Goal: Task Accomplishment & Management: Manage account settings

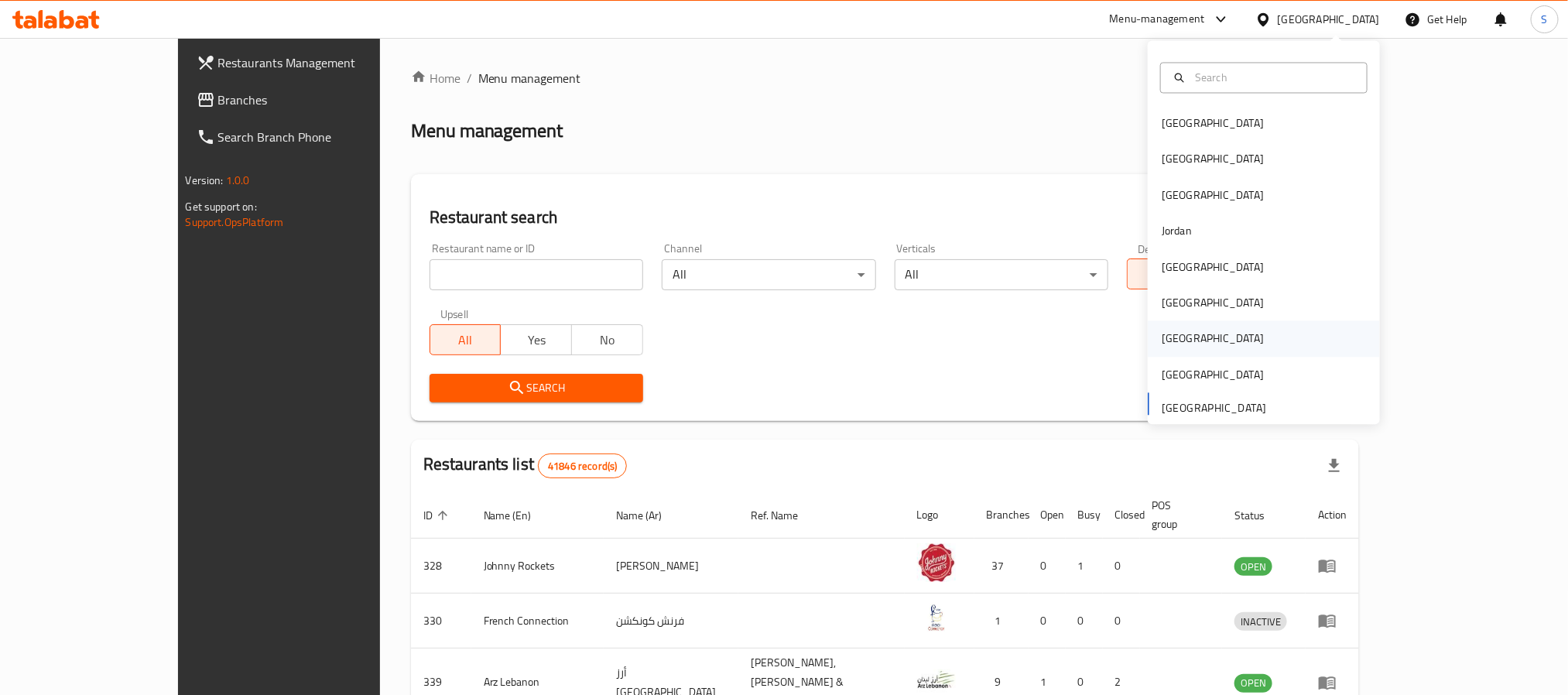
click at [1203, 349] on div "[GEOGRAPHIC_DATA]" at bounding box center [1264, 339] width 232 height 36
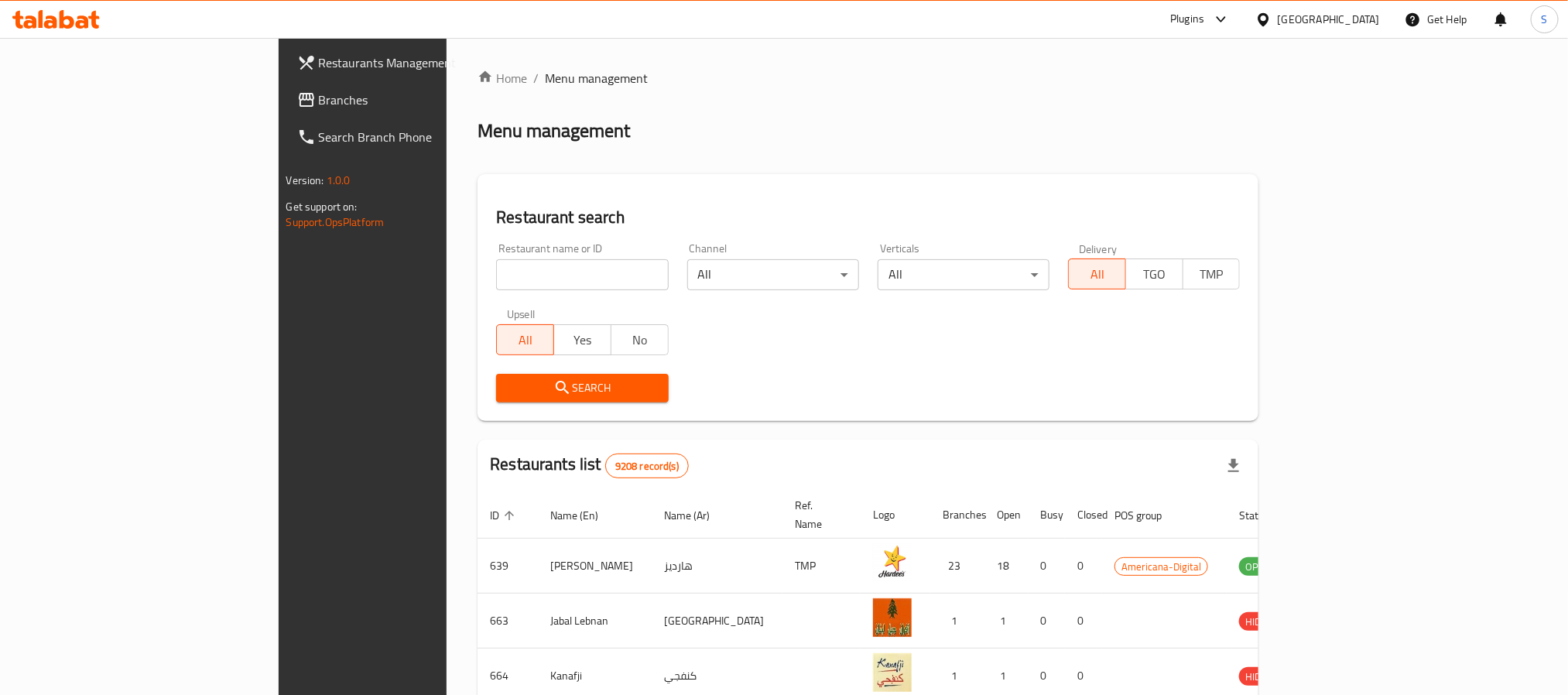
click at [285, 112] on link "Branches" at bounding box center [413, 100] width 256 height 37
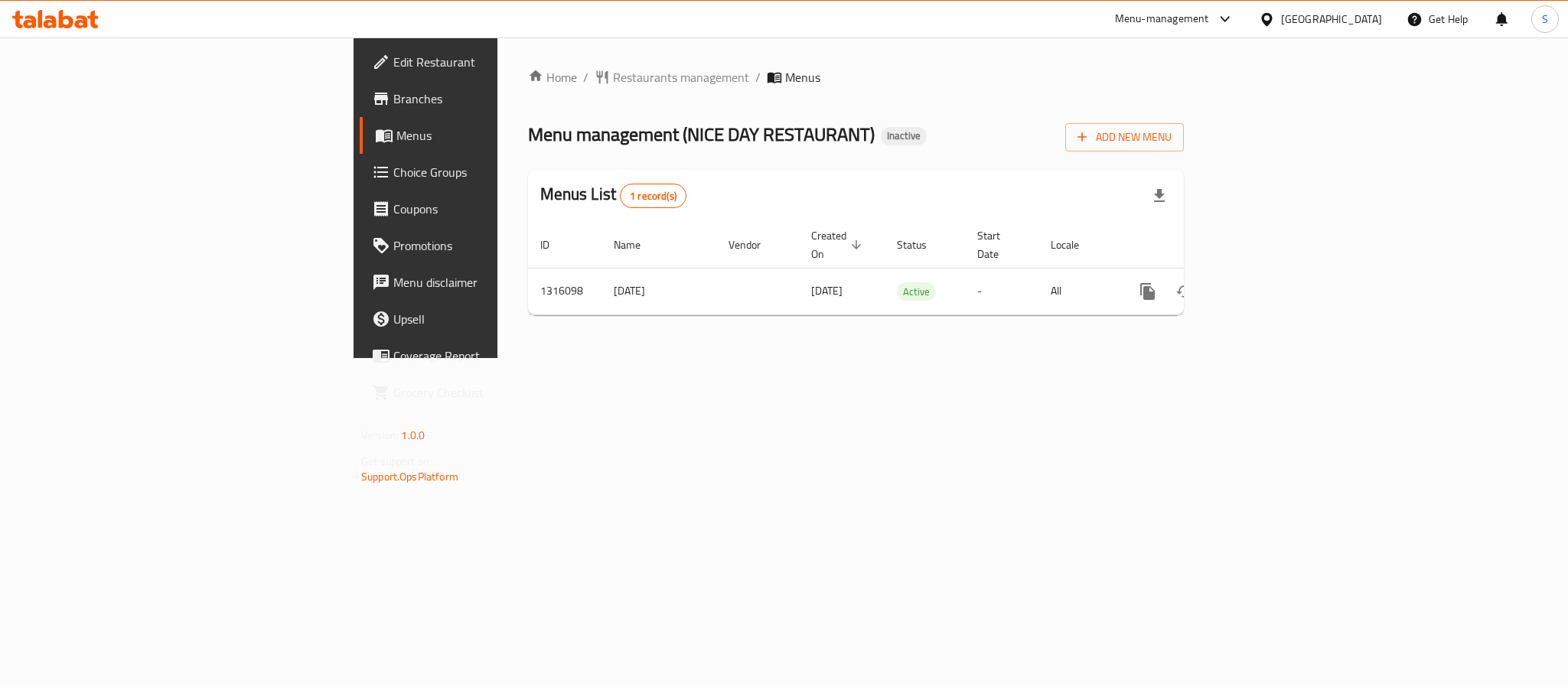
click at [1022, 115] on div "Home / Restaurants management / Menus Menu management ( NICE DAY RESTAURANT ) I…" at bounding box center [856, 198] width 655 height 260
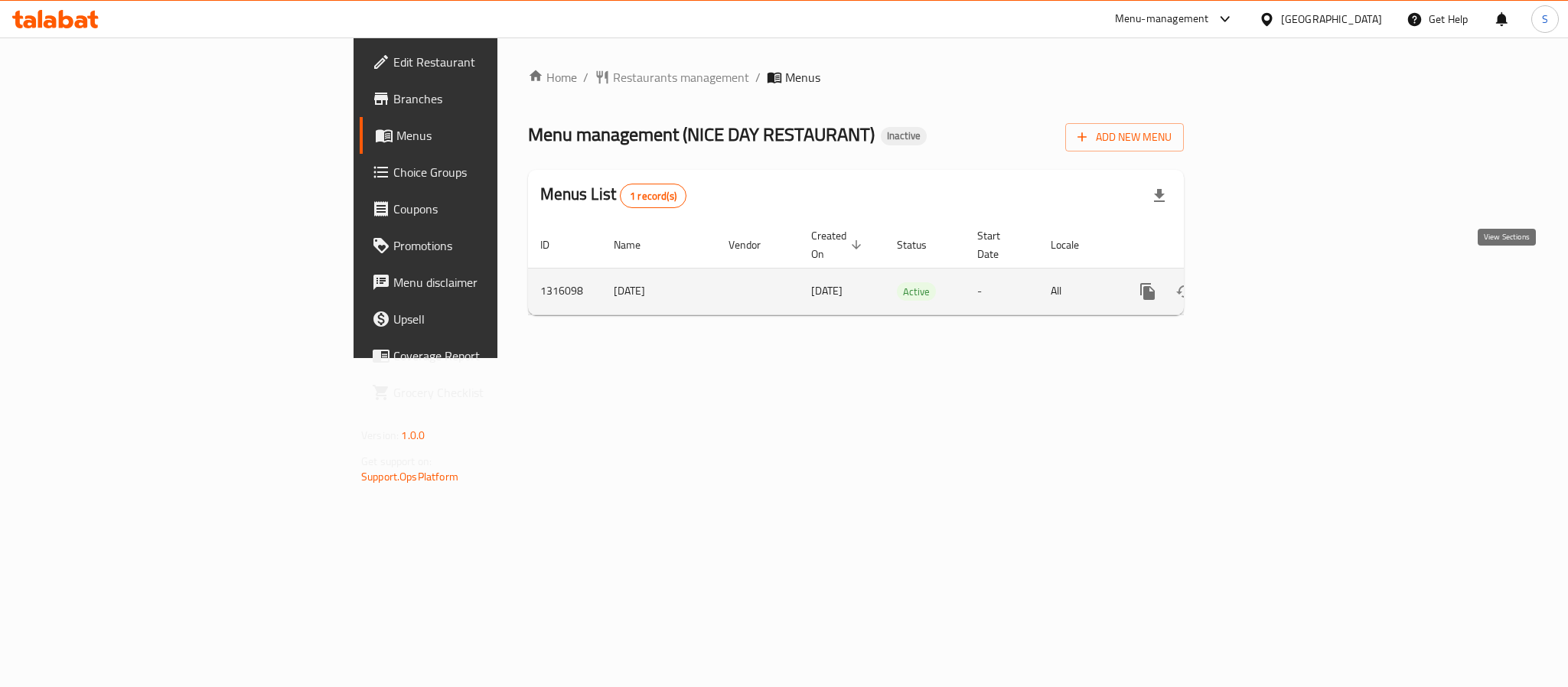
click at [1267, 283] on icon "enhanced table" at bounding box center [1258, 292] width 18 height 18
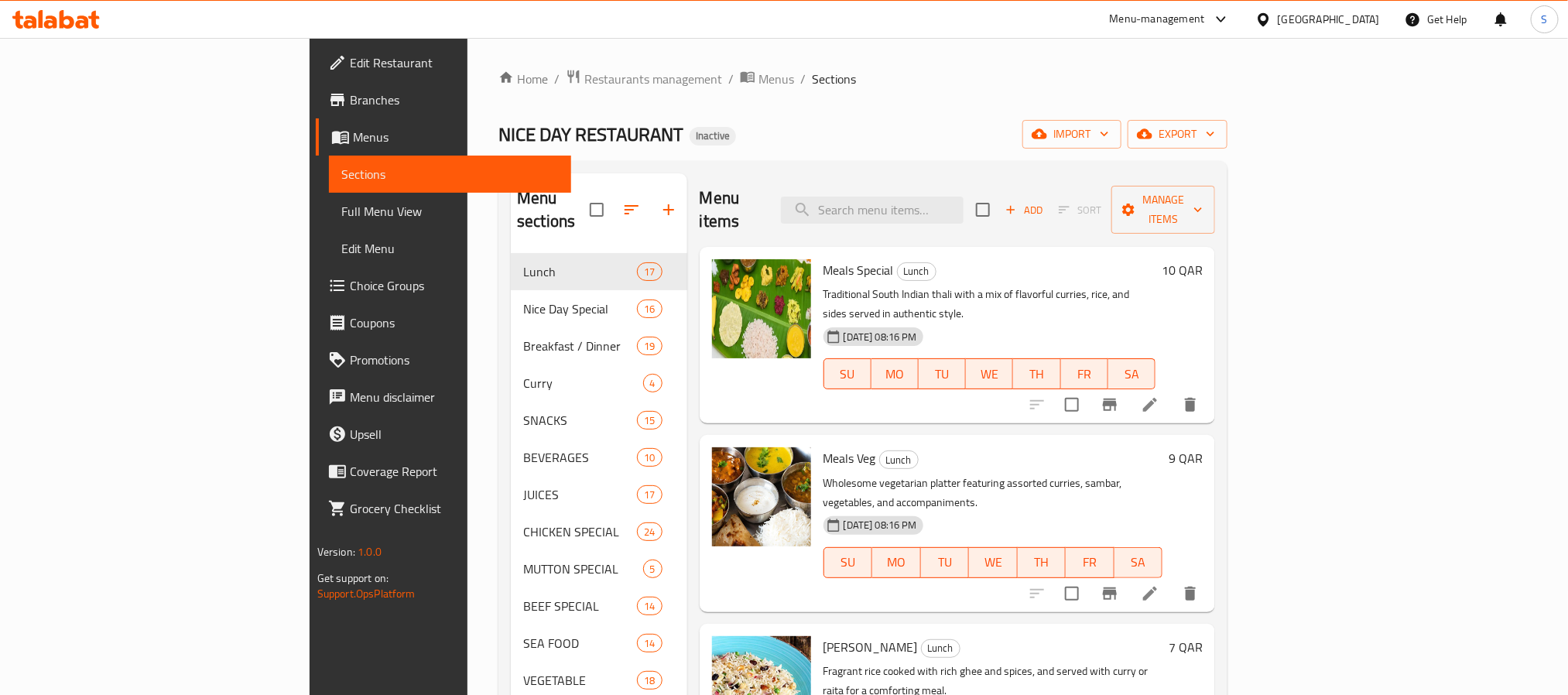
click at [1356, 2] on div "[GEOGRAPHIC_DATA]" at bounding box center [1317, 19] width 149 height 37
click at [1357, 24] on div "[GEOGRAPHIC_DATA]" at bounding box center [1329, 19] width 102 height 17
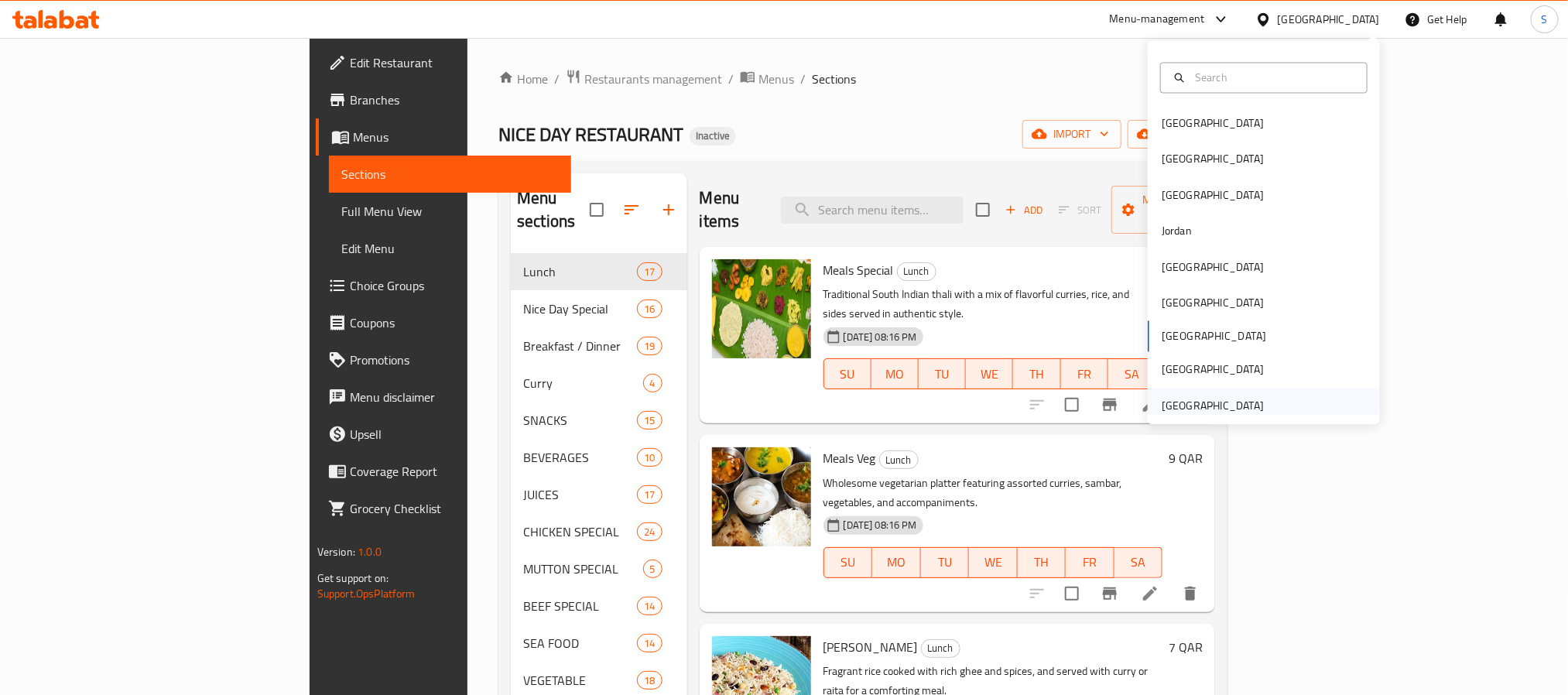
click at [1249, 412] on div "[GEOGRAPHIC_DATA]" at bounding box center [1213, 406] width 127 height 36
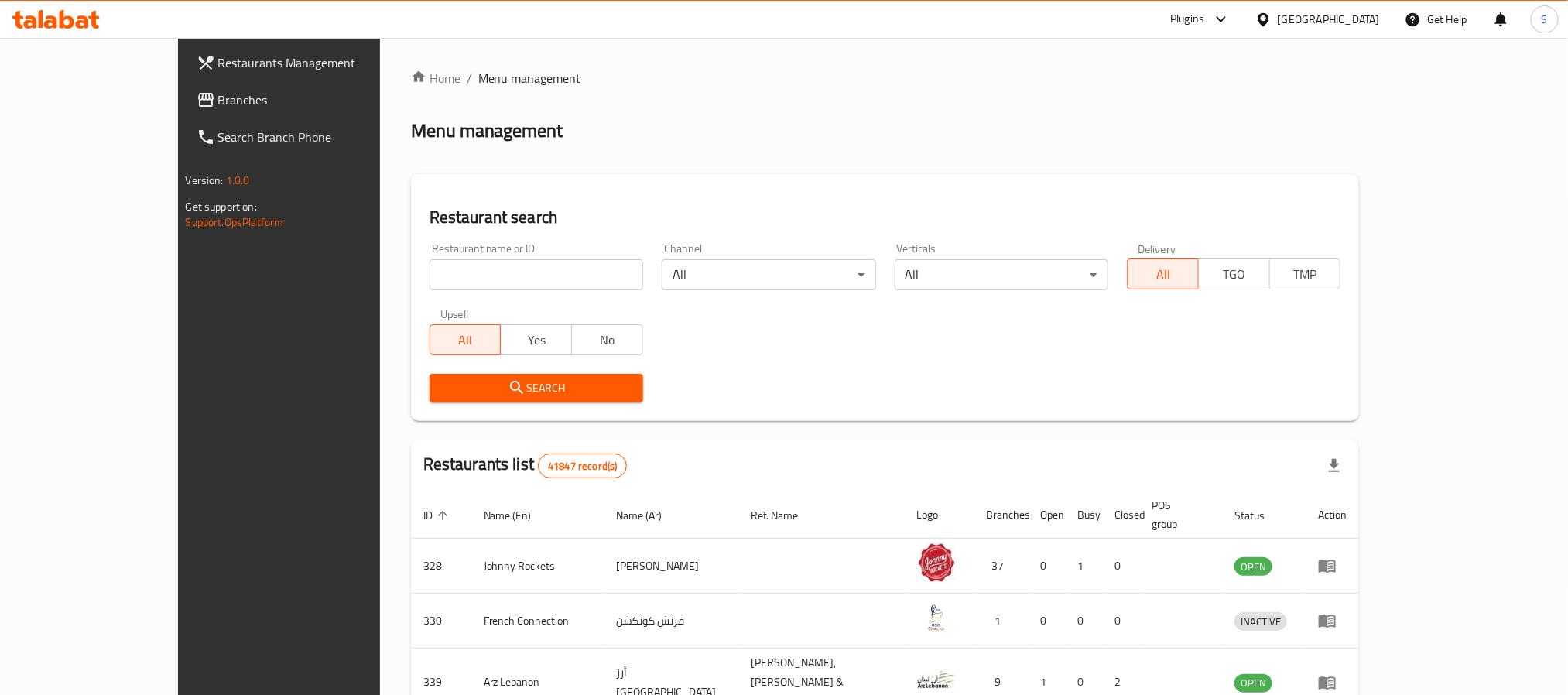
click at [184, 112] on link "Branches" at bounding box center [312, 100] width 256 height 37
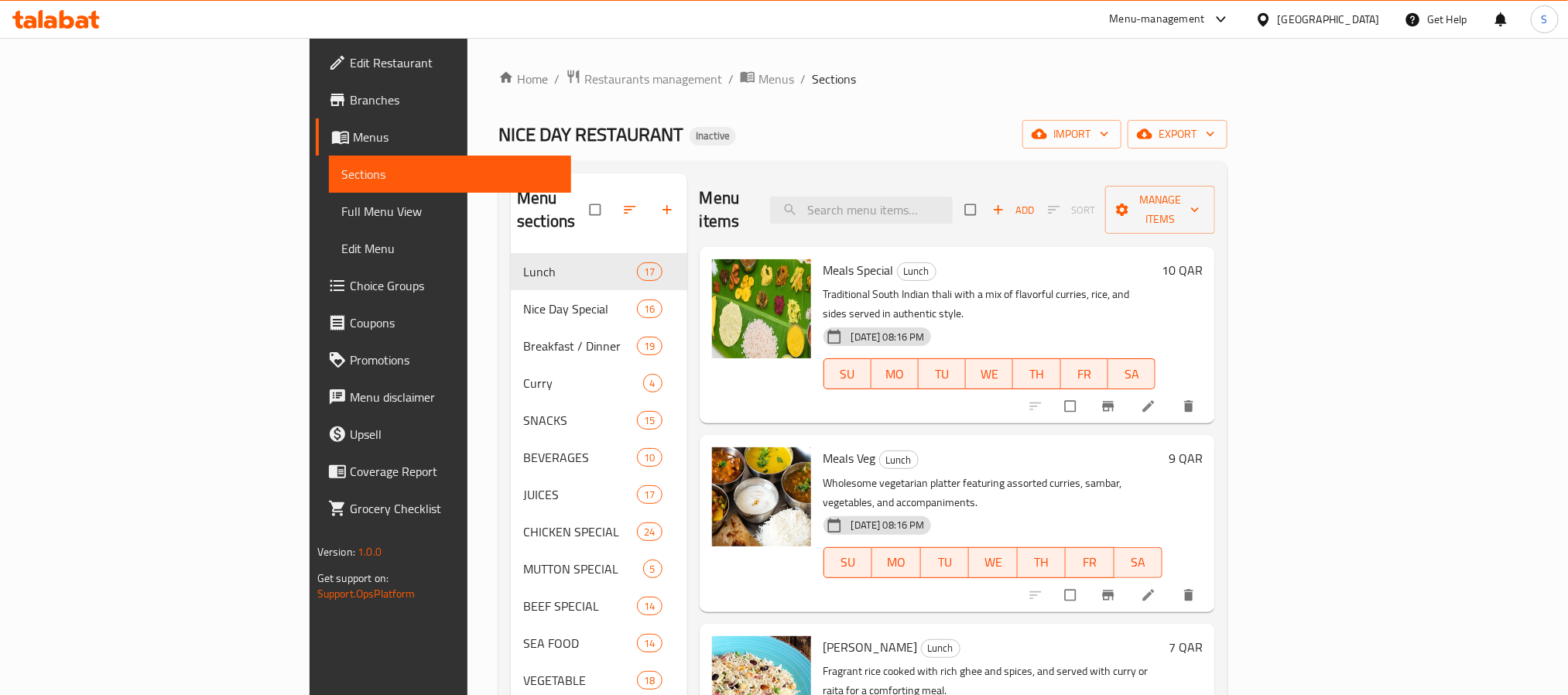
drag, startPoint x: 165, startPoint y: 224, endPoint x: 296, endPoint y: 26, distance: 237.4
click at [329, 224] on link "Full Menu View" at bounding box center [450, 212] width 242 height 37
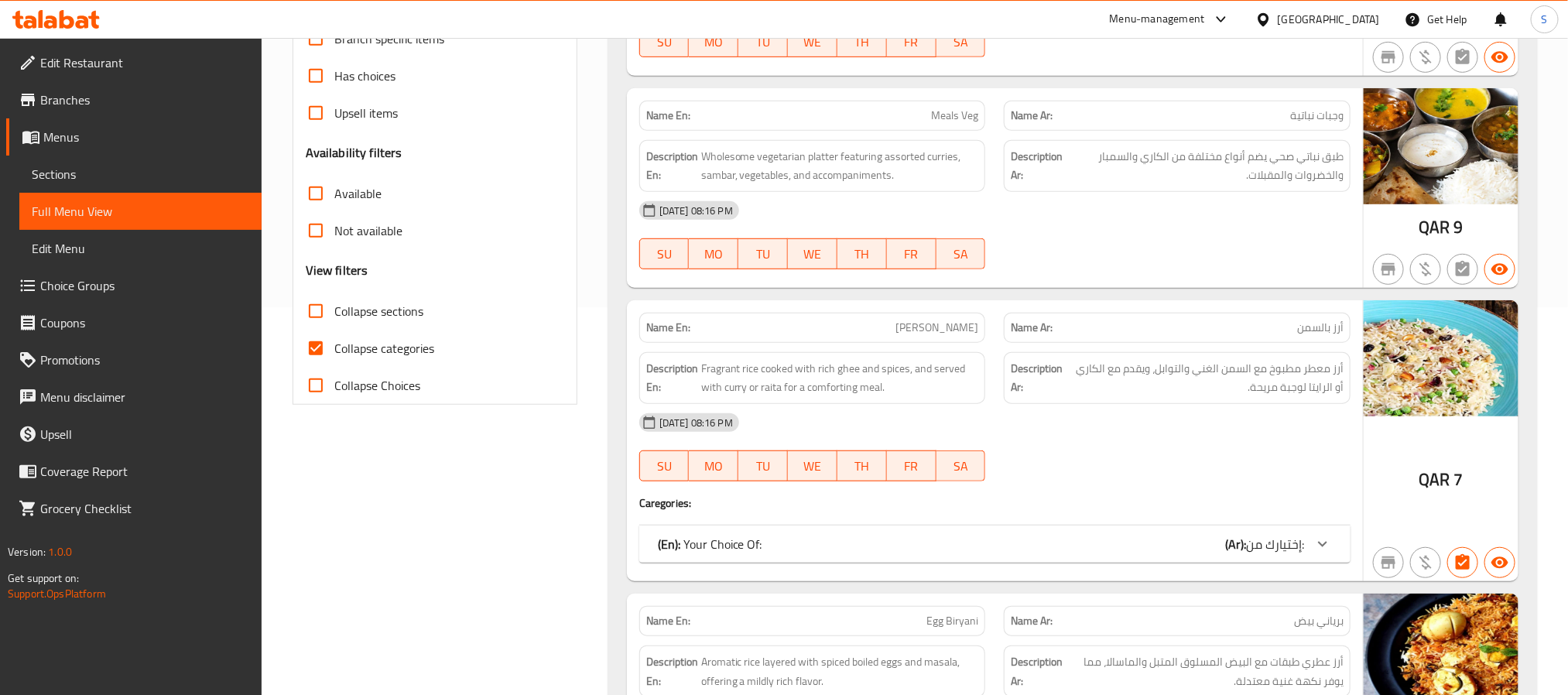
scroll to position [454, 0]
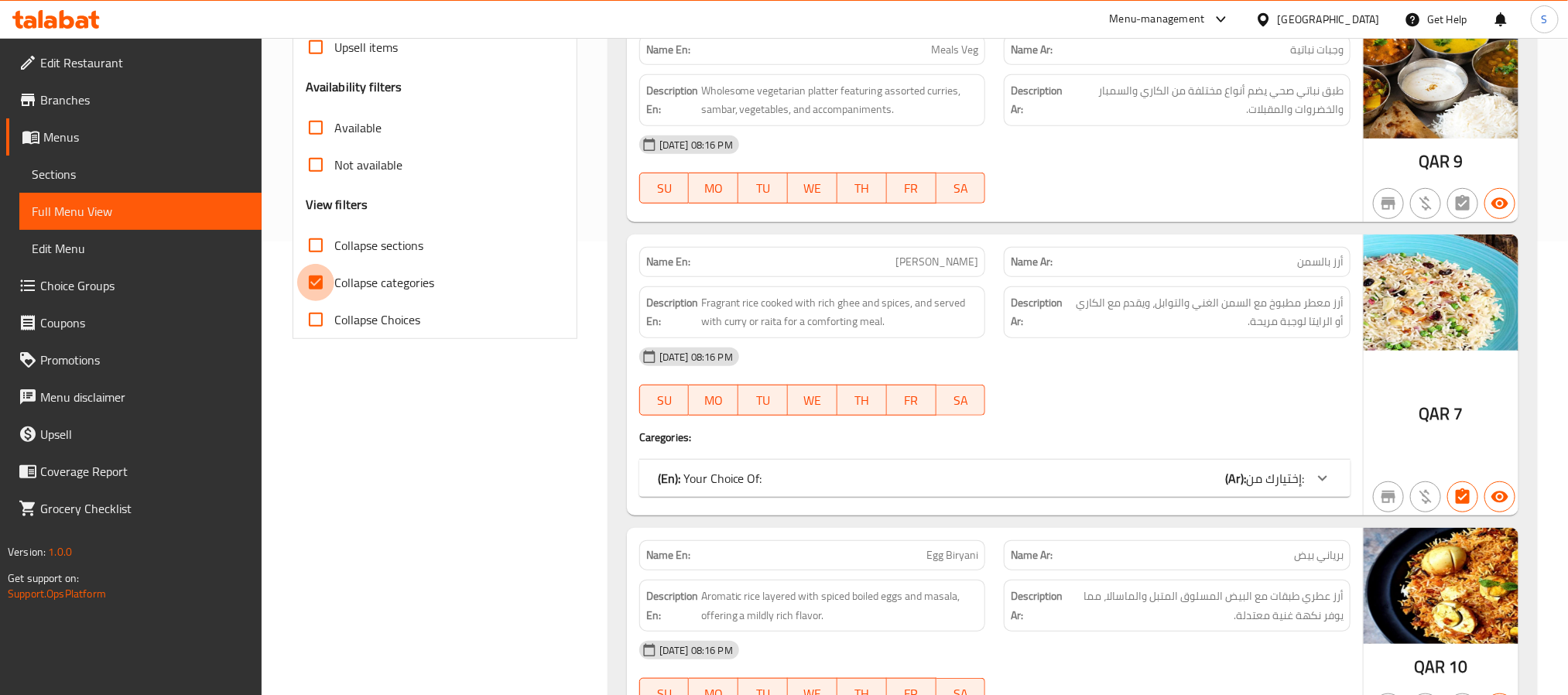
click at [319, 286] on input "Collapse categories" at bounding box center [316, 283] width 37 height 37
checkbox input "false"
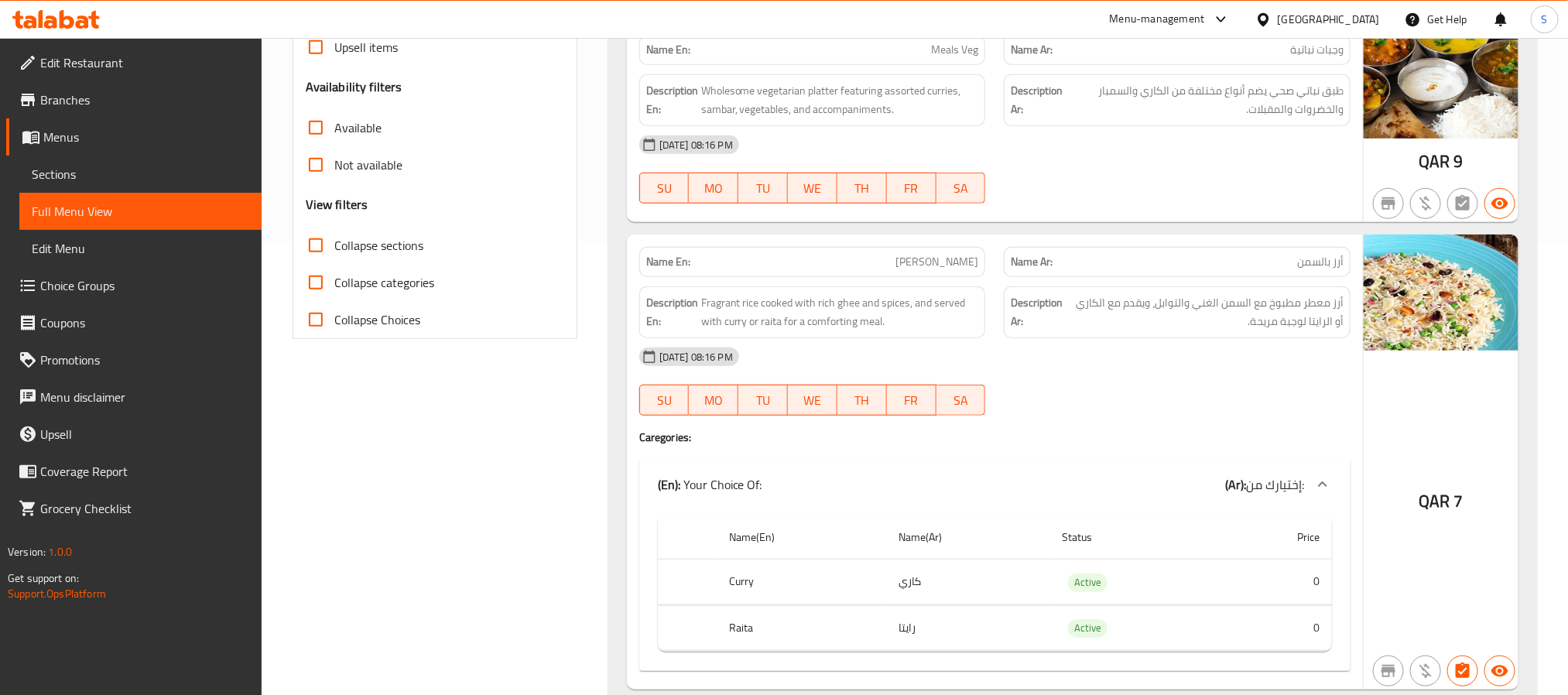
click at [321, 245] on input "Collapse sections" at bounding box center [316, 246] width 37 height 37
checkbox input "true"
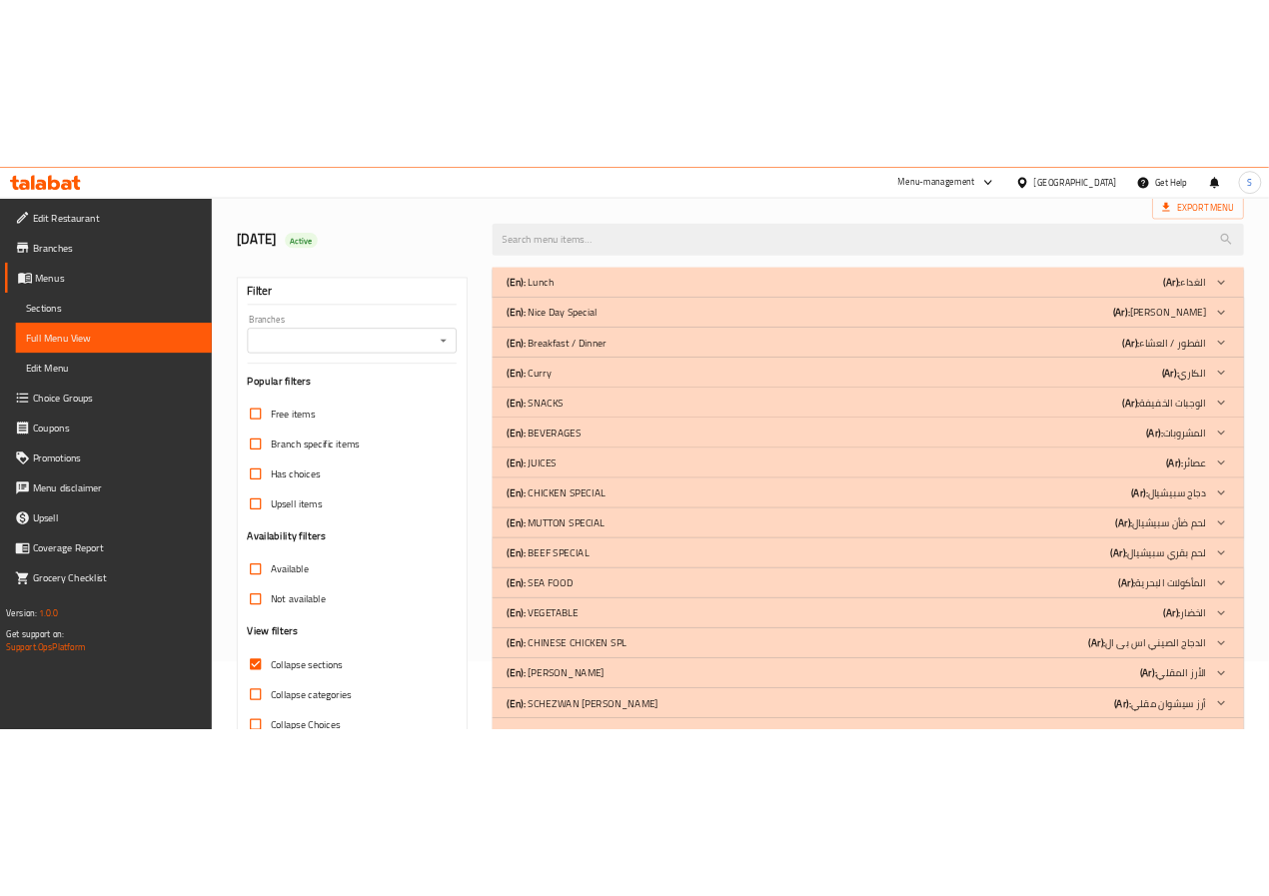
scroll to position [0, 0]
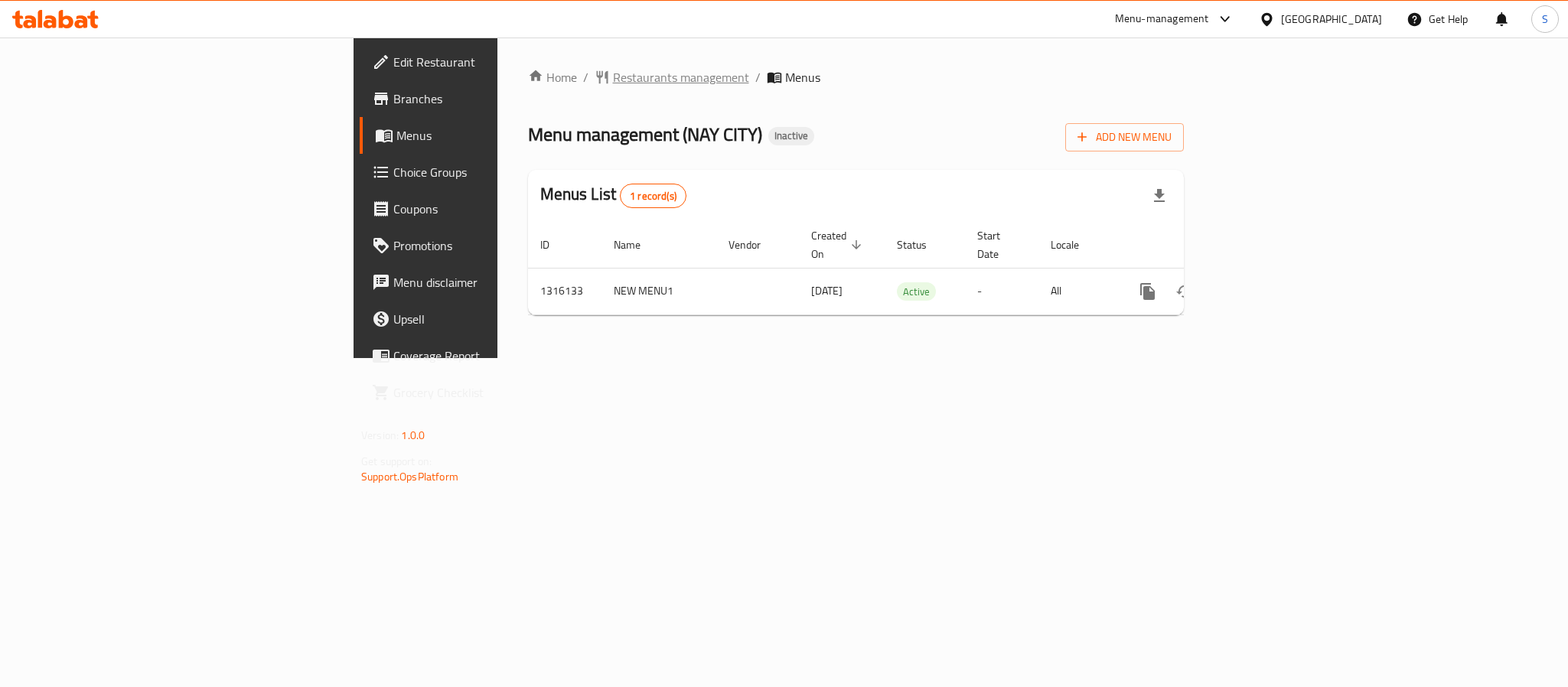
click at [613, 79] on span "Restaurants management" at bounding box center [681, 77] width 136 height 18
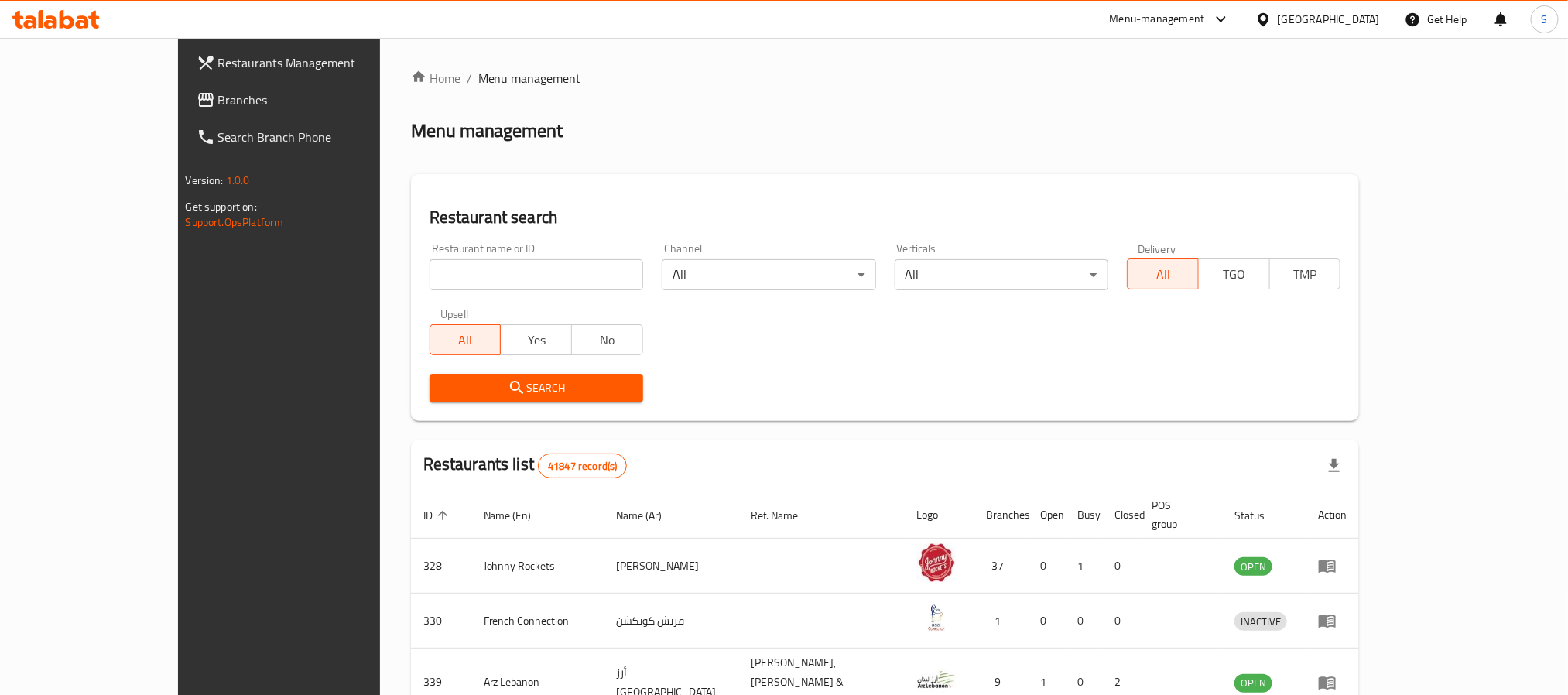
click at [184, 84] on link "Branches" at bounding box center [312, 100] width 256 height 37
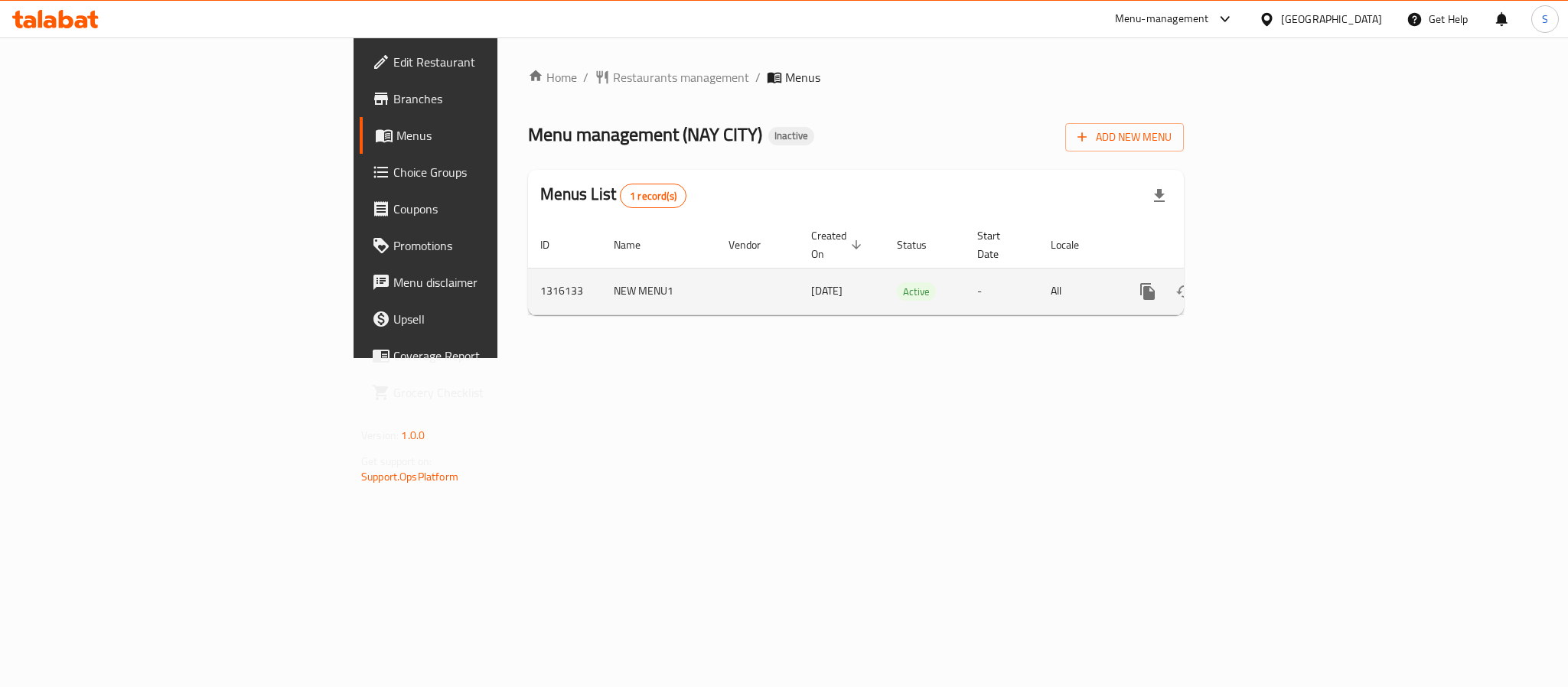
click at [1267, 283] on icon "enhanced table" at bounding box center [1258, 292] width 18 height 18
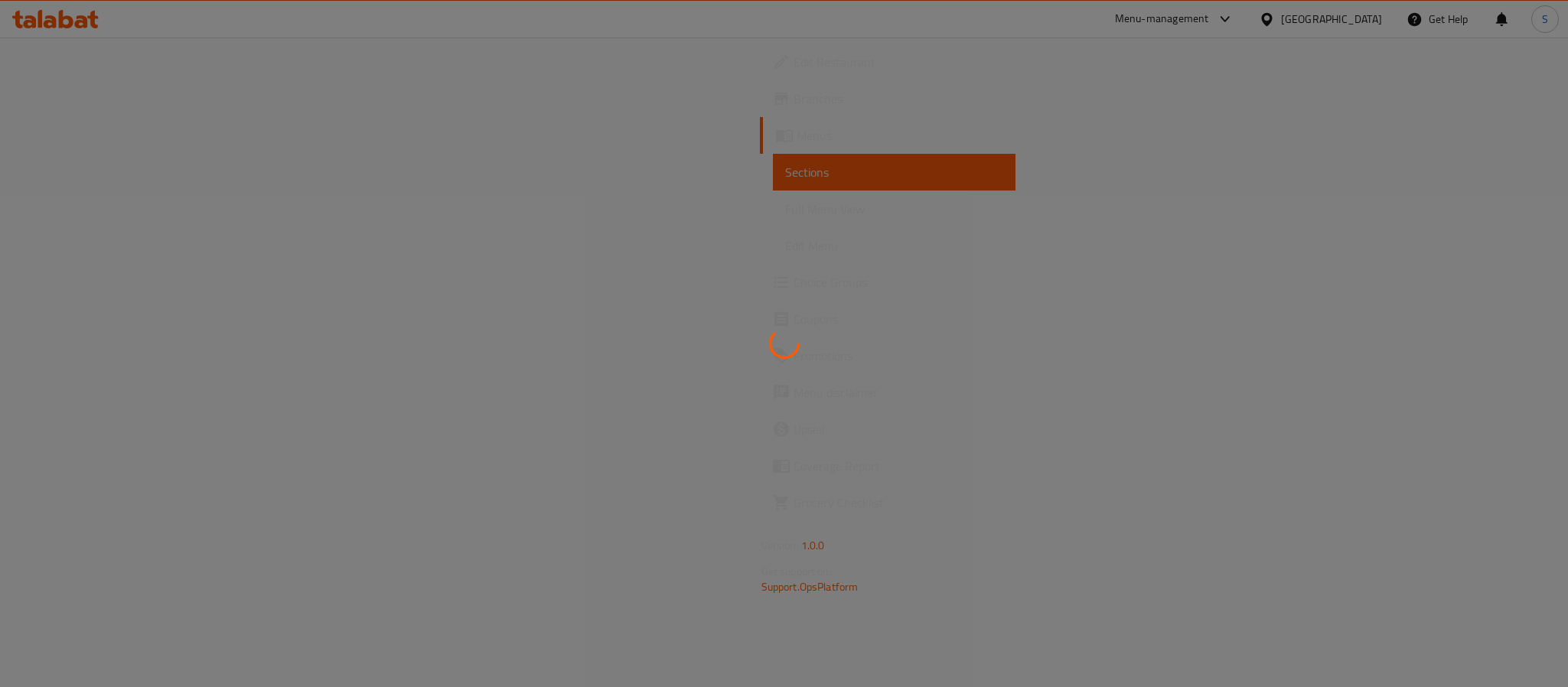
click at [861, 478] on div at bounding box center [784, 343] width 1568 height 687
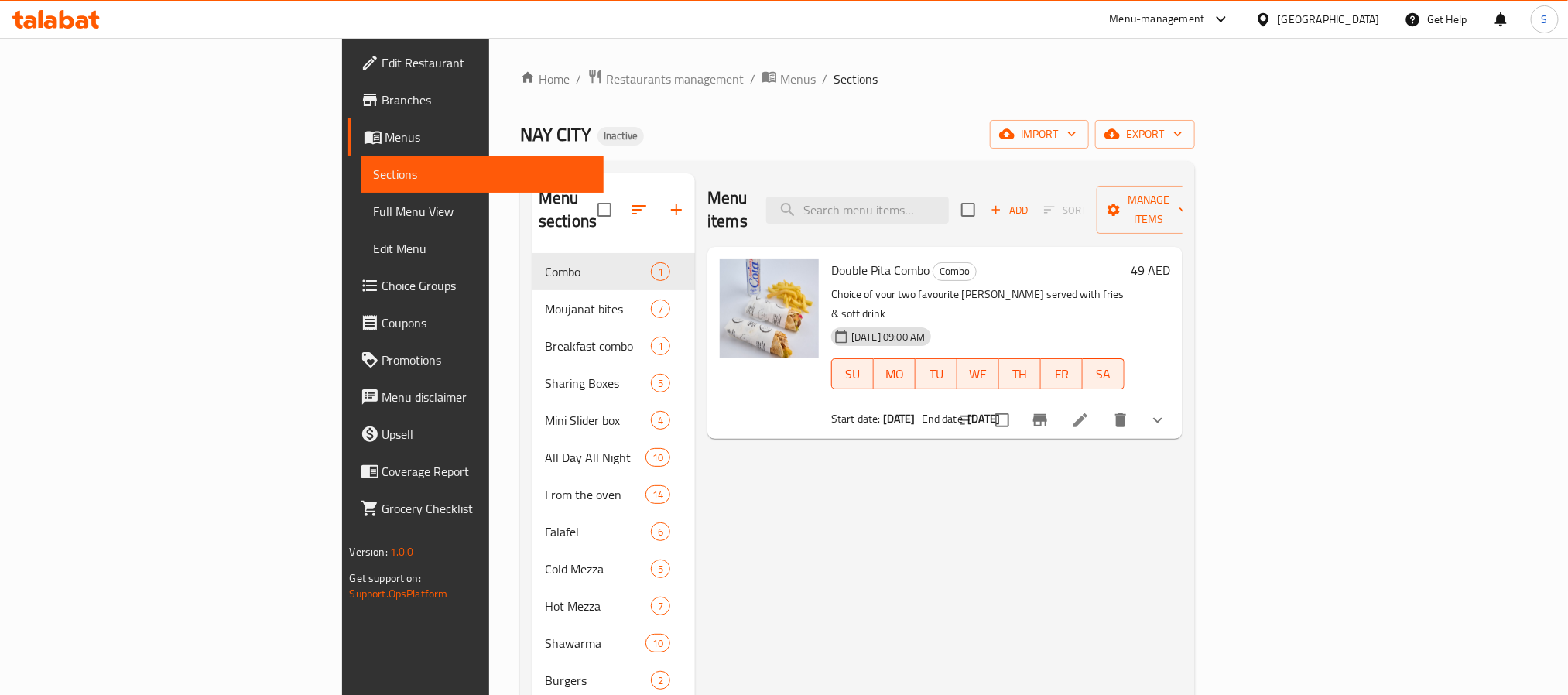
click at [383, 103] on span "Branches" at bounding box center [487, 100] width 209 height 19
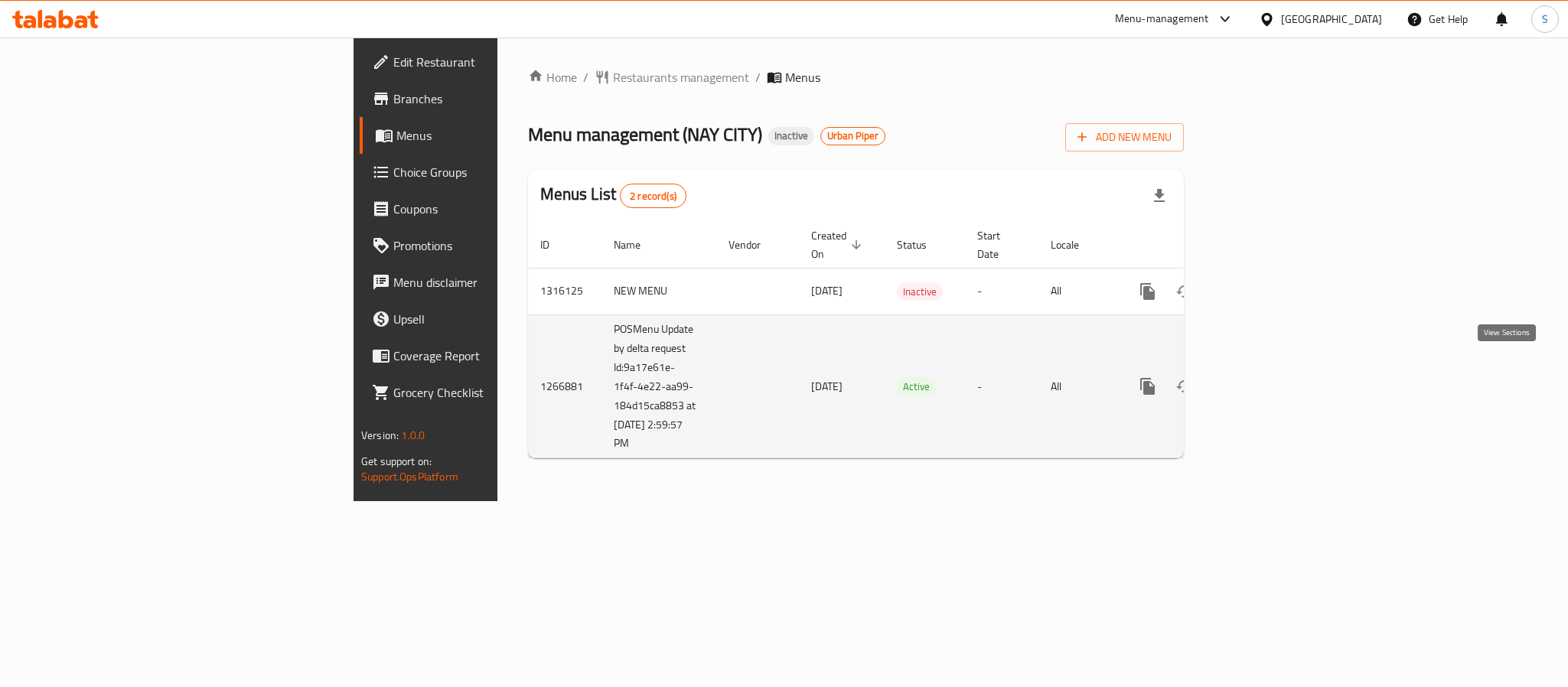
click at [1267, 378] on icon "enhanced table" at bounding box center [1258, 387] width 18 height 18
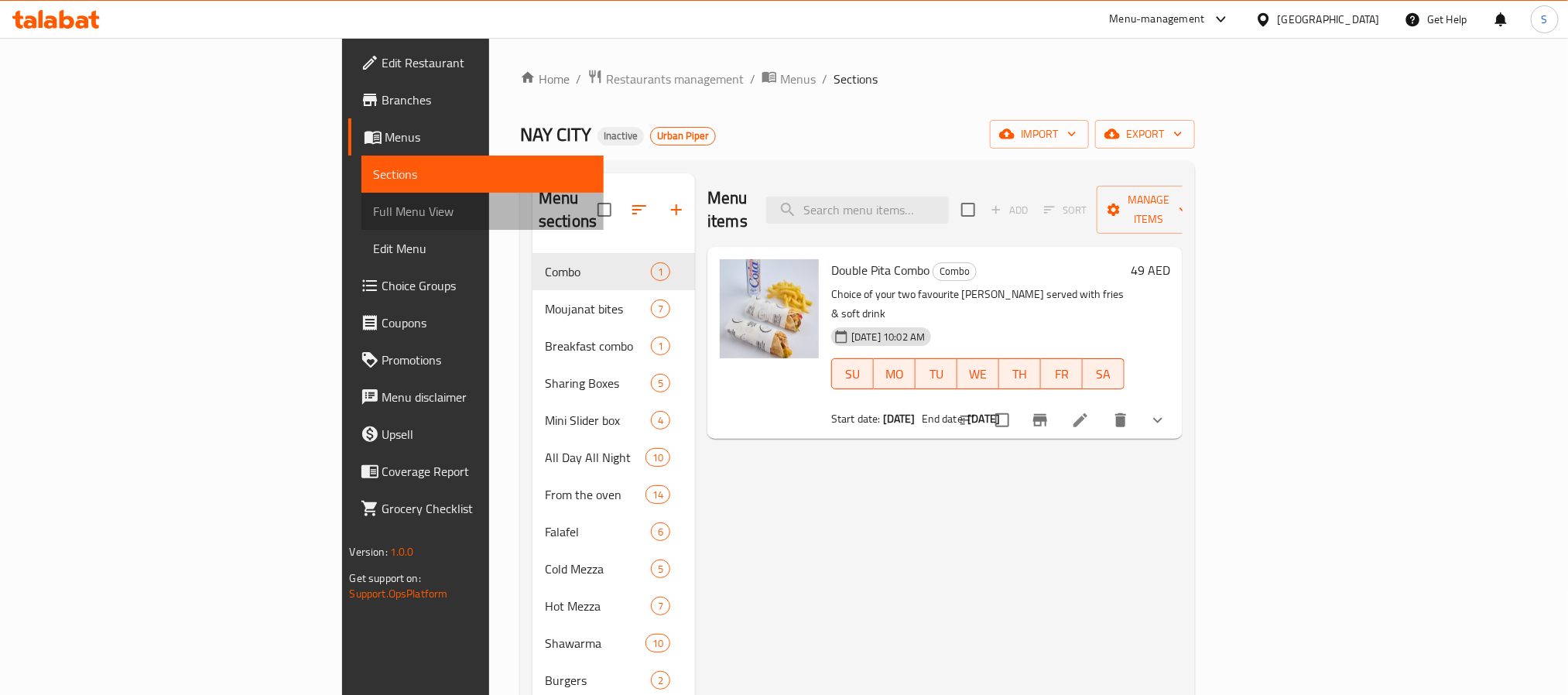
click at [374, 216] on span "Full Menu View" at bounding box center [482, 212] width 218 height 19
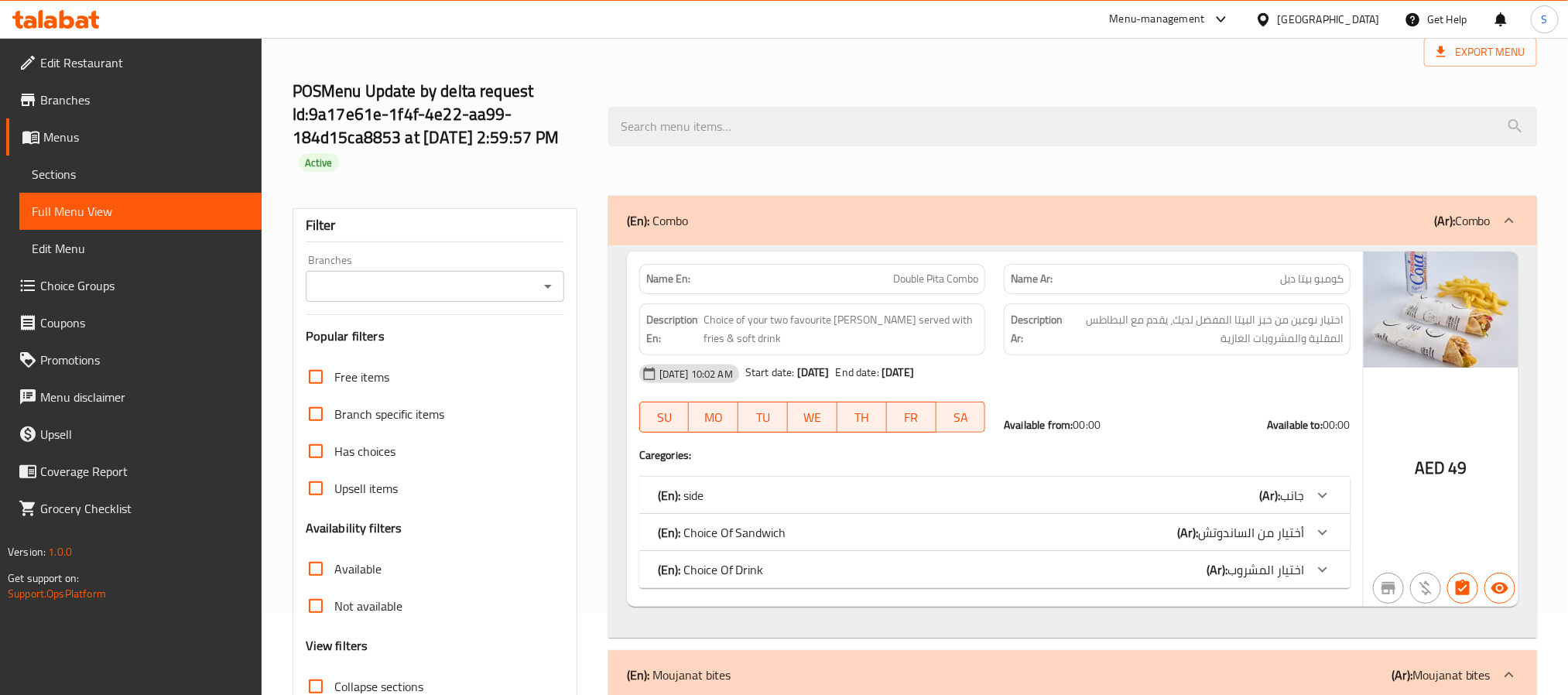
scroll to position [298, 0]
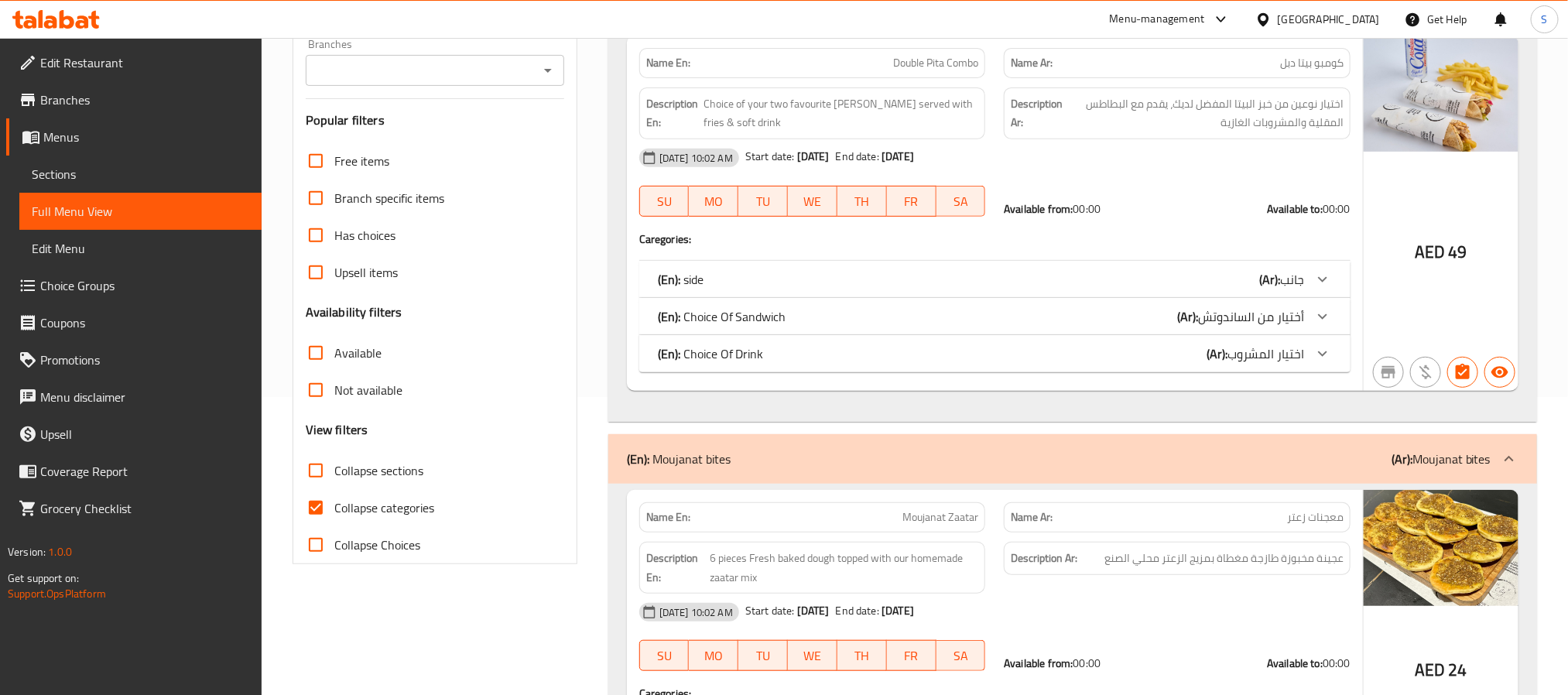
click at [321, 501] on input "Collapse categories" at bounding box center [316, 508] width 37 height 37
checkbox input "false"
click at [546, 66] on icon "Open" at bounding box center [548, 71] width 19 height 19
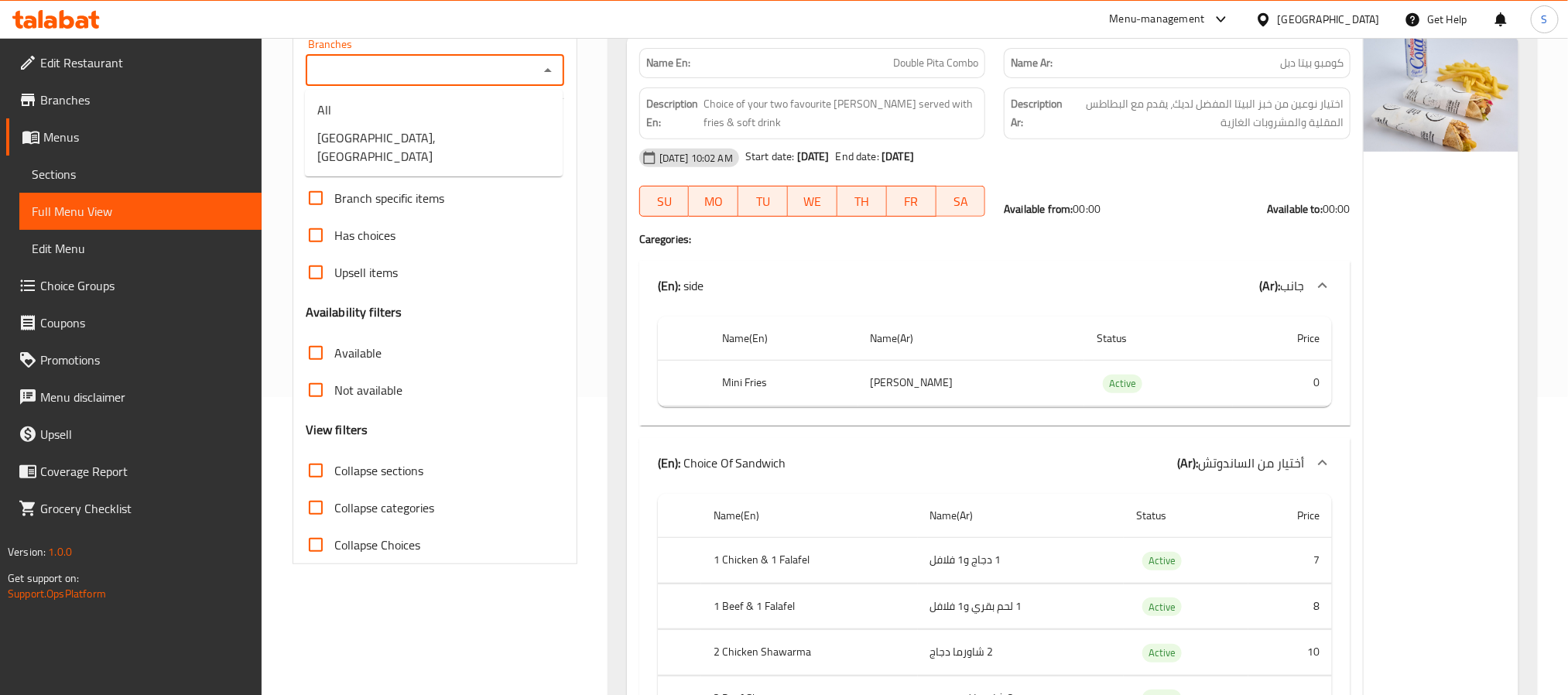
click at [490, 140] on li "Nay City, Dubai Motor City" at bounding box center [434, 147] width 258 height 46
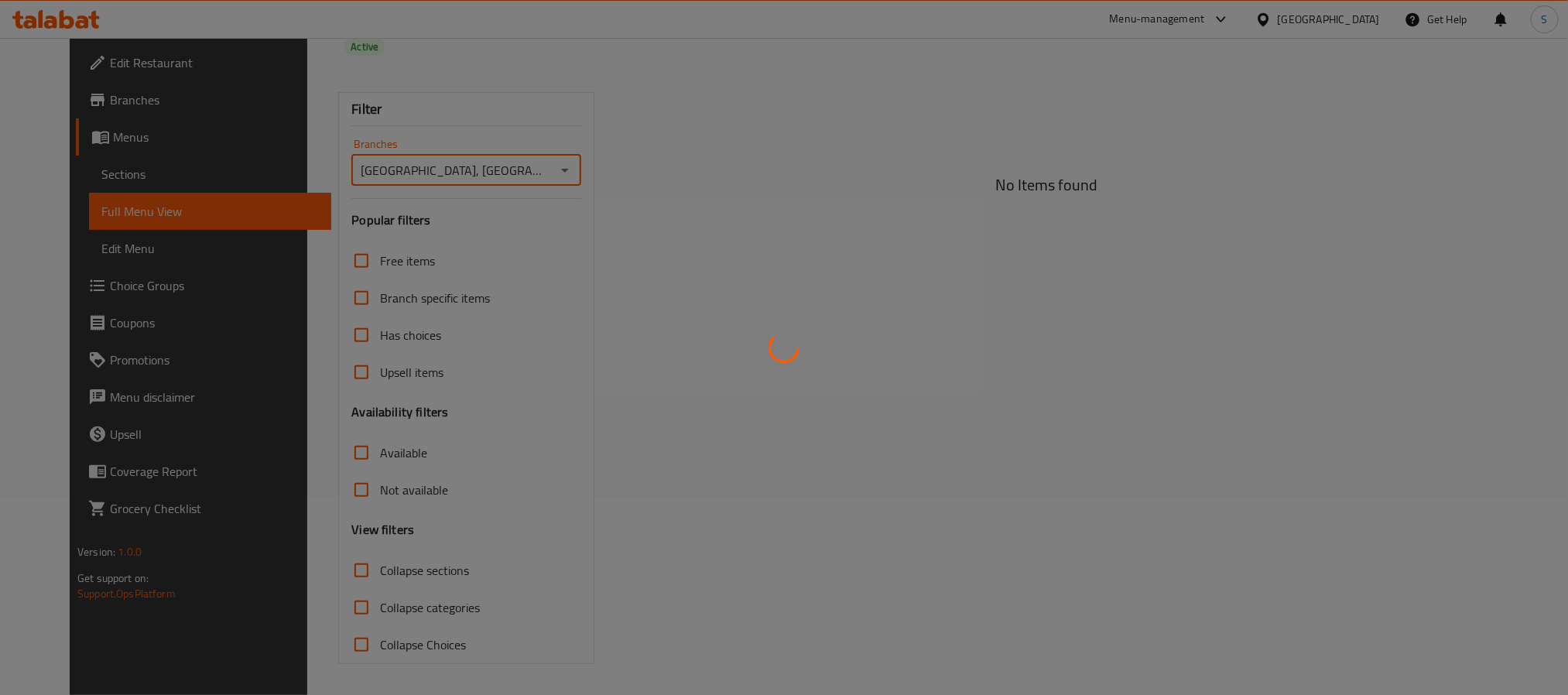
scroll to position [200, 0]
type input "Nay City, Dubai Motor City"
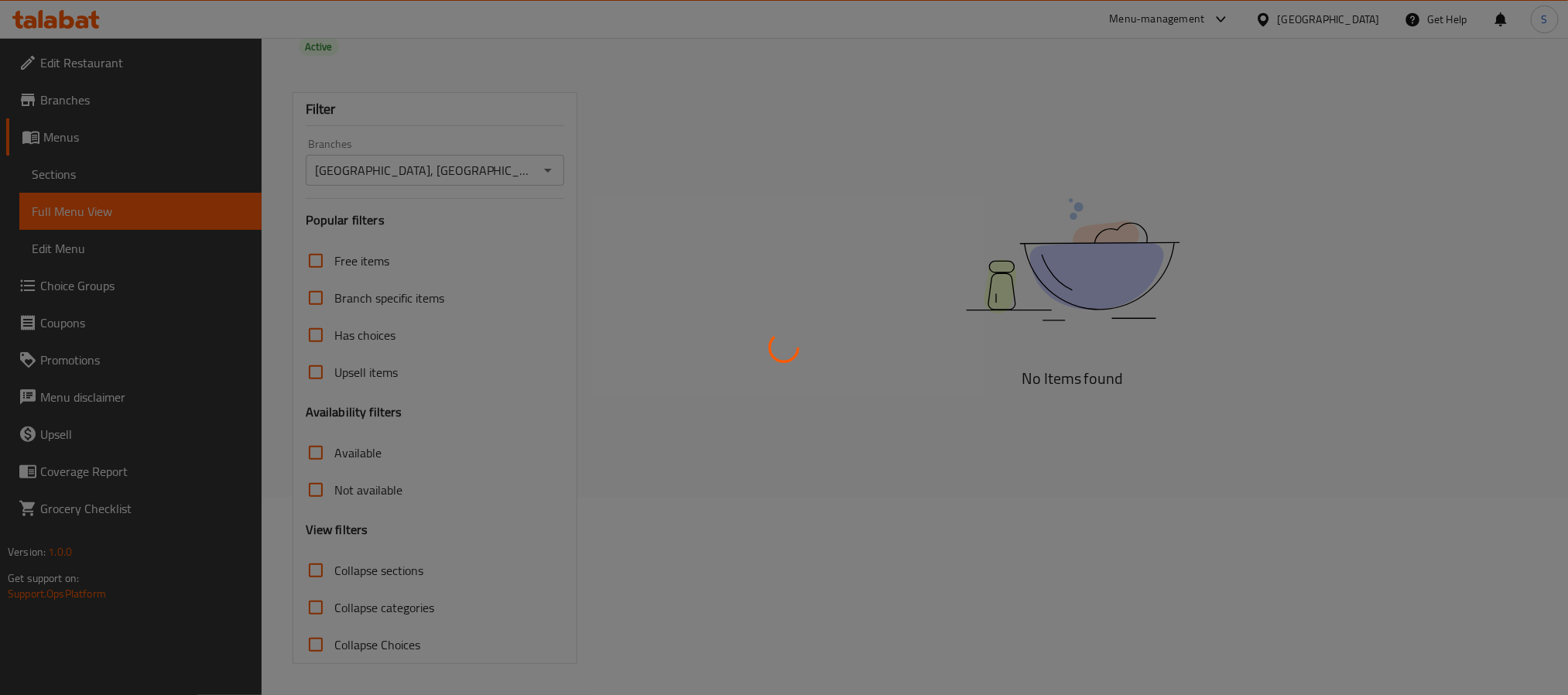
click at [586, 205] on div at bounding box center [784, 347] width 1568 height 695
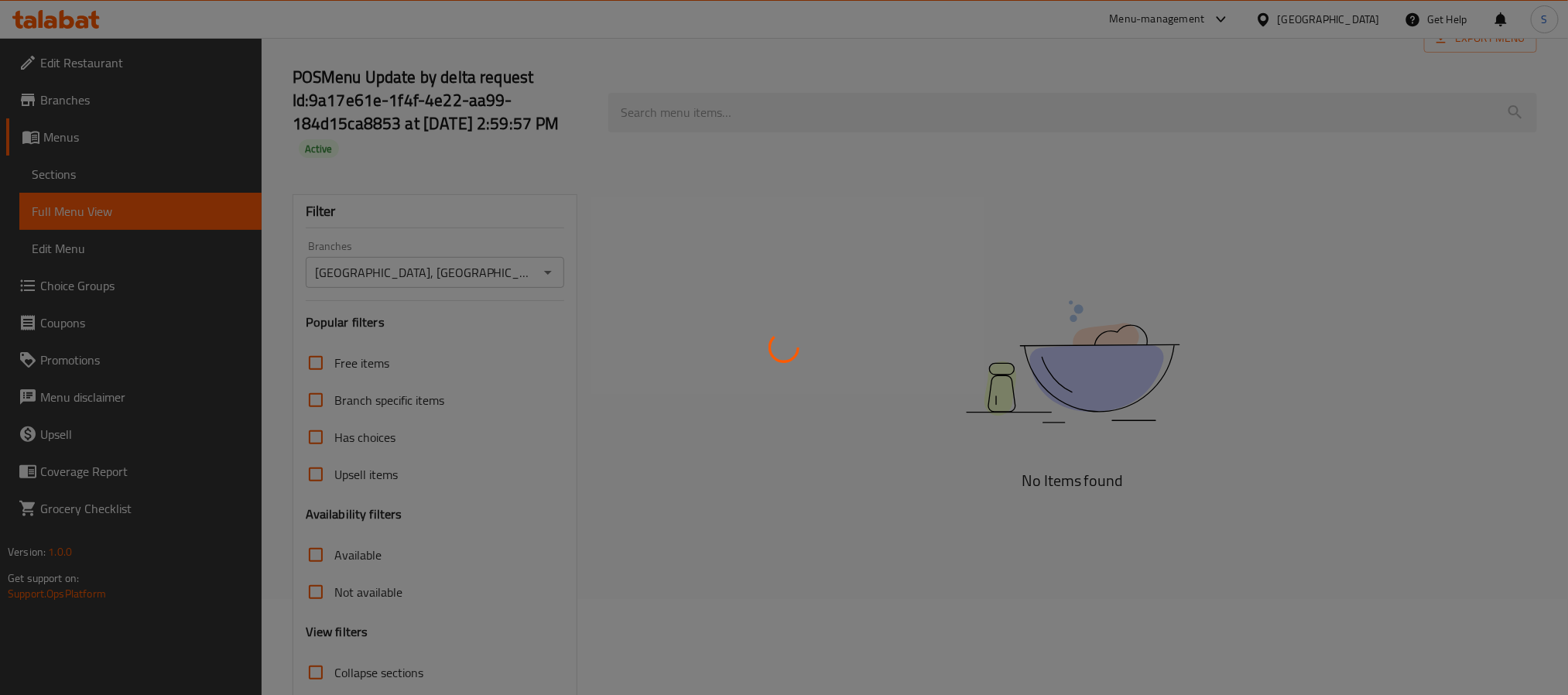
scroll to position [0, 0]
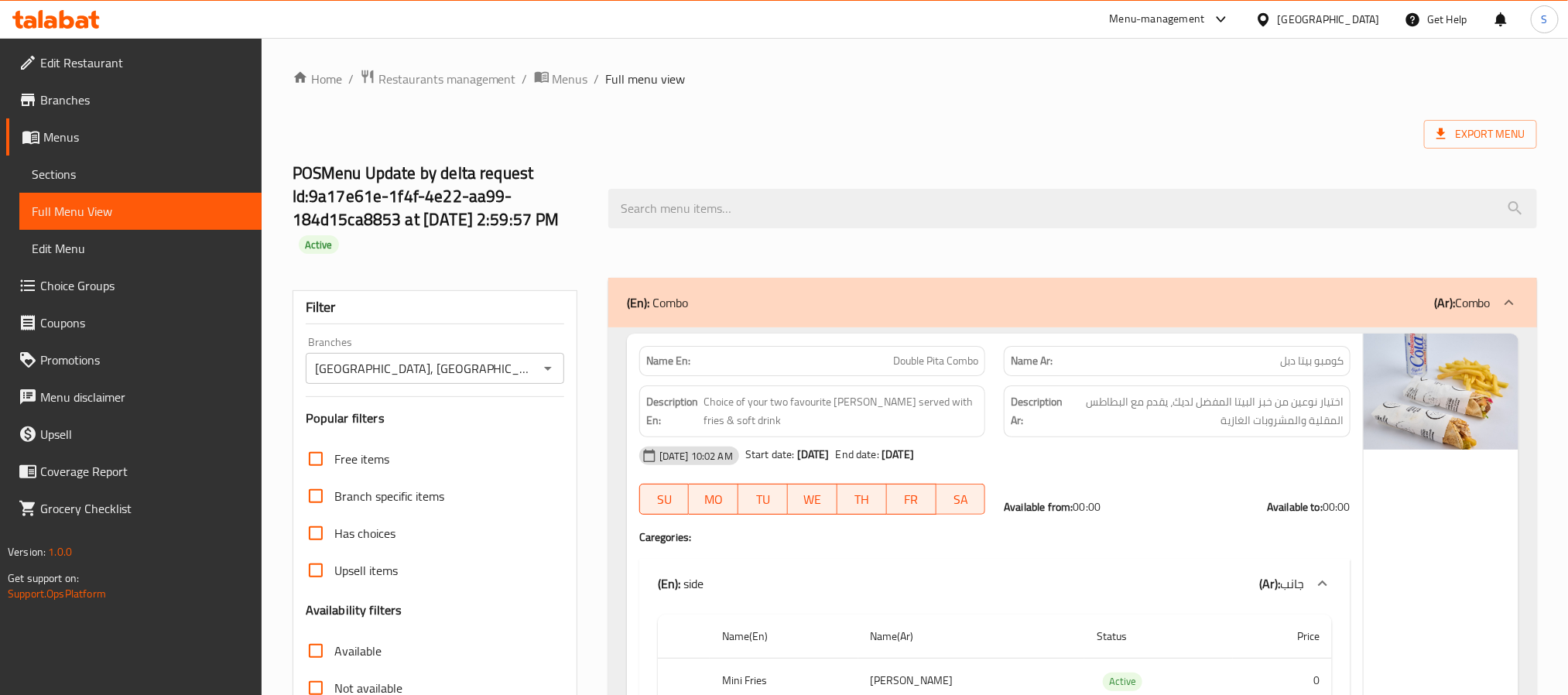
click at [662, 365] on strong "Name En:" at bounding box center [667, 361] width 44 height 16
click at [669, 363] on strong "Name En:" at bounding box center [667, 361] width 44 height 16
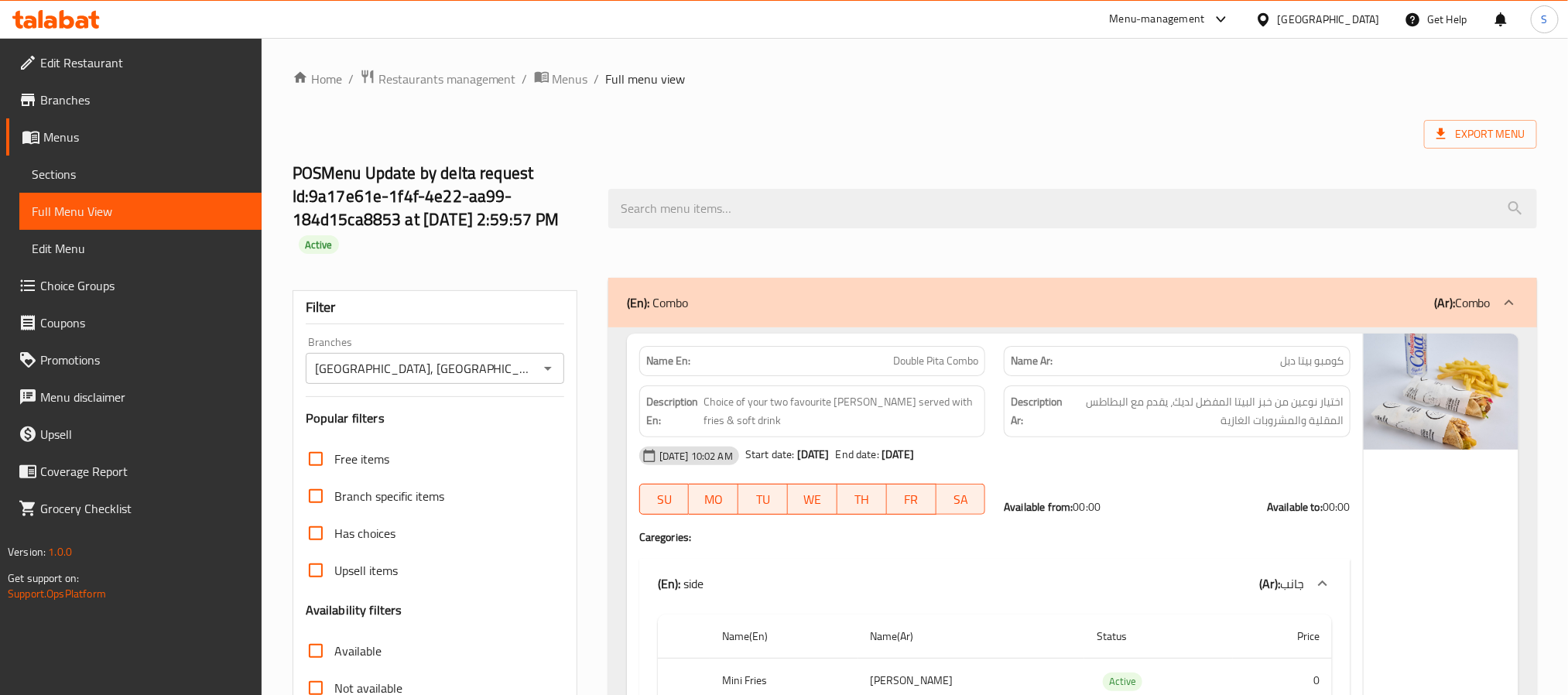
click at [669, 363] on strong "Name En:" at bounding box center [667, 361] width 44 height 16
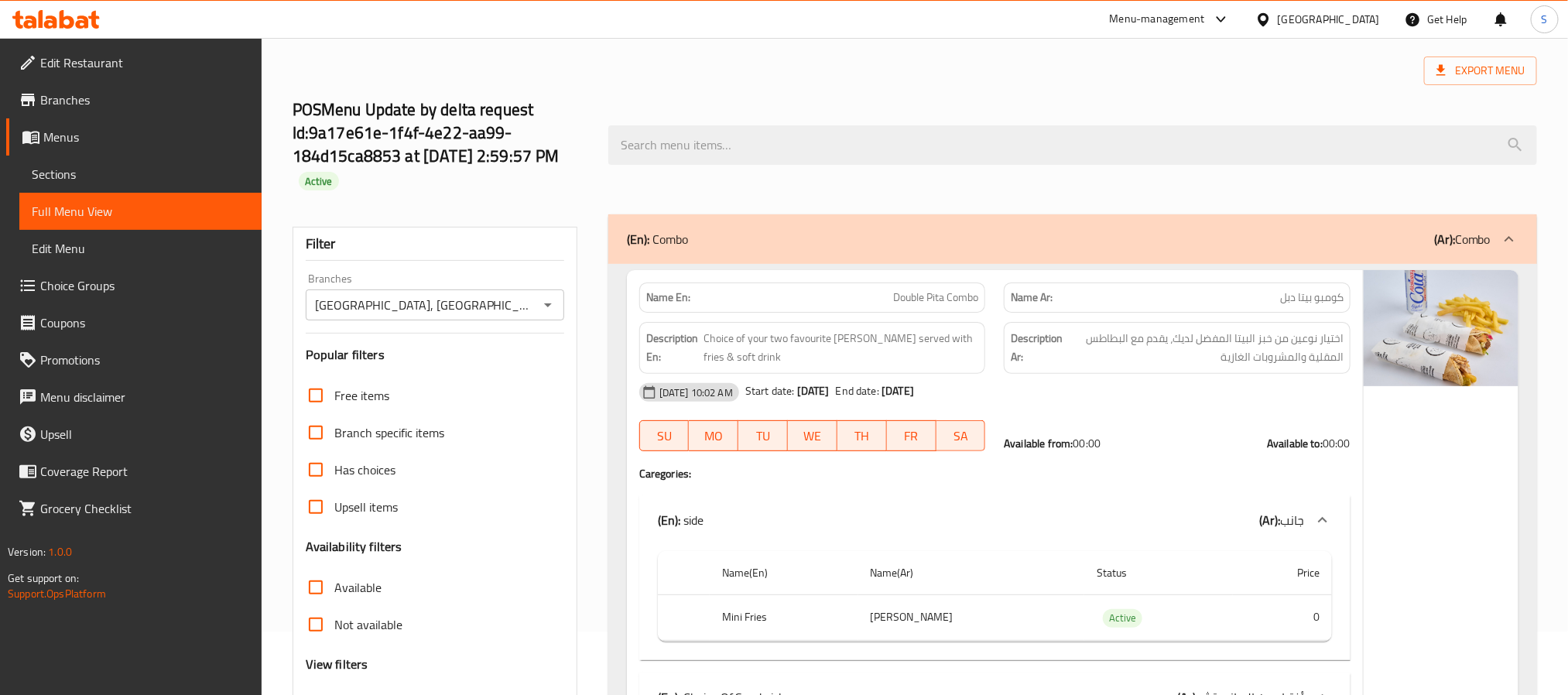
scroll to position [256, 0]
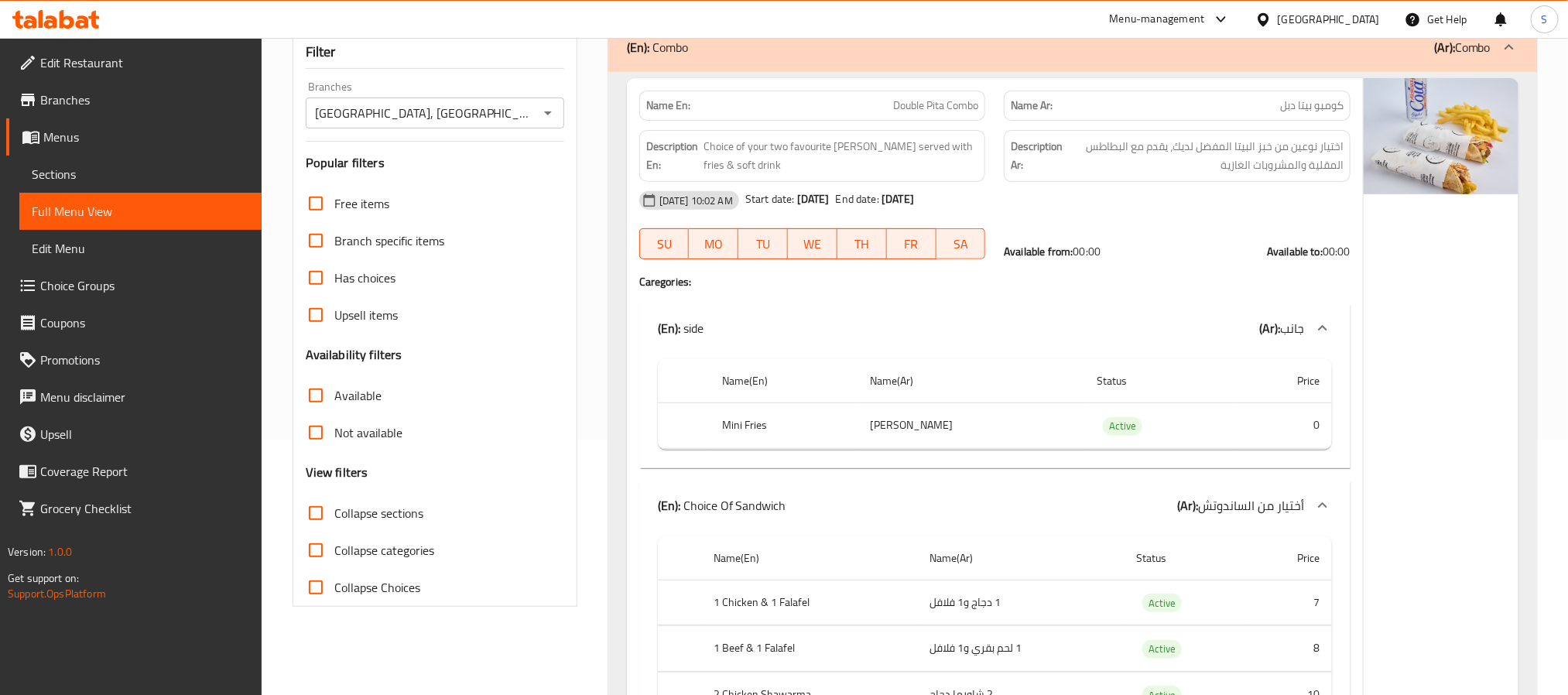
click at [312, 405] on input "Available" at bounding box center [316, 396] width 37 height 37
checkbox input "true"
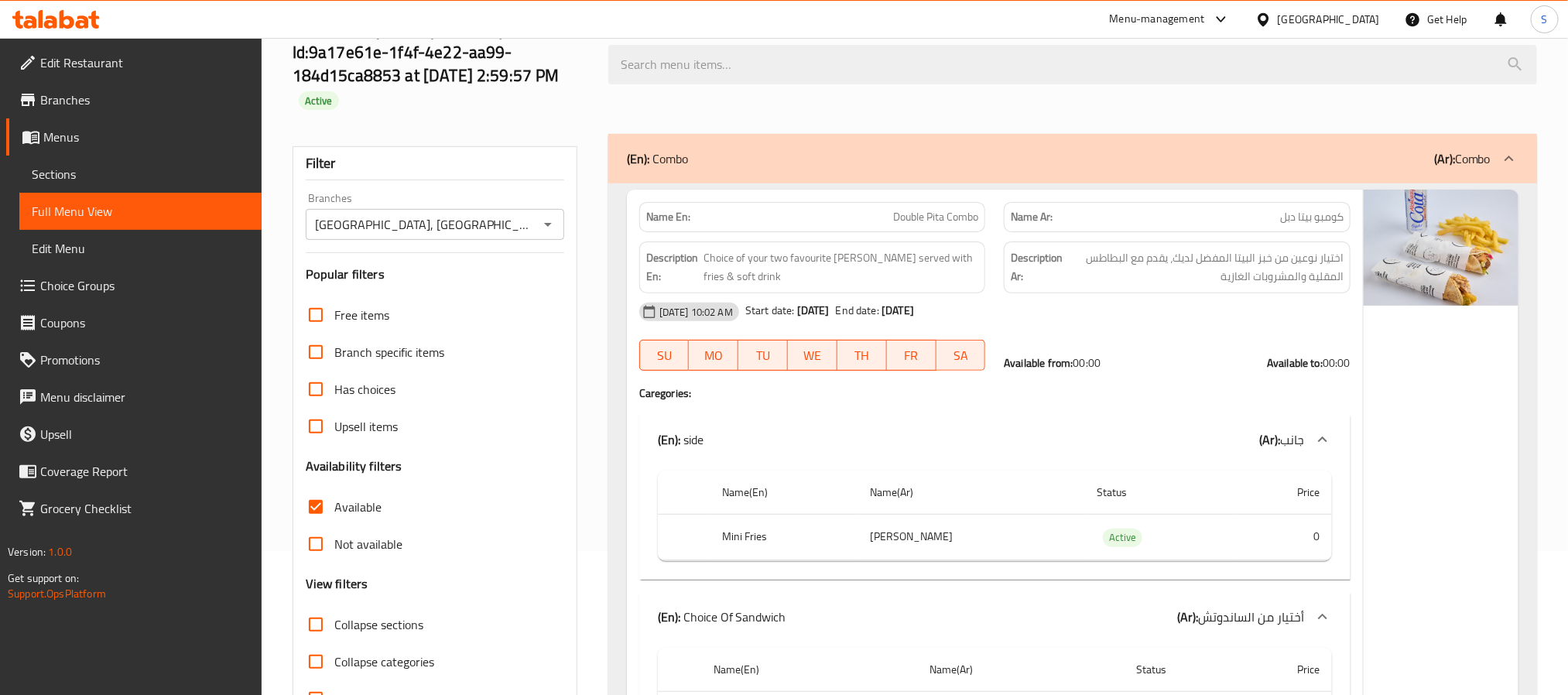
scroll to position [0, 0]
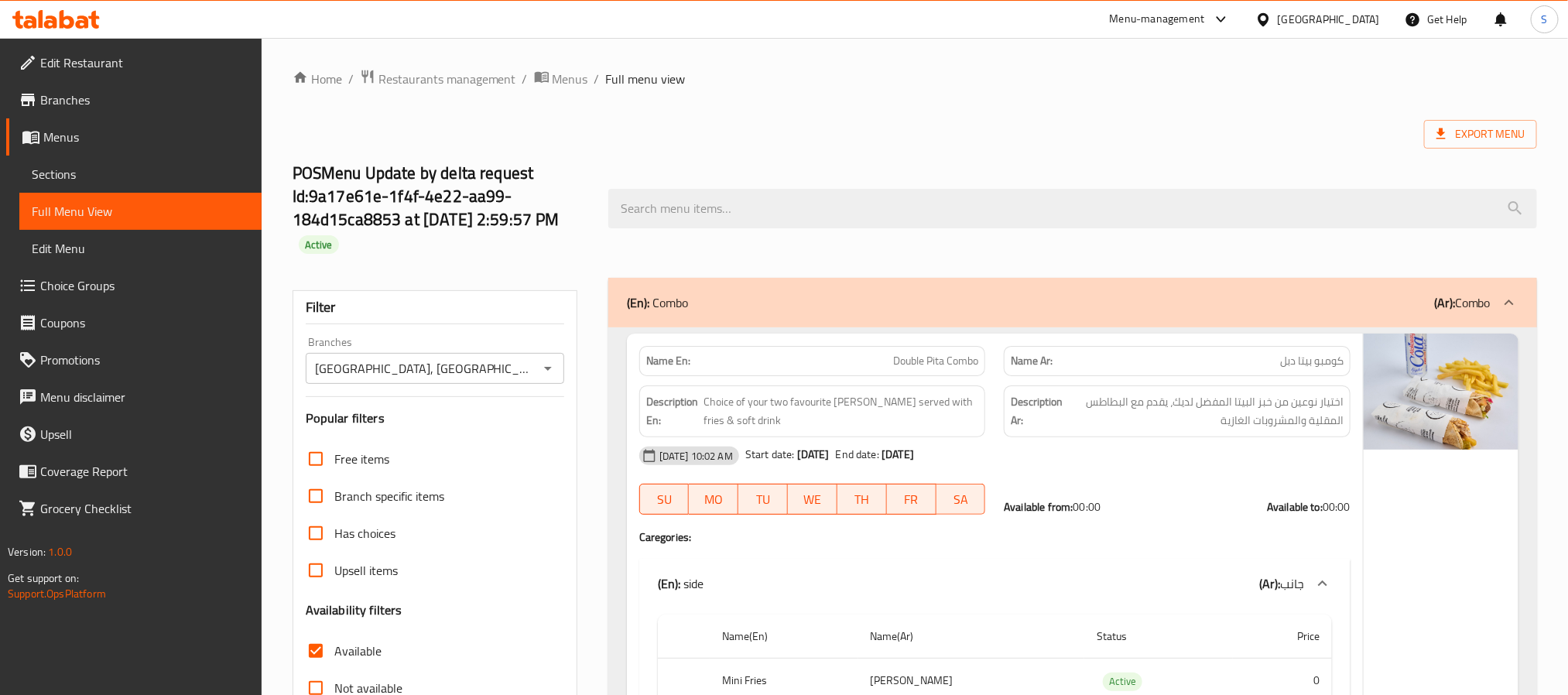
click at [602, 205] on div at bounding box center [1072, 208] width 947 height 58
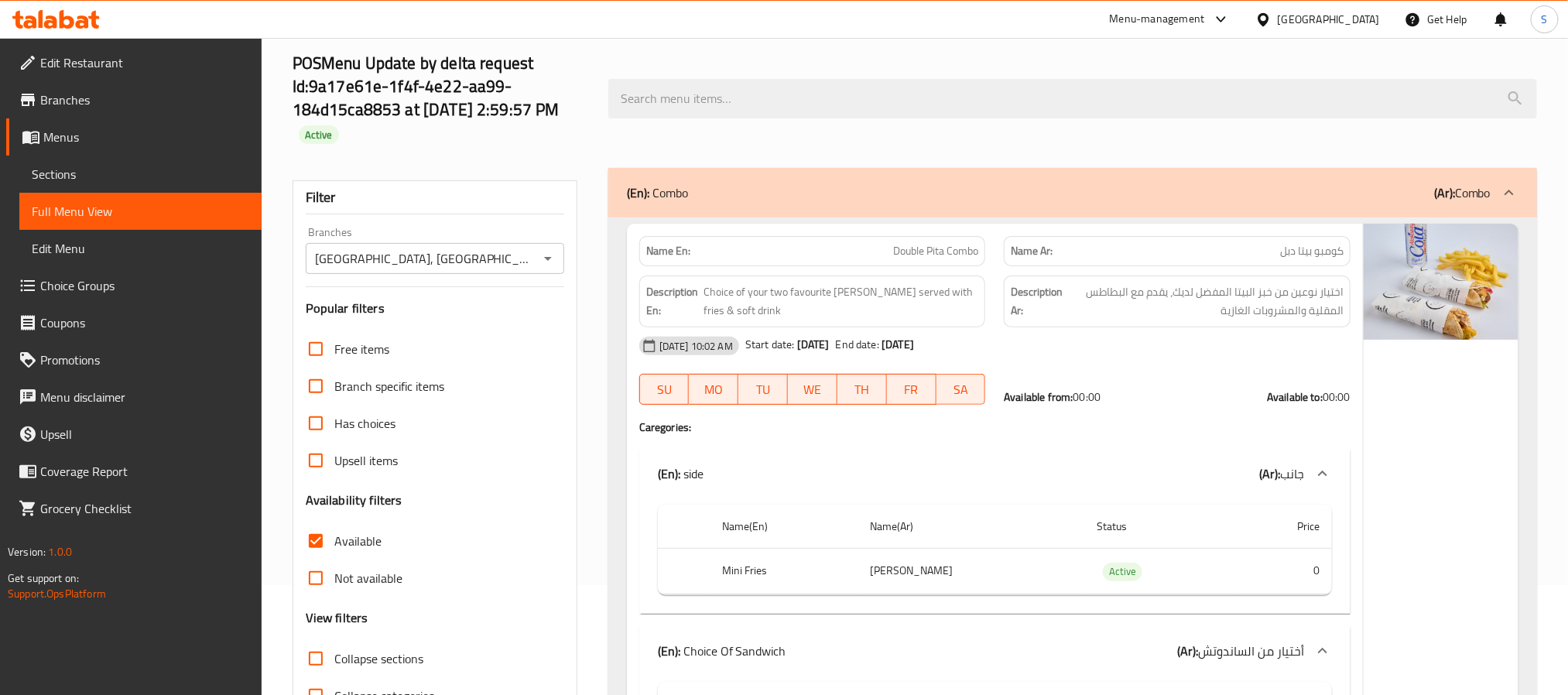
scroll to position [130, 0]
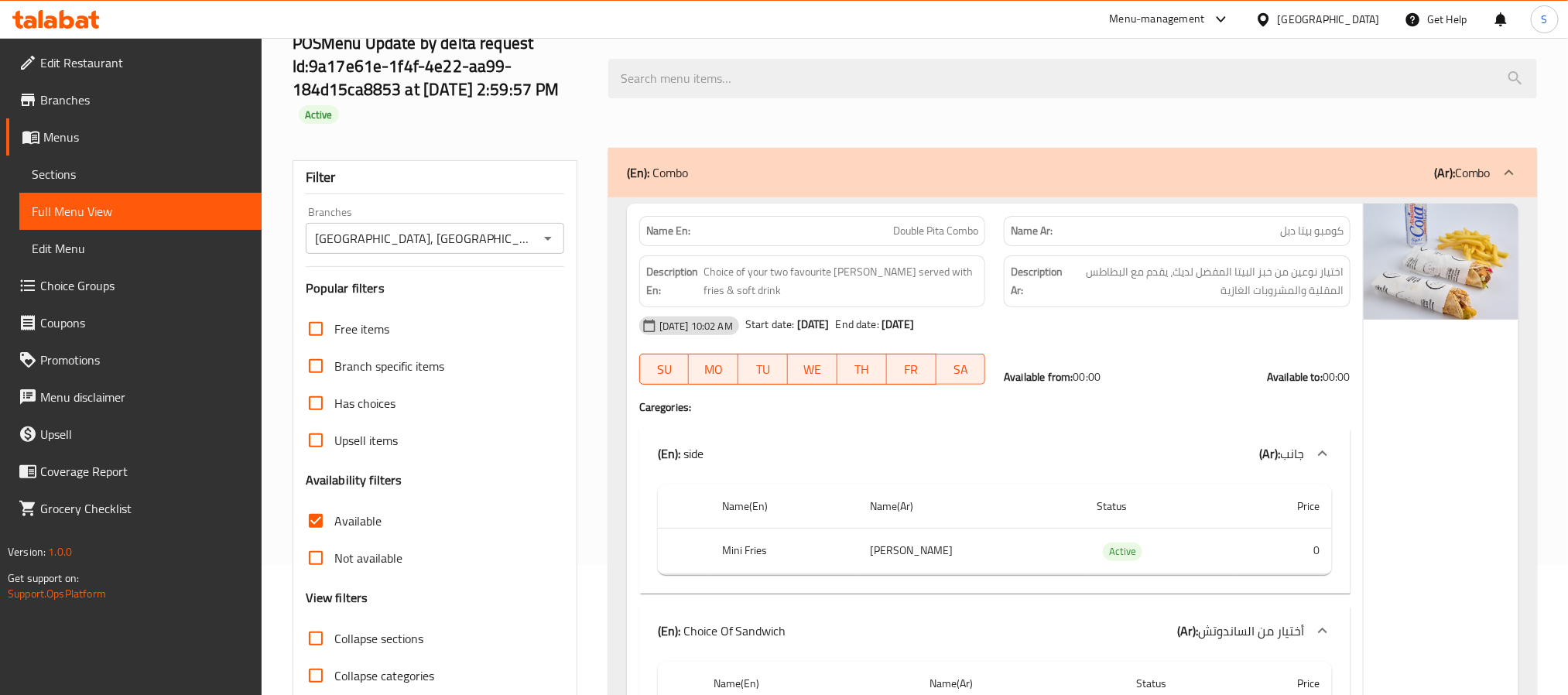
click at [307, 563] on input "Not available" at bounding box center [316, 559] width 37 height 37
checkbox input "true"
click at [324, 524] on input "Available" at bounding box center [316, 521] width 37 height 37
checkbox input "false"
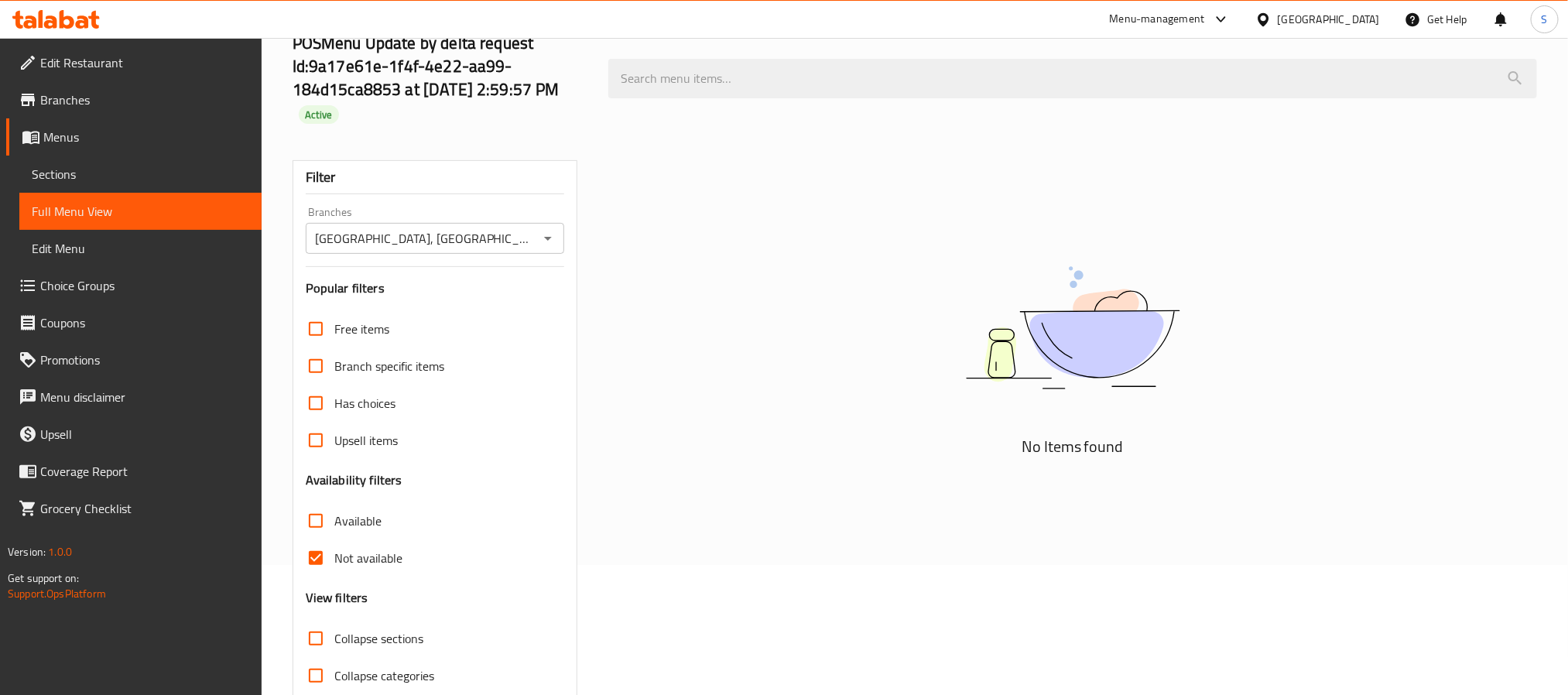
click at [314, 554] on input "Not available" at bounding box center [316, 559] width 37 height 37
checkbox input "false"
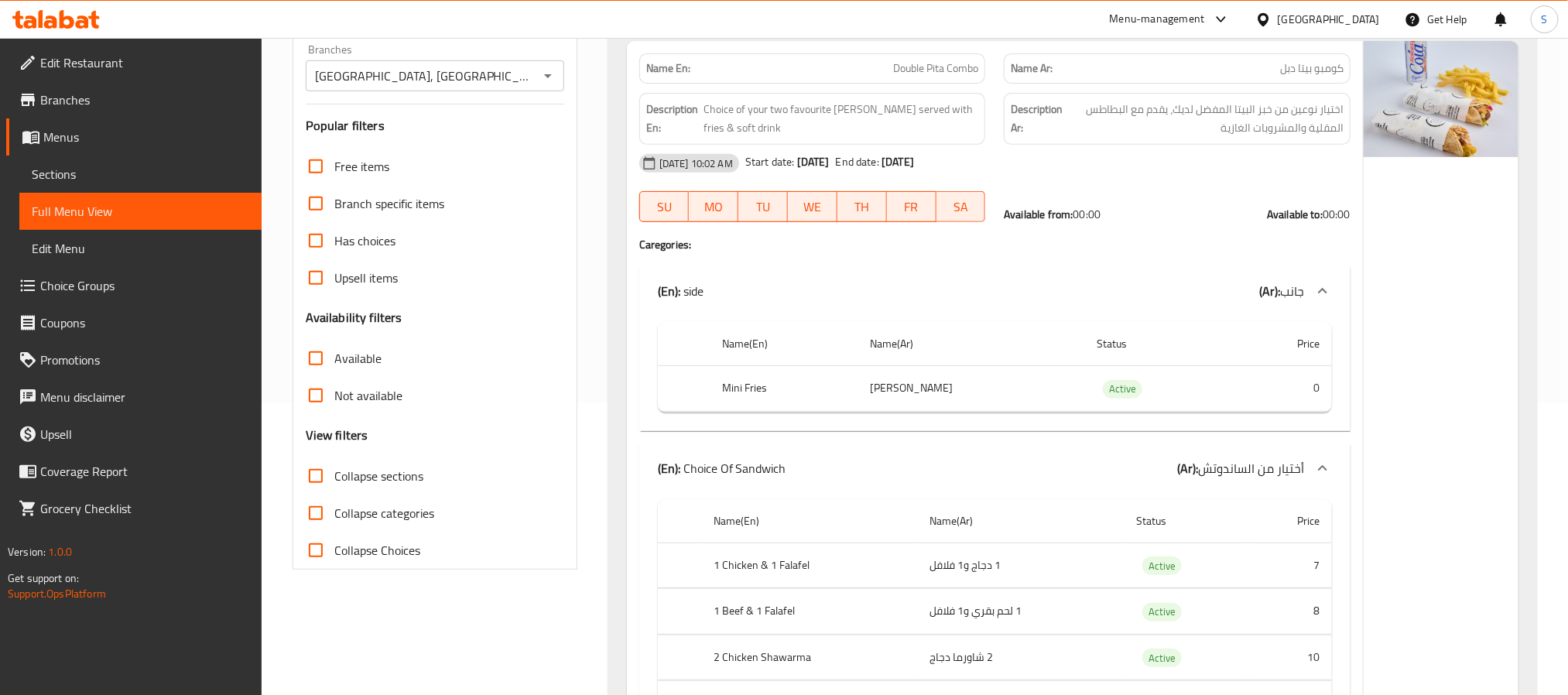
scroll to position [0, 0]
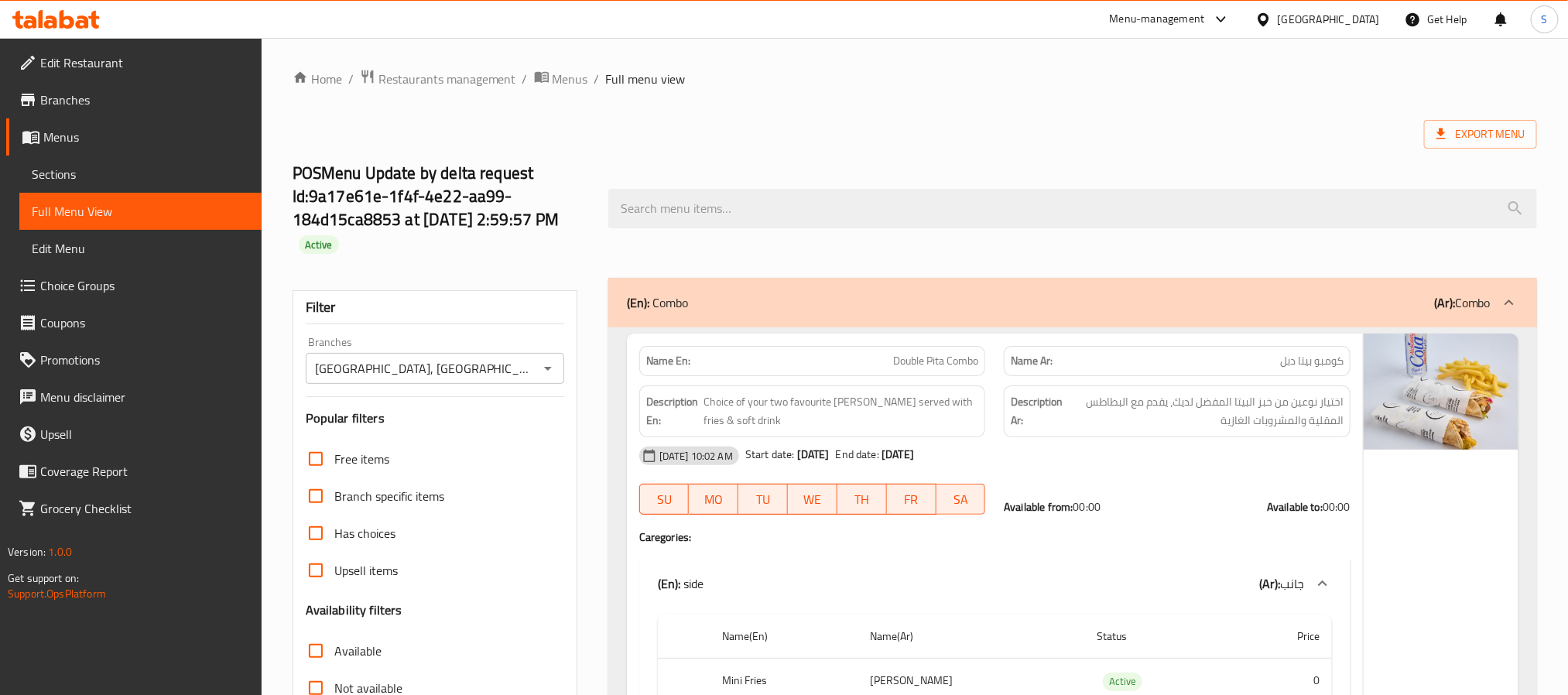
drag, startPoint x: 101, startPoint y: 181, endPoint x: 595, endPoint y: 8, distance: 523.4
click at [101, 180] on span "Sections" at bounding box center [140, 174] width 218 height 19
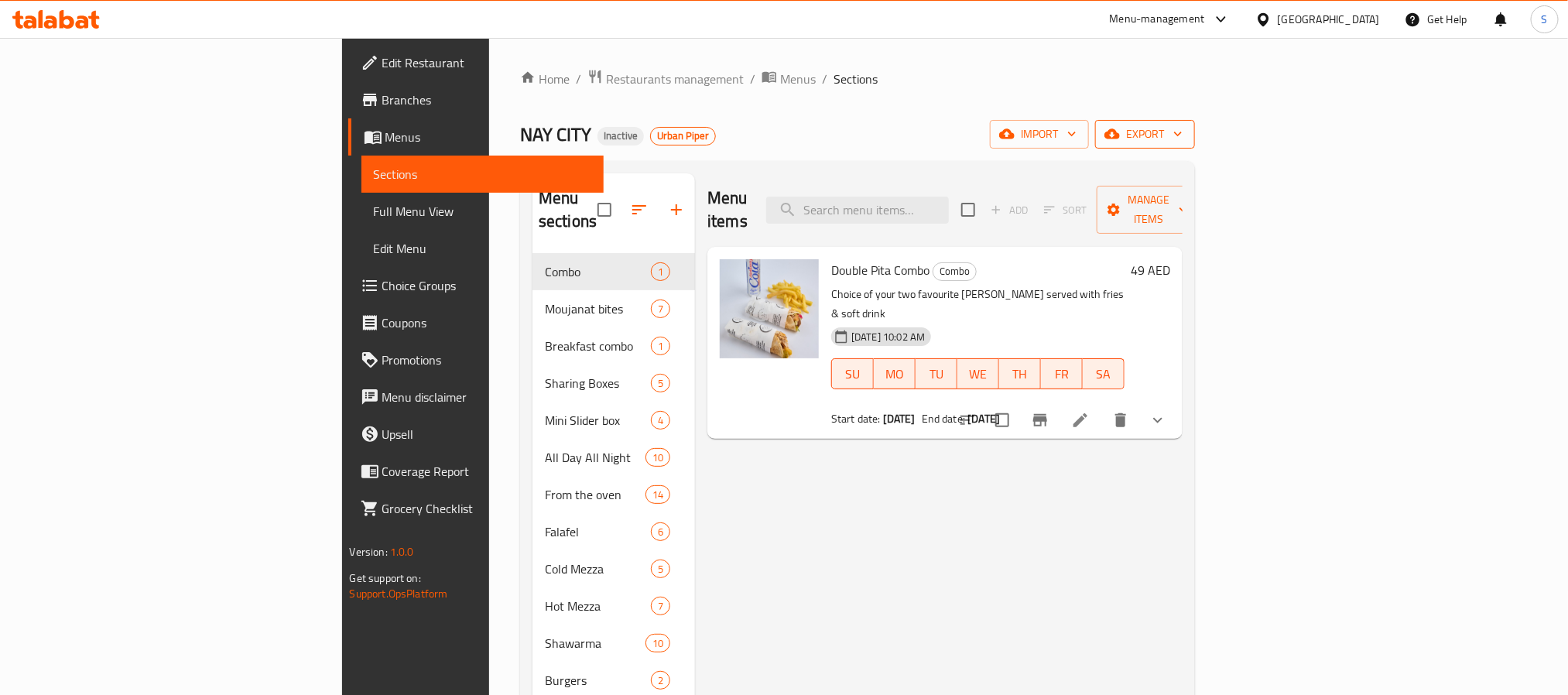
click at [1182, 136] on span "export" at bounding box center [1144, 134] width 75 height 19
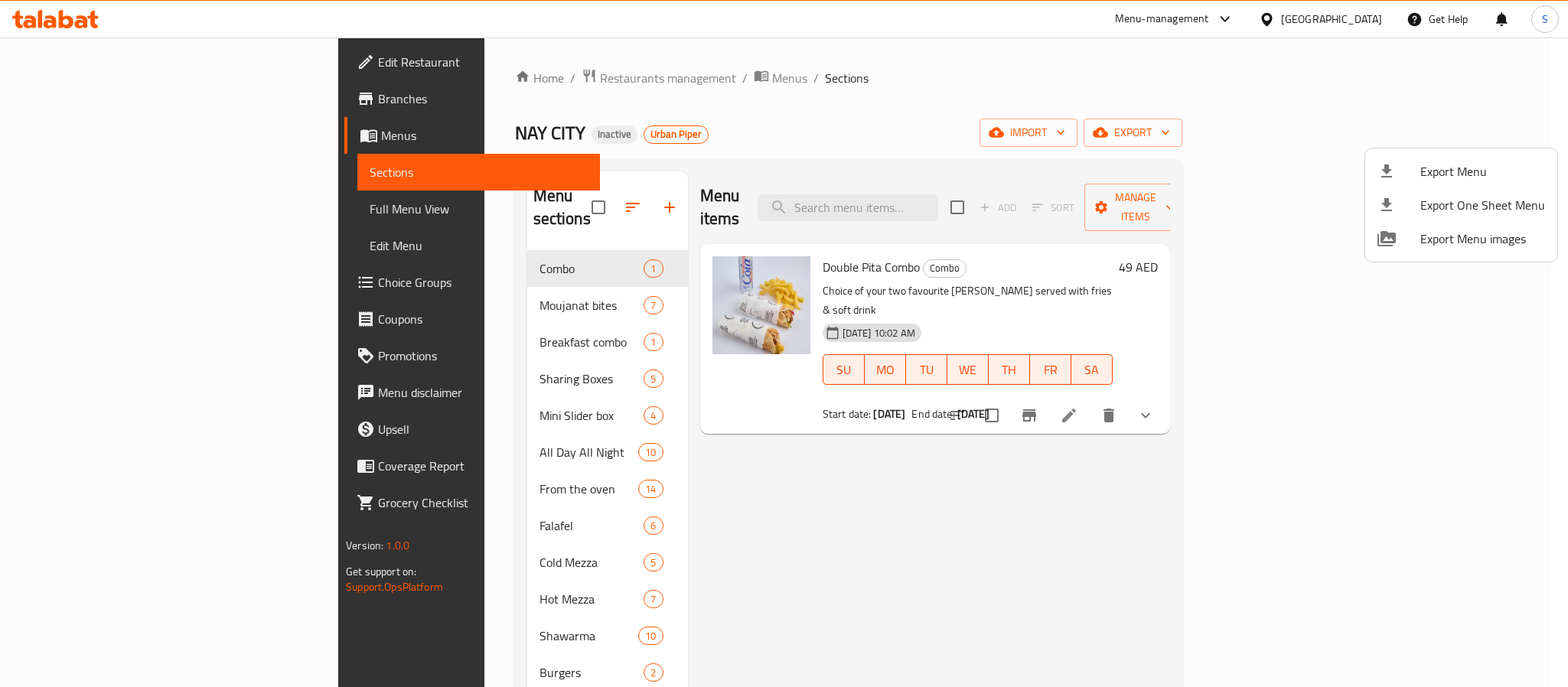
click at [1420, 175] on span "Export Menu" at bounding box center [1482, 172] width 125 height 18
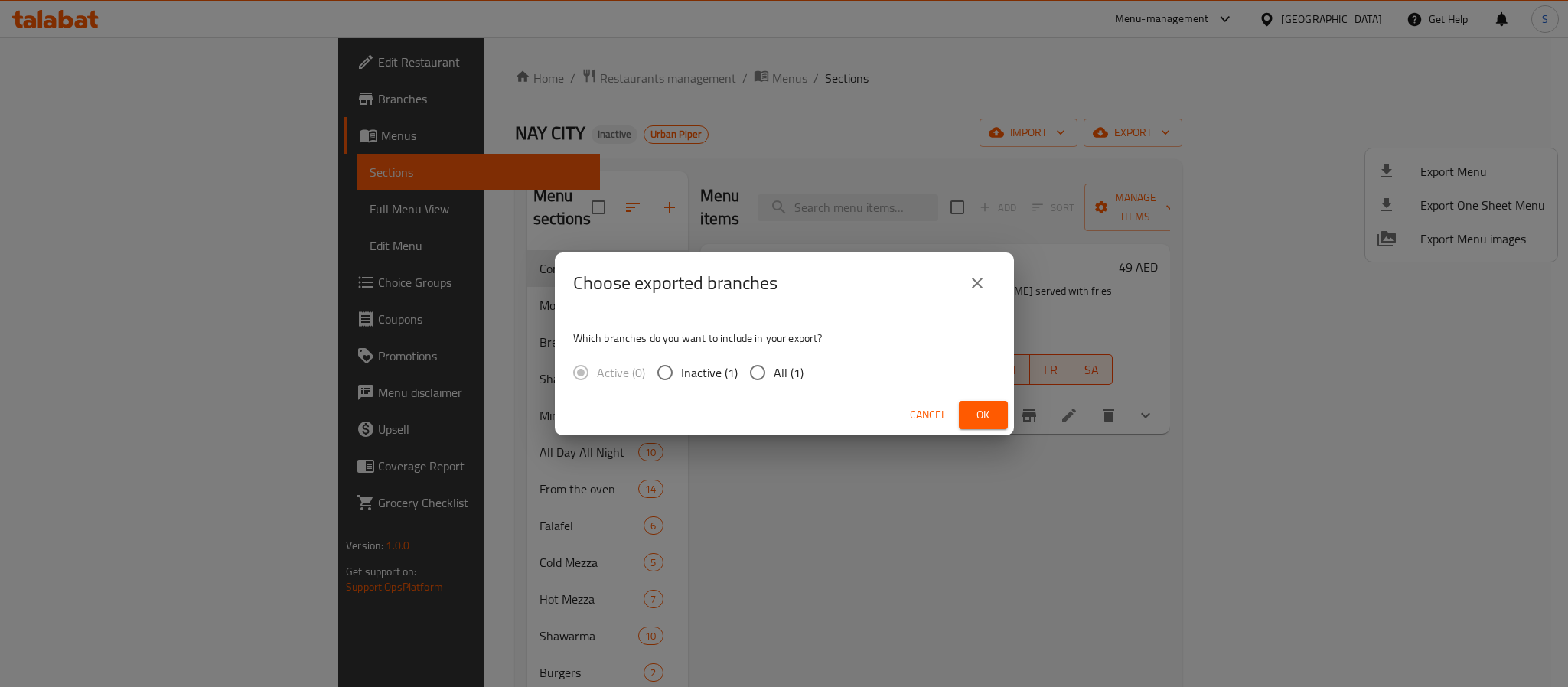
click at [769, 375] on label "All (1)" at bounding box center [772, 373] width 62 height 32
click at [769, 375] on input "All (1)" at bounding box center [757, 373] width 32 height 32
radio input "true"
click at [966, 412] on button "Ok" at bounding box center [983, 415] width 49 height 28
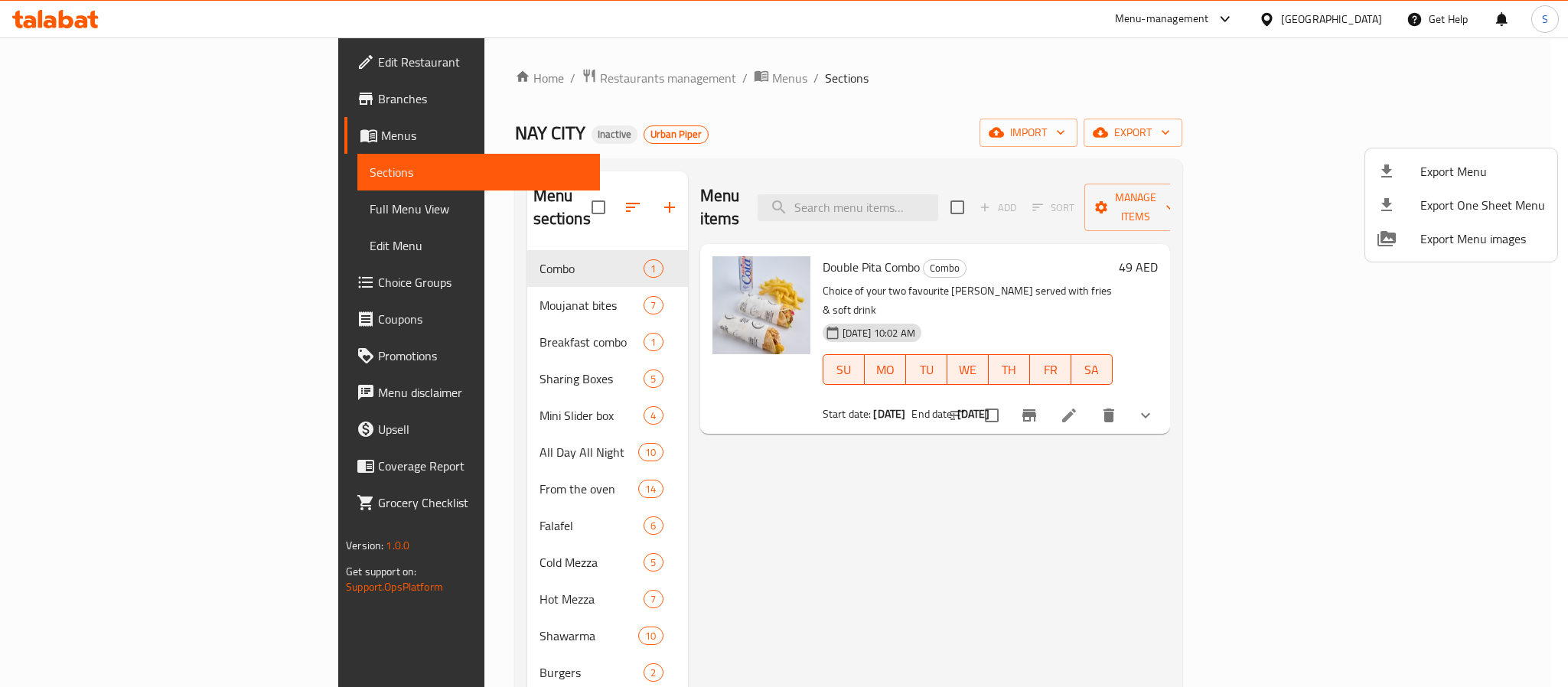
click at [1112, 126] on div at bounding box center [784, 343] width 1568 height 687
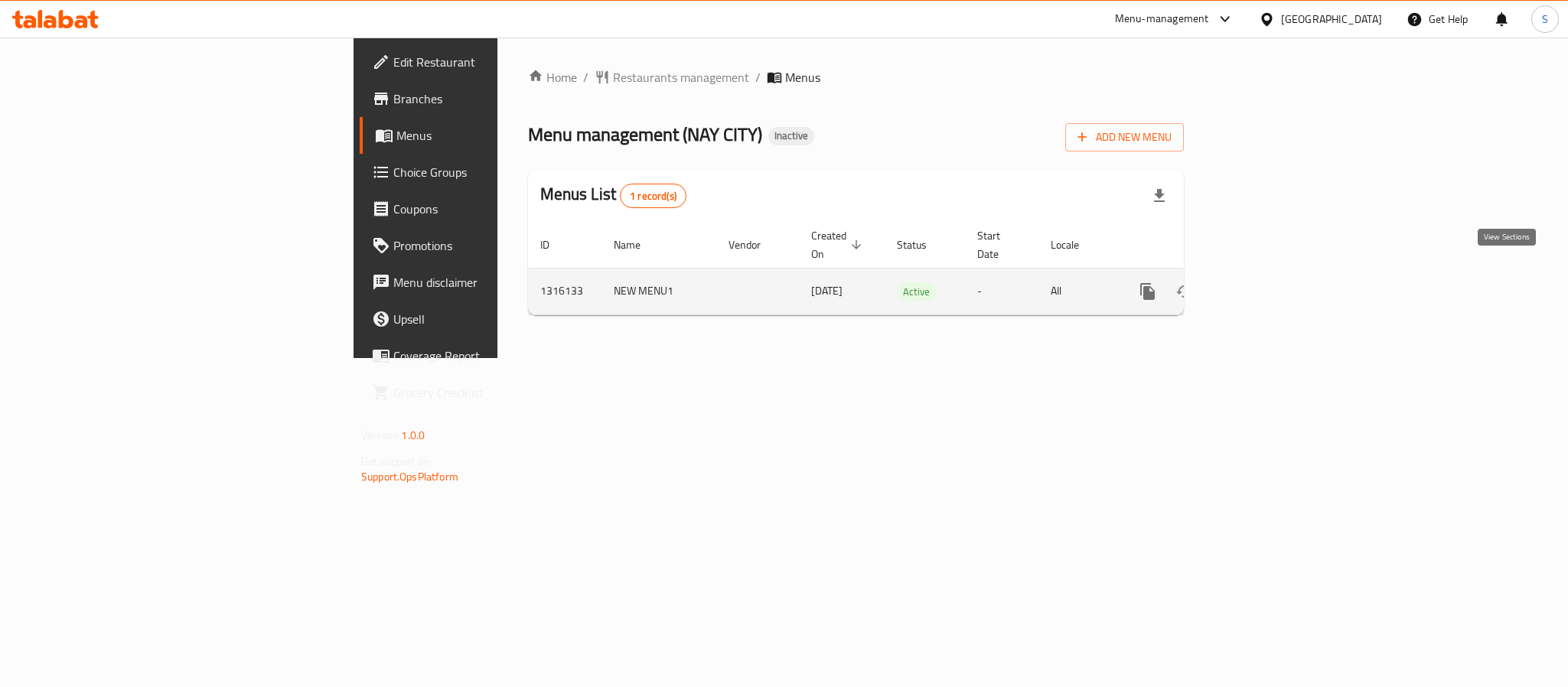
click at [1265, 285] on icon "enhanced table" at bounding box center [1258, 292] width 14 height 14
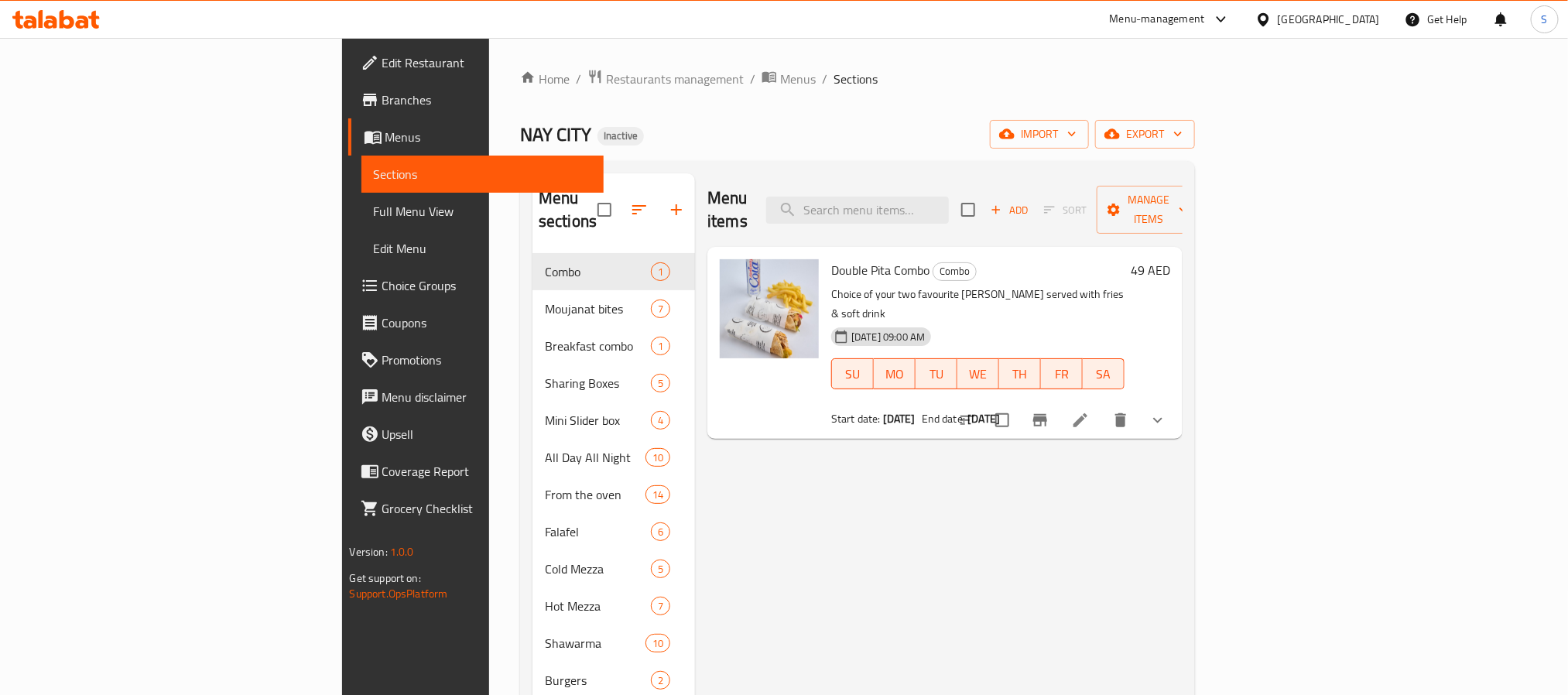
click at [362, 223] on link "Full Menu View" at bounding box center [482, 212] width 242 height 37
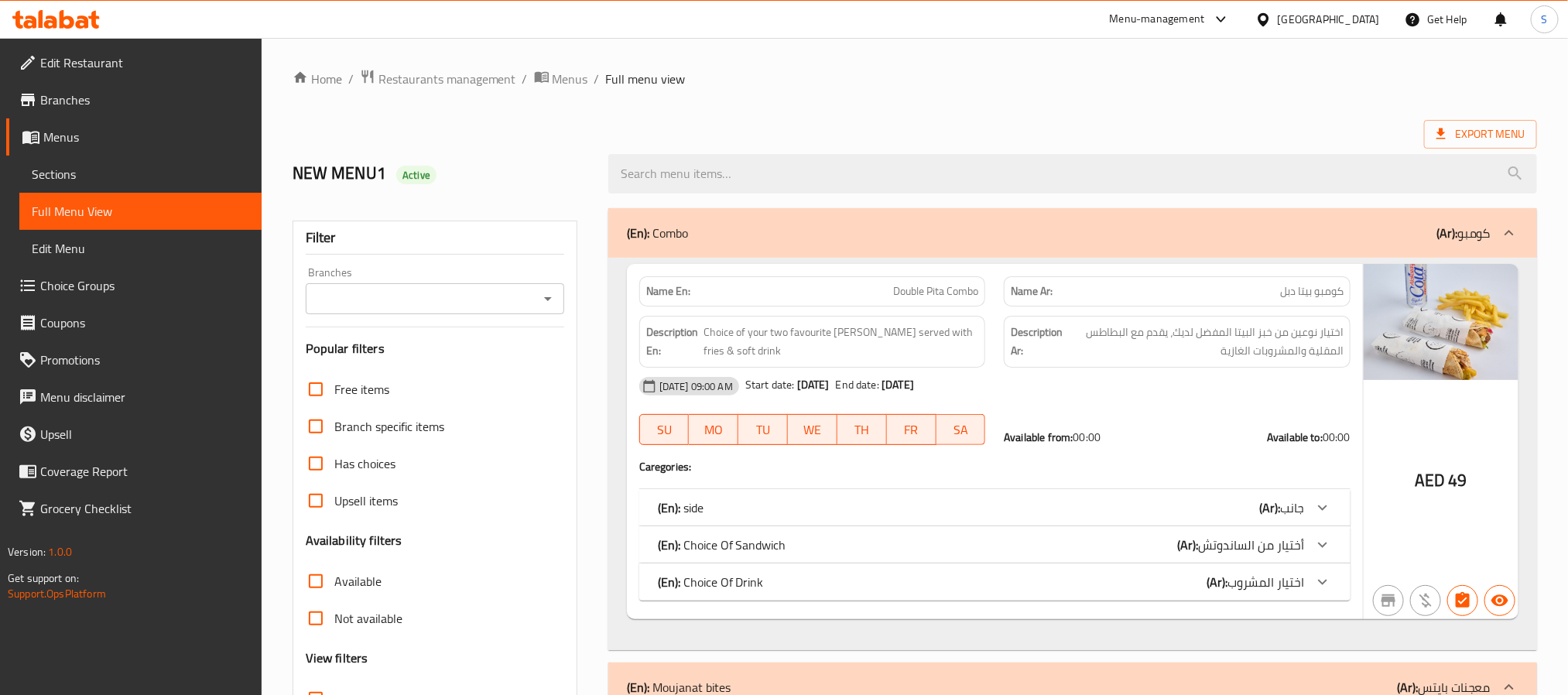
scroll to position [363, 0]
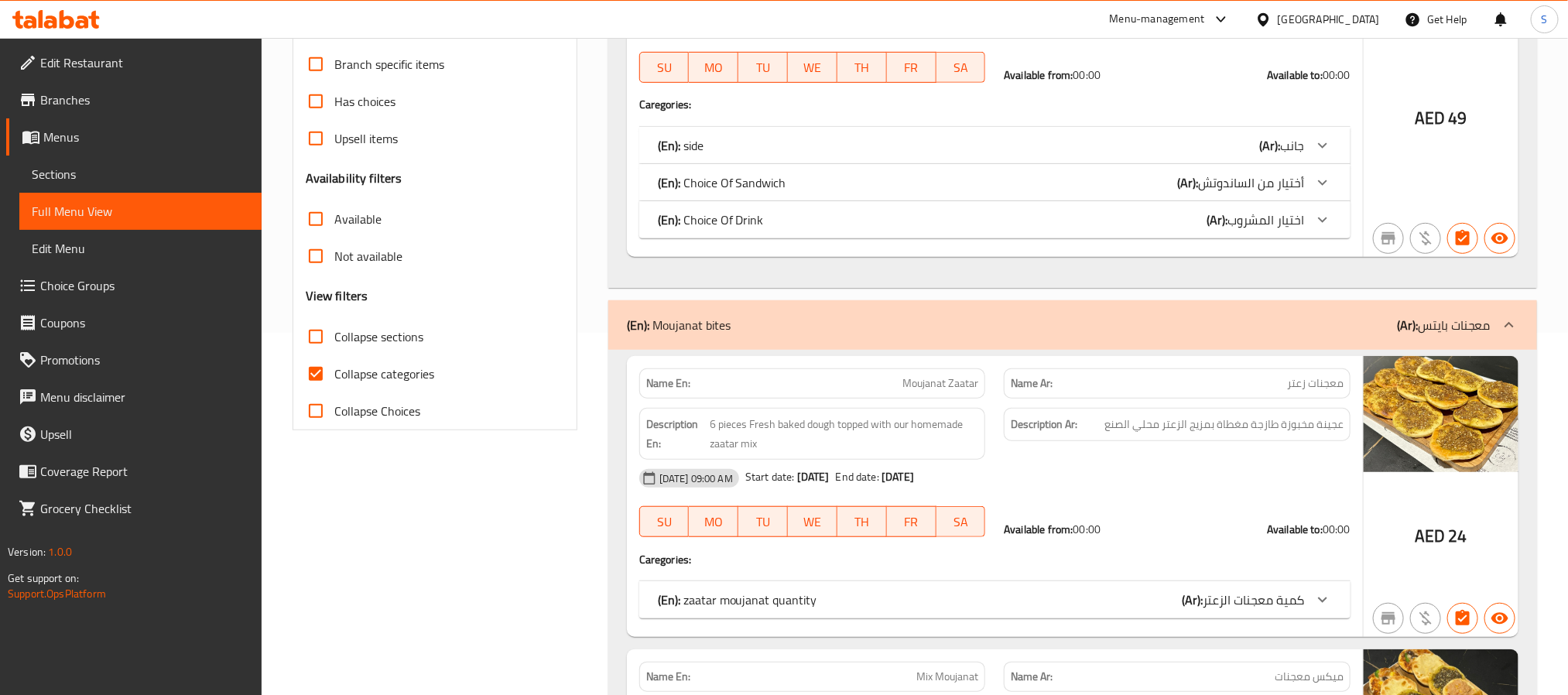
click at [316, 370] on input "Collapse categories" at bounding box center [316, 374] width 37 height 37
checkbox input "false"
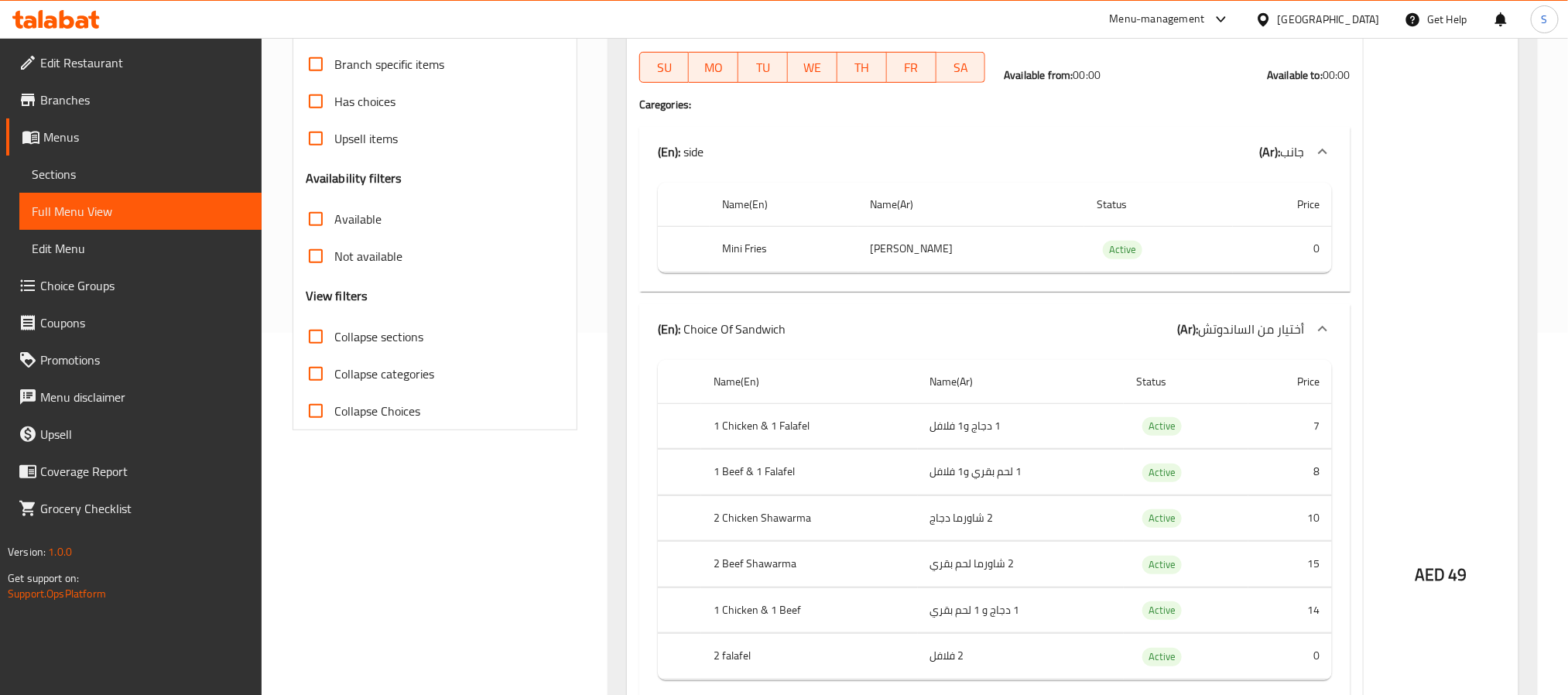
scroll to position [0, 0]
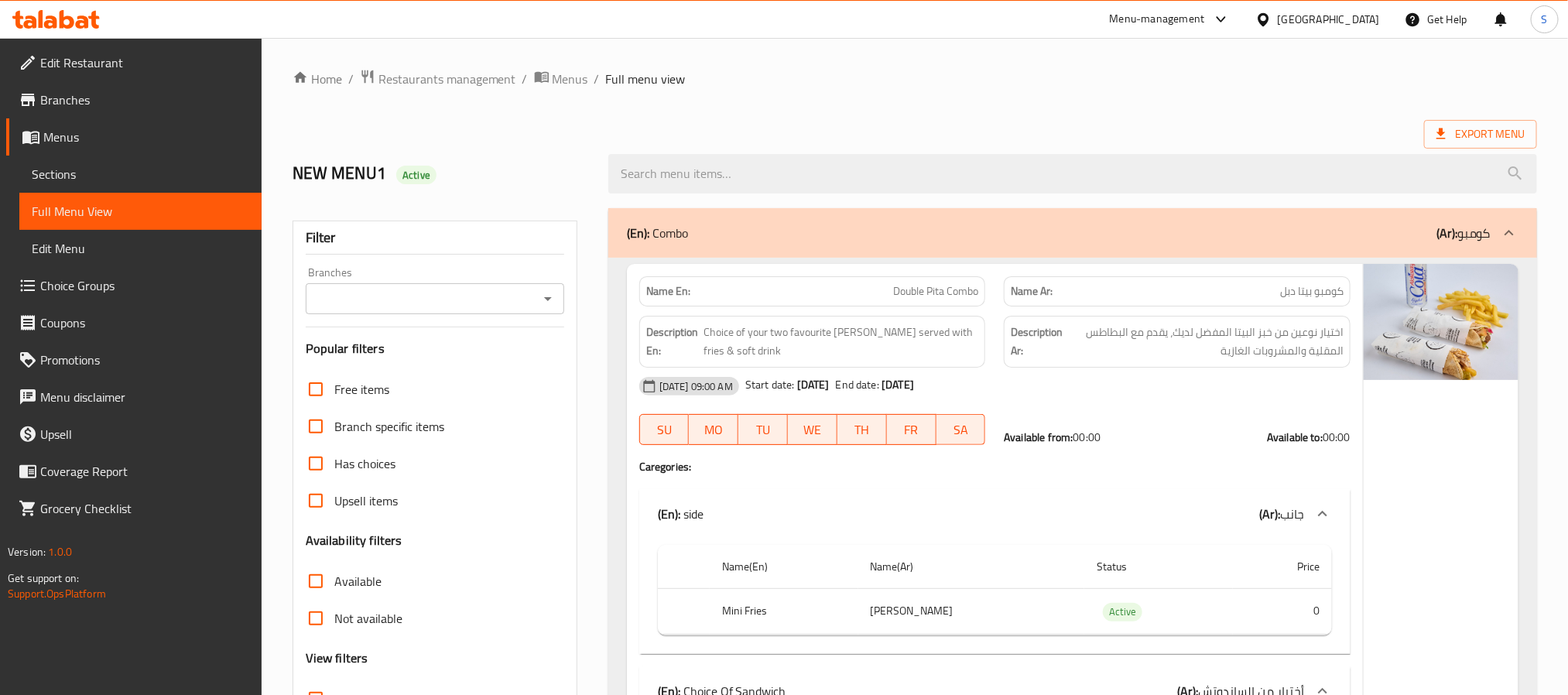
click at [537, 316] on div "Filter Branches Branches Popular filters Free items Branch specific items Has c…" at bounding box center [435, 507] width 285 height 573
click at [551, 304] on icon "Open" at bounding box center [548, 299] width 19 height 19
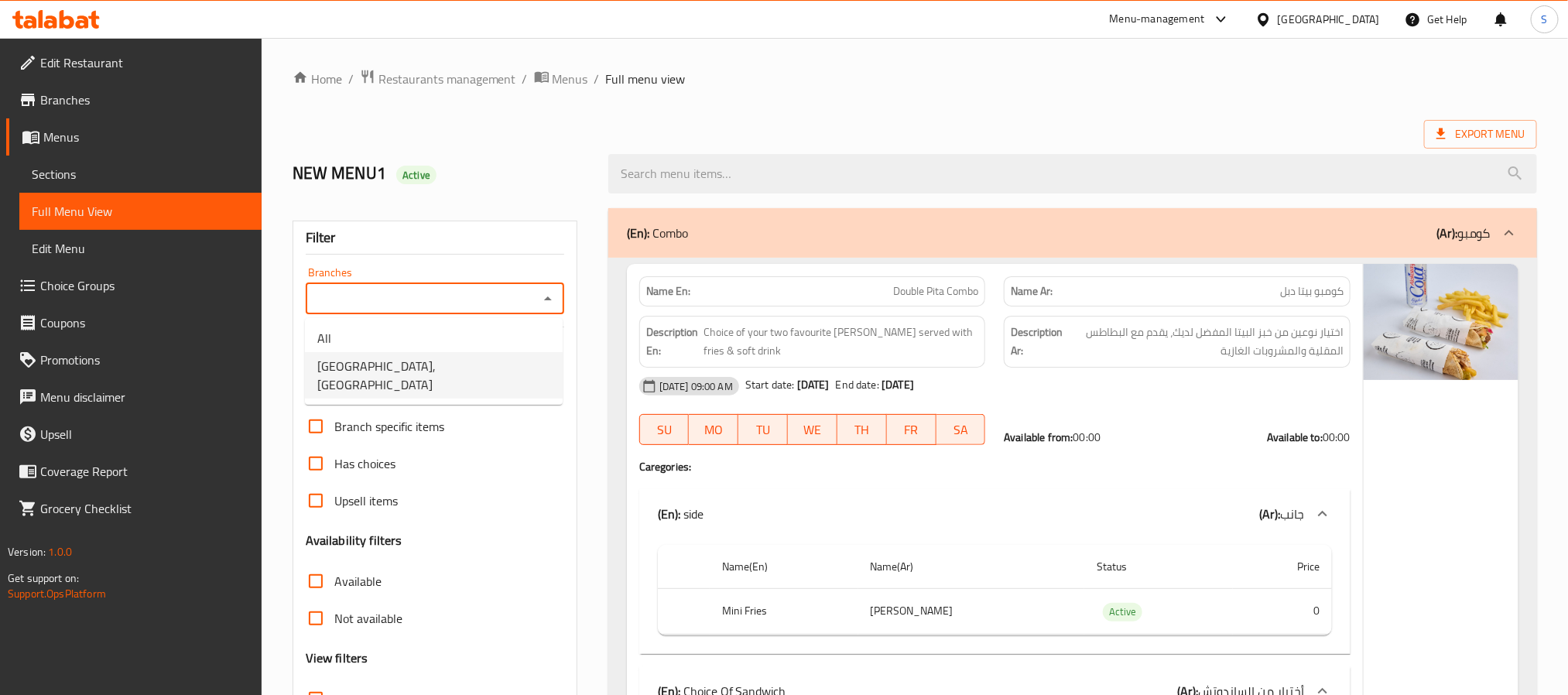
click at [498, 363] on li "NAY CITY,Dubai Motor City" at bounding box center [434, 376] width 258 height 46
type input "NAY CITY,Dubai Motor City"
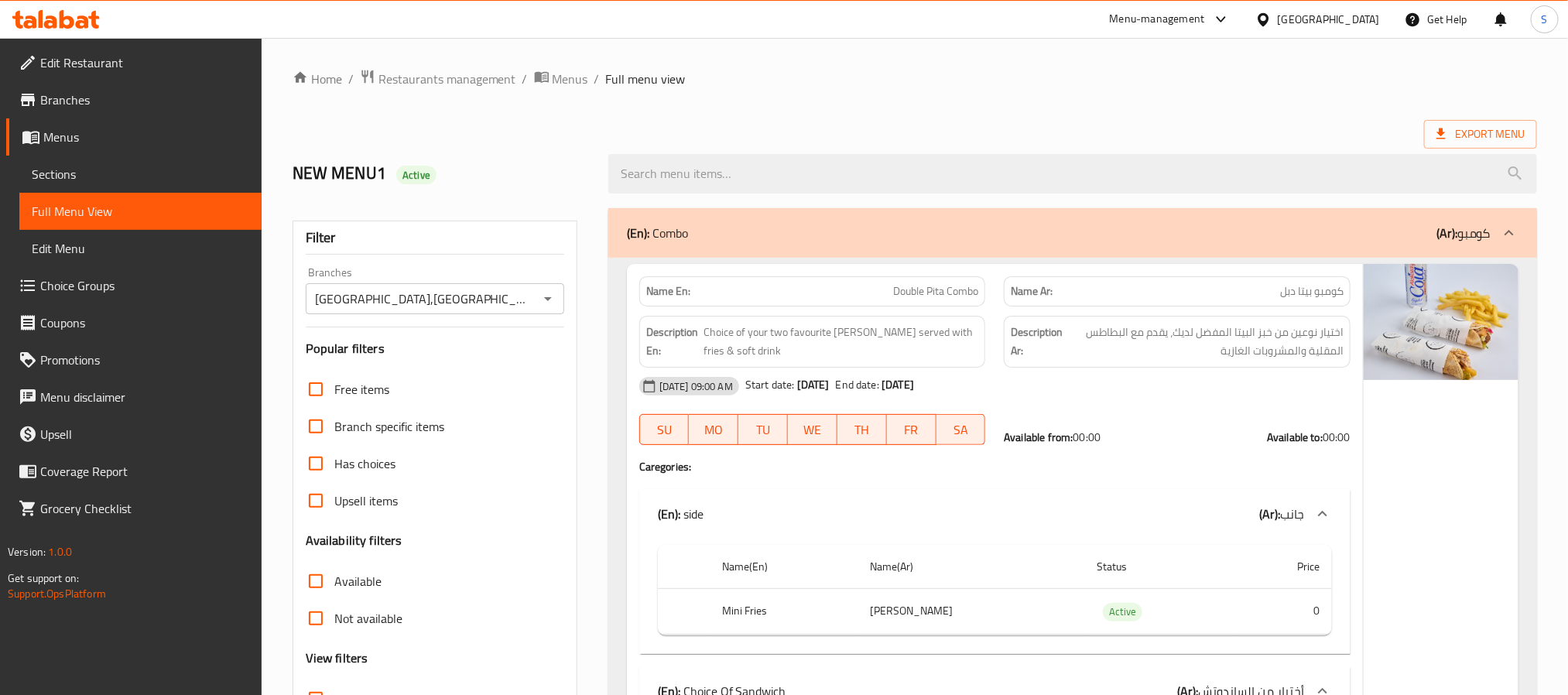
click at [324, 584] on input "Available" at bounding box center [316, 582] width 37 height 37
checkbox input "true"
click at [578, 149] on div "NEW MENU1 Active" at bounding box center [441, 174] width 316 height 69
drag, startPoint x: 312, startPoint y: 612, endPoint x: 530, endPoint y: 386, distance: 314.0
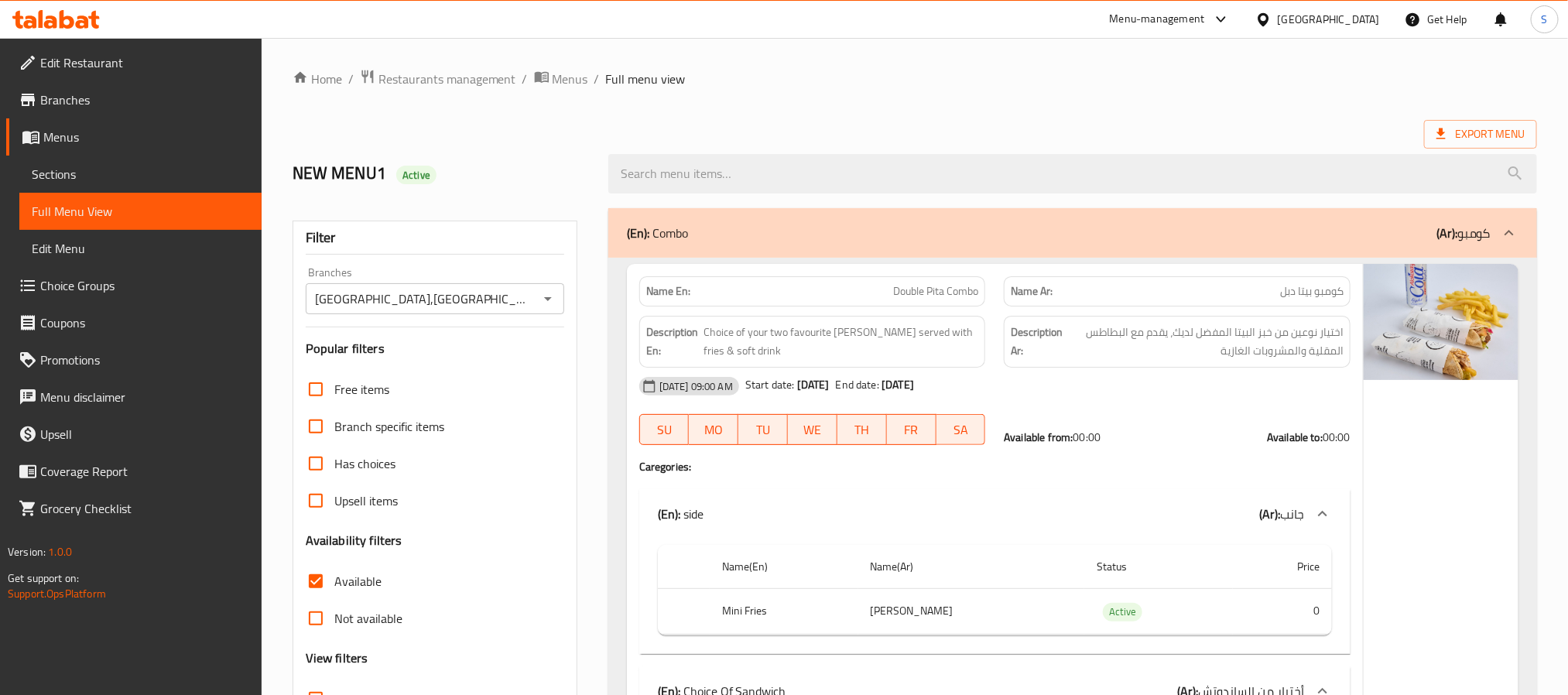
click at [312, 614] on input "Not available" at bounding box center [316, 619] width 37 height 37
checkbox input "true"
click at [314, 577] on input "Available" at bounding box center [316, 582] width 37 height 37
checkbox input "false"
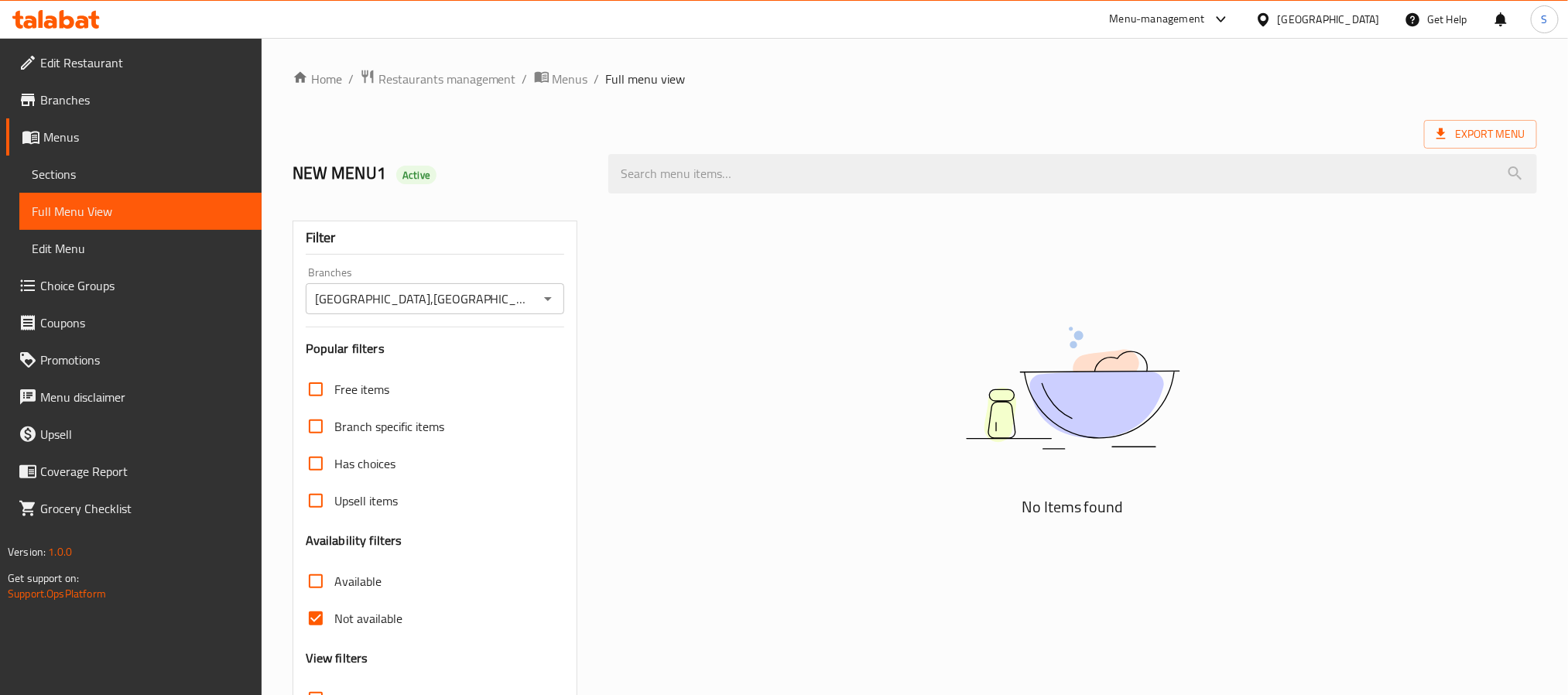
click at [331, 631] on input "Not available" at bounding box center [316, 619] width 37 height 37
checkbox input "false"
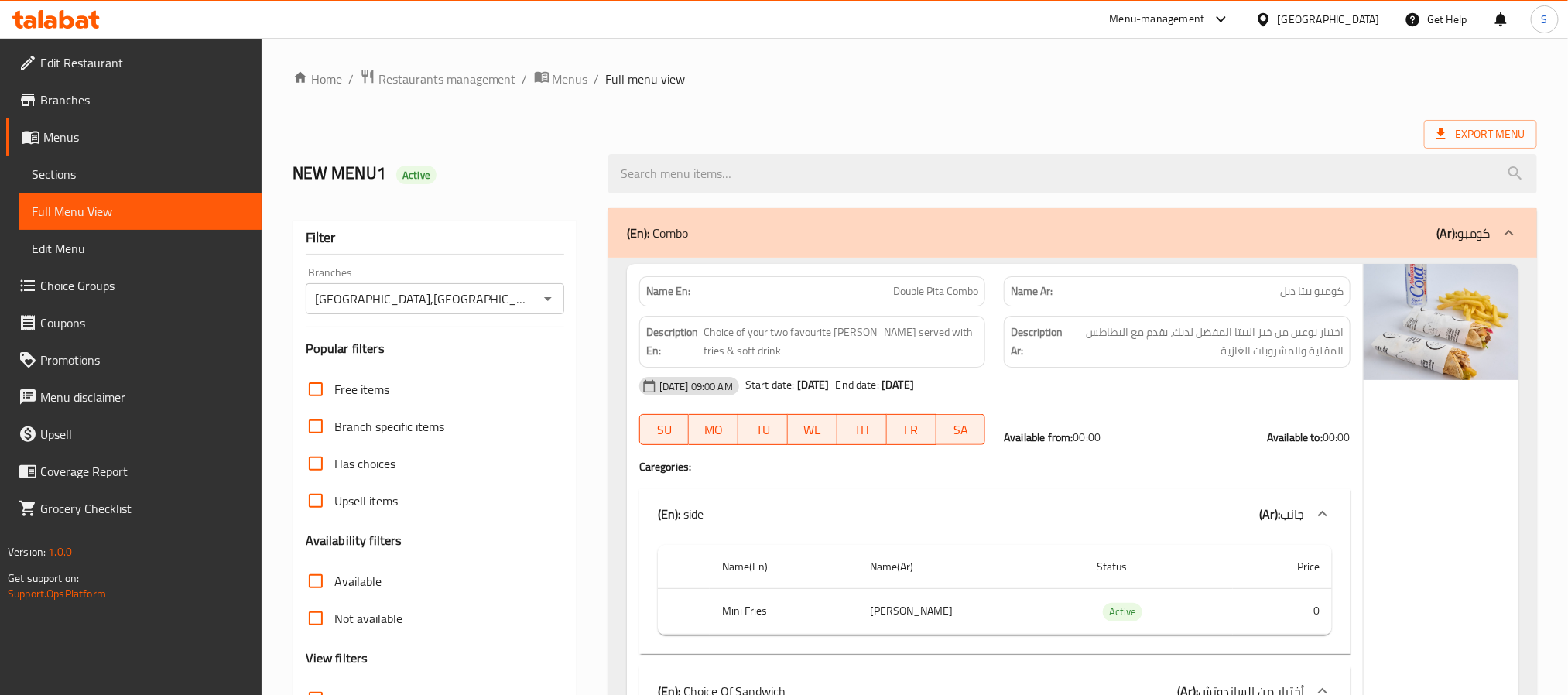
click at [502, 177] on h2 "NEW MENU1 Active" at bounding box center [441, 174] width 297 height 23
drag, startPoint x: 101, startPoint y: 167, endPoint x: 262, endPoint y: 33, distance: 209.5
click at [101, 167] on span "Sections" at bounding box center [140, 174] width 218 height 19
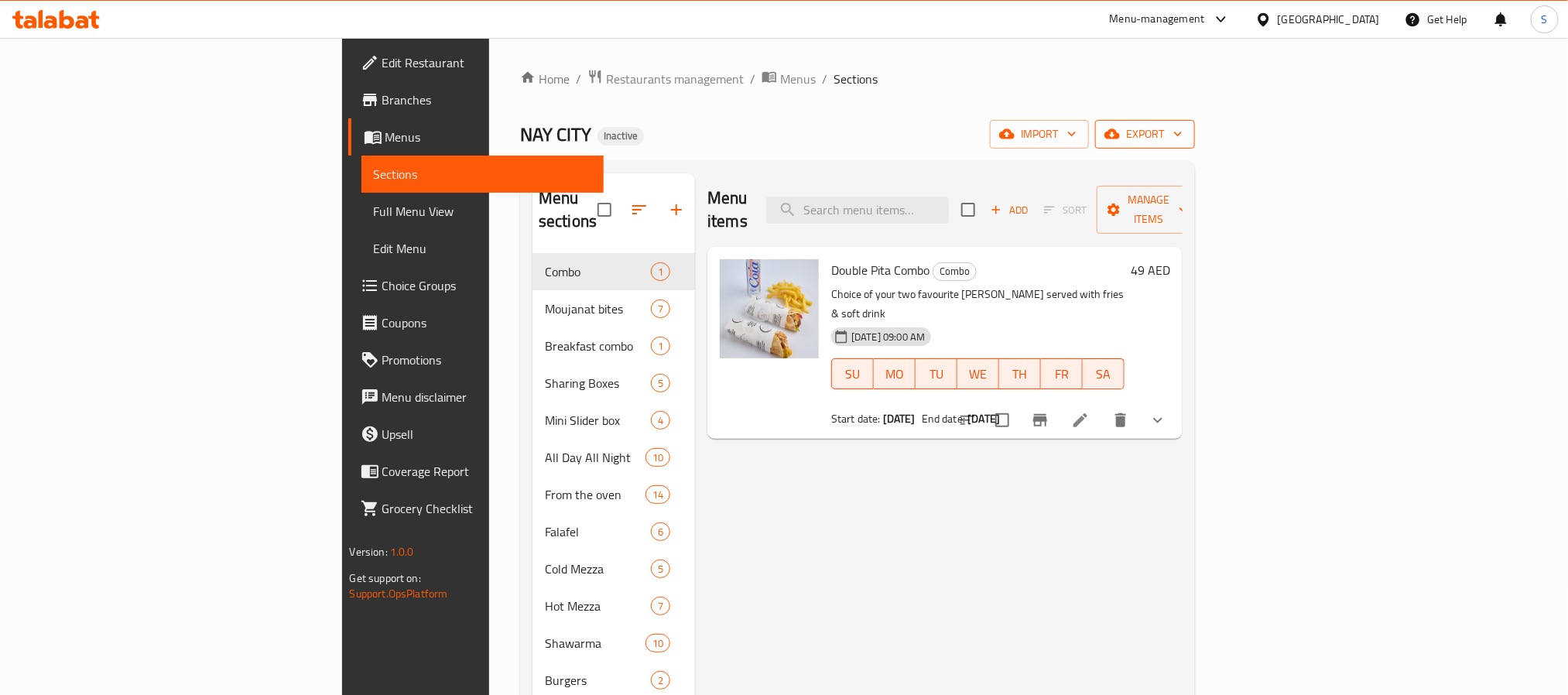
click at [1185, 129] on icon "button" at bounding box center [1178, 134] width 15 height 15
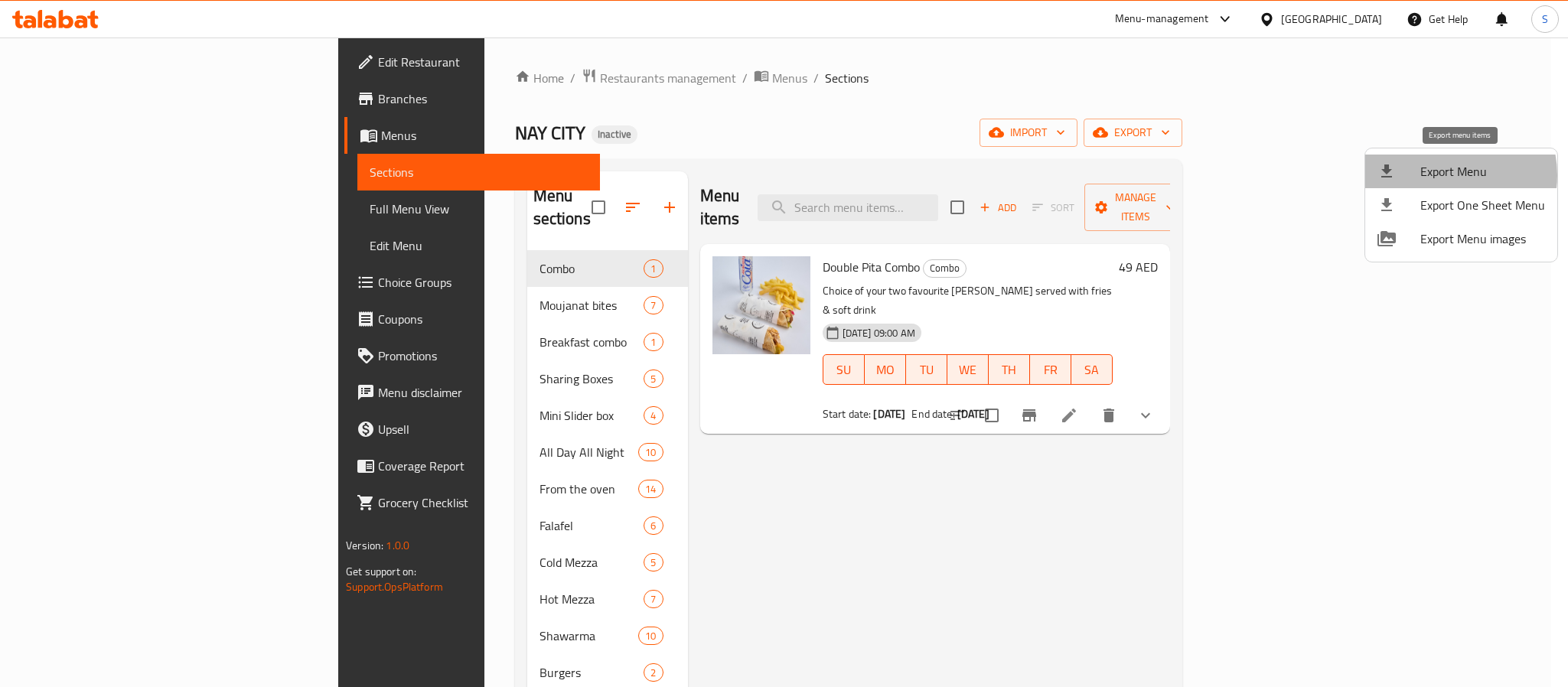
click at [1444, 175] on span "Export Menu" at bounding box center [1482, 172] width 125 height 18
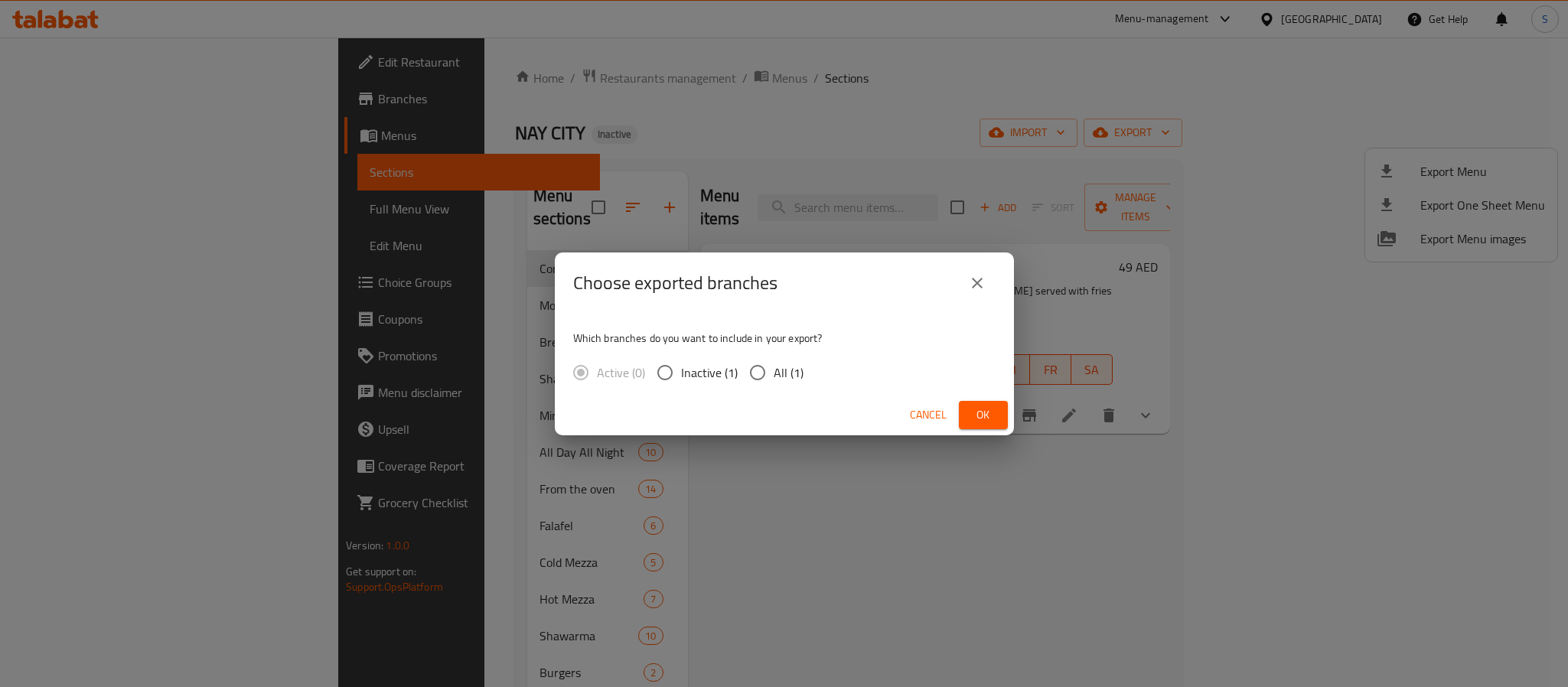
click at [757, 359] on input "All (1)" at bounding box center [757, 373] width 32 height 32
radio input "true"
click at [978, 410] on span "Ok" at bounding box center [983, 415] width 24 height 19
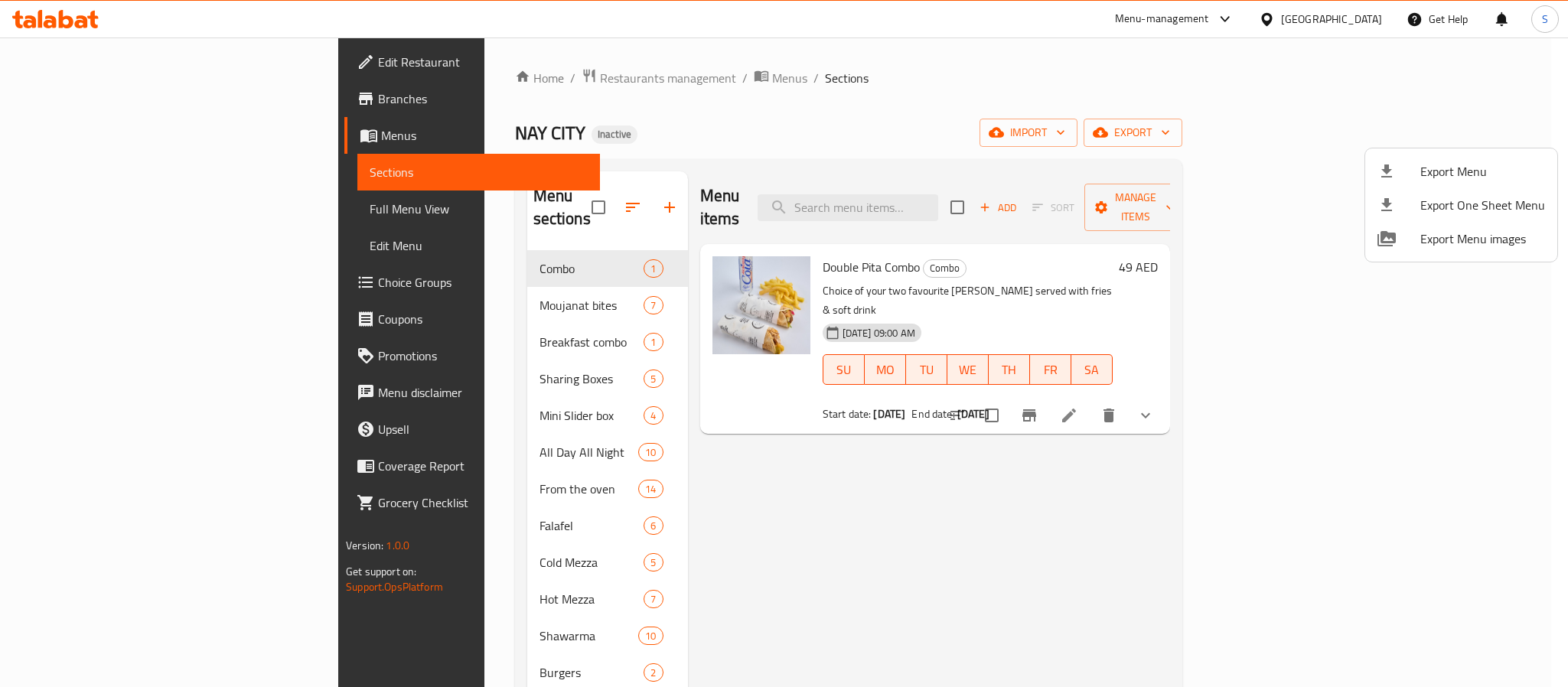
click at [976, 70] on div at bounding box center [784, 343] width 1568 height 687
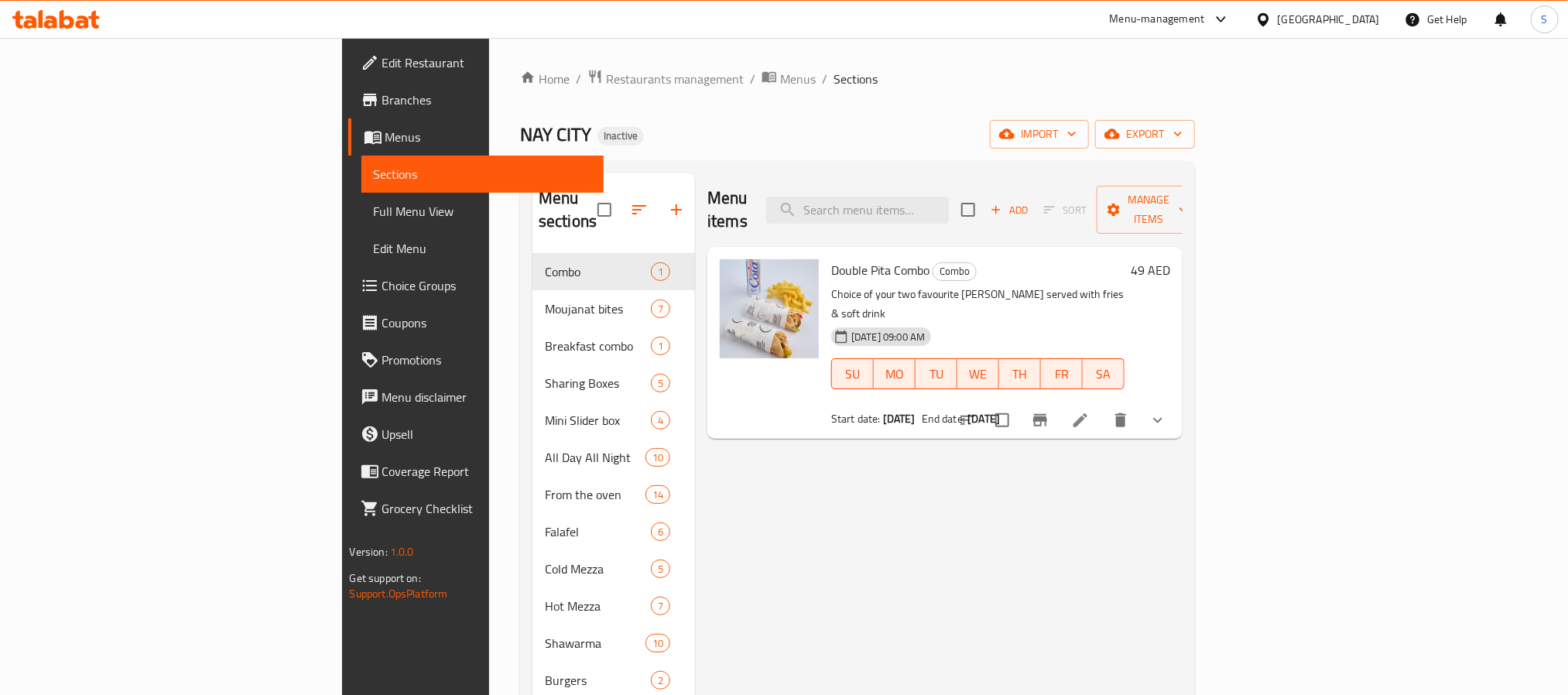
click at [606, 82] on span "Restaurants management" at bounding box center [675, 79] width 138 height 19
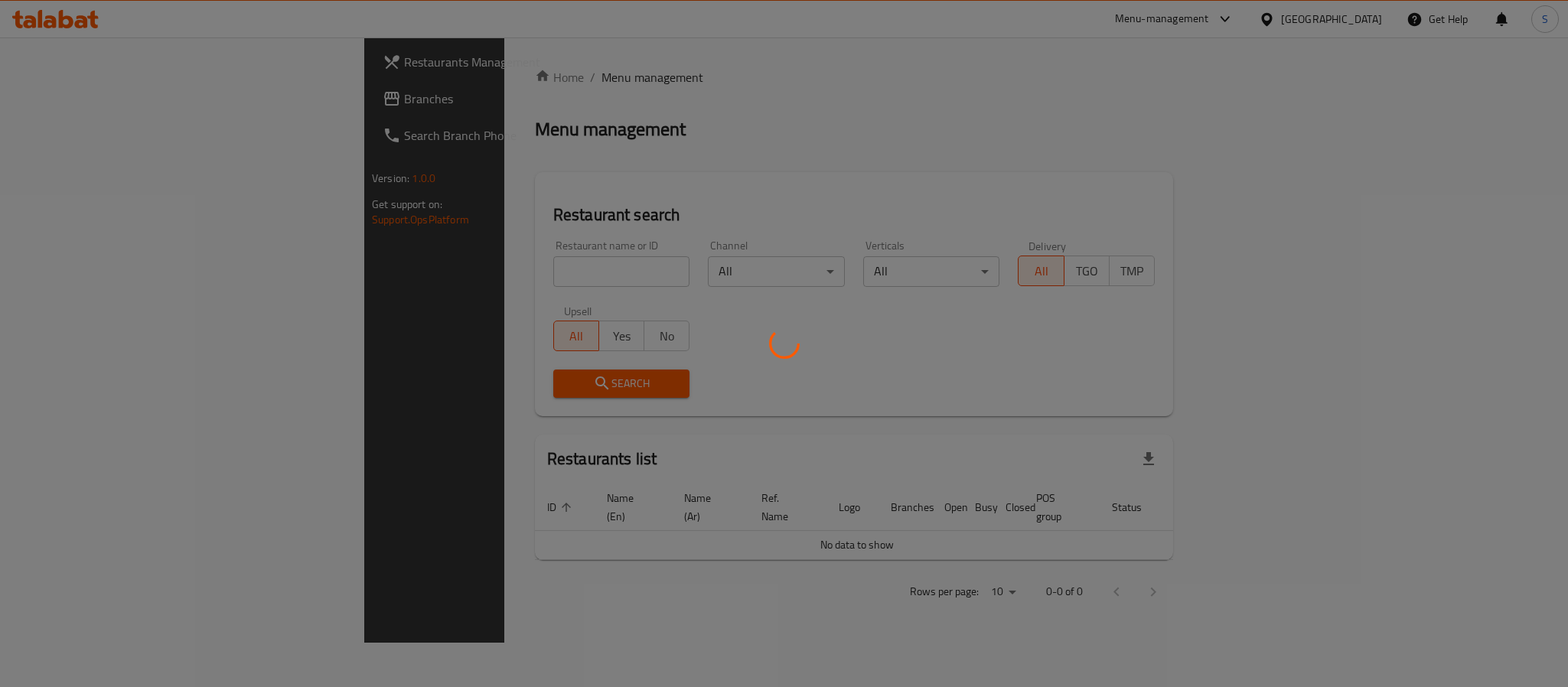
click at [704, 154] on div at bounding box center [784, 343] width 1568 height 687
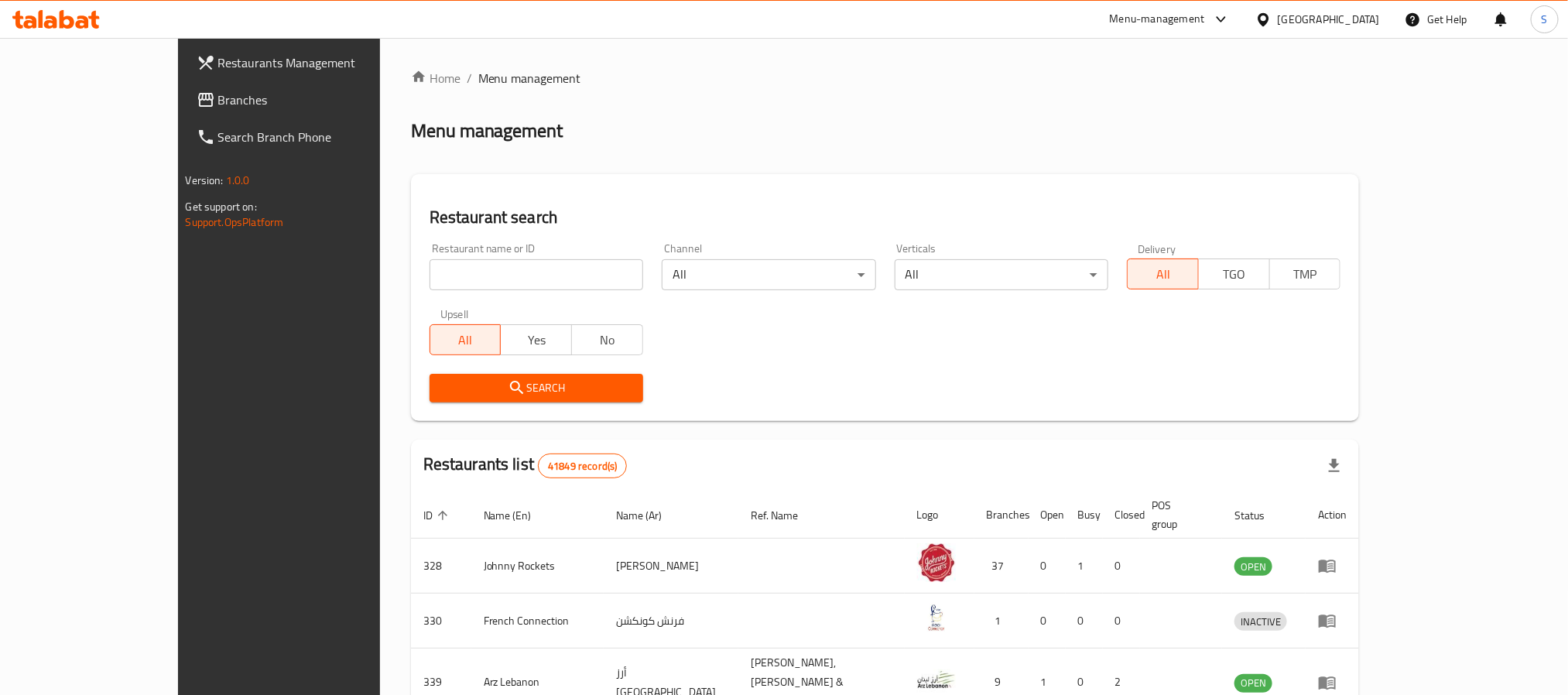
click at [184, 86] on link "Branches" at bounding box center [312, 100] width 256 height 37
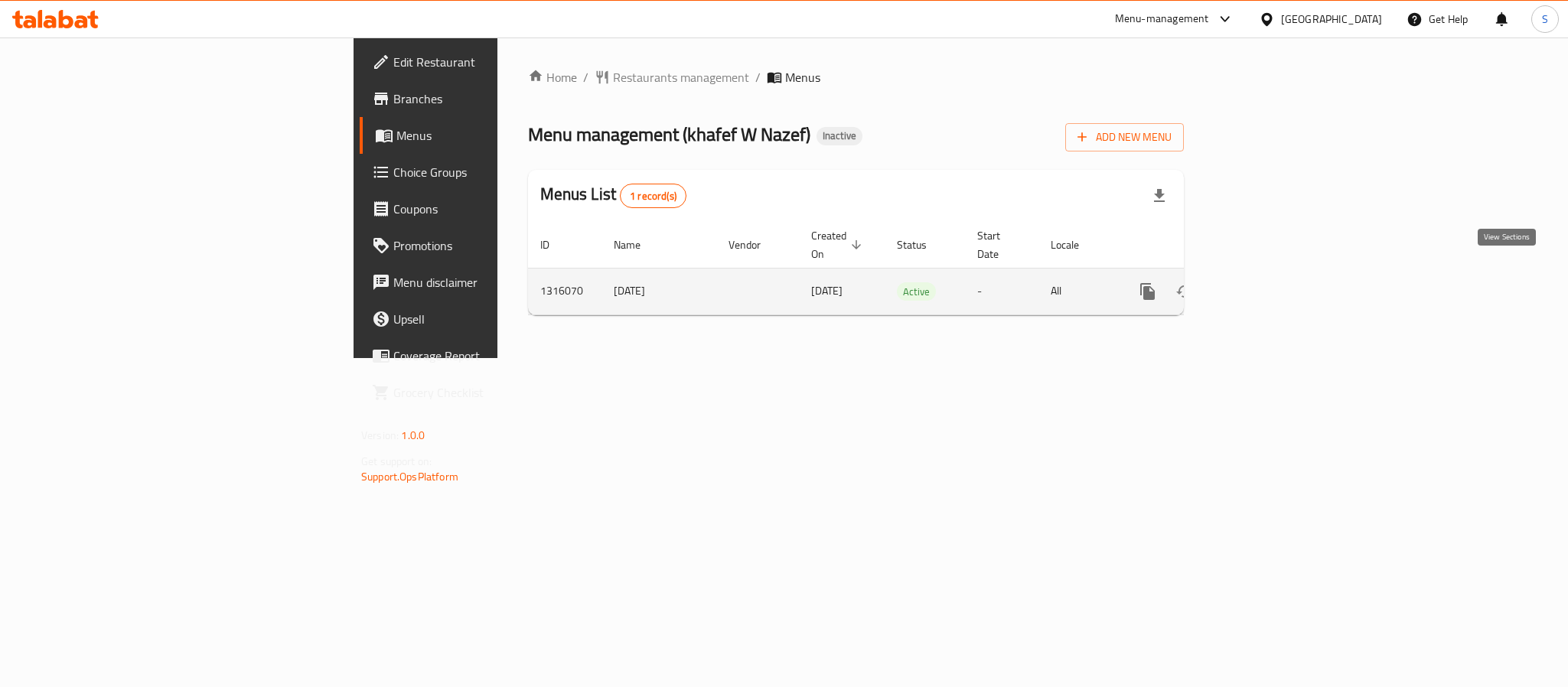
click at [1276, 273] on link "enhanced table" at bounding box center [1258, 292] width 37 height 37
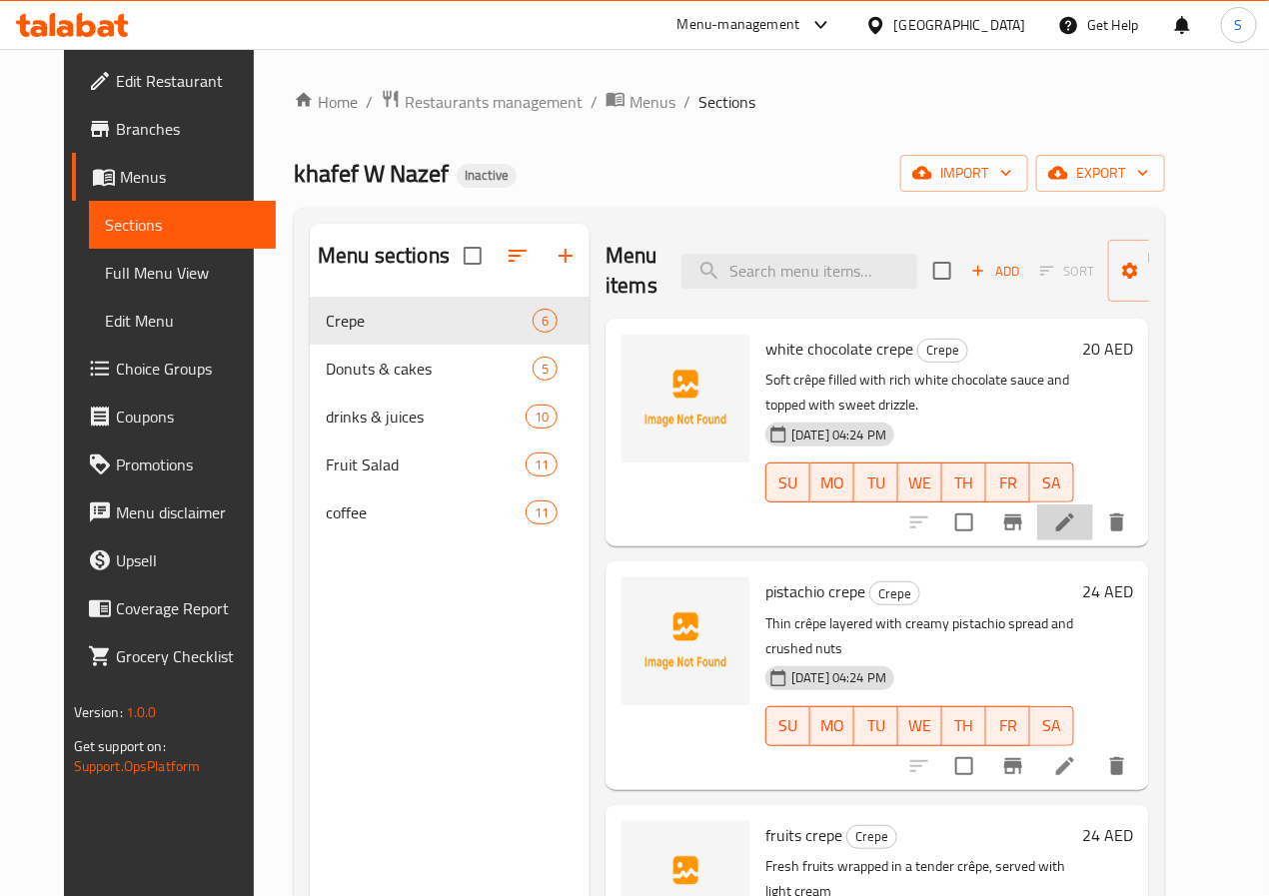
click at [1093, 505] on li at bounding box center [1065, 523] width 56 height 36
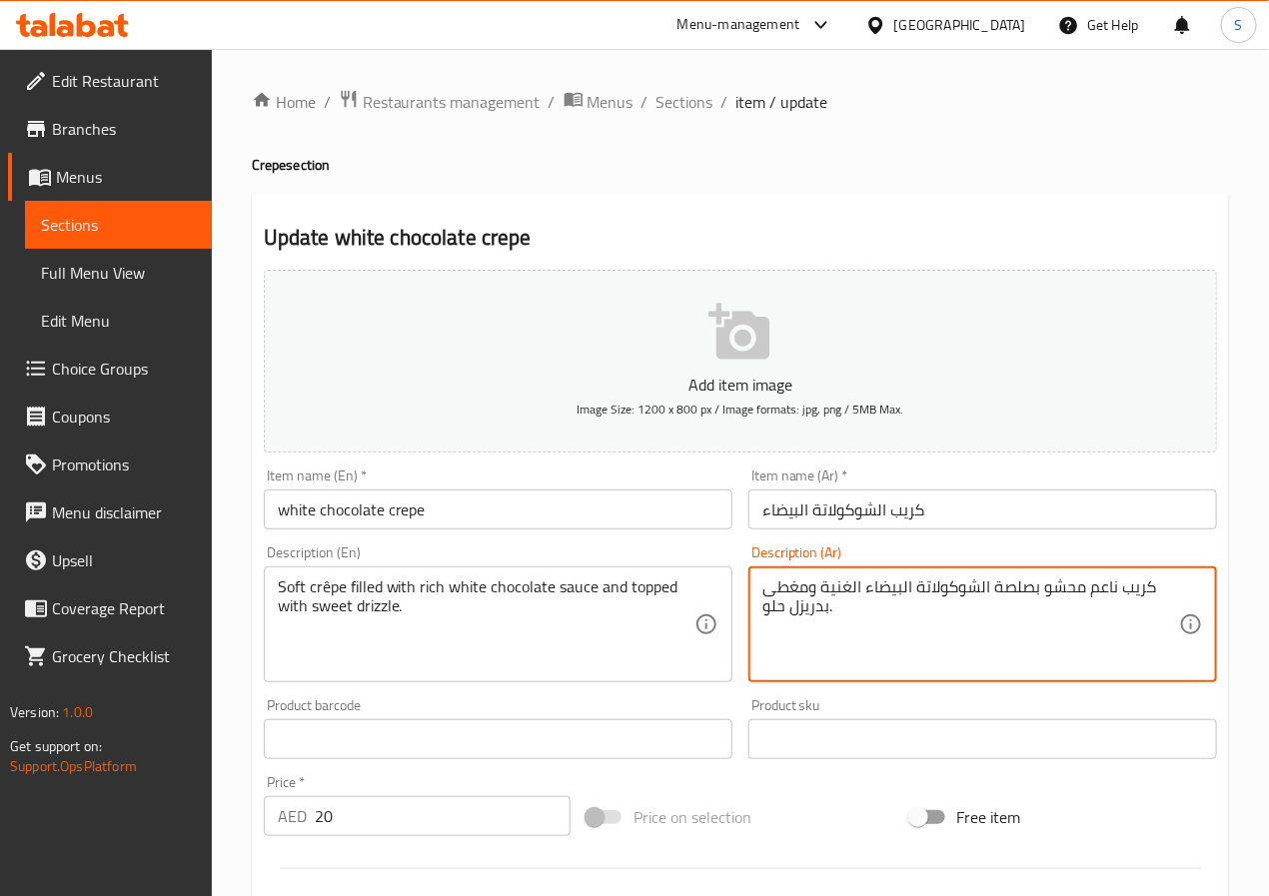
click at [1100, 583] on textarea "كريب ناعم محشو بصلصة الشوكولاتة البيضاء الغنية ومغطى بدريزل حلو." at bounding box center [971, 625] width 417 height 95
type textarea "كريب طري محشو بصلصة الشوكولاتة البيضاء الغنية ومغطى بدريزل حلو."
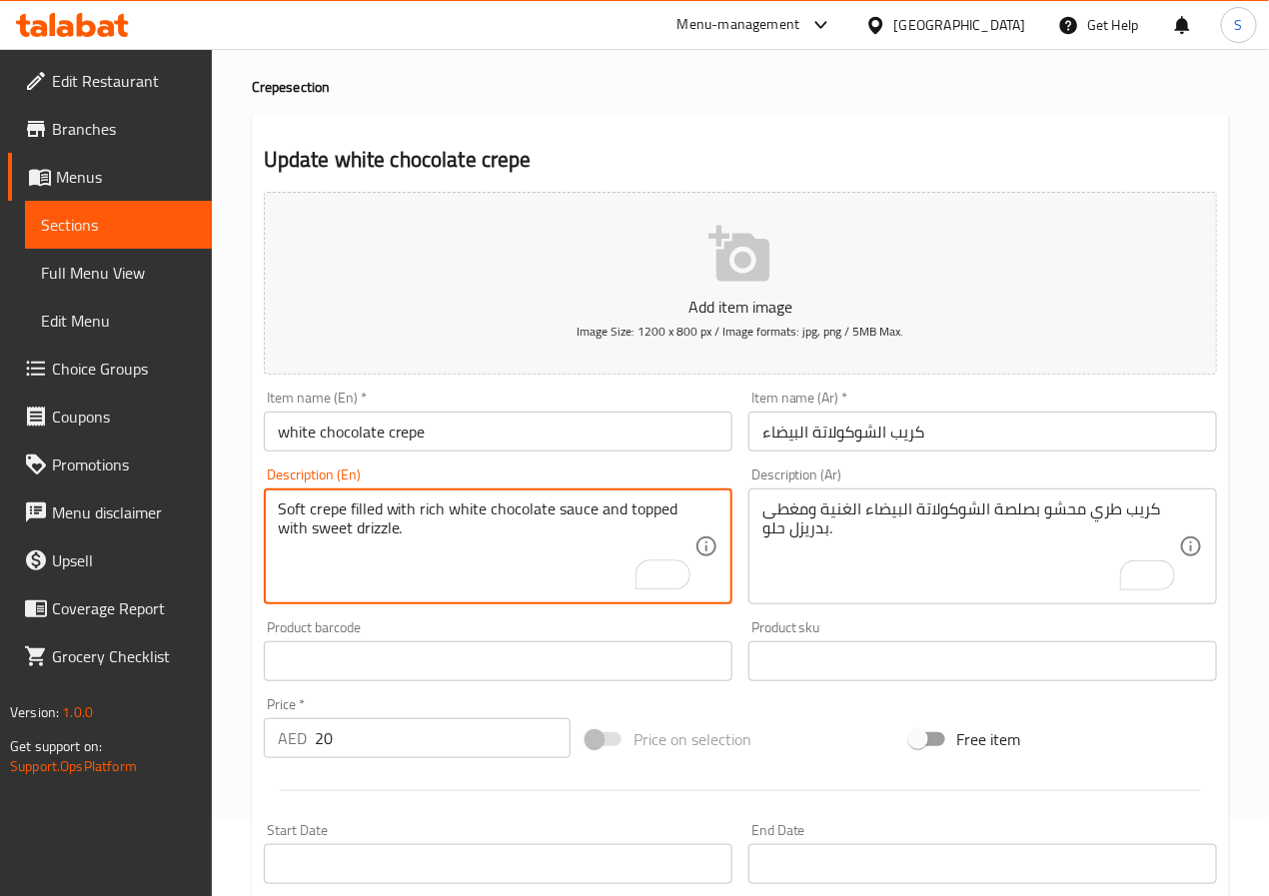
scroll to position [85, 0]
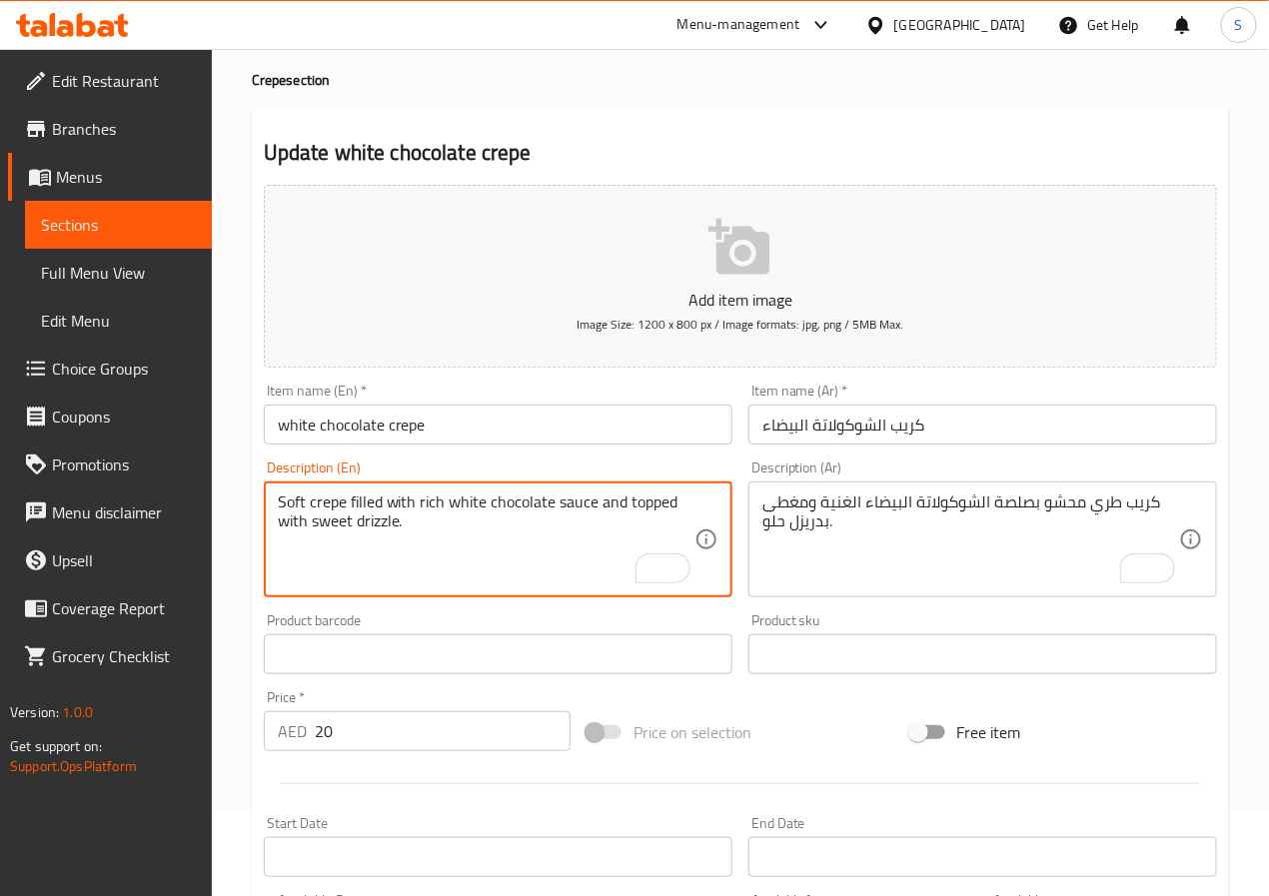
type textarea "Soft crepe filled with rich white chocolate sauce and topped with sweet drizzle."
click at [831, 420] on input "كريب الشوكولاتة البيضاء" at bounding box center [983, 425] width 469 height 40
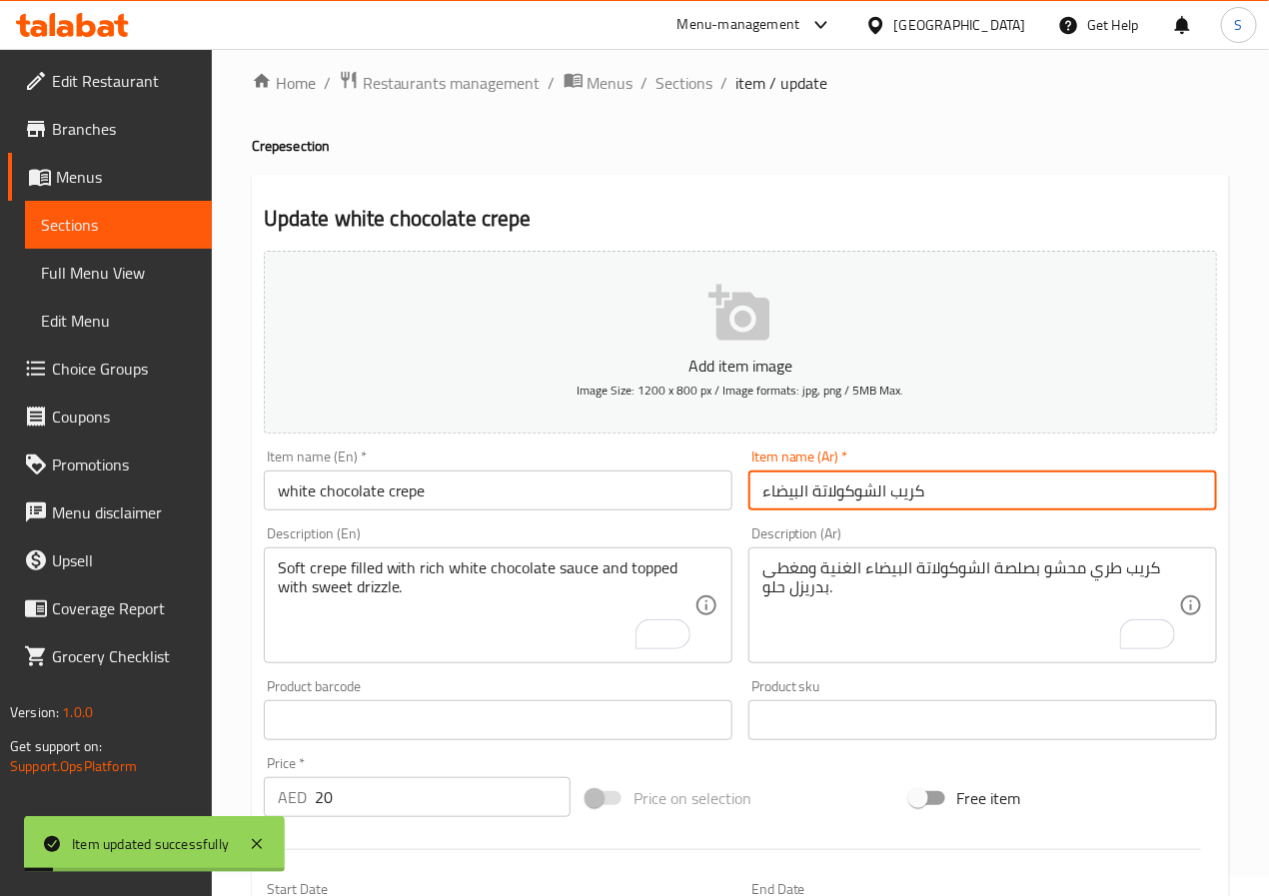
scroll to position [0, 0]
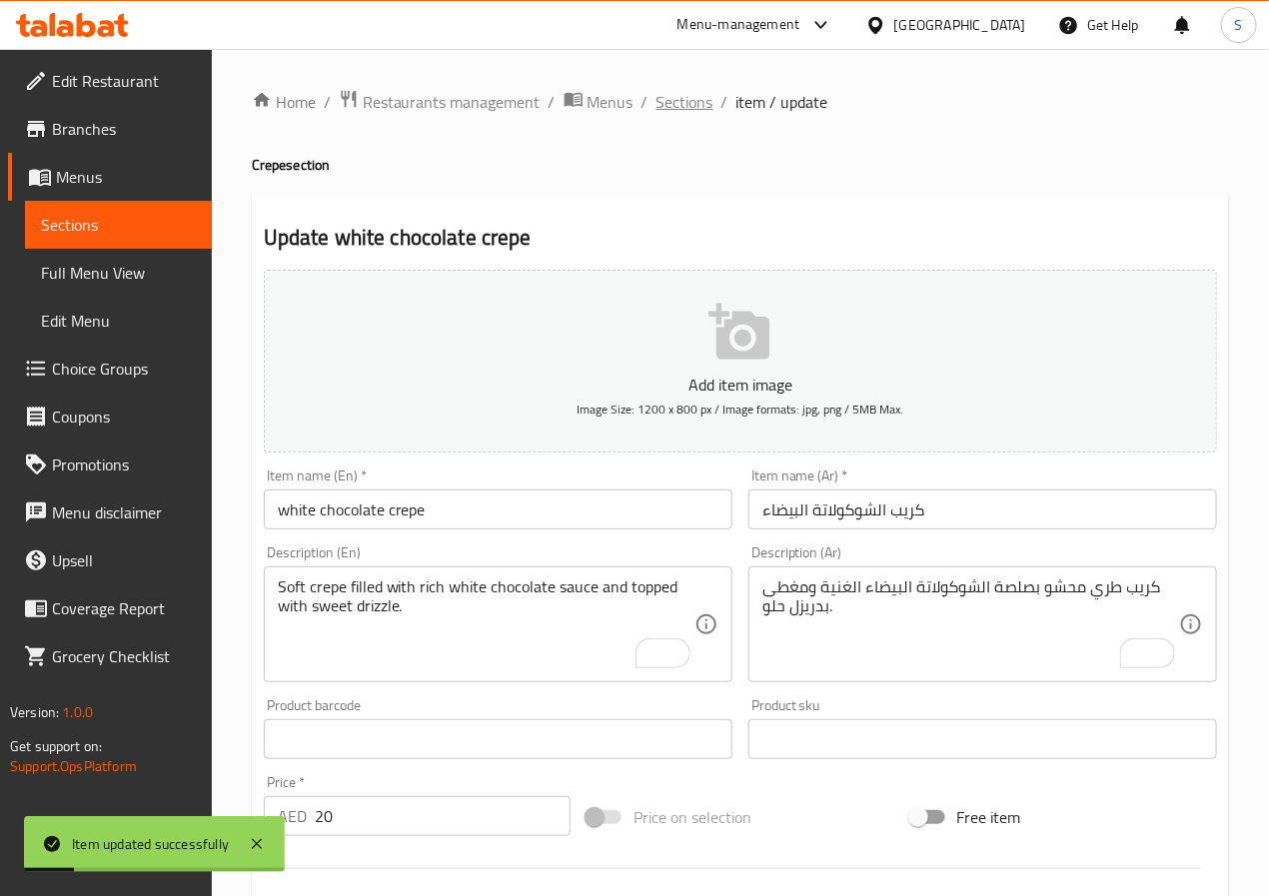
click at [669, 105] on span "Sections" at bounding box center [685, 102] width 57 height 24
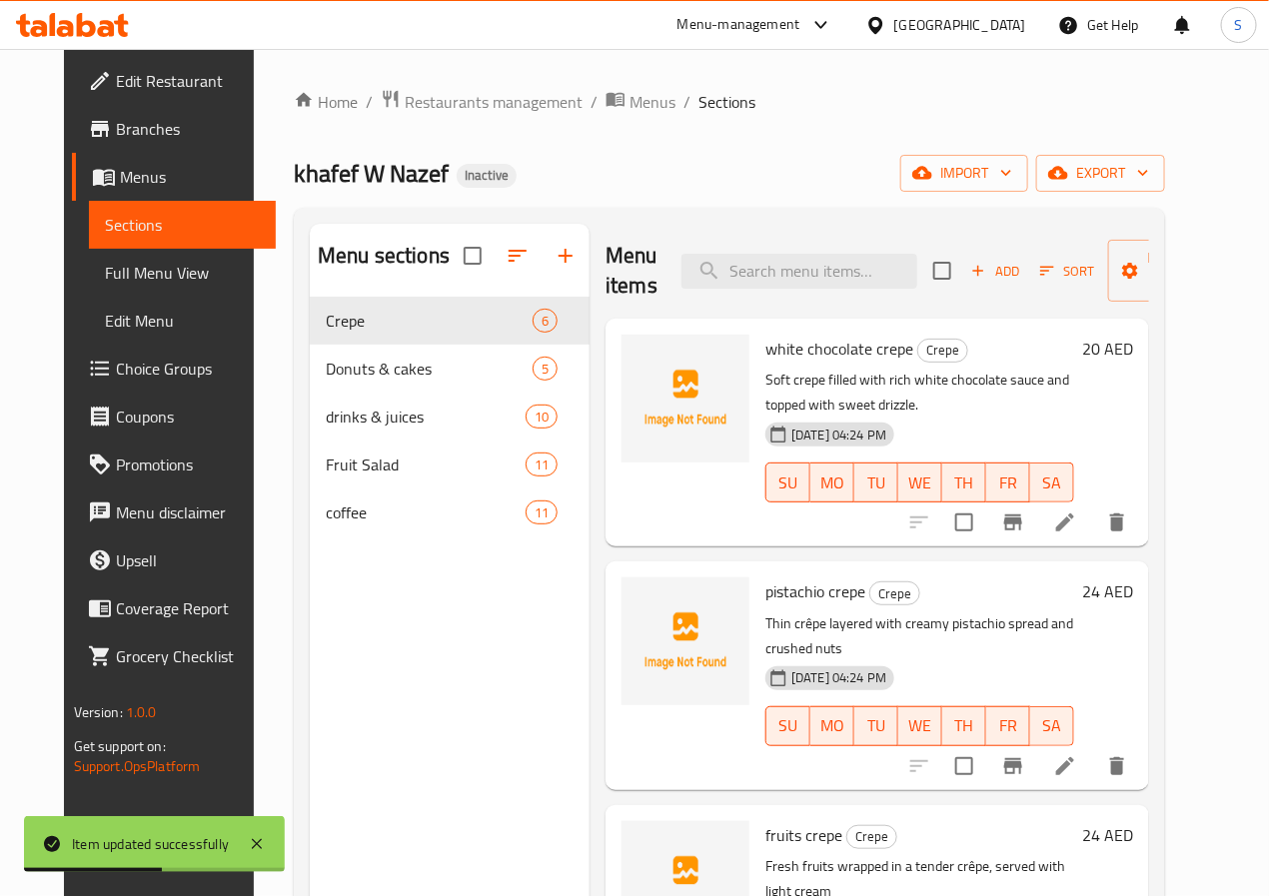
click at [1109, 743] on div at bounding box center [1018, 767] width 246 height 48
click at [1074, 758] on icon at bounding box center [1065, 767] width 18 height 18
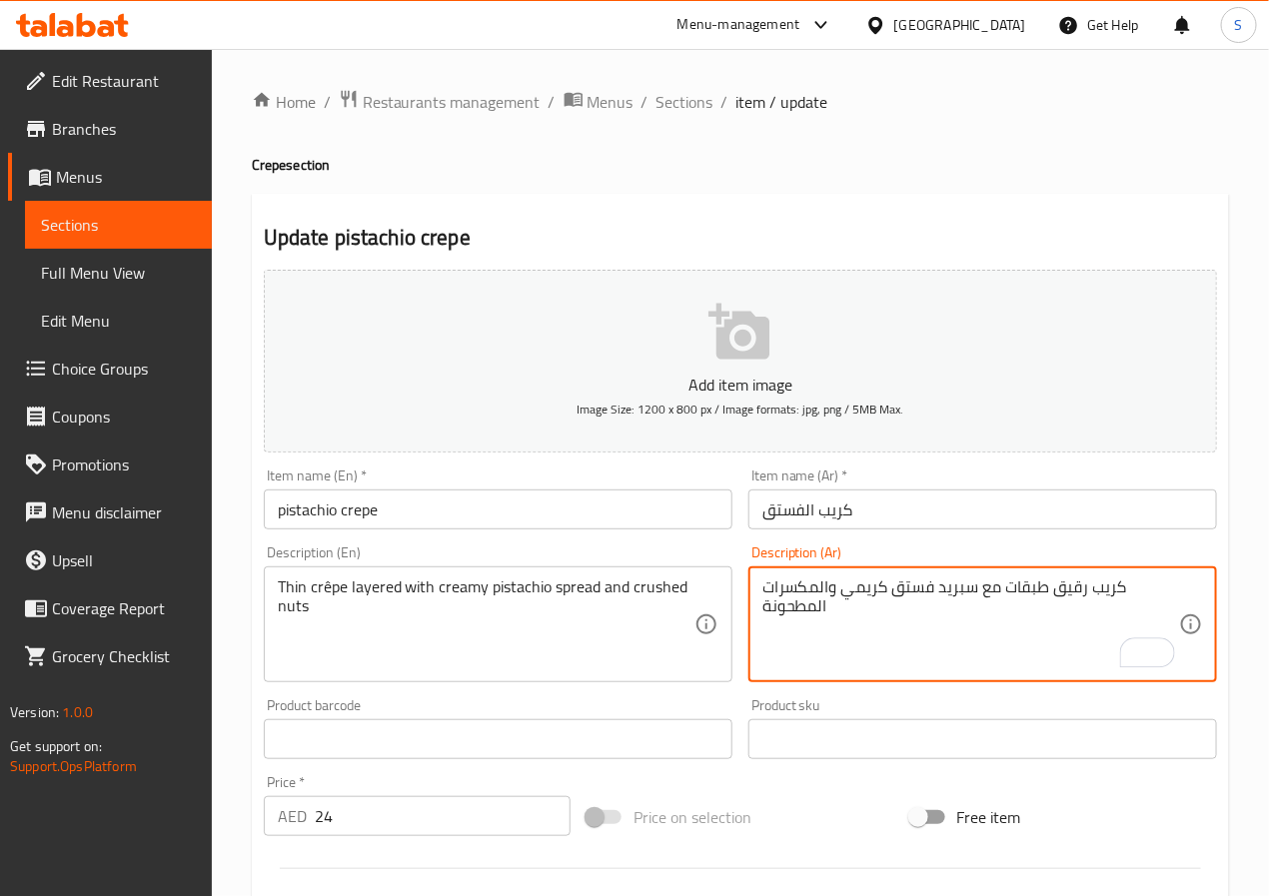
type textarea "كريب رقيق طبقات مع سبريد فستق كريمي والمكسرات المطحونة"
click at [890, 499] on input "كريب الفستق" at bounding box center [983, 510] width 469 height 40
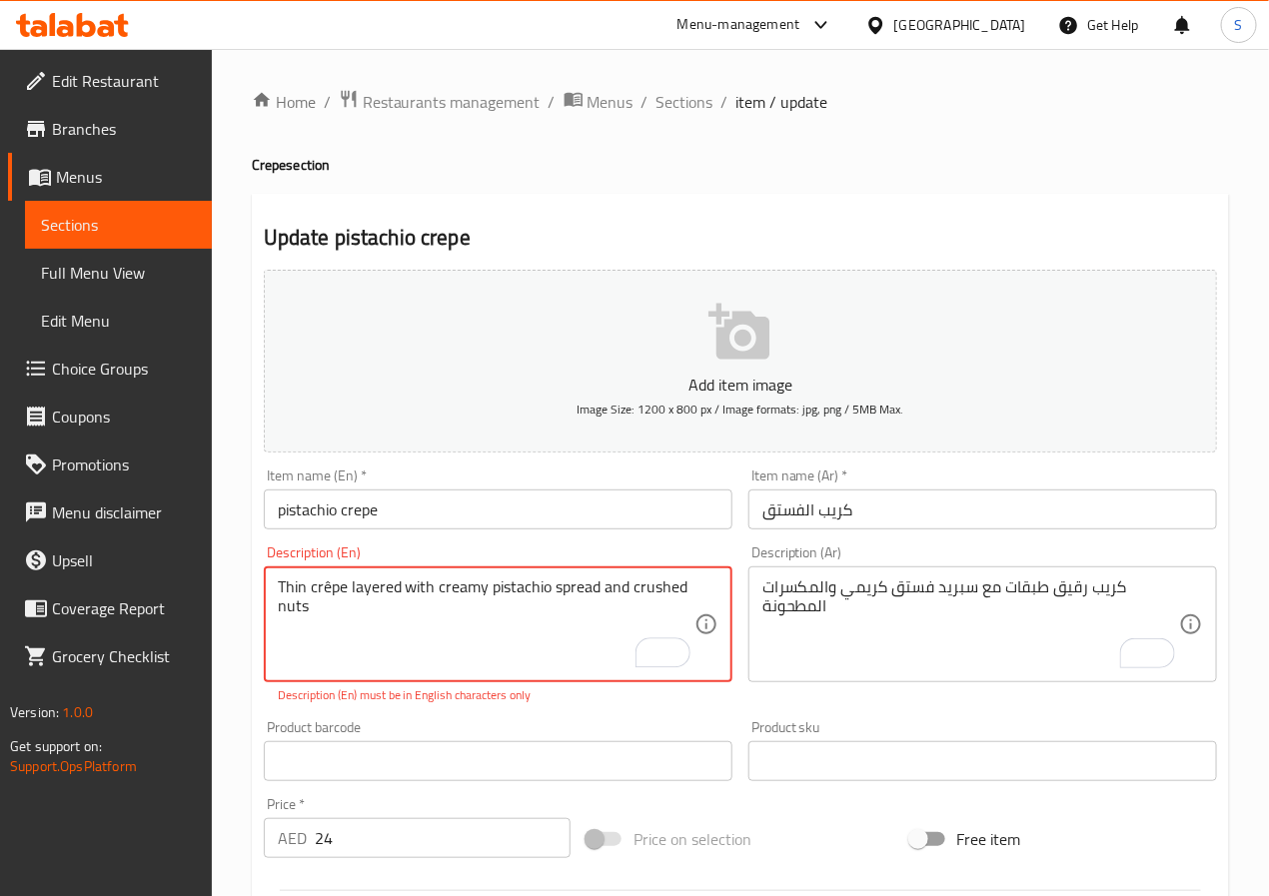
click at [327, 588] on textarea "Thin crêpe layered with creamy pistachio spread and crushed nuts" at bounding box center [486, 625] width 417 height 95
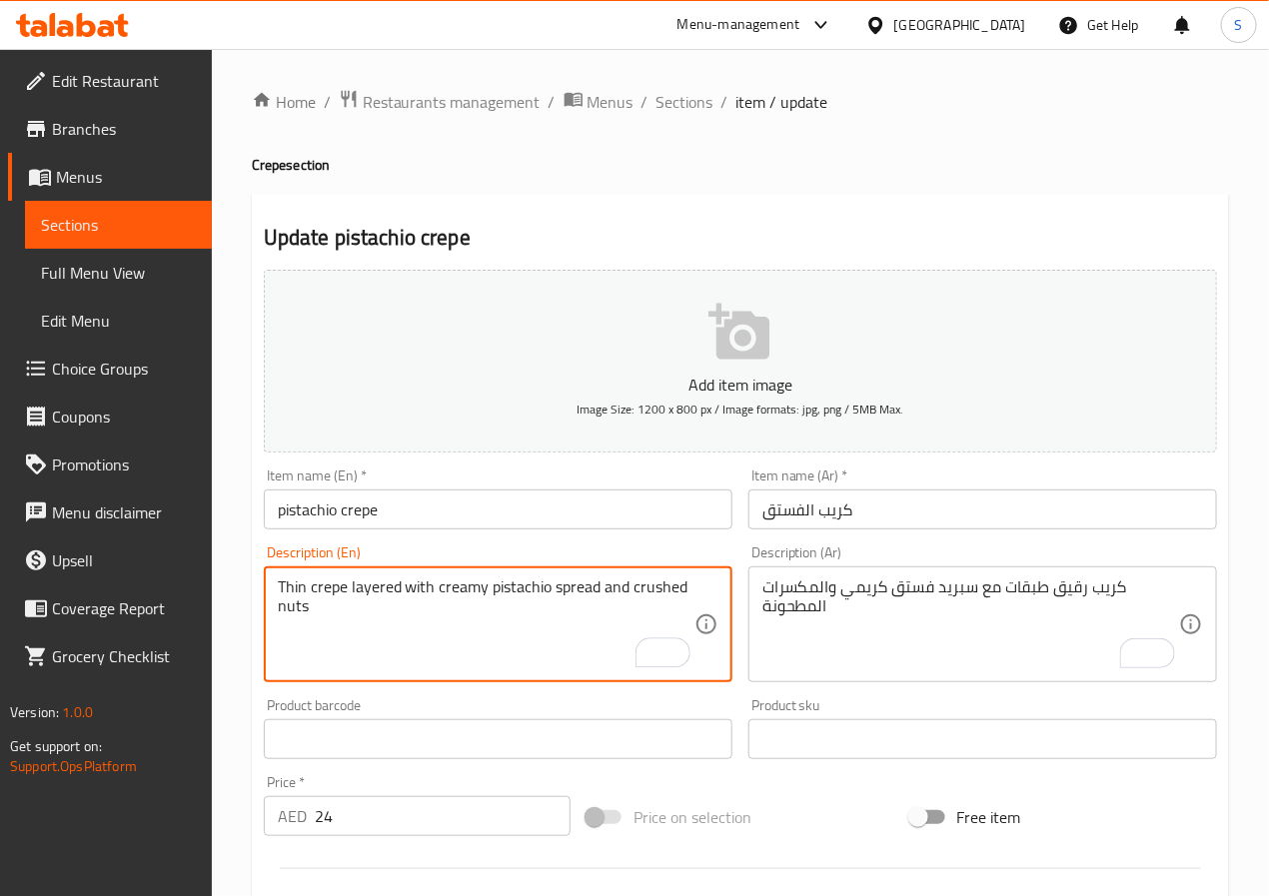
type textarea "Thin crepe layered with creamy pistachio spread and crushed nuts"
click at [487, 526] on input "pistachio crepe" at bounding box center [498, 510] width 469 height 40
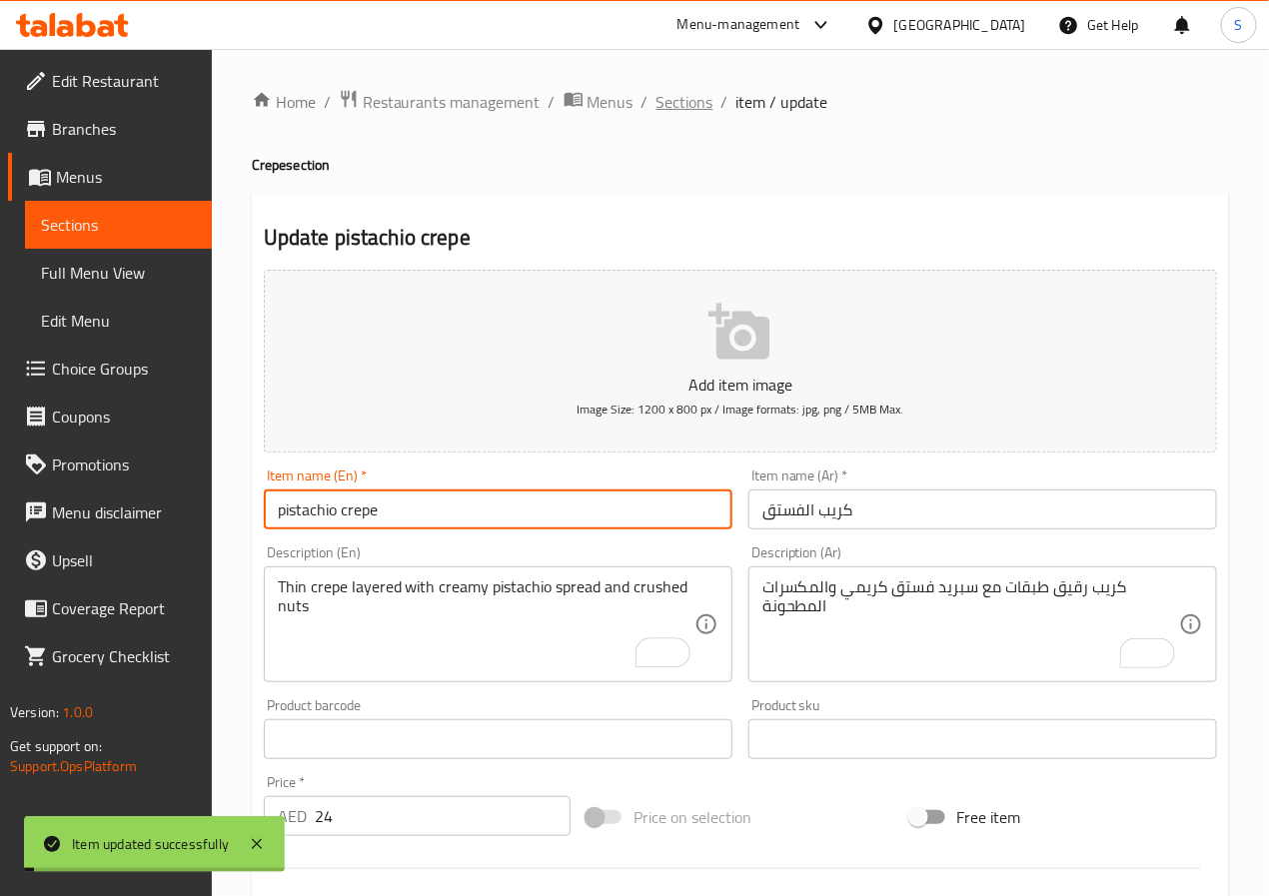
click at [694, 96] on span "Sections" at bounding box center [685, 102] width 57 height 24
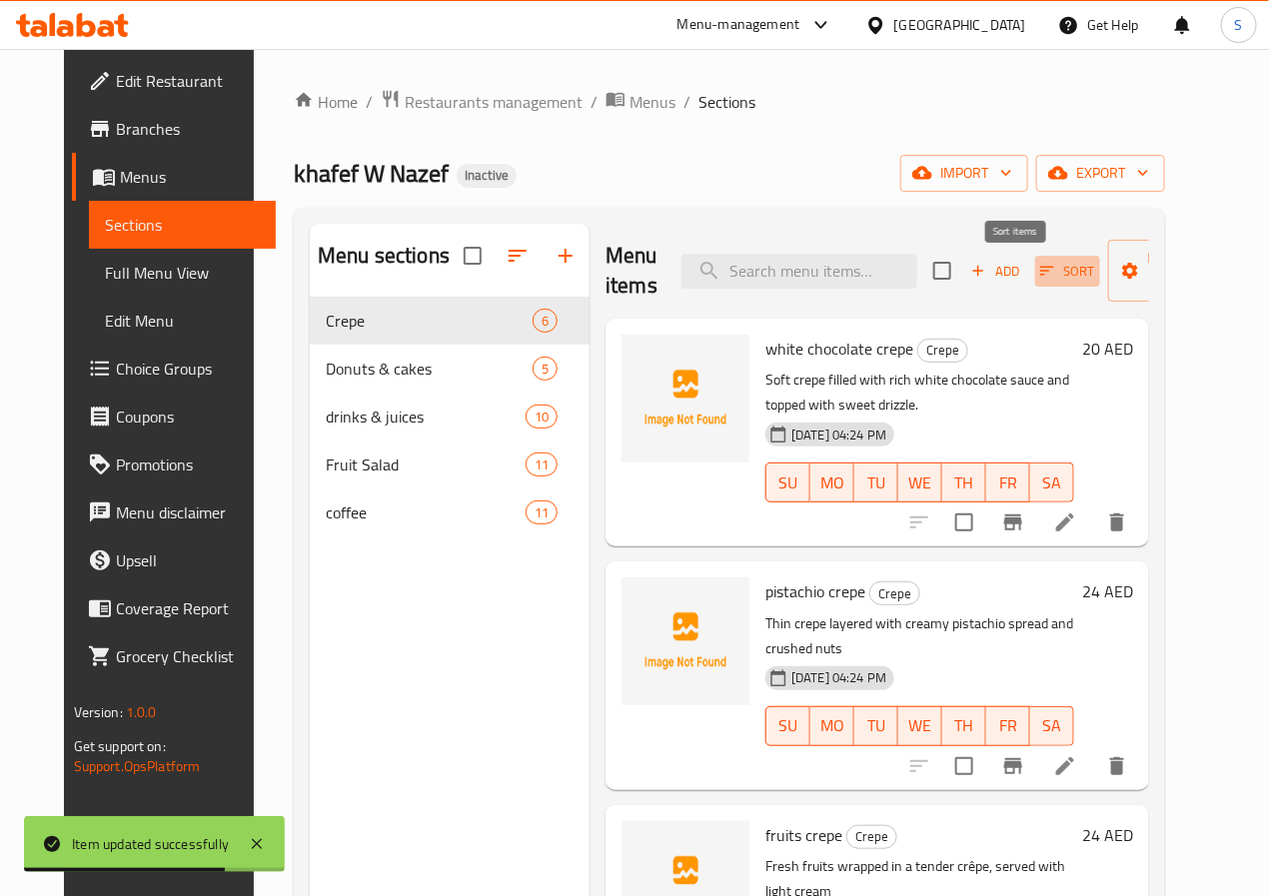
click at [1040, 273] on span "Sort" at bounding box center [1067, 271] width 55 height 23
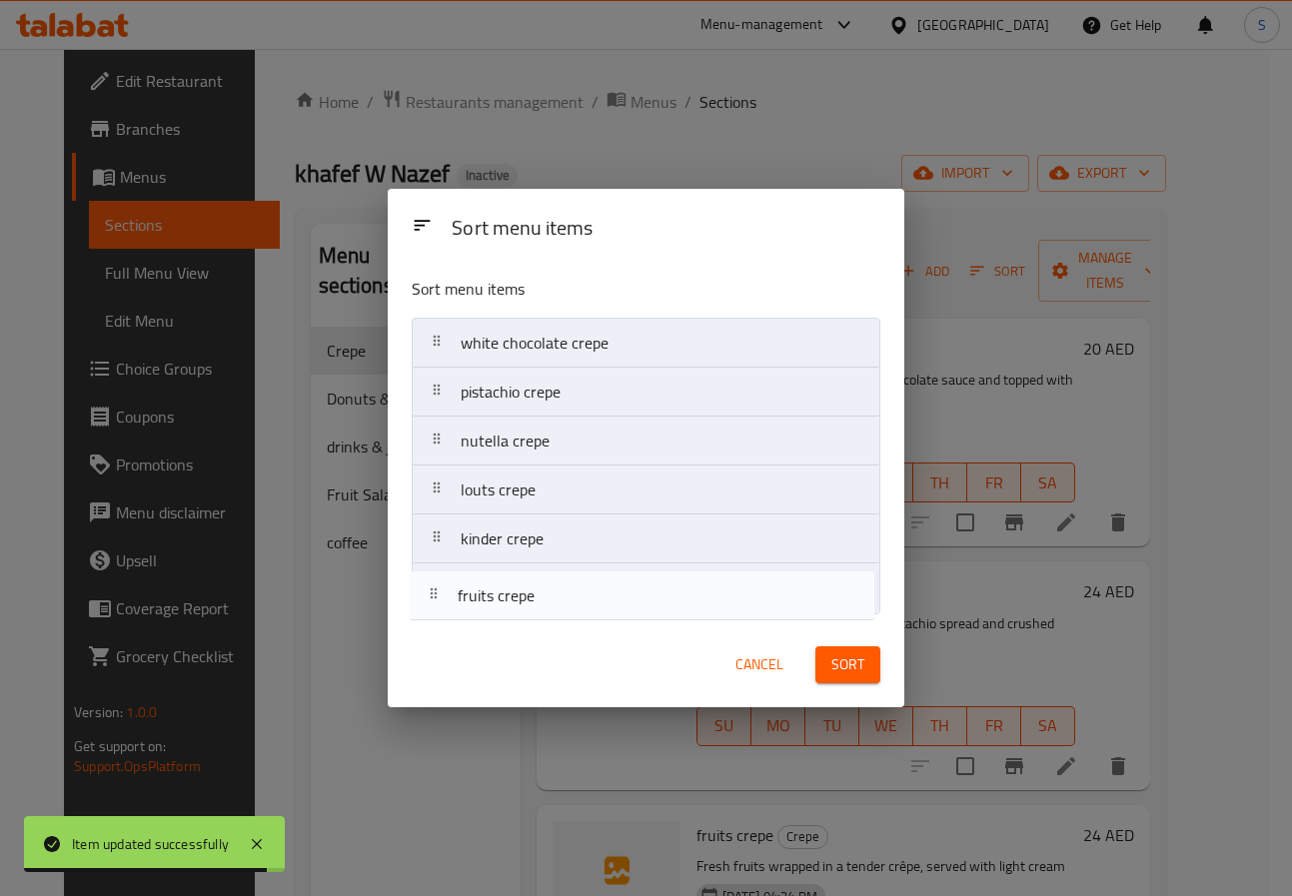
drag, startPoint x: 523, startPoint y: 445, endPoint x: 513, endPoint y: 627, distance: 182.2
click at [513, 627] on div "Sort menu items Sort menu items white chocolate crepe pistachio crepe fruits cr…" at bounding box center [646, 448] width 517 height 518
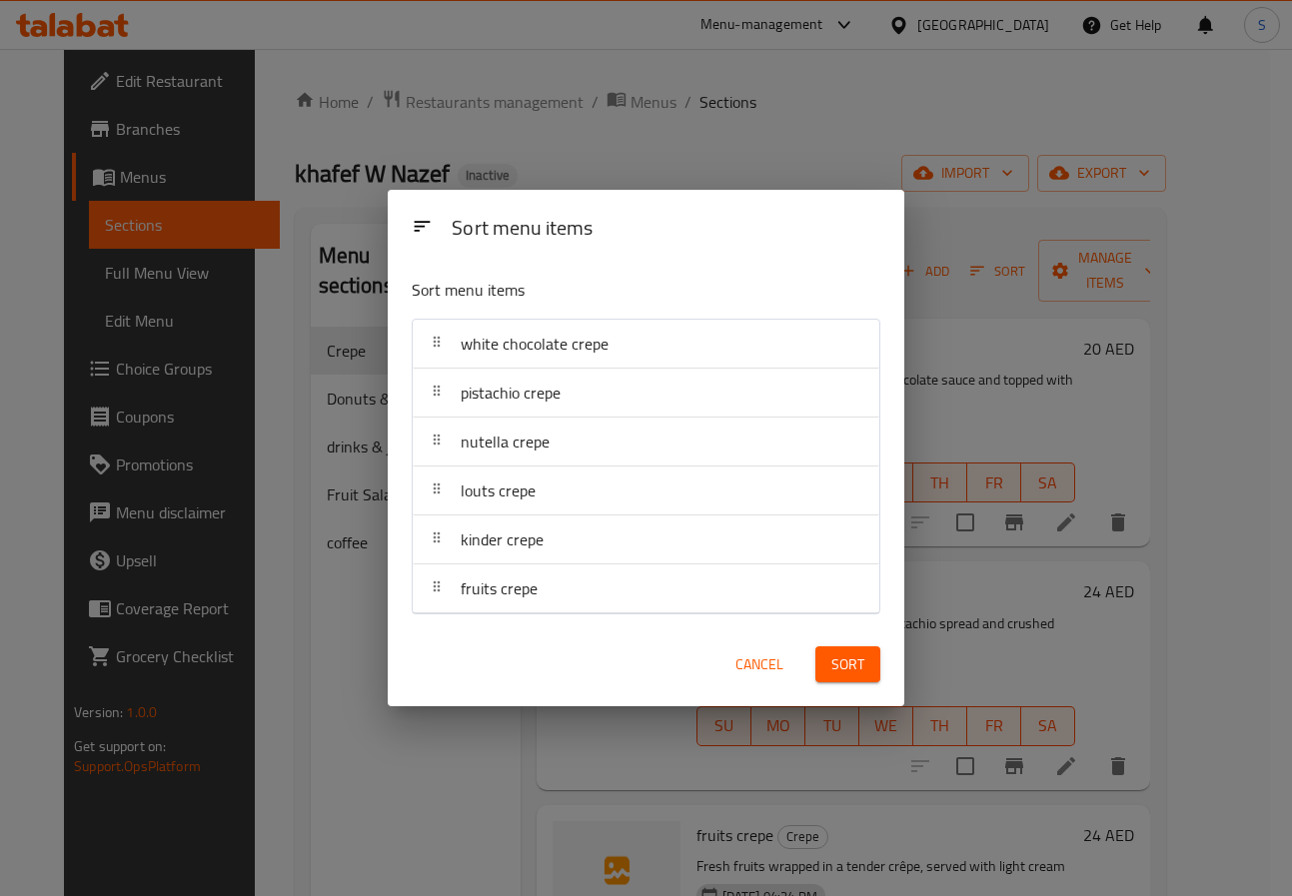
click at [851, 658] on span "Sort" at bounding box center [847, 665] width 33 height 25
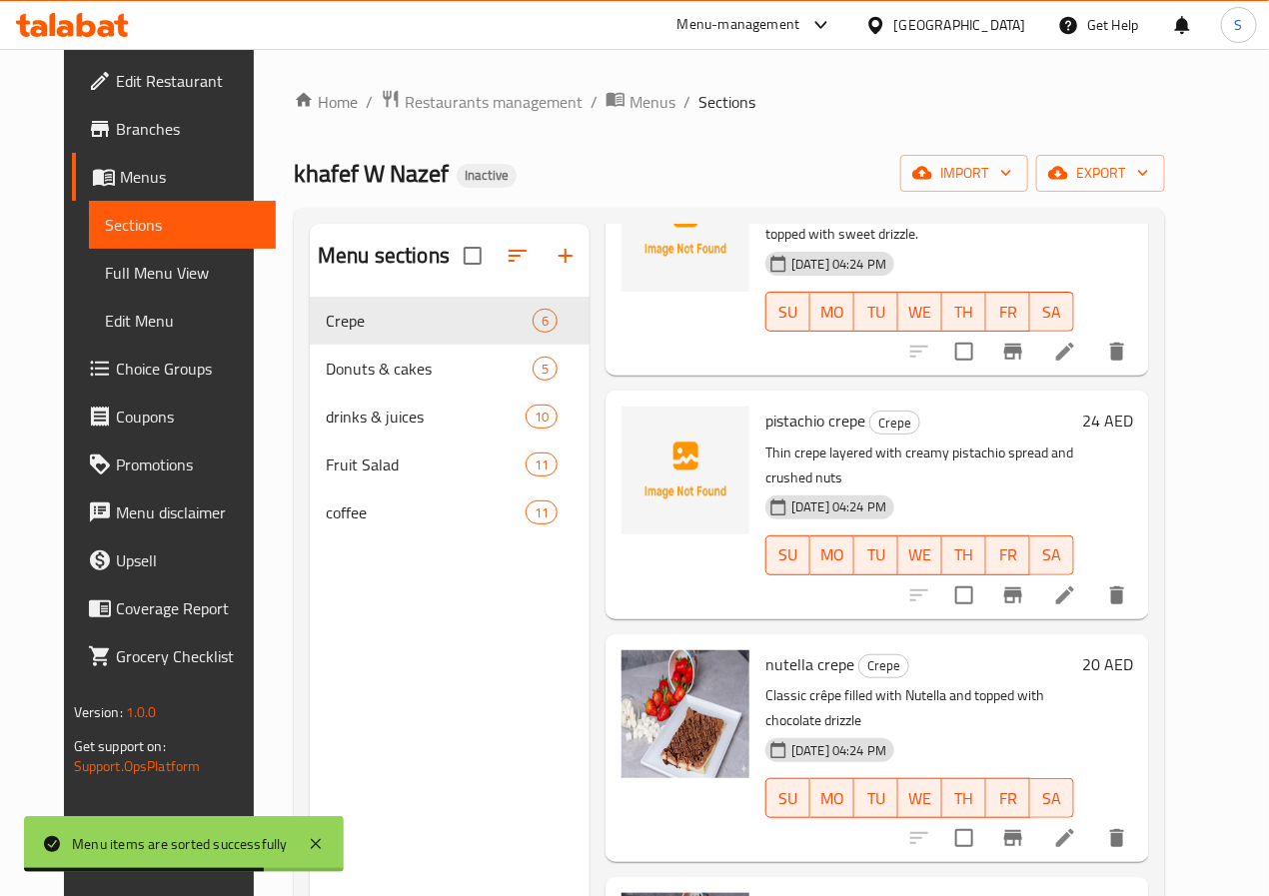
scroll to position [517, 0]
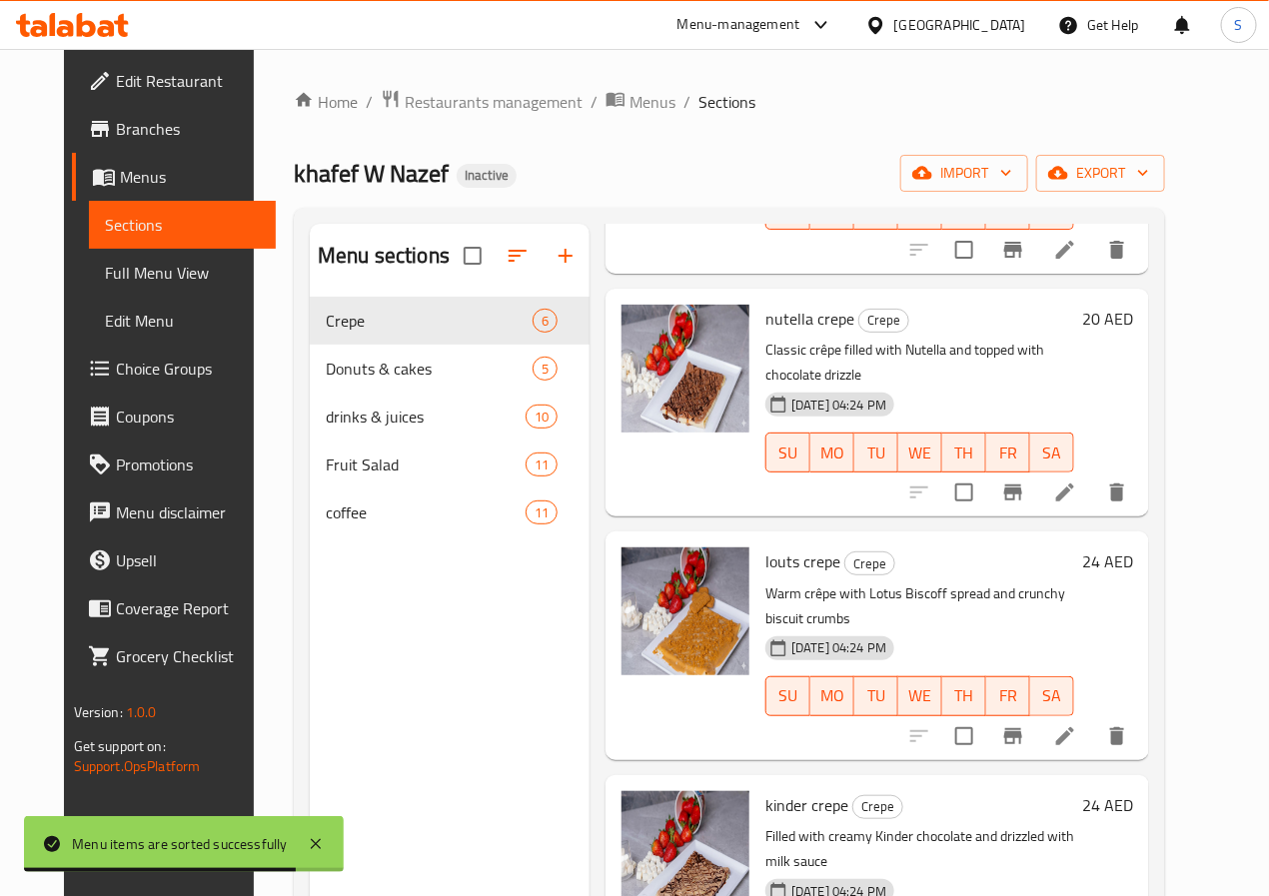
click at [1089, 719] on li at bounding box center [1065, 737] width 56 height 36
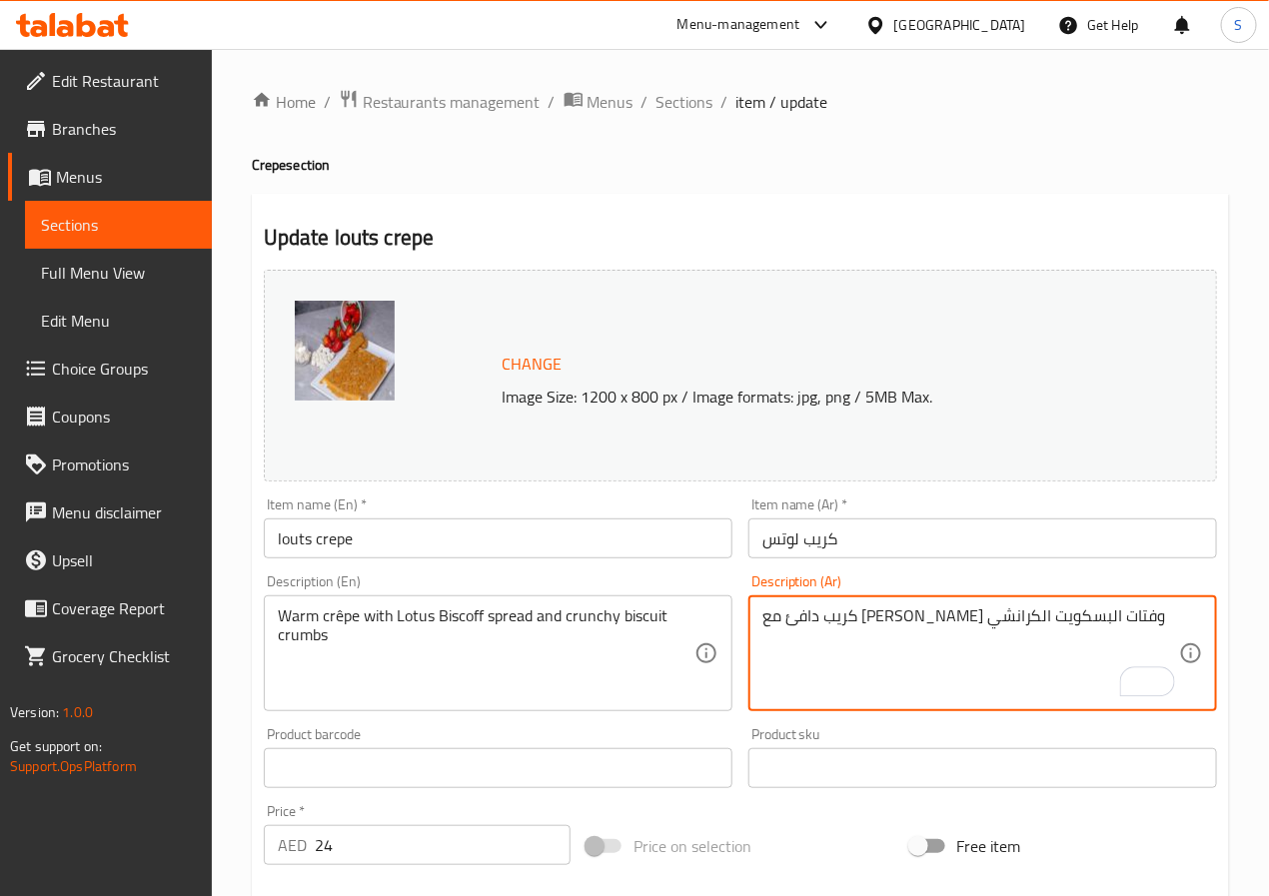
type textarea "كريب دافئ مع سبريد لوتس بيسكوف وفتات البسكويت الكرانشي"
click at [860, 534] on input "كريب لوتس" at bounding box center [983, 539] width 469 height 40
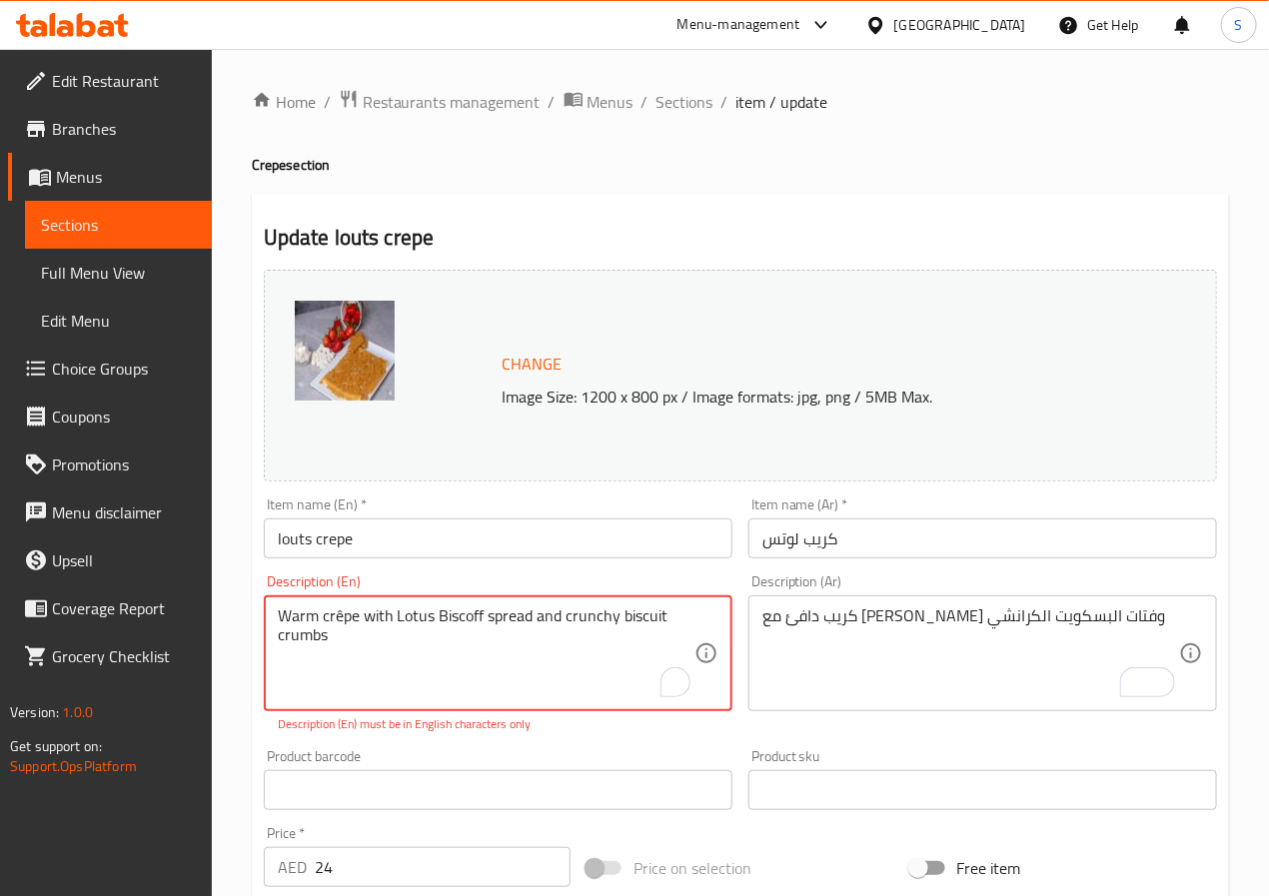
click at [340, 619] on textarea "Warm crêpe with Lotus Biscoff spread and crunchy biscuit crumbs" at bounding box center [486, 654] width 417 height 95
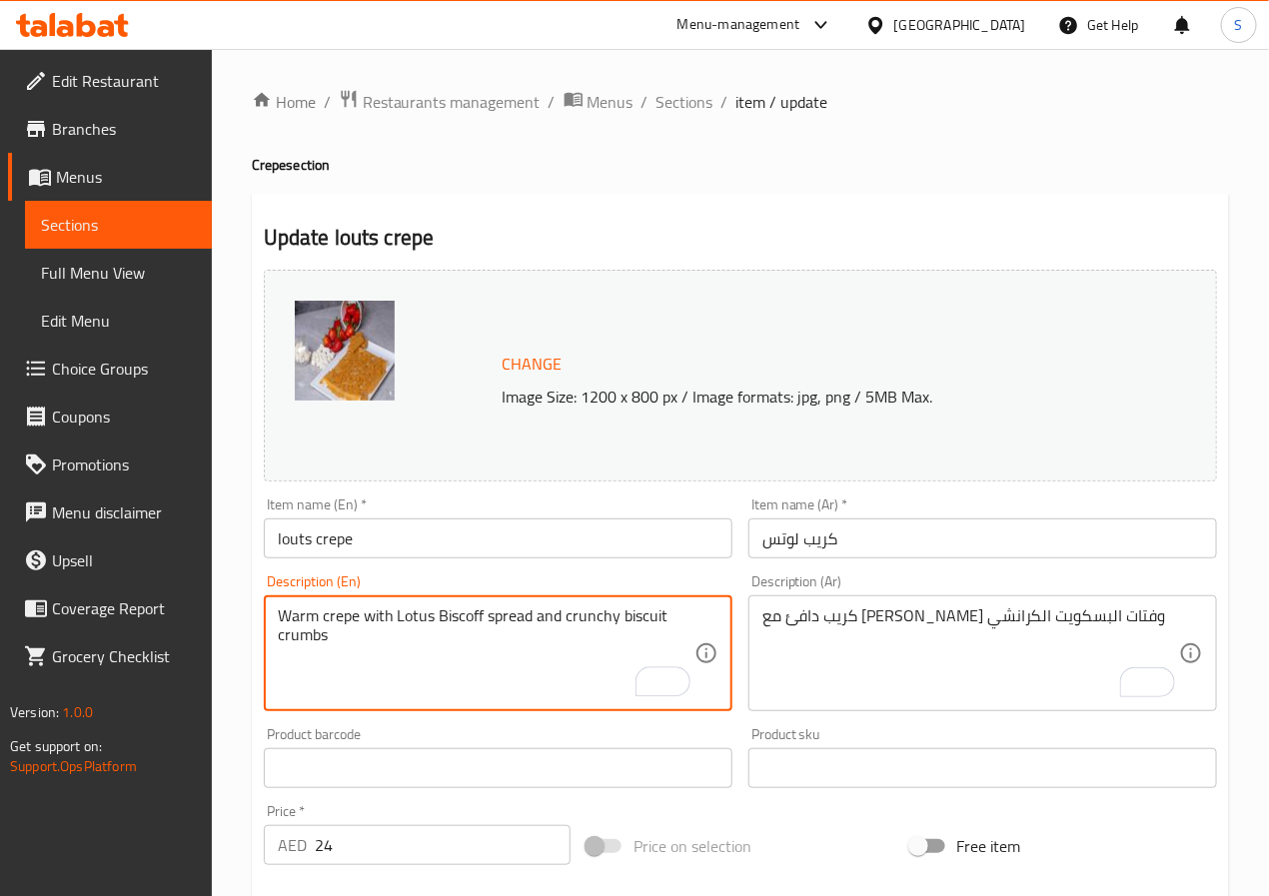
type textarea "Warm crepe with Lotus Biscoff spread and crunchy biscuit crumbs"
click at [435, 546] on input "louts crepe" at bounding box center [498, 539] width 469 height 40
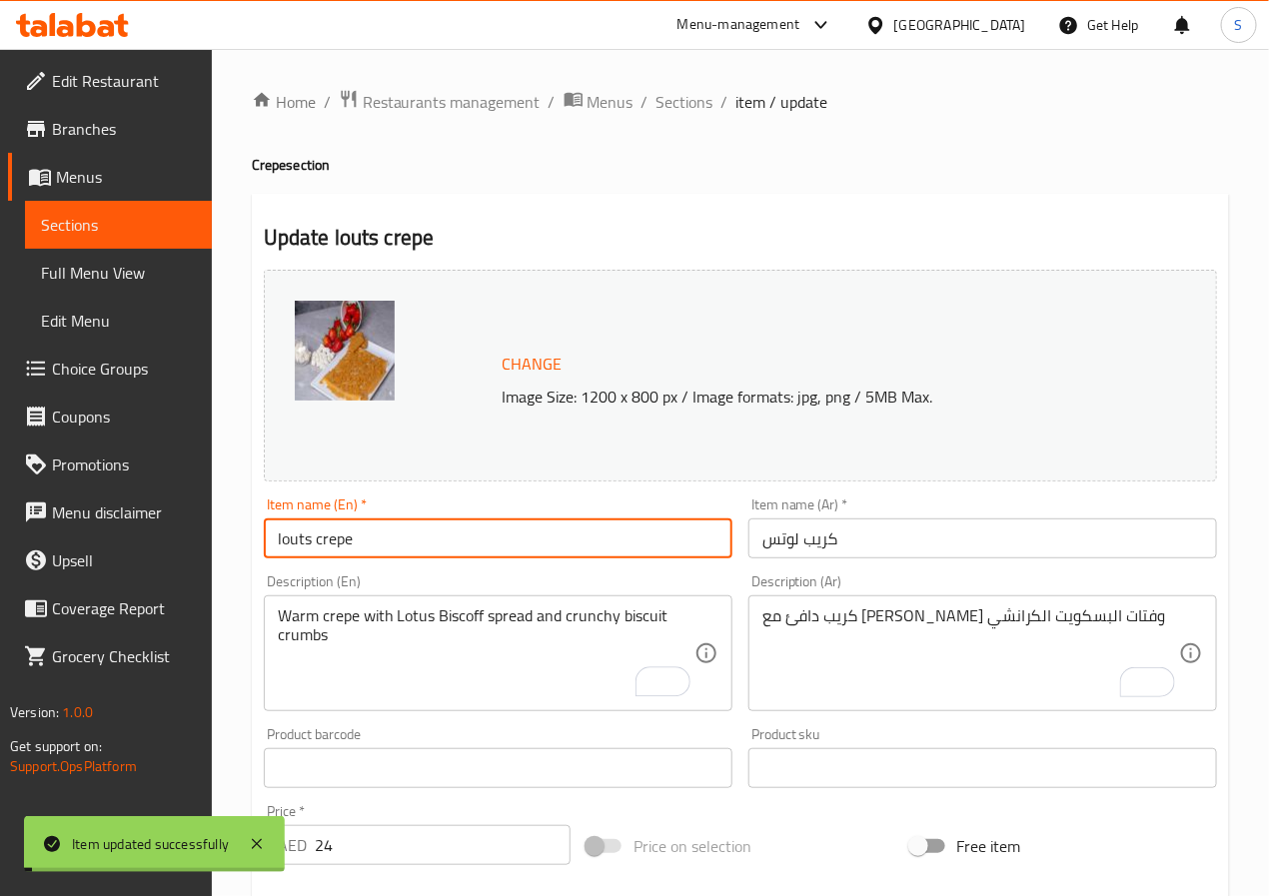
drag, startPoint x: 679, startPoint y: 105, endPoint x: 651, endPoint y: 24, distance: 85.7
click at [679, 105] on span "Sections" at bounding box center [685, 102] width 57 height 24
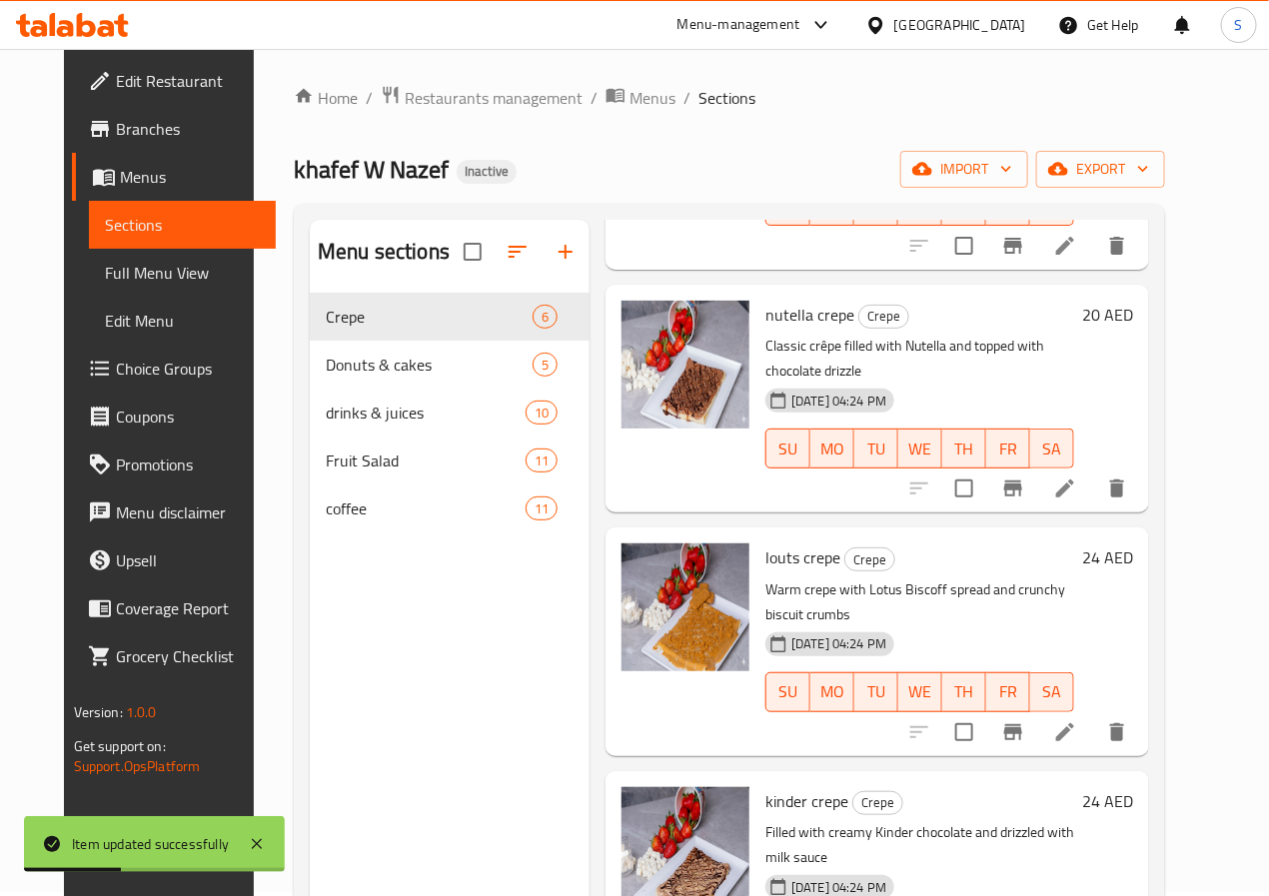
scroll to position [280, 0]
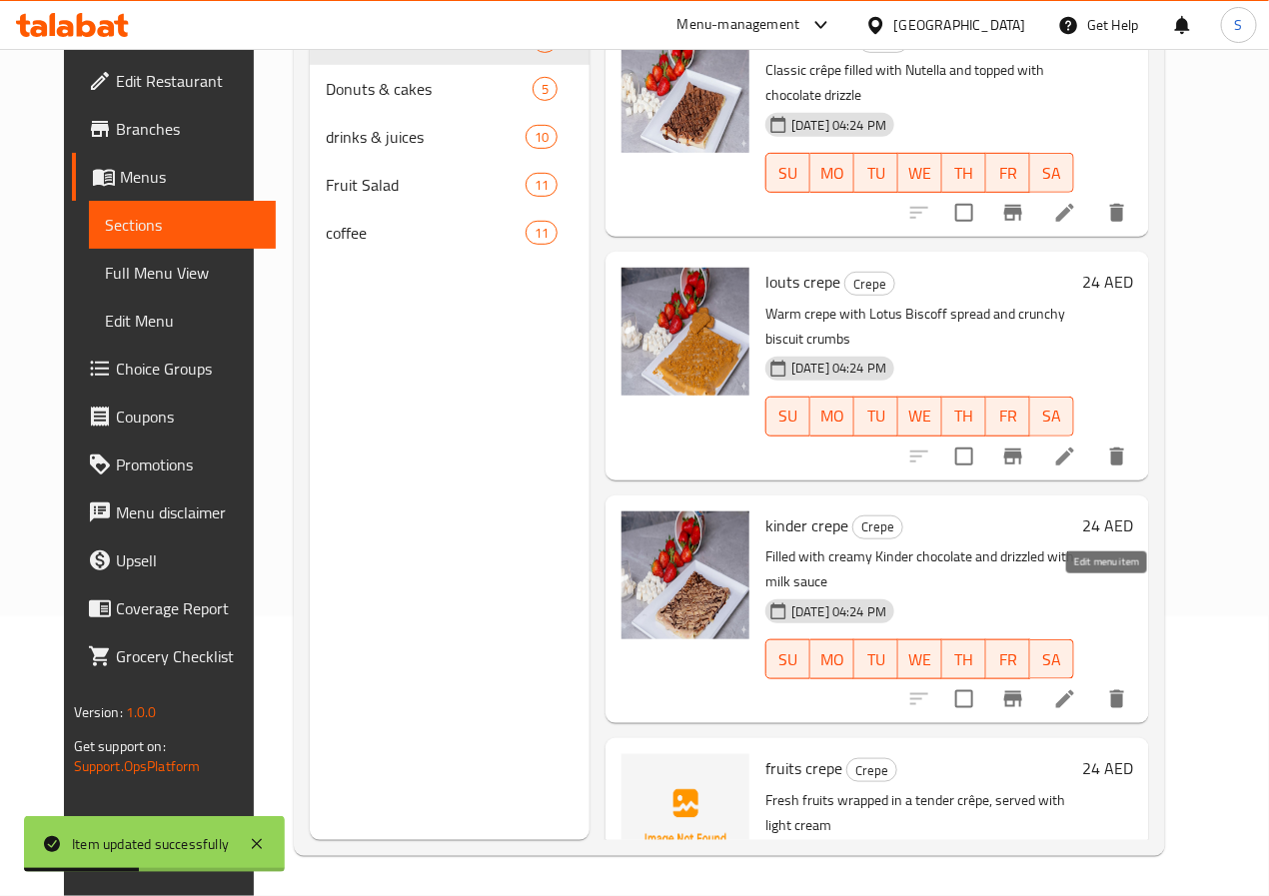
click at [1077, 688] on icon at bounding box center [1065, 700] width 24 height 24
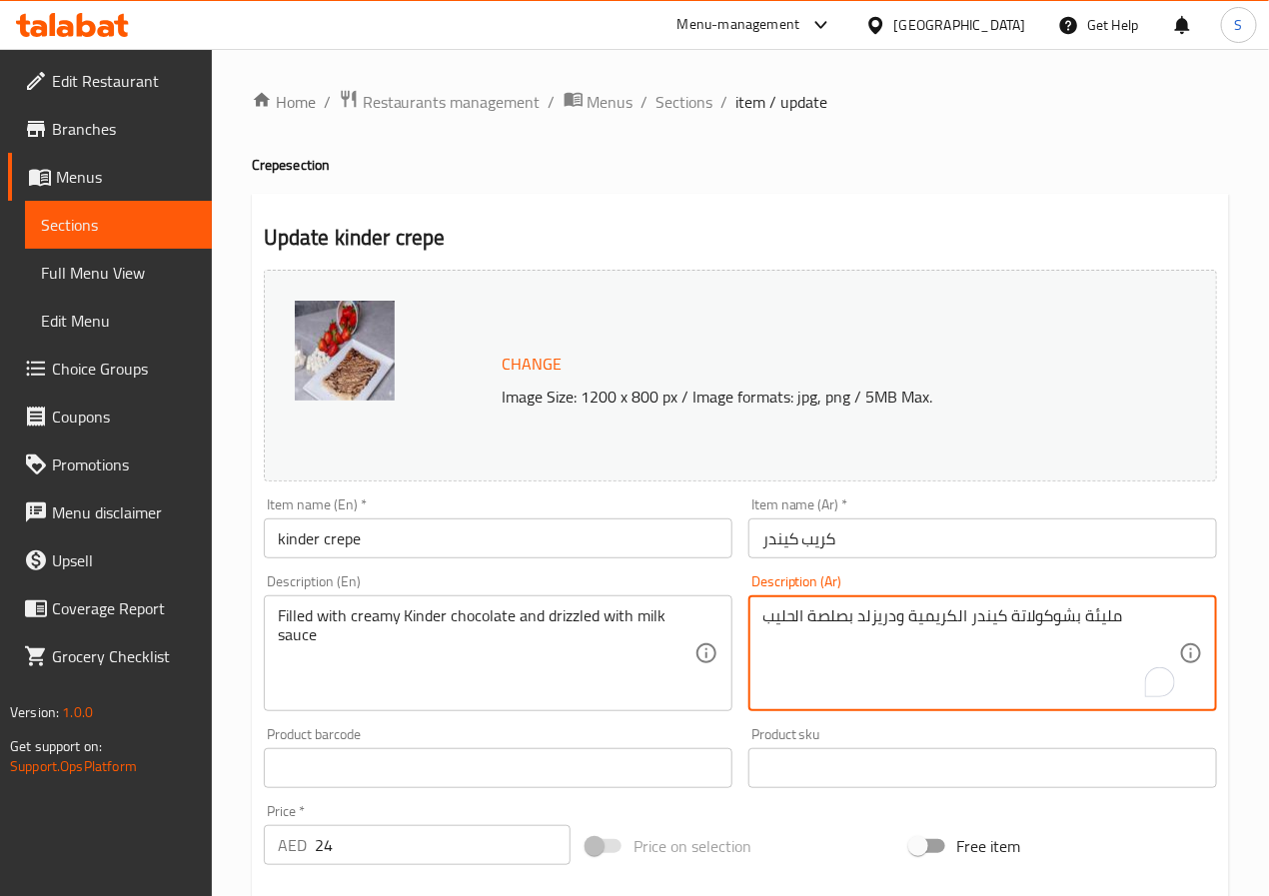
click at [1091, 624] on textarea "مليئة بشوكولاتة كيندر الكريمية ودريزلد بصلصة الحليب" at bounding box center [971, 654] width 417 height 95
type textarea "محشوة بشوكولاتة كيندر الكريمية ودريزلد بصلصة الحليب"
click at [1038, 544] on input "كريب كيندر" at bounding box center [983, 539] width 469 height 40
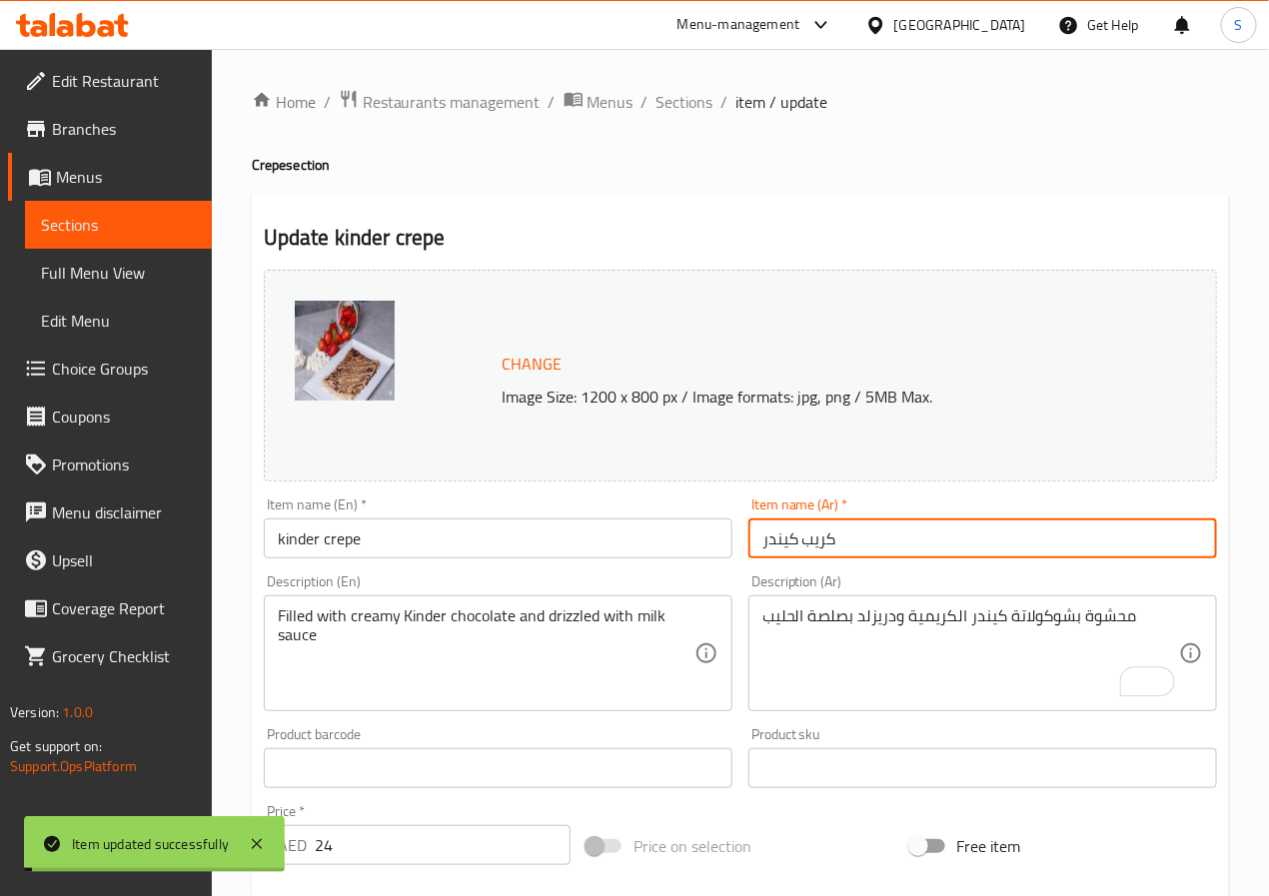
drag, startPoint x: 690, startPoint y: 100, endPoint x: 645, endPoint y: 9, distance: 101.5
click at [690, 100] on span "Sections" at bounding box center [685, 102] width 57 height 24
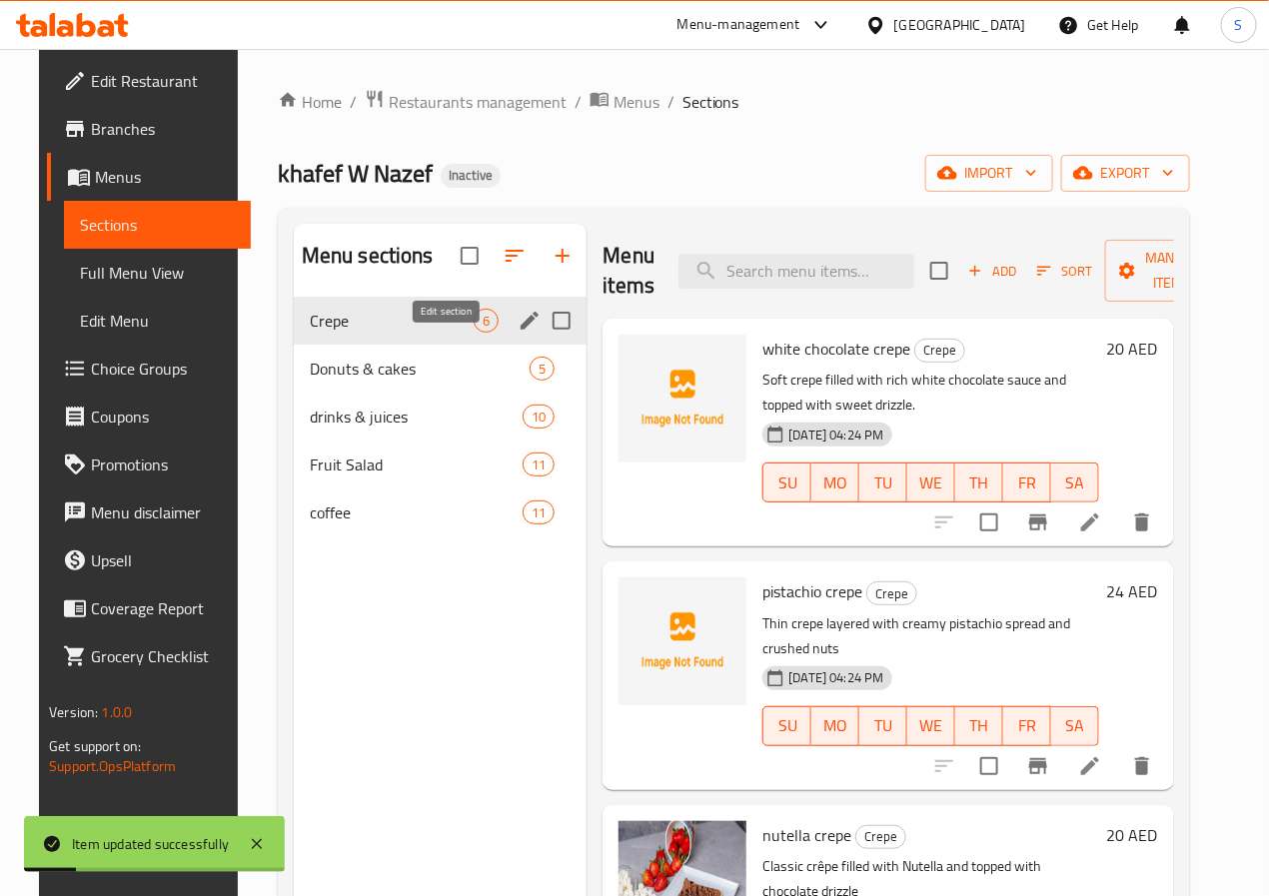
click at [518, 333] on icon "edit" at bounding box center [530, 321] width 24 height 24
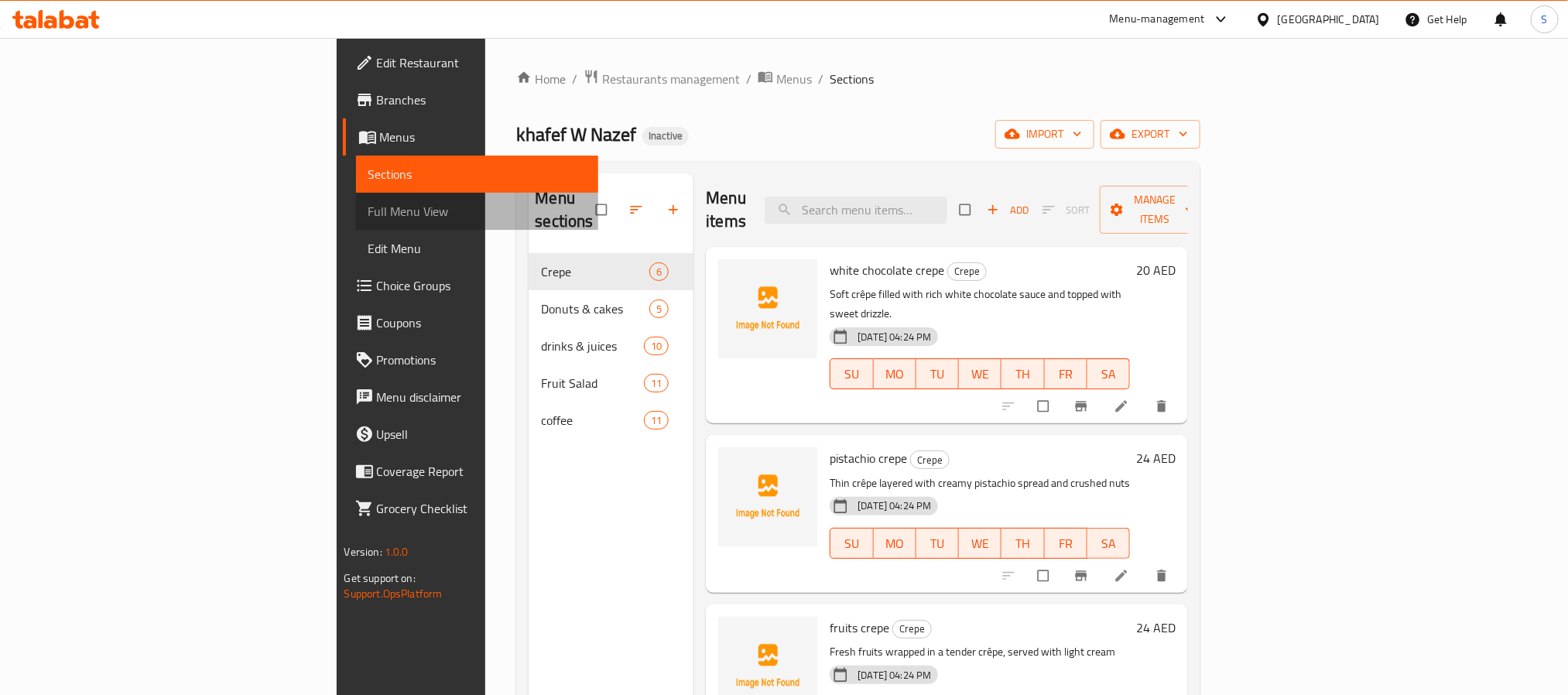
click at [369, 205] on span "Full Menu View" at bounding box center [477, 212] width 218 height 19
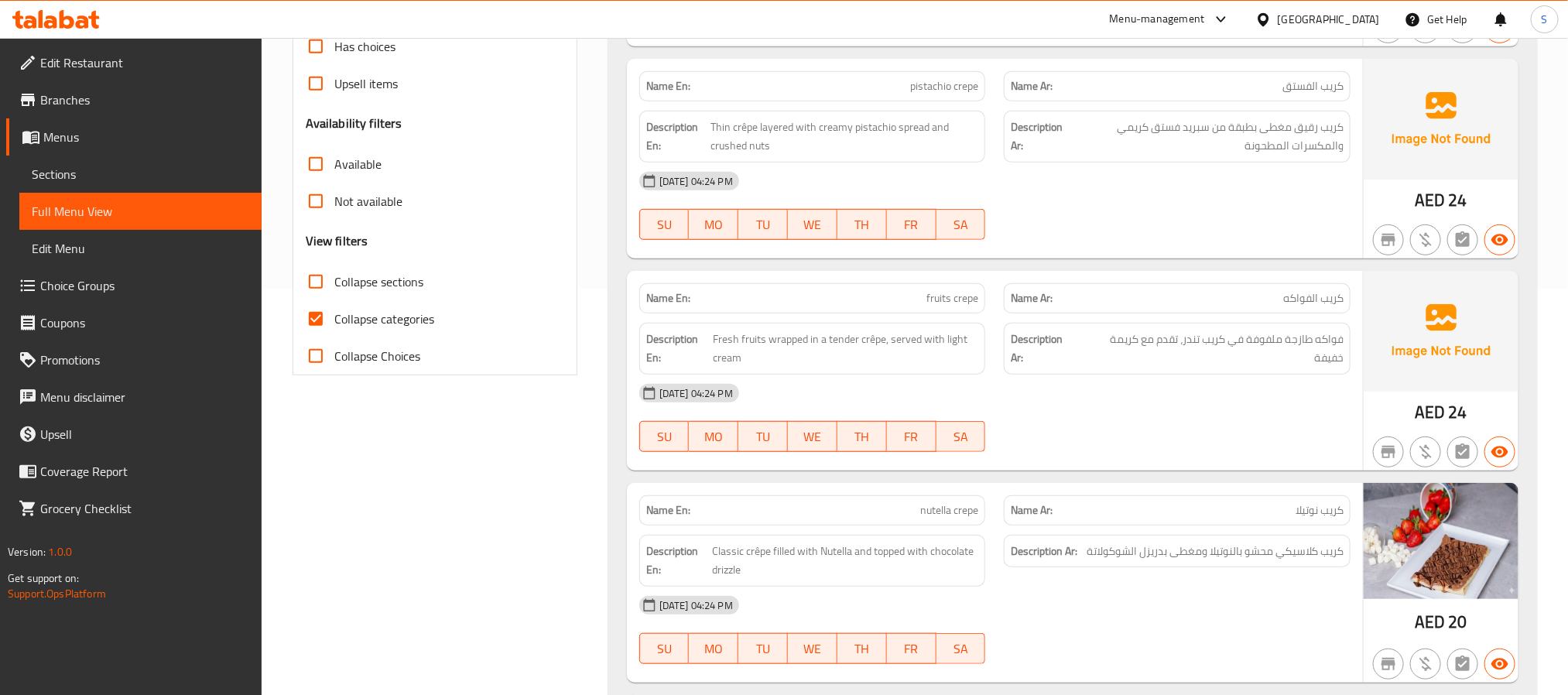
scroll to position [479, 0]
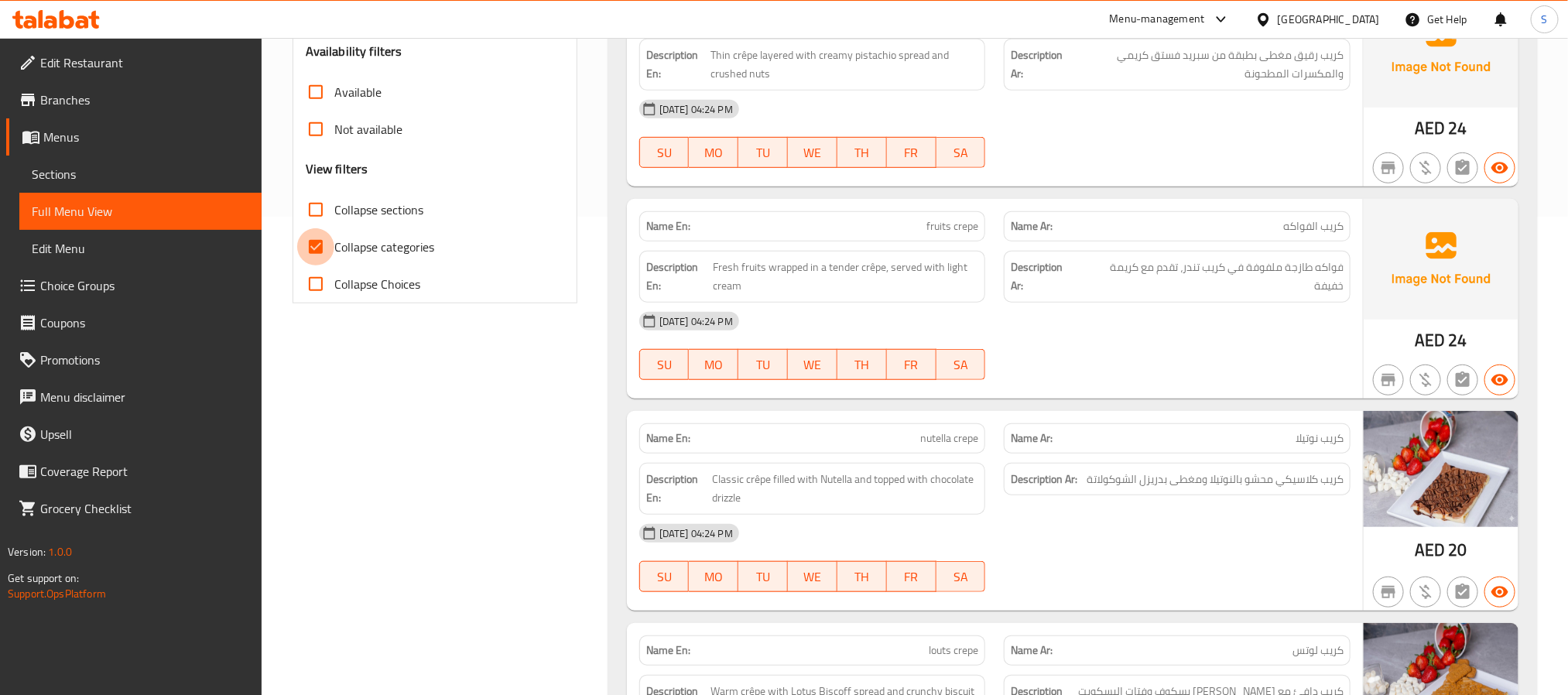
click at [323, 249] on input "Collapse categories" at bounding box center [316, 247] width 37 height 37
checkbox input "false"
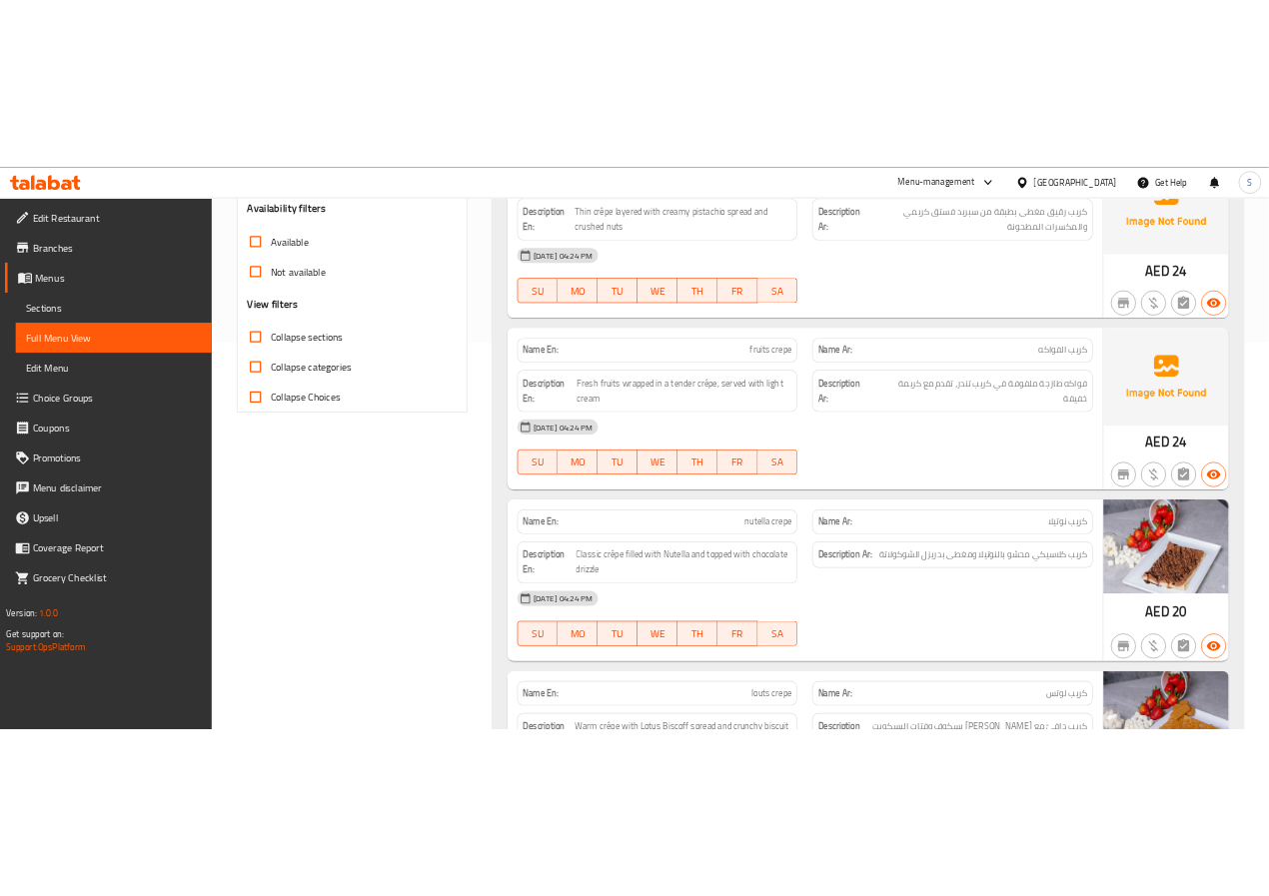
scroll to position [0, 0]
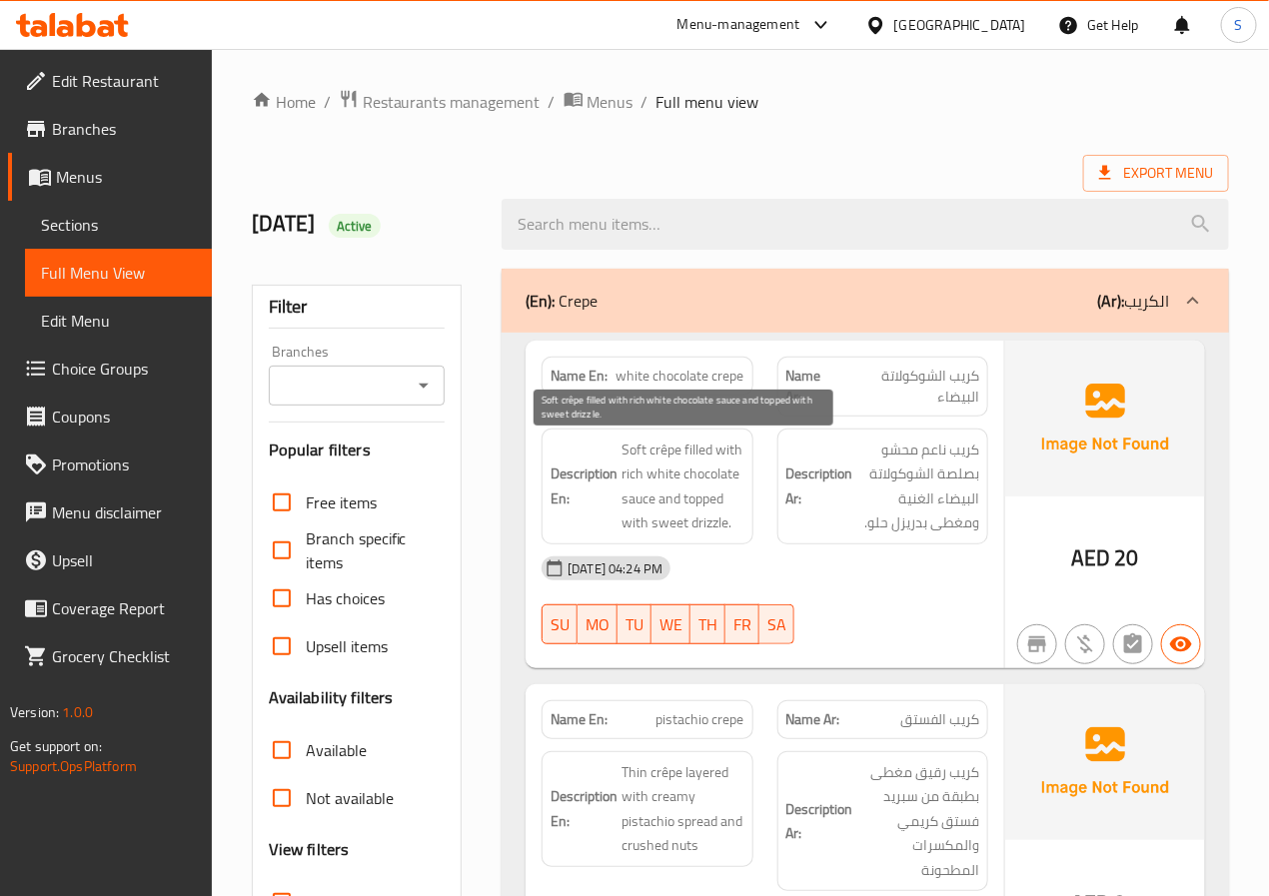
click at [634, 456] on span "Soft crêpe filled with rich white chocolate sauce and topped with sweet drizzle." at bounding box center [683, 487] width 122 height 98
copy span "Soft"
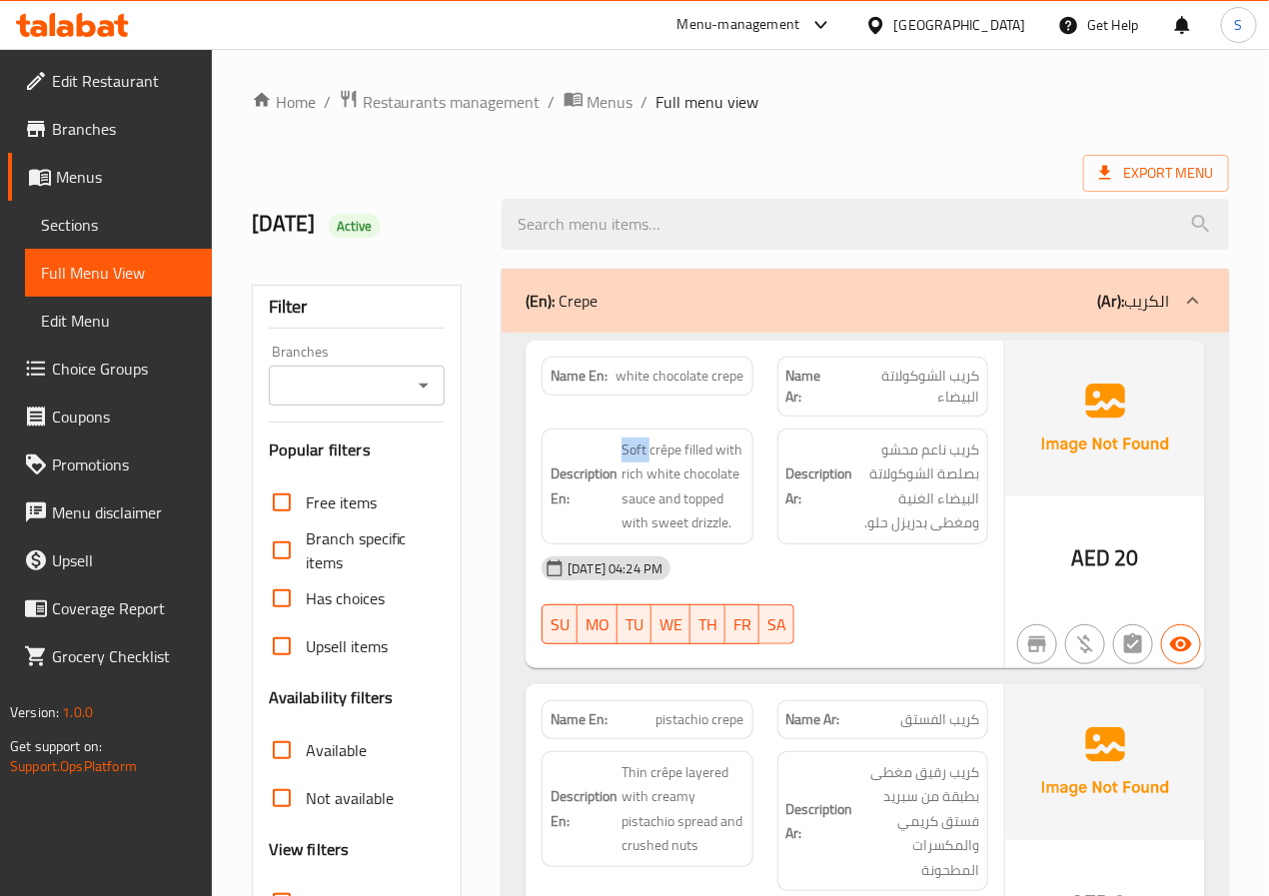
click at [475, 172] on div "Export Menu" at bounding box center [740, 173] width 977 height 37
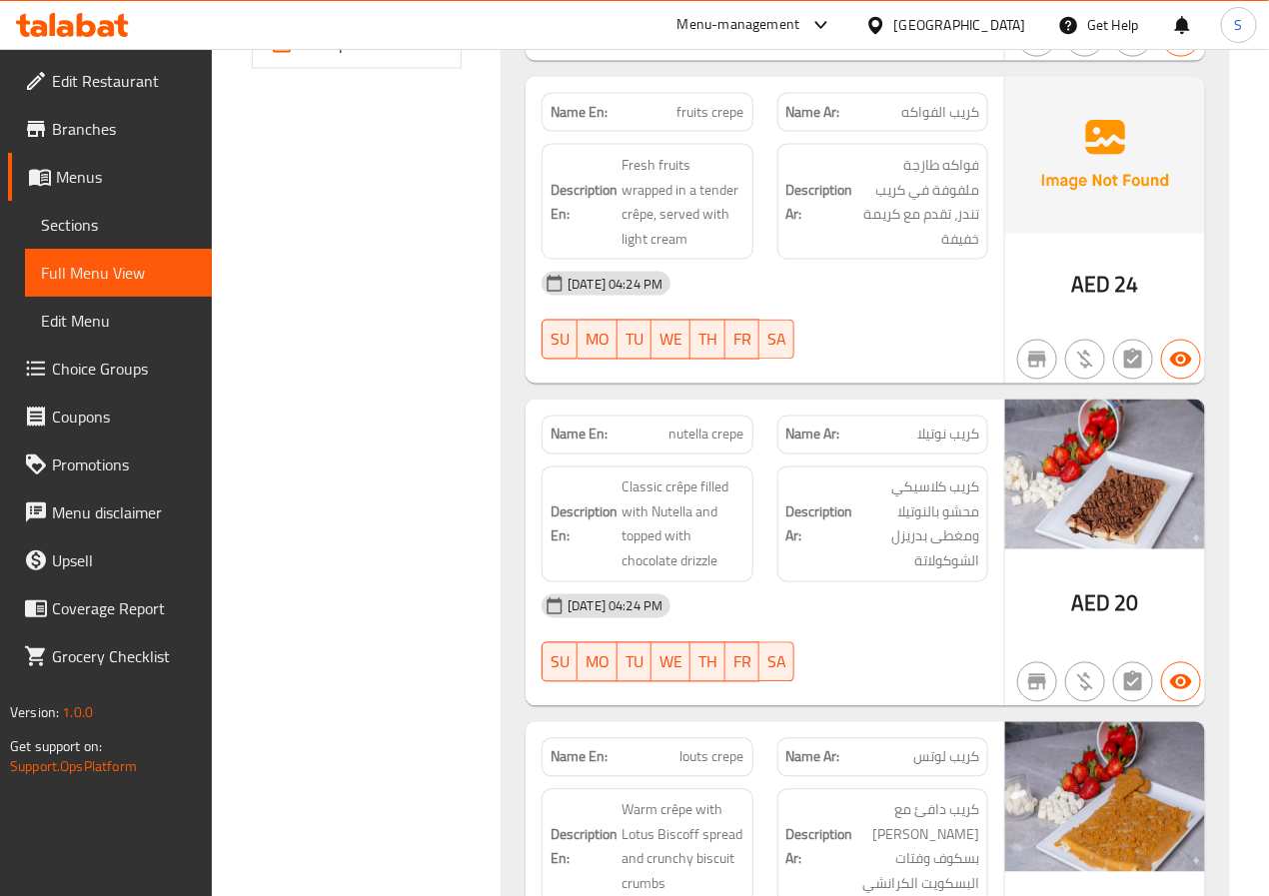
scroll to position [956, 0]
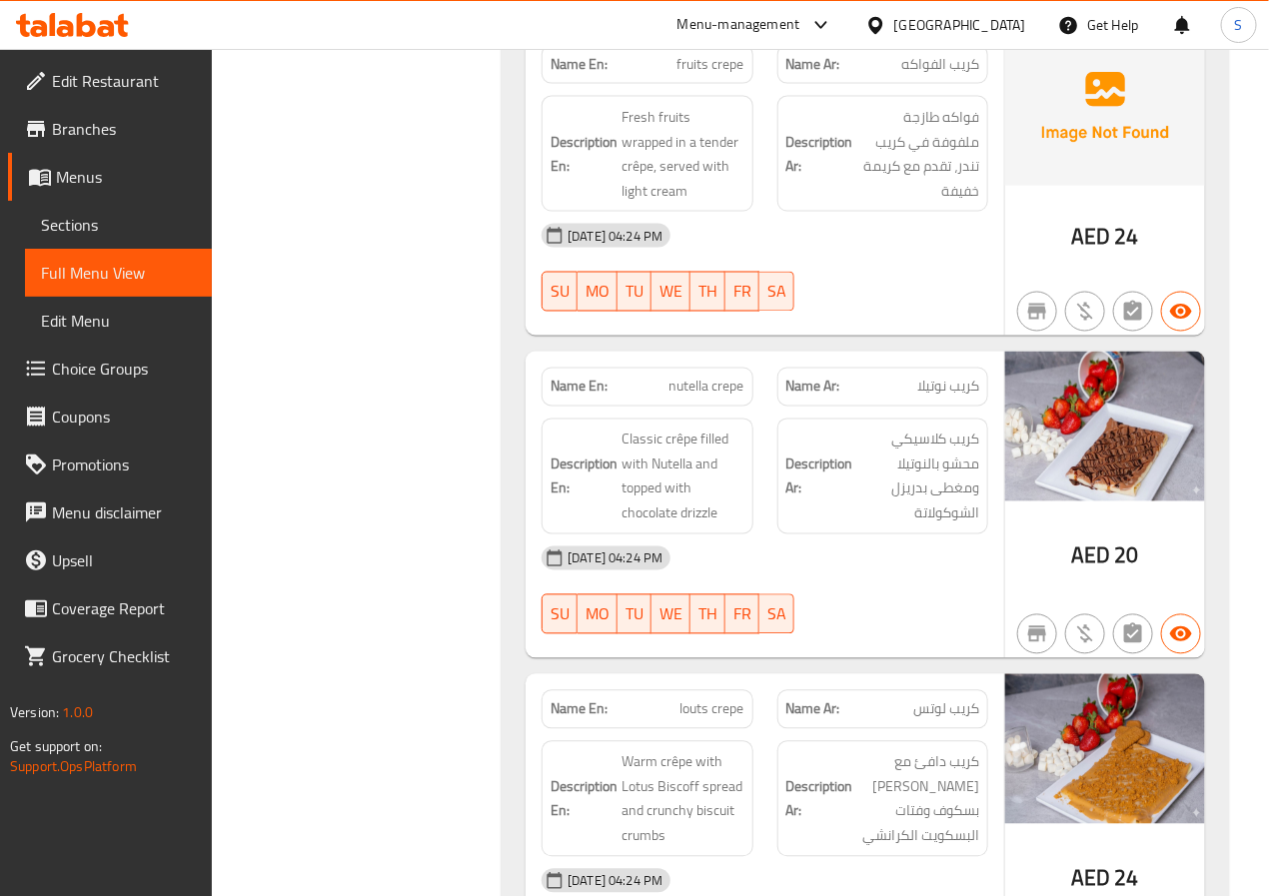
scroll to position [972, 0]
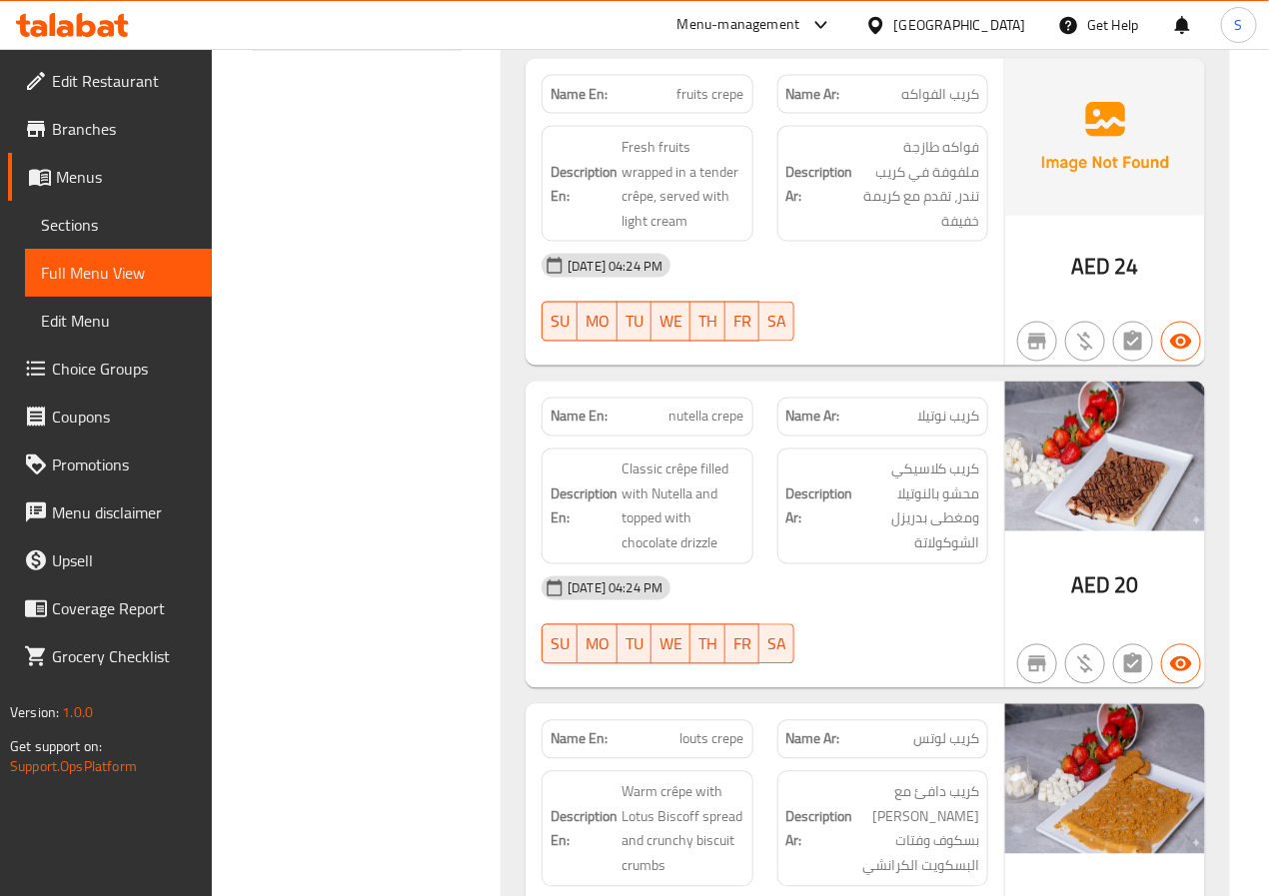
click at [570, 417] on strong "Name En:" at bounding box center [579, 417] width 57 height 21
copy strong "Name En:"
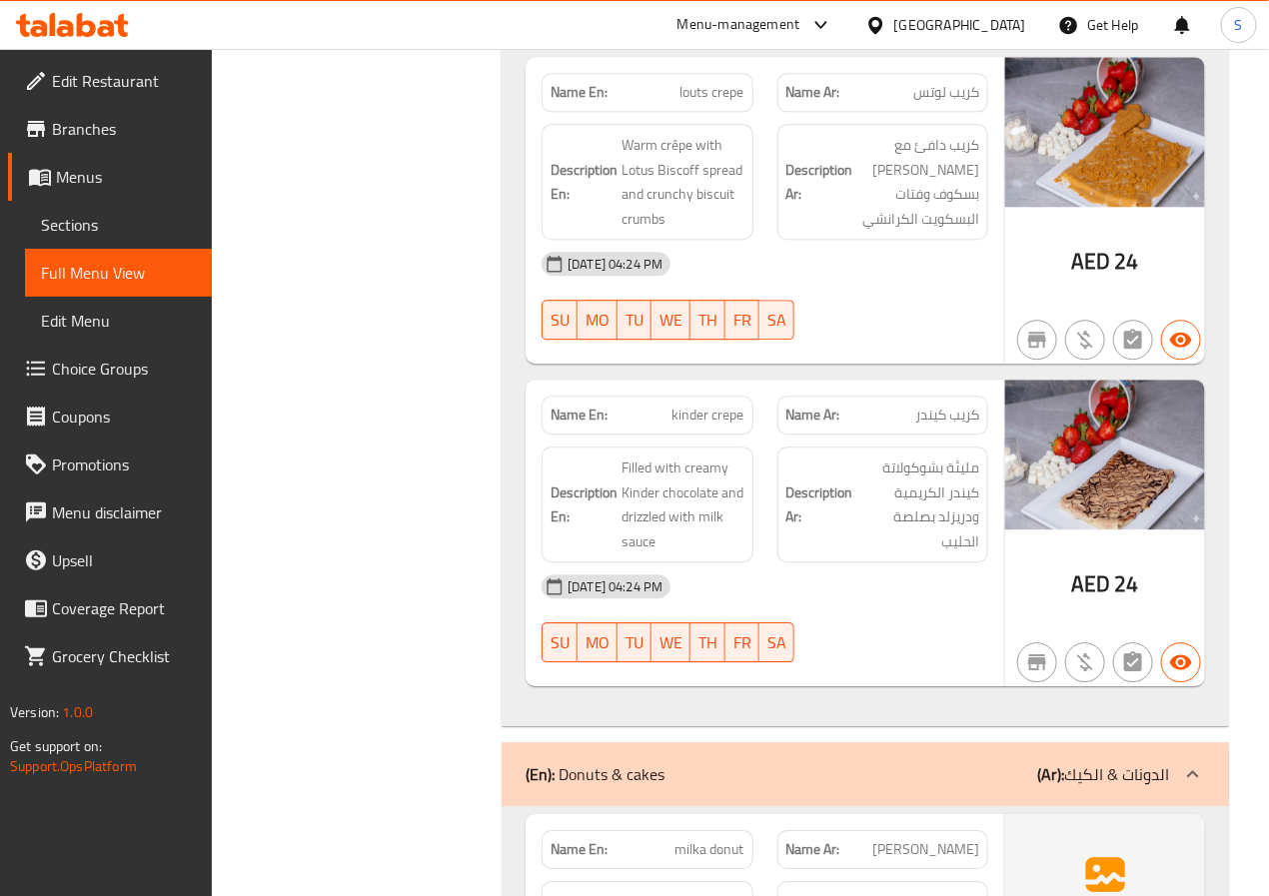
scroll to position [1622, 0]
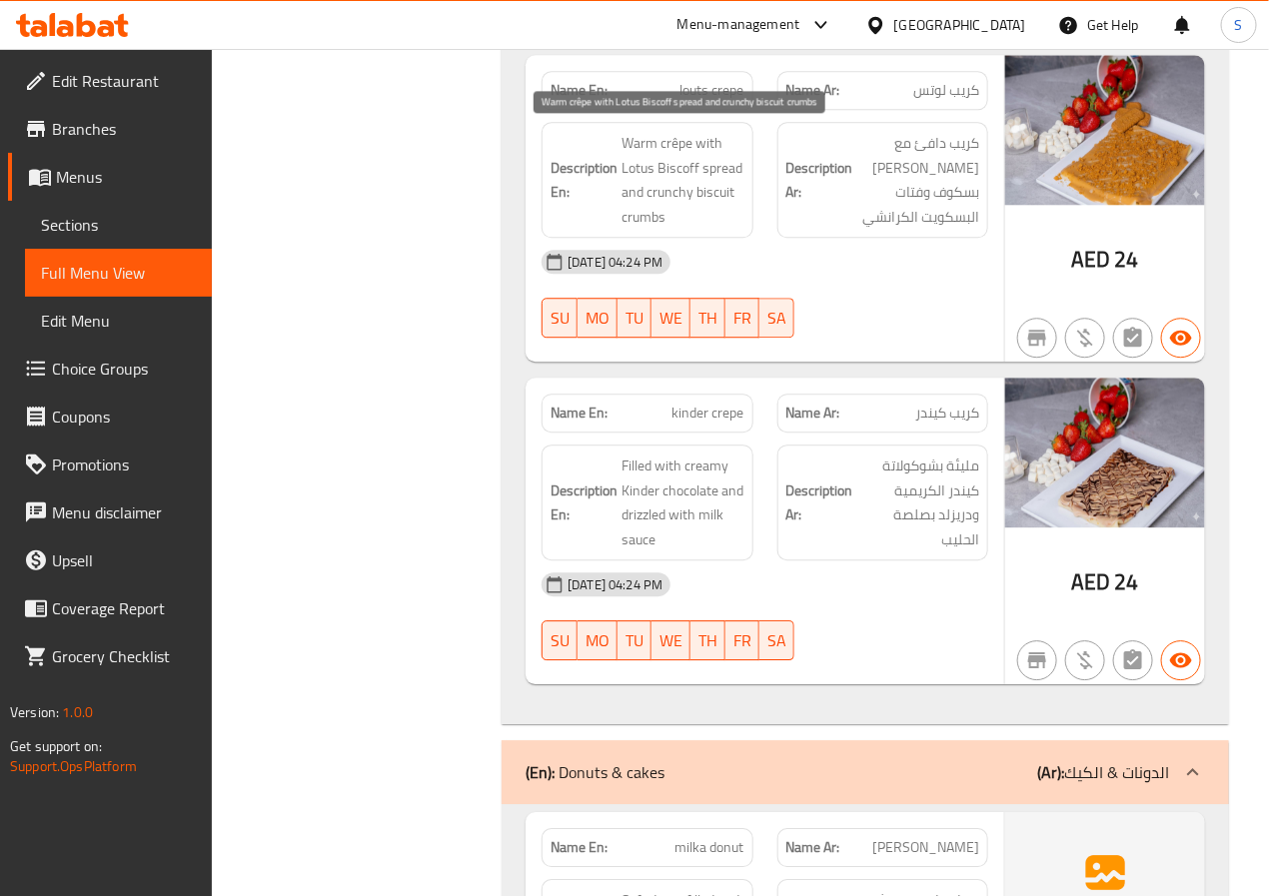
click at [687, 168] on span "Warm crêpe with Lotus Biscoff spread and crunchy biscuit crumbs" at bounding box center [683, 180] width 122 height 98
copy span "Biscoff"
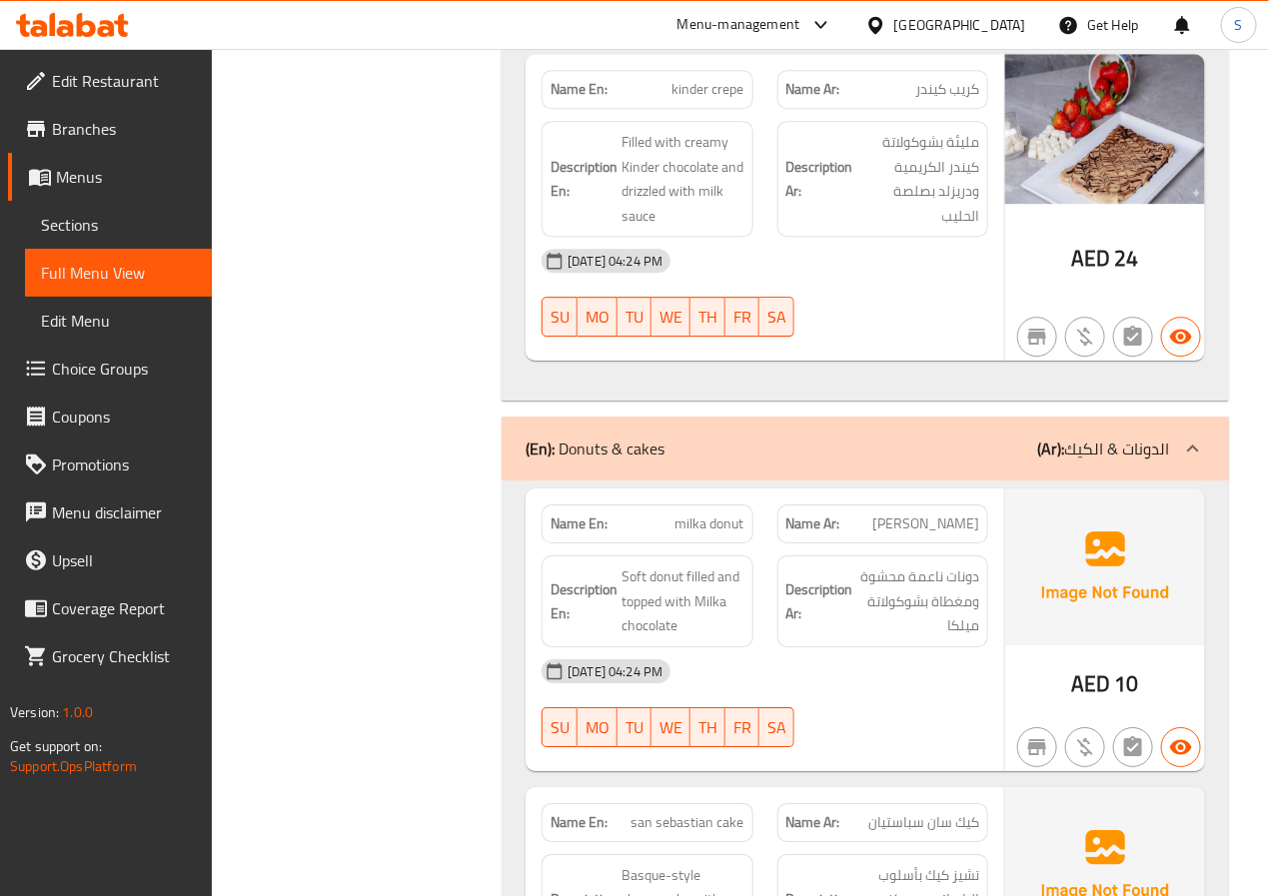
scroll to position [1940, 0]
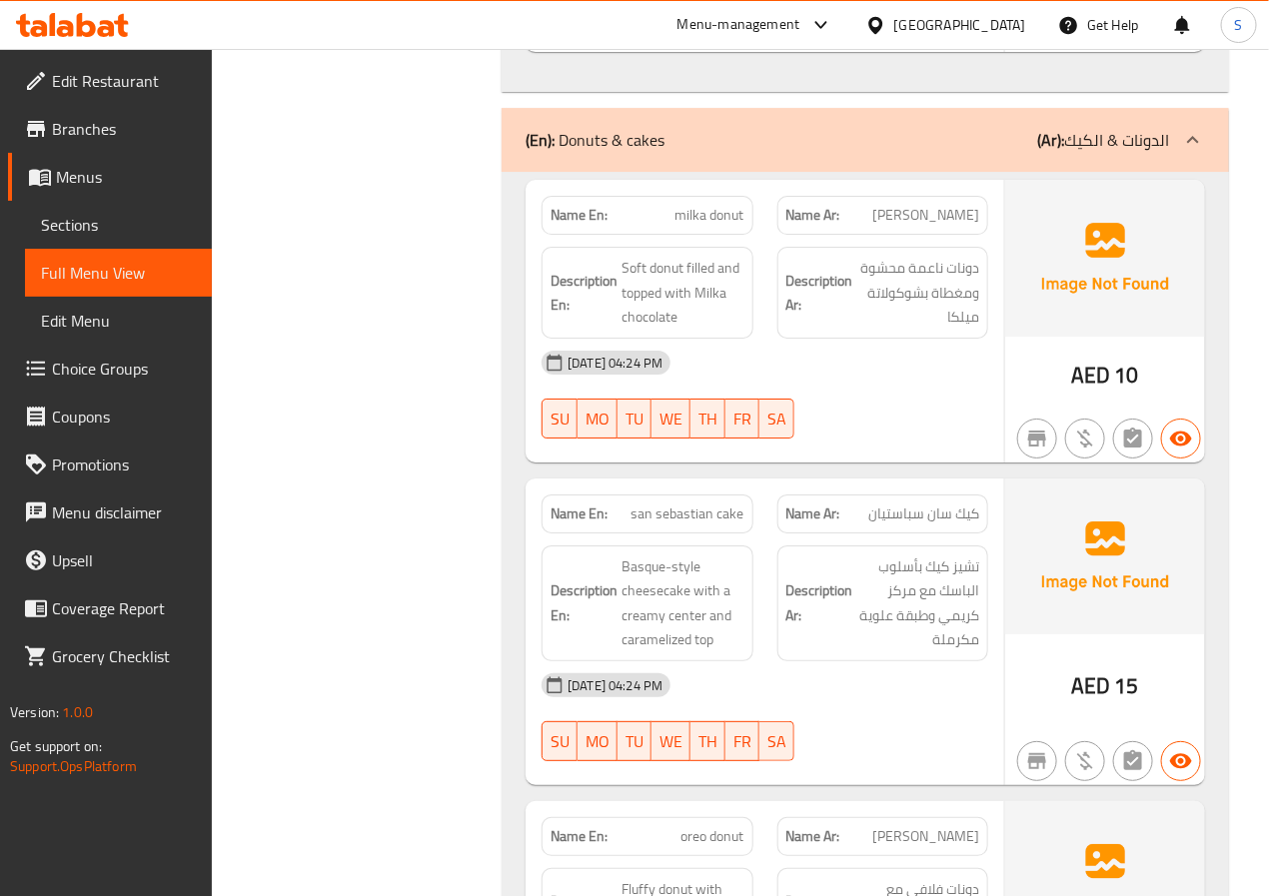
scroll to position [2256, 0]
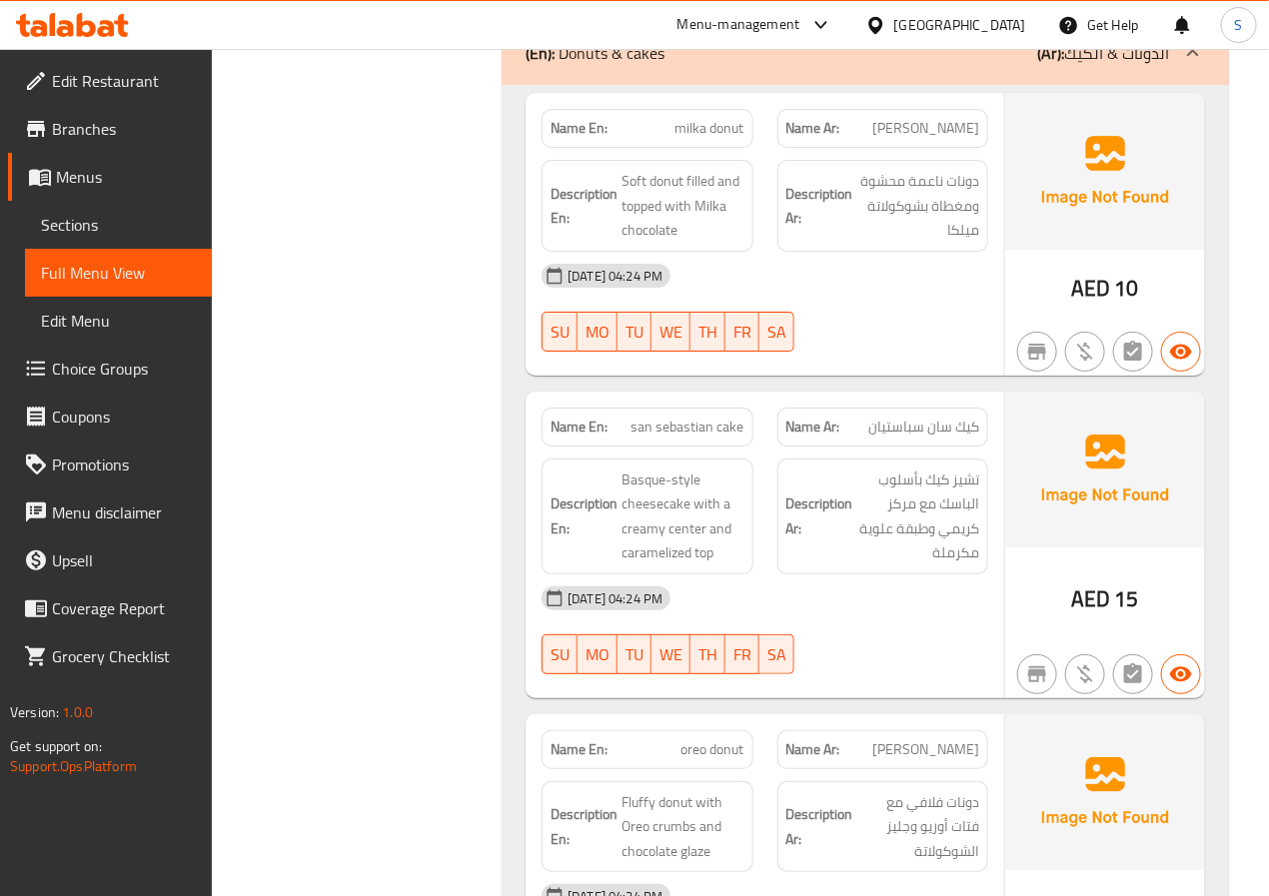
scroll to position [2340, 0]
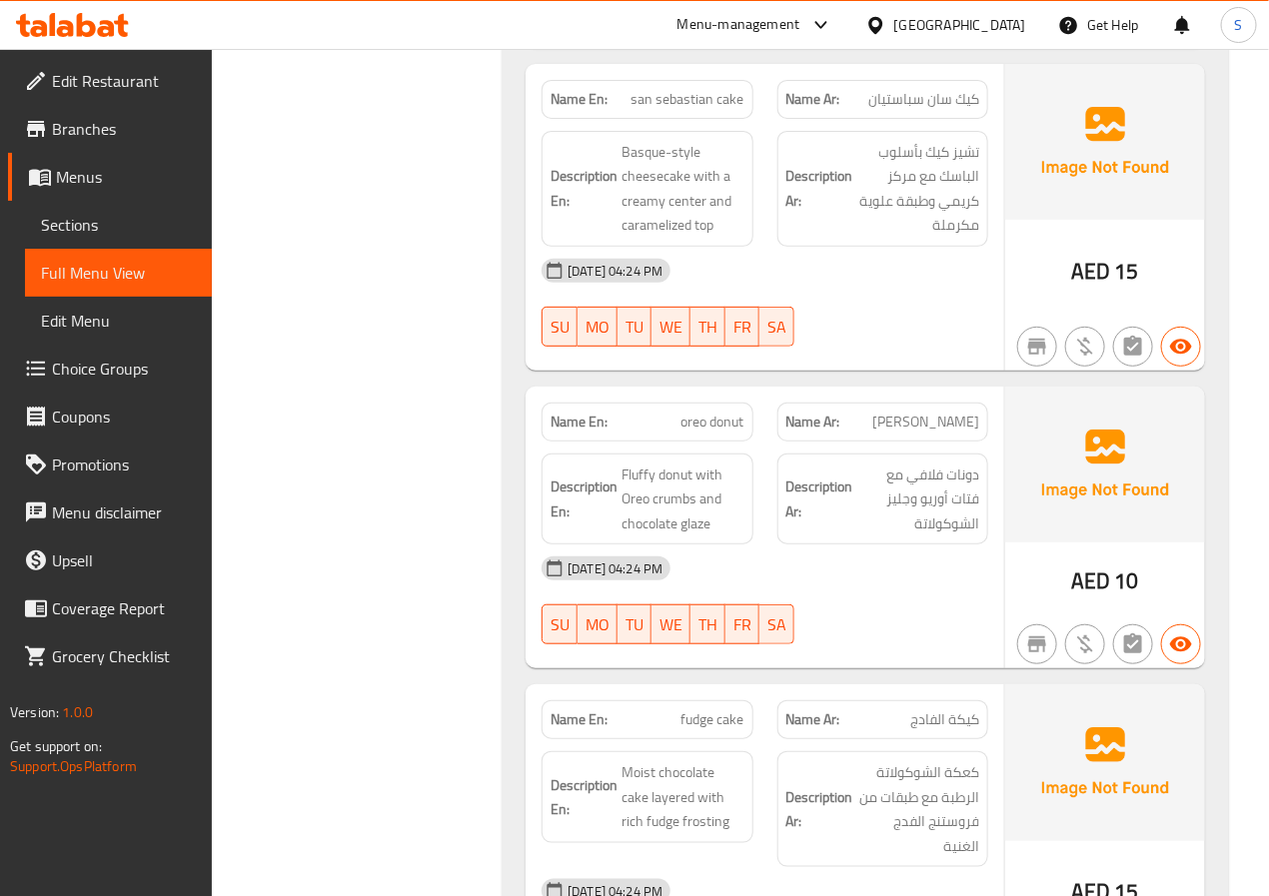
scroll to position [2672, 0]
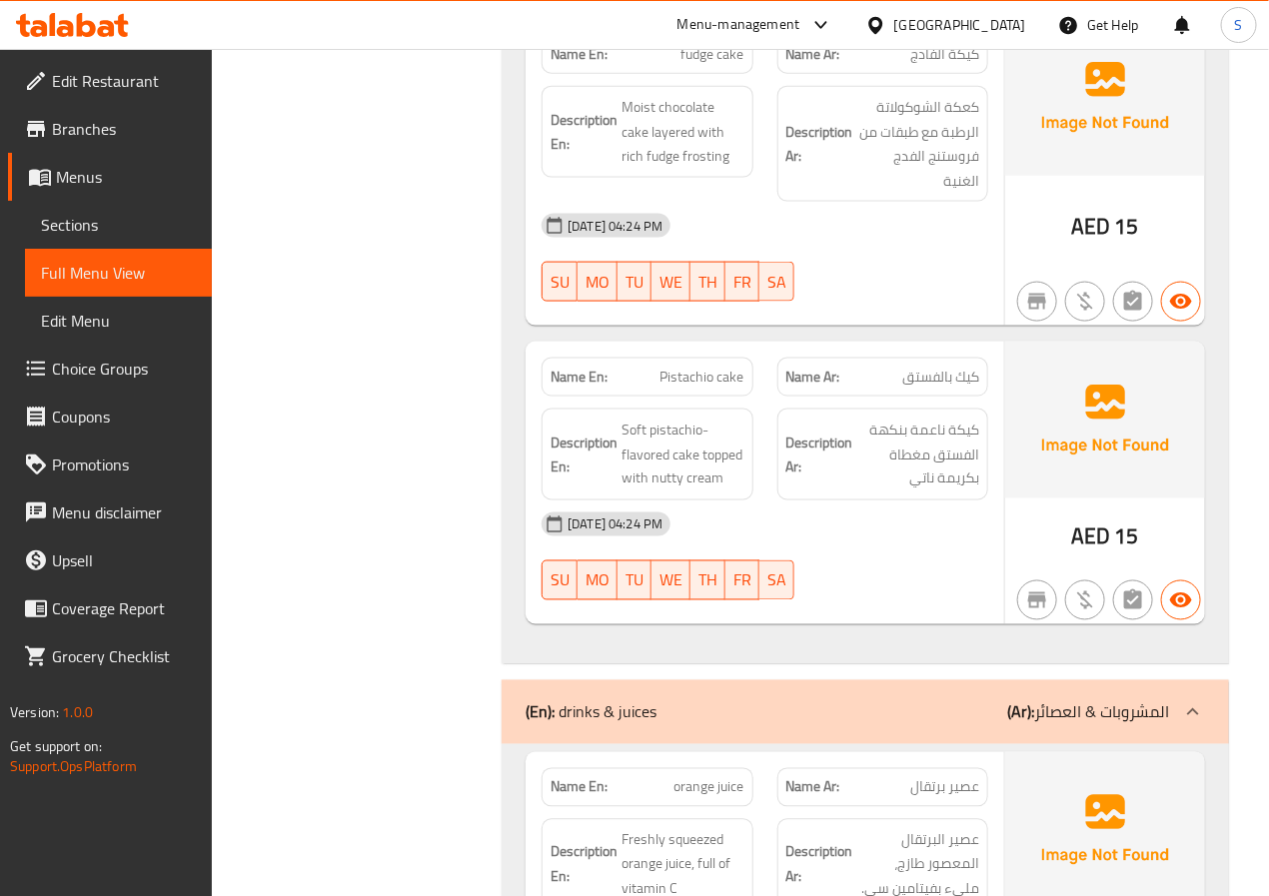
scroll to position [3332, 0]
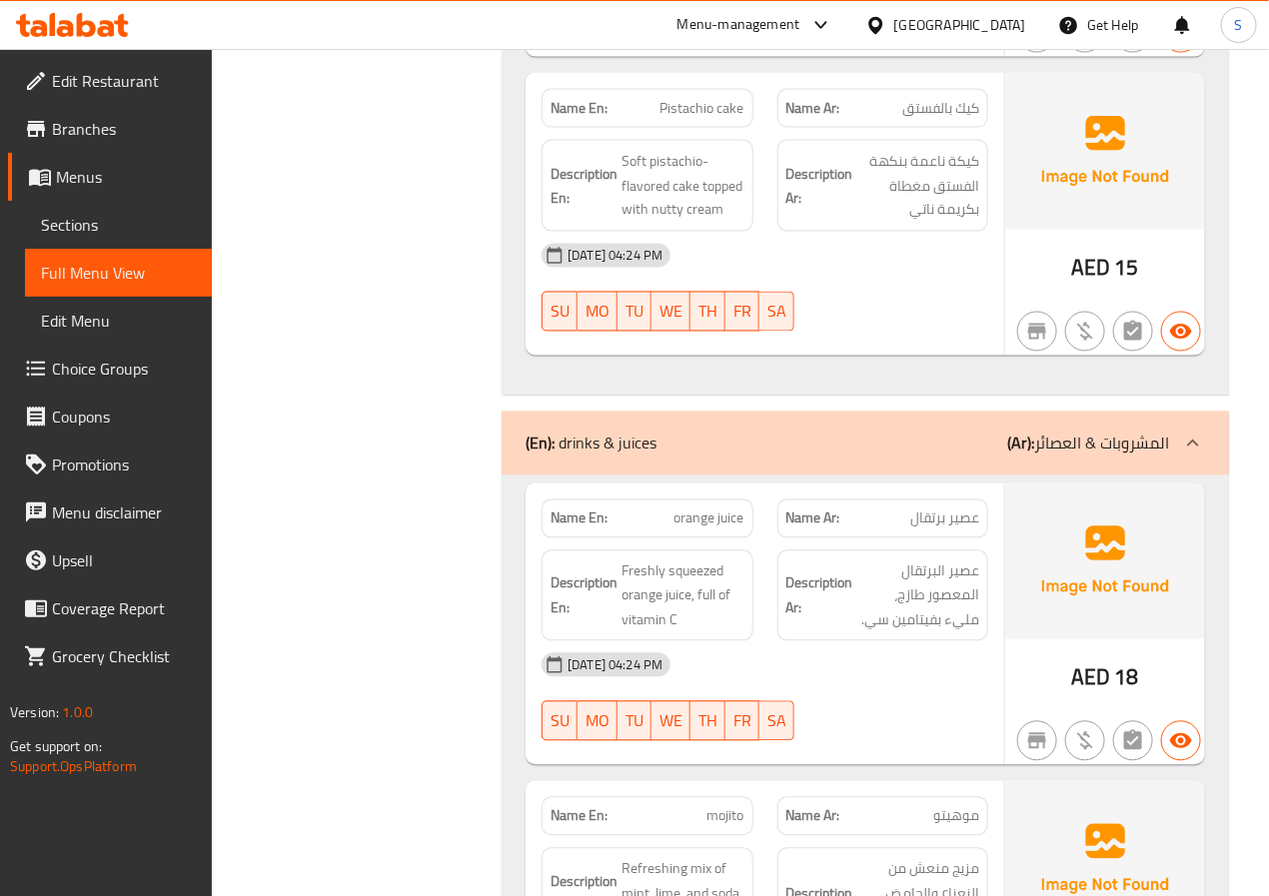
scroll to position [3605, 0]
click at [708, 118] on span "Pistachio cake" at bounding box center [703, 107] width 84 height 21
copy span "Pistachio cake"
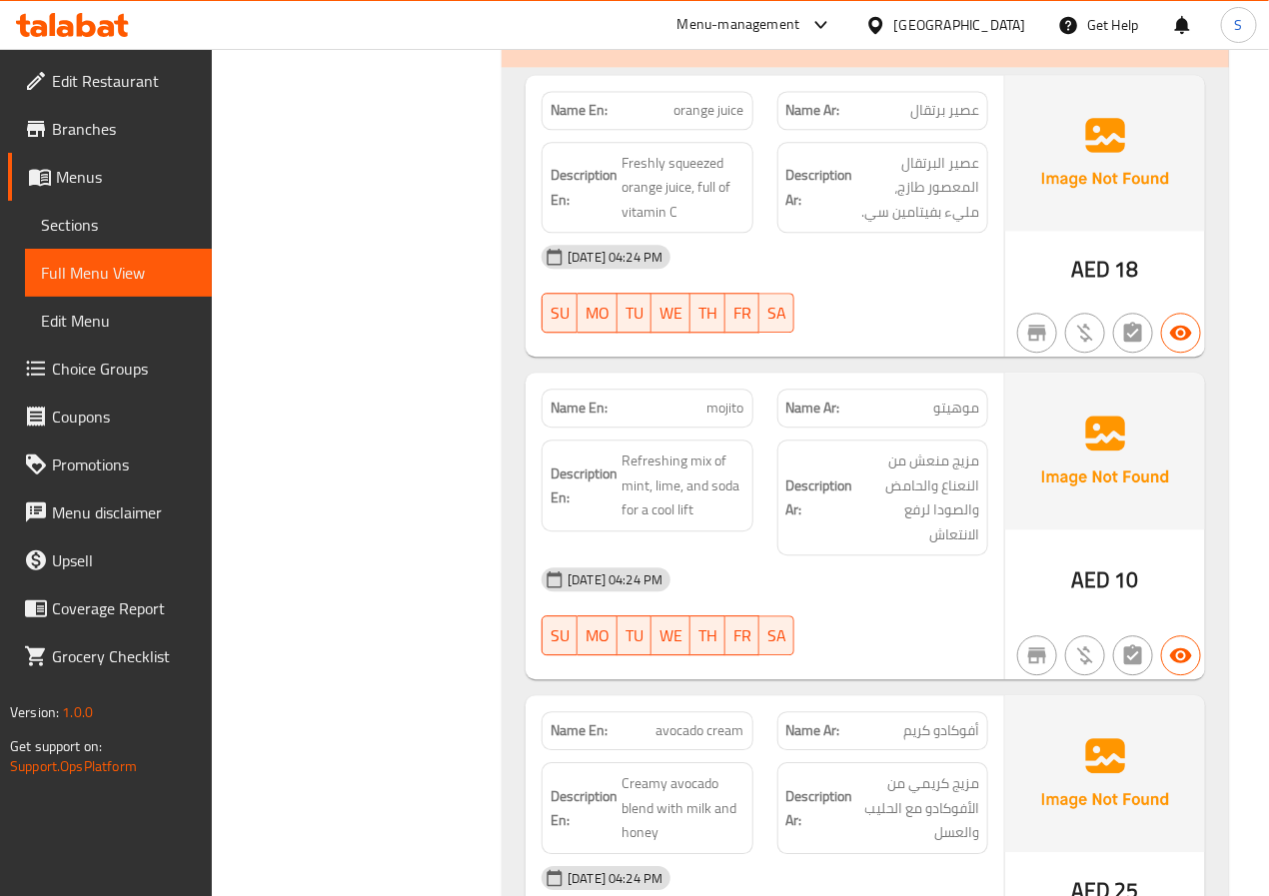
scroll to position [4015, 0]
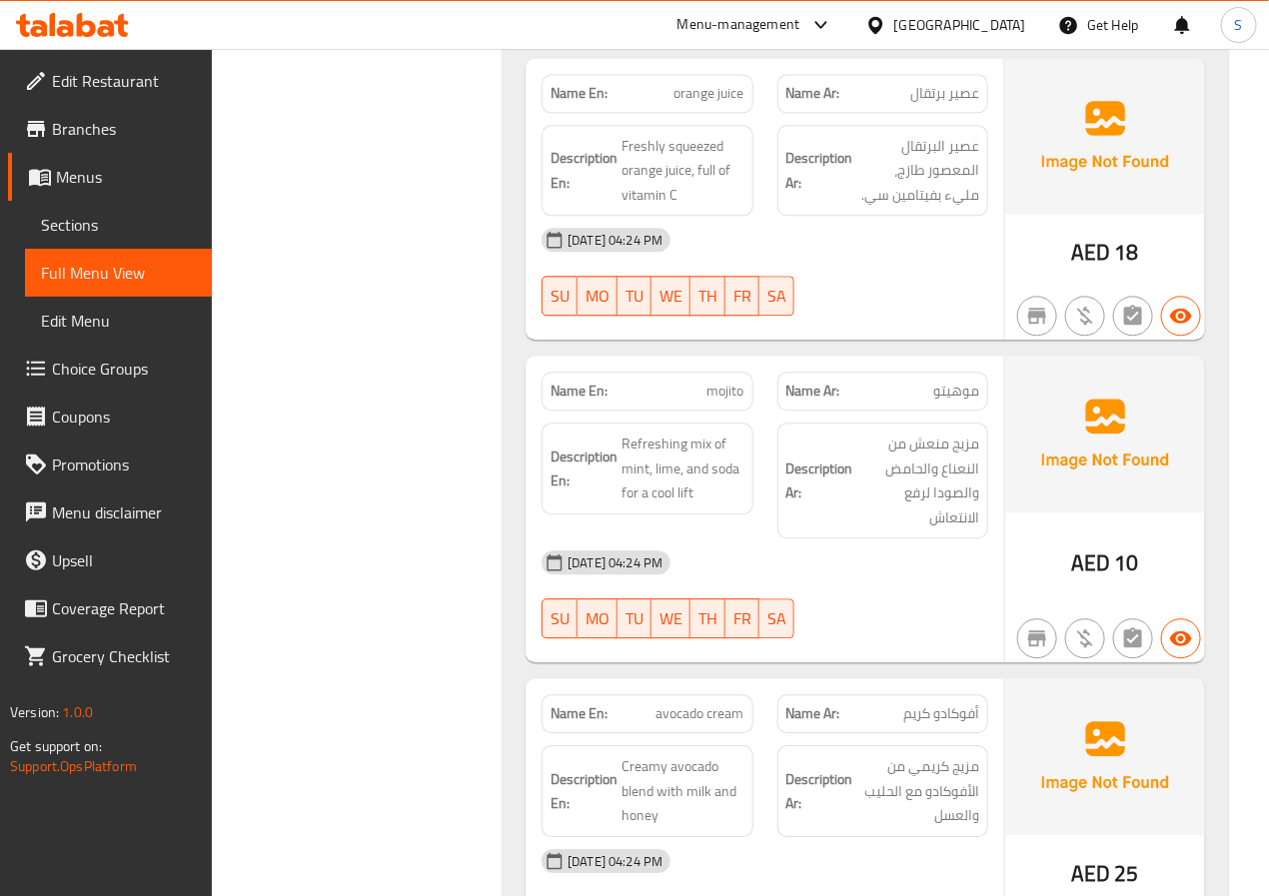
scroll to position [4031, 0]
drag, startPoint x: 619, startPoint y: 187, endPoint x: 729, endPoint y: 187, distance: 109.9
click at [729, 187] on h6 "Description En: Freshly squeezed orange juice, full of vitamin C" at bounding box center [647, 170] width 193 height 74
copy span "Freshly squeezed"
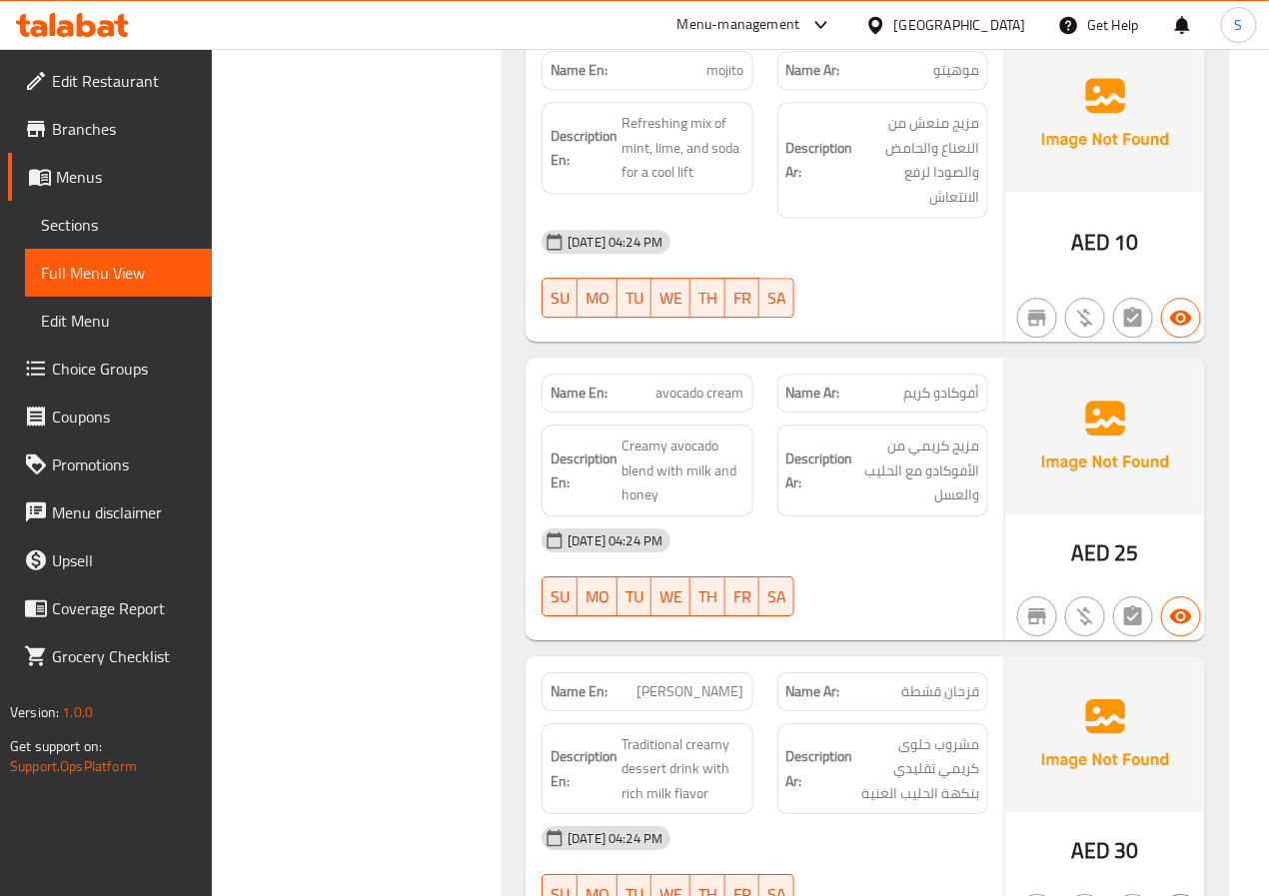
scroll to position [4351, 0]
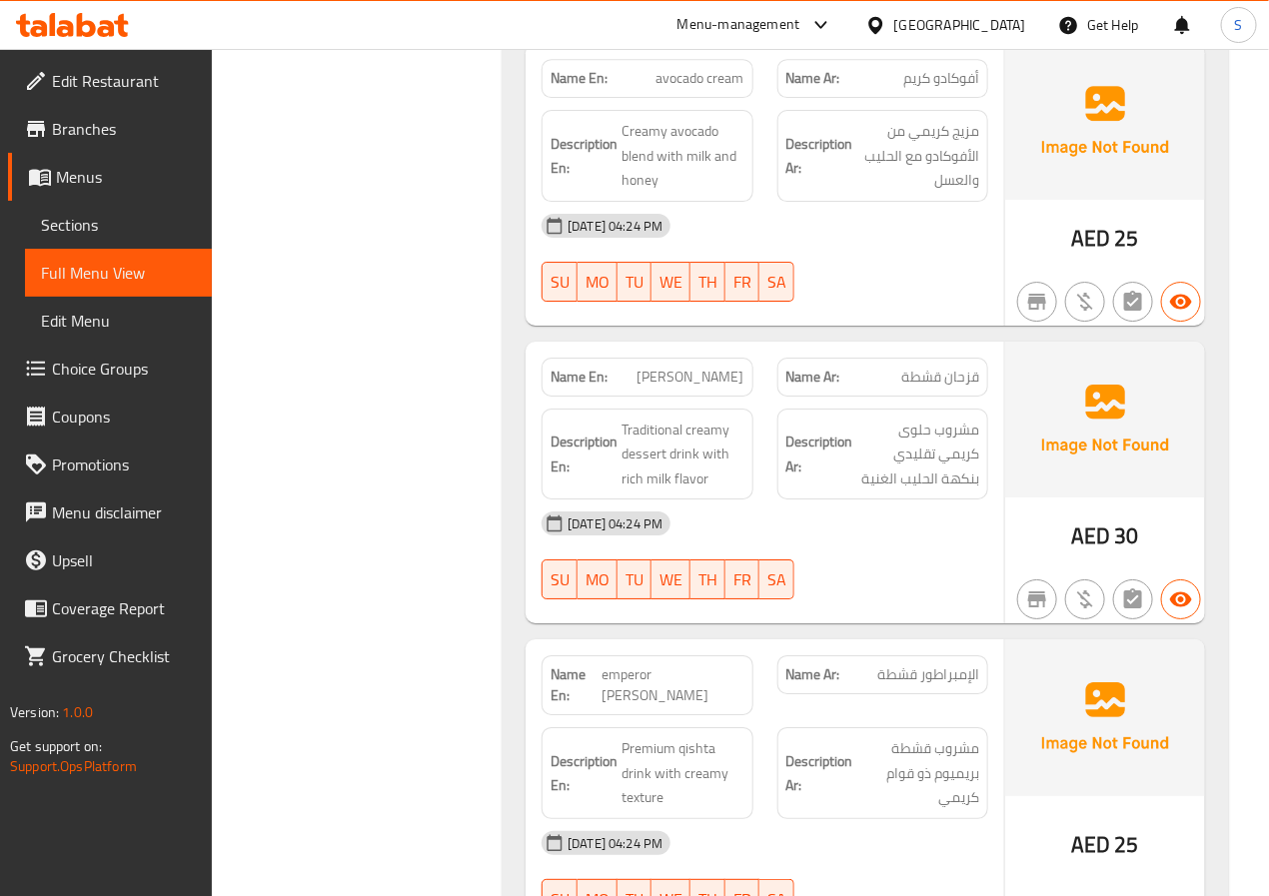
scroll to position [4668, 0]
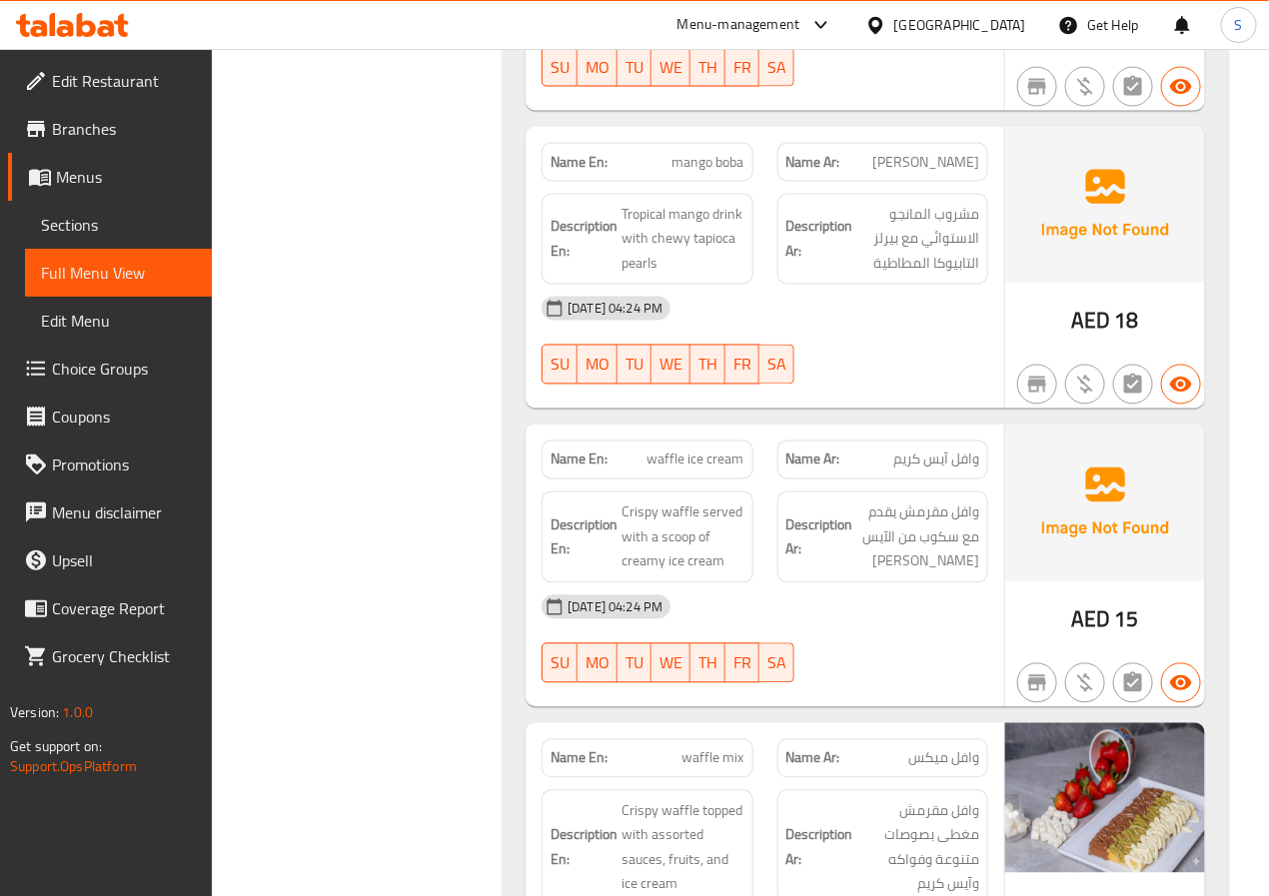
scroll to position [6204, 0]
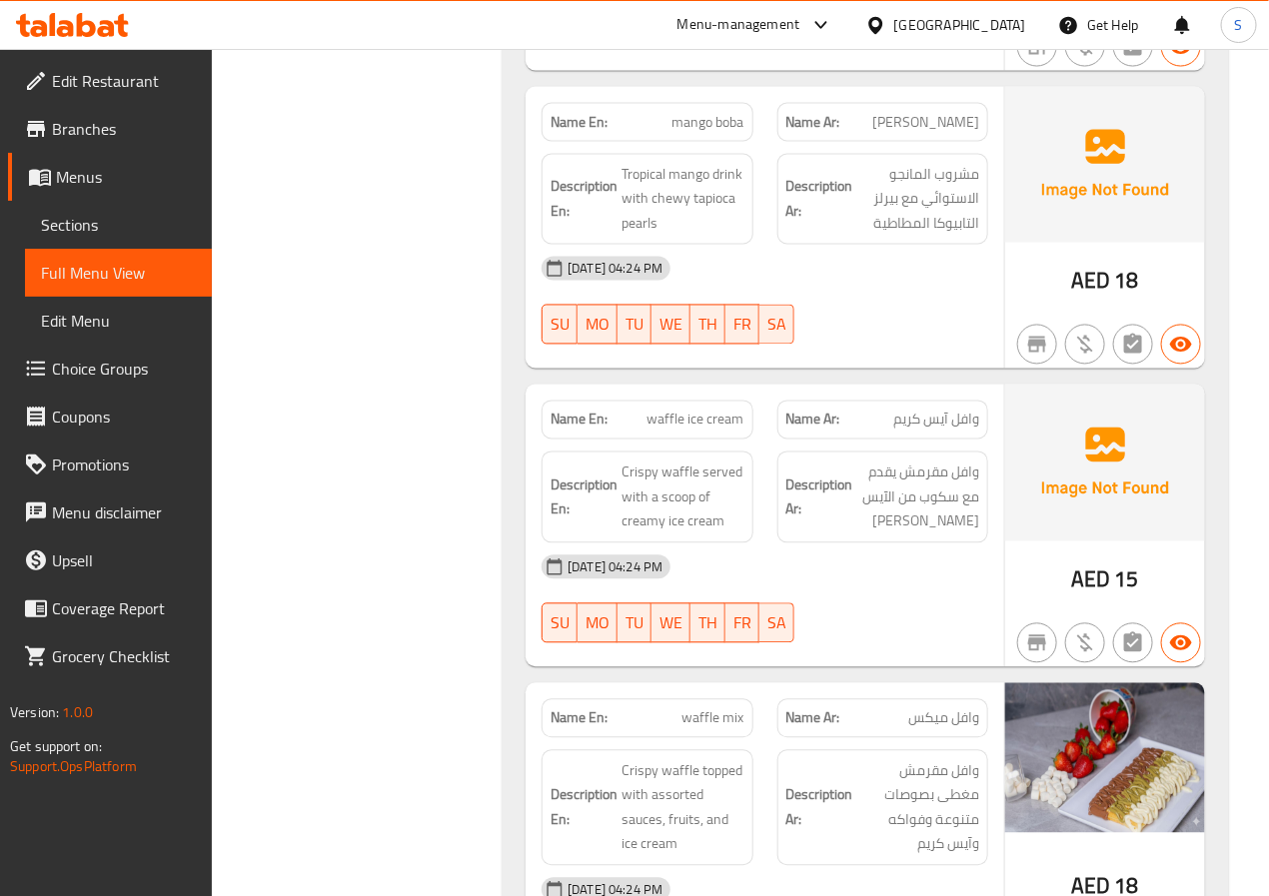
click at [697, 112] on span "mango boba" at bounding box center [709, 122] width 72 height 21
copy span "mango boba"
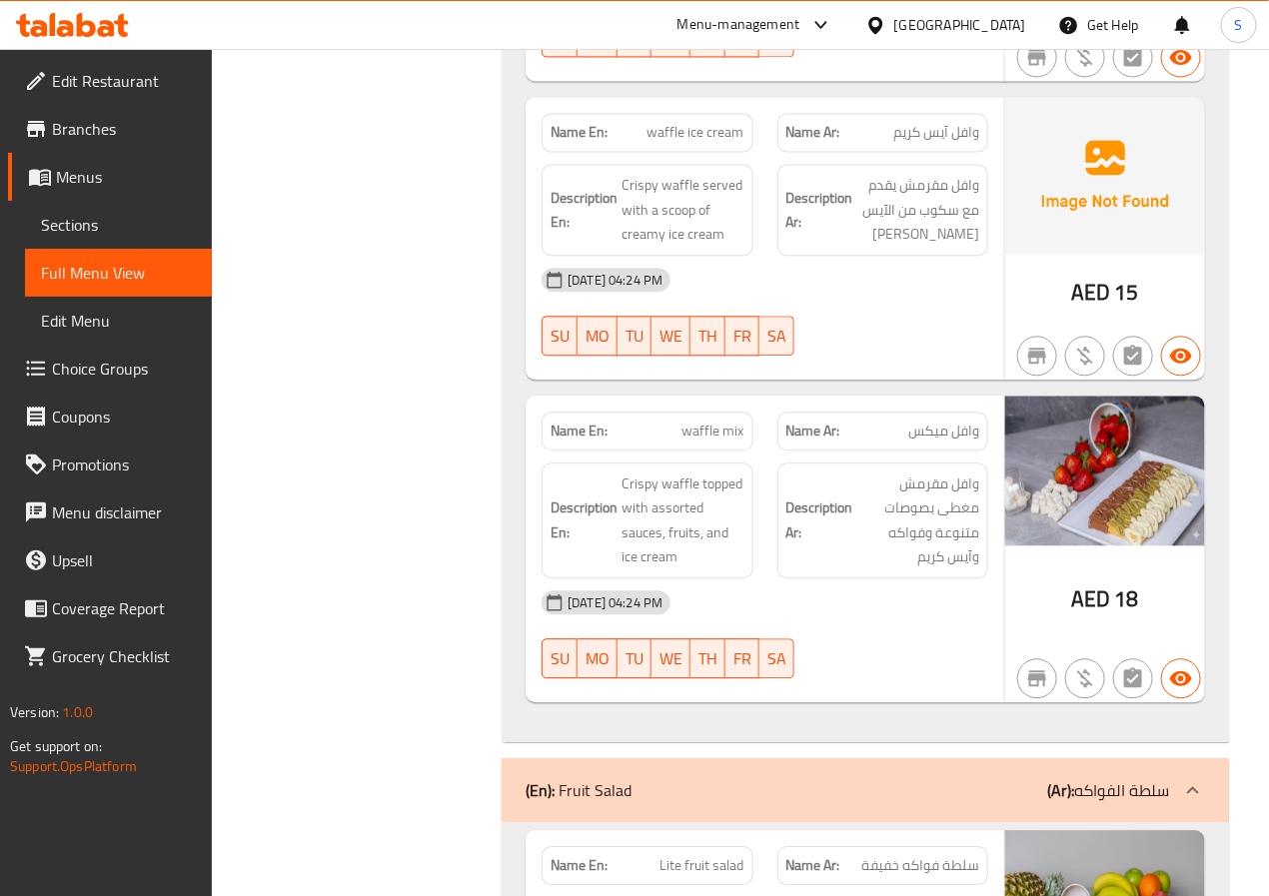
scroll to position [6495, 0]
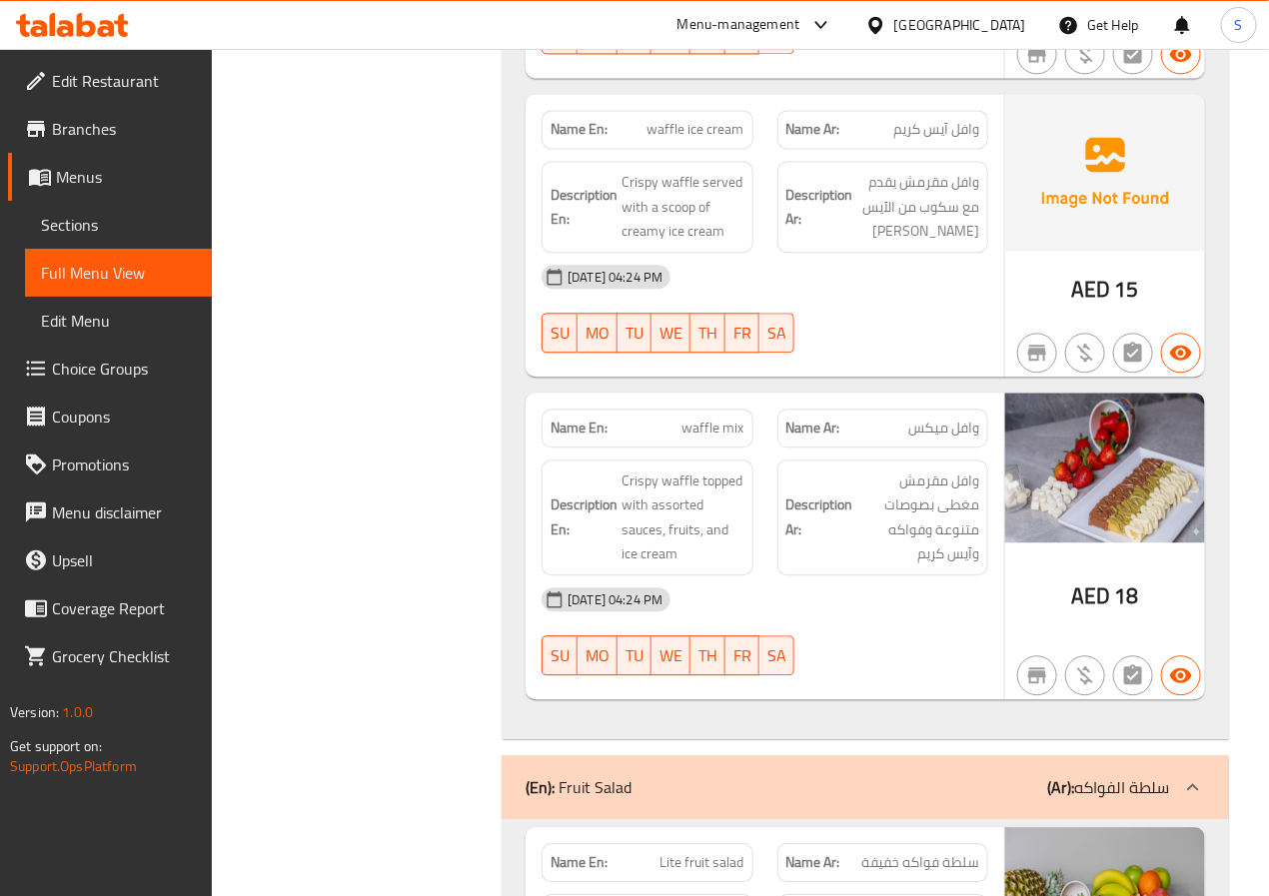
click at [682, 119] on span "waffle ice cream" at bounding box center [696, 129] width 97 height 21
copy span "waffle ice cream"
click at [400, 457] on div "Filter Branches Branches Popular filters Free items Branch specific items Has c…" at bounding box center [365, 724] width 251 height 13924
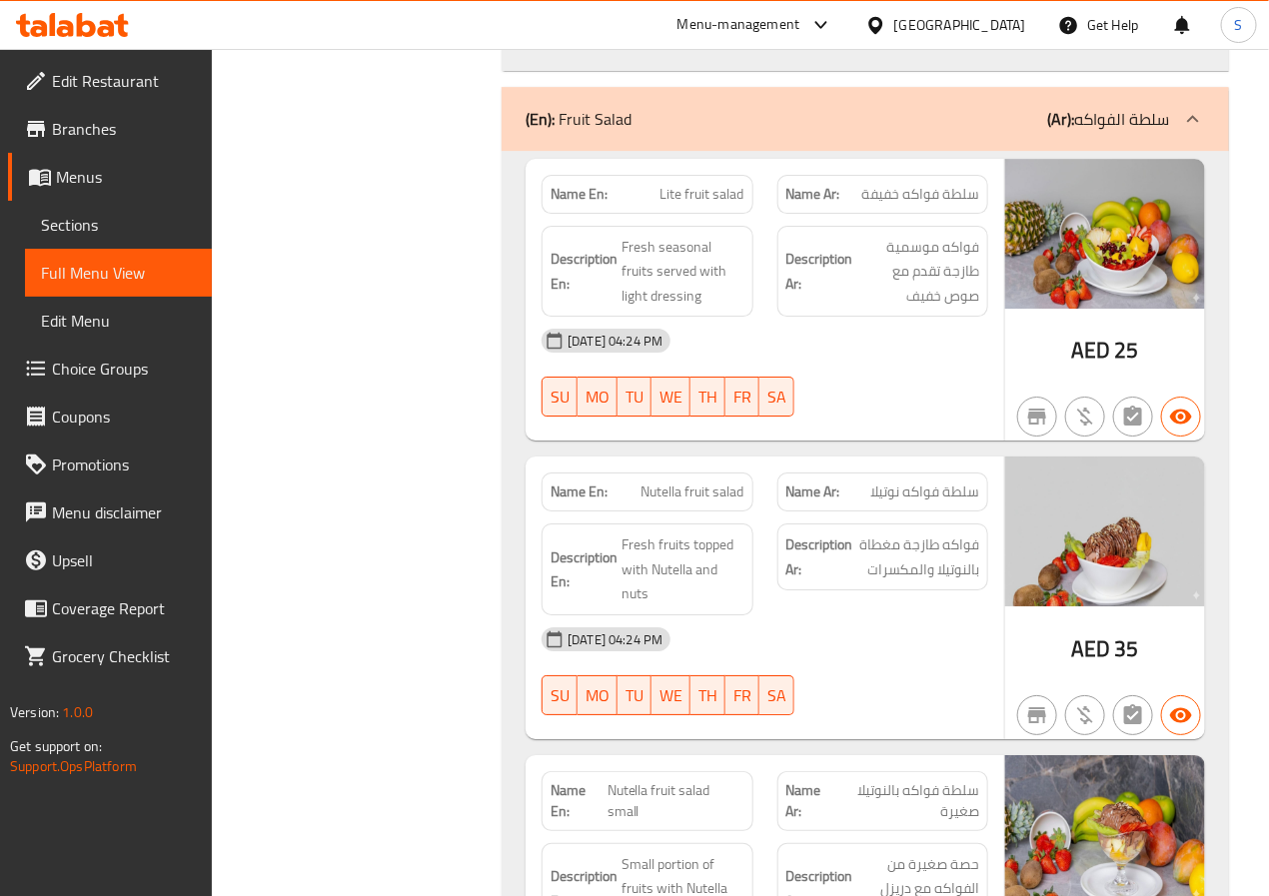
scroll to position [7166, 0]
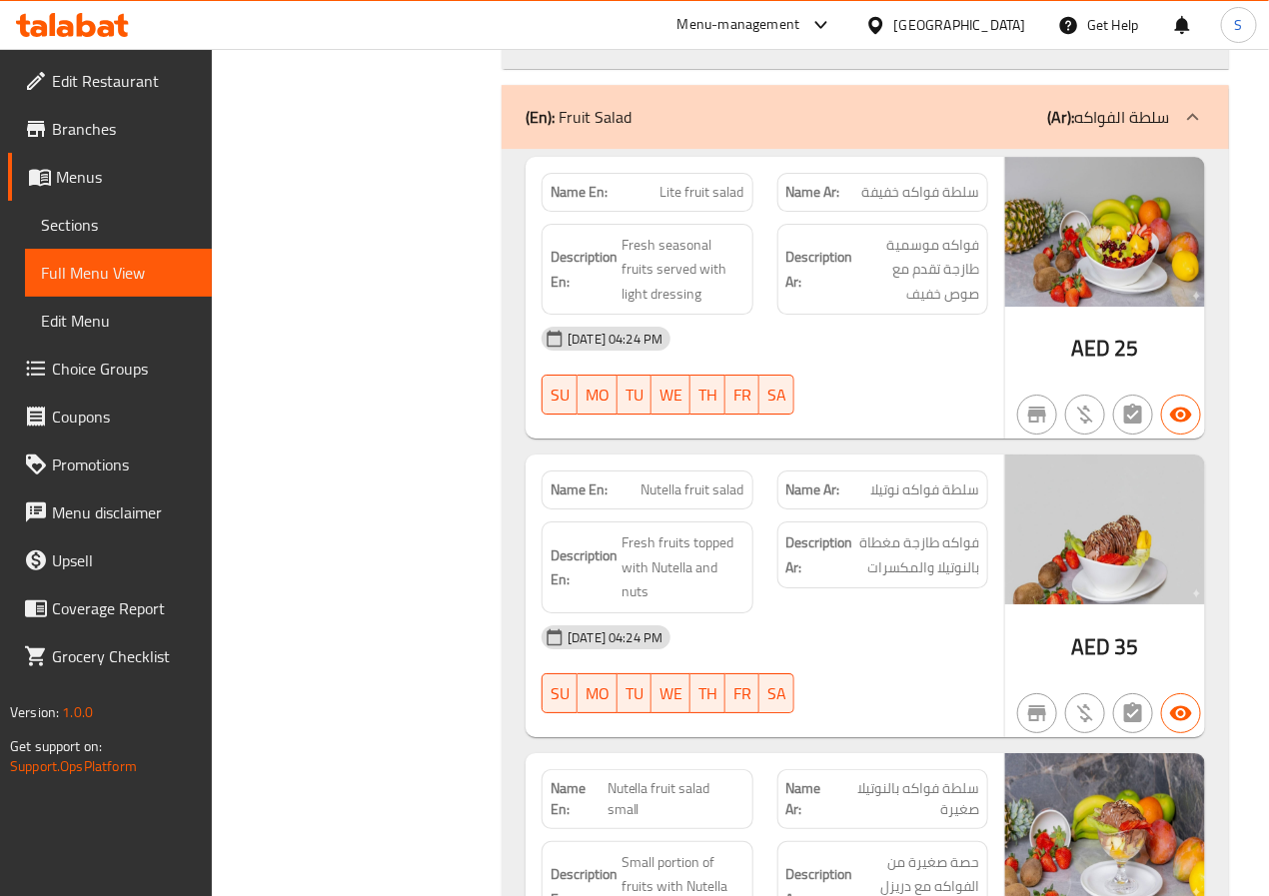
click at [459, 366] on div "Filter Branches Branches Popular filters Free items Branch specific items Has c…" at bounding box center [365, 53] width 251 height 13924
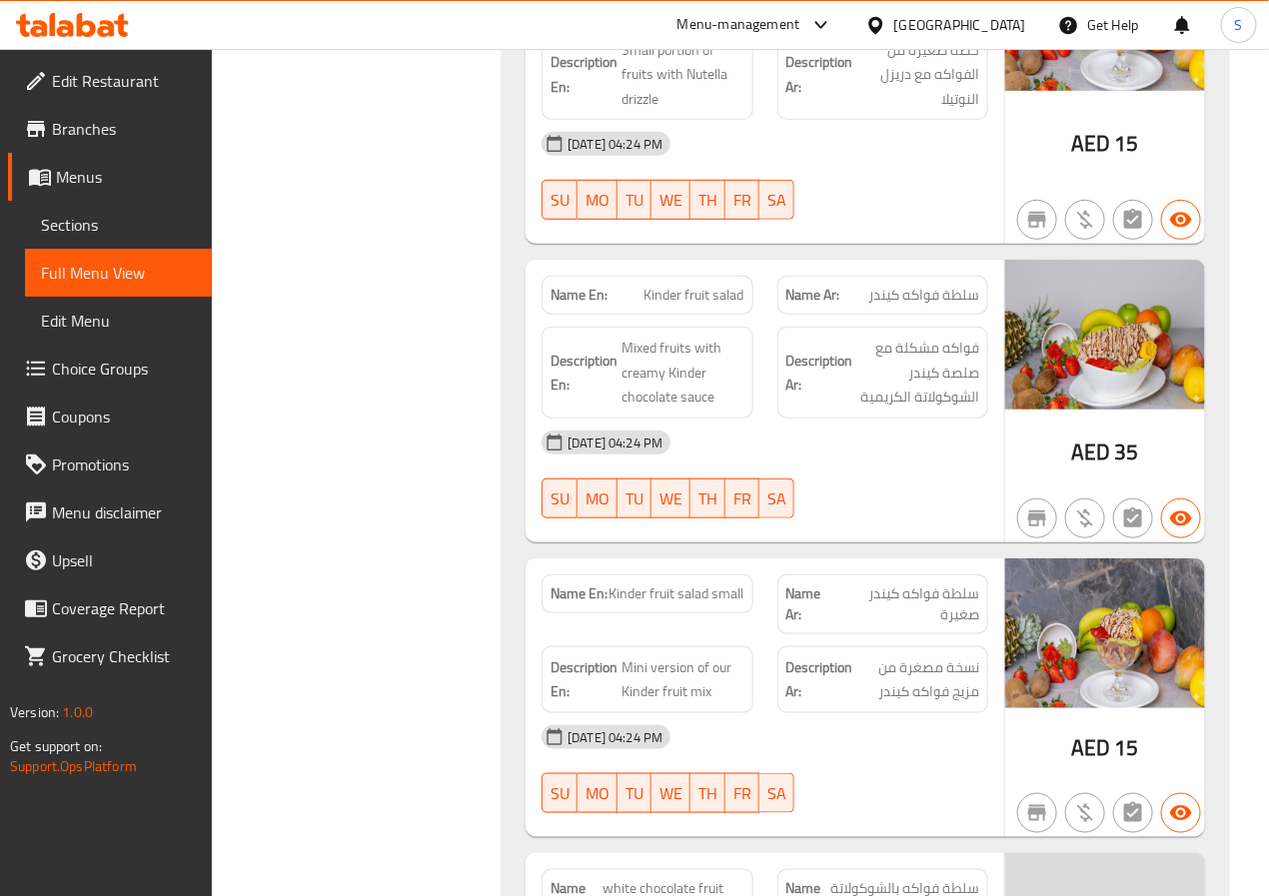
scroll to position [7979, 0]
click at [696, 292] on span "Kinder fruit salad" at bounding box center [695, 294] width 100 height 21
copy span "Kinder fruit salad"
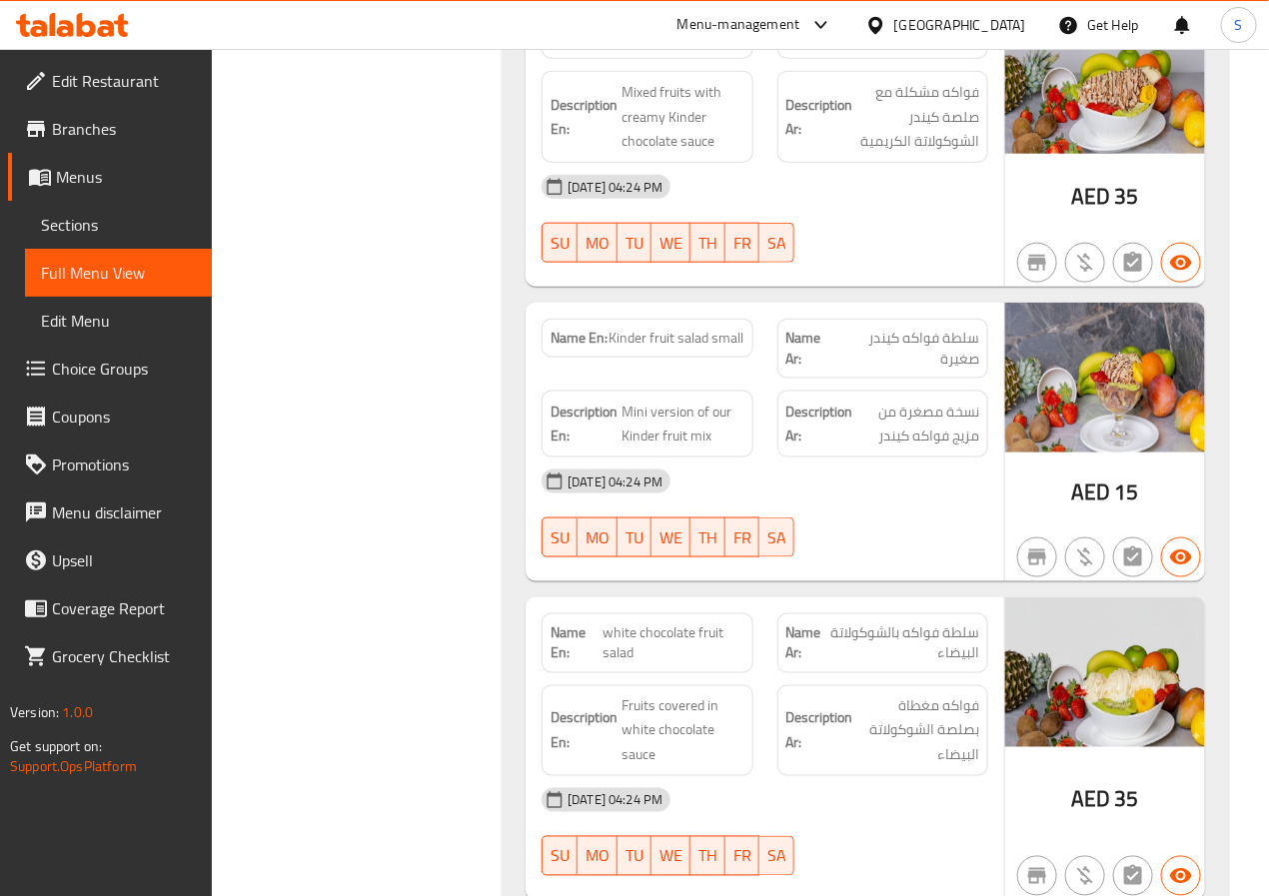
scroll to position [8329, 0]
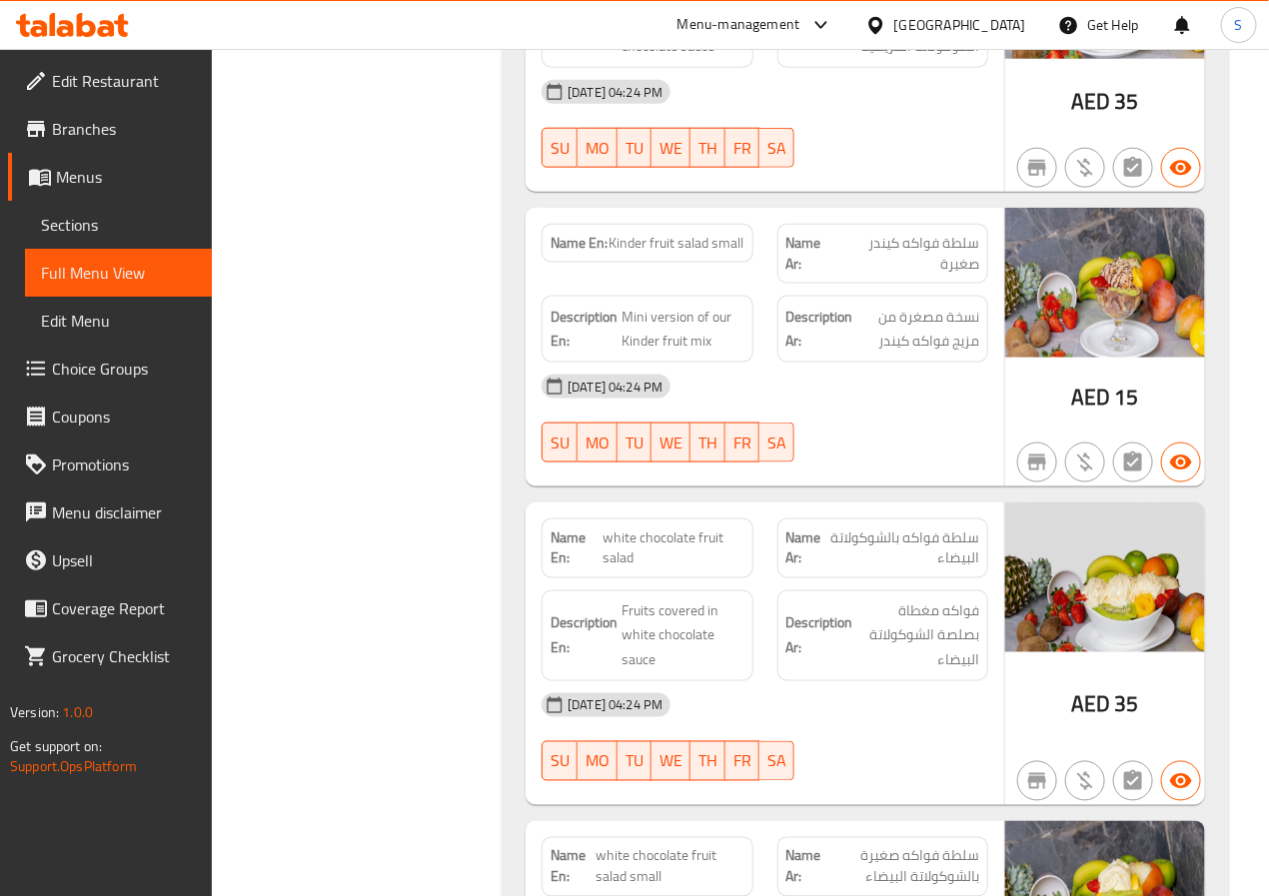
click at [714, 254] on span "Kinder fruit salad small" at bounding box center [677, 243] width 135 height 21
copy span "Kinder fruit salad small"
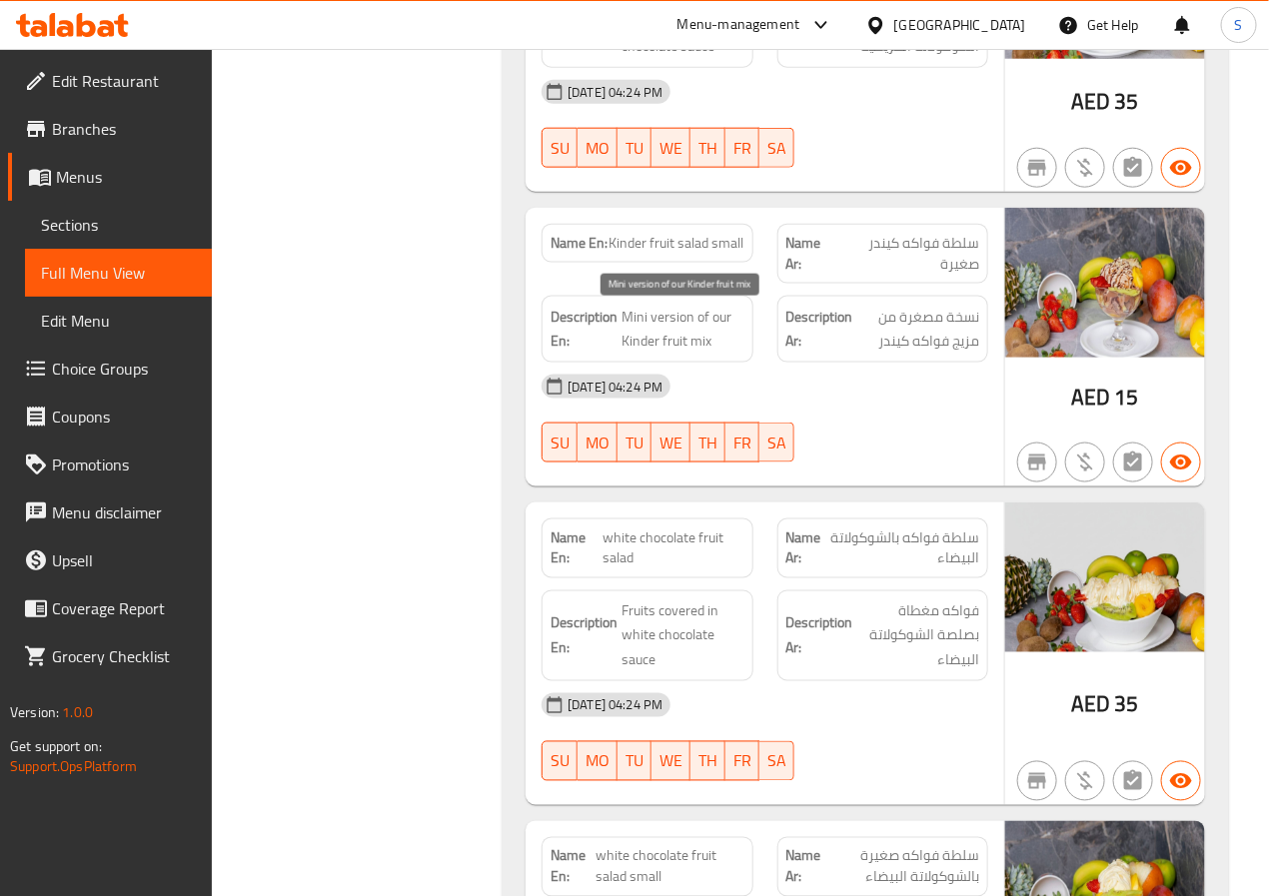
click at [720, 321] on span "Mini version of our Kinder fruit mix" at bounding box center [683, 329] width 122 height 49
copy span "our"
click at [690, 244] on span "Kinder fruit salad small" at bounding box center [677, 243] width 135 height 21
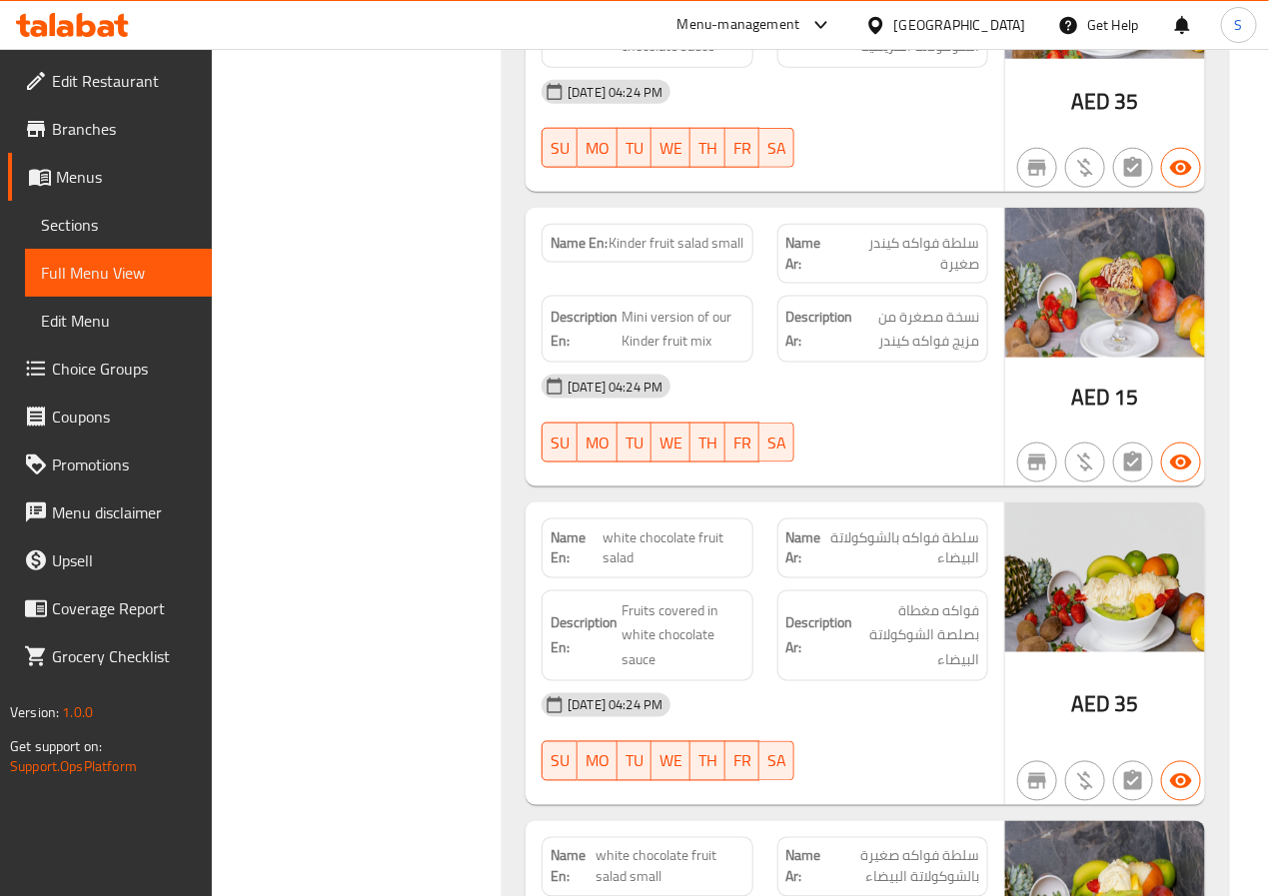
click at [690, 244] on span "Kinder fruit salad small" at bounding box center [677, 243] width 135 height 21
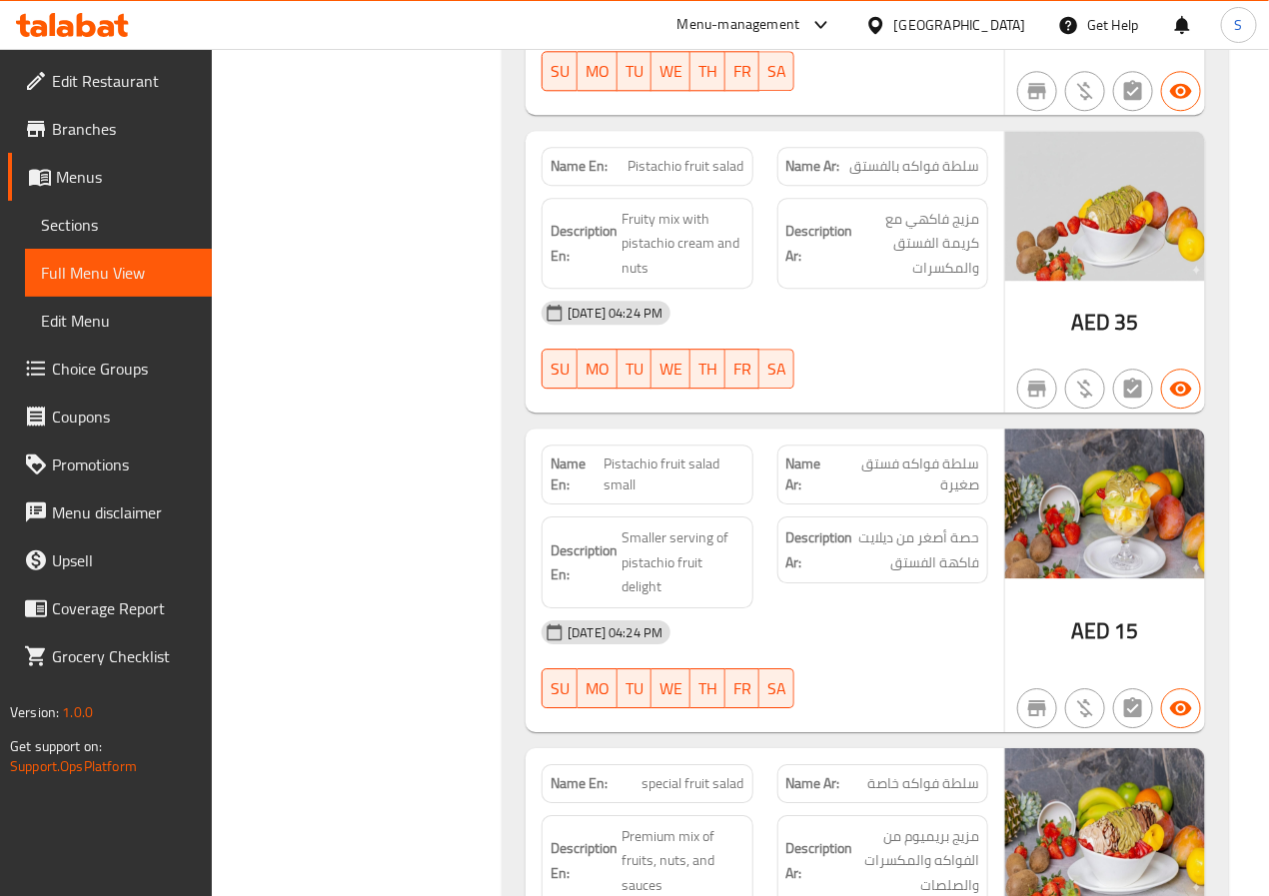
scroll to position [9399, 0]
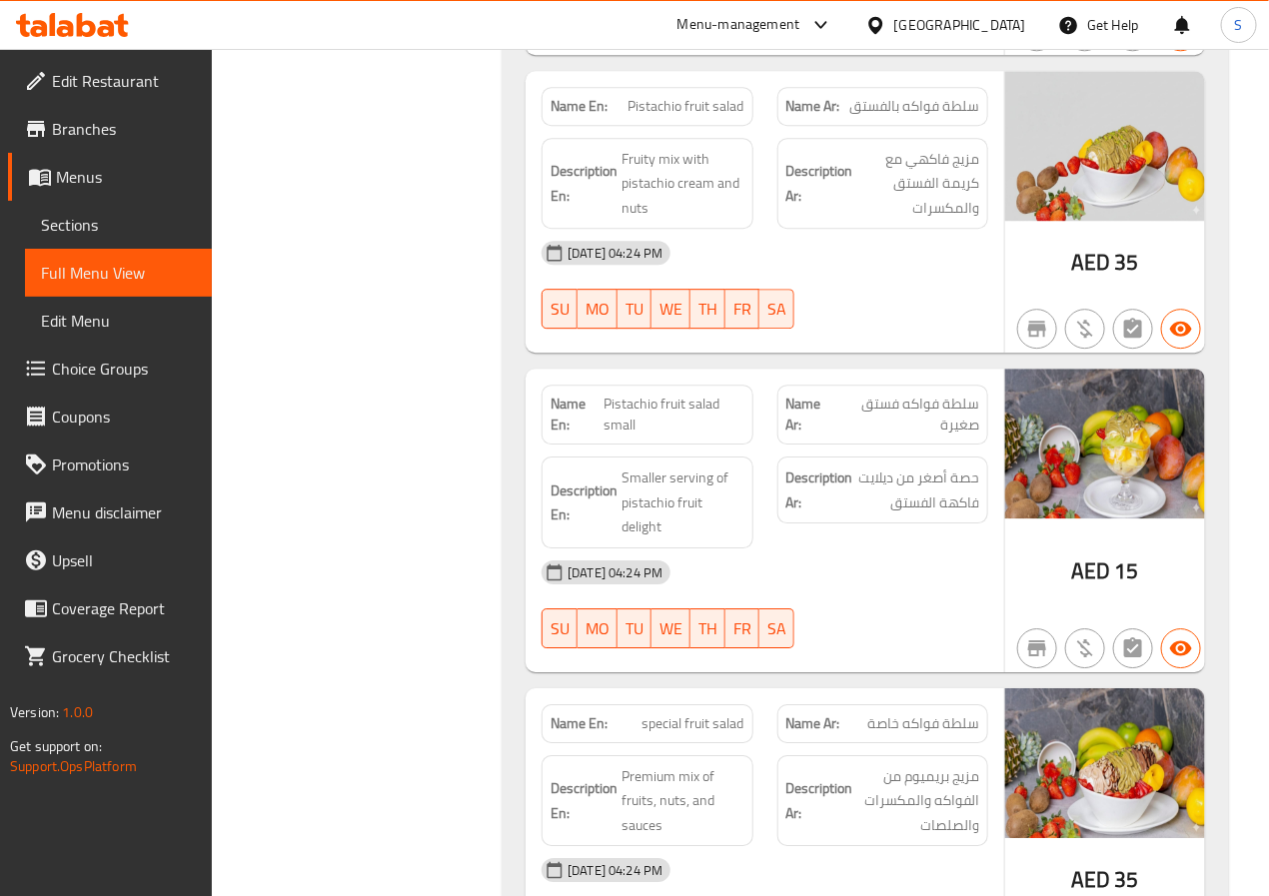
click at [702, 117] on span "Pistachio fruit salad" at bounding box center [687, 106] width 116 height 21
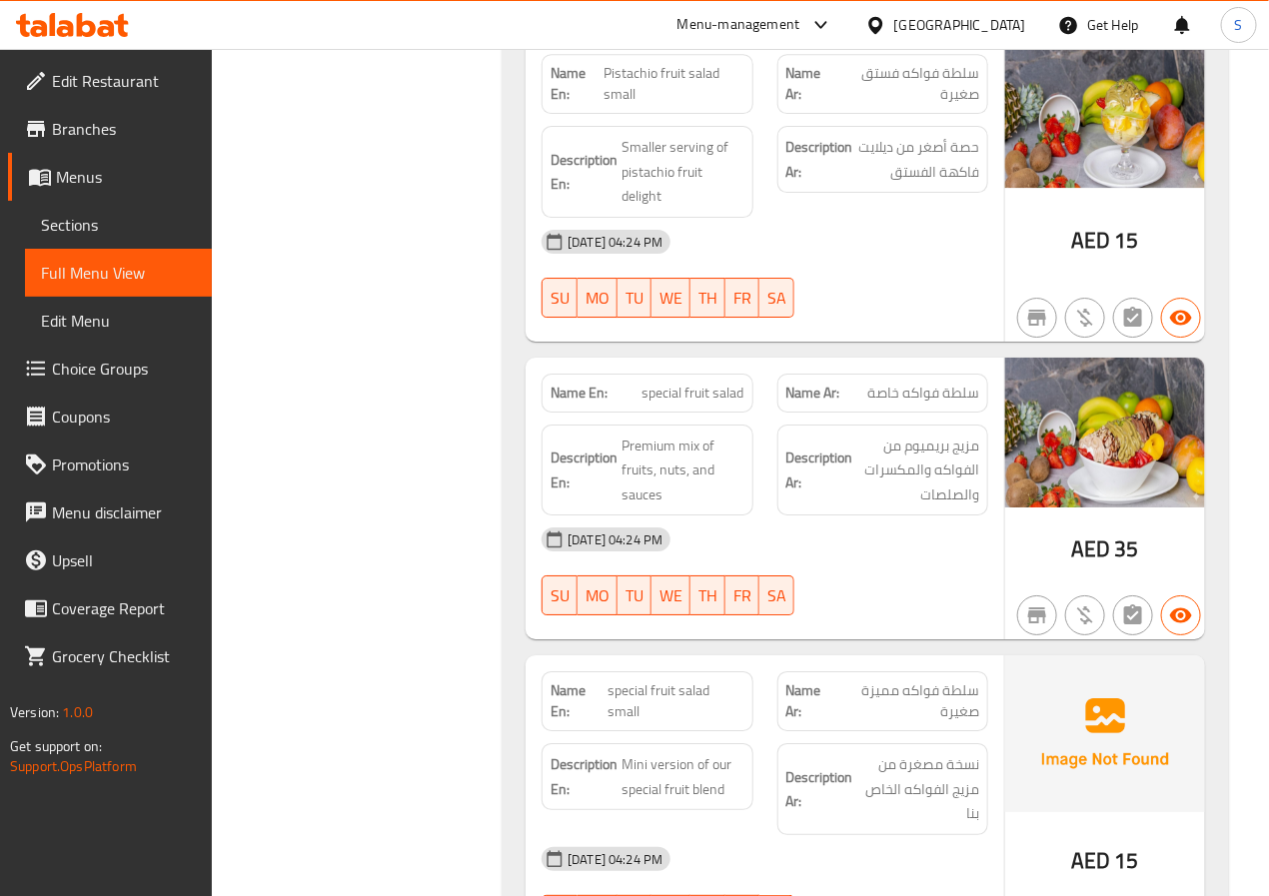
scroll to position [9729, 0]
drag, startPoint x: 603, startPoint y: 79, endPoint x: 724, endPoint y: 79, distance: 120.9
click at [724, 79] on p "Name En: Pistachio fruit salad small" at bounding box center [647, 85] width 193 height 42
click at [724, 79] on span "Pistachio fruit salad small" at bounding box center [674, 85] width 140 height 42
drag, startPoint x: 720, startPoint y: 88, endPoint x: 606, endPoint y: 90, distance: 113.9
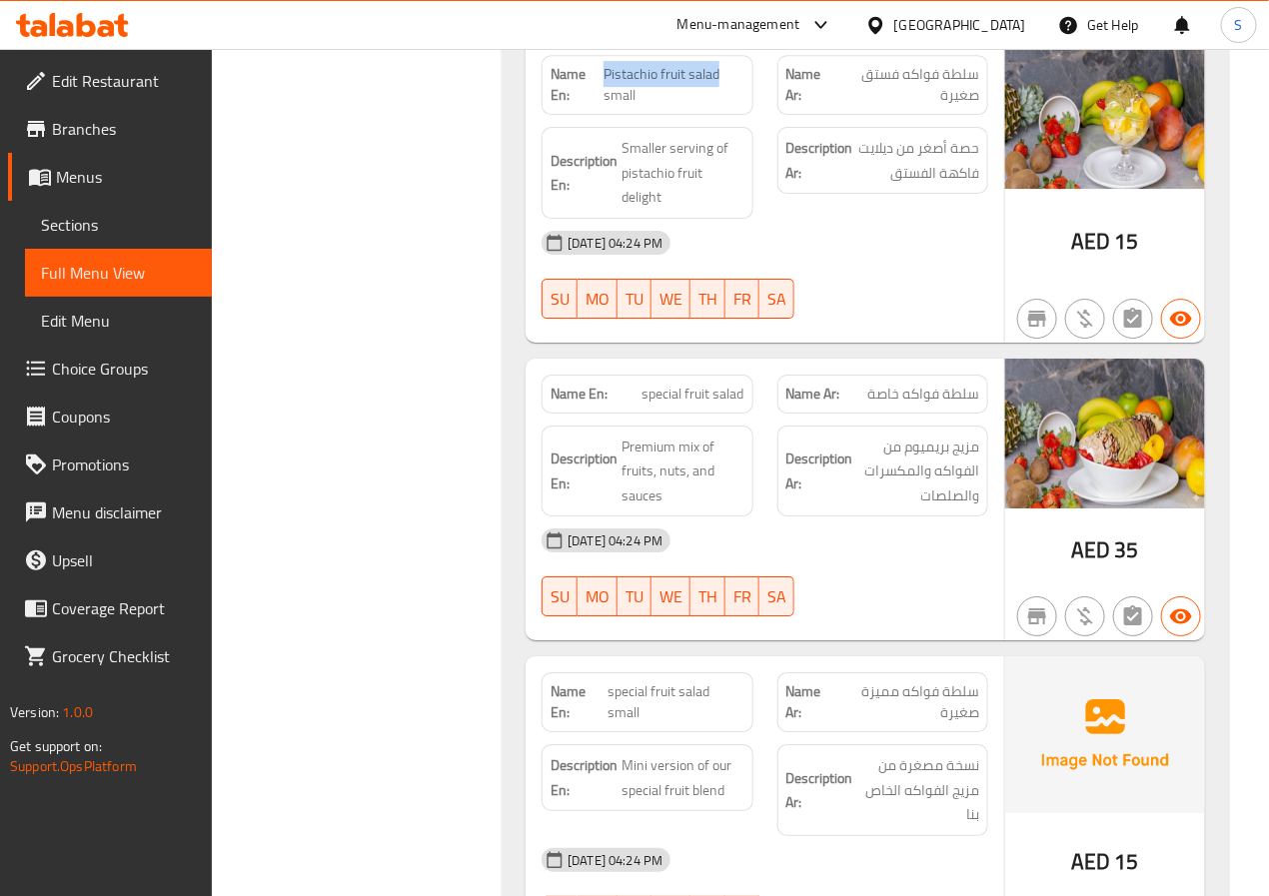
click at [606, 90] on span "Pistachio fruit salad small" at bounding box center [674, 85] width 140 height 42
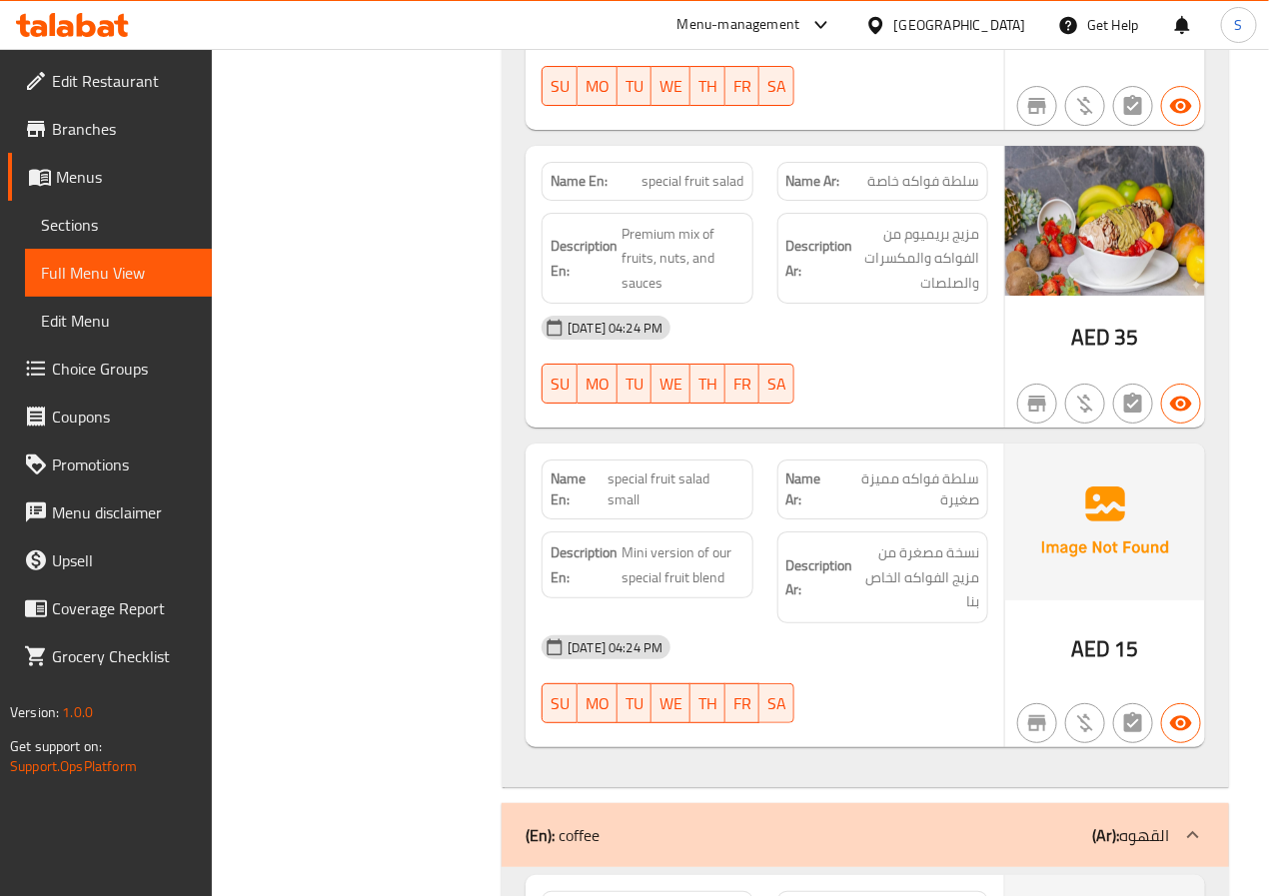
scroll to position [9952, 0]
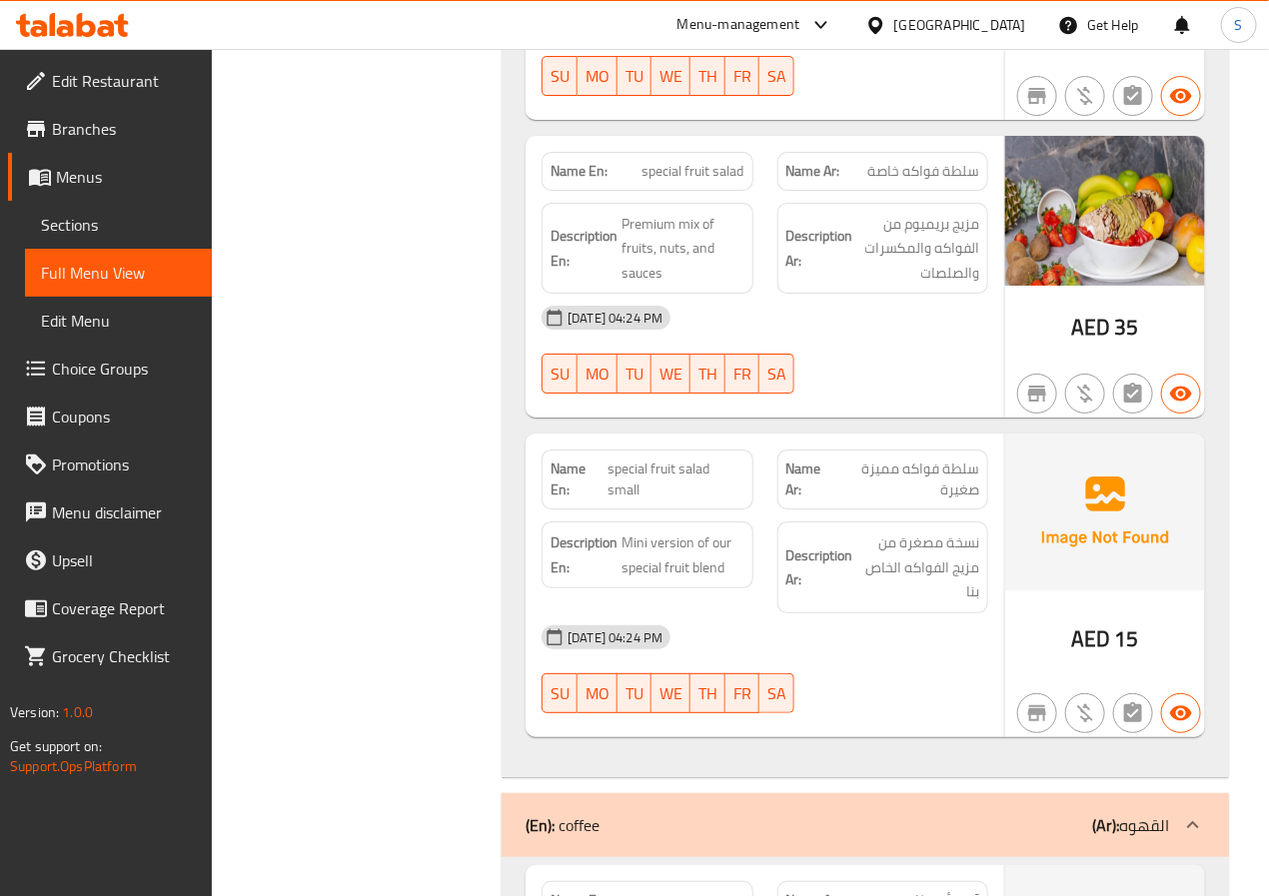
click at [706, 171] on span "special fruit salad" at bounding box center [694, 171] width 102 height 21
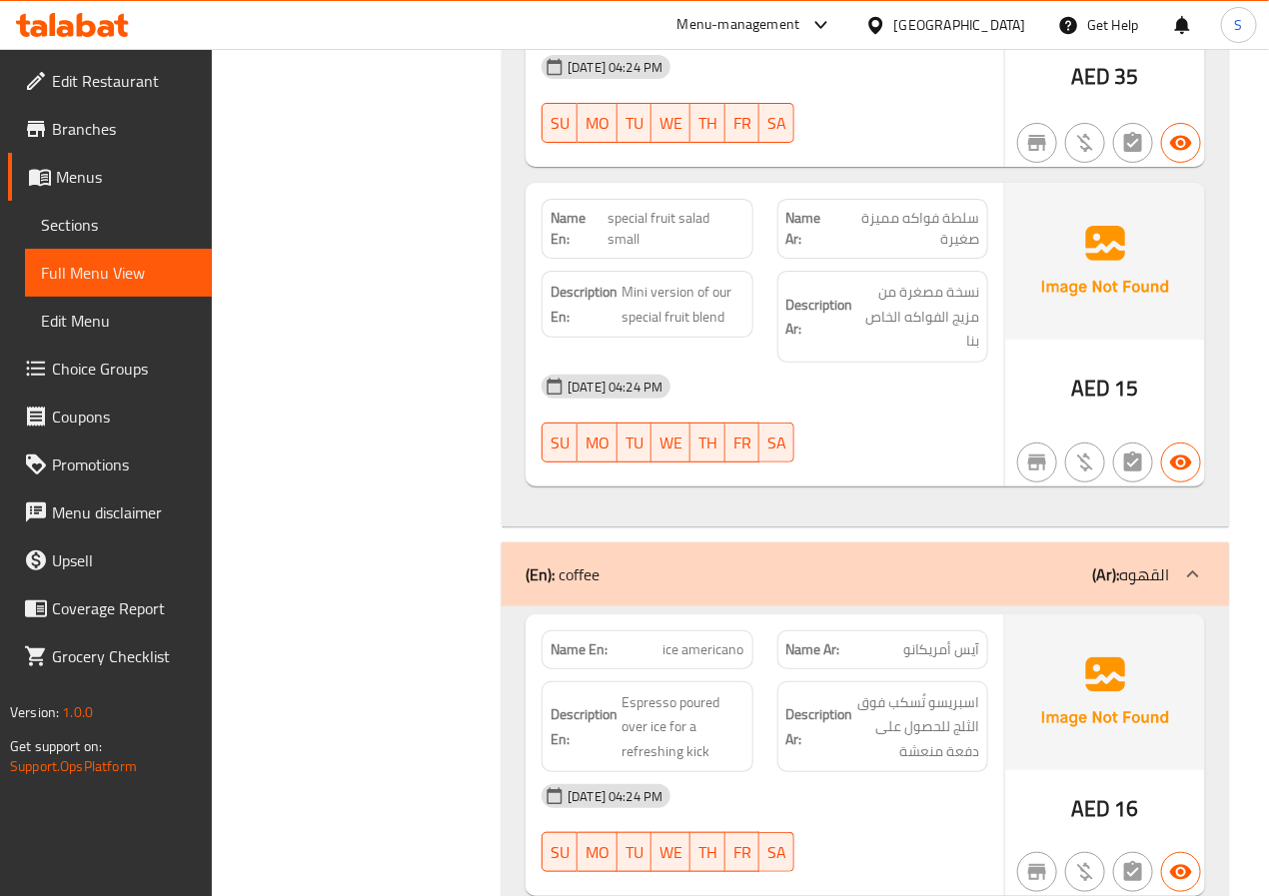
scroll to position [10197, 0]
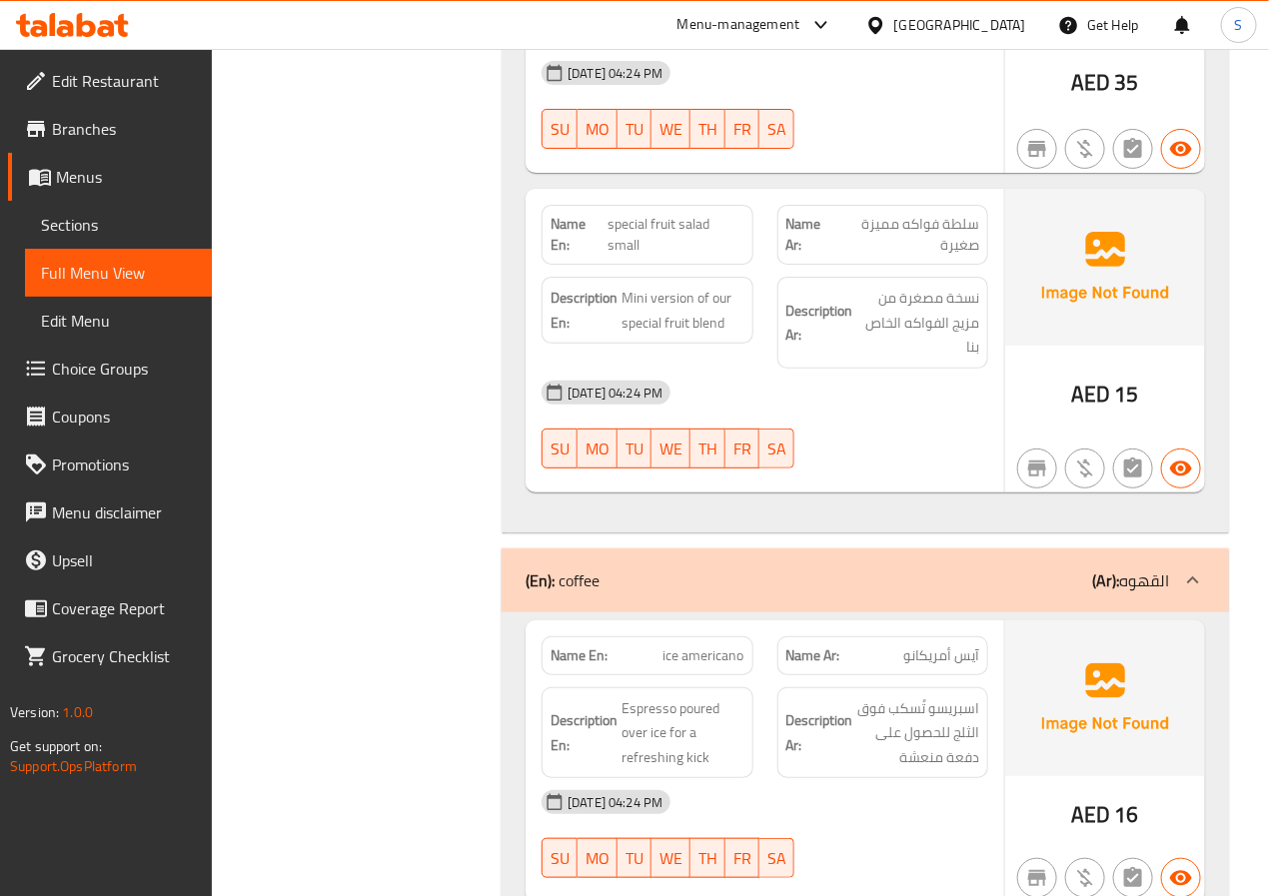
click at [633, 256] on span "special fruit salad small" at bounding box center [676, 235] width 137 height 42
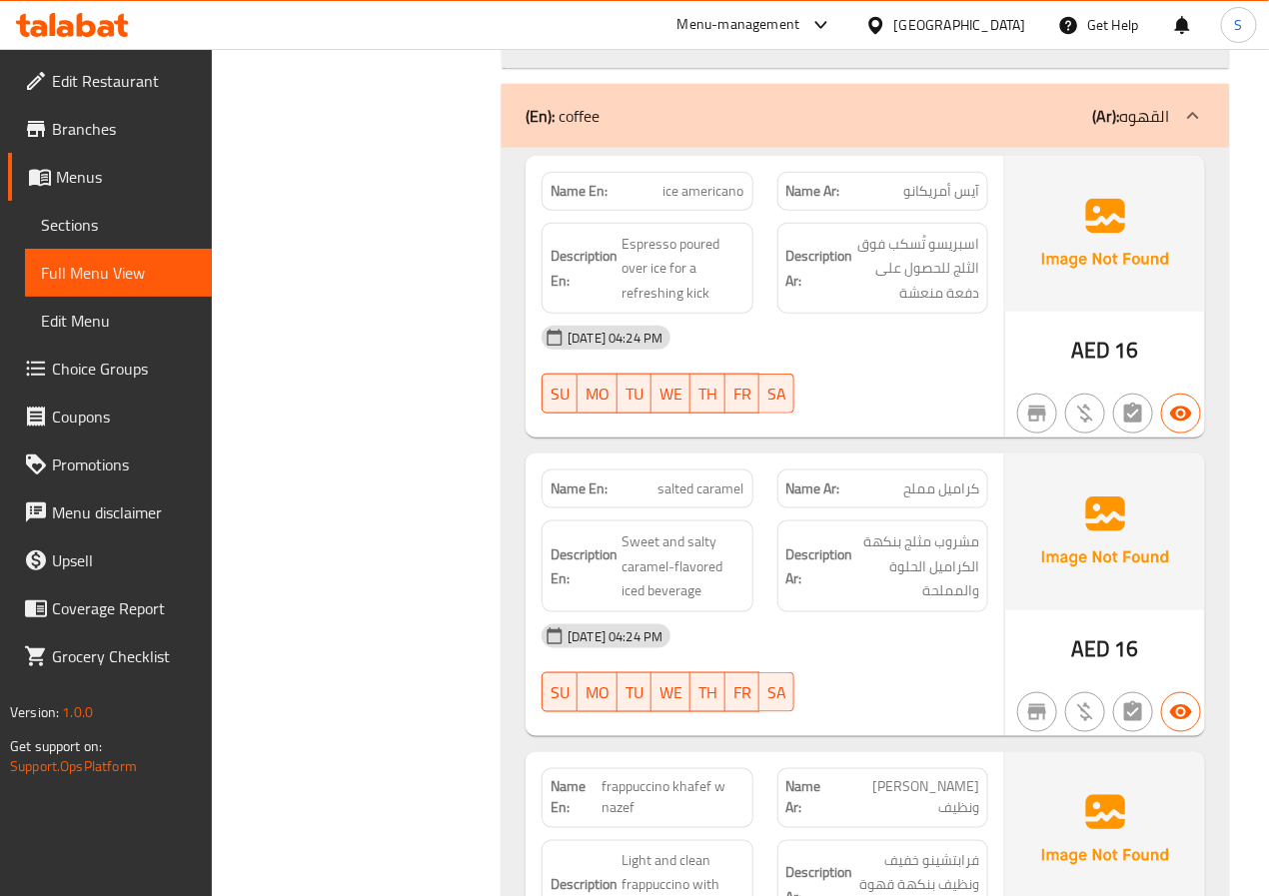
scroll to position [10659, 0]
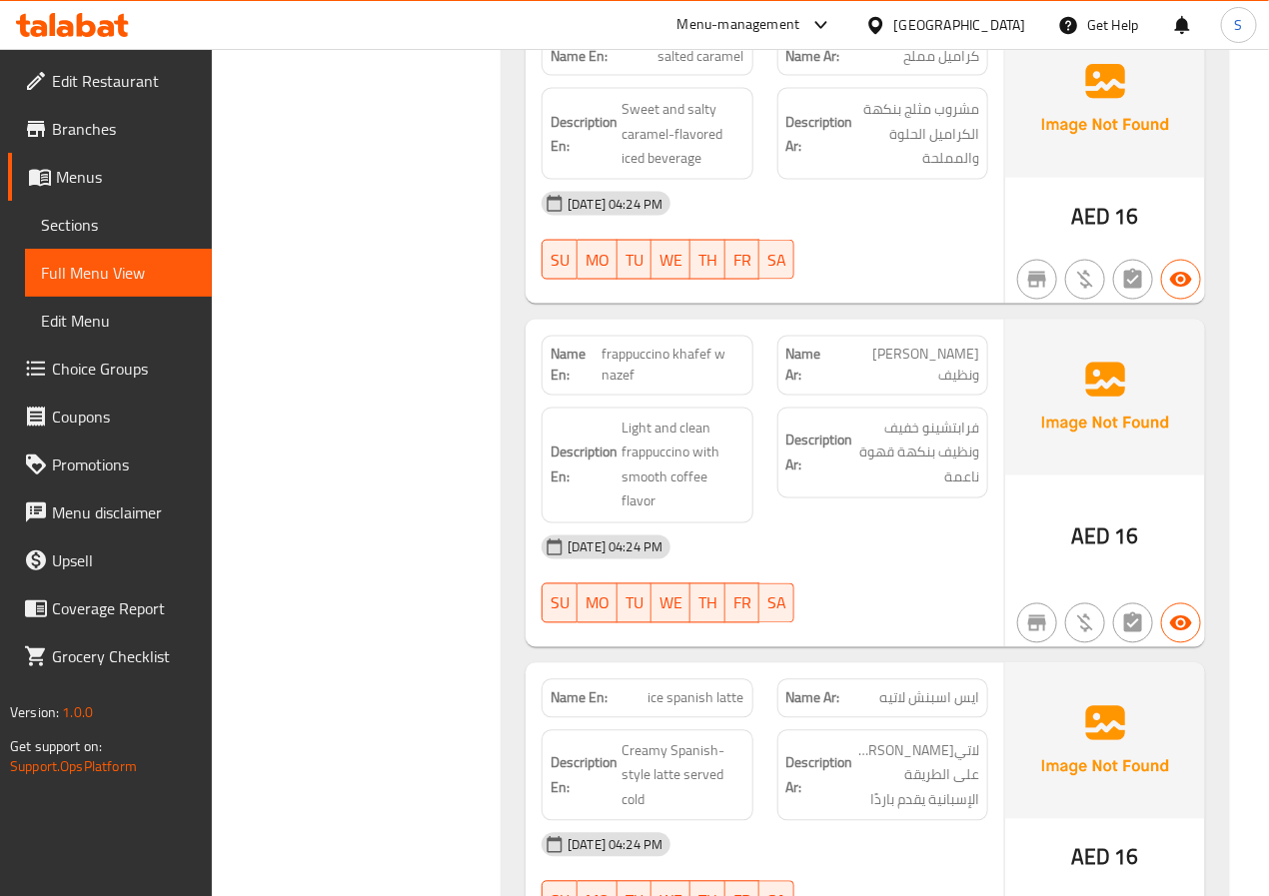
scroll to position [11078, 0]
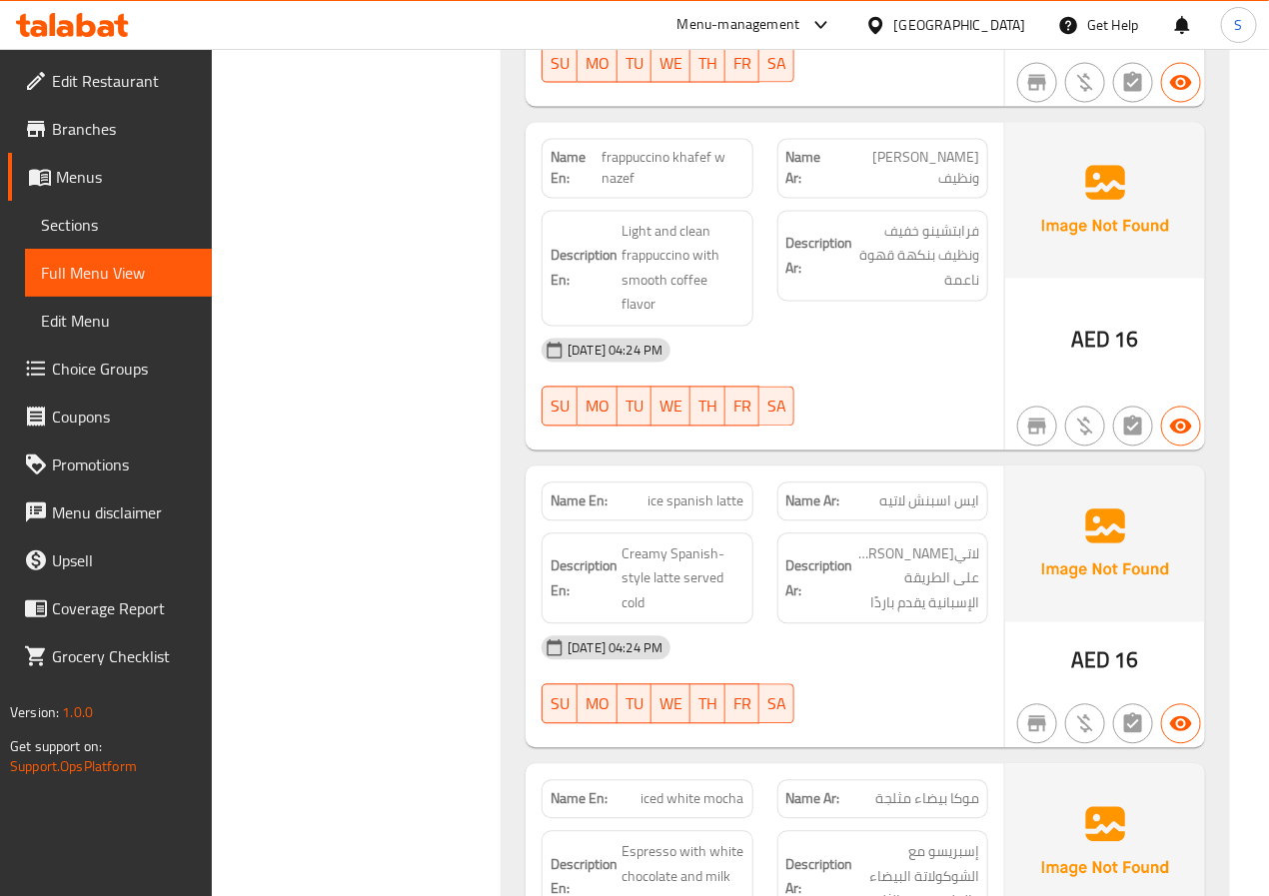
scroll to position [11292, 0]
drag, startPoint x: 628, startPoint y: 301, endPoint x: 750, endPoint y: 300, distance: 121.9
click at [750, 300] on div "Description En: Light and clean frappuccino with smooth coffee flavor" at bounding box center [647, 268] width 211 height 116
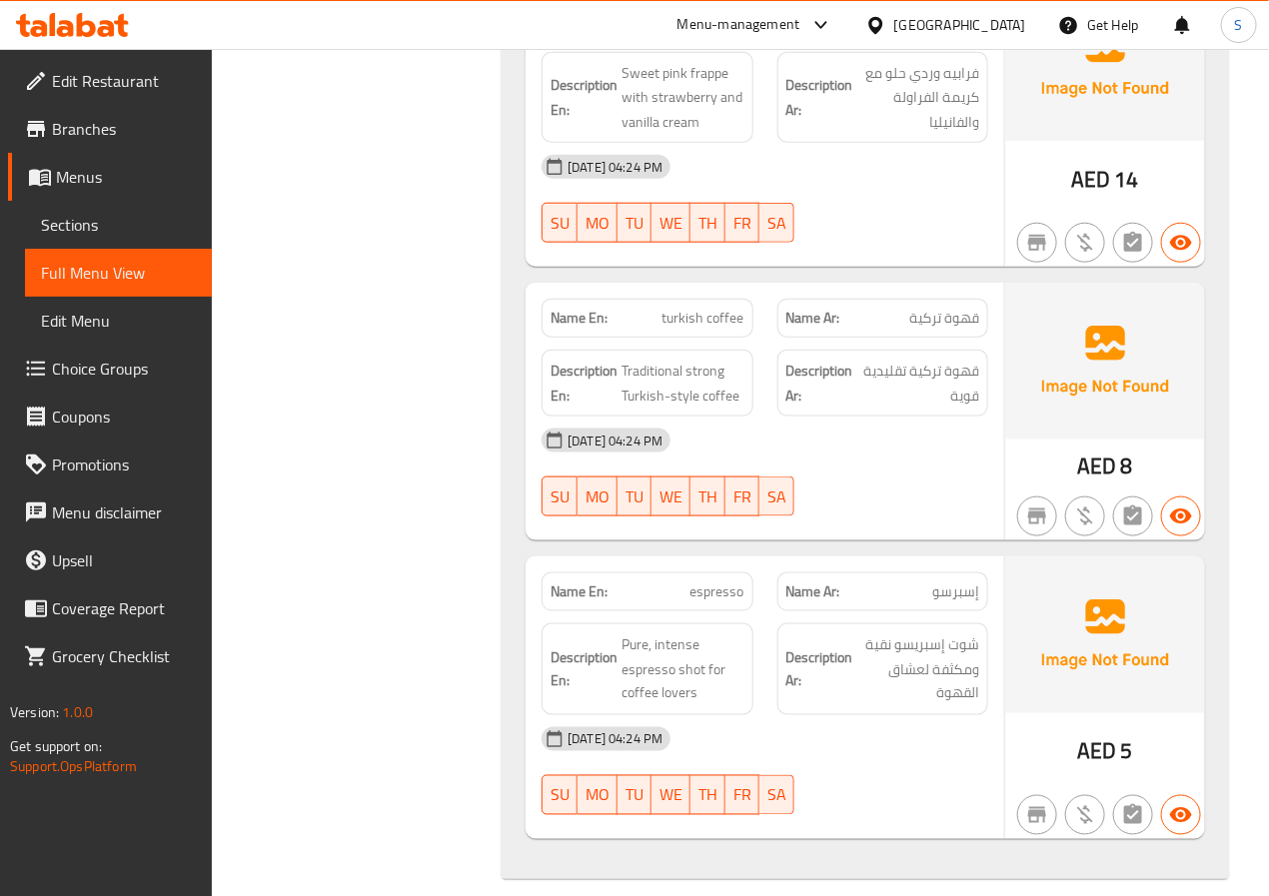
scroll to position [13298, 0]
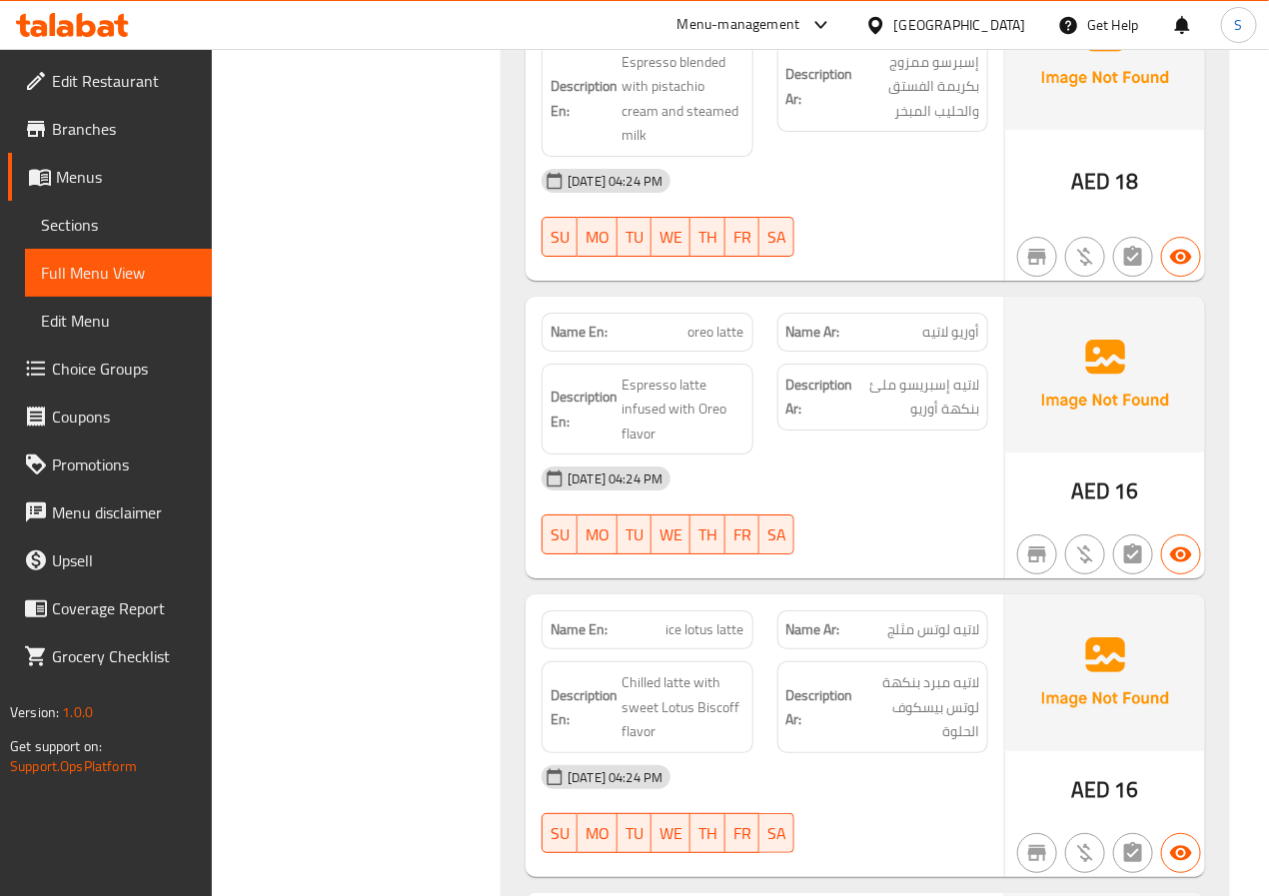
scroll to position [12382, 0]
click at [732, 320] on span "oreo latte" at bounding box center [717, 330] width 56 height 21
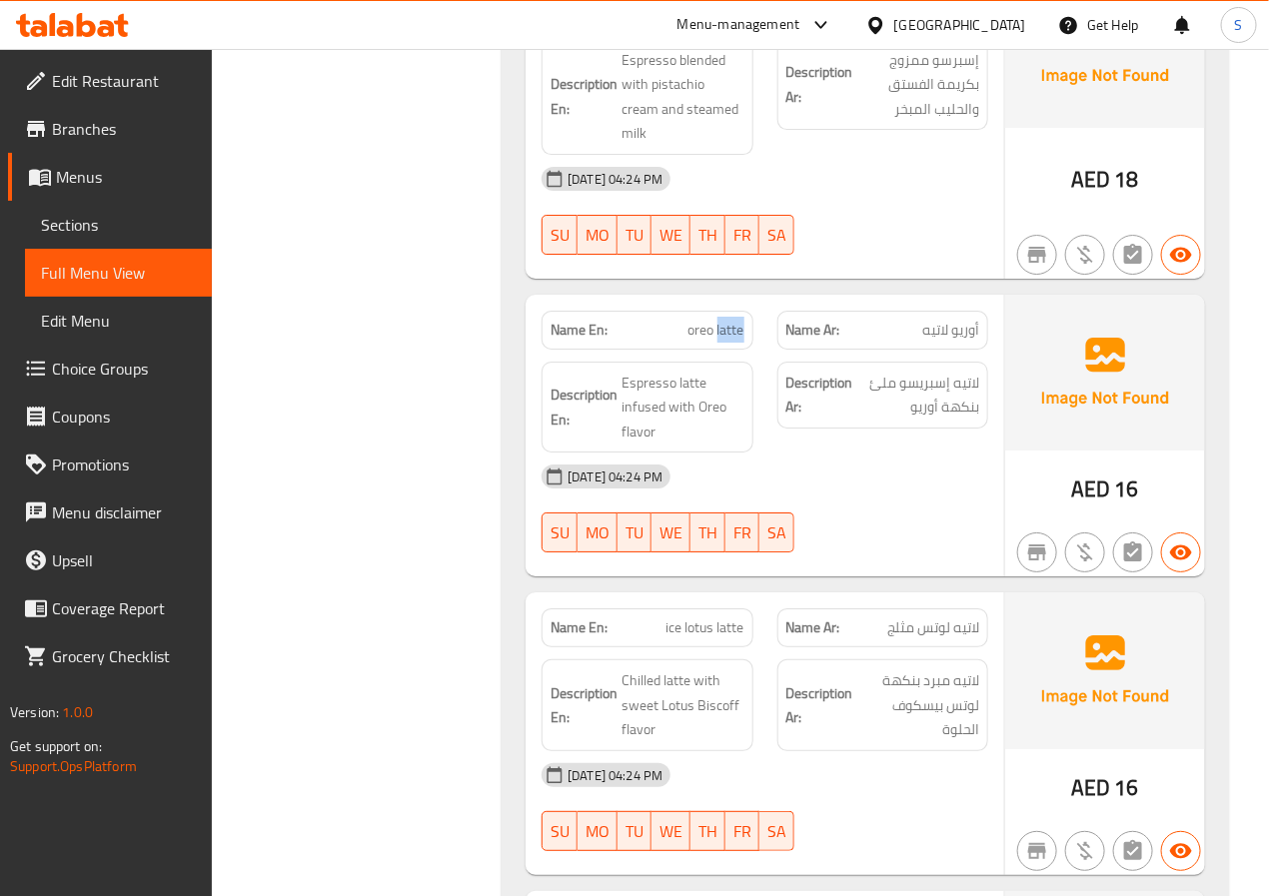
click at [732, 320] on span "oreo latte" at bounding box center [717, 330] width 56 height 21
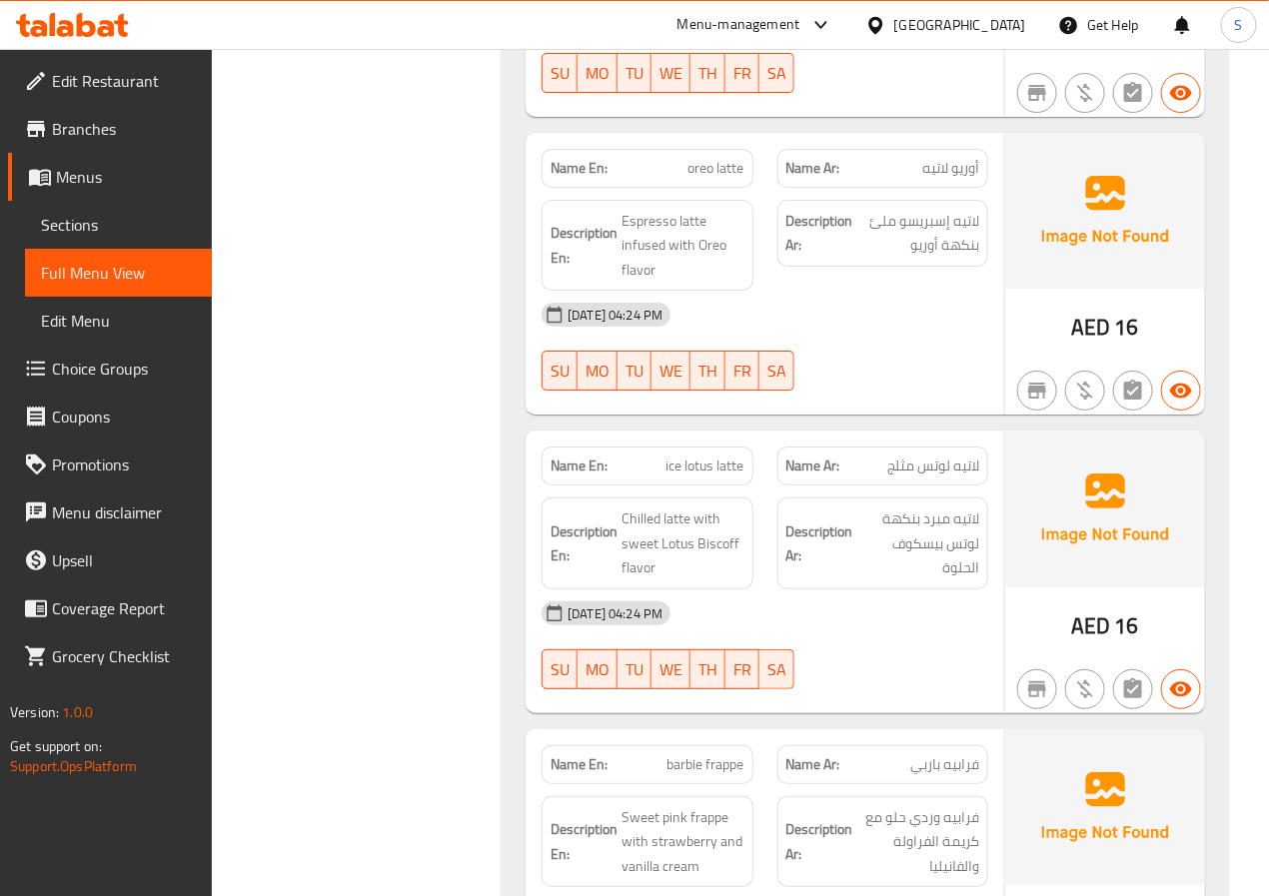
scroll to position [12566, 0]
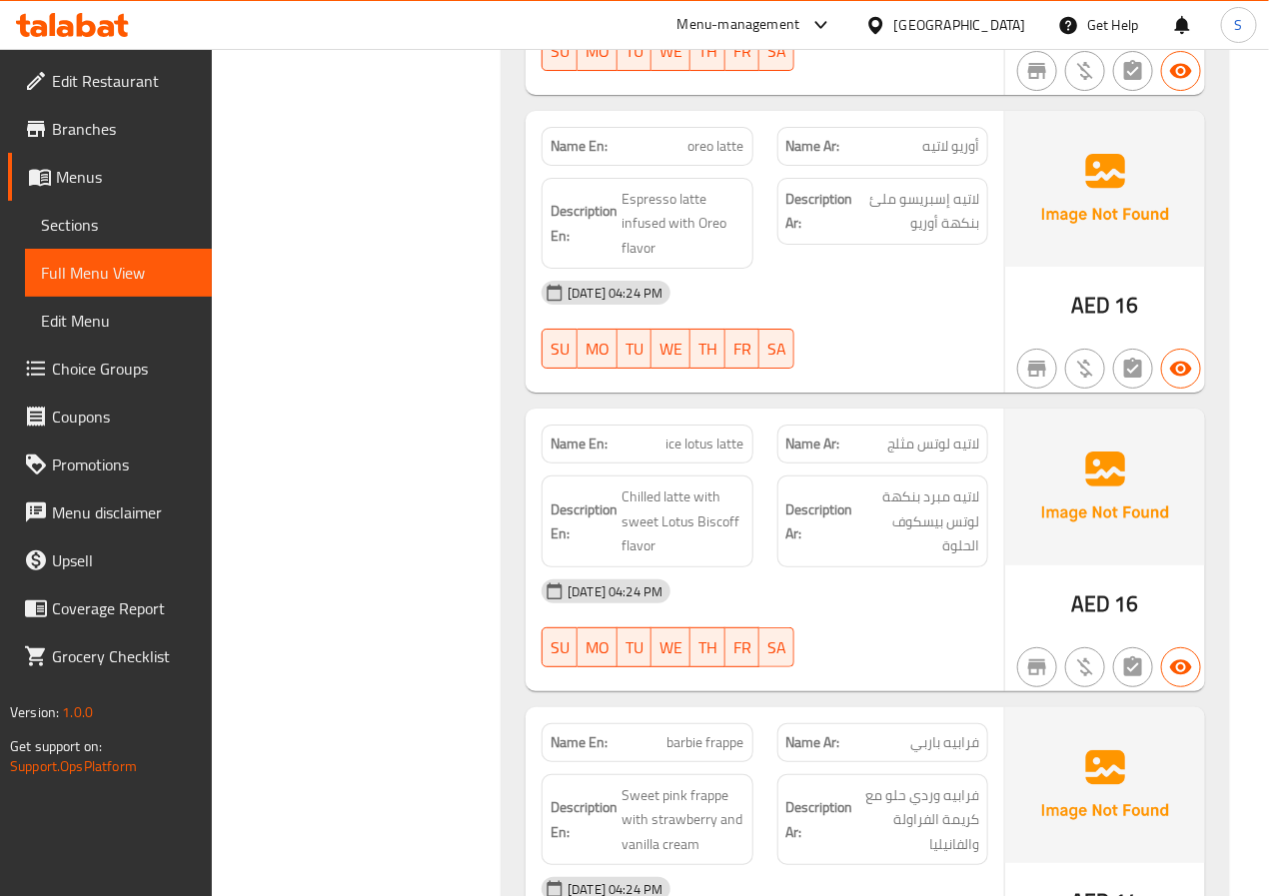
click at [669, 434] on span "ice lotus latte" at bounding box center [706, 444] width 78 height 21
click at [727, 435] on span "ice lotus latte" at bounding box center [706, 444] width 78 height 21
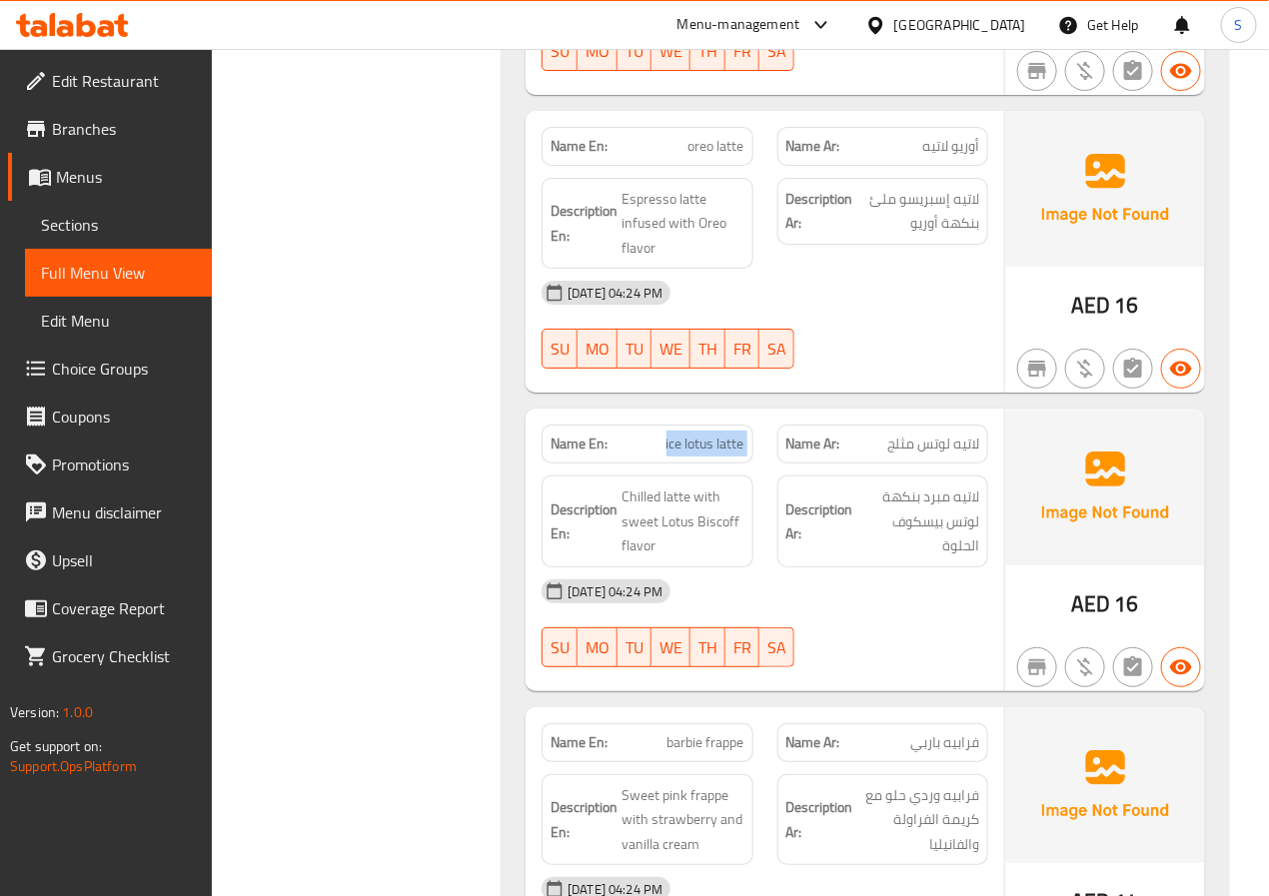
click at [727, 435] on span "ice lotus latte" at bounding box center [706, 444] width 78 height 21
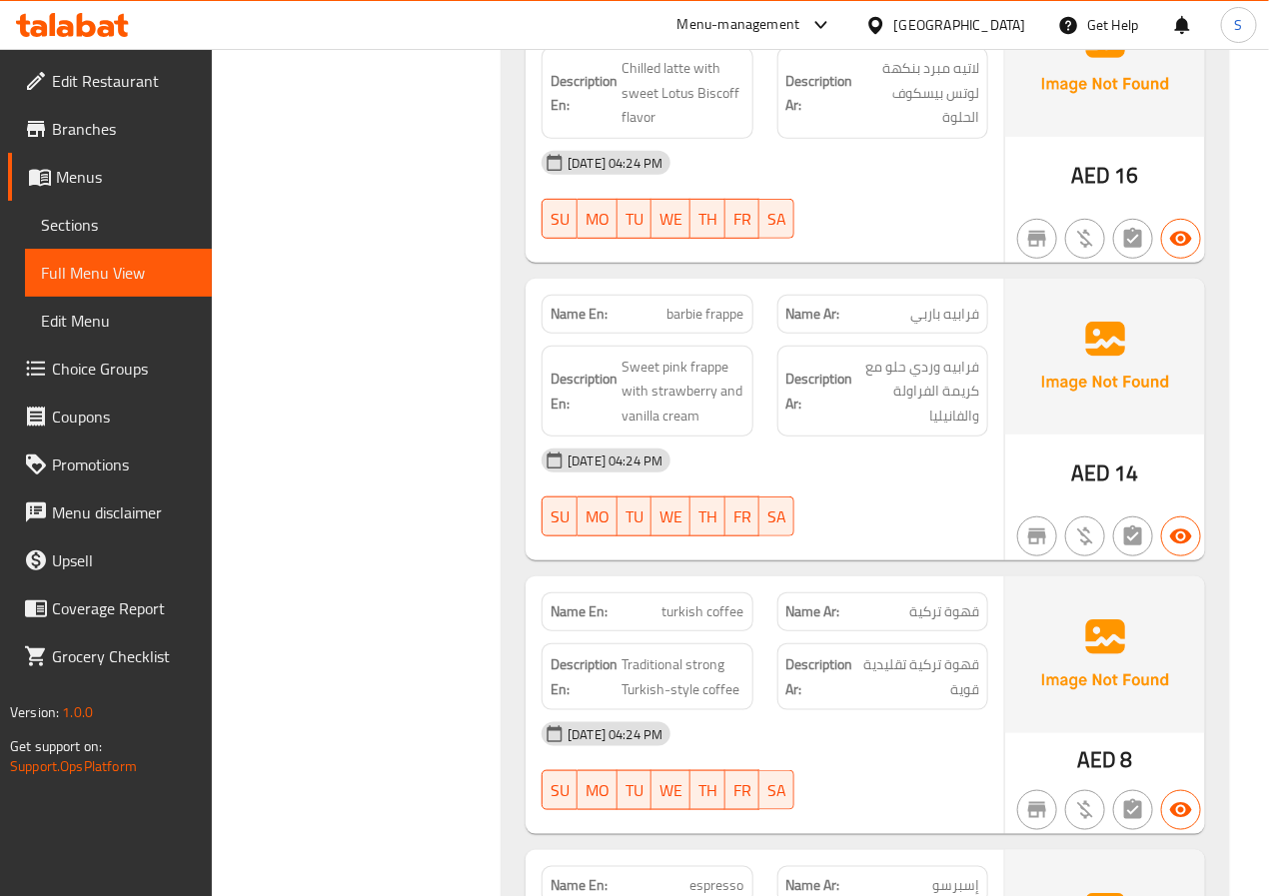
scroll to position [13298, 0]
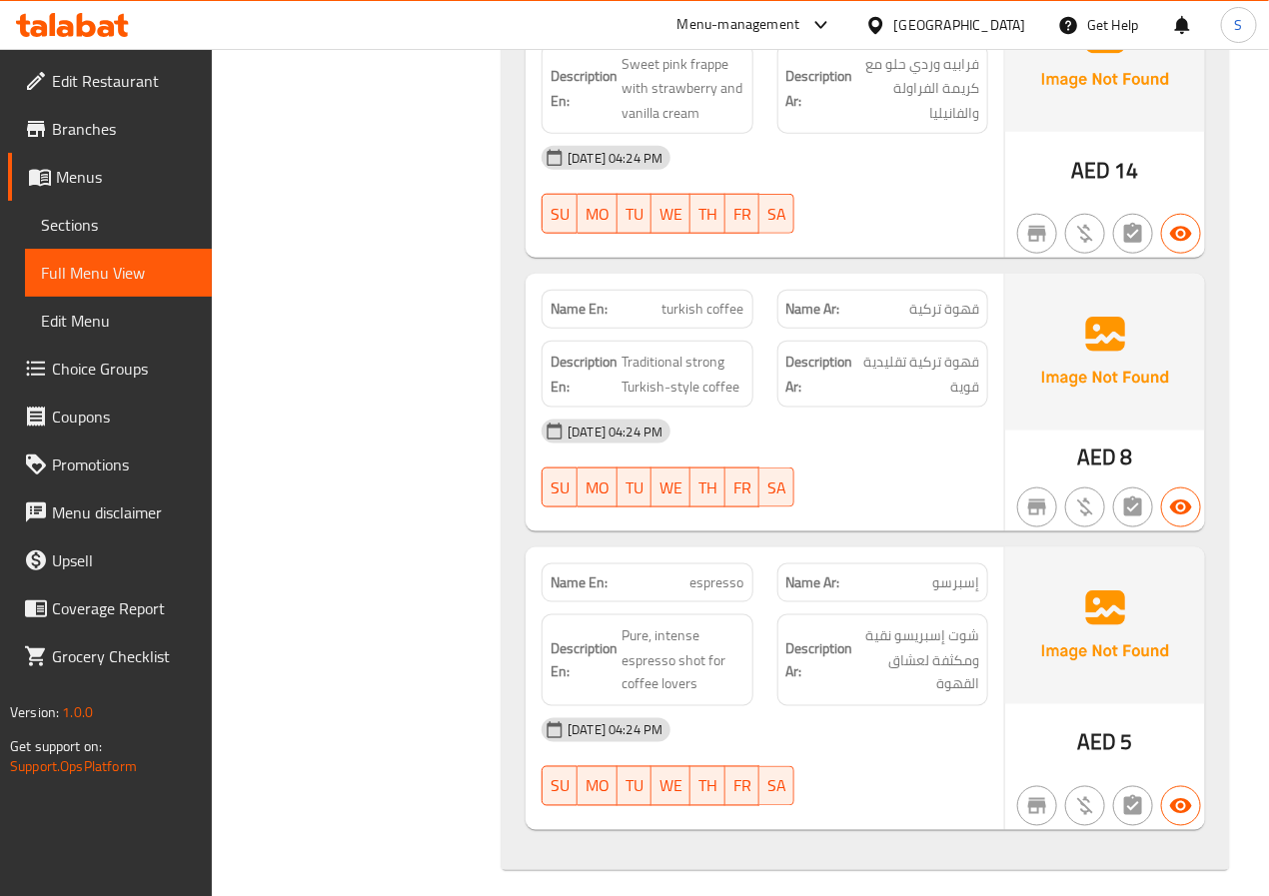
click at [697, 583] on div "Name En: espresso" at bounding box center [647, 583] width 211 height 39
click at [724, 573] on span "espresso" at bounding box center [718, 583] width 54 height 21
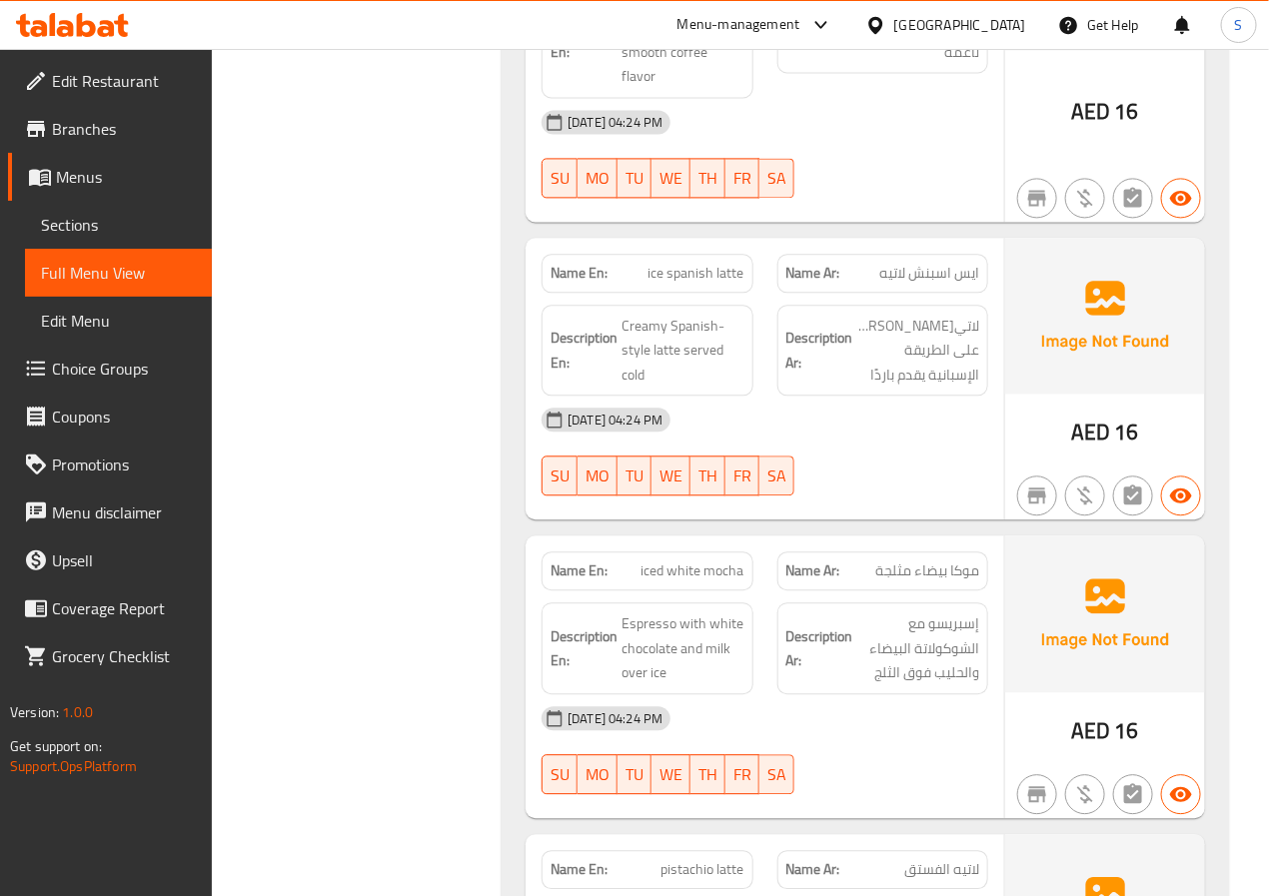
scroll to position [11504, 0]
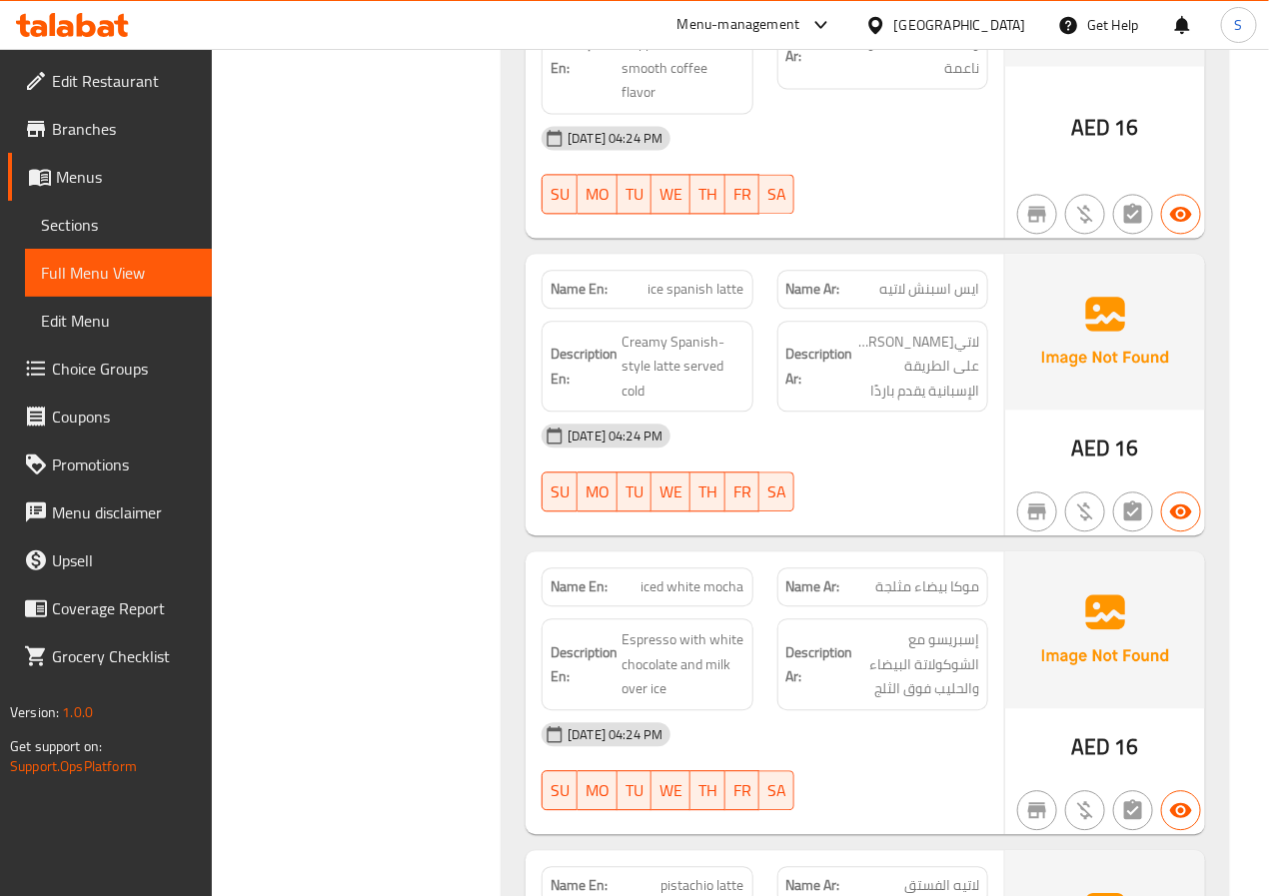
click at [720, 279] on span "ice spanish latte" at bounding box center [697, 289] width 96 height 21
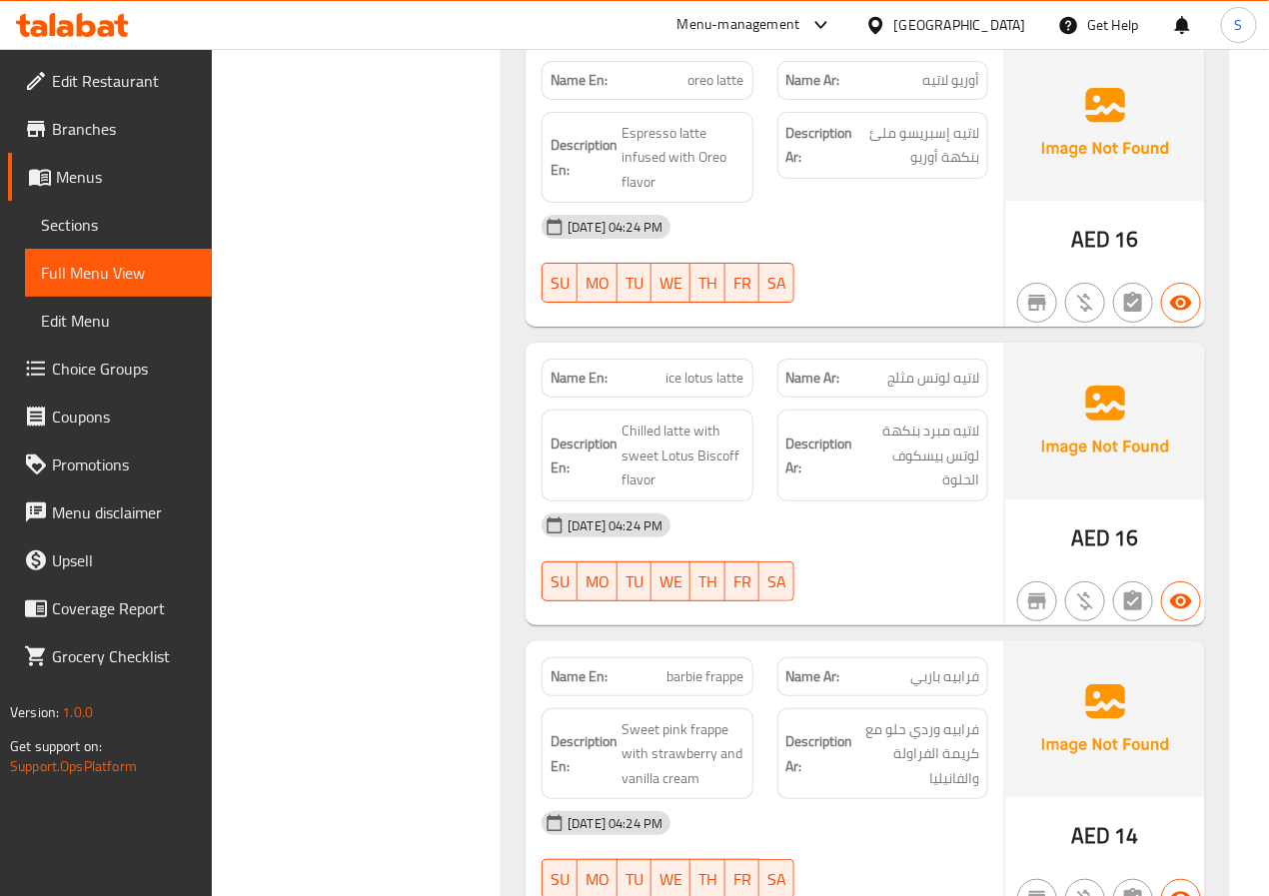
scroll to position [13298, 0]
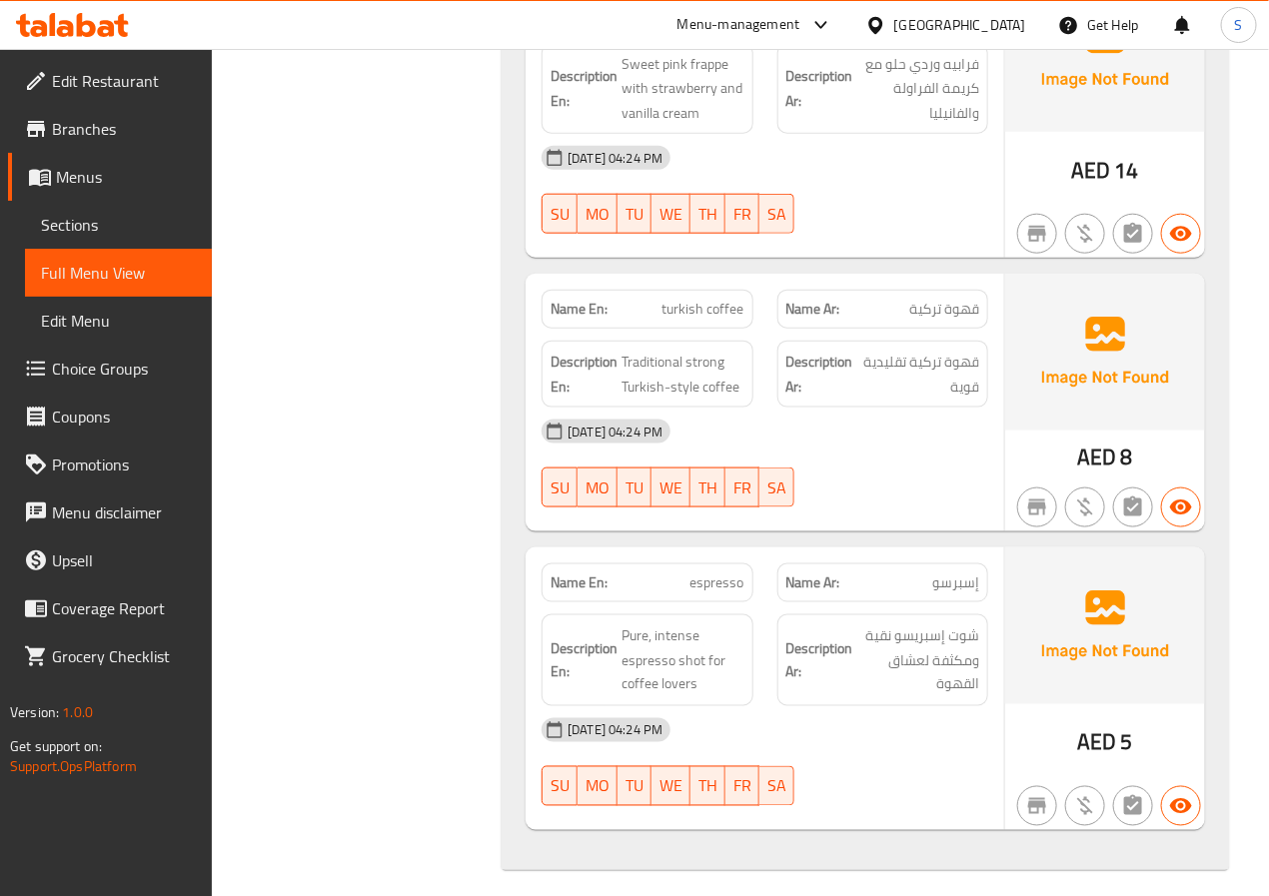
click at [703, 299] on span "turkish coffee" at bounding box center [704, 309] width 82 height 21
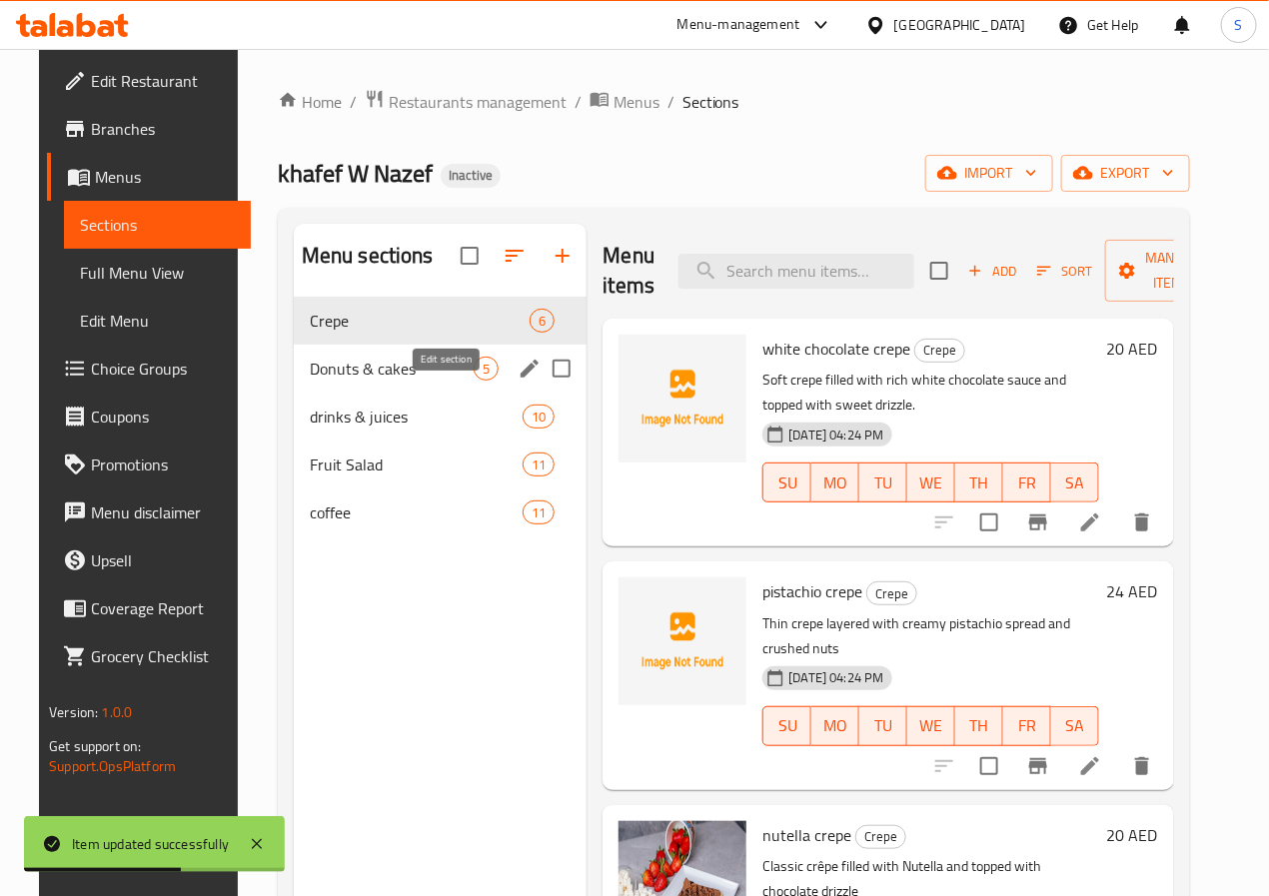
click at [518, 381] on icon "edit" at bounding box center [530, 369] width 24 height 24
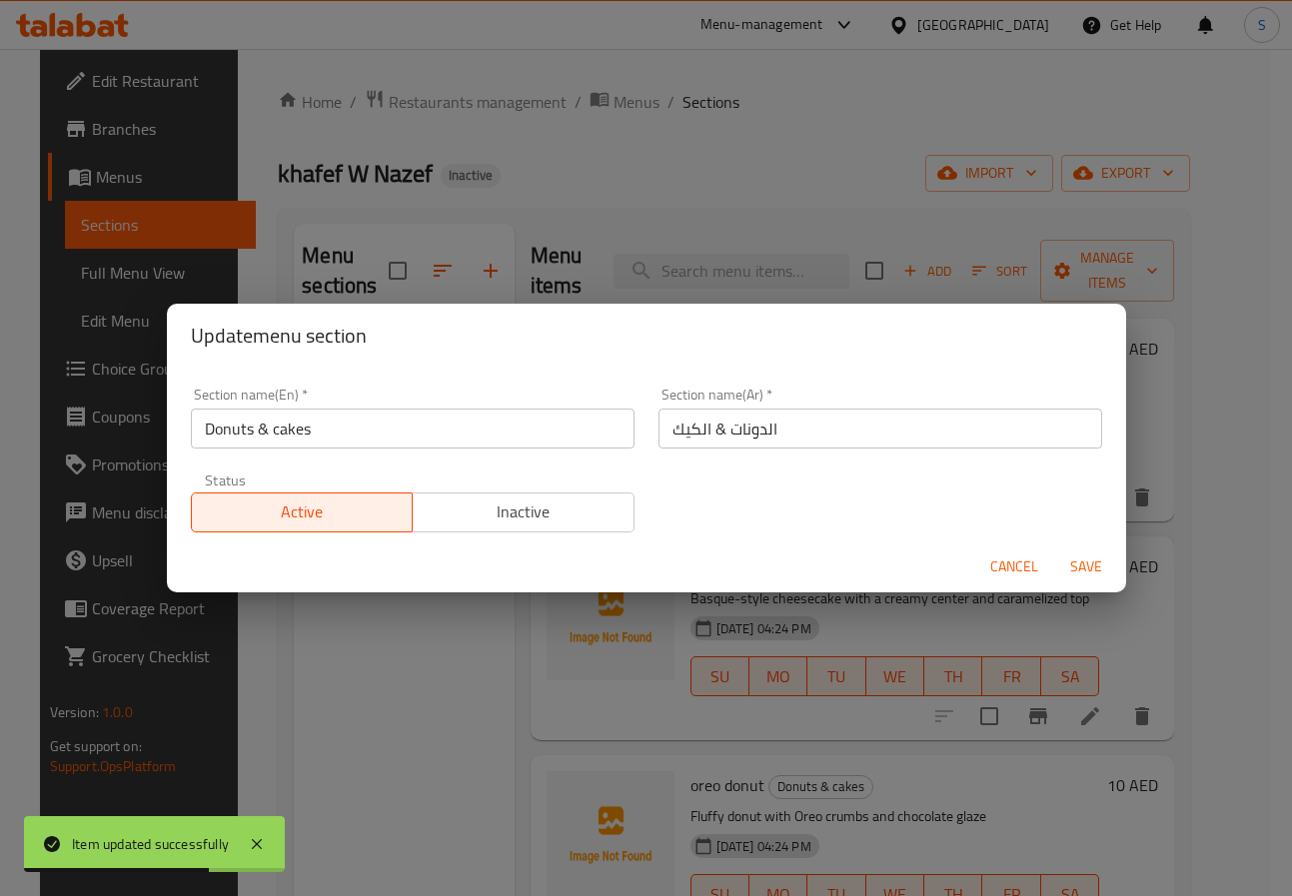
click at [723, 430] on input "الدونات & الكيك" at bounding box center [881, 429] width 444 height 40
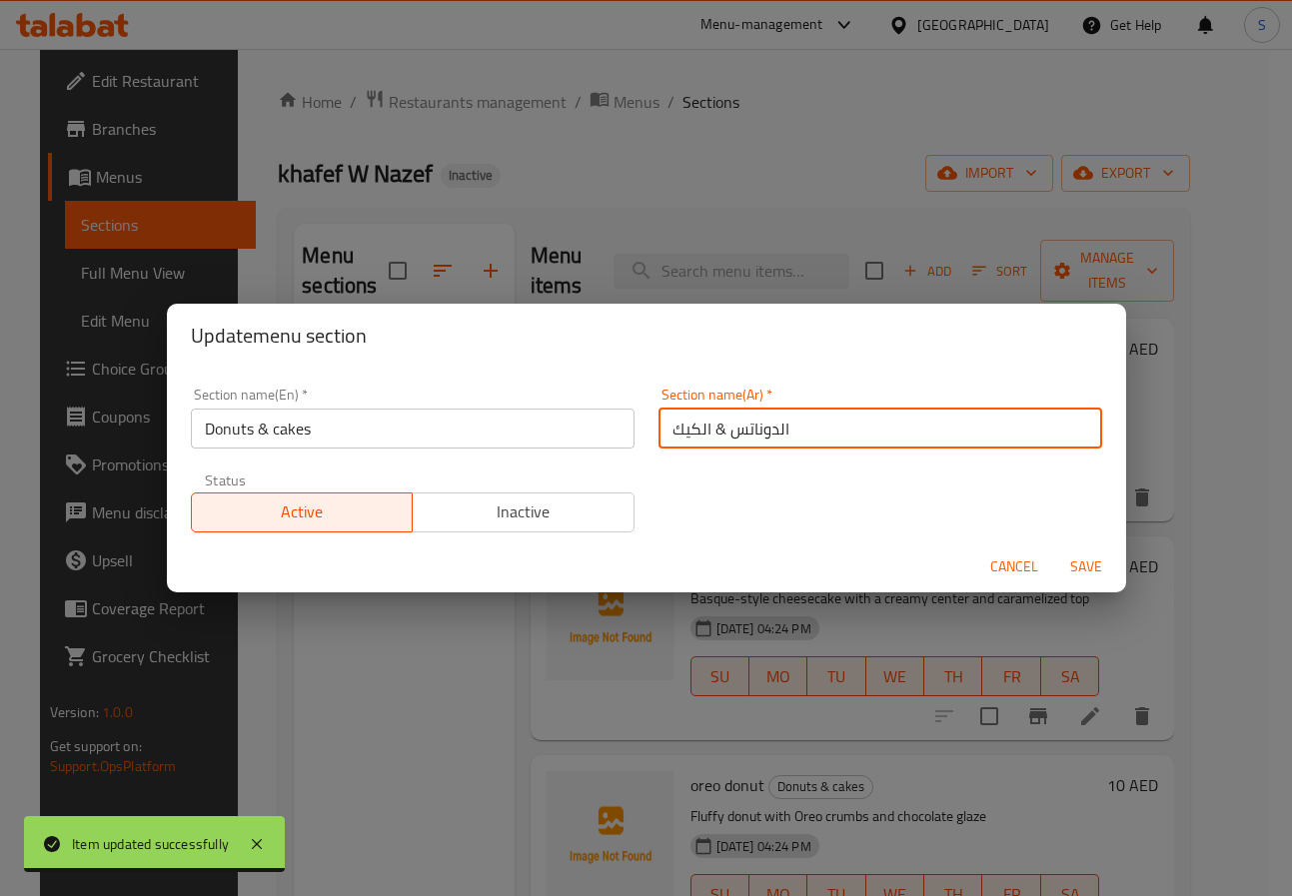
type input "الدوناتس & الكيك"
click at [571, 432] on input "Donuts & cakes" at bounding box center [413, 429] width 444 height 40
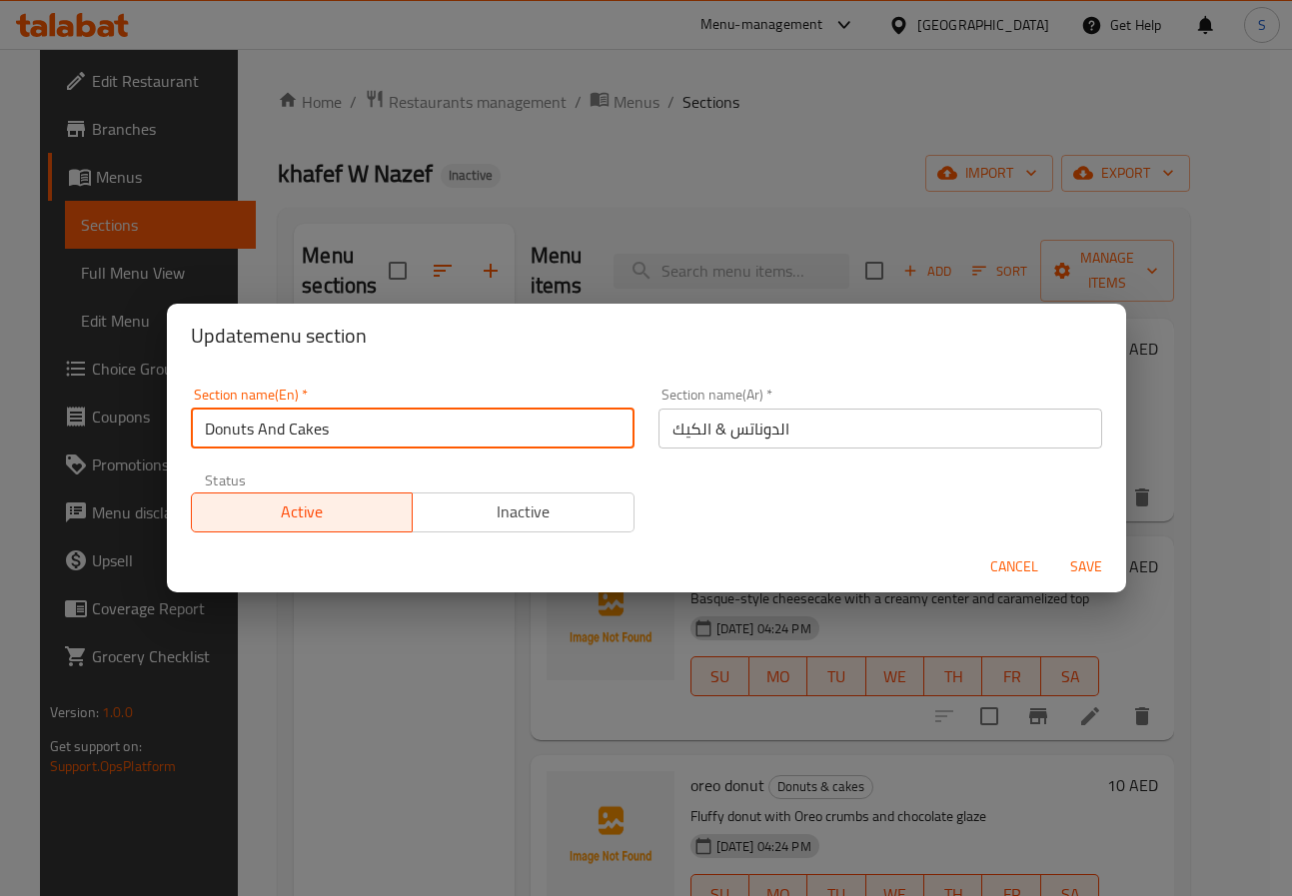
type input "Donuts And Cakes"
click at [709, 424] on input "الدوناتس & الكيك" at bounding box center [881, 429] width 444 height 40
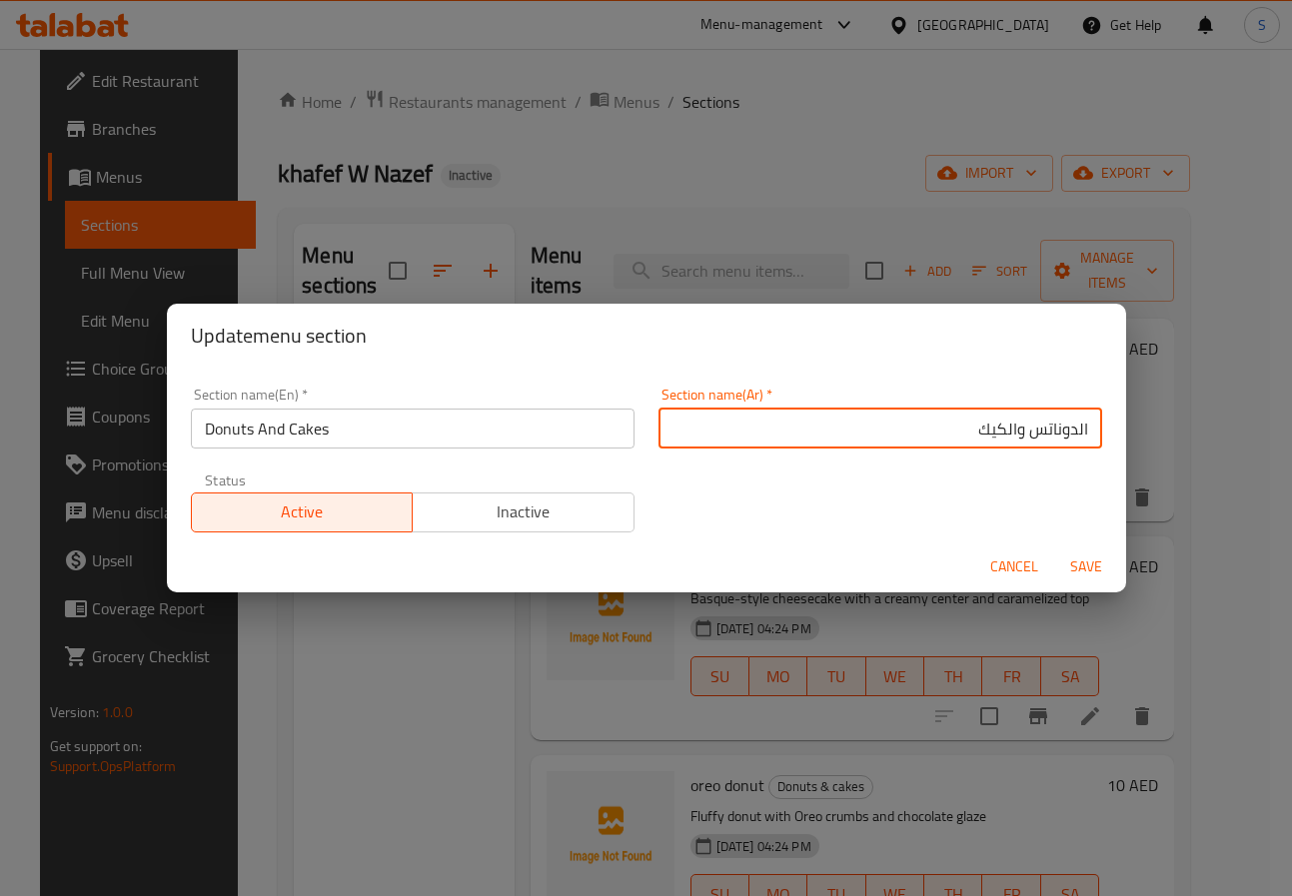
type input "الدوناتس والكيك"
click at [1054, 549] on button "Save" at bounding box center [1086, 567] width 64 height 37
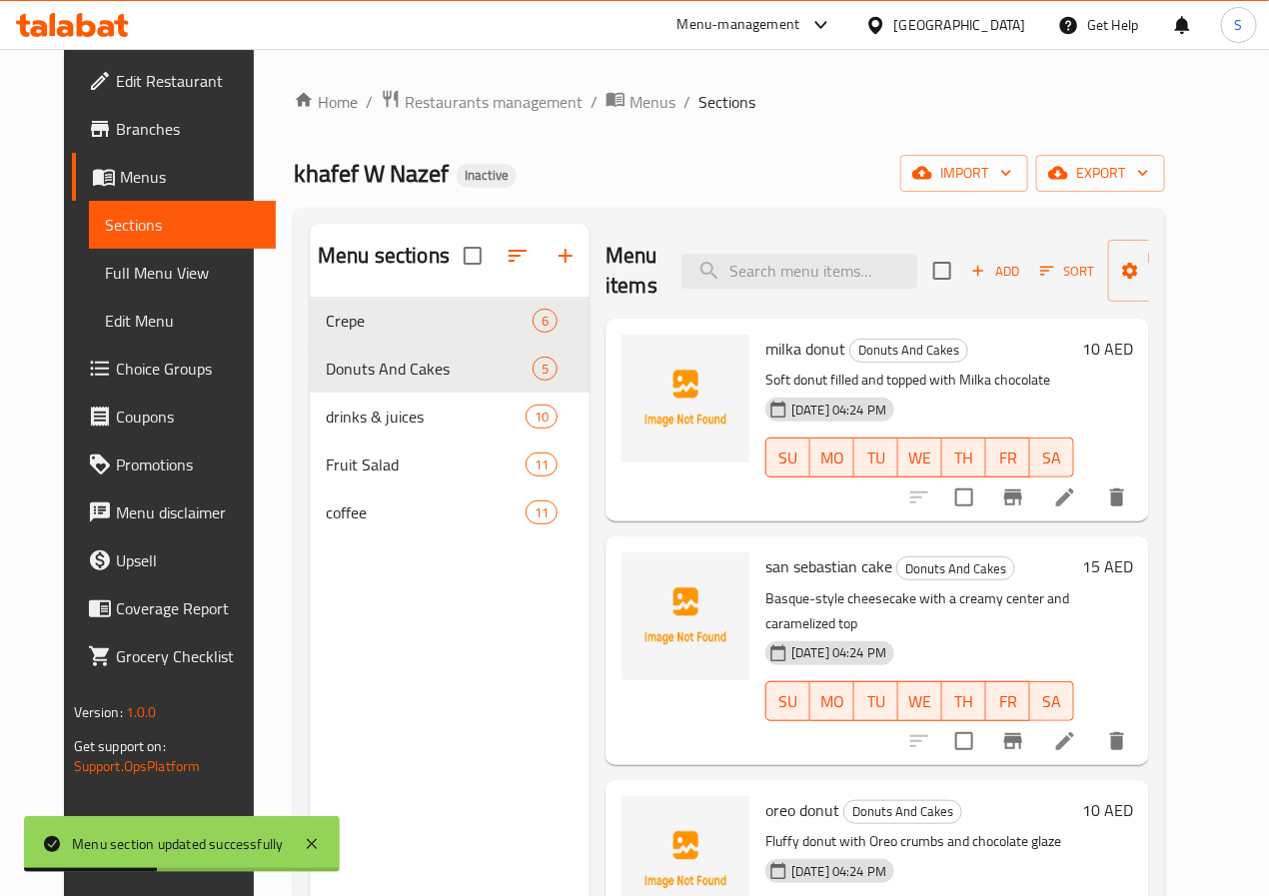
click at [1093, 483] on li at bounding box center [1065, 498] width 56 height 36
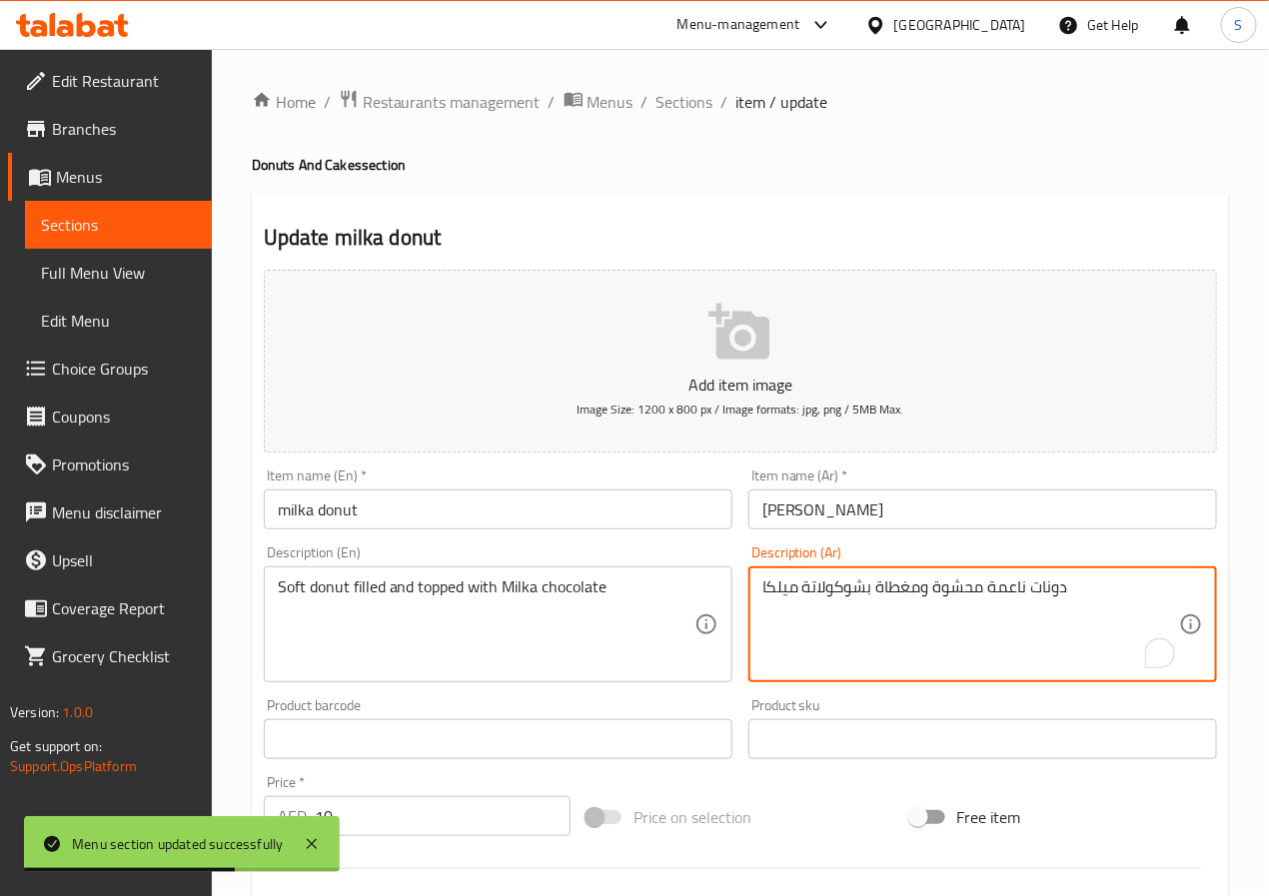
click at [998, 592] on textarea "دونات ناعمة محشوة ومغطاة بشوكولاتة ميلكا" at bounding box center [971, 625] width 417 height 95
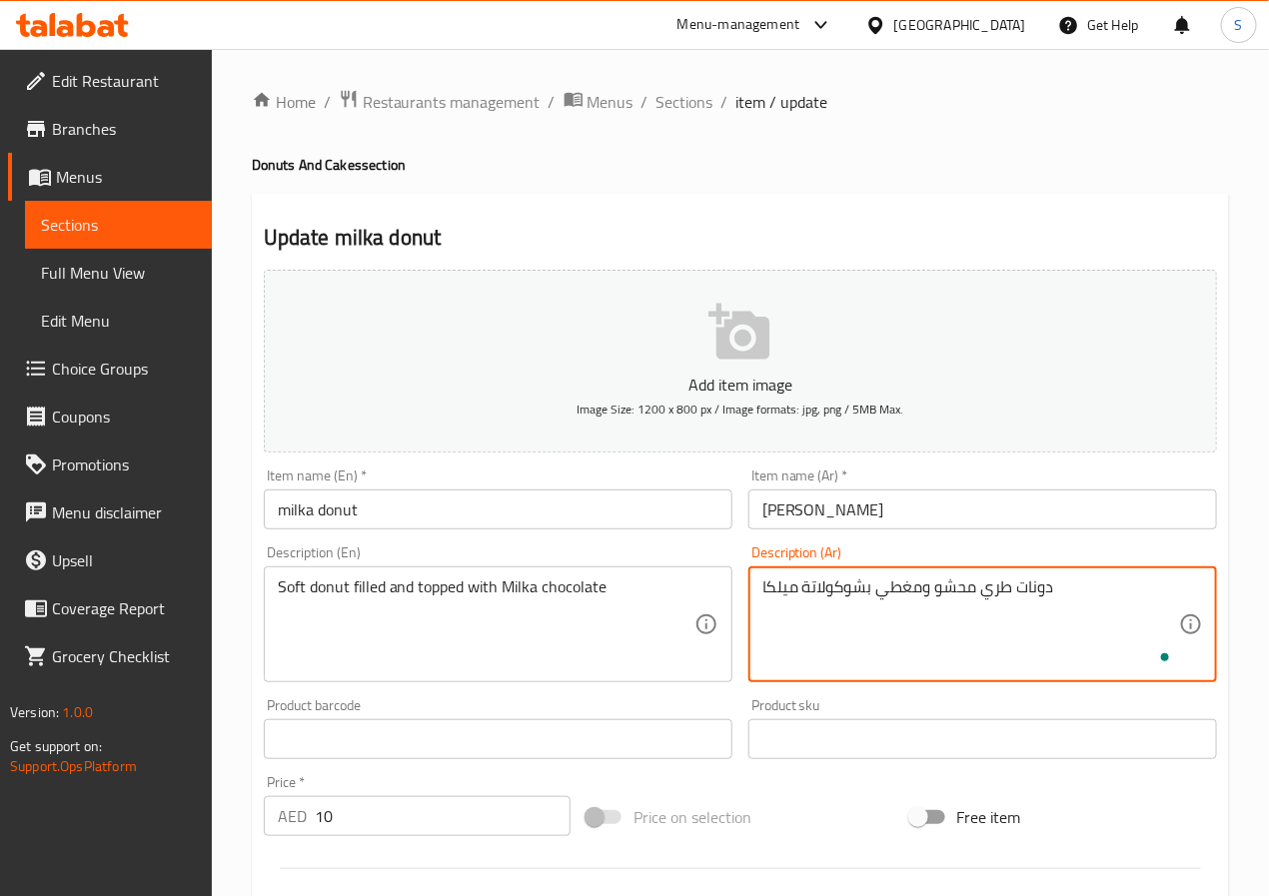
type textarea "دونات طري محشو ومغطي بشوكولاتة ميلكا"
click at [945, 517] on input "[PERSON_NAME]" at bounding box center [983, 510] width 469 height 40
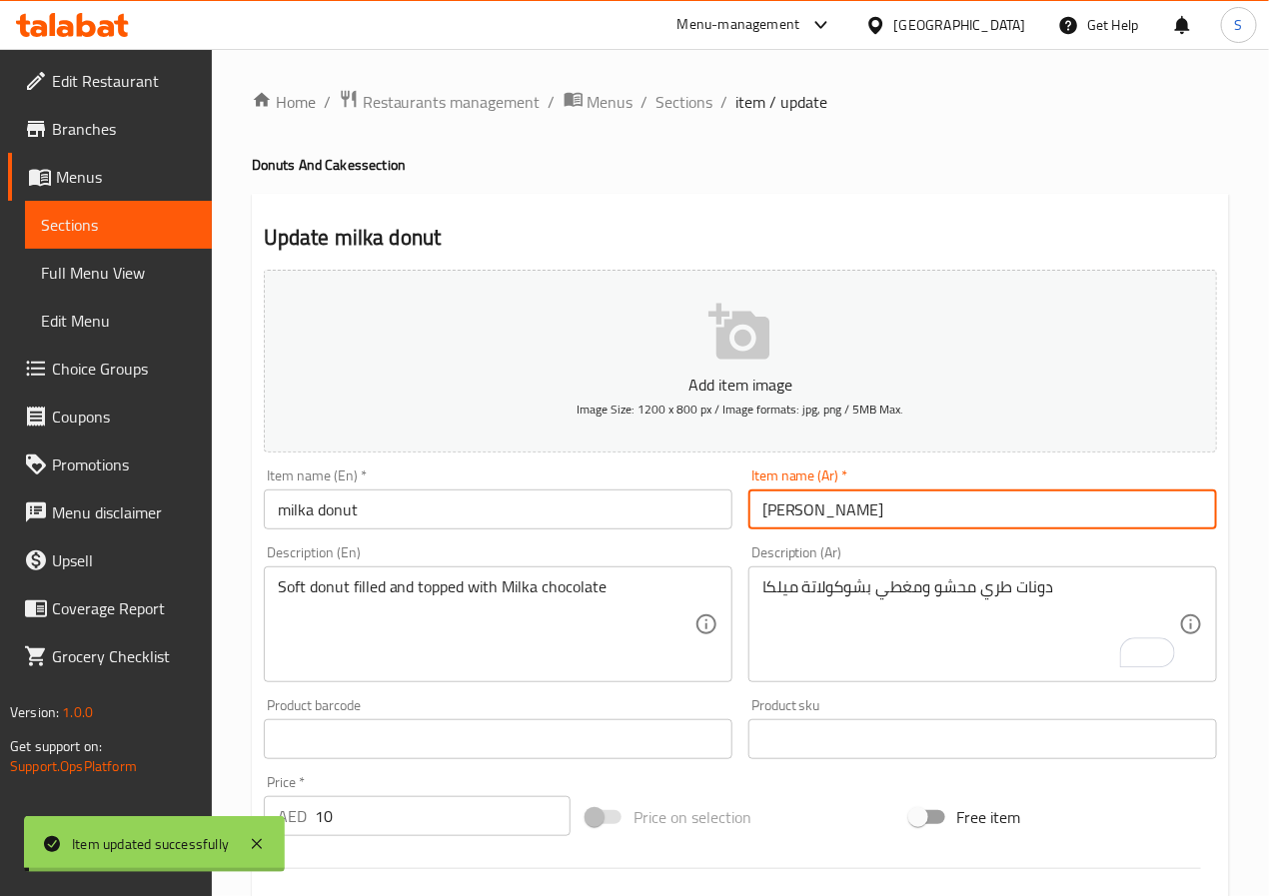
drag, startPoint x: 684, startPoint y: 97, endPoint x: 648, endPoint y: 4, distance: 99.7
click at [684, 97] on span "Sections" at bounding box center [685, 102] width 57 height 24
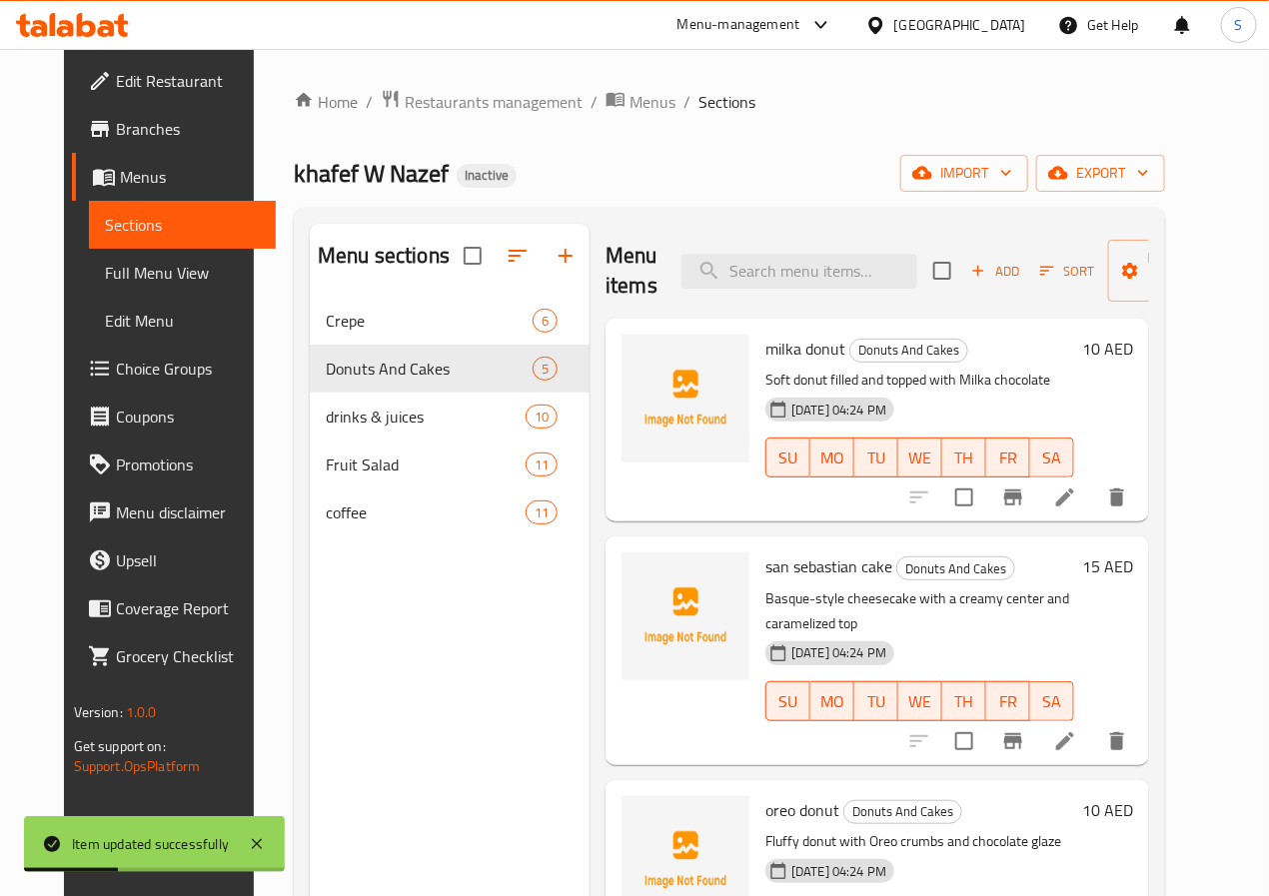
click at [1077, 730] on icon at bounding box center [1065, 742] width 24 height 24
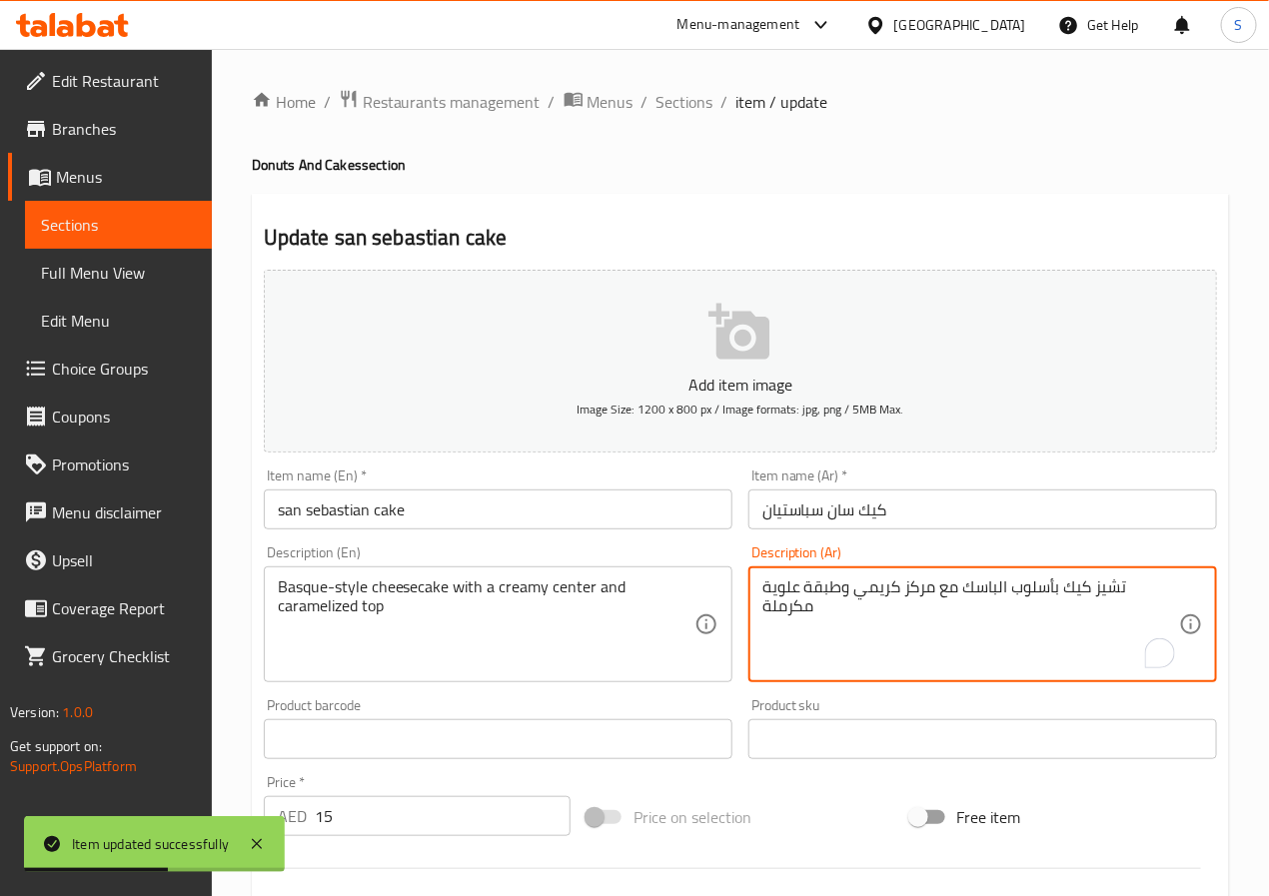
click at [1047, 600] on textarea "تشيز كيك بأسلوب الباسك مع مركز كريمي وطبقة علوية مكرملة" at bounding box center [971, 625] width 417 height 95
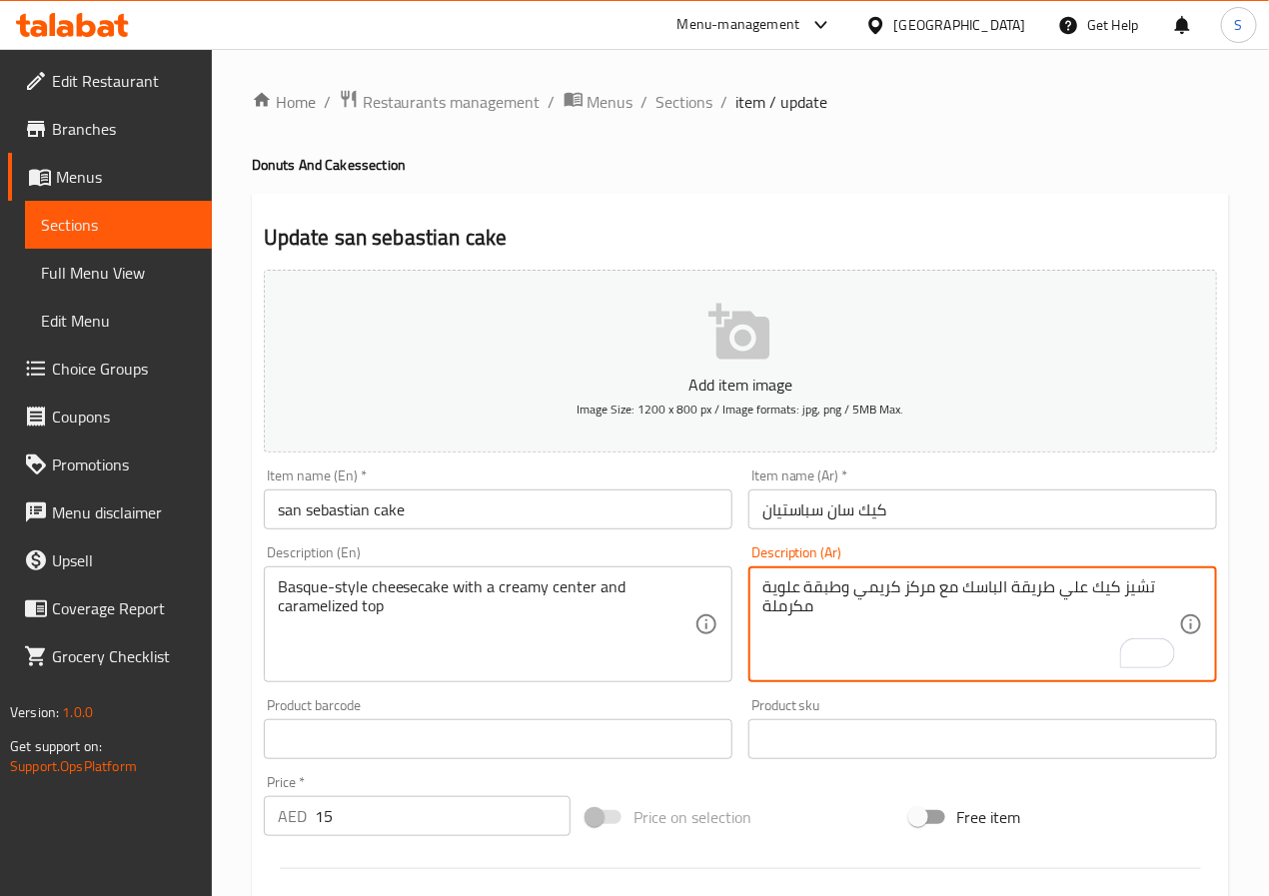
click at [839, 589] on textarea "تشيز كيك علي طريقة الباسك مع مركز كريمي وطبقة علوية مكرملة" at bounding box center [971, 625] width 417 height 95
type textarea "تشيز كيك علي طريقة الباسك مع مركز كريمي وسطح مكرمل"
click at [905, 522] on input "كيك سان سباستيان" at bounding box center [983, 510] width 469 height 40
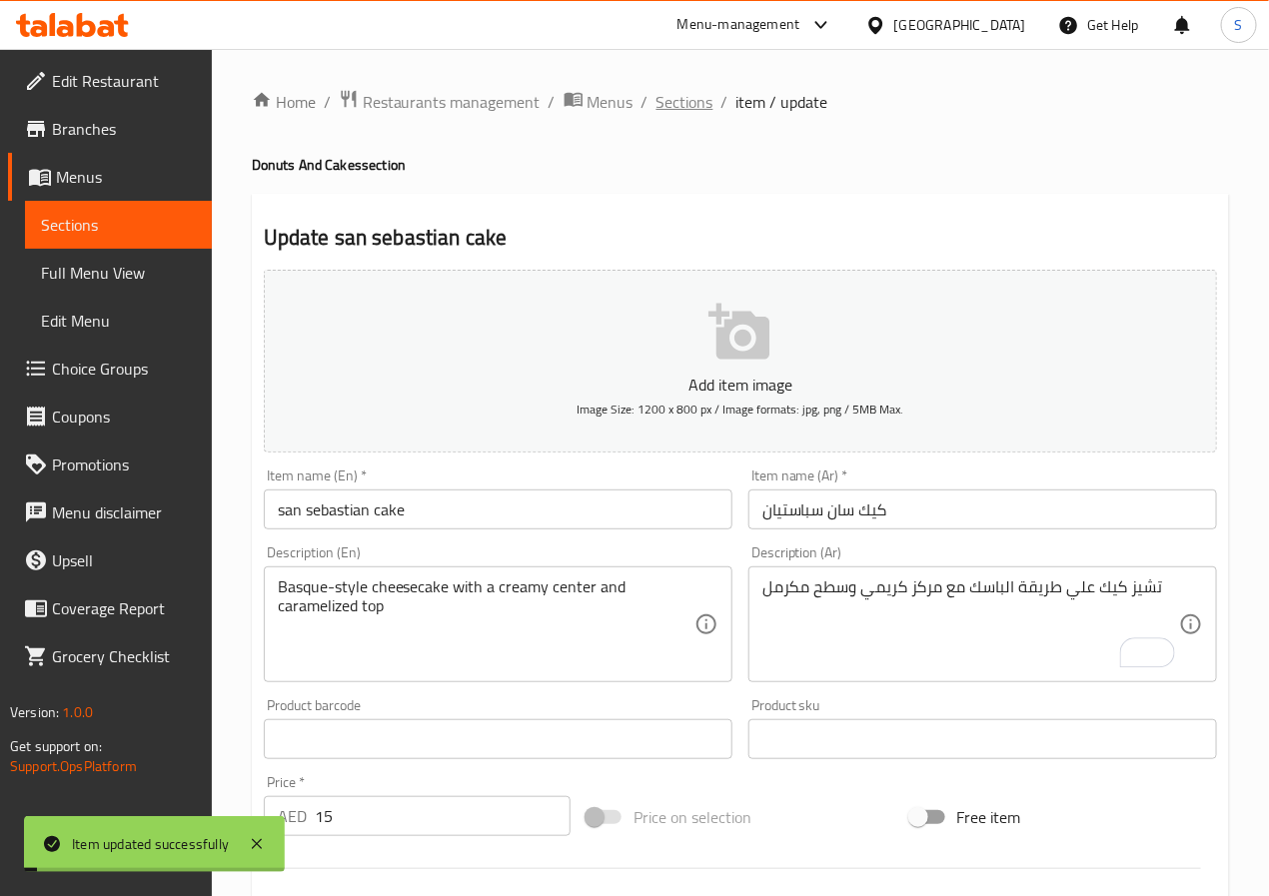
click at [678, 91] on span "Sections" at bounding box center [685, 102] width 57 height 24
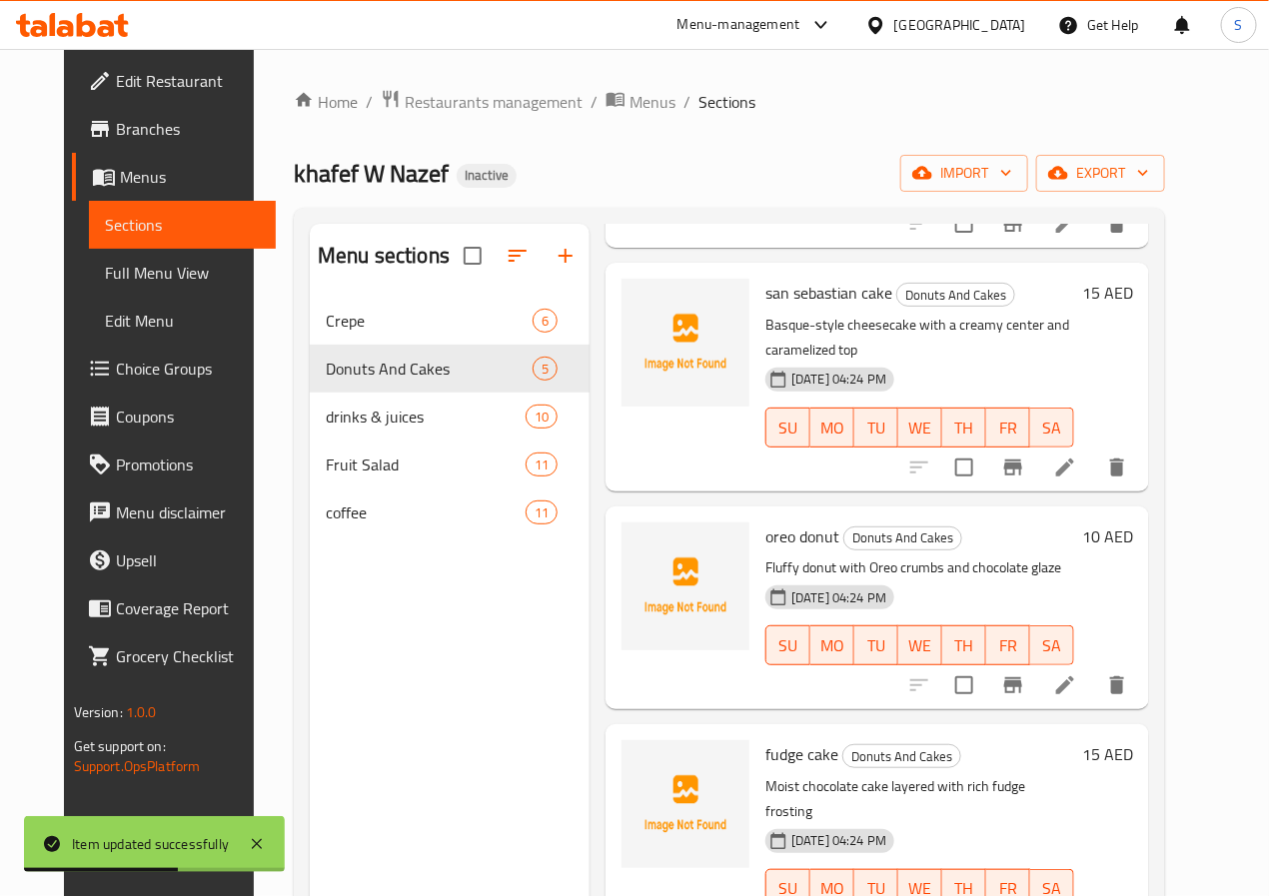
scroll to position [280, 0]
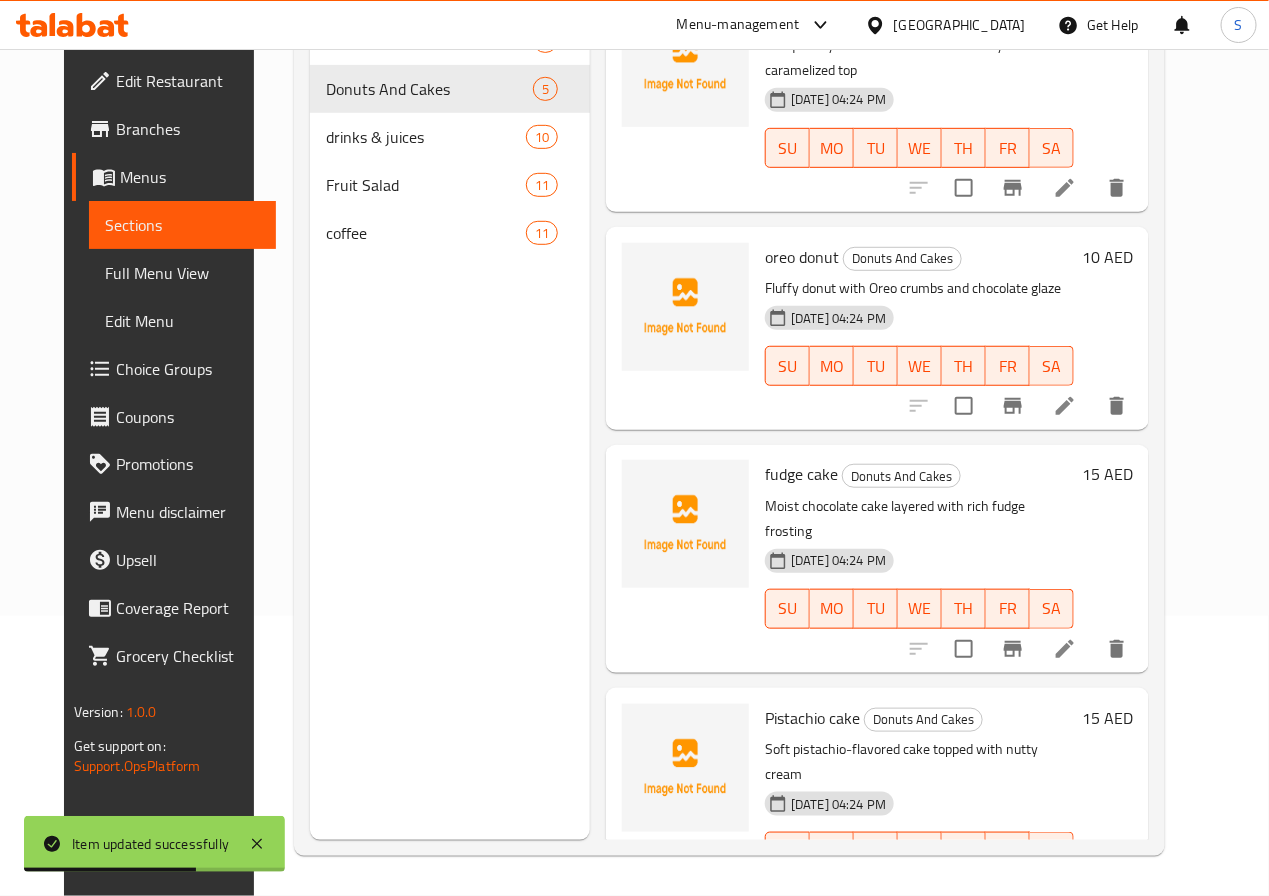
click at [1077, 638] on icon at bounding box center [1065, 650] width 24 height 24
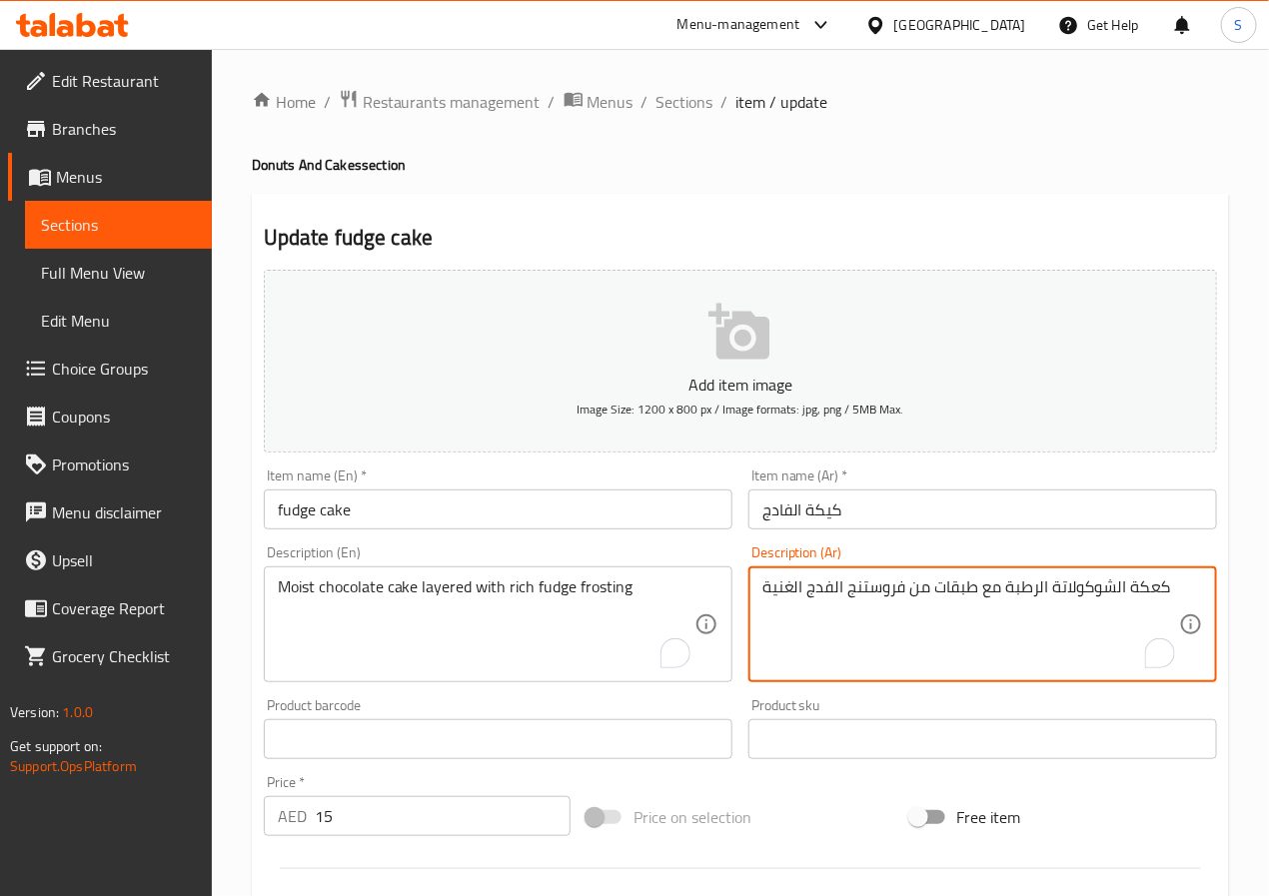
click at [1137, 586] on textarea "كعكة الشوكولاتة الرطبة مع طبقات من فروستنج الفدج الغنية" at bounding box center [971, 625] width 417 height 95
click at [990, 595] on textarea "كيك الشوكولاتة الرطب مع طبقات من فروستنج الفدج الغنية" at bounding box center [971, 625] width 417 height 95
click at [820, 597] on textarea "كيك الشوكولاتة الرطب طبقات مع فروستنج الفدج الغنية" at bounding box center [971, 625] width 417 height 95
type textarea "كيك الشوكولاتة الرطب طبقات مع فروستنج الفادج الغني"
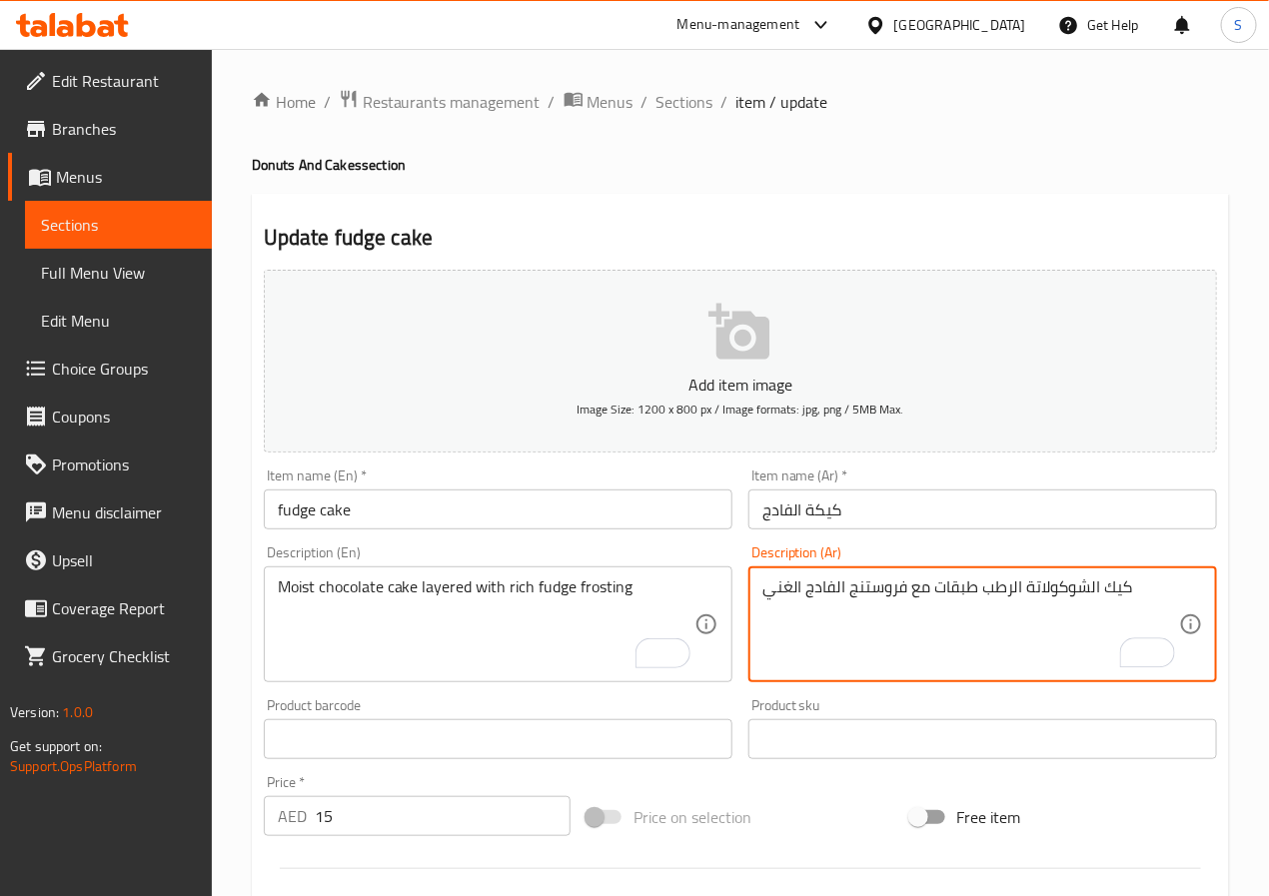
click at [872, 514] on input "كيكة الفادج" at bounding box center [983, 510] width 469 height 40
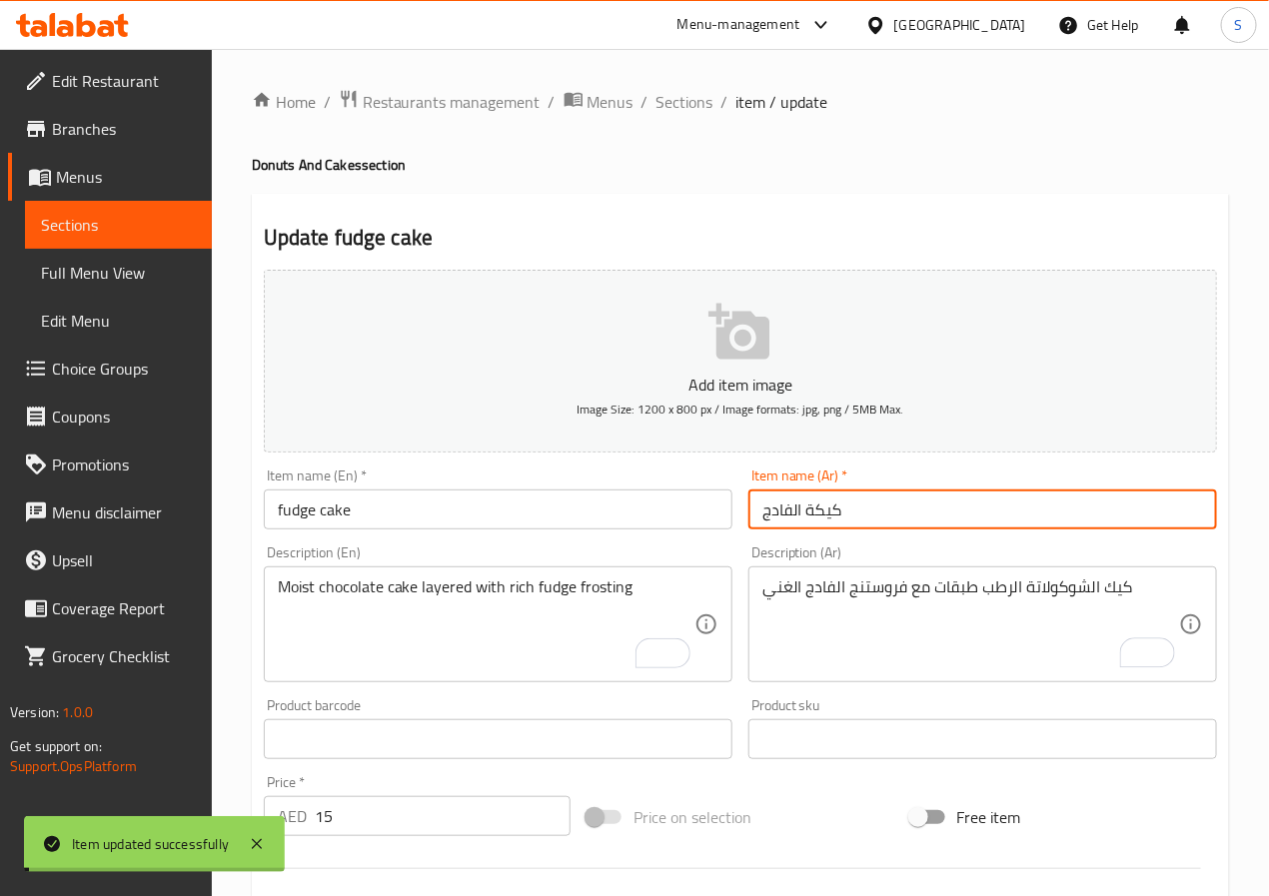
drag, startPoint x: 684, startPoint y: 99, endPoint x: 642, endPoint y: 51, distance: 63.7
click at [684, 99] on span "Sections" at bounding box center [685, 102] width 57 height 24
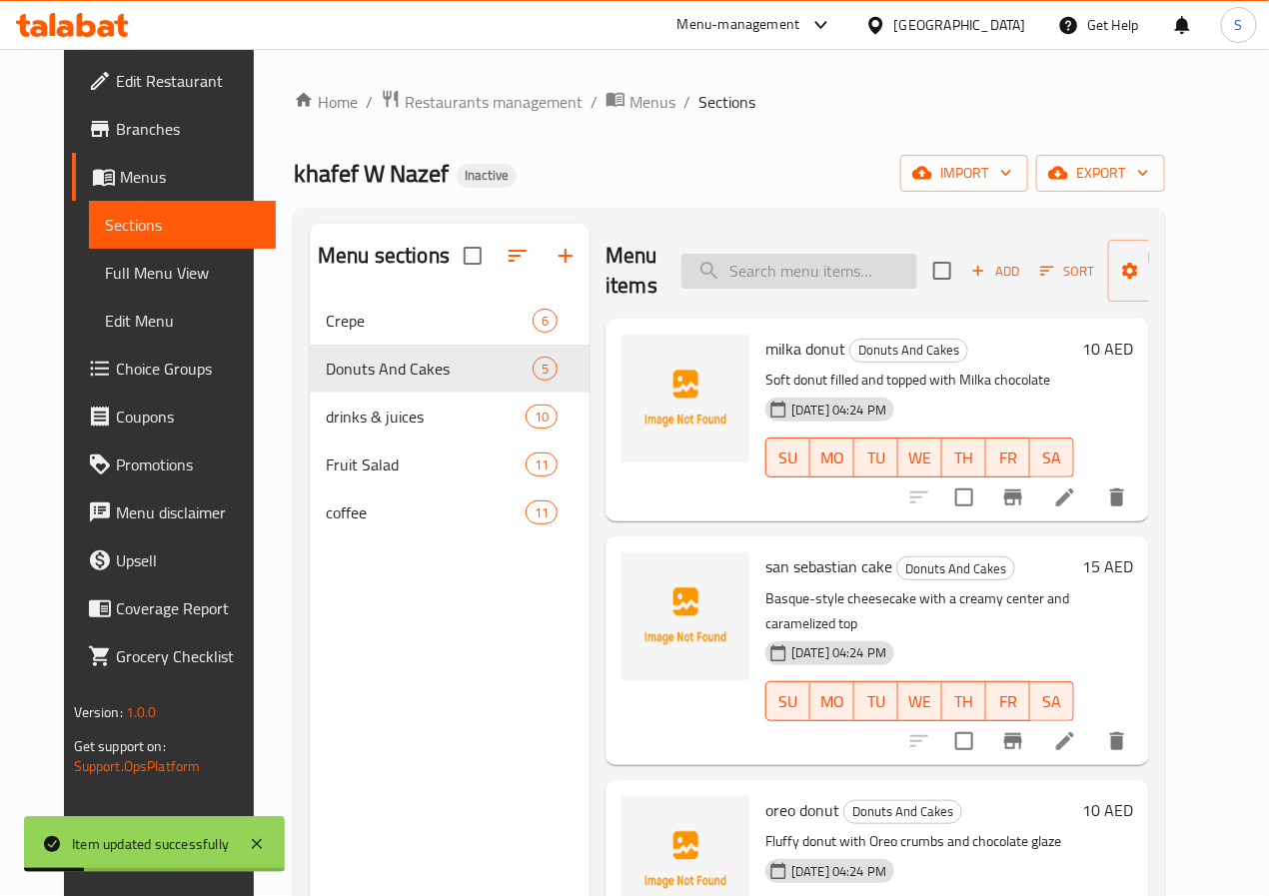
click at [760, 280] on input "search" at bounding box center [800, 271] width 236 height 35
paste input "Pistachio cake"
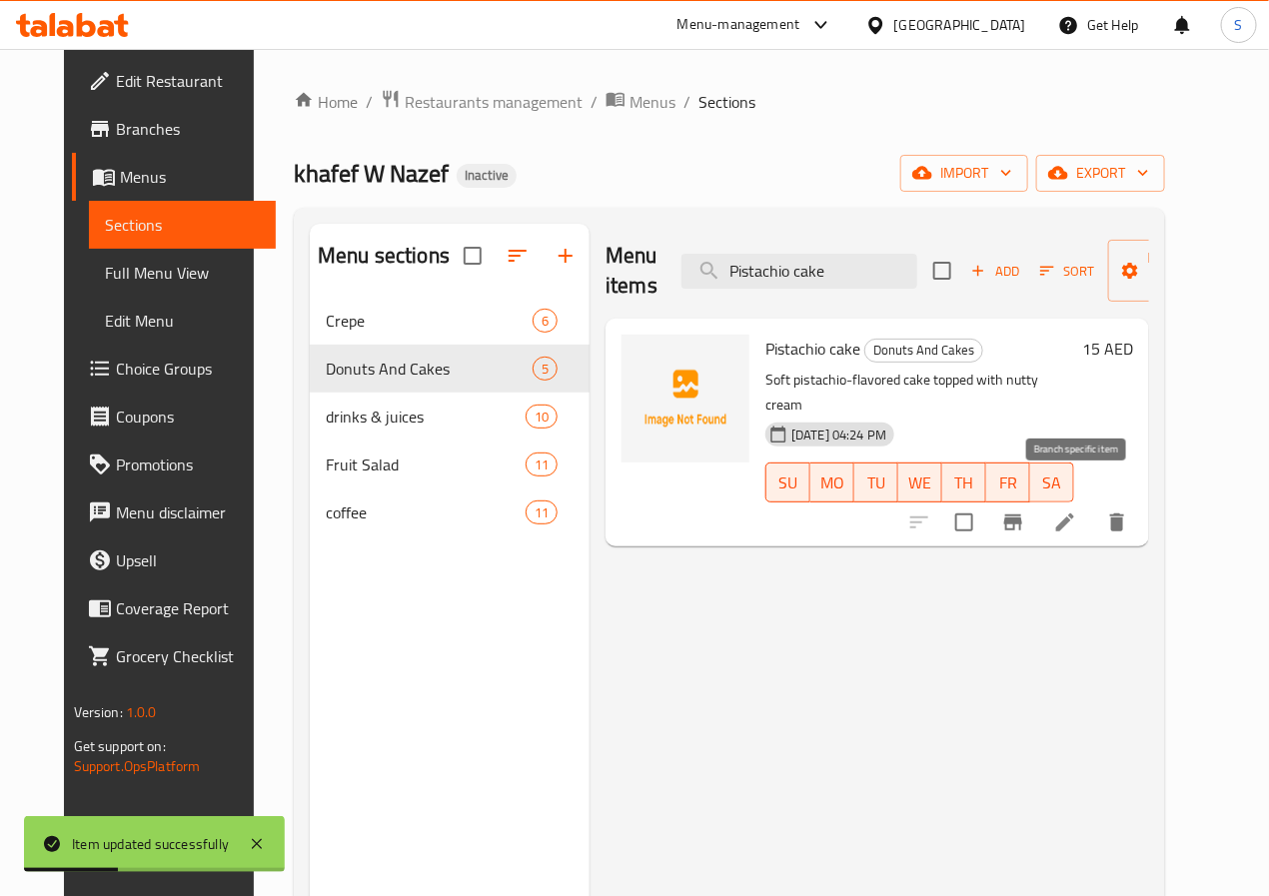
type input "Pistachio cake"
click at [1093, 507] on li at bounding box center [1065, 523] width 56 height 36
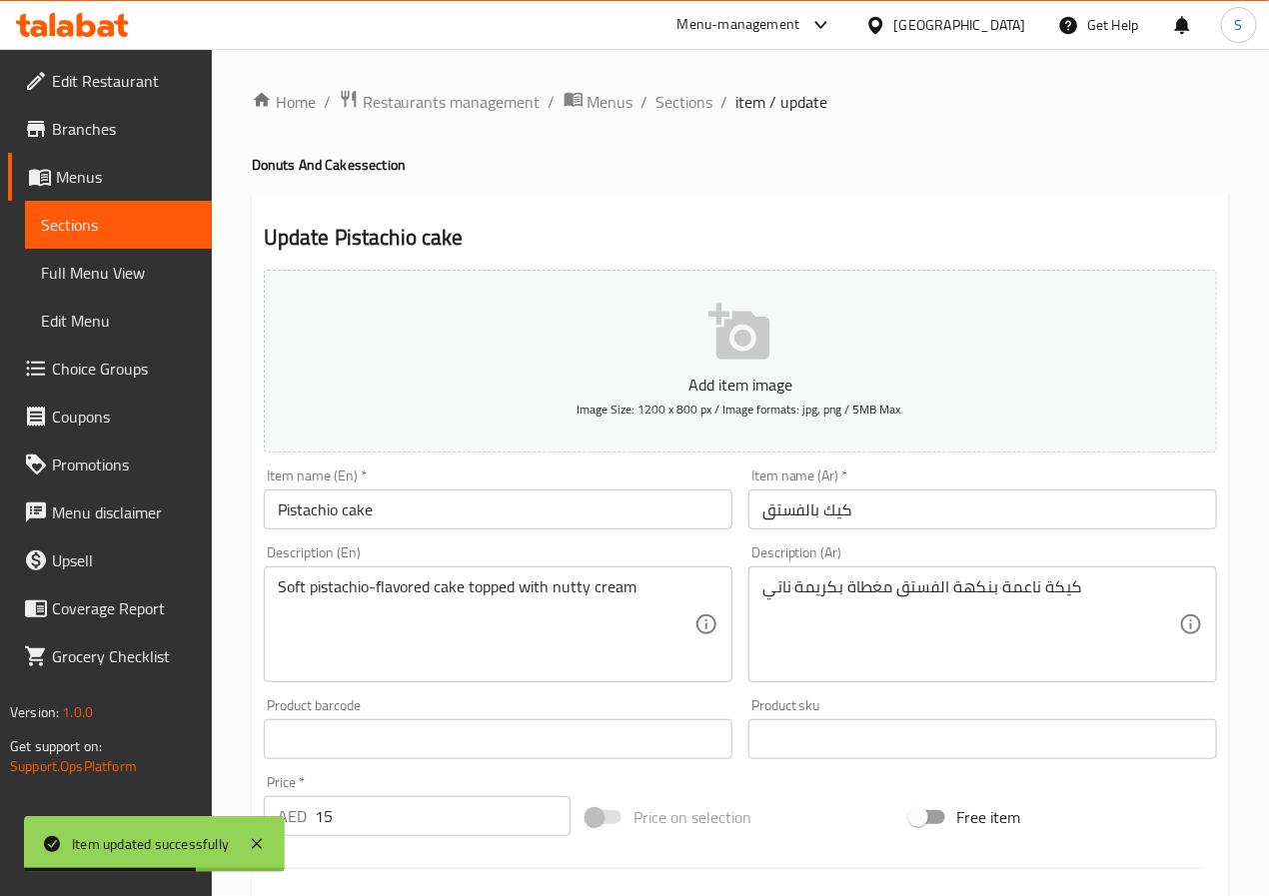
click at [805, 520] on input "كيك بالفستق" at bounding box center [983, 510] width 469 height 40
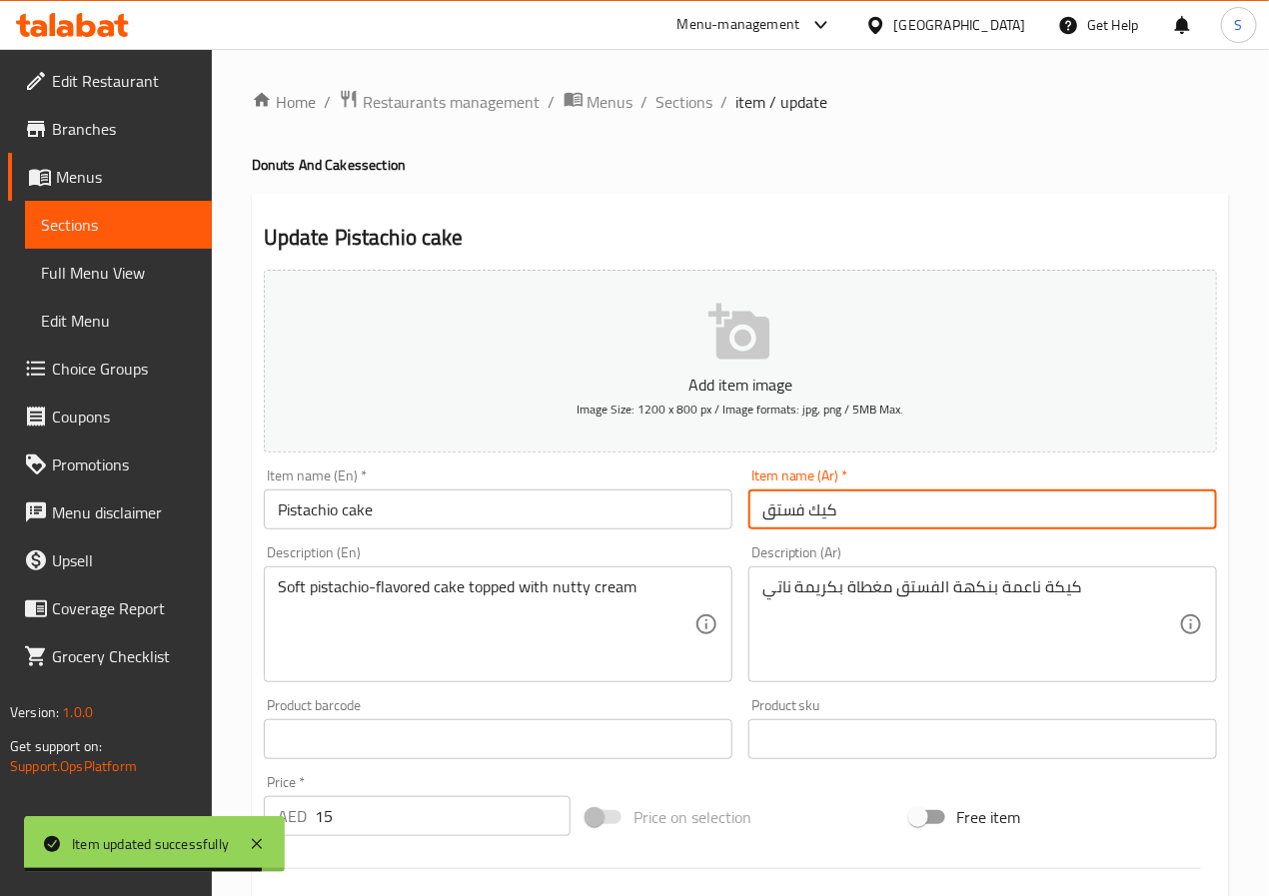
type input "كيك فستق"
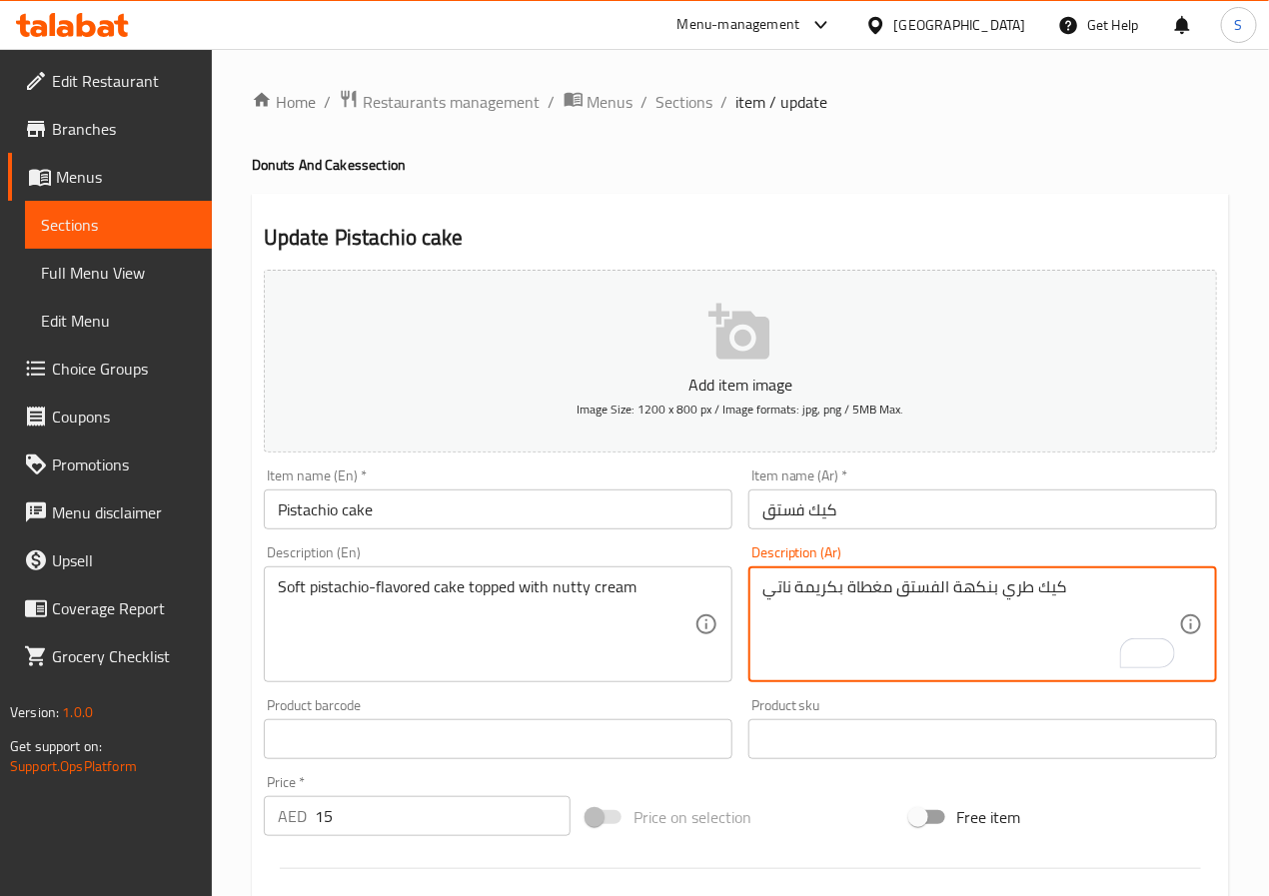
click at [849, 594] on textarea "كيك طري بنكهة الفستق مغطاة بكريمة ناتي" at bounding box center [971, 625] width 417 height 95
type textarea "كيك طري بنكهة الفستق مغطي بكريمة جوزية"
click at [891, 519] on input "كيك فستق" at bounding box center [983, 510] width 469 height 40
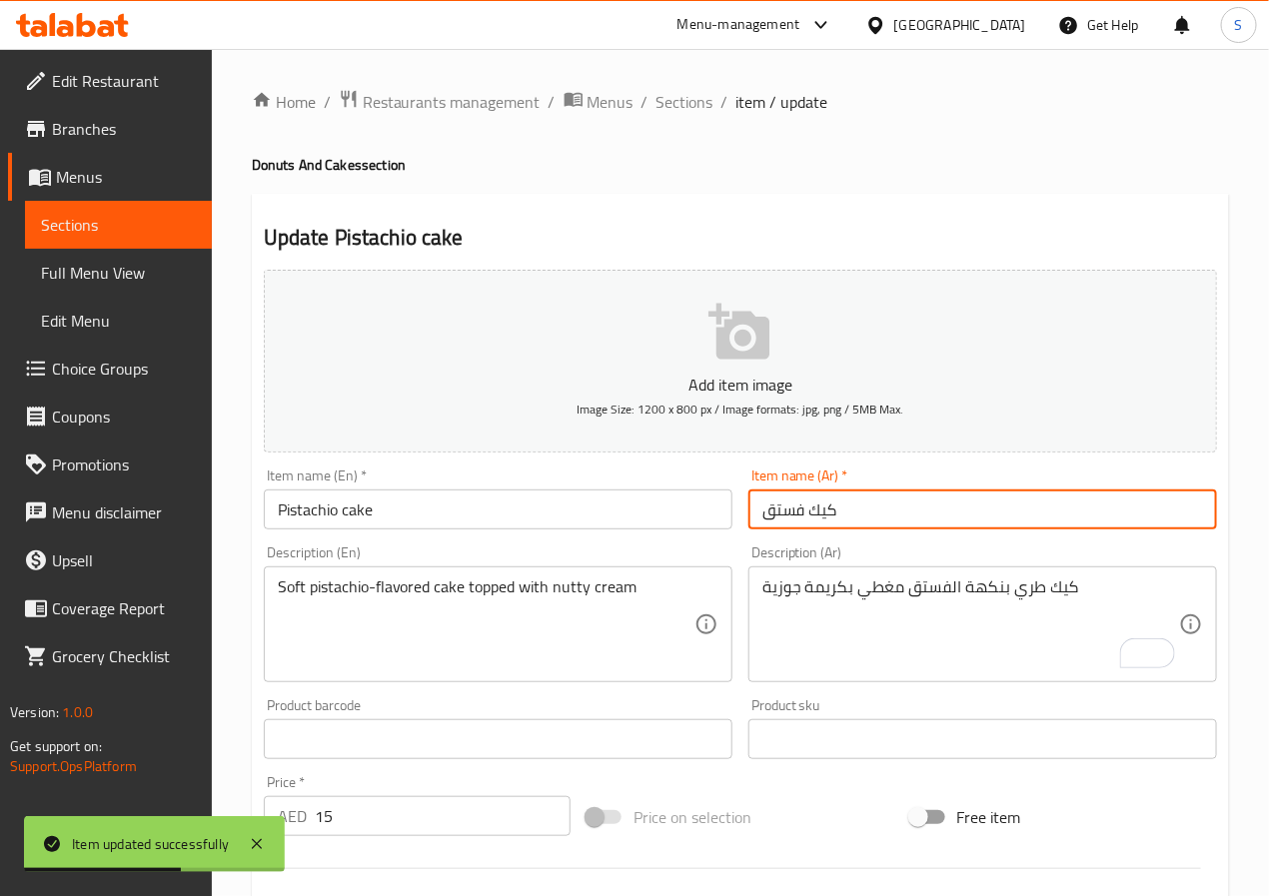
drag, startPoint x: 672, startPoint y: 90, endPoint x: 630, endPoint y: 33, distance: 70.8
click at [672, 90] on span "Sections" at bounding box center [685, 102] width 57 height 24
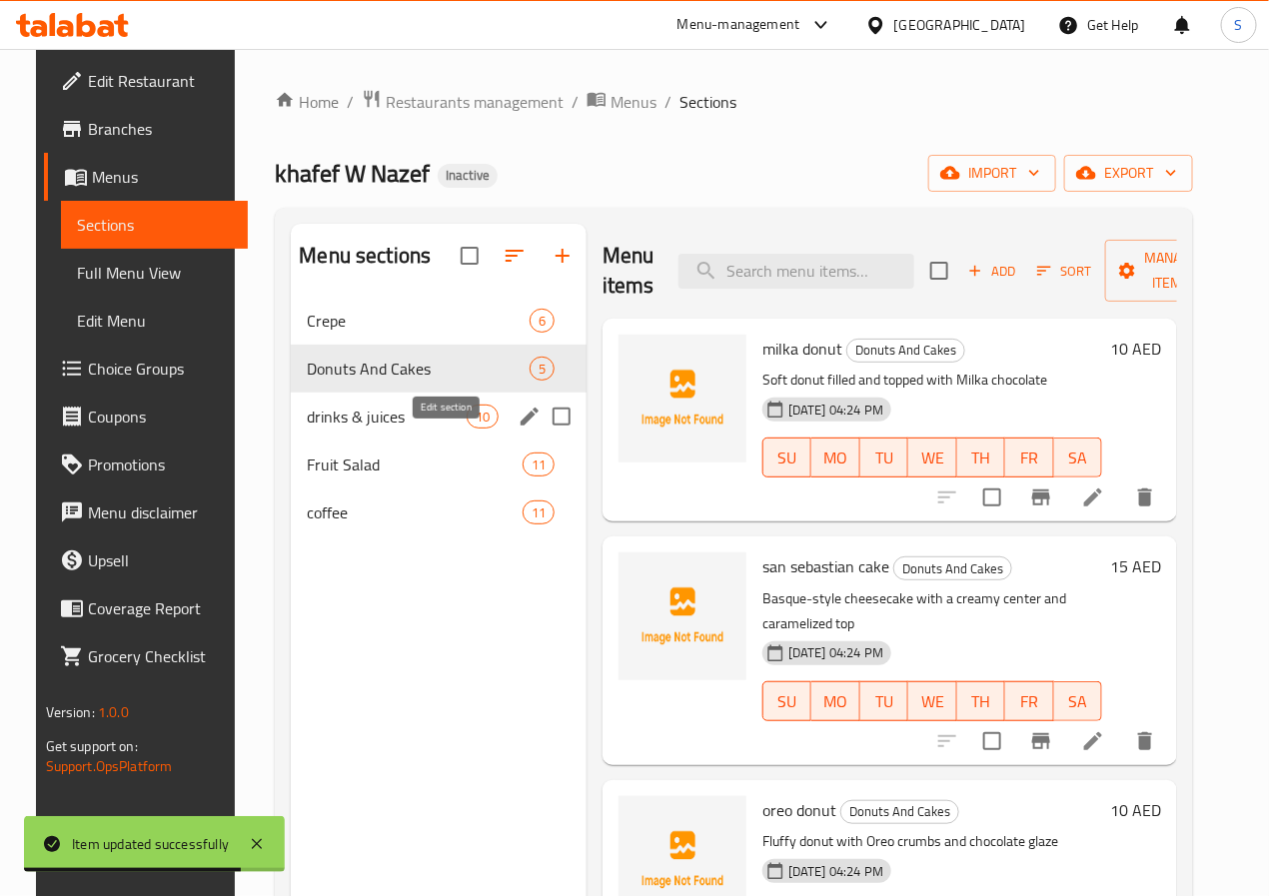
click at [518, 429] on icon "edit" at bounding box center [530, 417] width 24 height 24
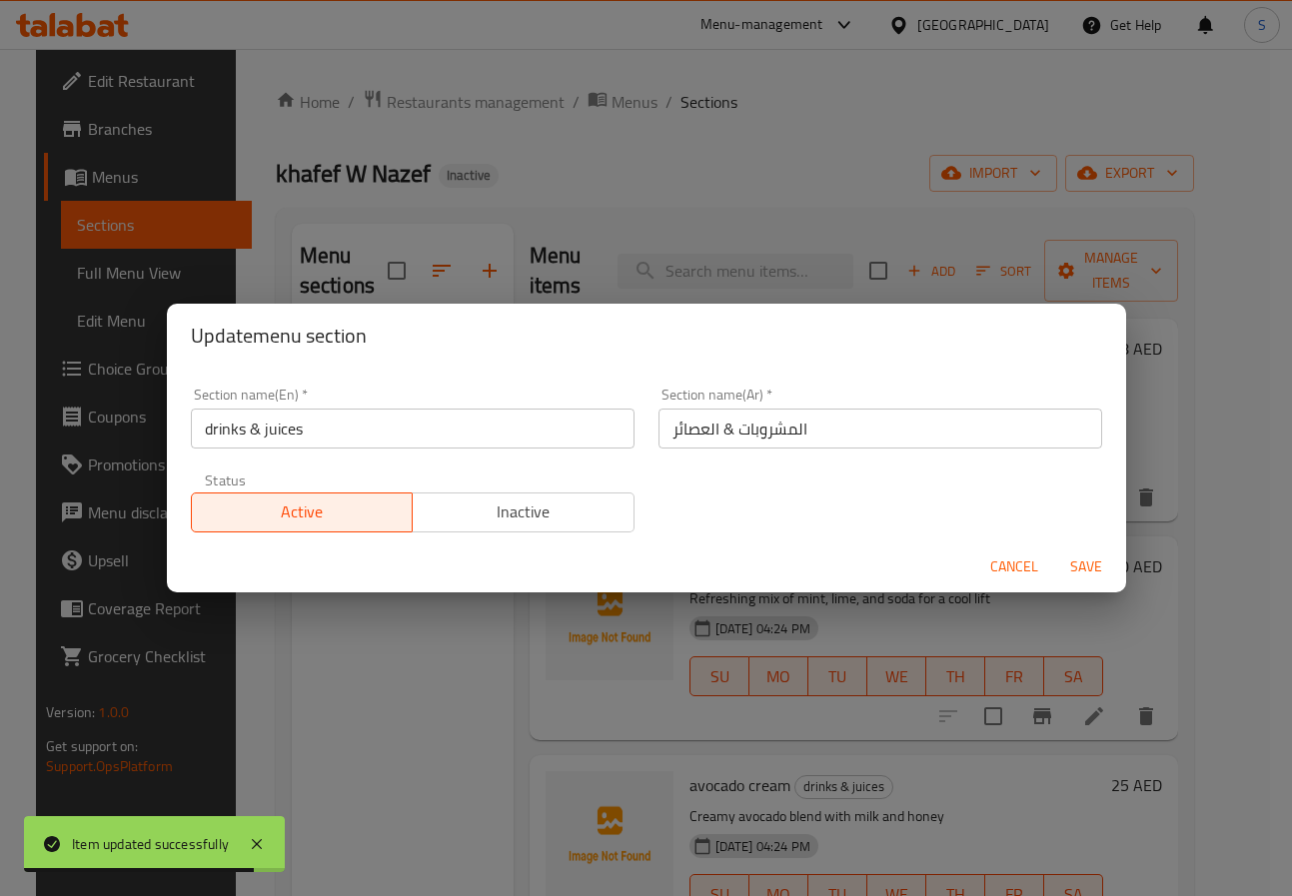
click at [424, 436] on input "drinks & juices" at bounding box center [413, 429] width 444 height 40
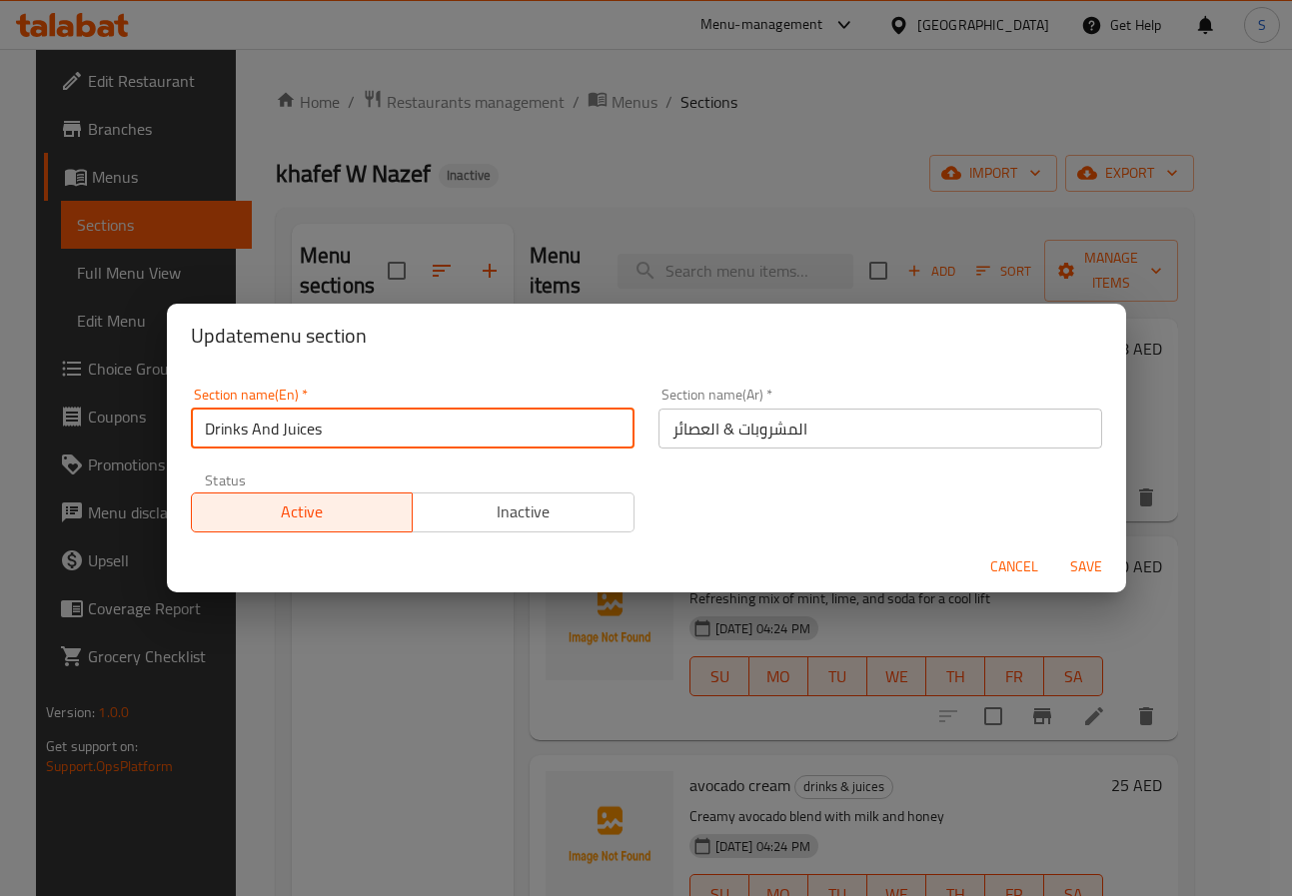
type input "Drinks And Juices"
click at [709, 430] on input "المشروبات & العصائر" at bounding box center [881, 429] width 444 height 40
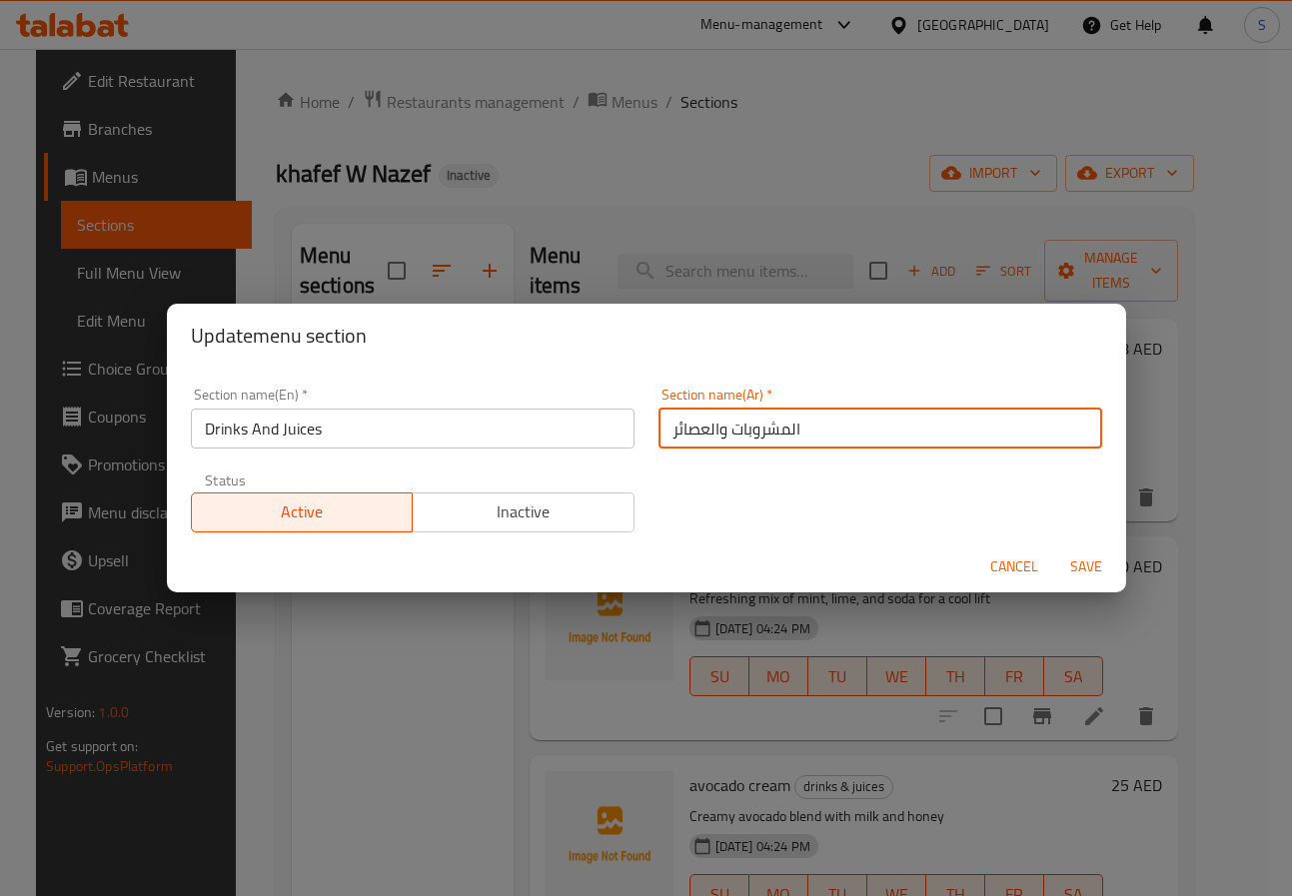
type input "المشروبات والعصائر"
click at [1054, 549] on button "Save" at bounding box center [1086, 567] width 64 height 37
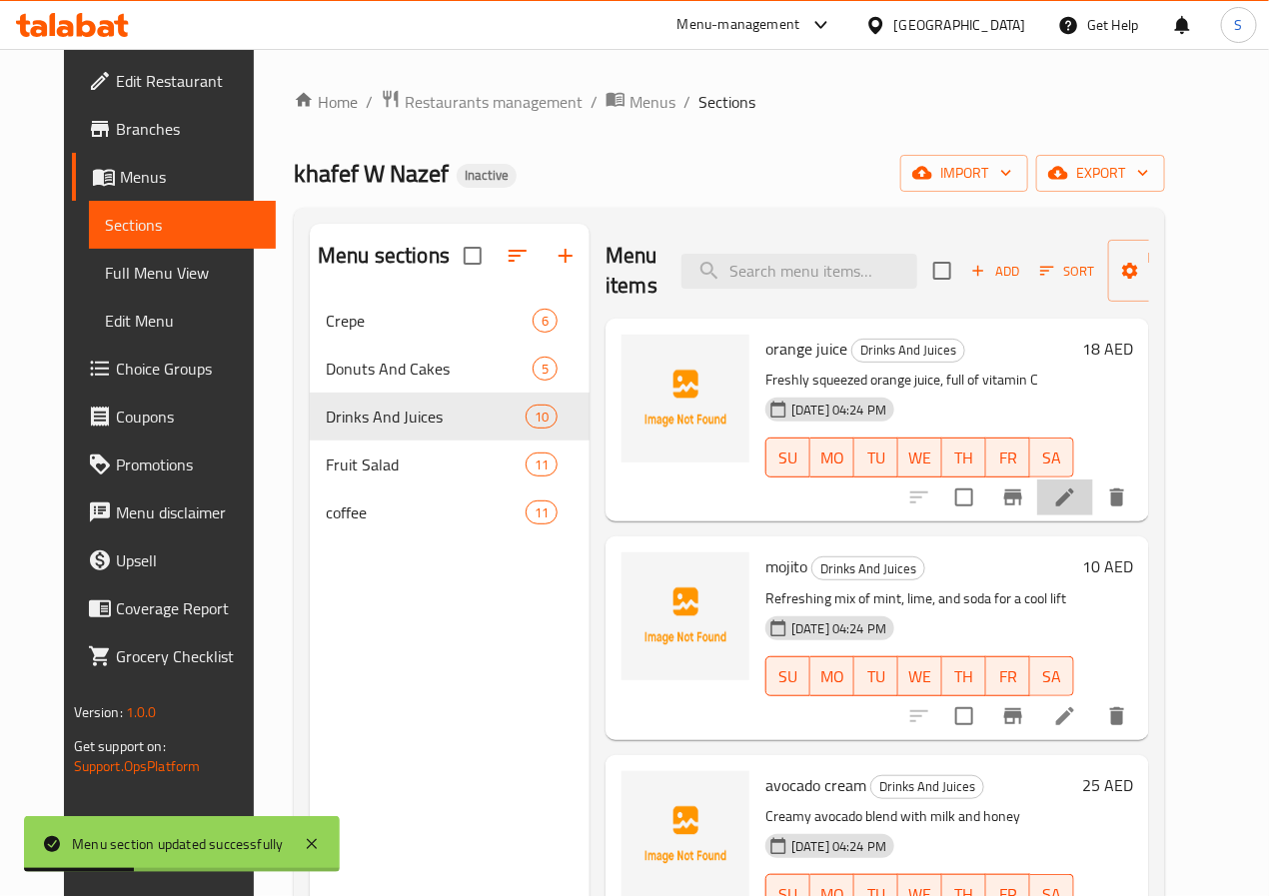
click at [1077, 501] on icon at bounding box center [1065, 498] width 24 height 24
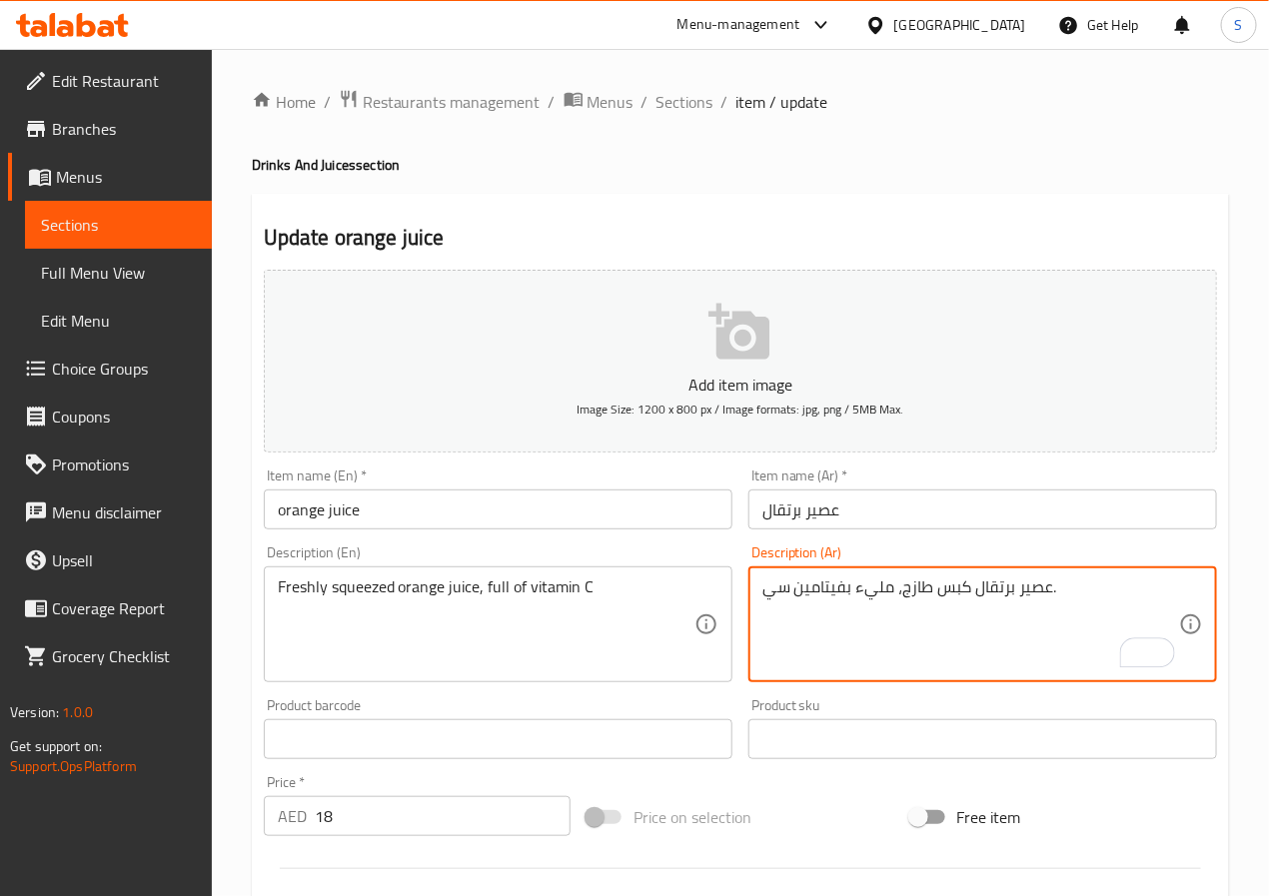
type textarea "عصير برتقال كبس طازج، مليء بفيتامين سي."
click at [873, 511] on input "عصير برتقال" at bounding box center [983, 510] width 469 height 40
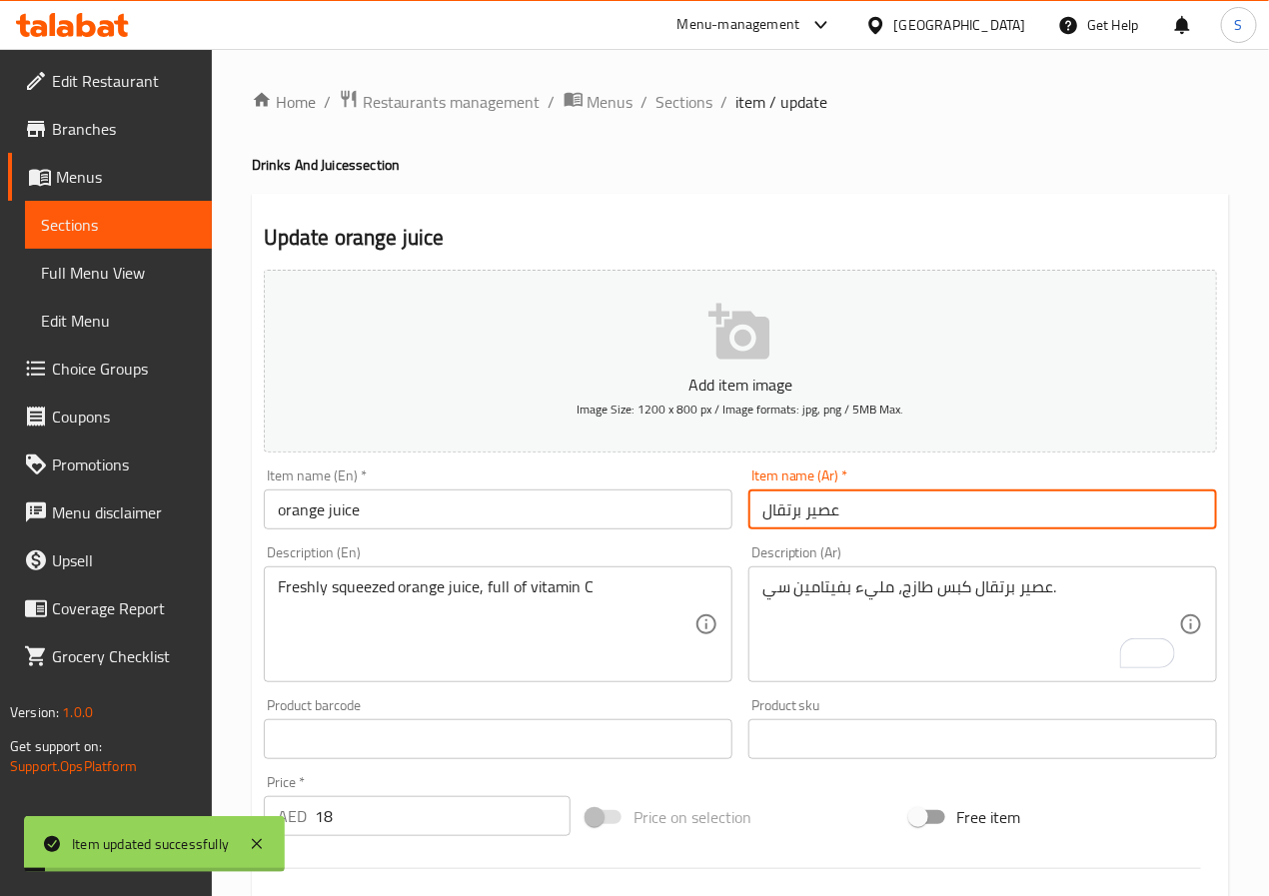
drag, startPoint x: 675, startPoint y: 115, endPoint x: 619, endPoint y: 10, distance: 118.9
click at [675, 114] on span "Sections" at bounding box center [685, 102] width 57 height 24
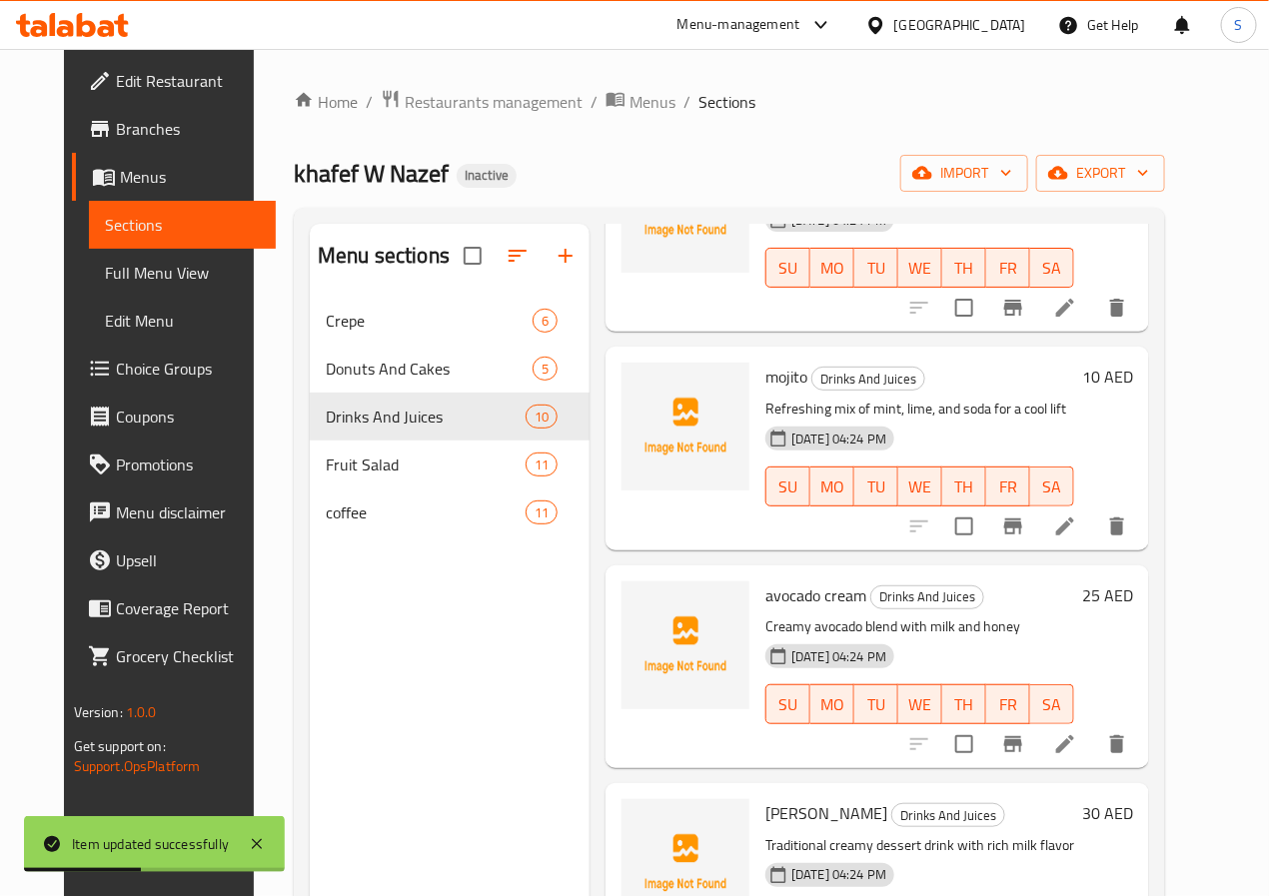
scroll to position [220, 0]
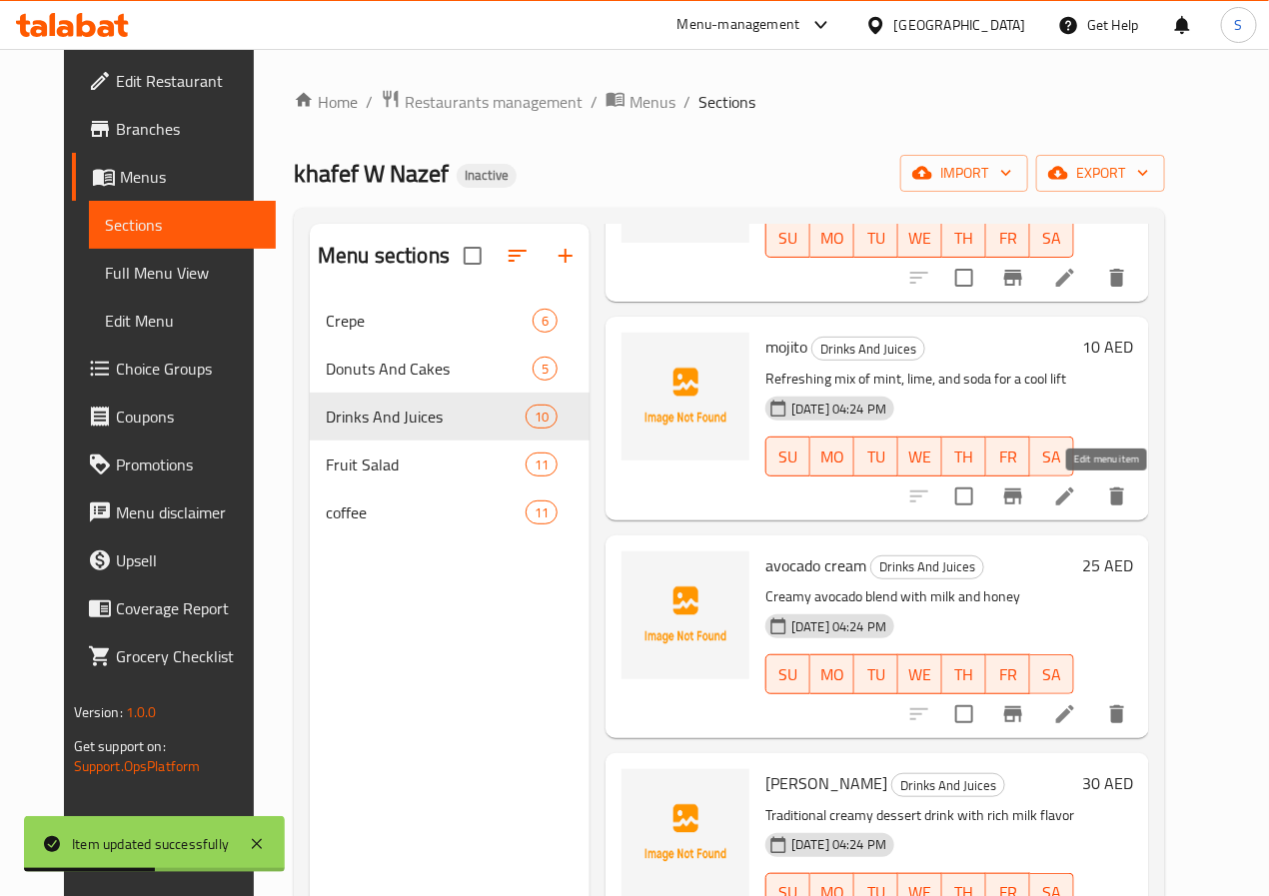
click at [1074, 492] on icon at bounding box center [1065, 497] width 18 height 18
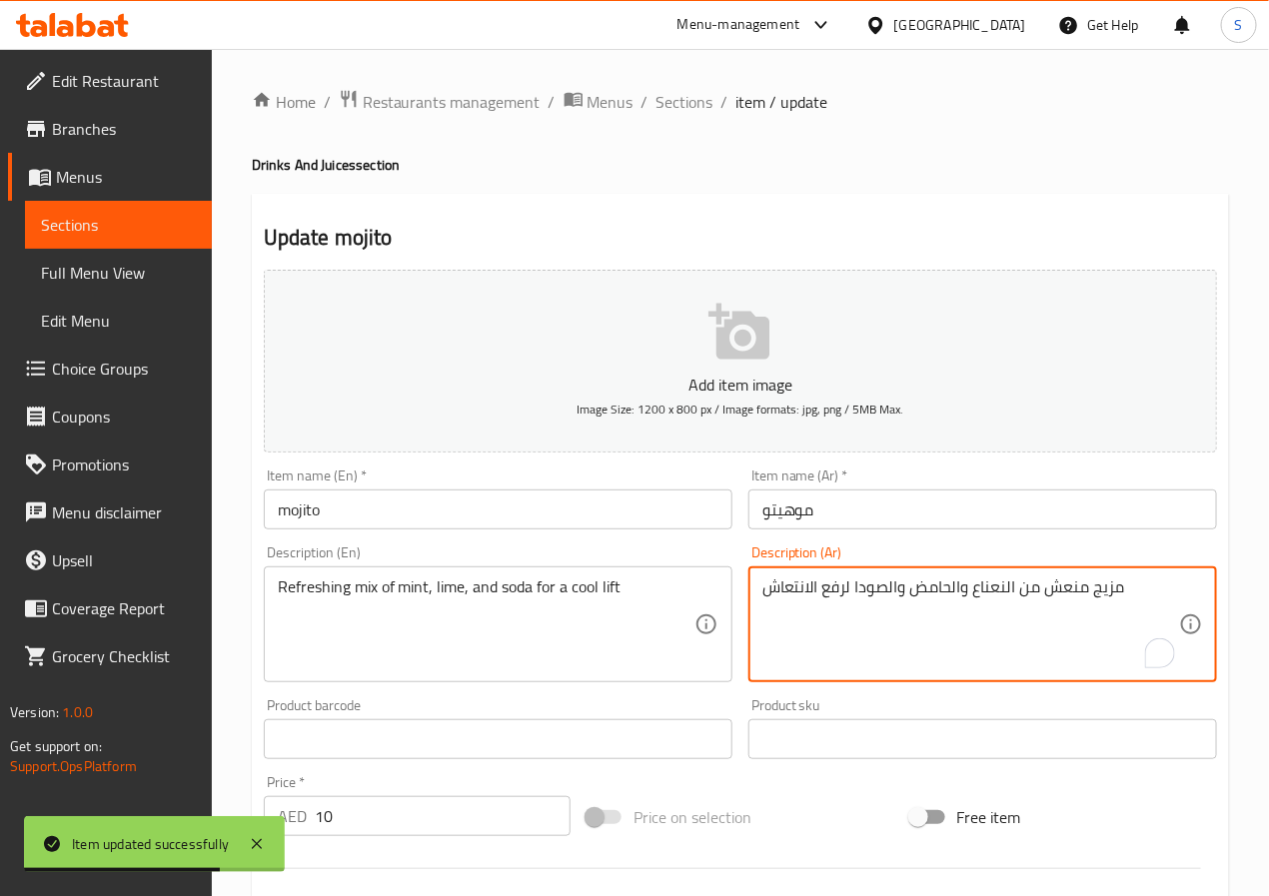
click at [1116, 597] on textarea "مزيج منعش من النعناع والحامض والصودا لرفع الانتعاش" at bounding box center [971, 625] width 417 height 95
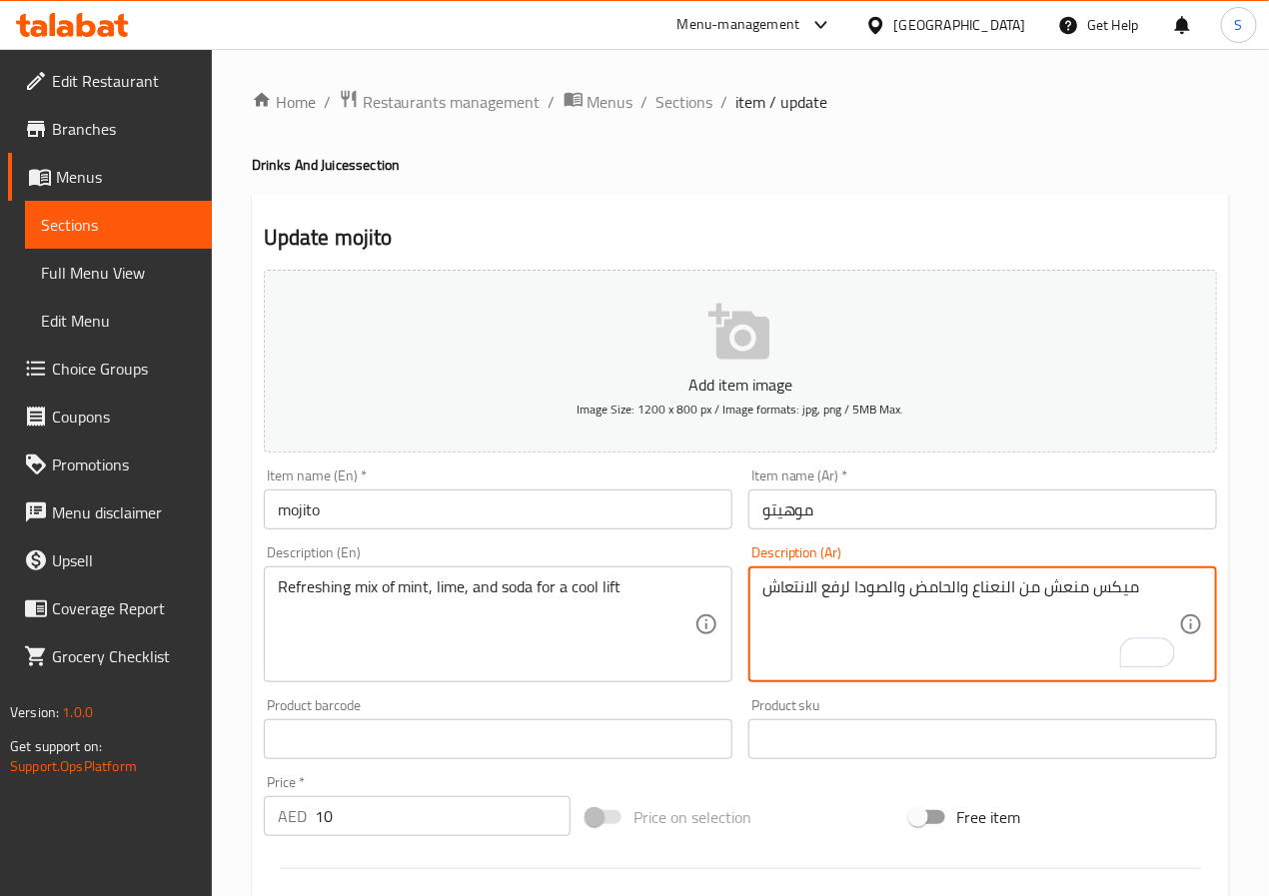
click at [845, 594] on textarea "ميكس منعش من النعناع والحامض والصودا لرفع الانتعاش" at bounding box center [971, 625] width 417 height 95
type textarea "ميكس منعش من النعناع والحامض والصودا لليفت باردة"
click at [833, 508] on input "موهيتو" at bounding box center [983, 510] width 469 height 40
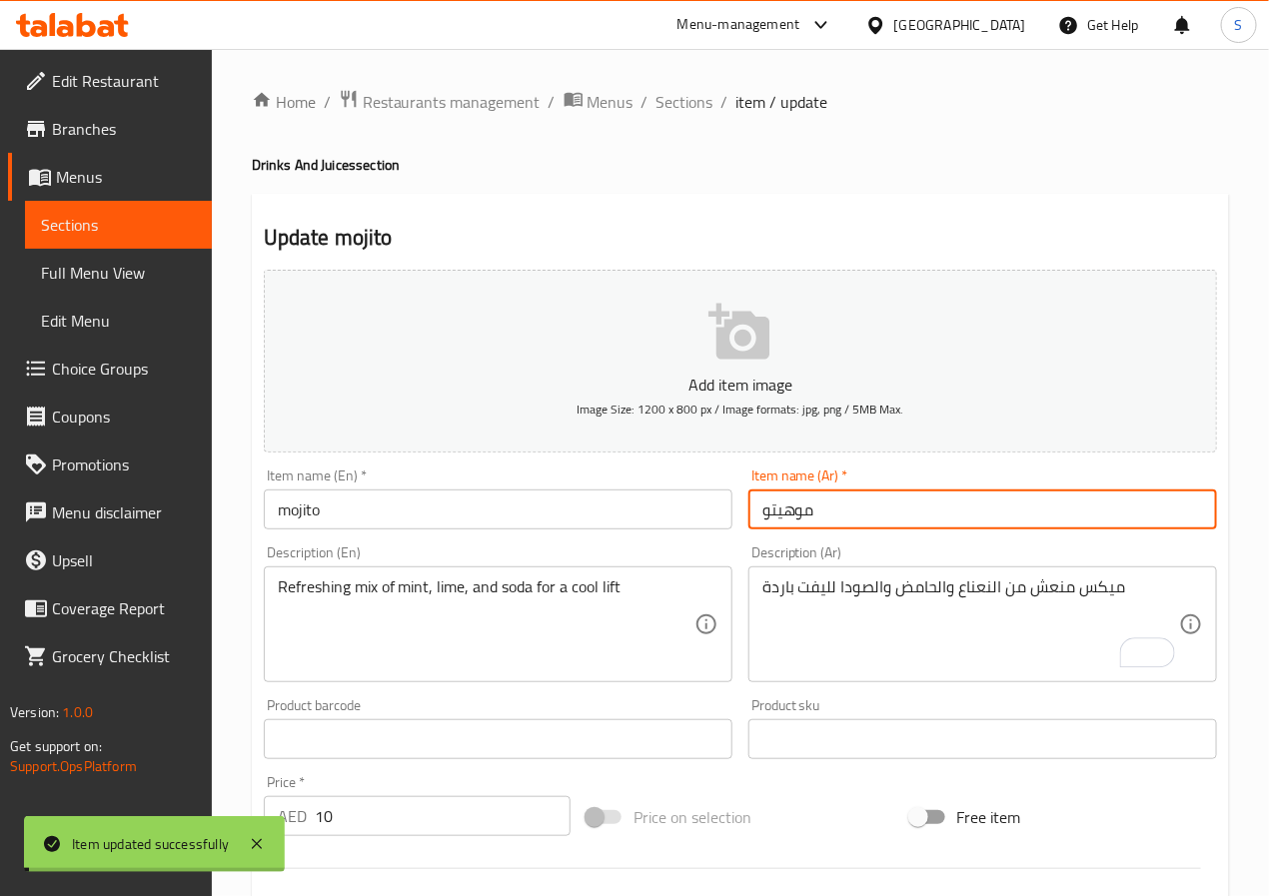
drag, startPoint x: 675, startPoint y: 93, endPoint x: 648, endPoint y: 9, distance: 88.2
click at [675, 93] on span "Sections" at bounding box center [685, 102] width 57 height 24
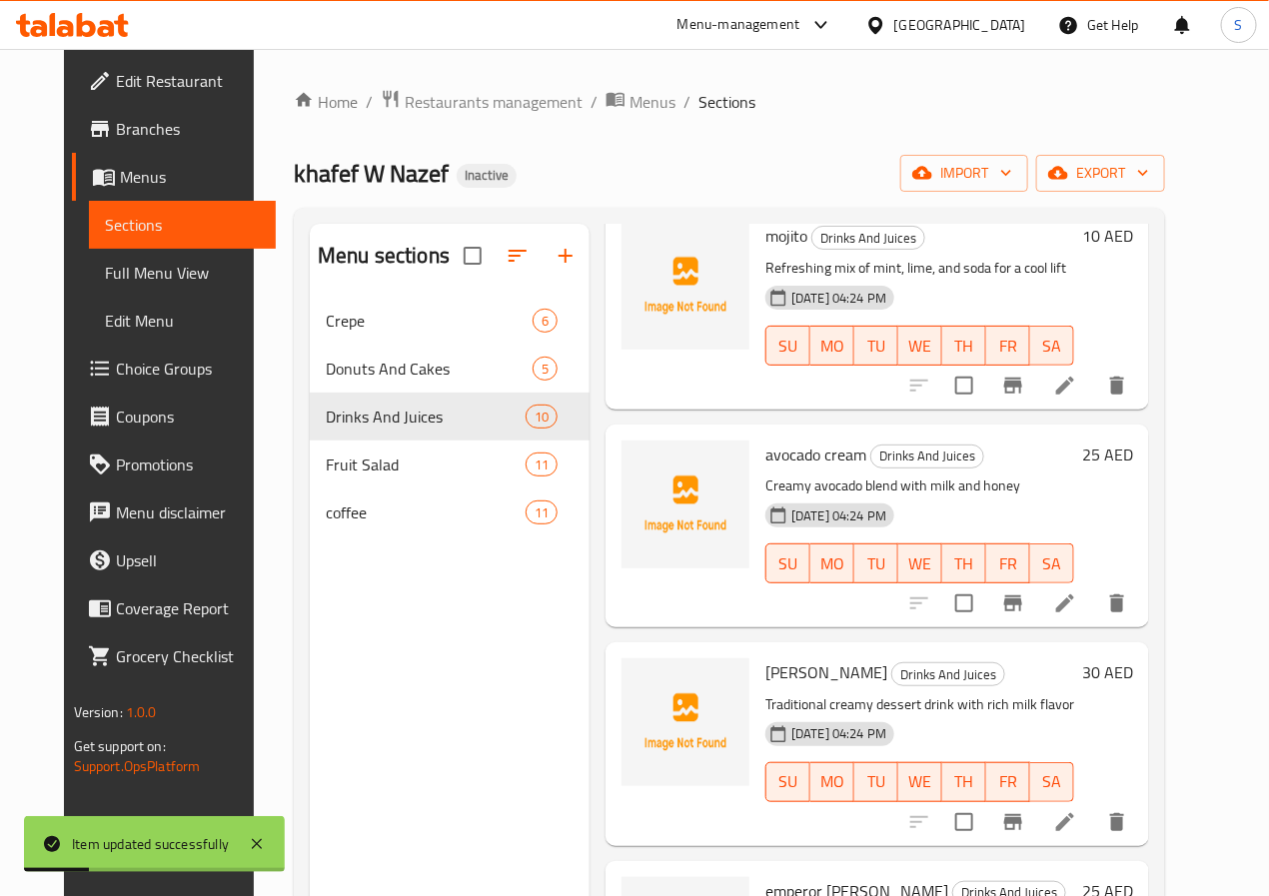
scroll to position [378, 0]
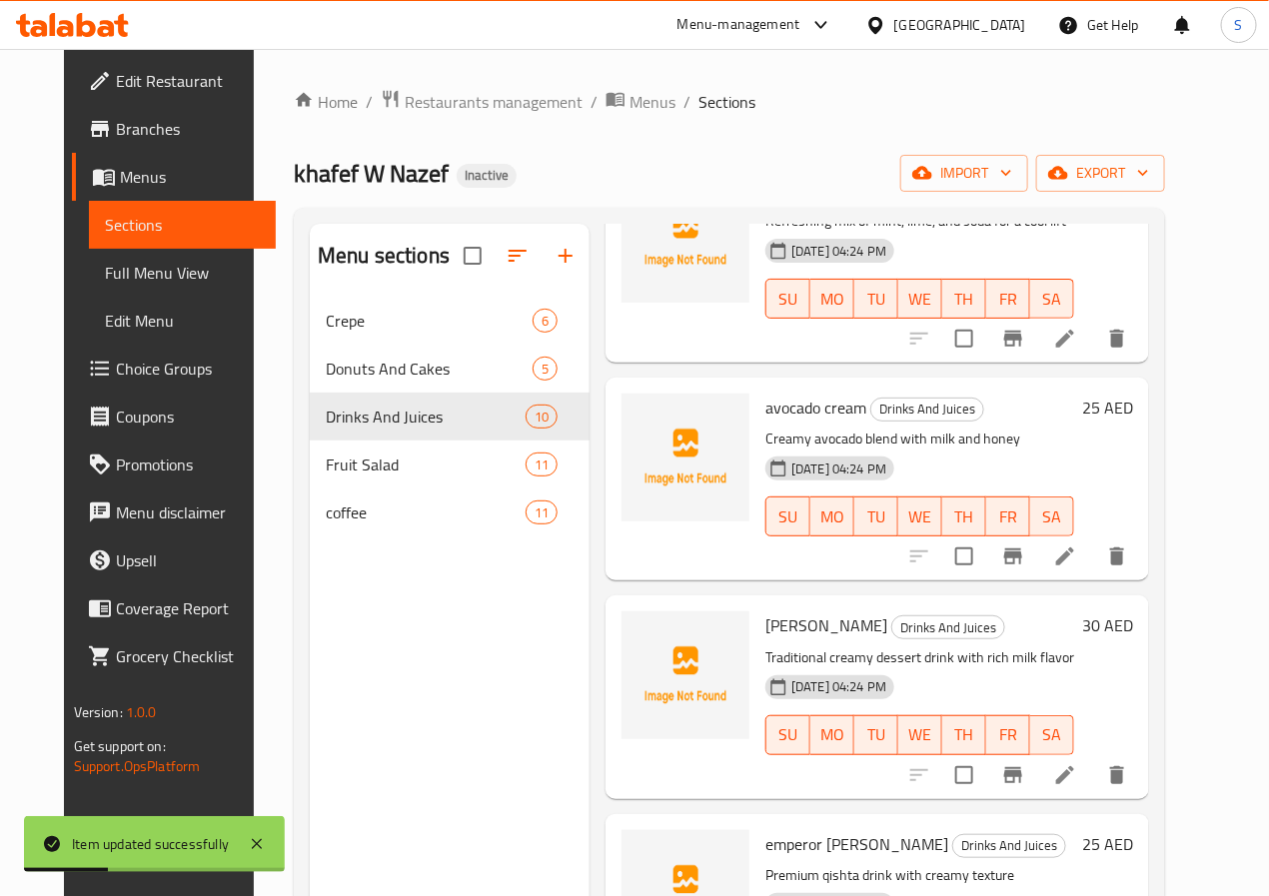
click at [1077, 564] on icon at bounding box center [1065, 557] width 24 height 24
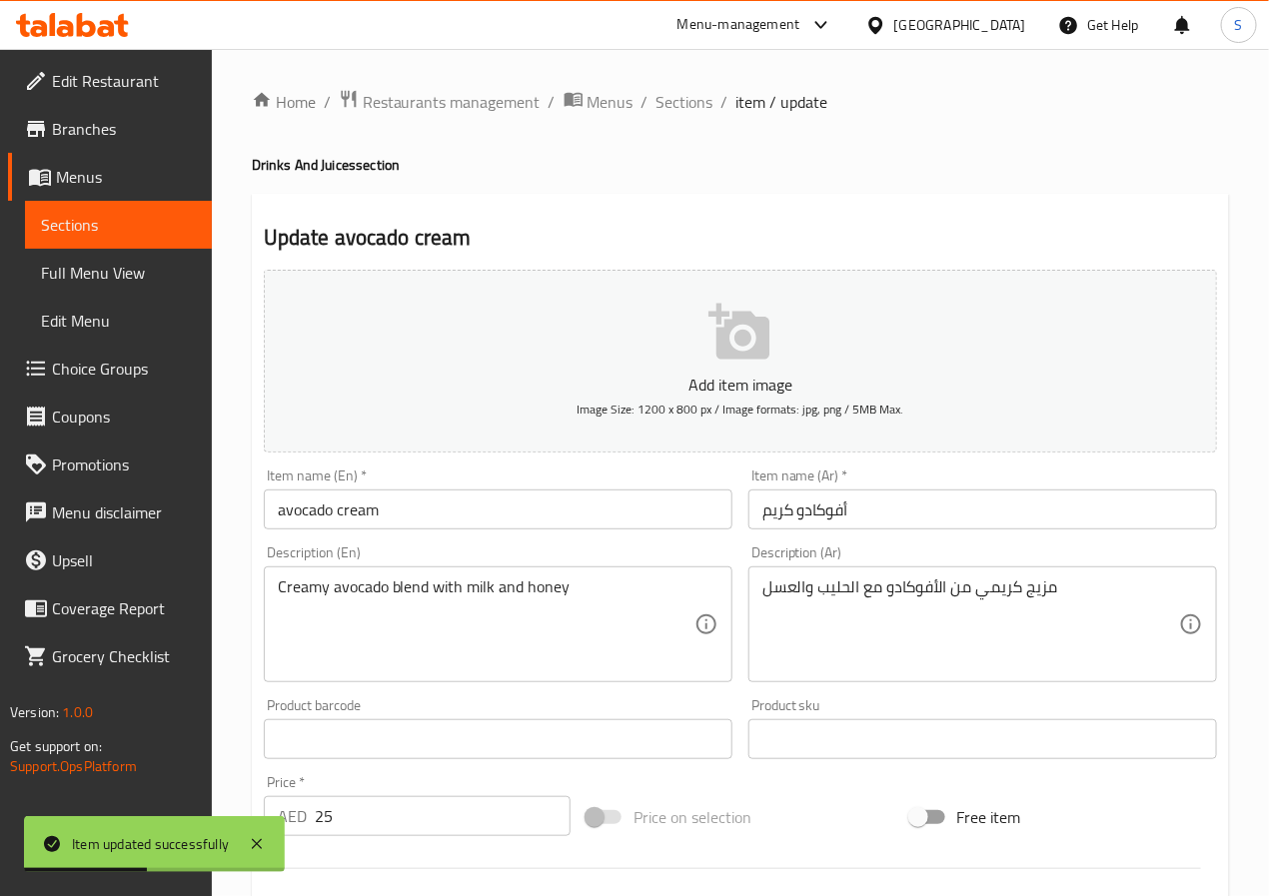
click at [819, 516] on input "أفوكادو كريم" at bounding box center [983, 510] width 469 height 40
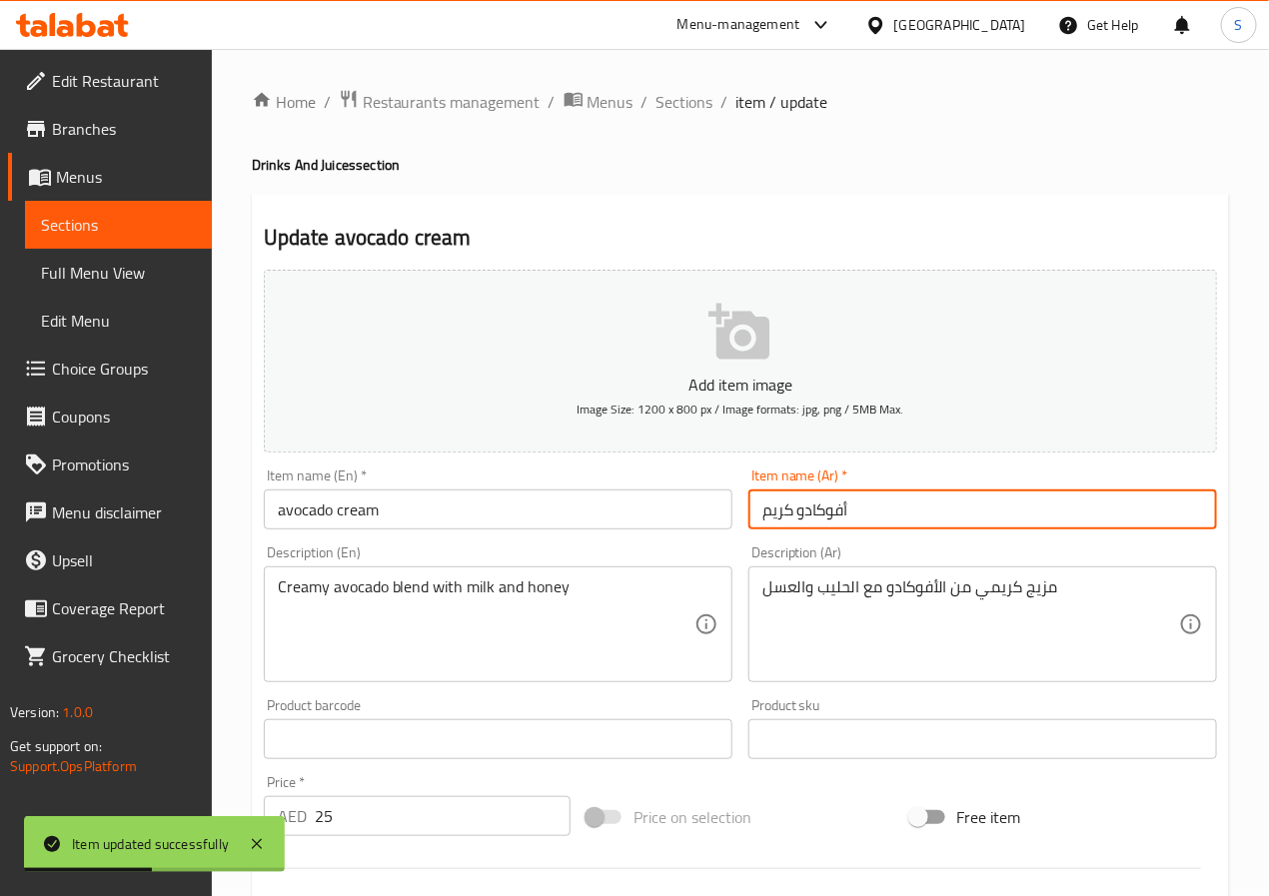
click at [819, 516] on input "أفوكادو كريم" at bounding box center [983, 510] width 469 height 40
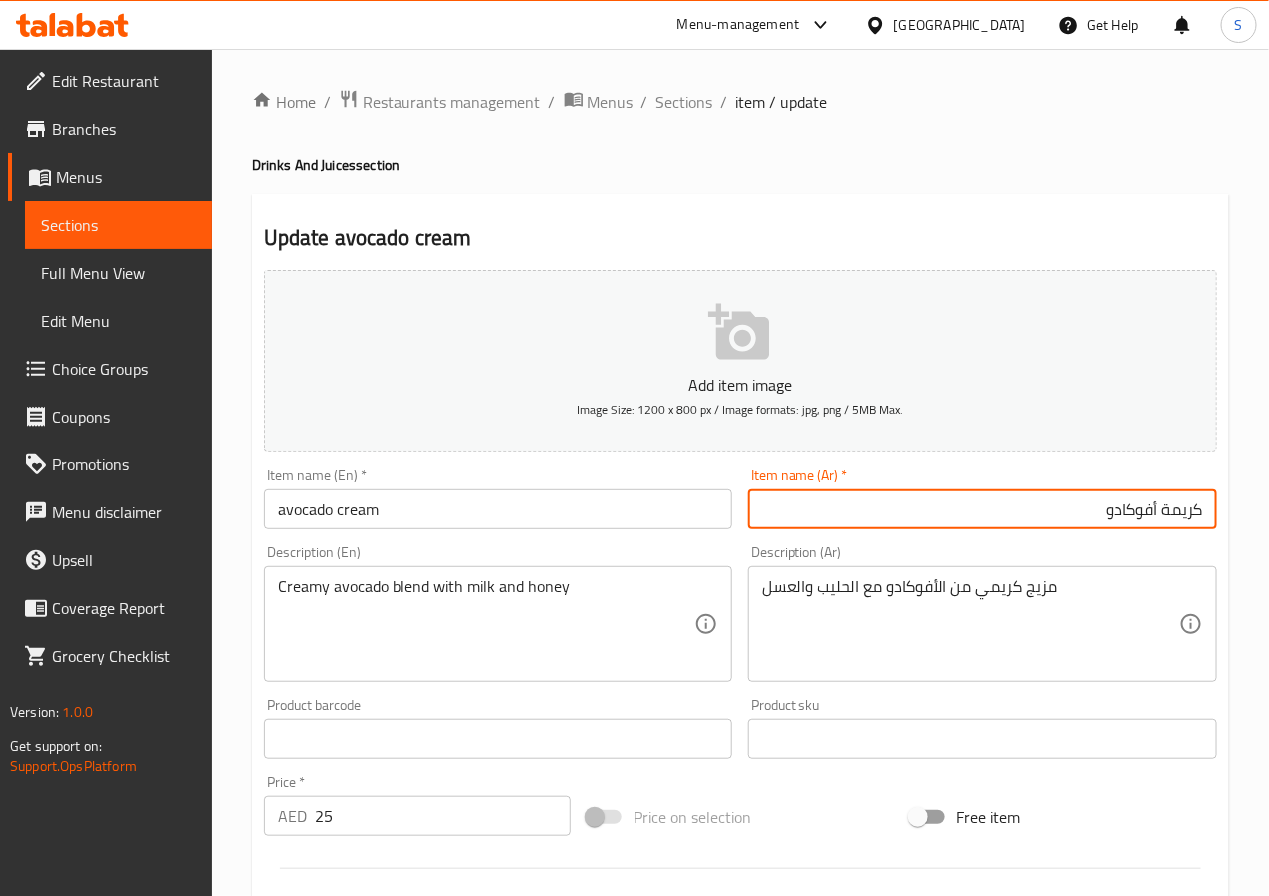
type input "كريمة أفوكادو"
click at [905, 591] on textarea "مزيج كريمي من الأفوكادو مع الحليب والعسل" at bounding box center [971, 625] width 417 height 95
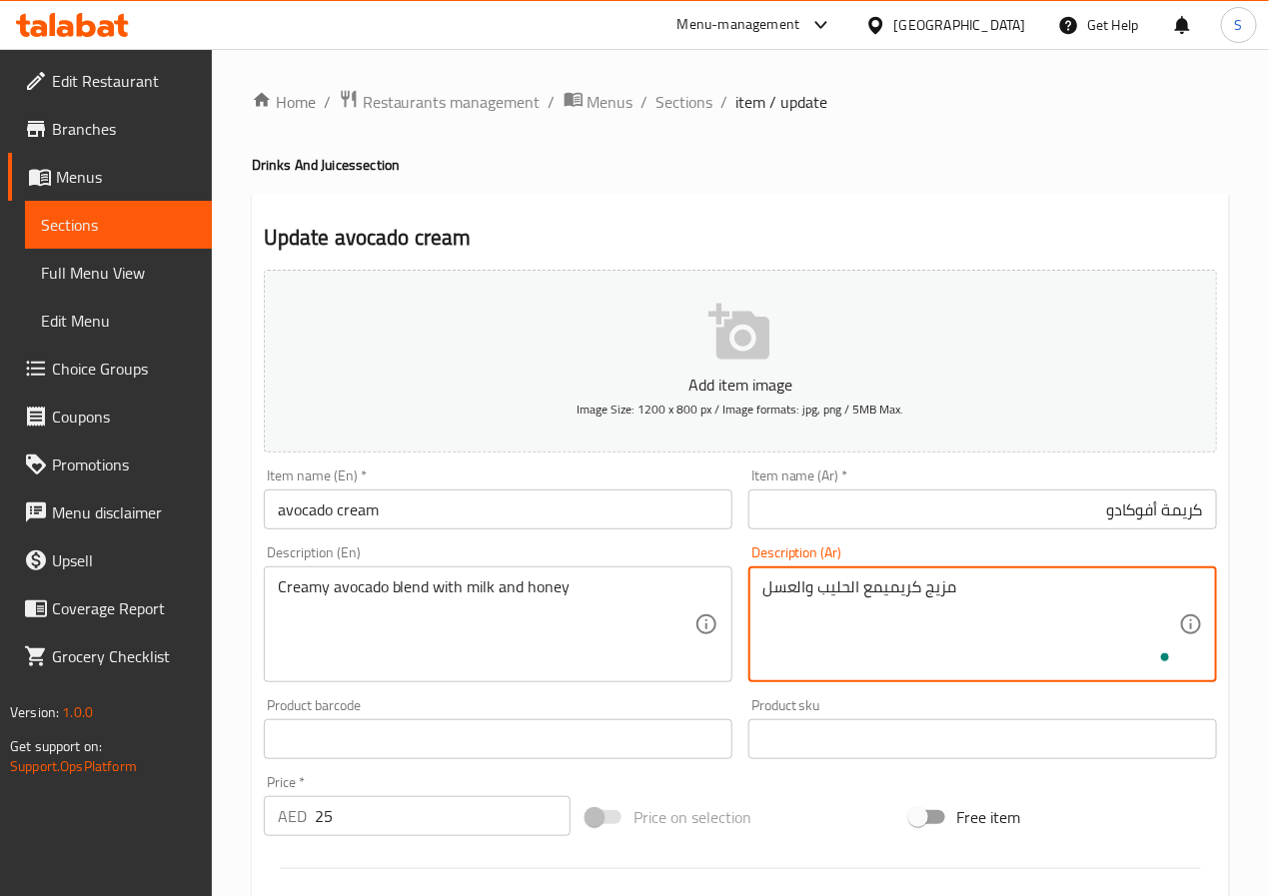
paste textarea "الأفوكادو"
type textarea "مزيج أفوكادو كريمي مع الحليب والعسل"
click at [935, 495] on input "كريمة أفوكادو" at bounding box center [983, 510] width 469 height 40
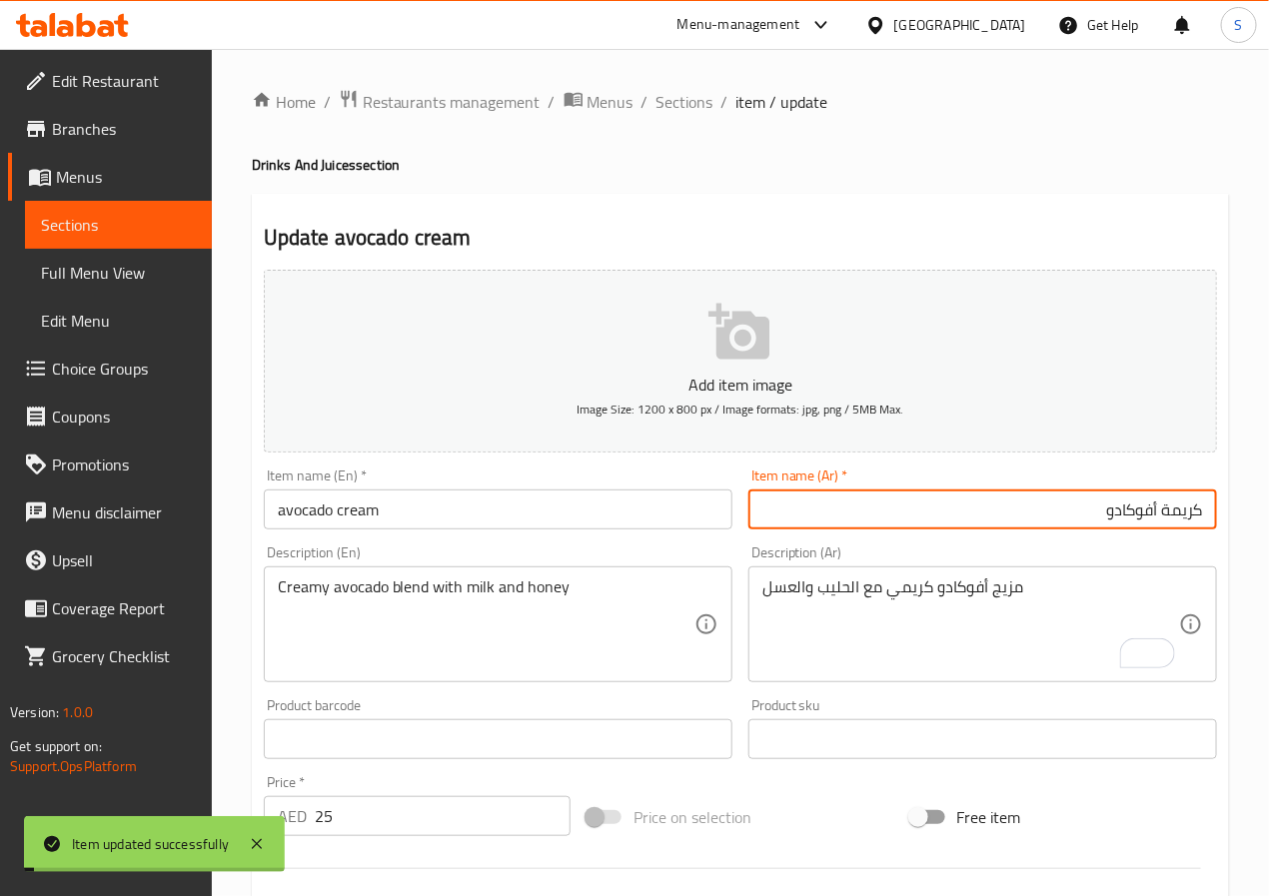
drag, startPoint x: 697, startPoint y: 96, endPoint x: 648, endPoint y: 10, distance: 98.9
click at [697, 96] on span "Sections" at bounding box center [685, 102] width 57 height 24
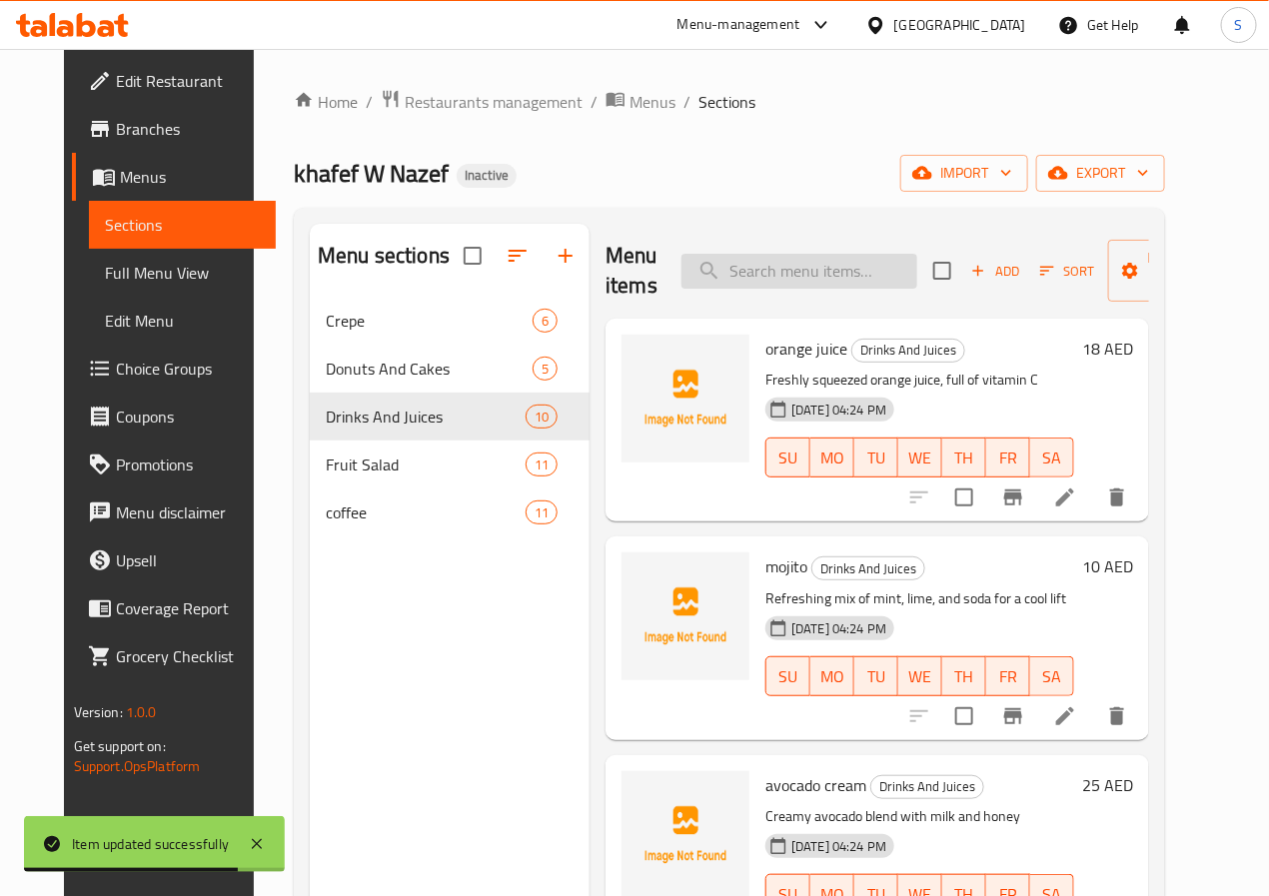
click at [763, 279] on input "search" at bounding box center [800, 271] width 236 height 35
paste input "mango boba"
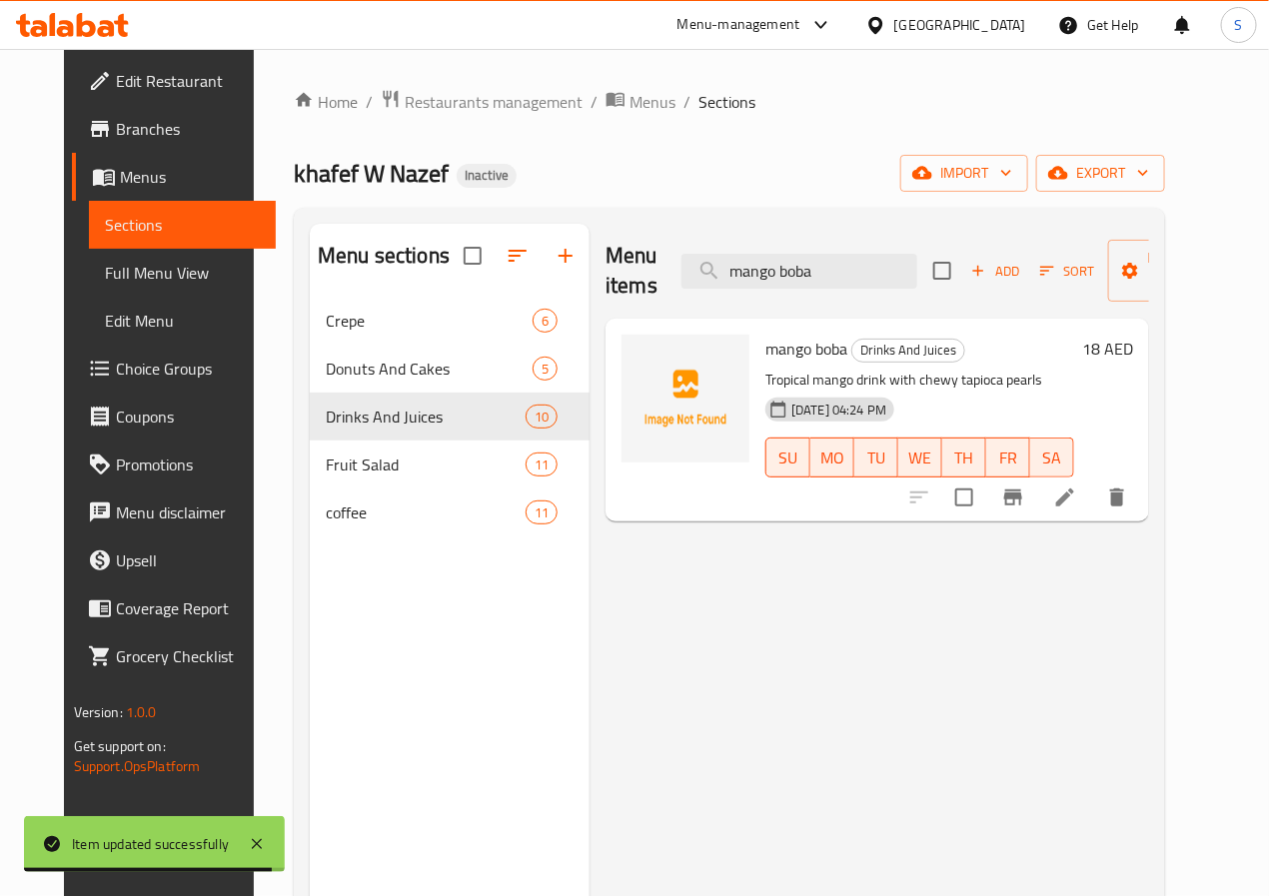
type input "mango boba"
click at [1077, 498] on icon at bounding box center [1065, 498] width 24 height 24
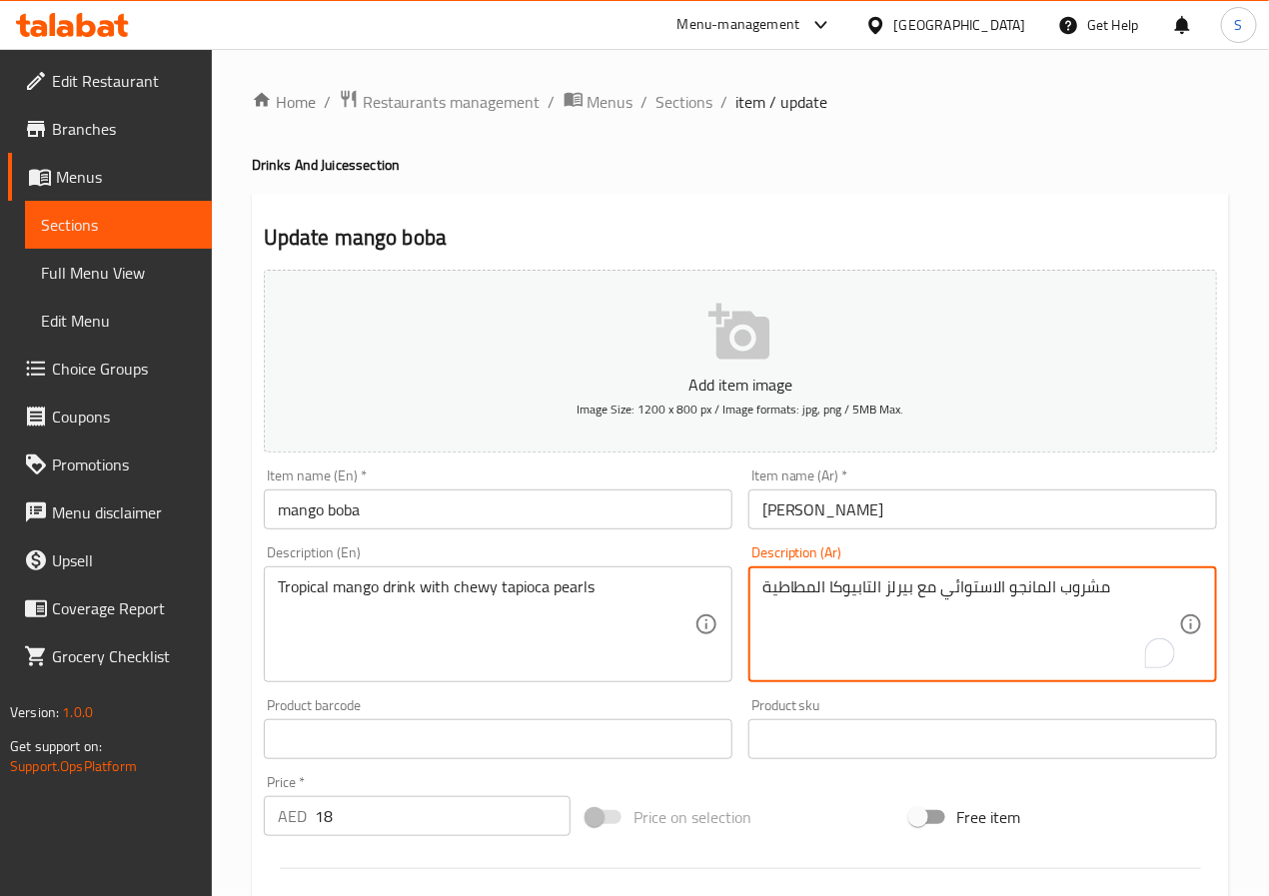
click at [802, 588] on textarea "مشروب المانجو الاستوائي مع بيرلز التابيوكا المطاطية" at bounding box center [971, 625] width 417 height 95
type textarea "مشروب المانجو الاستوائي مع بيرلز التابيوكا التشيوي"
click at [866, 510] on input "[PERSON_NAME]" at bounding box center [983, 510] width 469 height 40
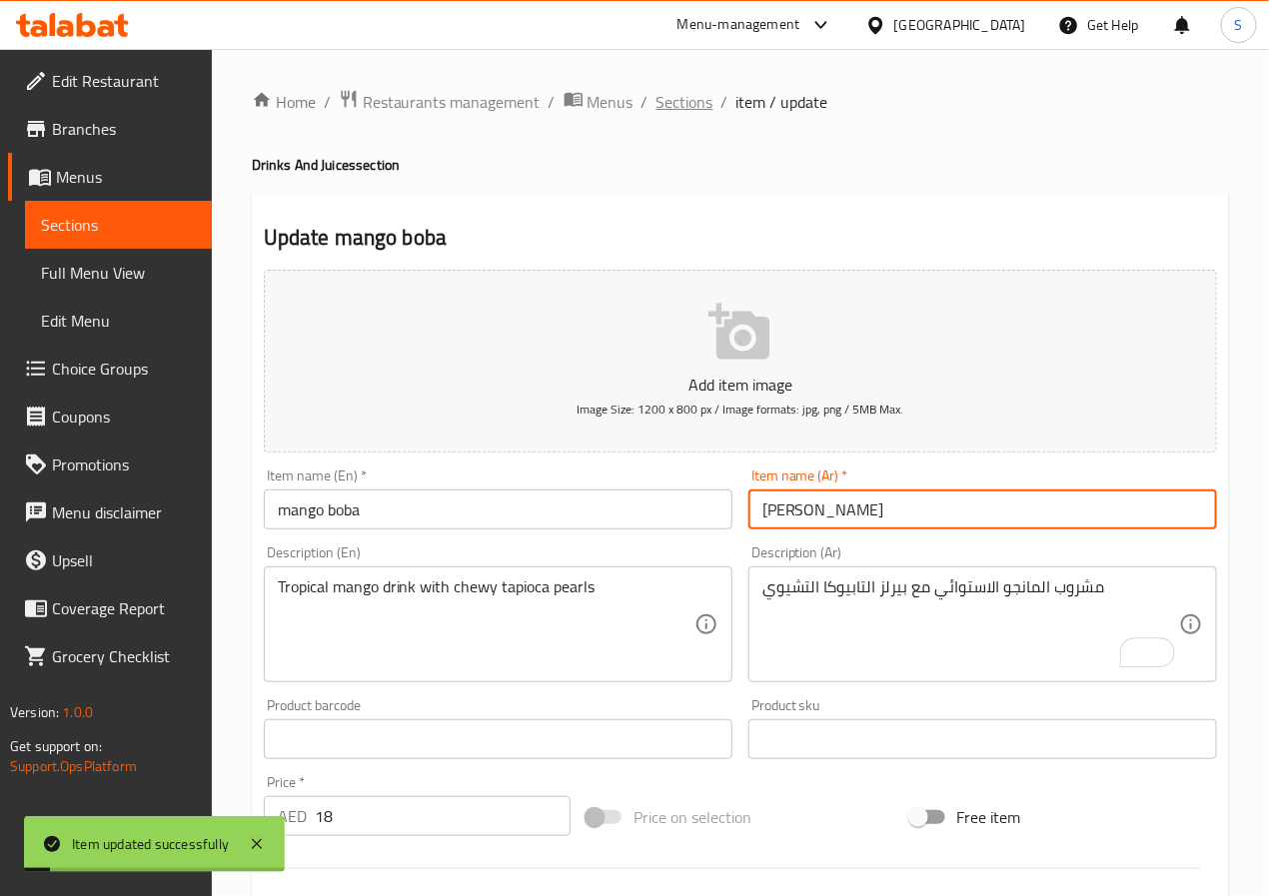
click at [685, 108] on span "Sections" at bounding box center [685, 102] width 57 height 24
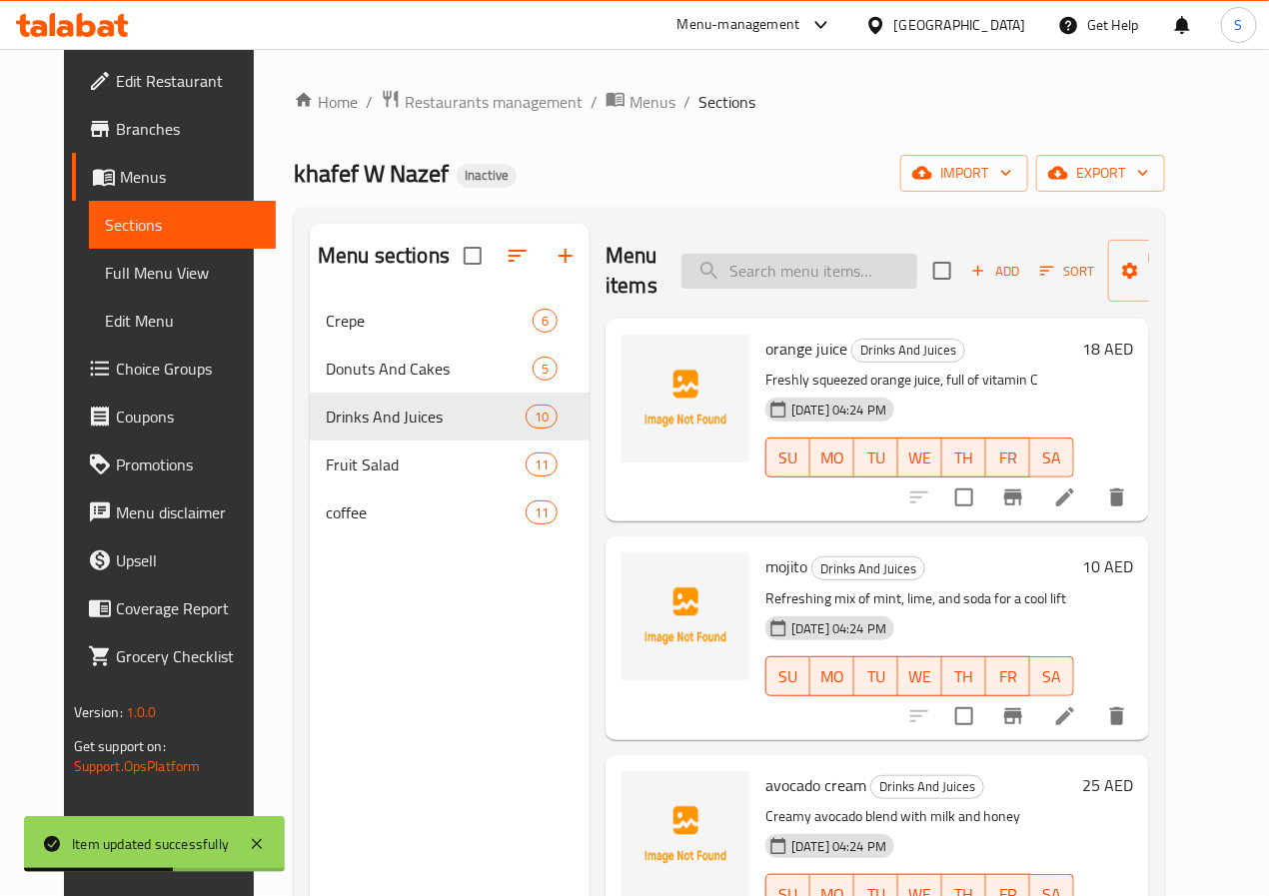
click at [711, 262] on input "search" at bounding box center [800, 271] width 236 height 35
paste input "waffle ice cream"
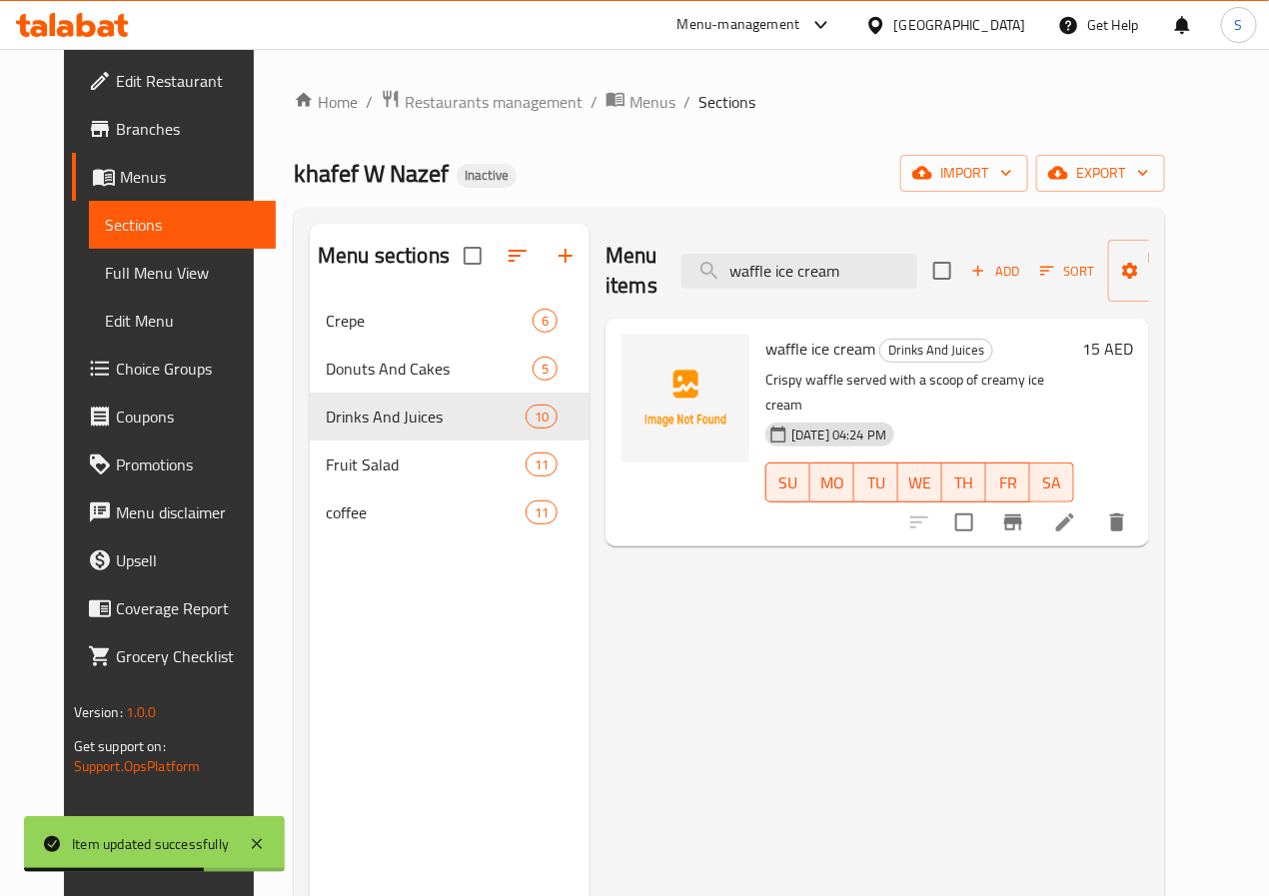
type input "waffle ice cream"
click at [1093, 516] on li at bounding box center [1065, 523] width 56 height 36
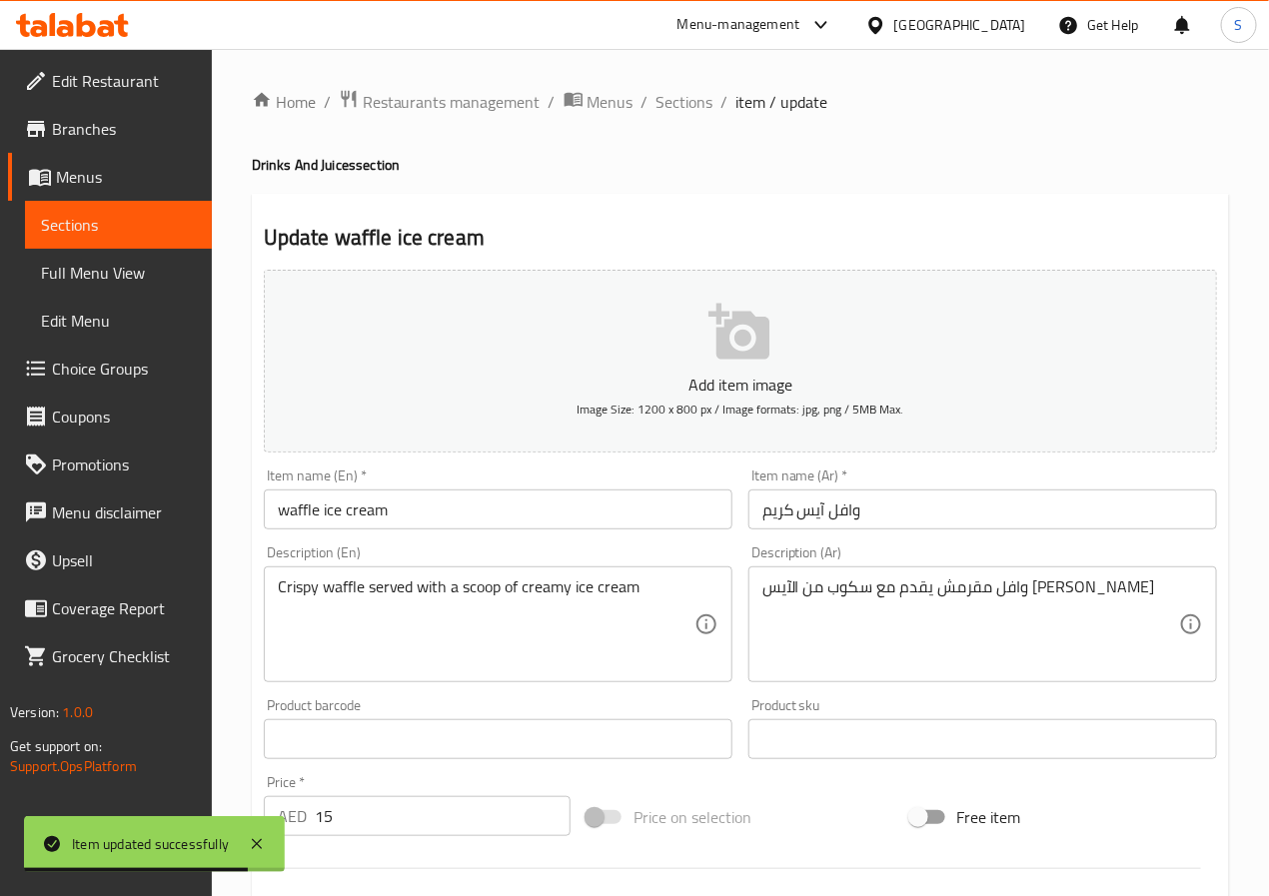
click at [947, 591] on textarea "وافل مقرمش يقدم مع سكوب من الآيس [PERSON_NAME]" at bounding box center [971, 625] width 417 height 95
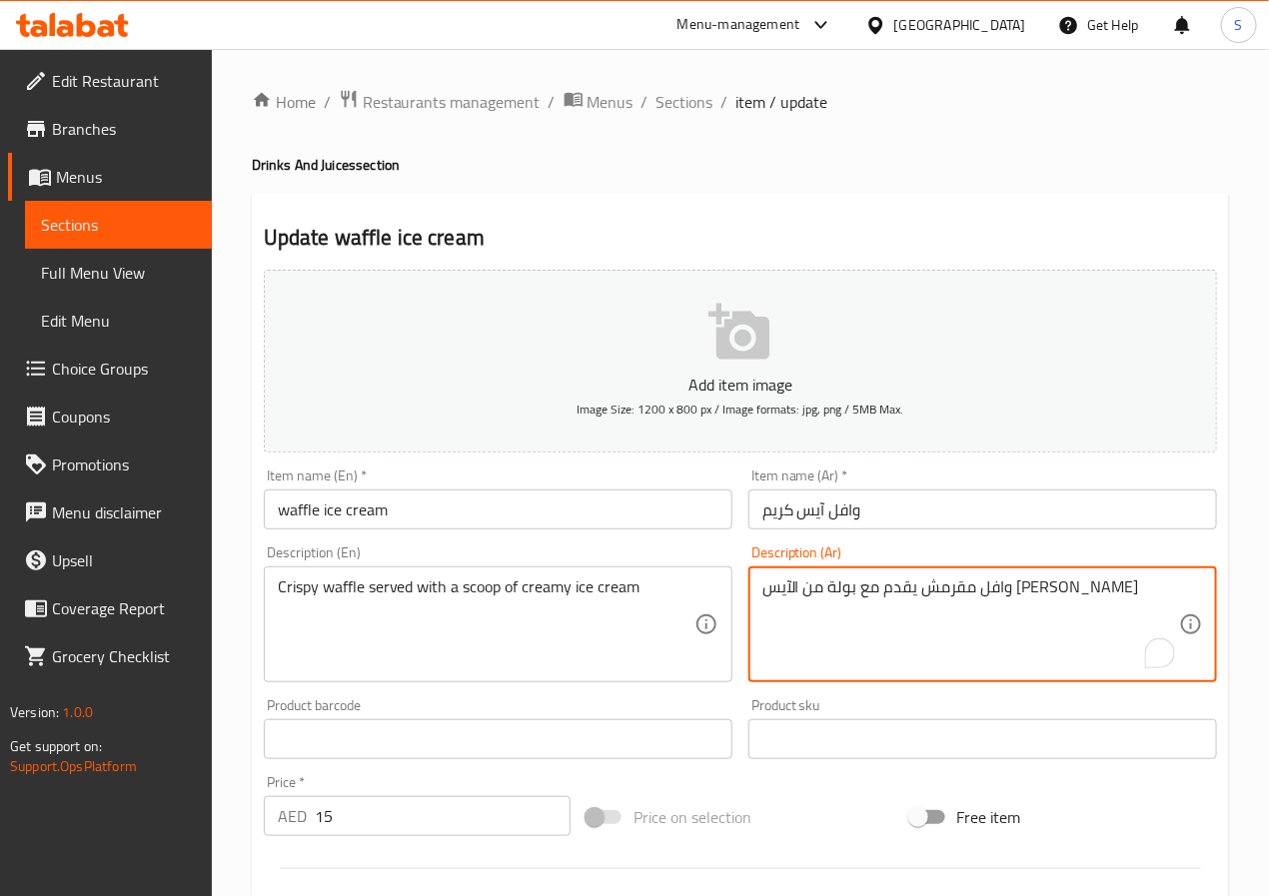
type textarea "وافل مقرمش يقدم مع بولة من الآيس [PERSON_NAME]"
click at [921, 517] on input "وافل آيس كريم" at bounding box center [983, 510] width 469 height 40
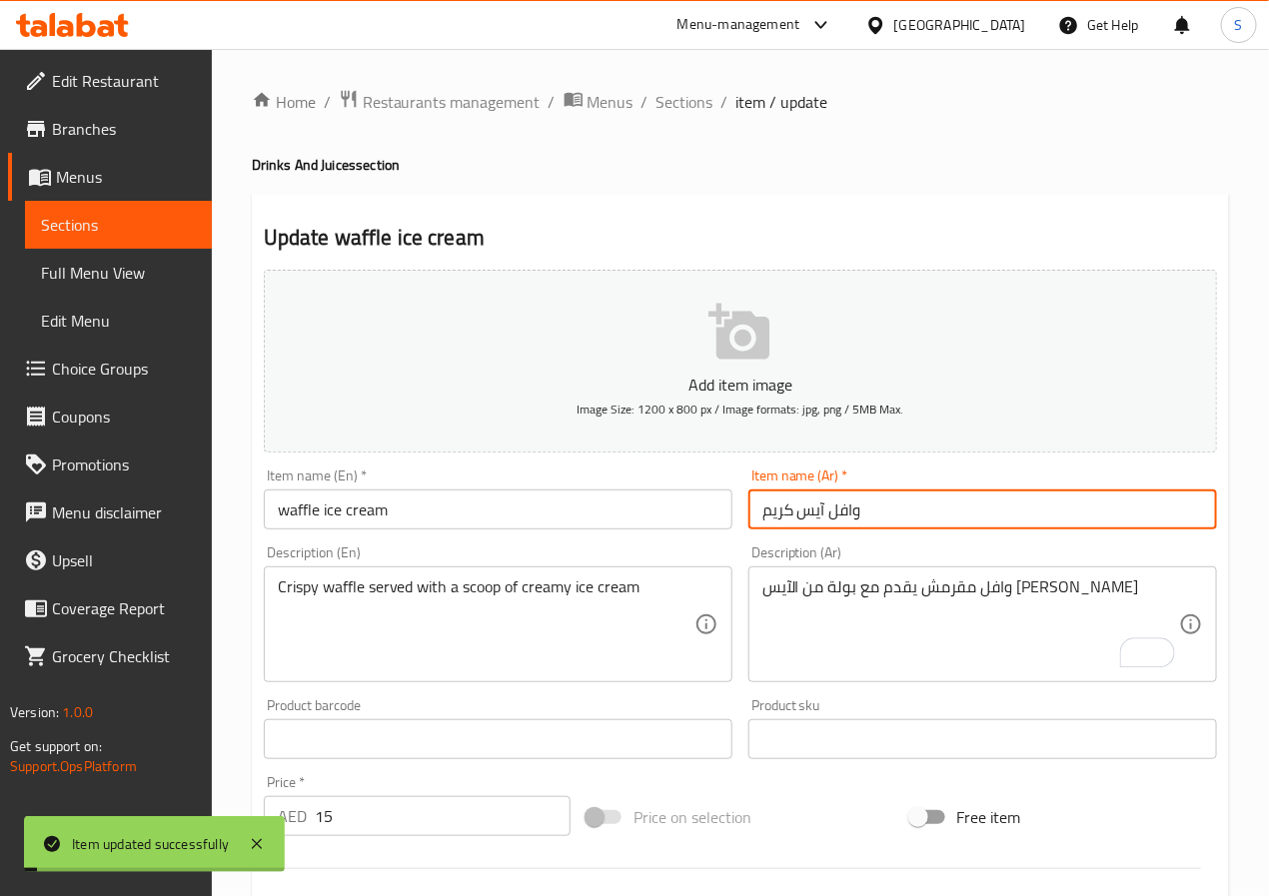
drag, startPoint x: 690, startPoint y: 105, endPoint x: 628, endPoint y: 9, distance: 114.2
click at [690, 105] on span "Sections" at bounding box center [685, 102] width 57 height 24
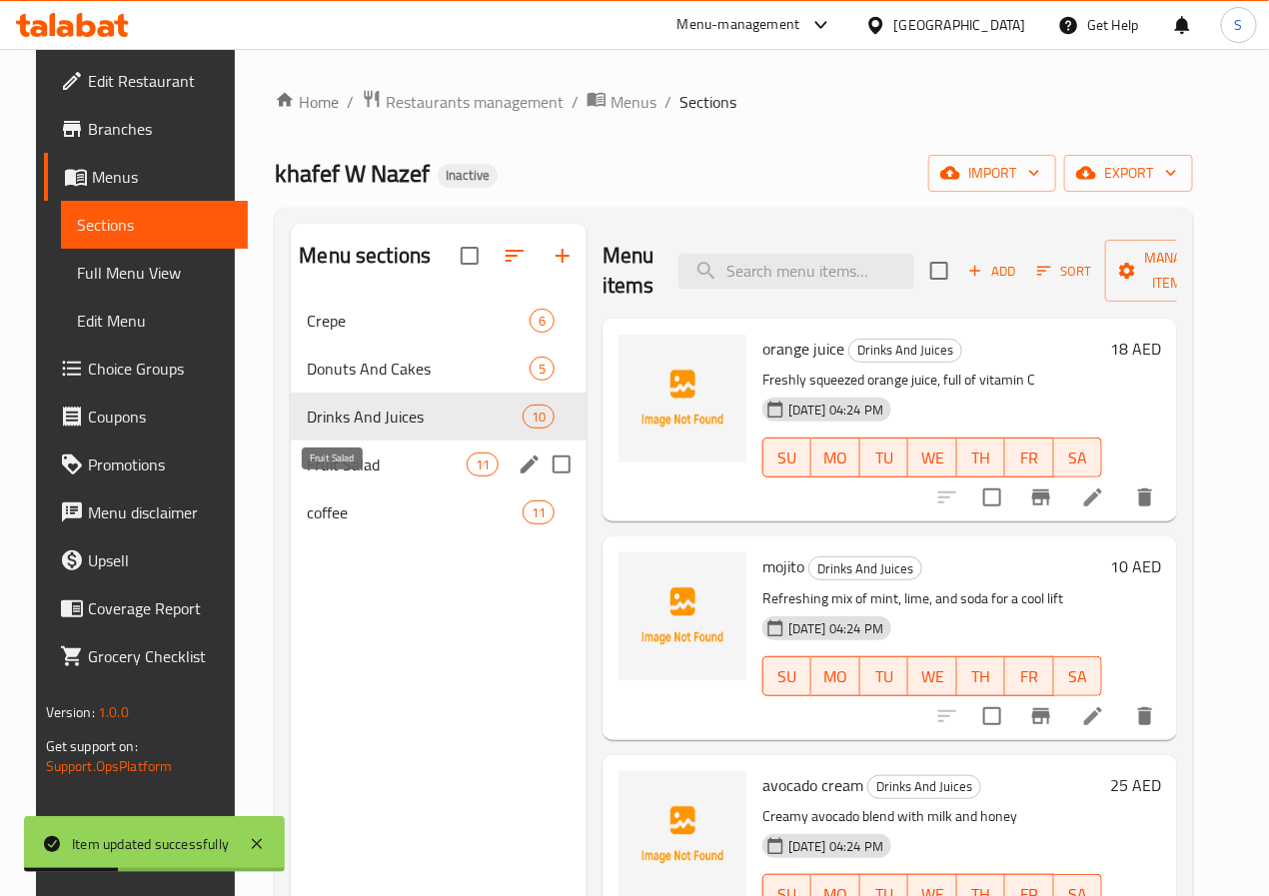
click at [345, 477] on div "Fruit Salad 11" at bounding box center [439, 465] width 296 height 48
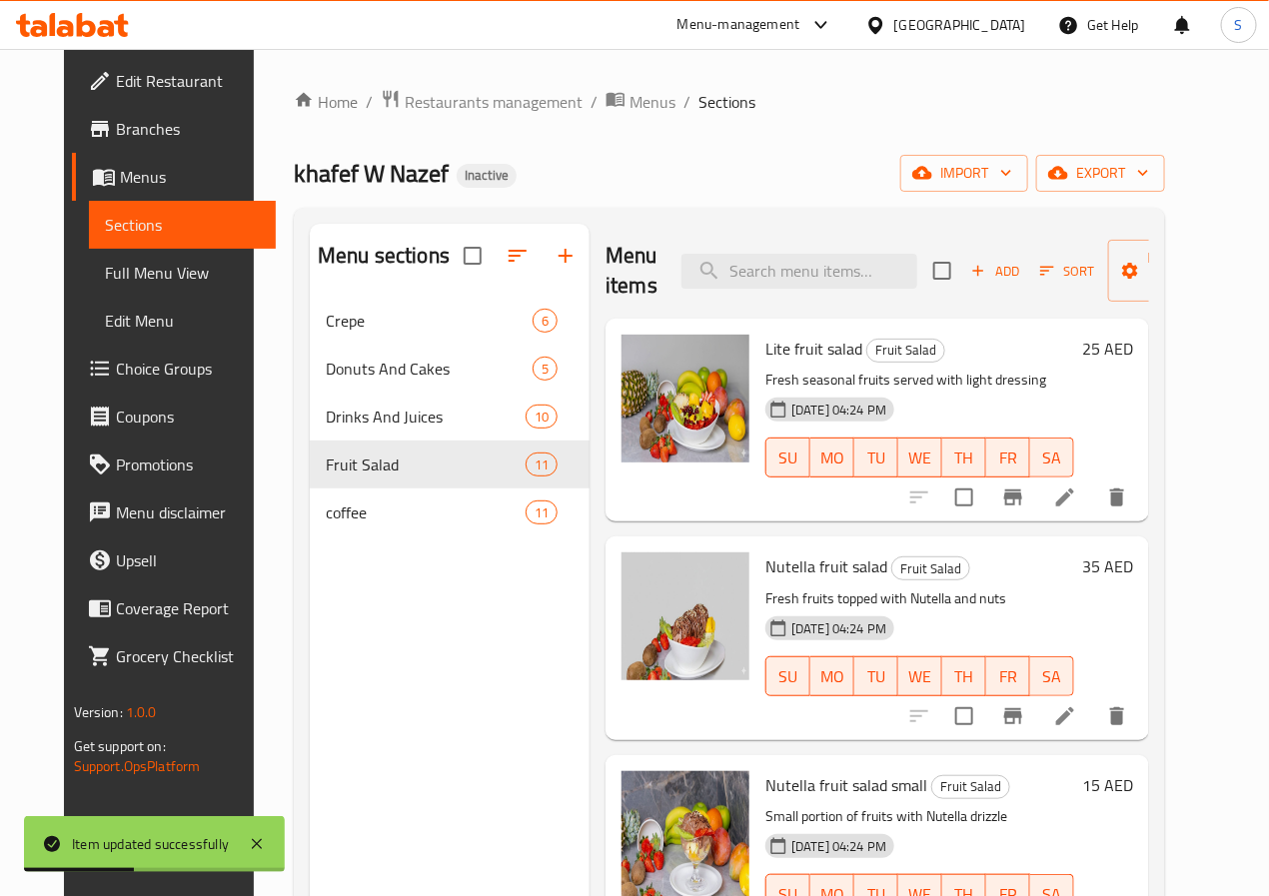
click at [1093, 511] on li at bounding box center [1065, 498] width 56 height 36
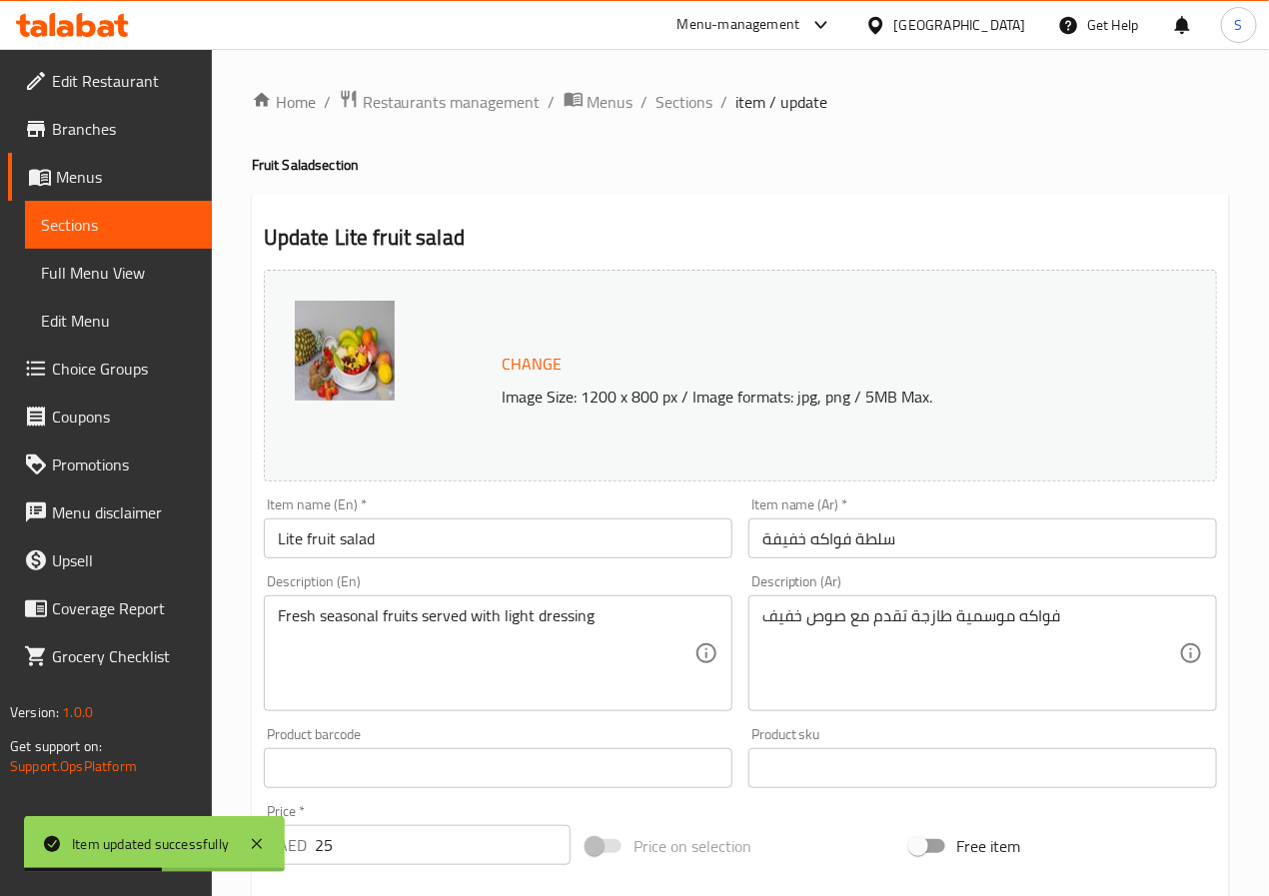
click at [786, 547] on input "سلطة فواكه خفيفة" at bounding box center [983, 539] width 469 height 40
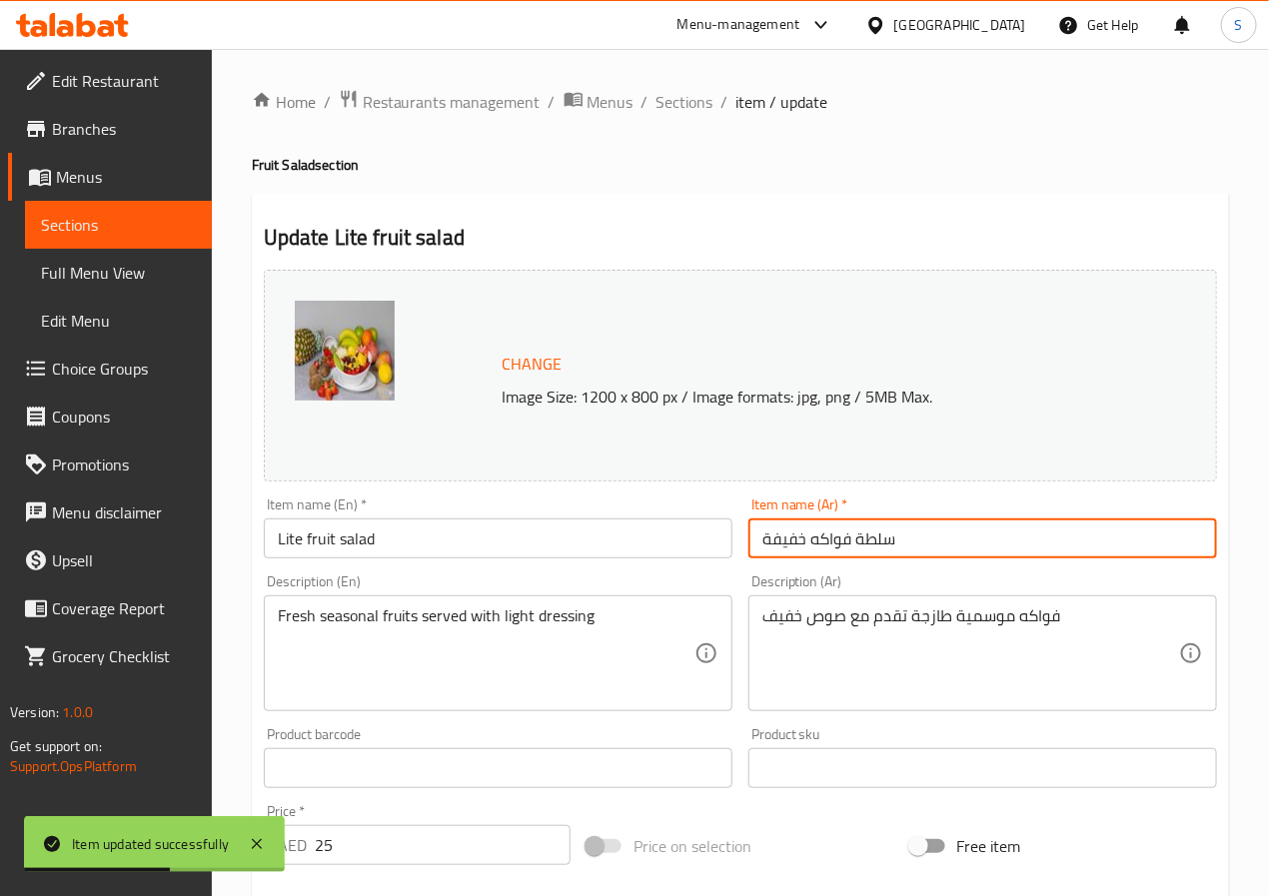
click at [786, 547] on input "سلطة فواكه خفيفة" at bounding box center [983, 539] width 469 height 40
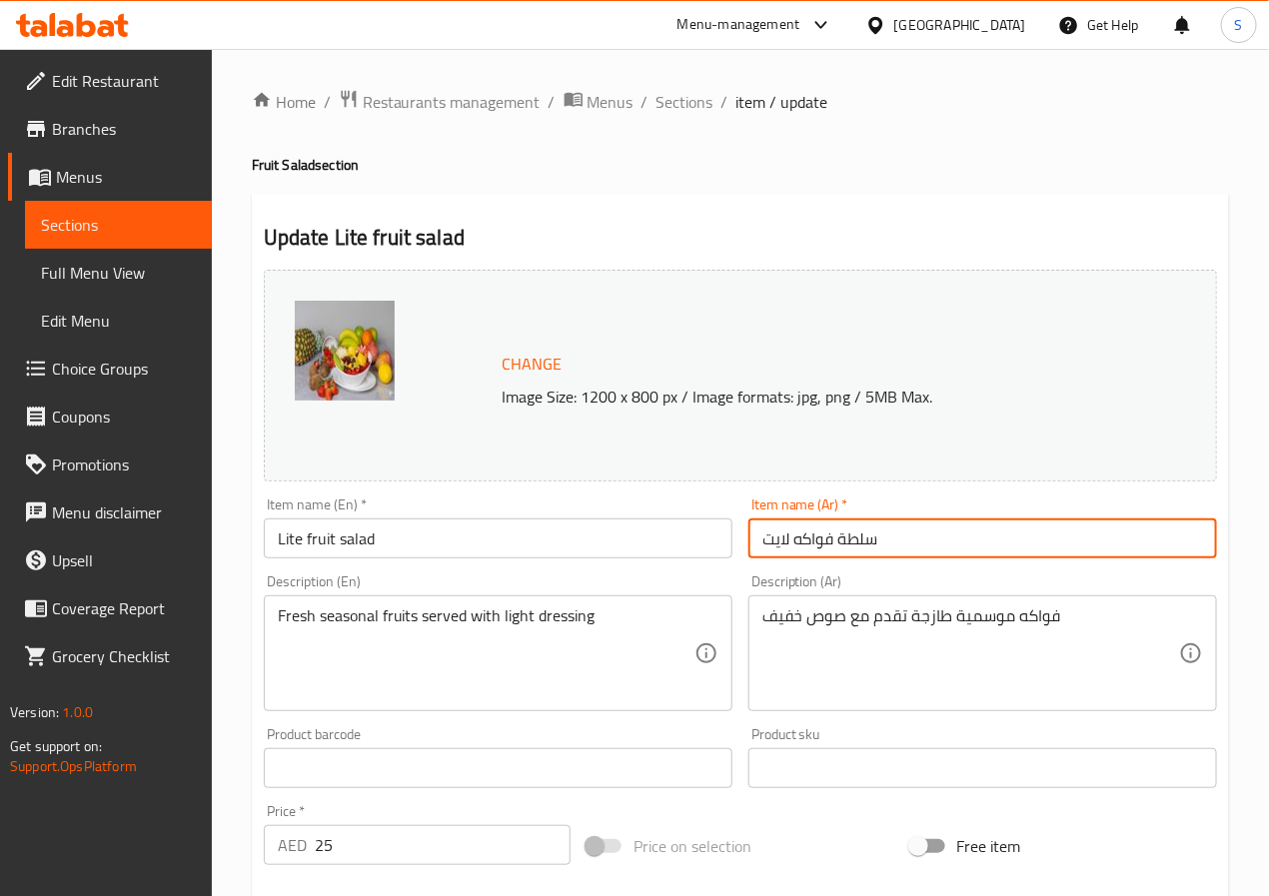
type input "سلطة فواكه لايت"
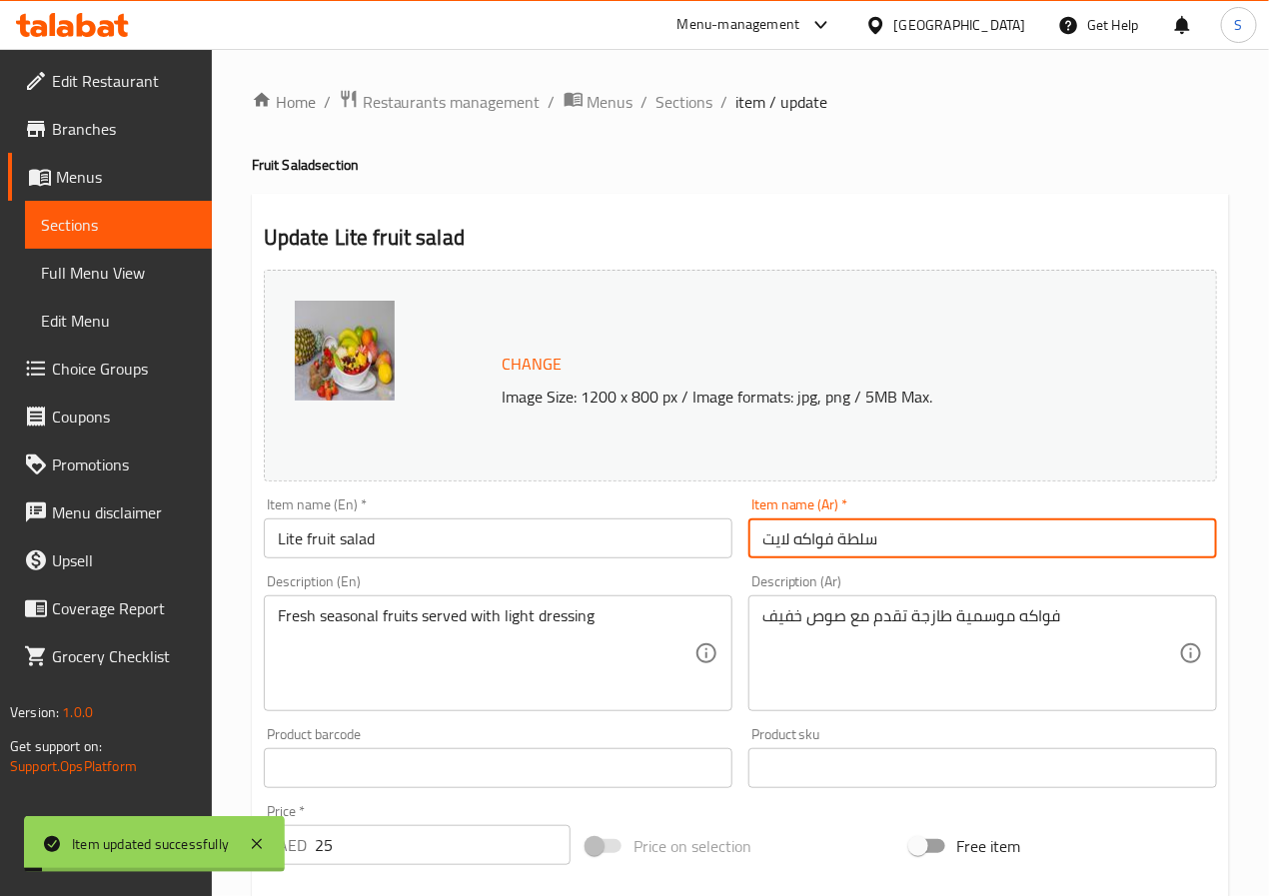
drag, startPoint x: 697, startPoint y: 93, endPoint x: 660, endPoint y: 6, distance: 94.5
click at [697, 93] on span "Sections" at bounding box center [685, 102] width 57 height 24
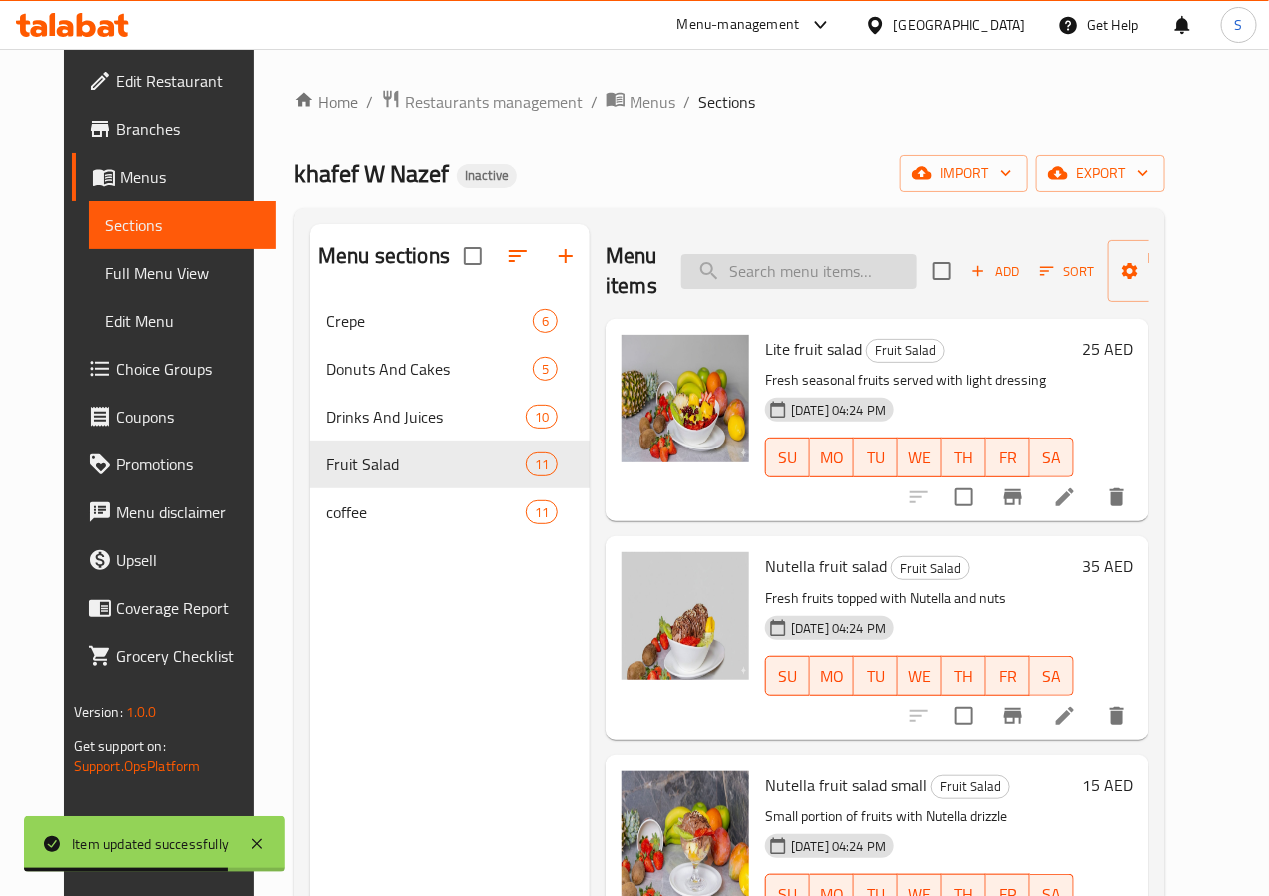
click at [819, 282] on input "search" at bounding box center [800, 271] width 236 height 35
paste input "Kinder fruit salad"
type input "Kinder fruit salad"
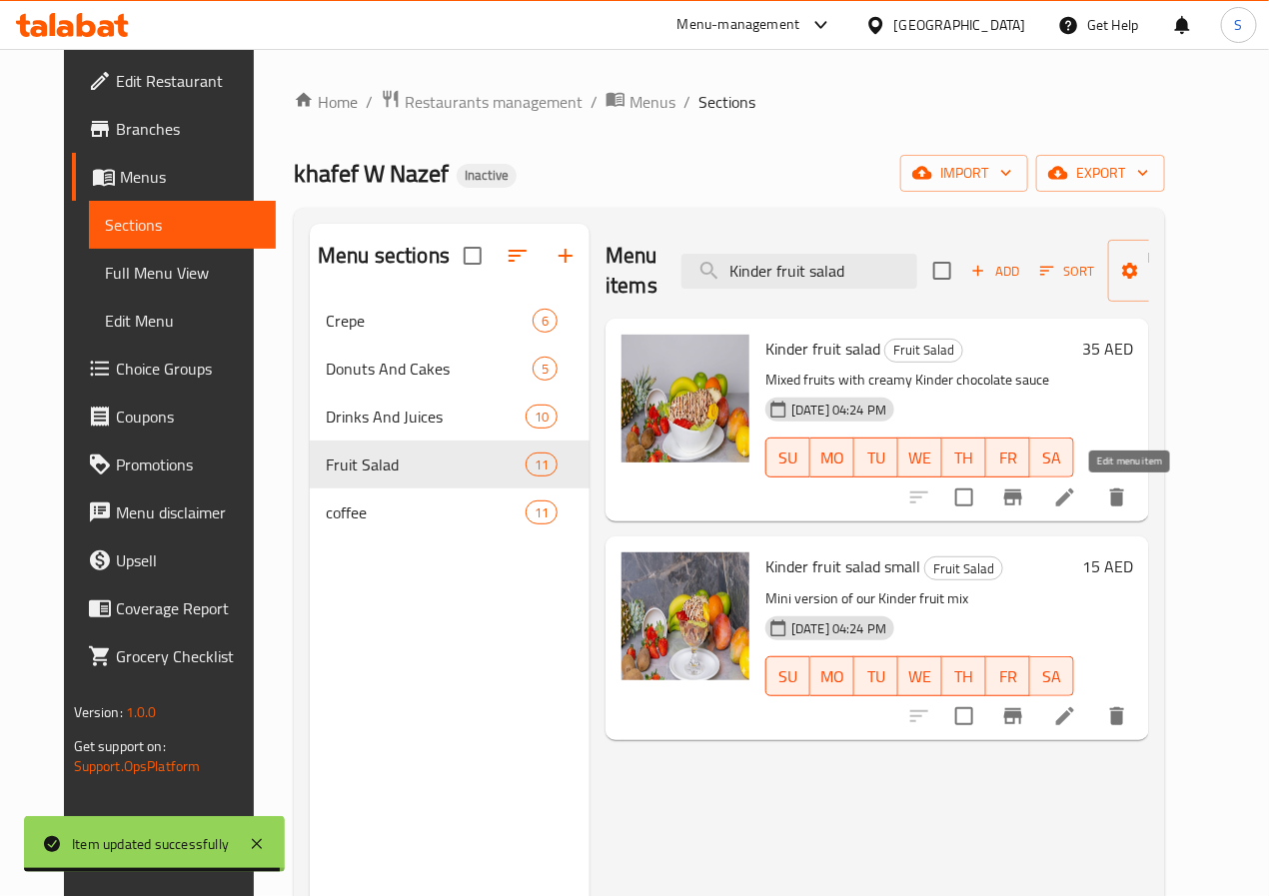
click at [1074, 507] on icon at bounding box center [1065, 498] width 18 height 18
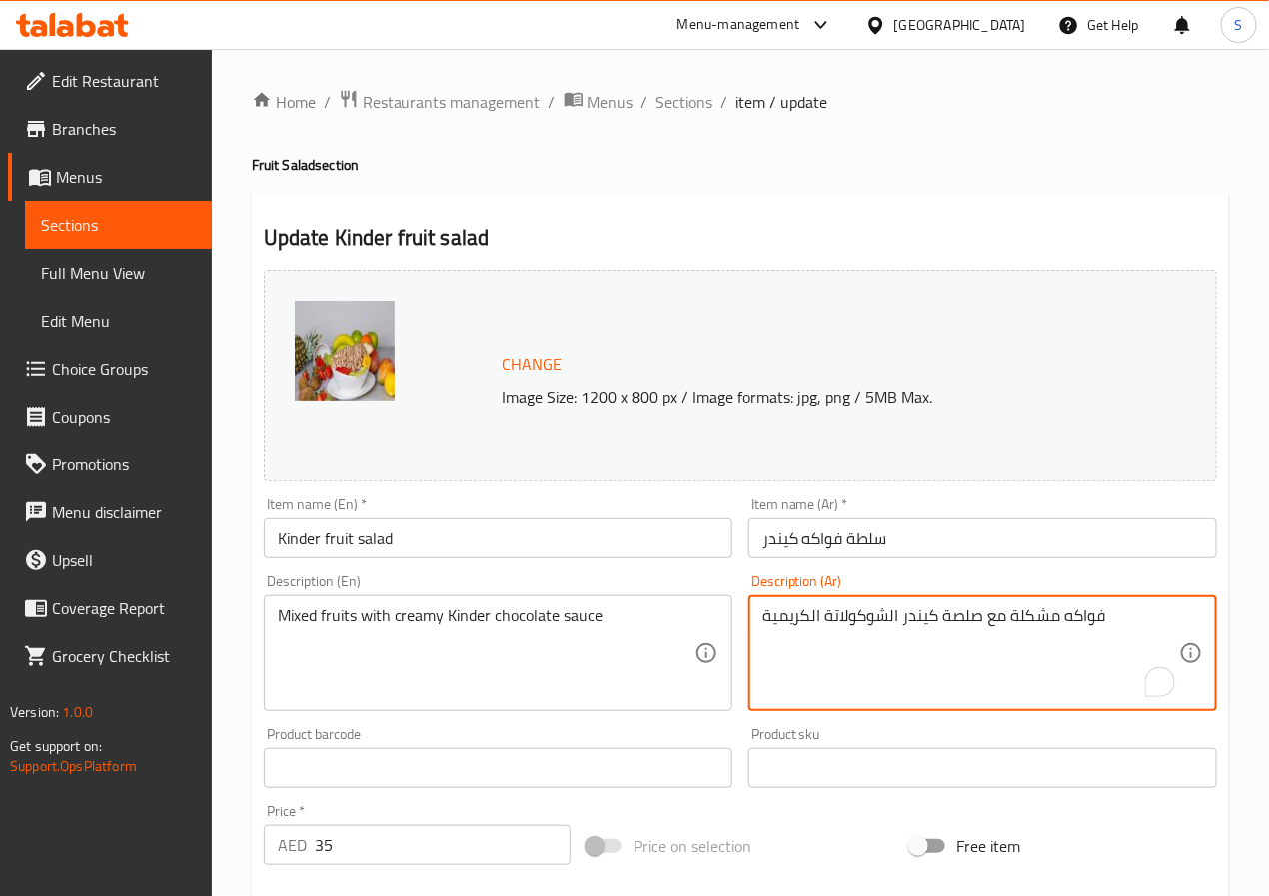
click at [870, 618] on textarea "فواكه مشكلة مع صلصة كيندر الشوكولاتة الكريمية" at bounding box center [971, 654] width 417 height 95
paste textarea "الشوكولاتة"
type textarea "فواكه مشكلة مع صلصة شوكولاتة كيندر الكريمية"
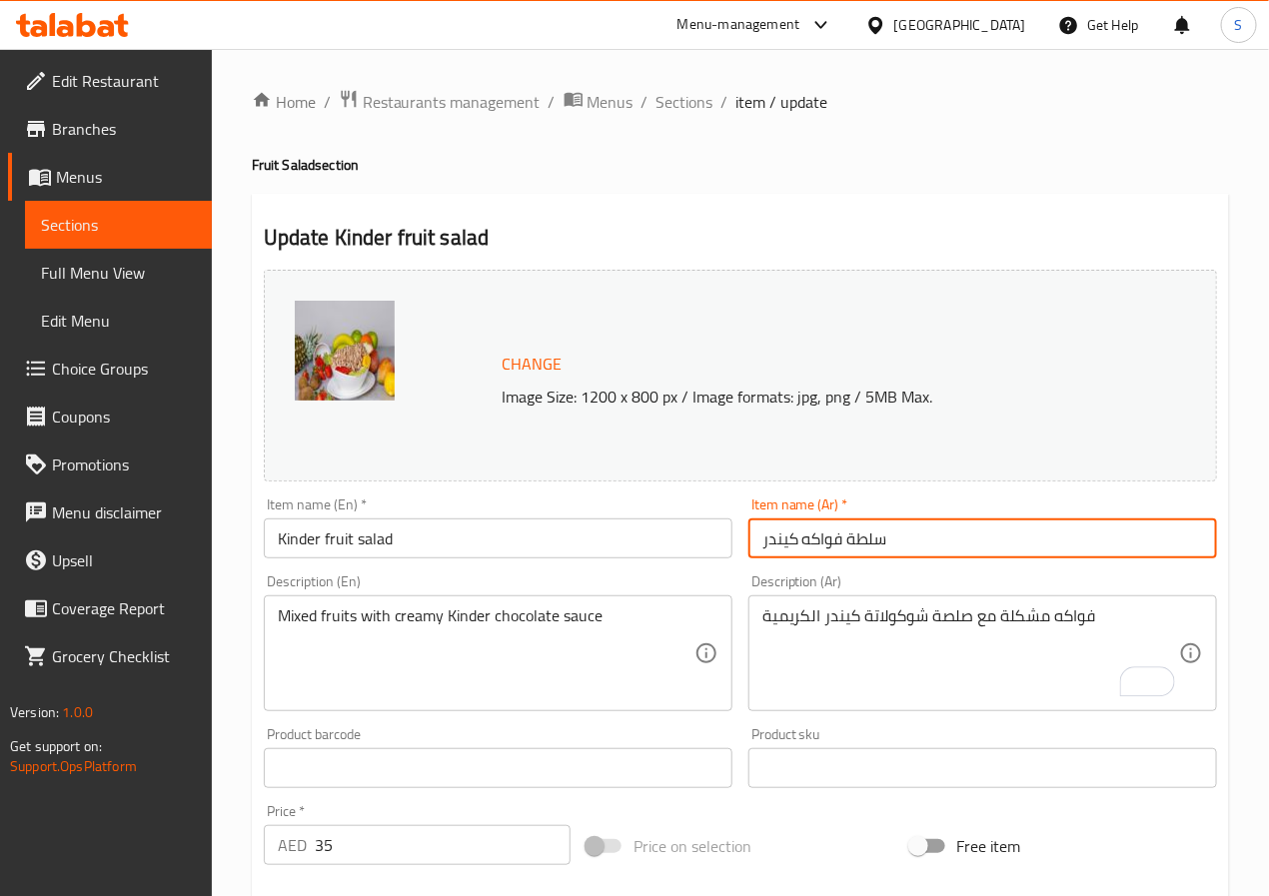
click at [900, 535] on input "سلطة فواكه كيندر" at bounding box center [983, 539] width 469 height 40
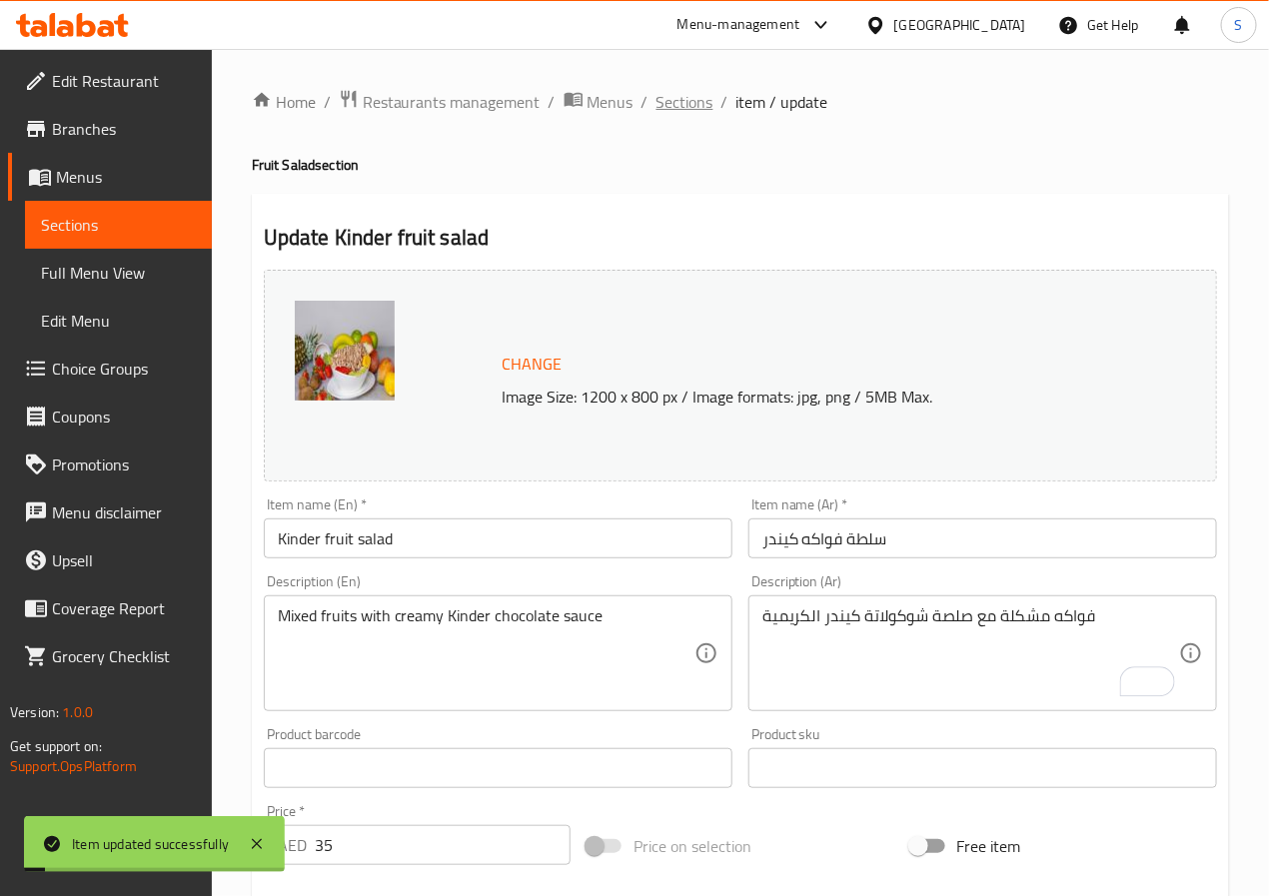
click at [660, 102] on span "Sections" at bounding box center [685, 102] width 57 height 24
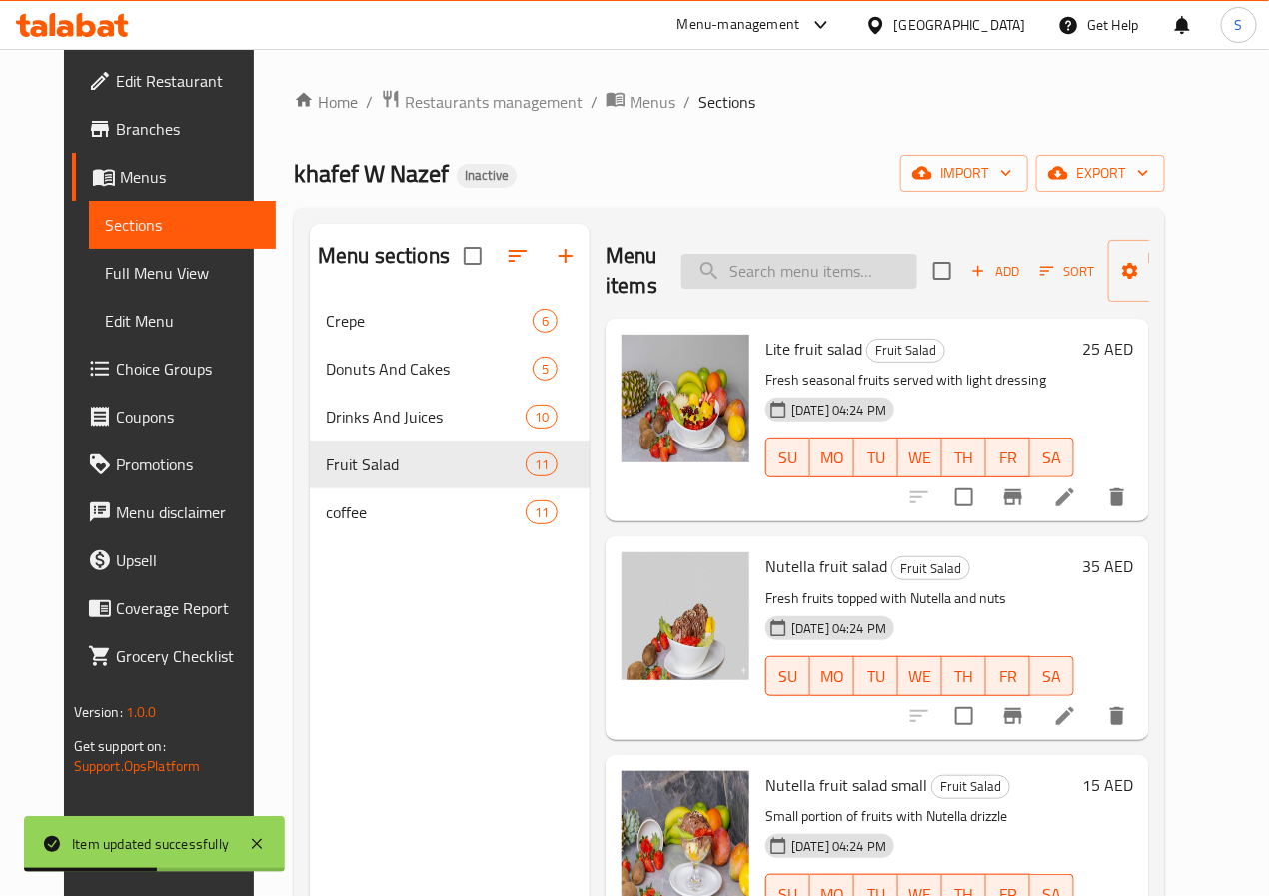
click at [760, 283] on input "search" at bounding box center [800, 271] width 236 height 35
paste input "Kinder fruit salad small"
type input "Kinder fruit salad small"
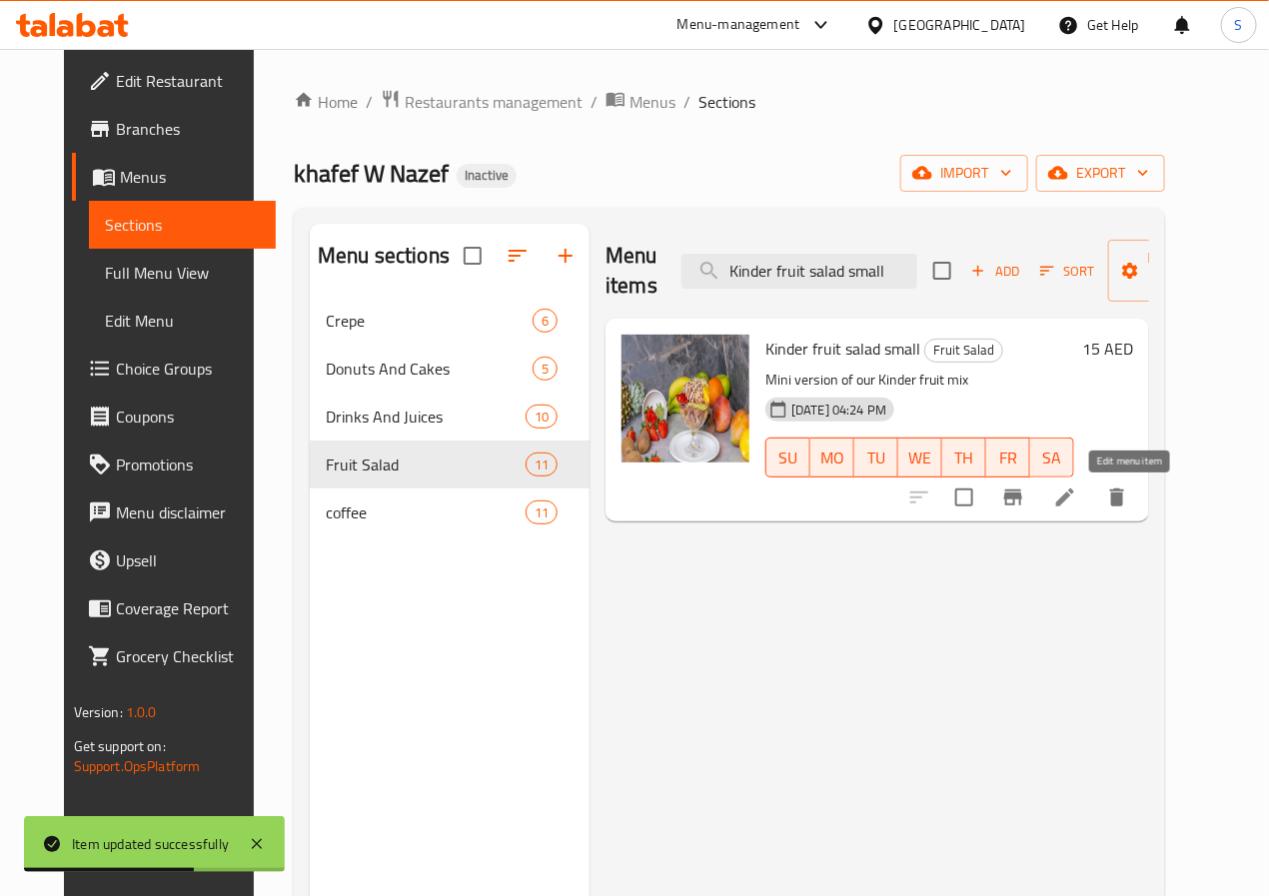
click at [1077, 508] on icon at bounding box center [1065, 498] width 24 height 24
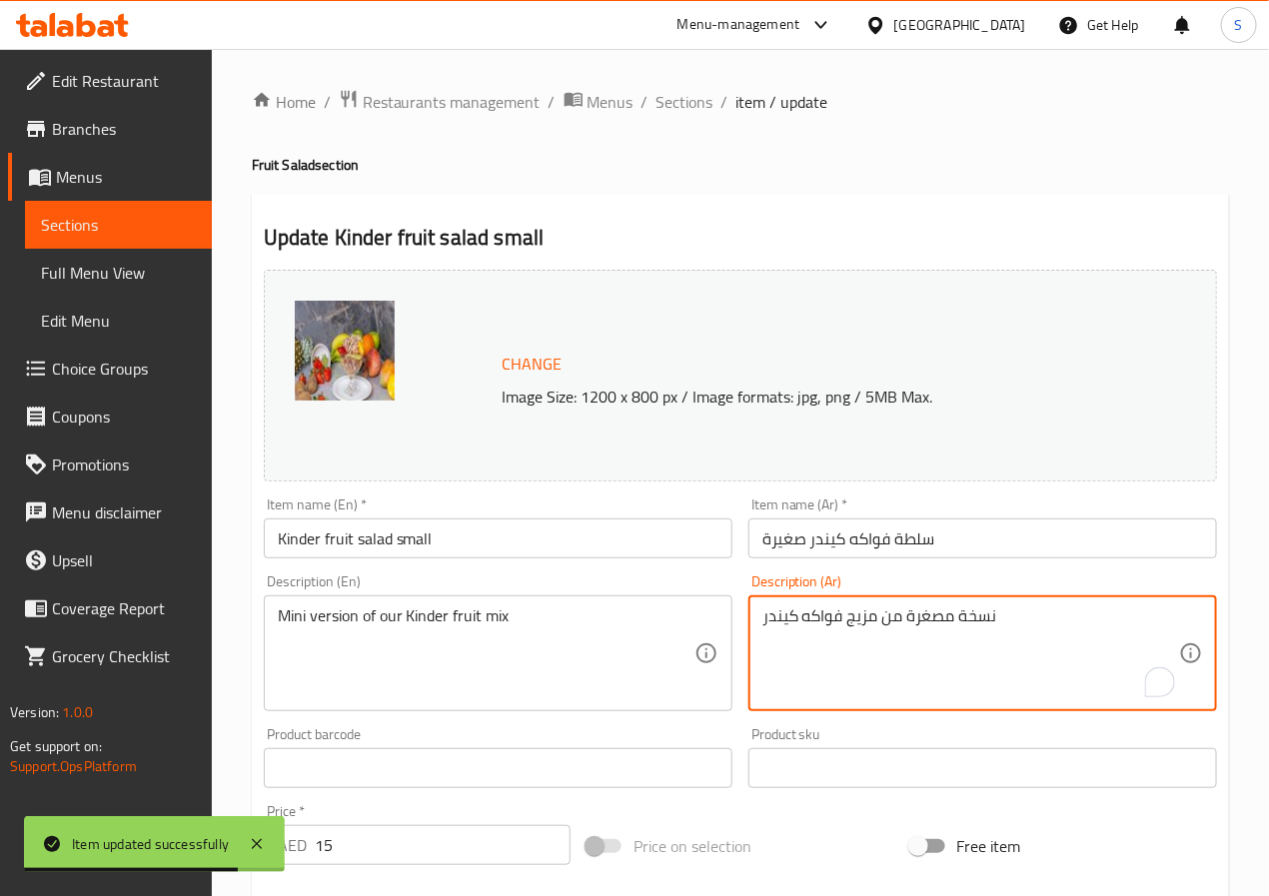
click at [932, 625] on textarea "نسخة مصغرة من مزيج فواكه كيندر" at bounding box center [971, 654] width 417 height 95
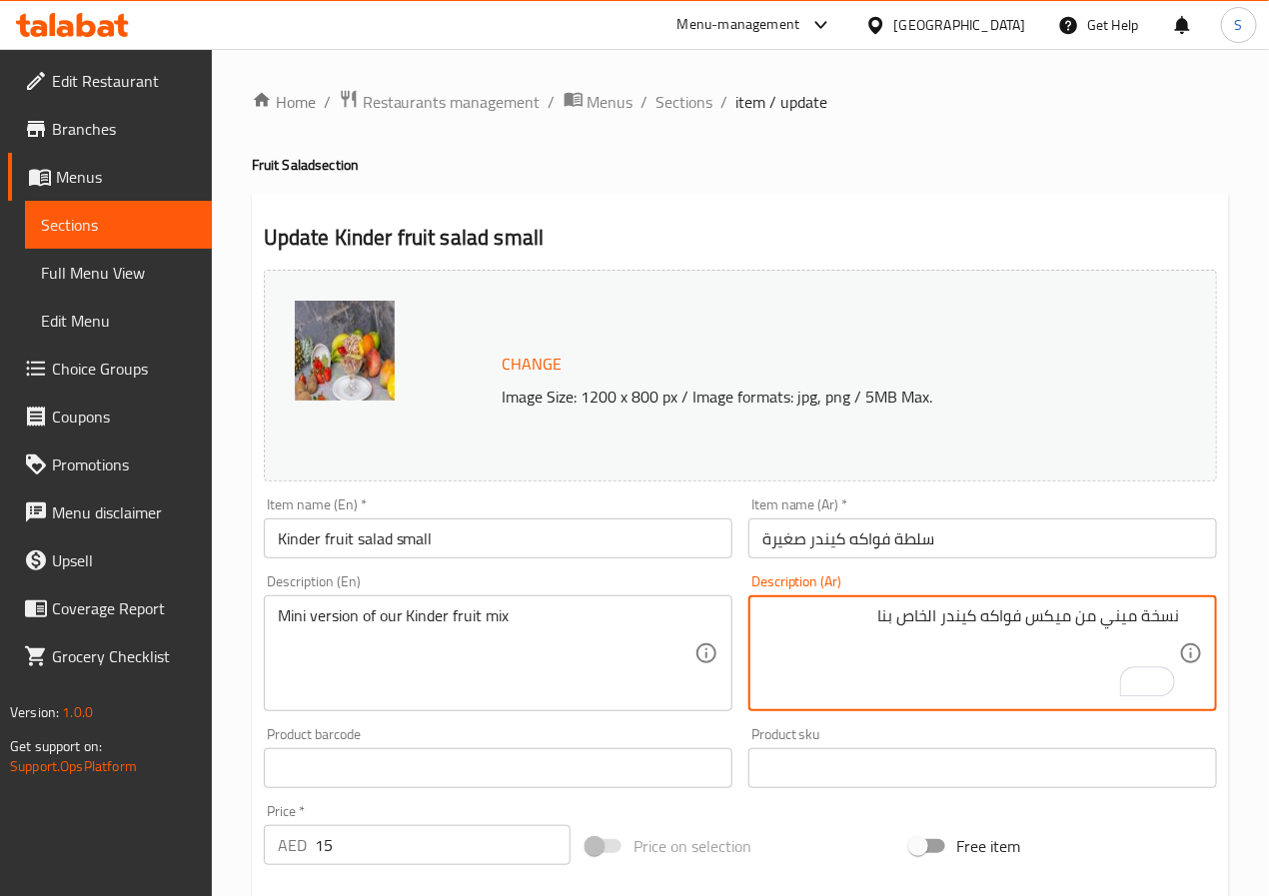
type textarea "نسخة ميني من ميكس فواكه كيندر الخاص بنا"
click at [834, 532] on input "سلطة فواكه كيندر صغيرة" at bounding box center [983, 539] width 469 height 40
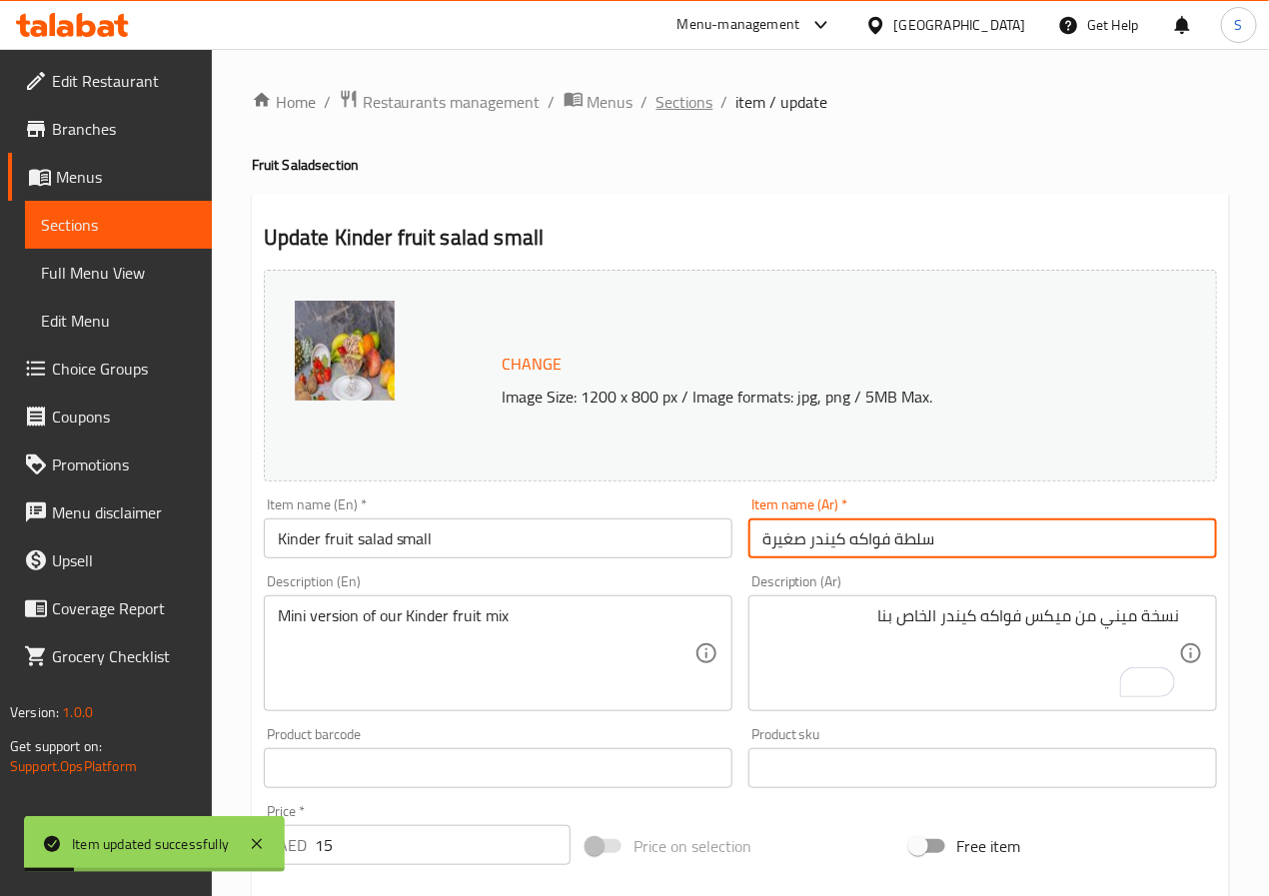
click at [679, 93] on span "Sections" at bounding box center [685, 102] width 57 height 24
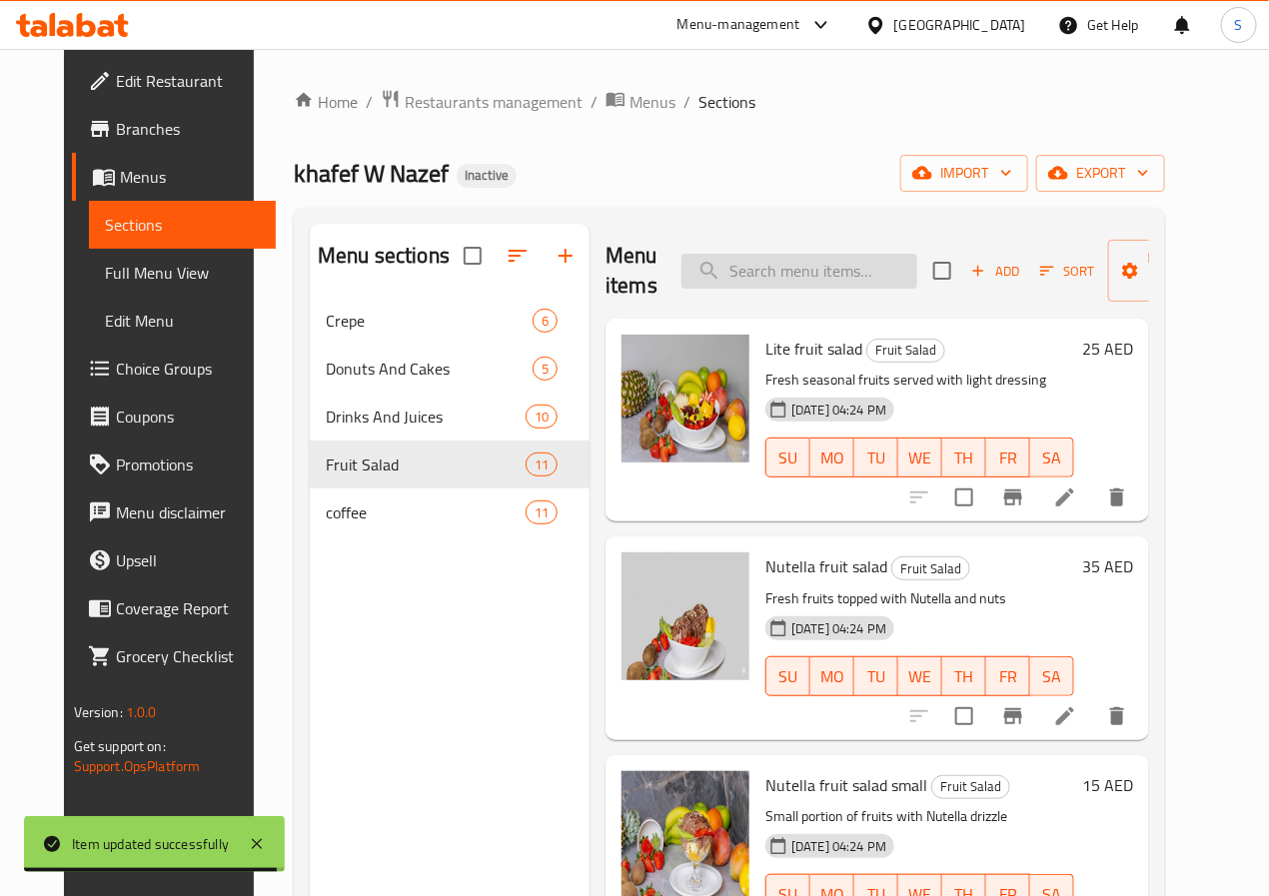
click at [760, 265] on input "search" at bounding box center [800, 271] width 236 height 35
paste input "Pistachio fruit salad"
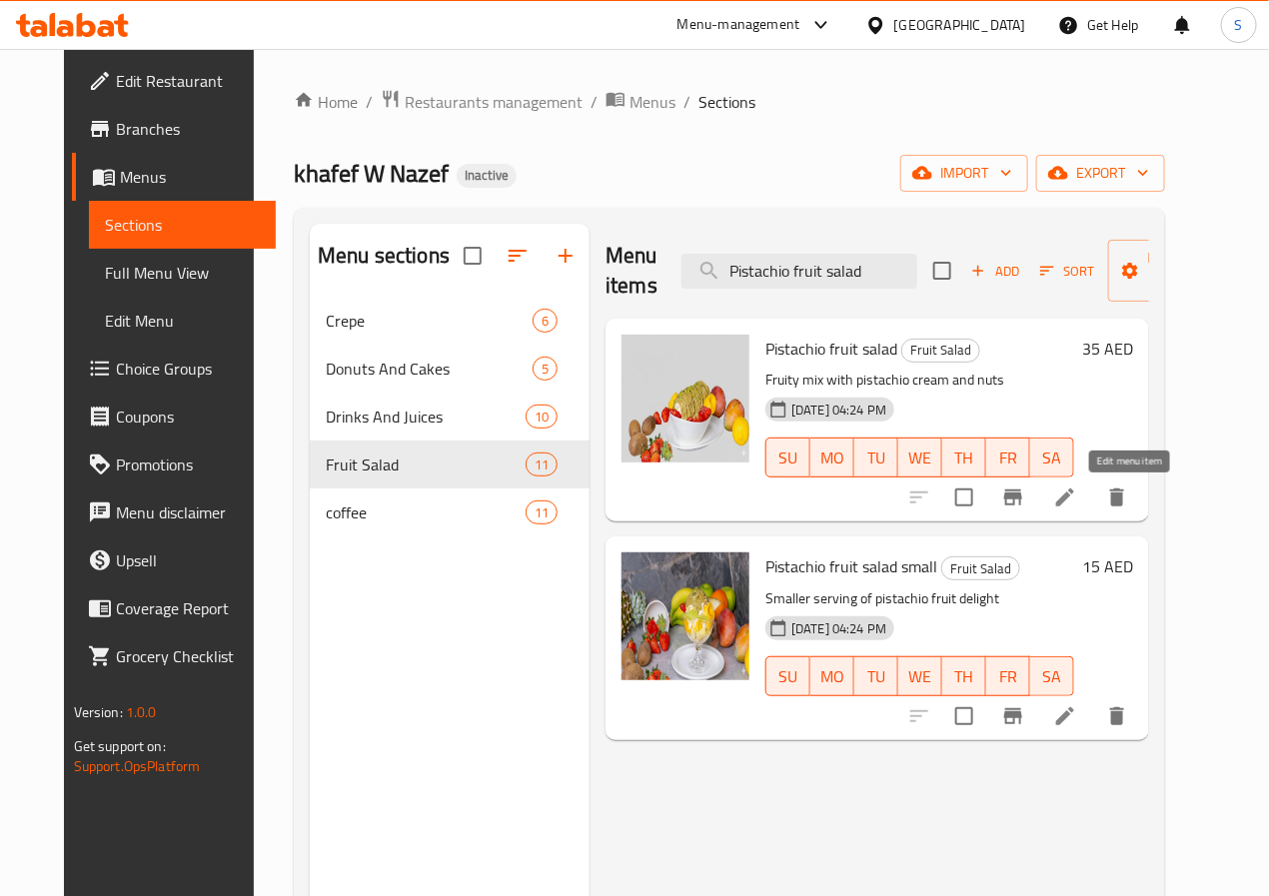
type input "Pistachio fruit salad"
click at [1077, 504] on icon at bounding box center [1065, 498] width 24 height 24
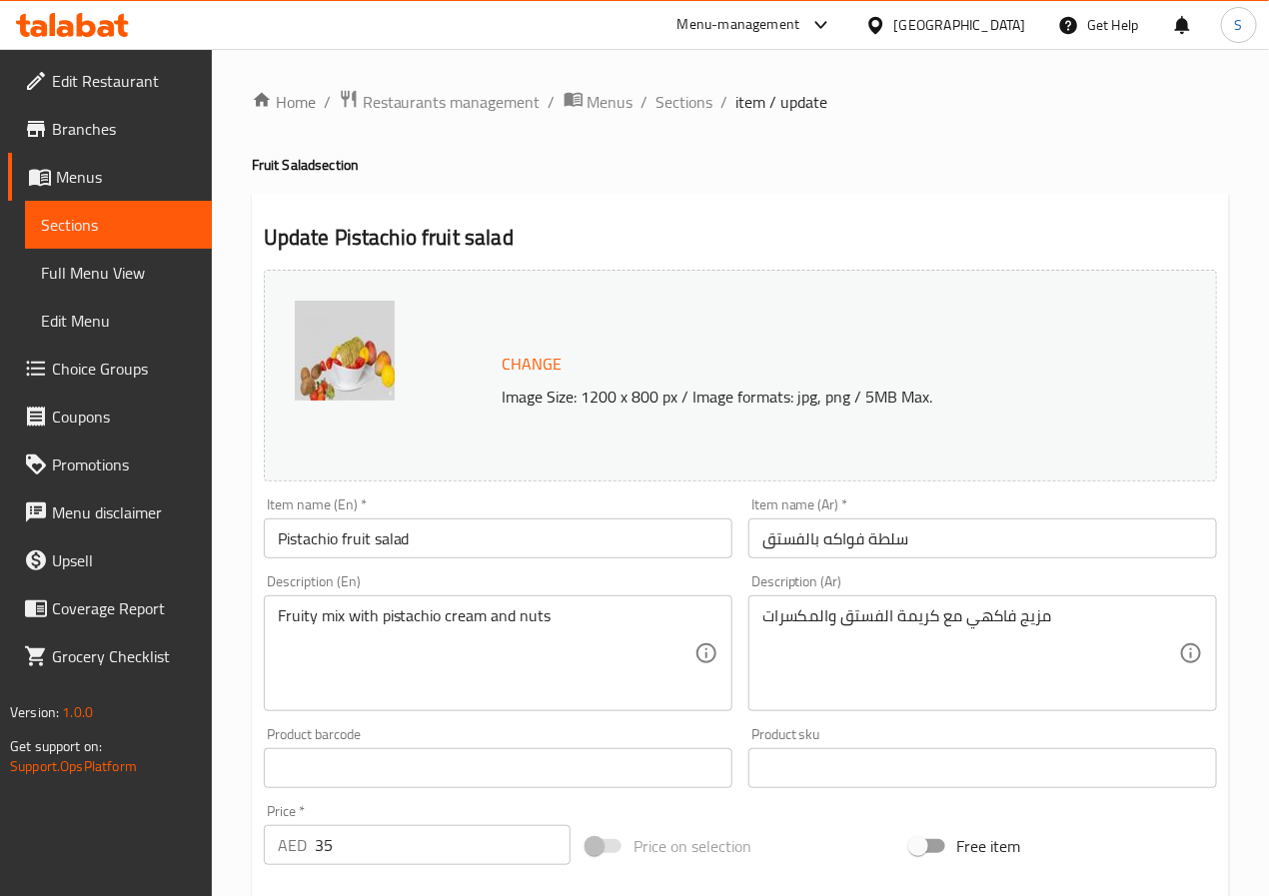
drag, startPoint x: 396, startPoint y: 670, endPoint x: 1020, endPoint y: 744, distance: 629.0
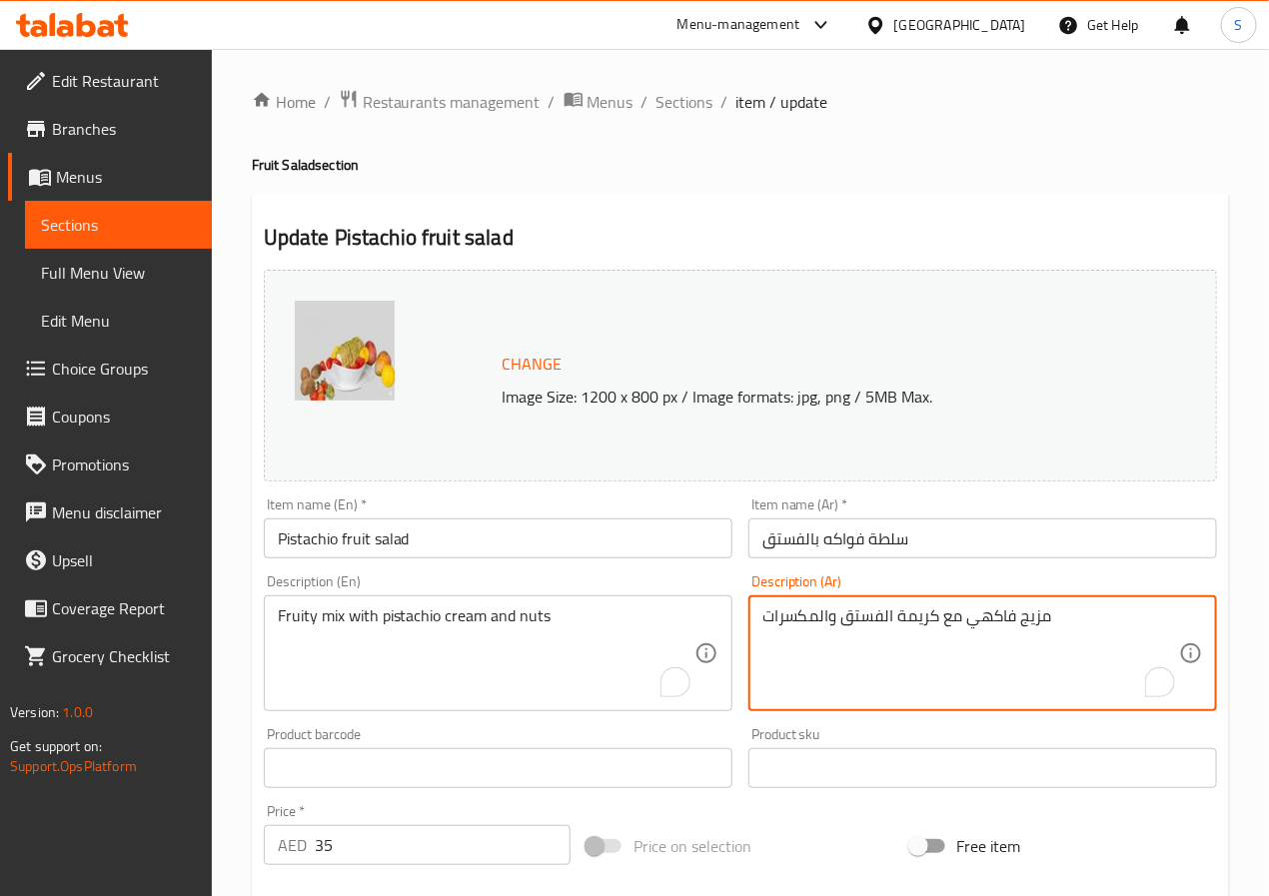
click at [1043, 622] on textarea "مزيج فاكهي مع كريمة الفستق والمكسرات" at bounding box center [971, 654] width 417 height 95
type textarea "[PERSON_NAME] مع كريمة الفستق والمكسرات"
click at [945, 534] on input "سلطة فواكه بالفستق" at bounding box center [983, 539] width 469 height 40
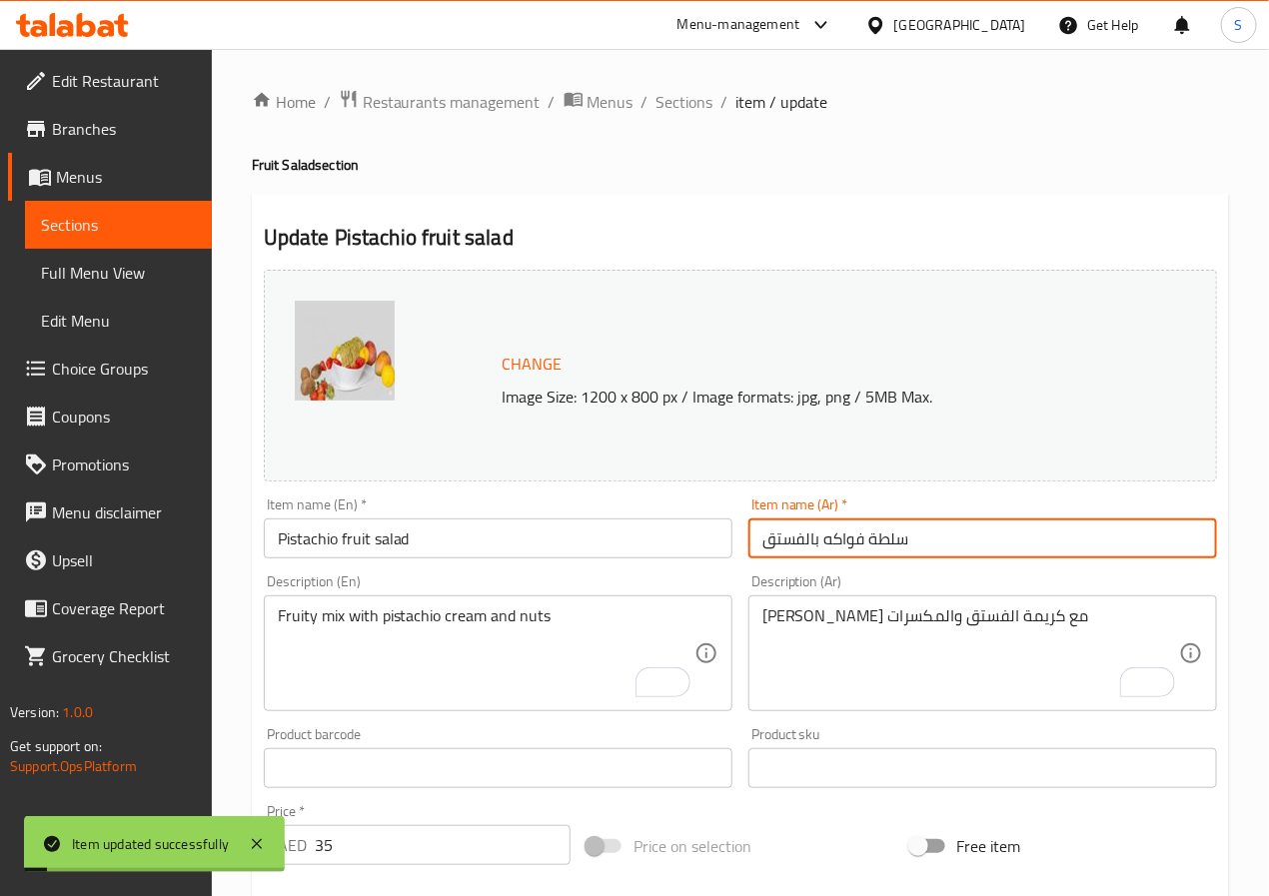
drag, startPoint x: 691, startPoint y: 102, endPoint x: 673, endPoint y: 12, distance: 91.7
click at [691, 102] on span "Sections" at bounding box center [685, 102] width 57 height 24
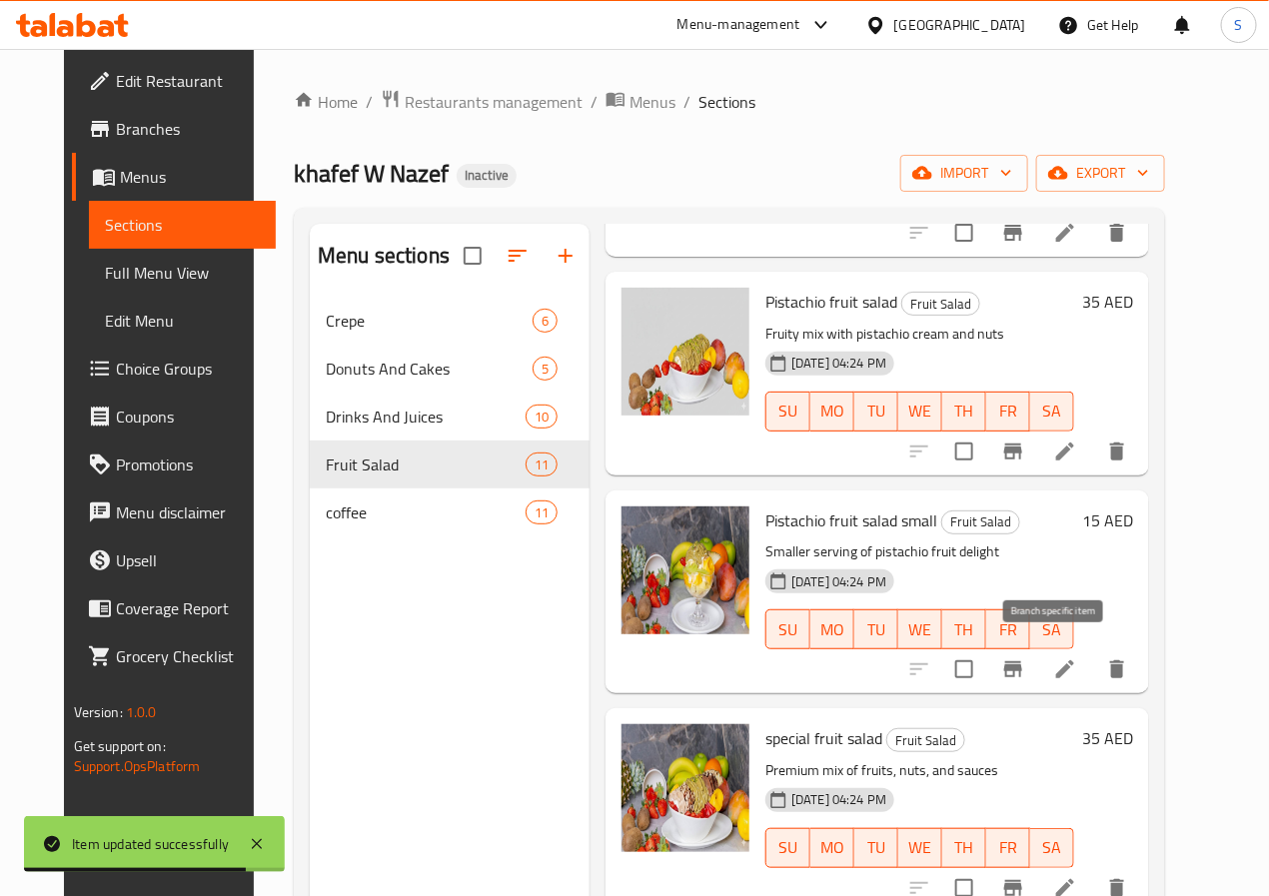
scroll to position [1584, 0]
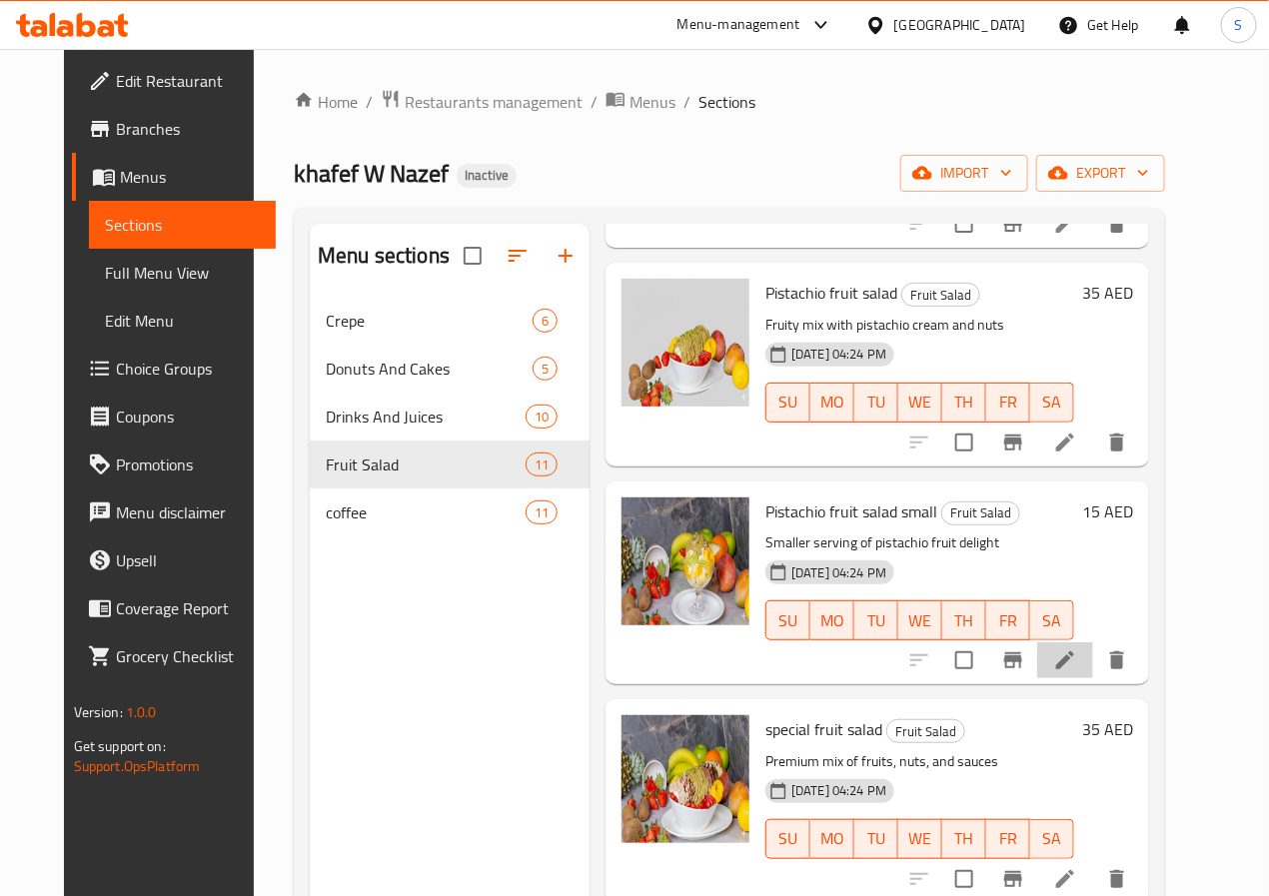
click at [1093, 676] on li at bounding box center [1065, 661] width 56 height 36
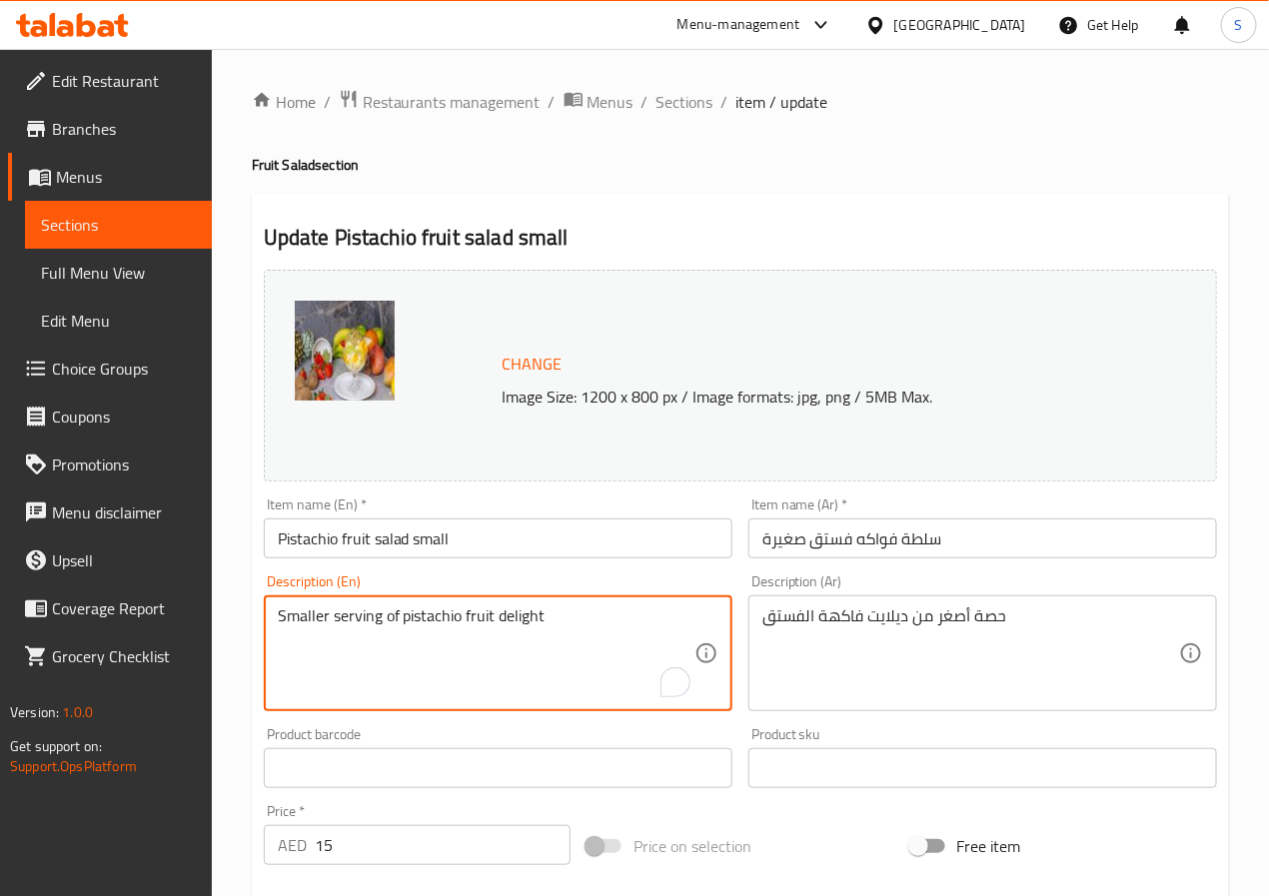
click at [403, 619] on textarea "Smaller serving of pistachio fruit delight" at bounding box center [486, 654] width 417 height 95
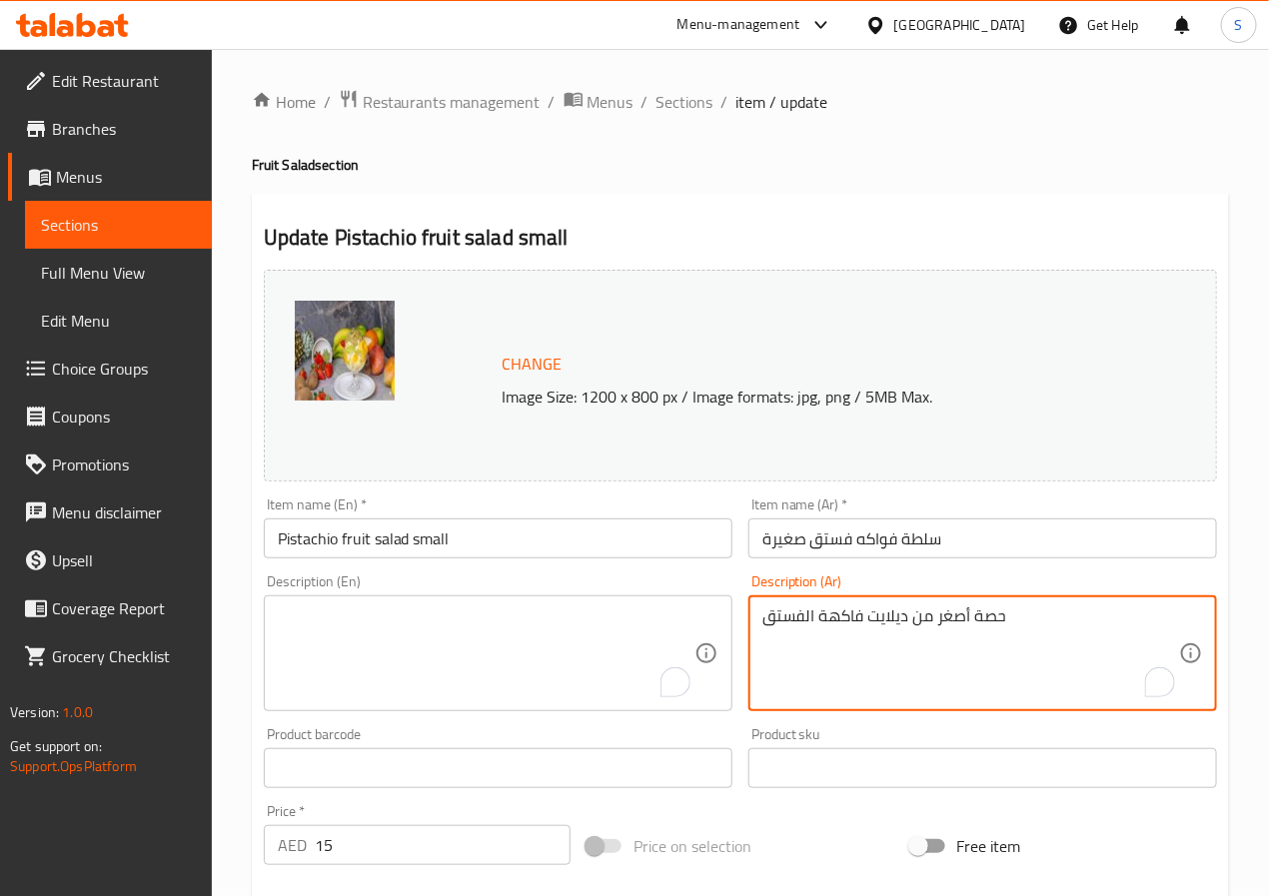
click at [920, 615] on textarea "حصة أصغر من ديلايت فاكهة الفستق" at bounding box center [971, 654] width 417 height 95
click at [453, 535] on input "Pistachio fruit salad small" at bounding box center [498, 539] width 469 height 40
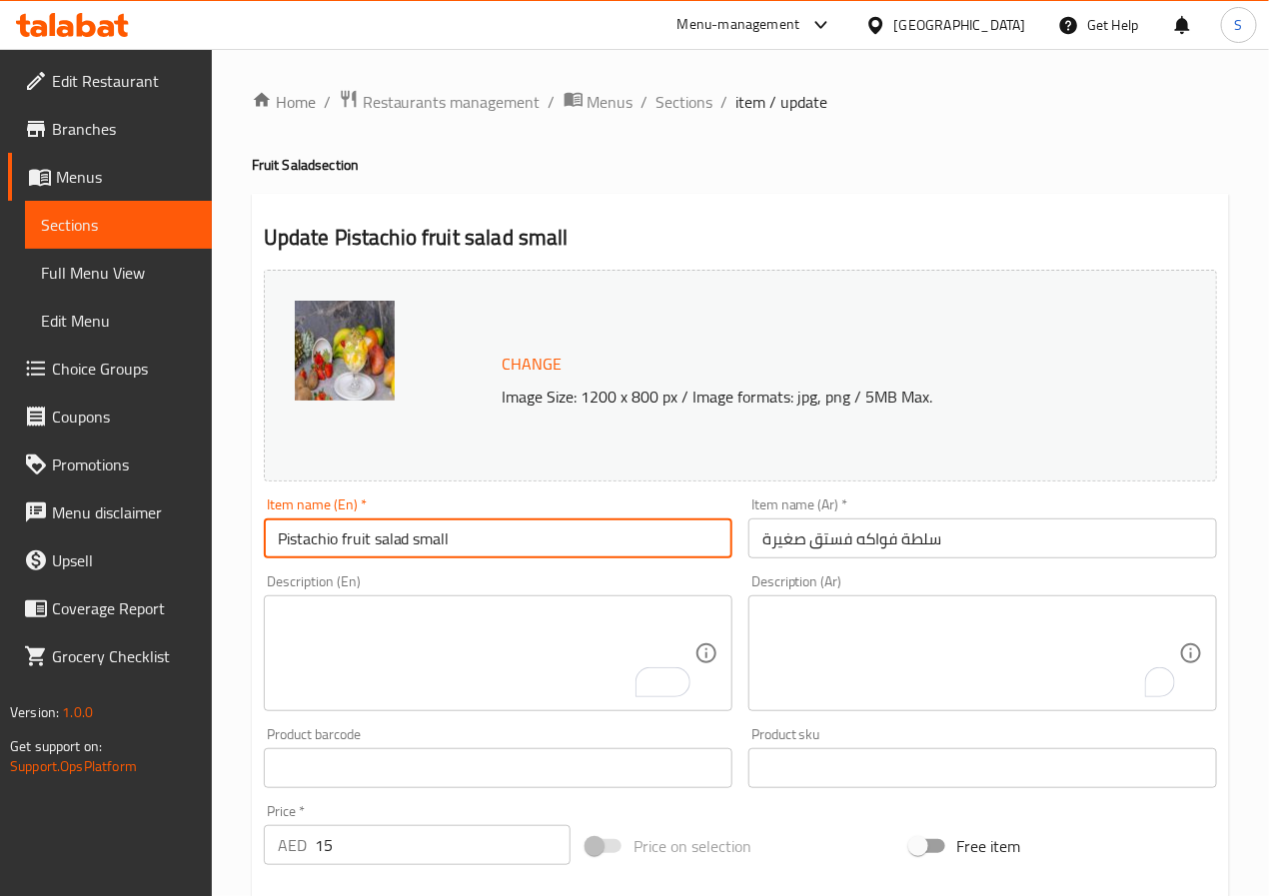
click at [453, 535] on input "Pistachio fruit salad small" at bounding box center [498, 539] width 469 height 40
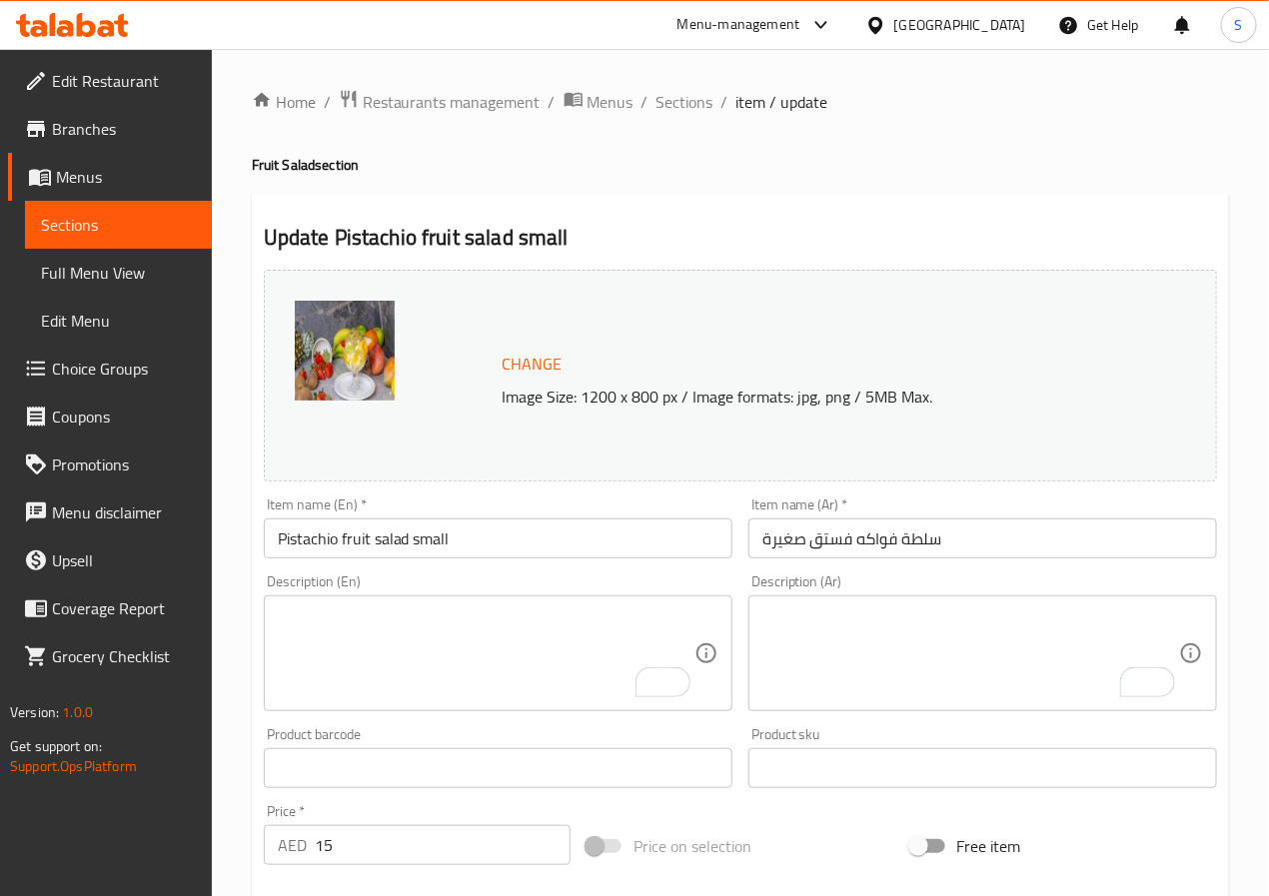
click at [529, 169] on h4 "Fruit Salad section" at bounding box center [740, 165] width 977 height 20
click at [863, 528] on input "سلطة فواكه فستق صغيرة" at bounding box center [983, 539] width 469 height 40
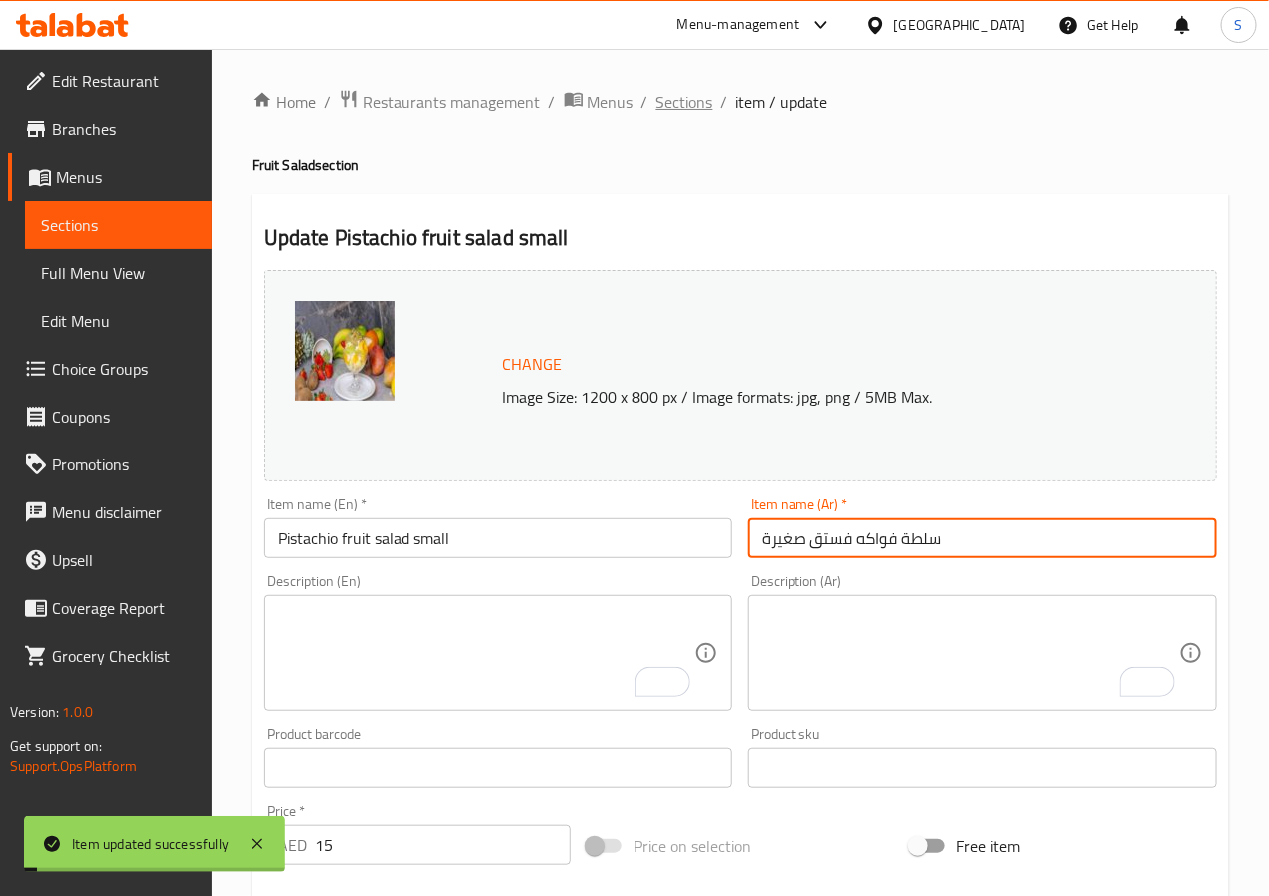
click at [676, 99] on span "Sections" at bounding box center [685, 102] width 57 height 24
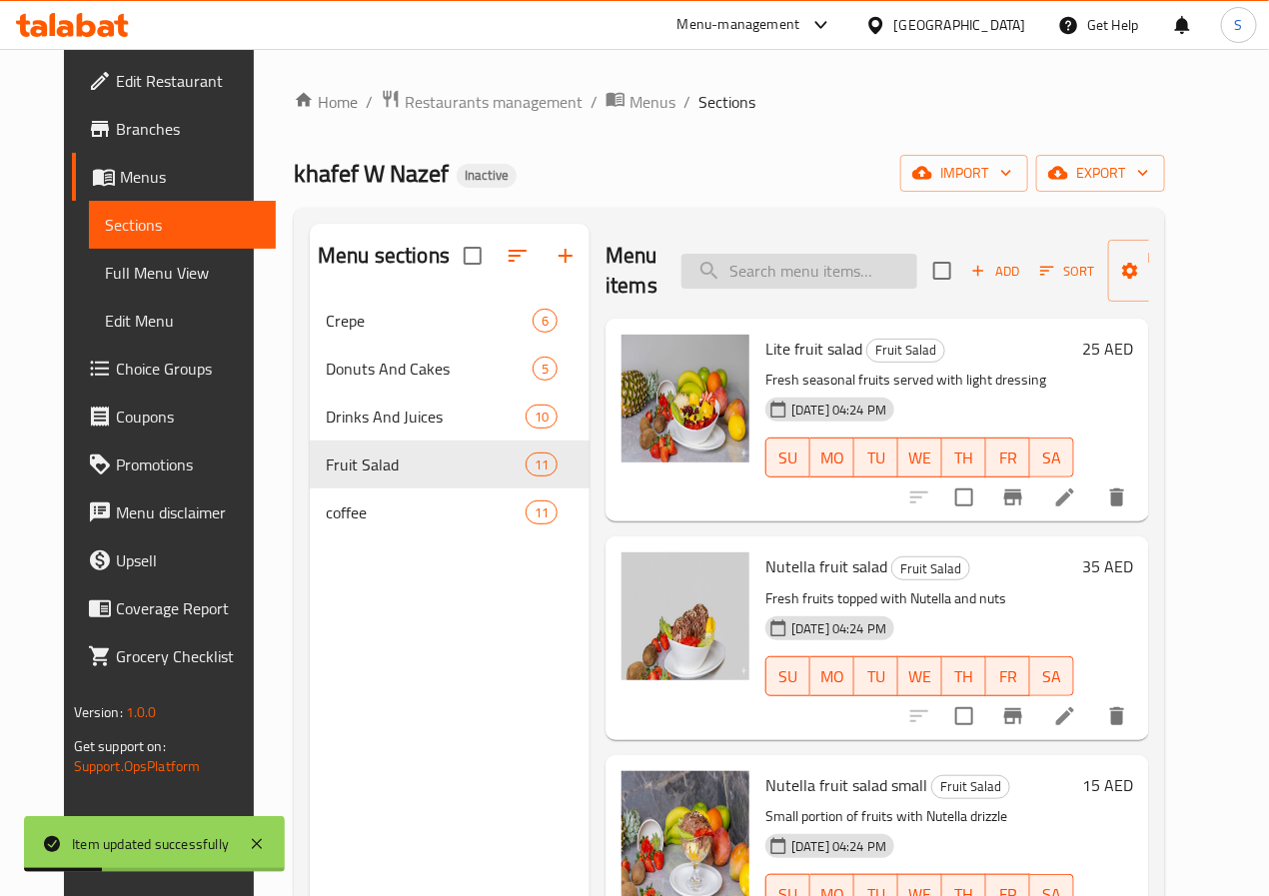
click at [763, 261] on input "search" at bounding box center [800, 271] width 236 height 35
paste input "special fruit salad"
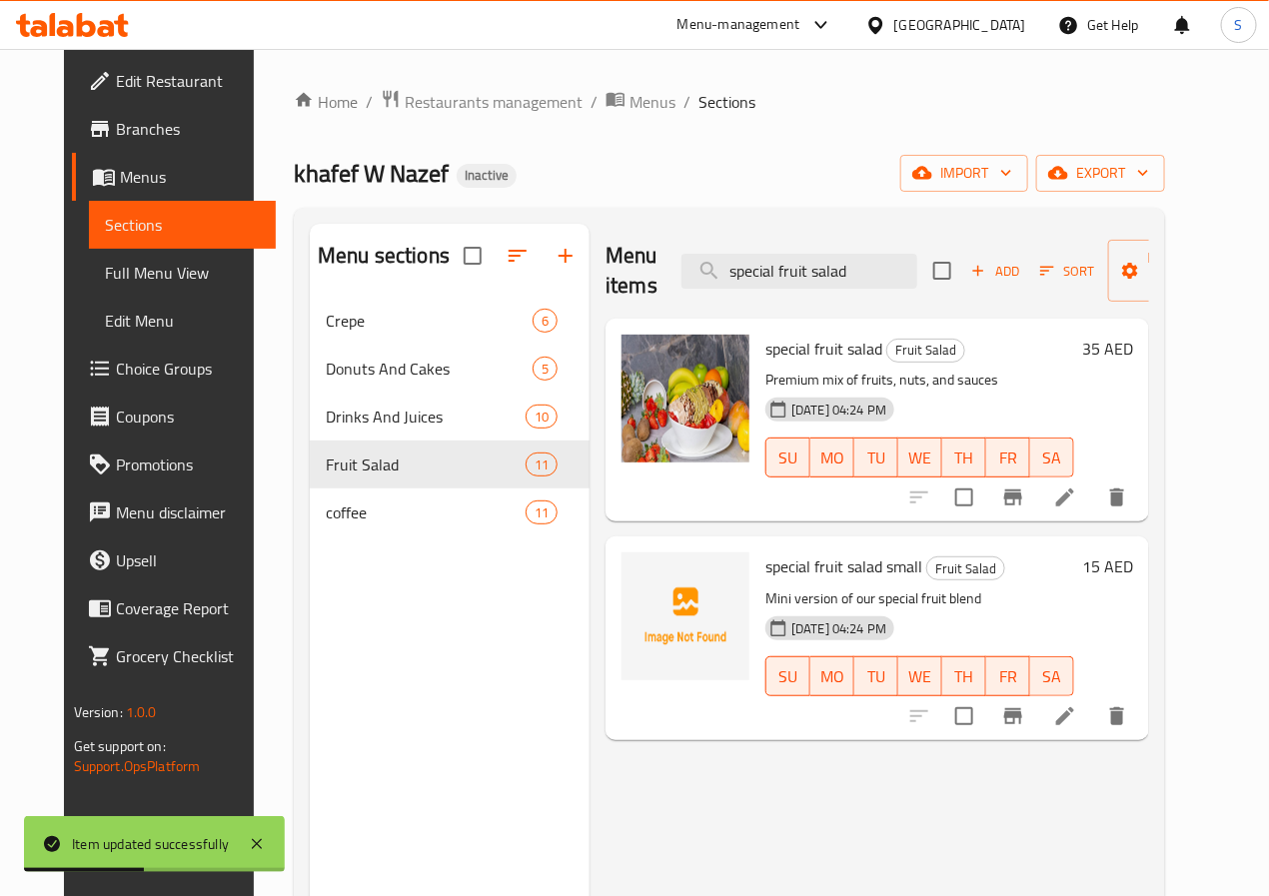
type input "special fruit salad"
click at [1077, 507] on icon at bounding box center [1065, 498] width 24 height 24
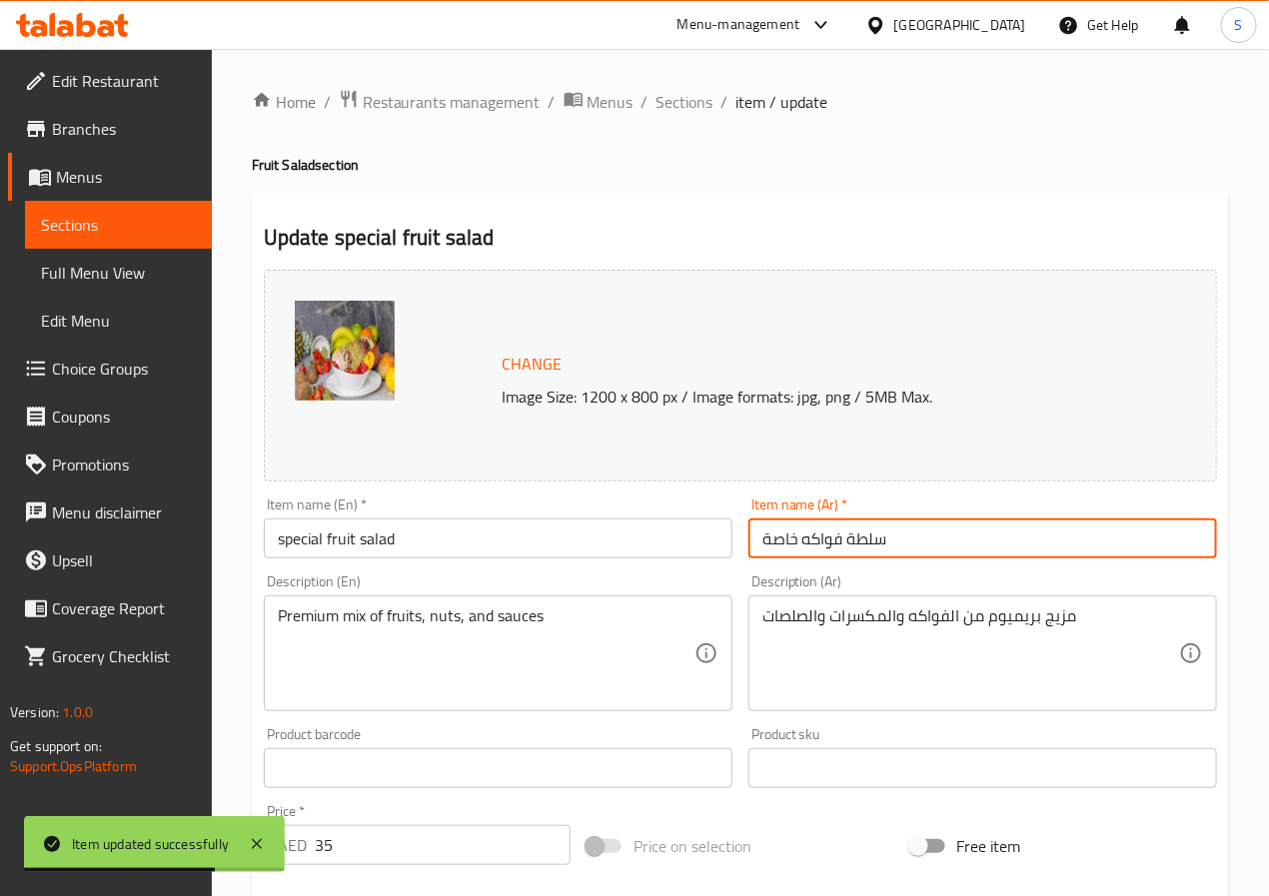
click at [775, 543] on input "سلطة فواكه خاصة" at bounding box center [983, 539] width 469 height 40
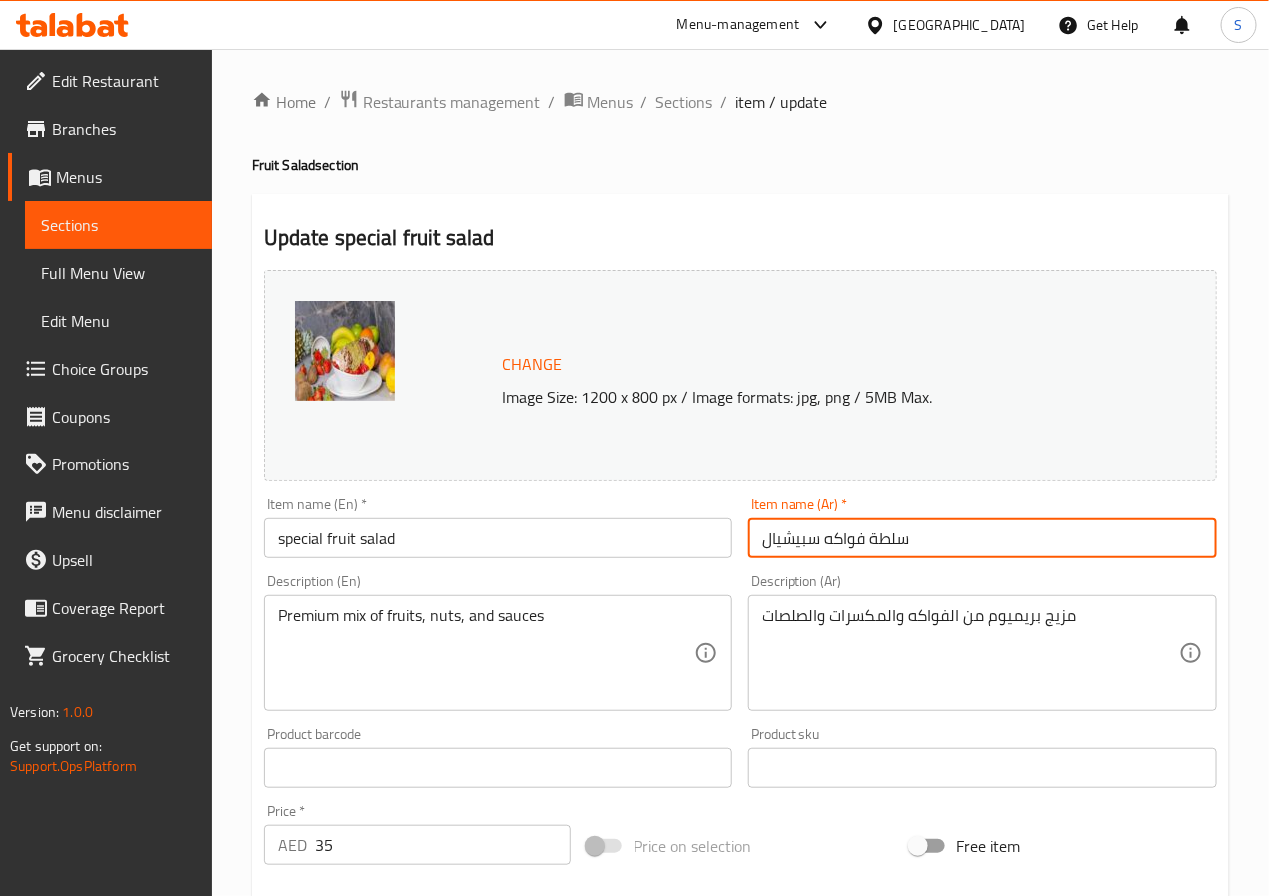
type input "سلطة فواكه سبيشيال"
click at [1061, 624] on textarea "مزيج بريميوم من الفواكه والمكسرات والصلصات" at bounding box center [971, 654] width 417 height 95
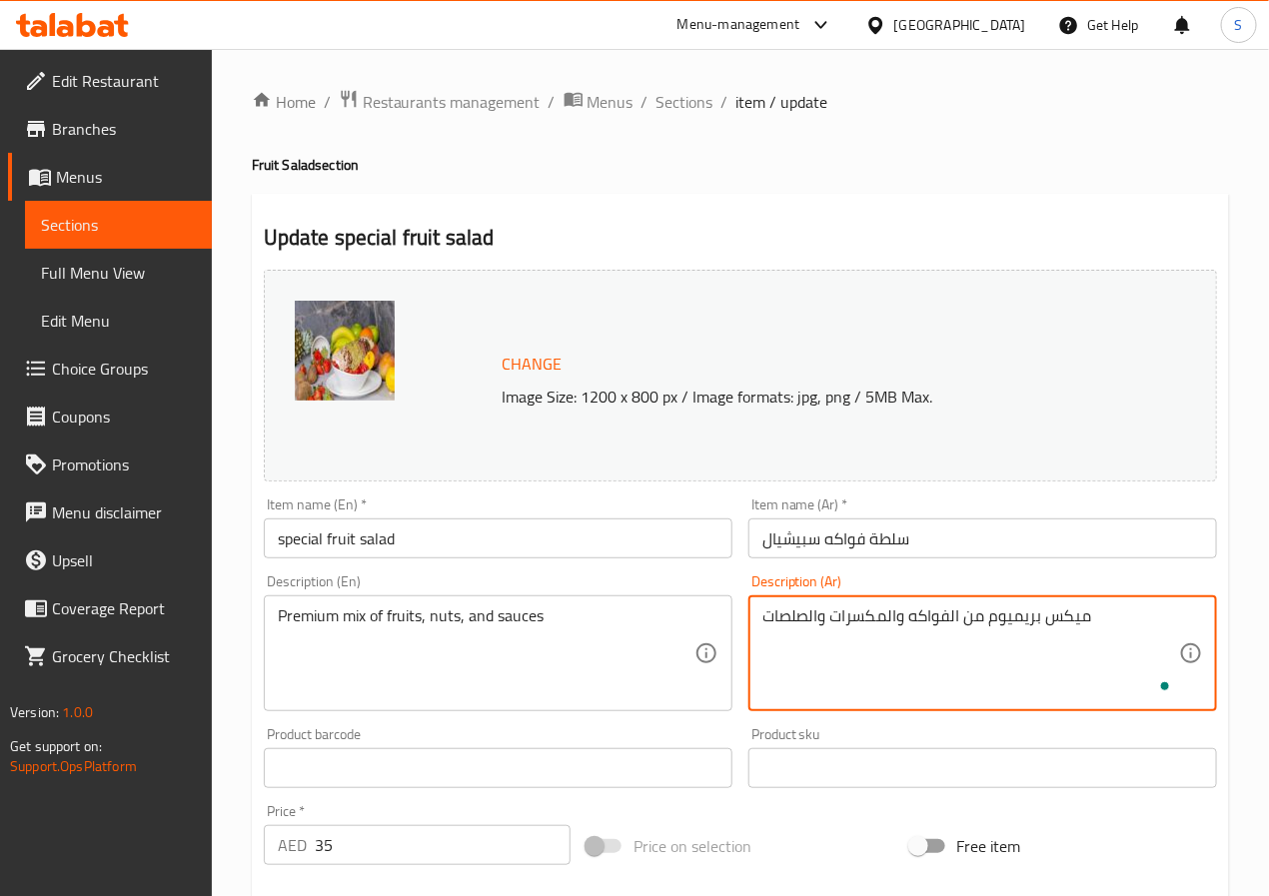
type textarea "ميكس بريميوم من الفواكه والمكسرات والصلصات"
click at [995, 544] on input "سلطة فواكه سبيشيال" at bounding box center [983, 539] width 469 height 40
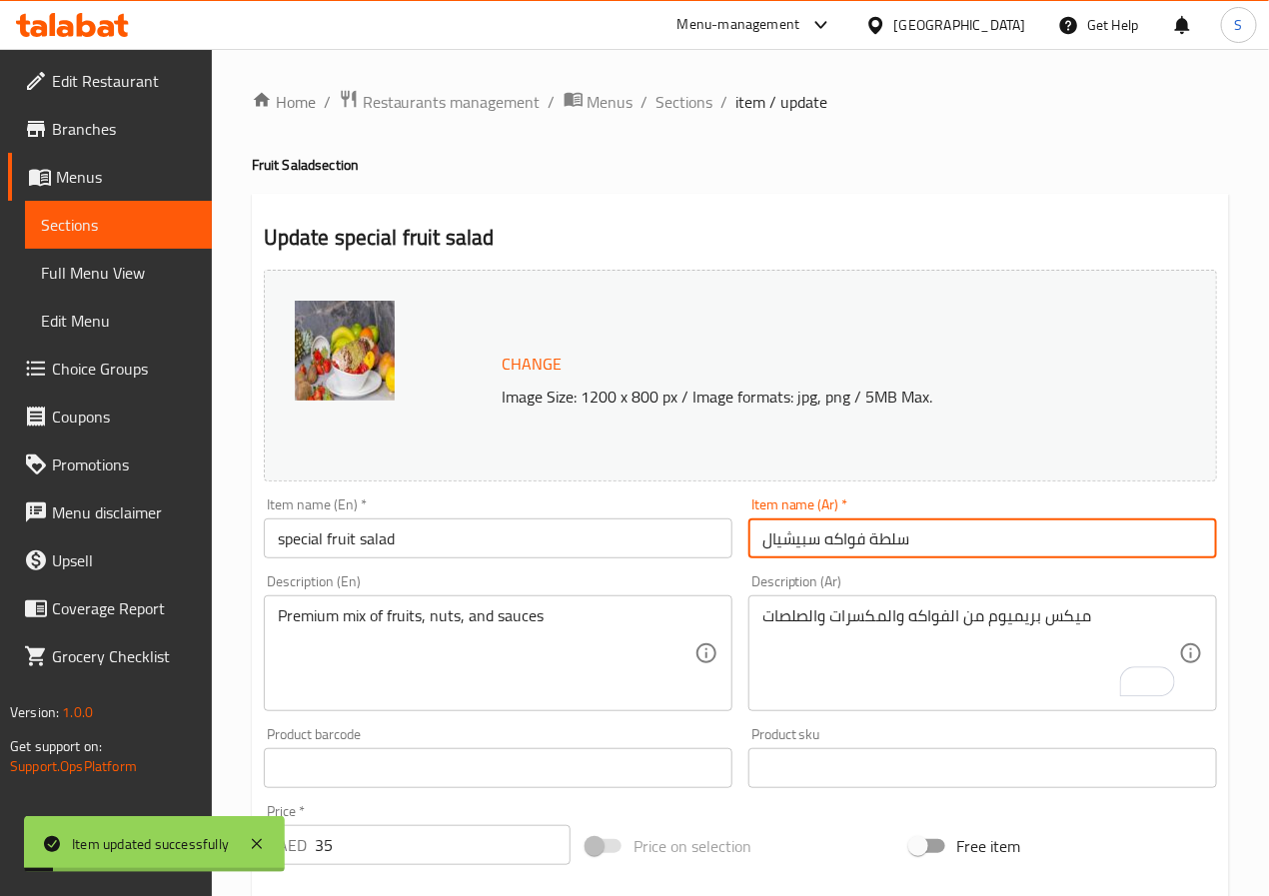
drag, startPoint x: 690, startPoint y: 108, endPoint x: 651, endPoint y: 12, distance: 103.6
click at [690, 108] on span "Sections" at bounding box center [685, 102] width 57 height 24
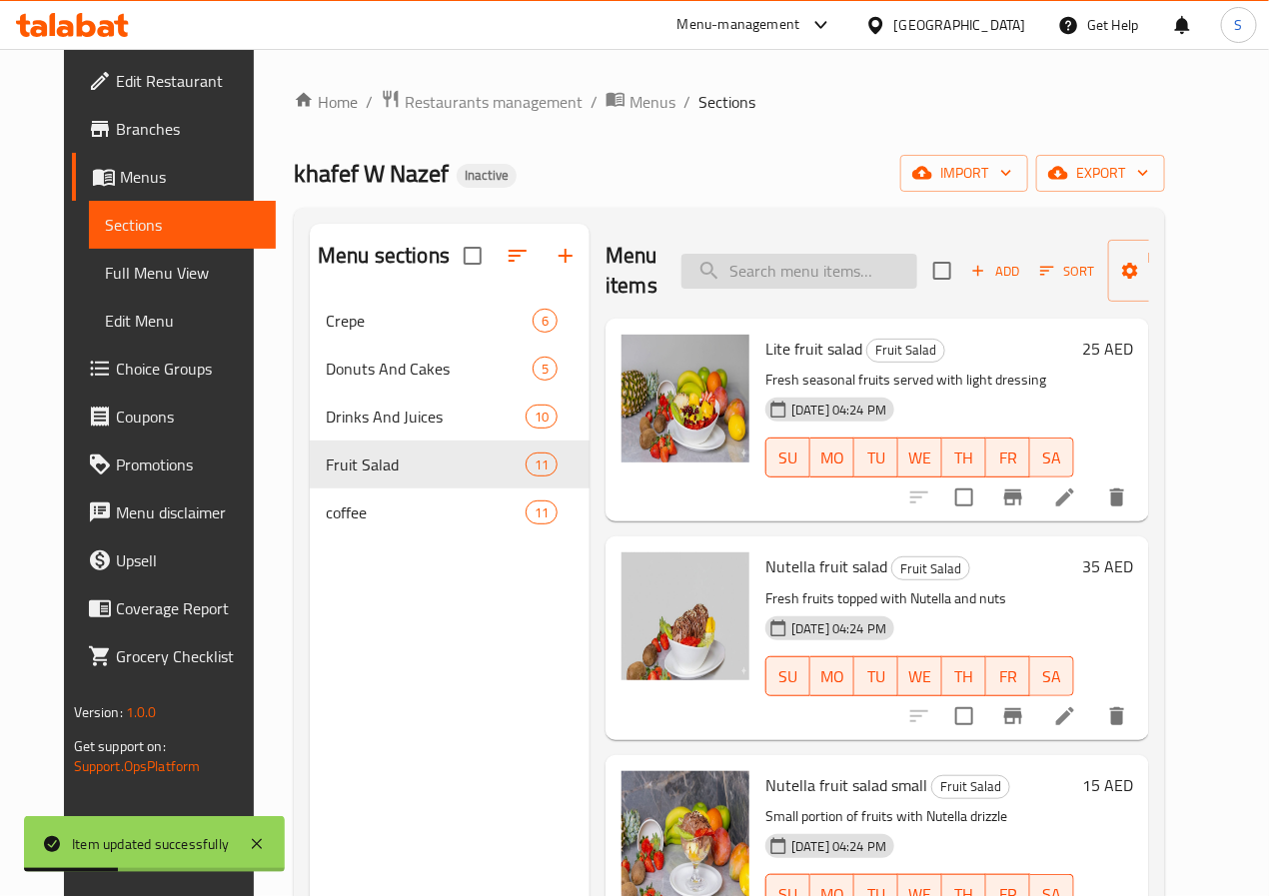
click at [693, 283] on input "search" at bounding box center [800, 271] width 236 height 35
paste input "special fruit salad small"
type input "special fruit salad small"
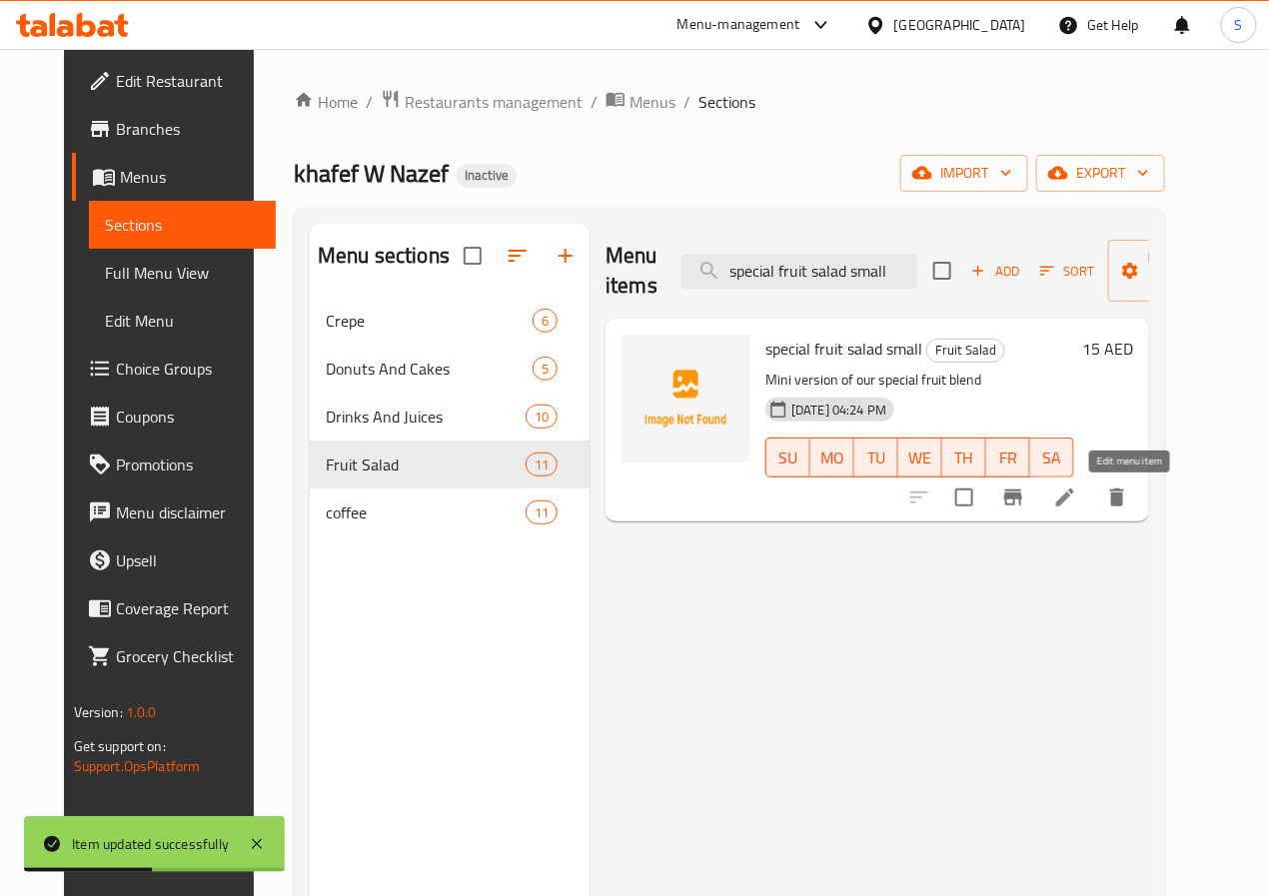
click at [1077, 508] on icon at bounding box center [1065, 498] width 24 height 24
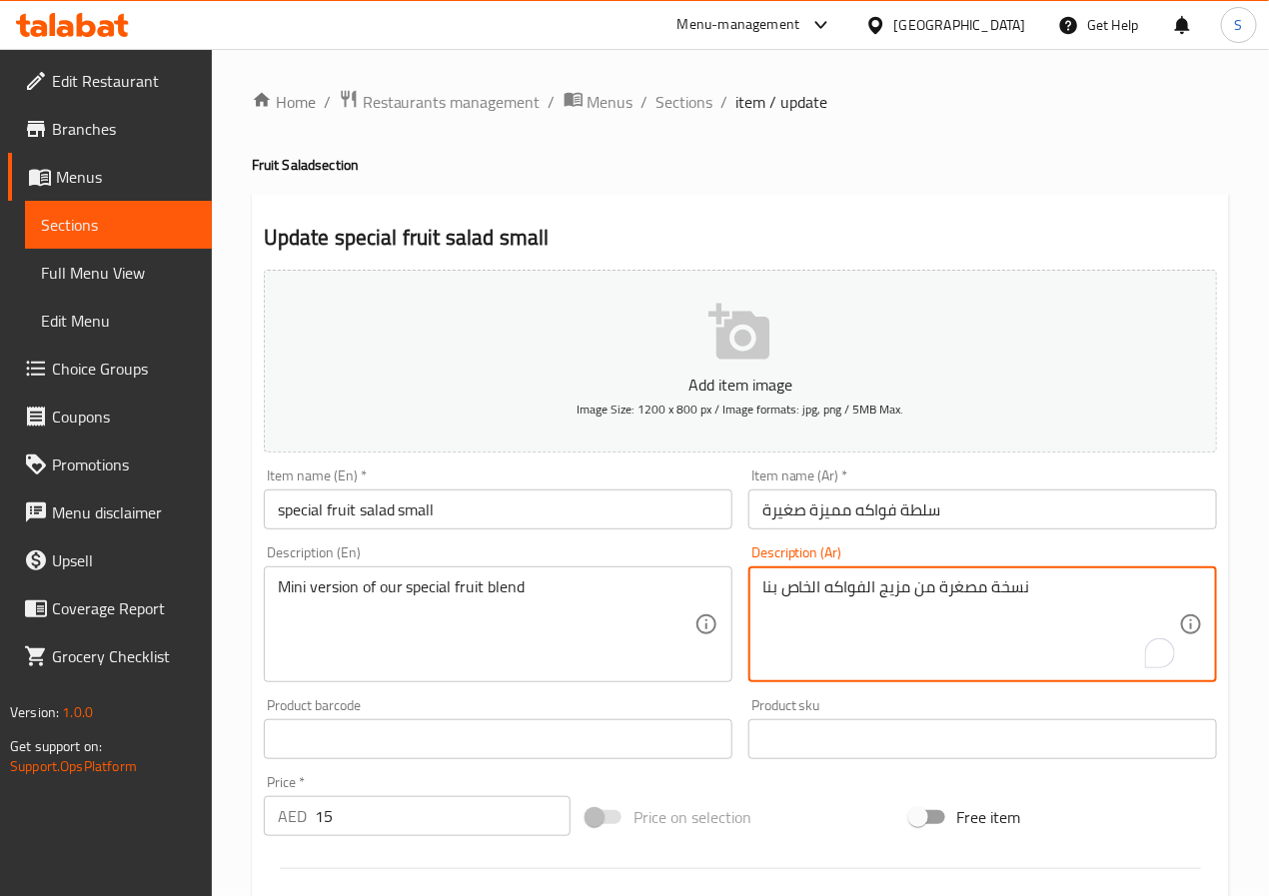
click at [968, 591] on textarea "نسخة مصغرة من مزيج الفواكه الخاص بنا" at bounding box center [971, 625] width 417 height 95
type textarea "نسخة ميني من مزيج الفواكه السبيشيال الخاص بنا"
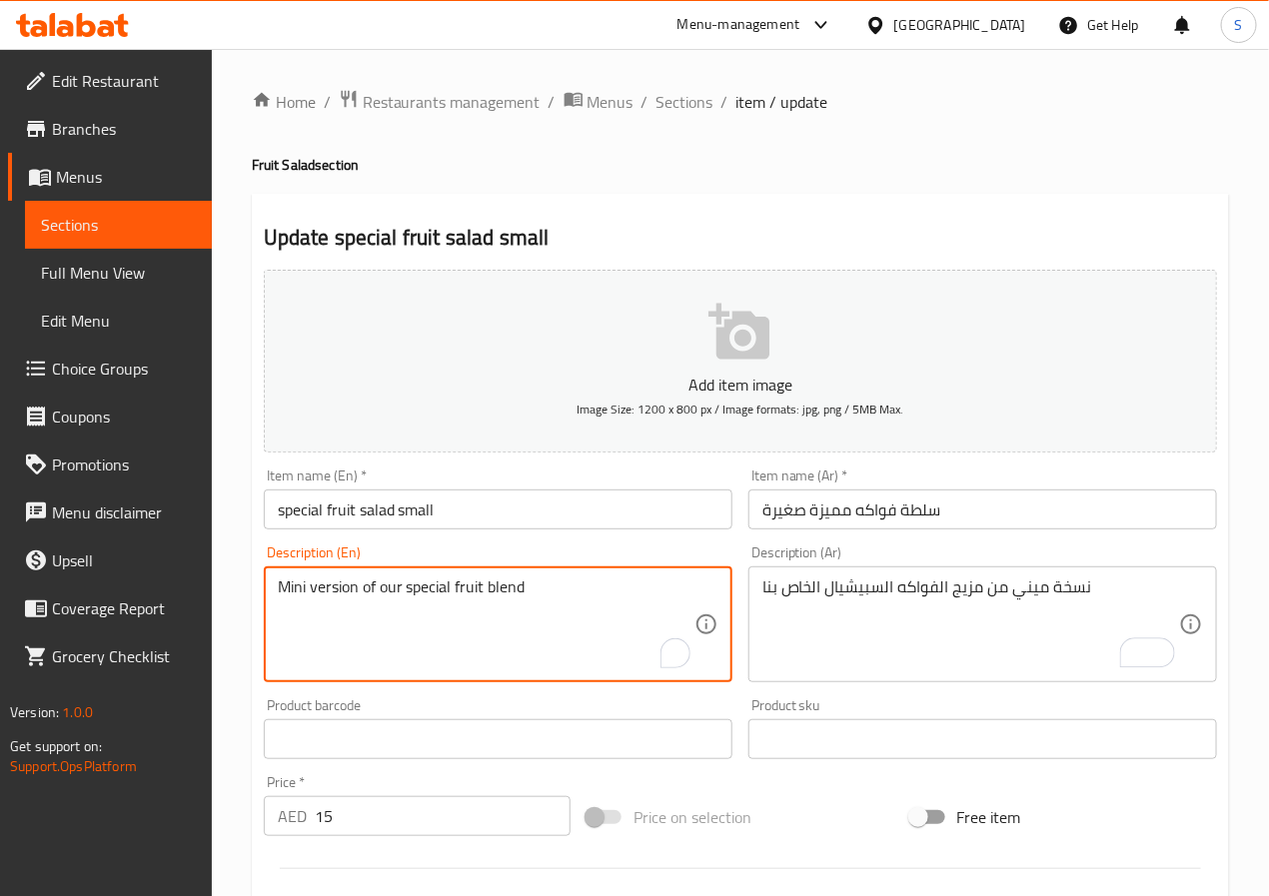
click at [414, 594] on textarea "Mini version of our special fruit blend" at bounding box center [486, 625] width 417 height 95
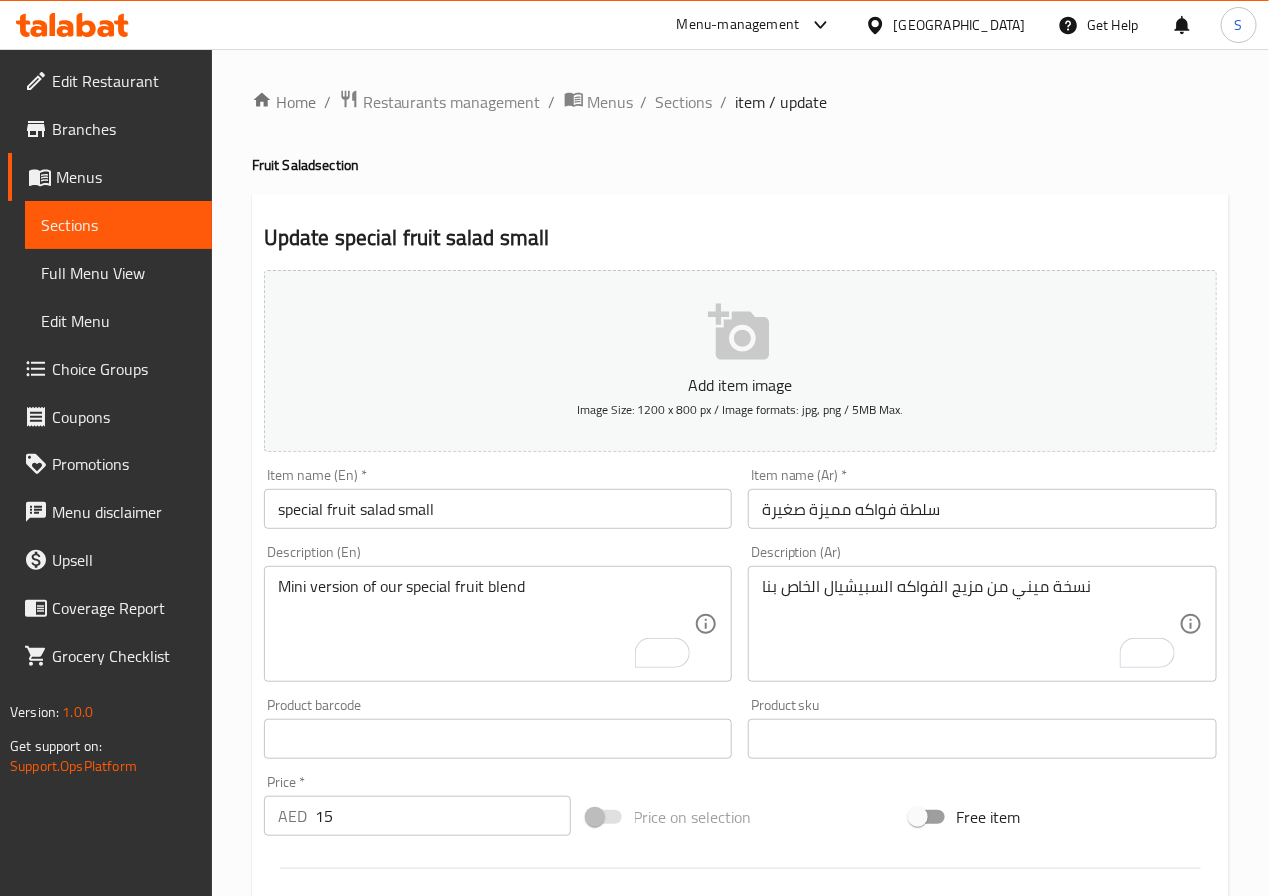
click at [352, 502] on input "special fruit salad small" at bounding box center [498, 510] width 469 height 40
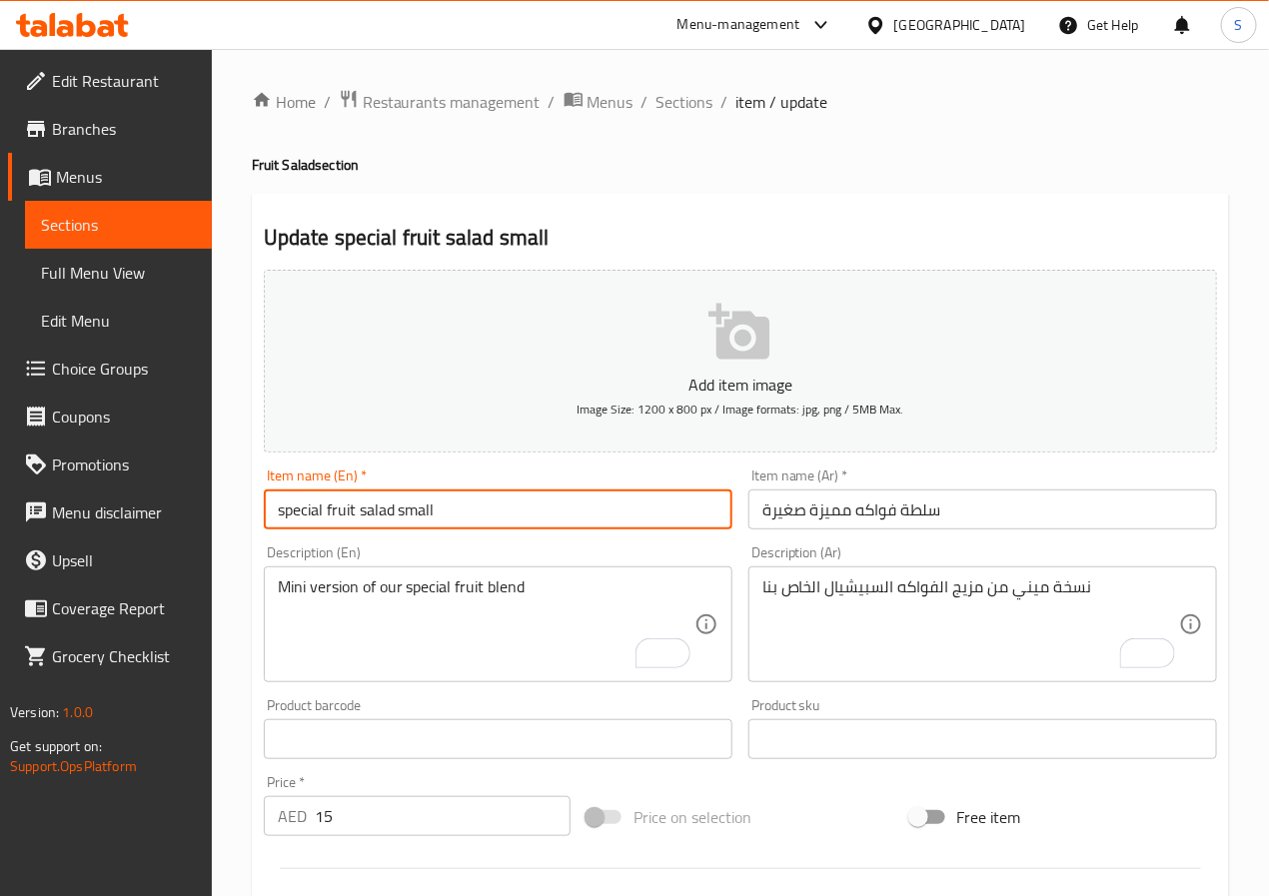
click at [352, 502] on input "special fruit salad small" at bounding box center [498, 510] width 469 height 40
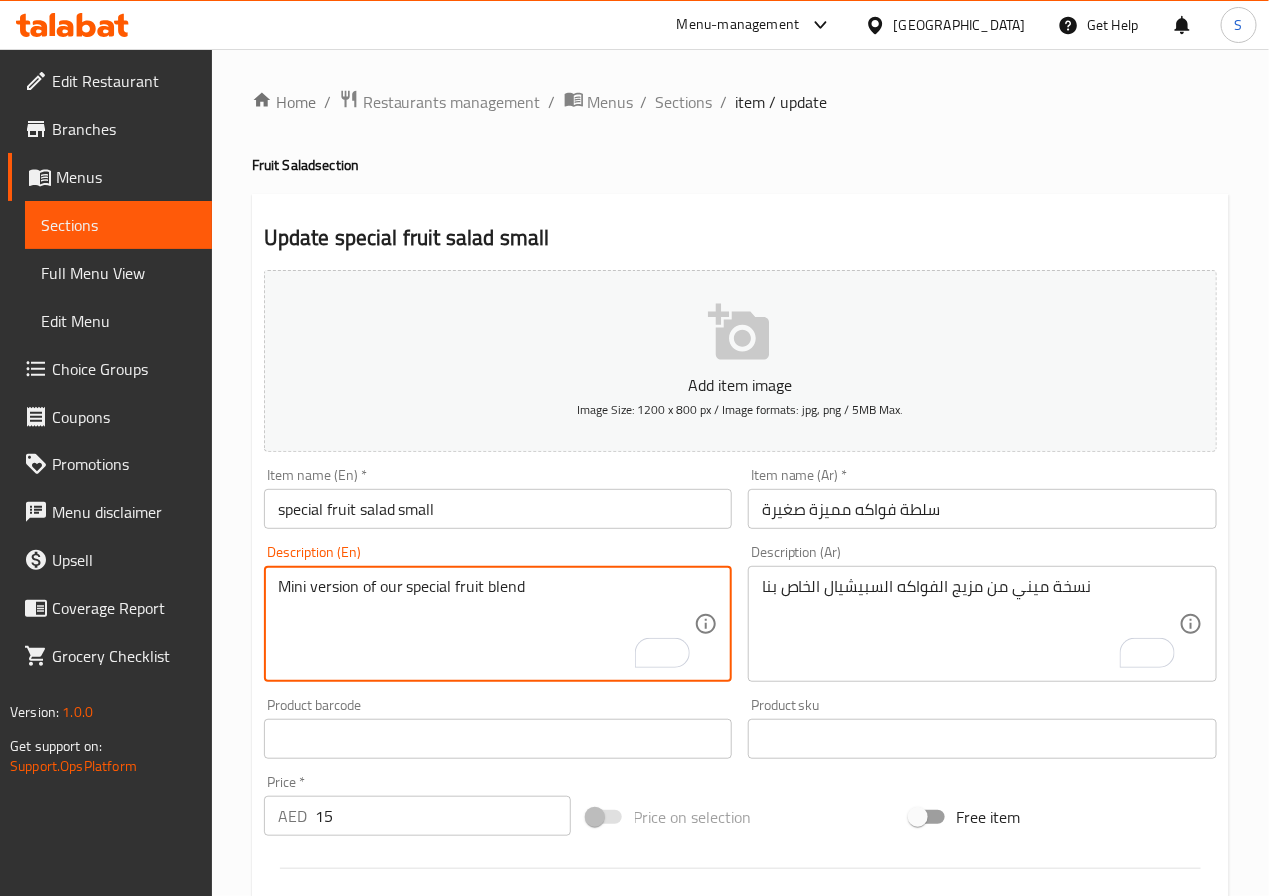
click at [830, 517] on input "سلطة فواكه مميزة صغيرة" at bounding box center [983, 510] width 469 height 40
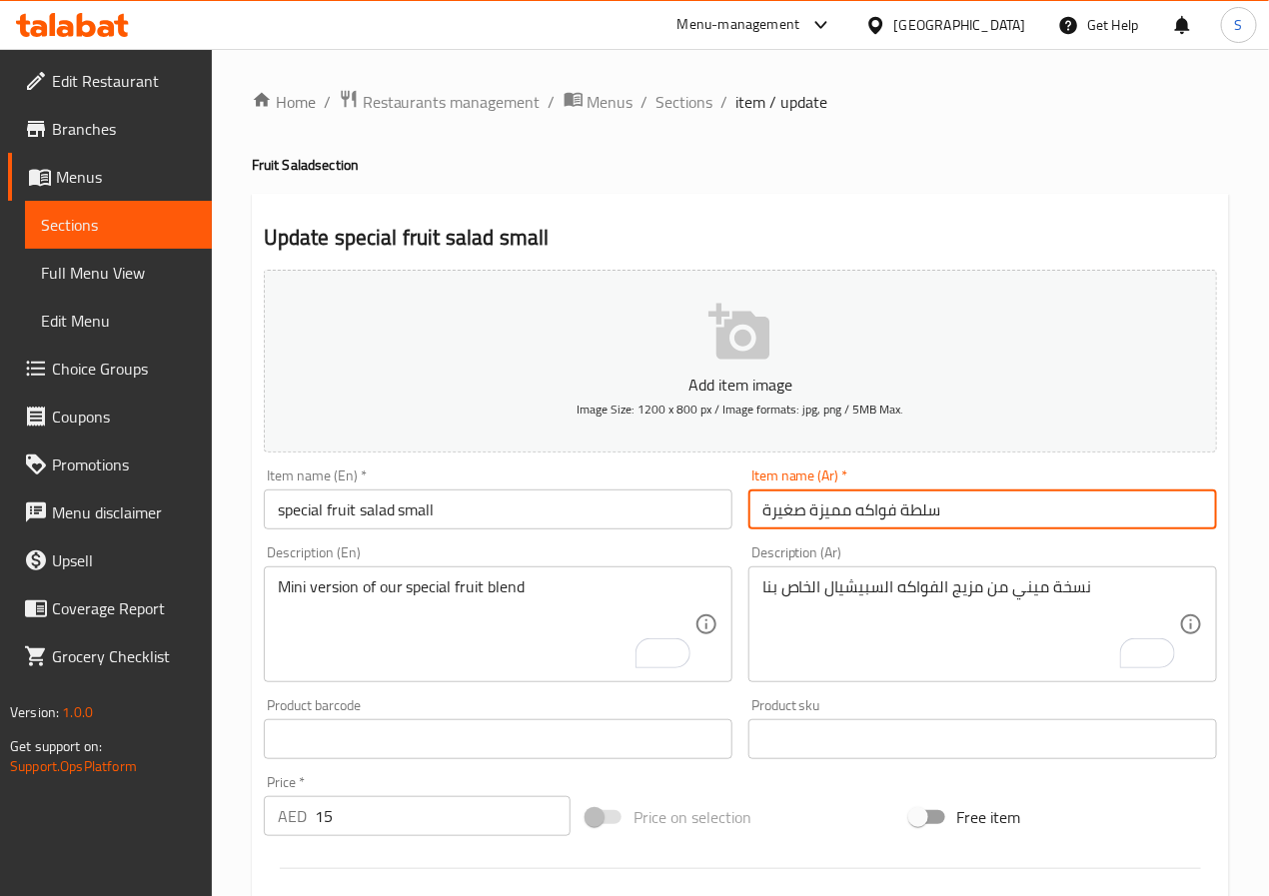
click at [830, 517] on input "سلطة فواكه مميزة صغيرة" at bounding box center [983, 510] width 469 height 40
click at [882, 510] on input "سلطة فواكه سبيشيال صغيرة" at bounding box center [983, 510] width 469 height 40
type input "سلطة فواكه سبيشيال صغيرة"
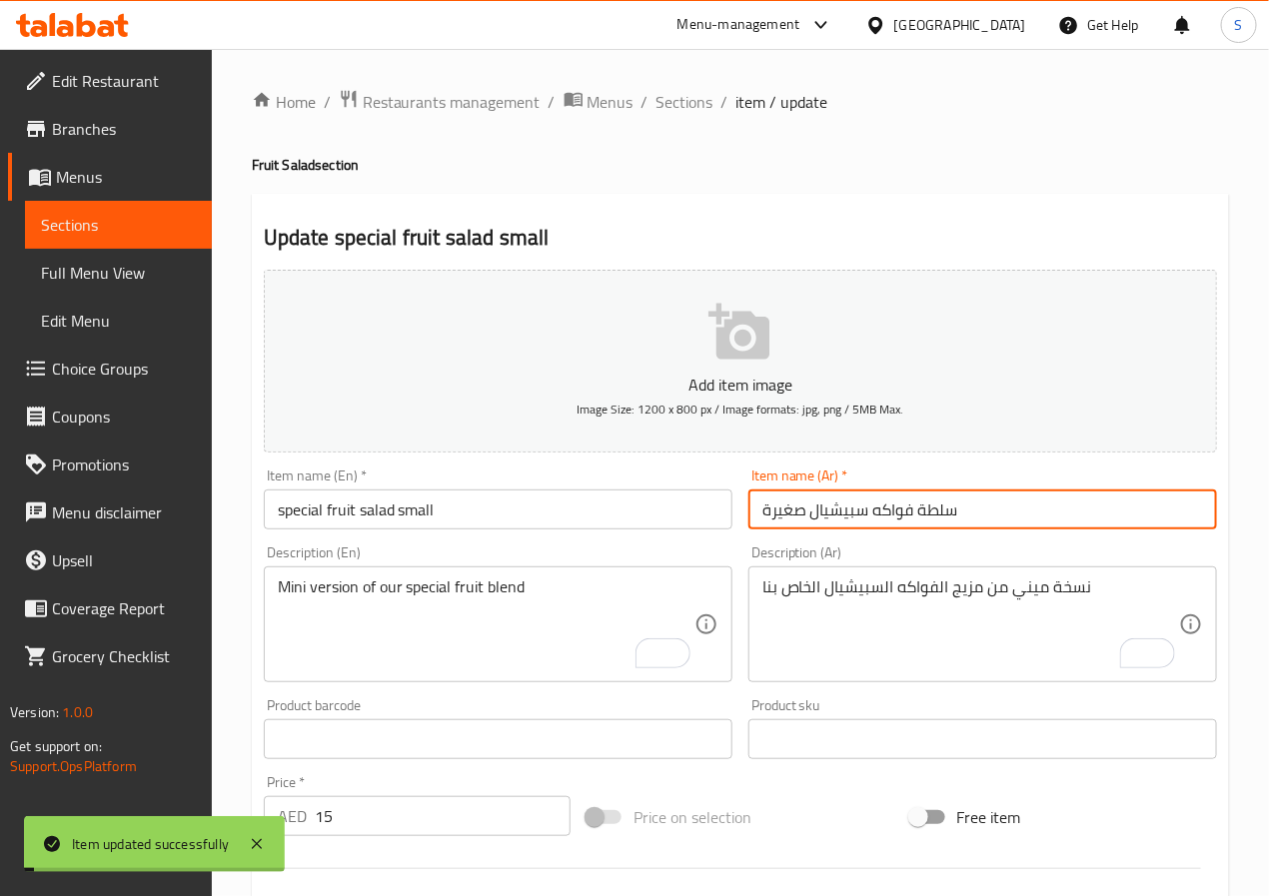
drag, startPoint x: 676, startPoint y: 103, endPoint x: 616, endPoint y: 3, distance: 116.5
click at [676, 103] on span "Sections" at bounding box center [685, 102] width 57 height 24
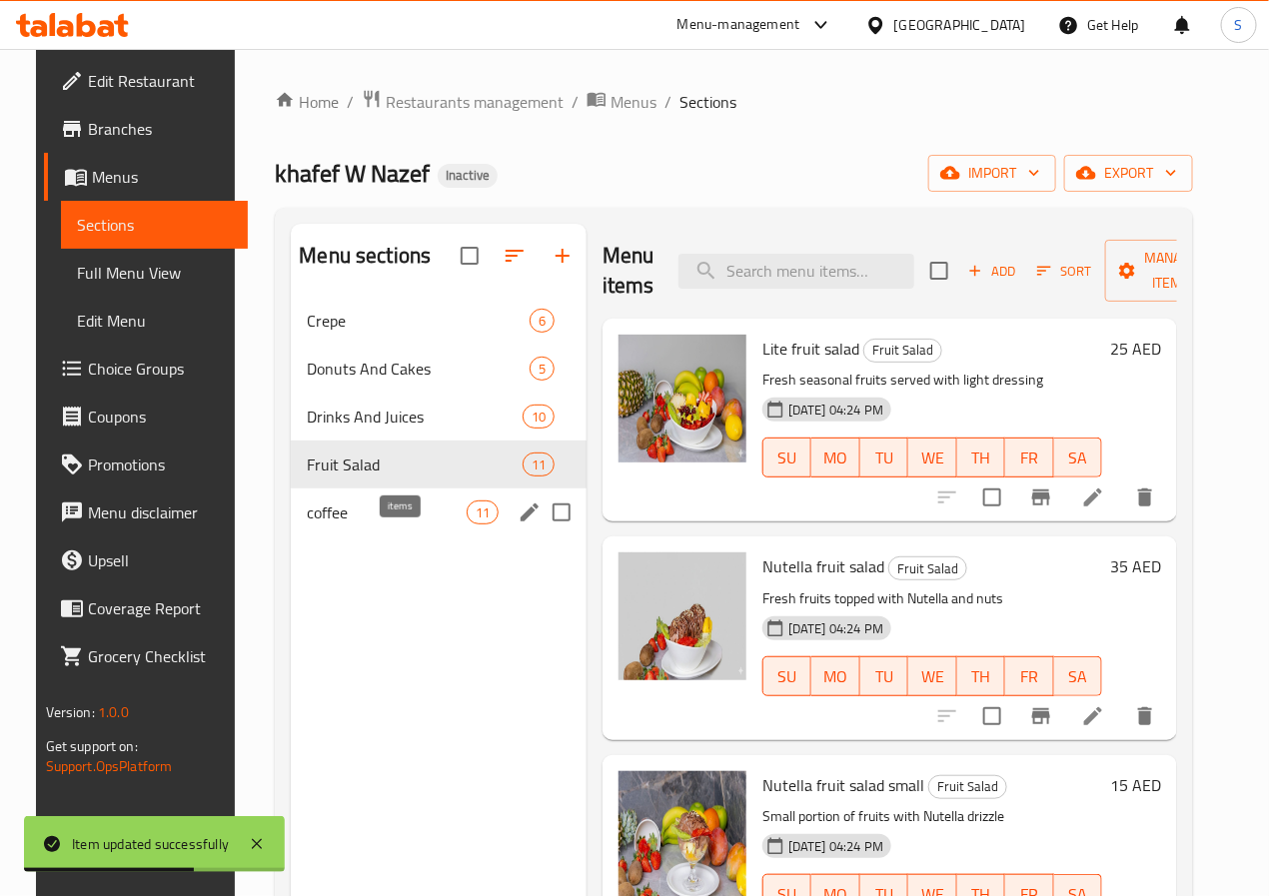
click at [468, 523] on span "11" at bounding box center [483, 513] width 30 height 19
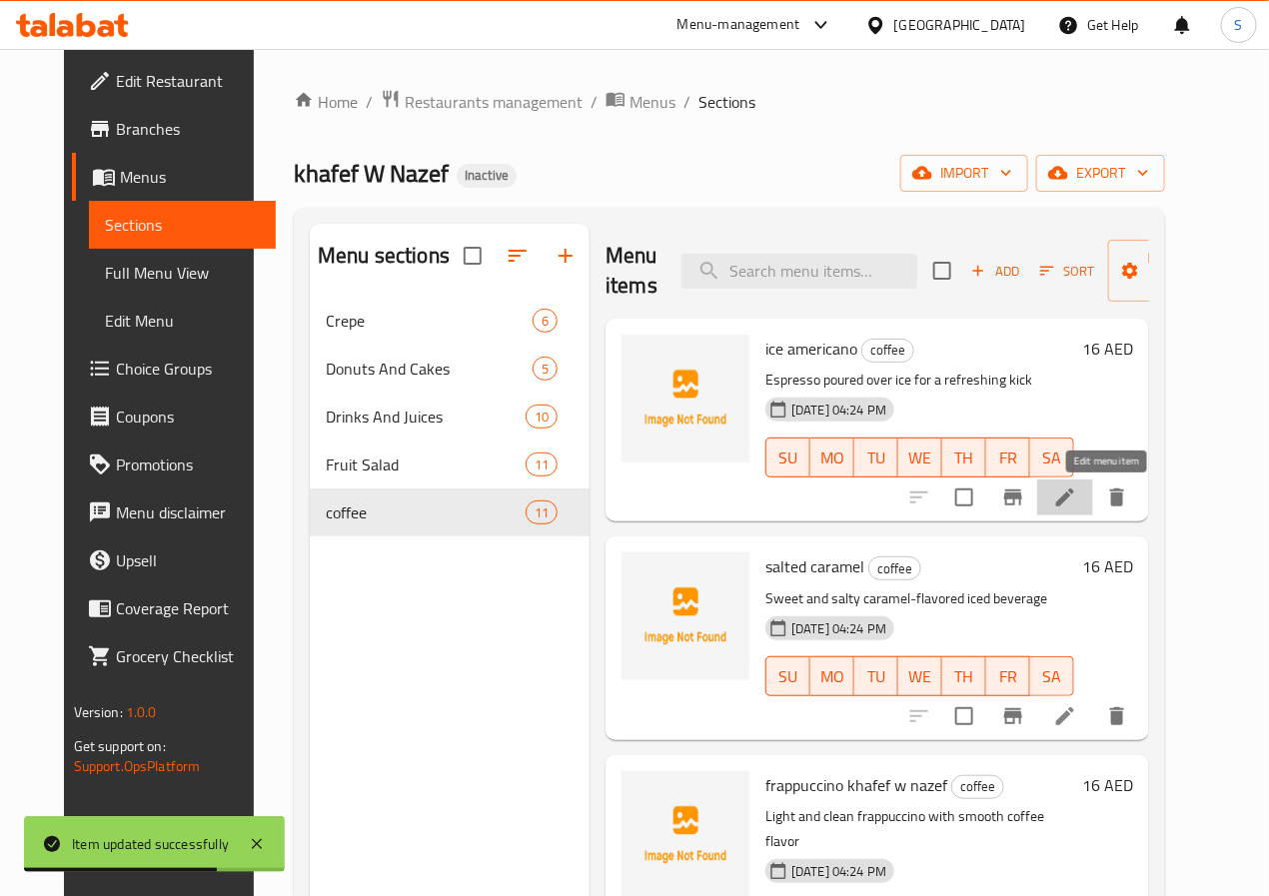
click at [1077, 490] on icon at bounding box center [1065, 498] width 24 height 24
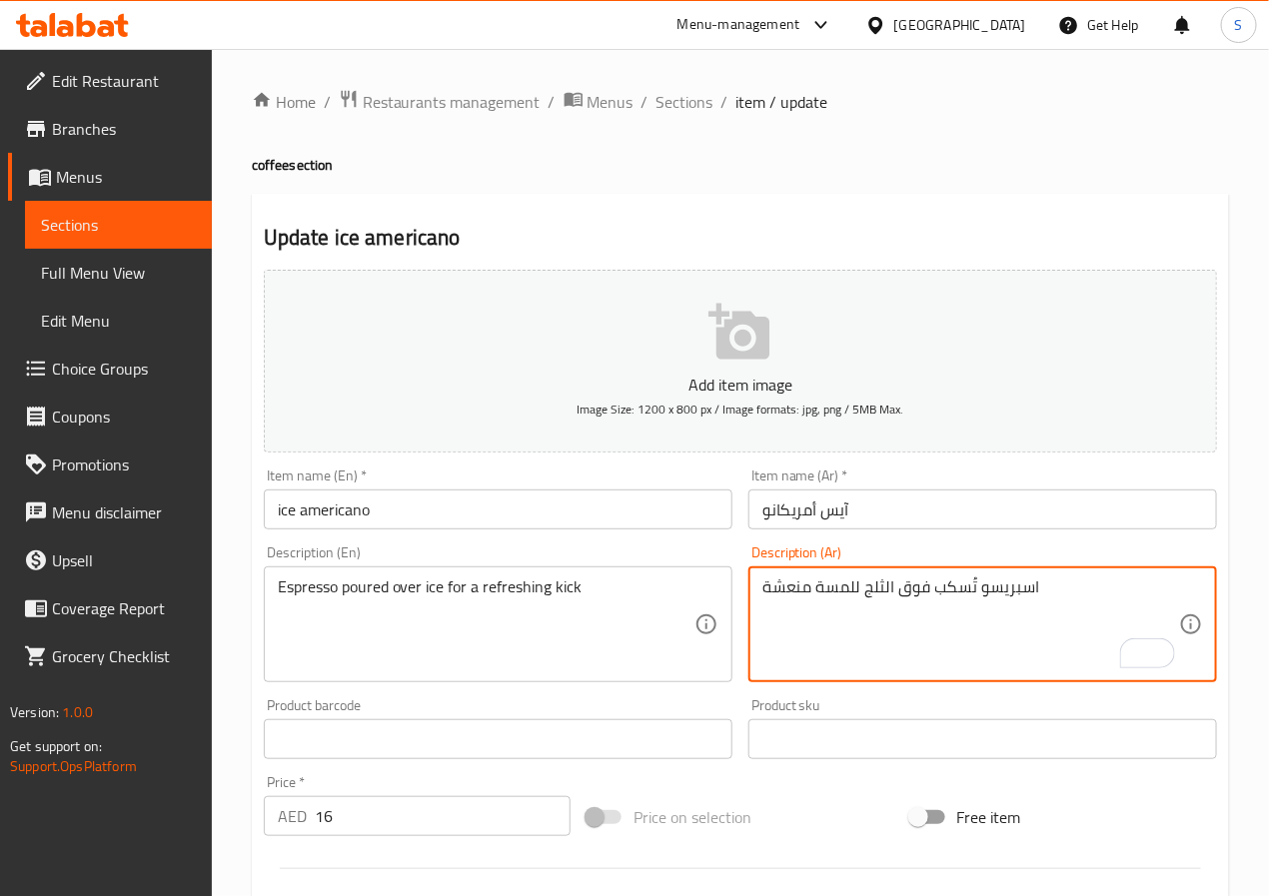
type textarea "اسبريسو تُسكب فوق الثلج للمسة منعشة"
click at [950, 486] on div "Item name (Ar)   * آيس أمريكانو Item name (Ar) *" at bounding box center [983, 499] width 469 height 61
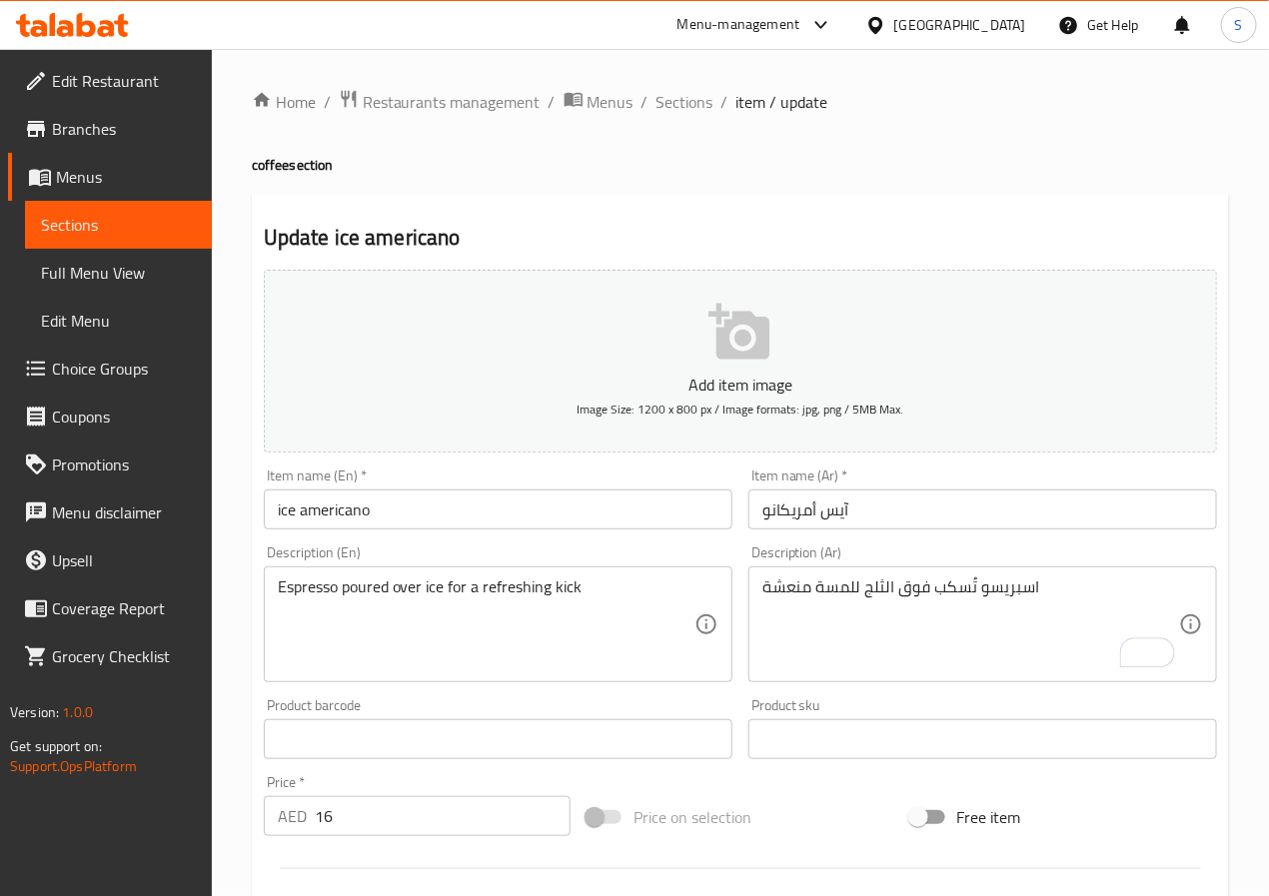
click at [950, 504] on input "آيس أمريكانو" at bounding box center [983, 510] width 469 height 40
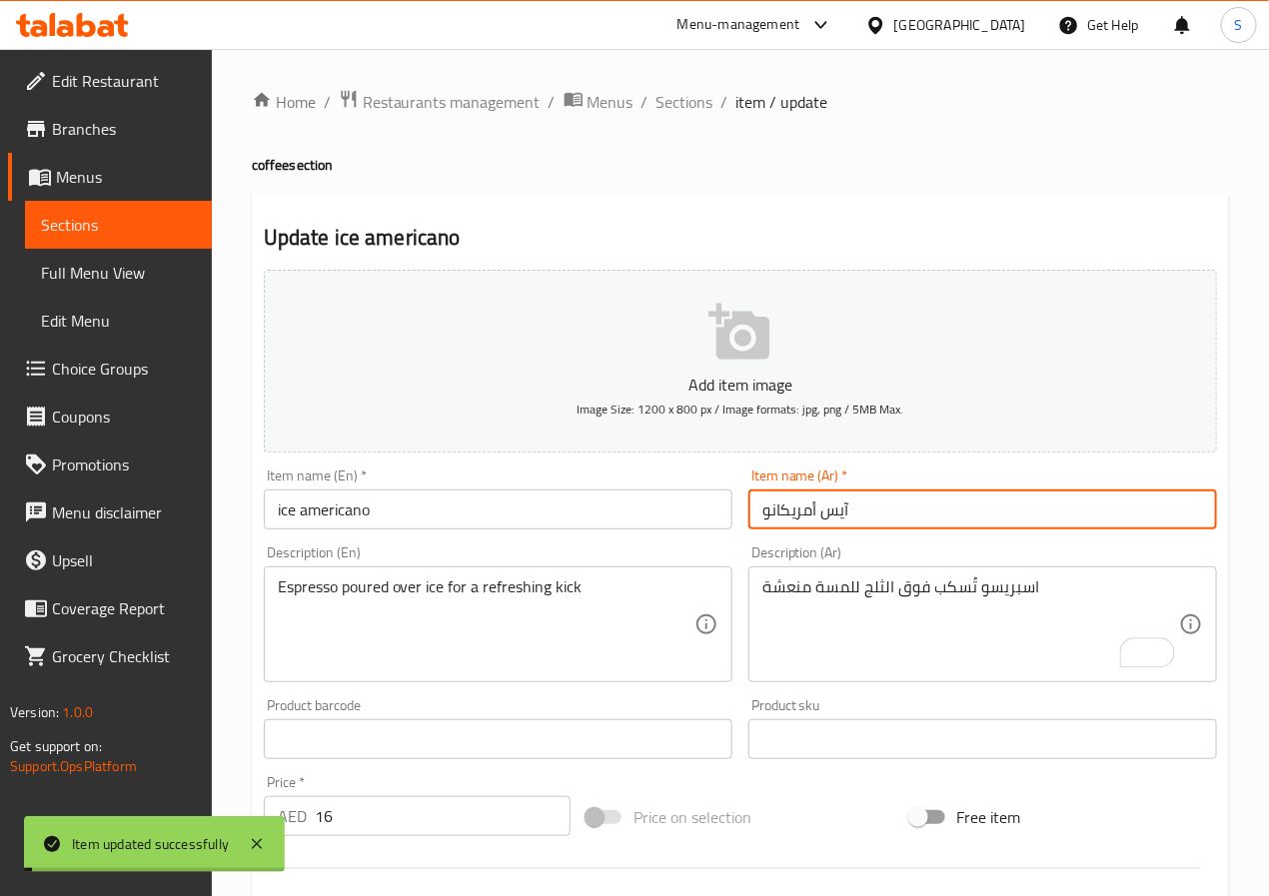
click at [658, 85] on div "Home / Restaurants management / Menus / Sections / item / update coffee section…" at bounding box center [740, 730] width 1057 height 1363
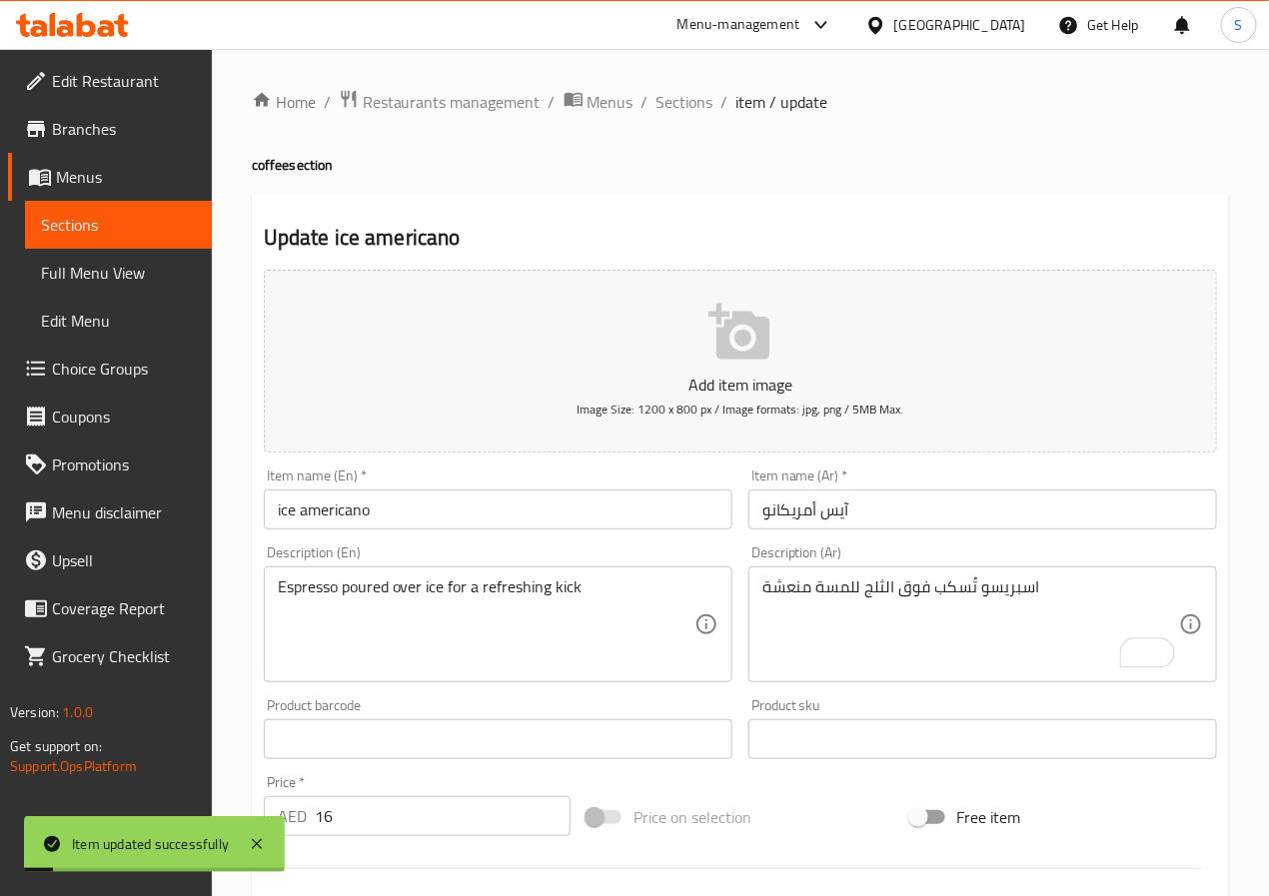
drag, startPoint x: 670, startPoint y: 97, endPoint x: 645, endPoint y: 12, distance: 88.5
click at [670, 97] on span "Sections" at bounding box center [685, 102] width 57 height 24
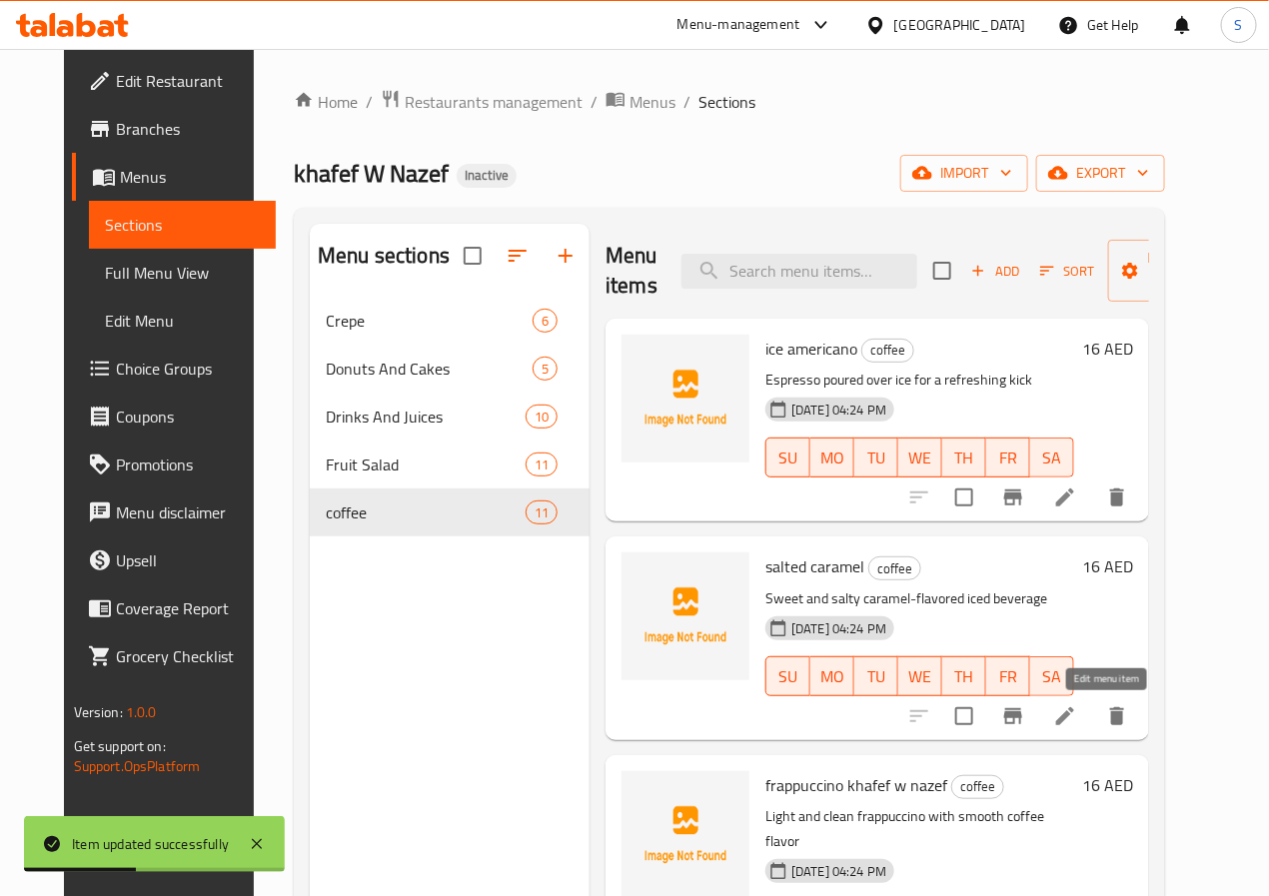
click at [1074, 718] on icon at bounding box center [1065, 717] width 18 height 18
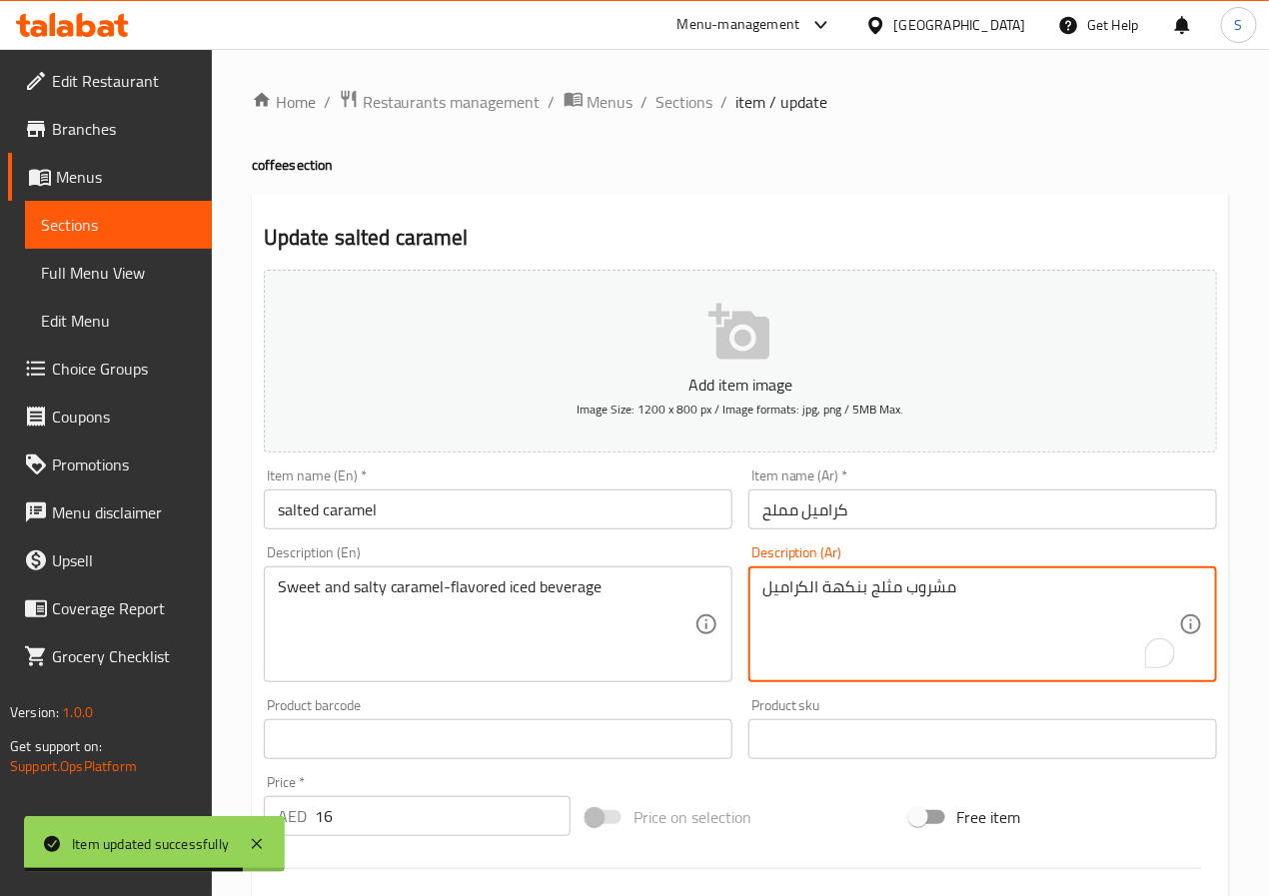
paste textarea "لحلوة والمملحة"
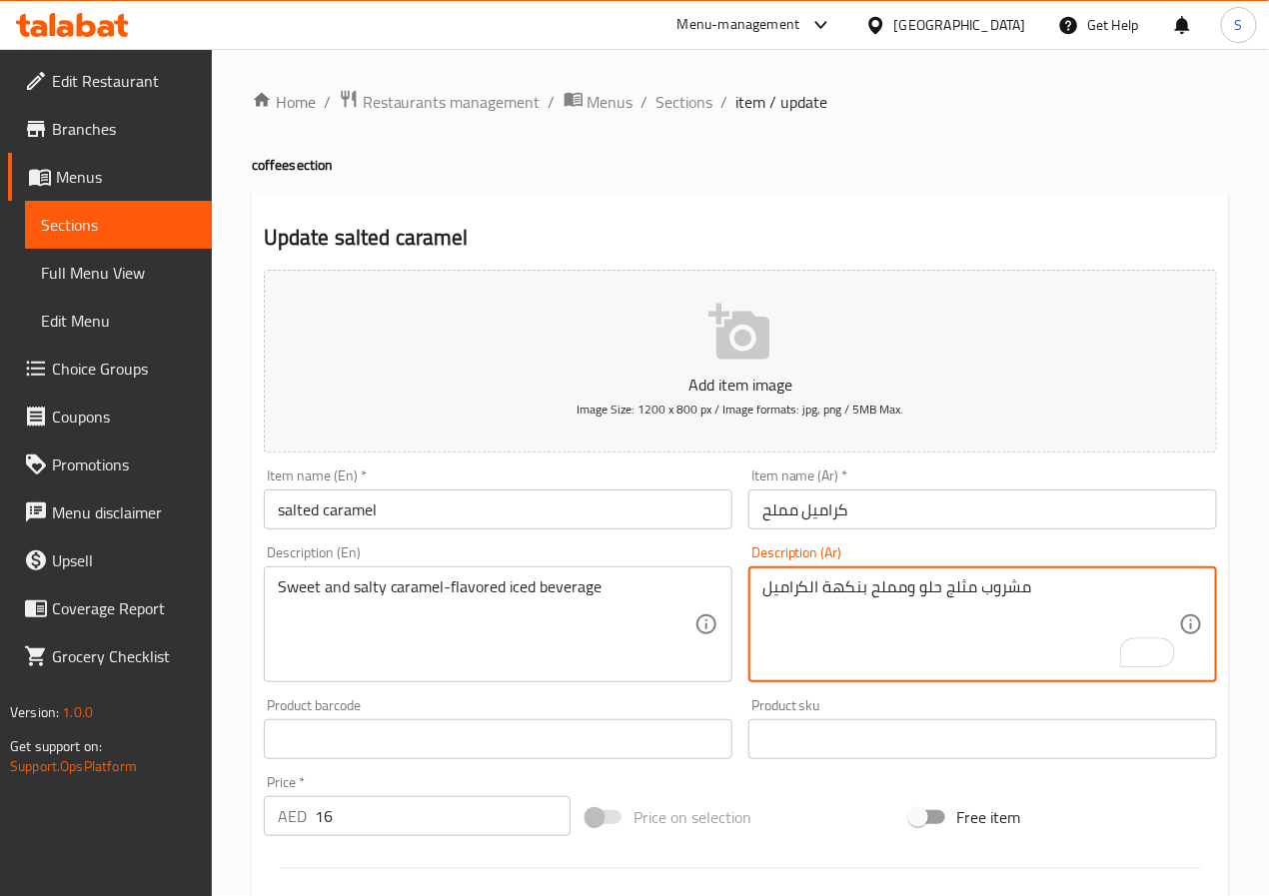
type textarea "مشروب مثلج حلو ومملح بنكهة الكراميل"
click at [897, 520] on input "كراميل مملح" at bounding box center [983, 510] width 469 height 40
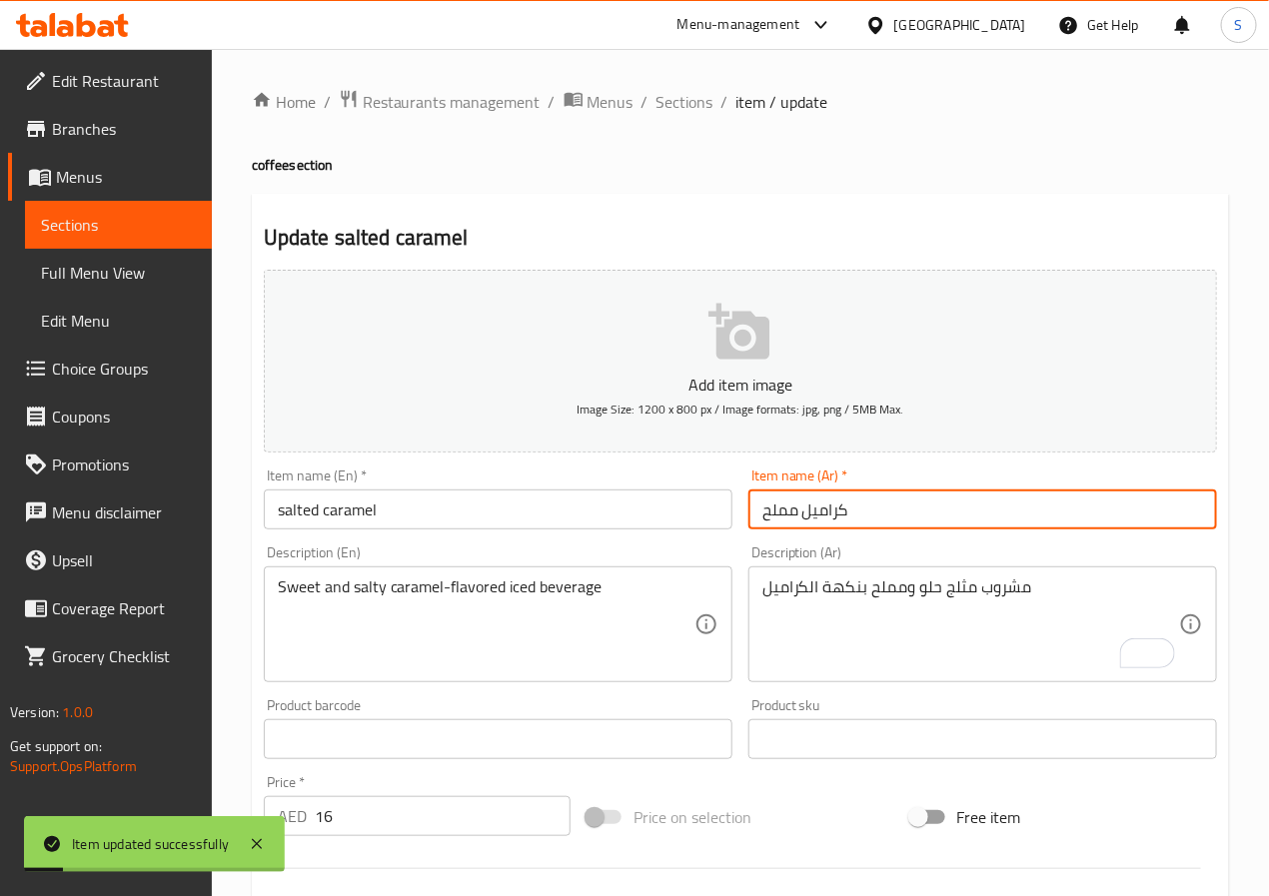
click at [424, 523] on input "salted caramel" at bounding box center [498, 510] width 469 height 40
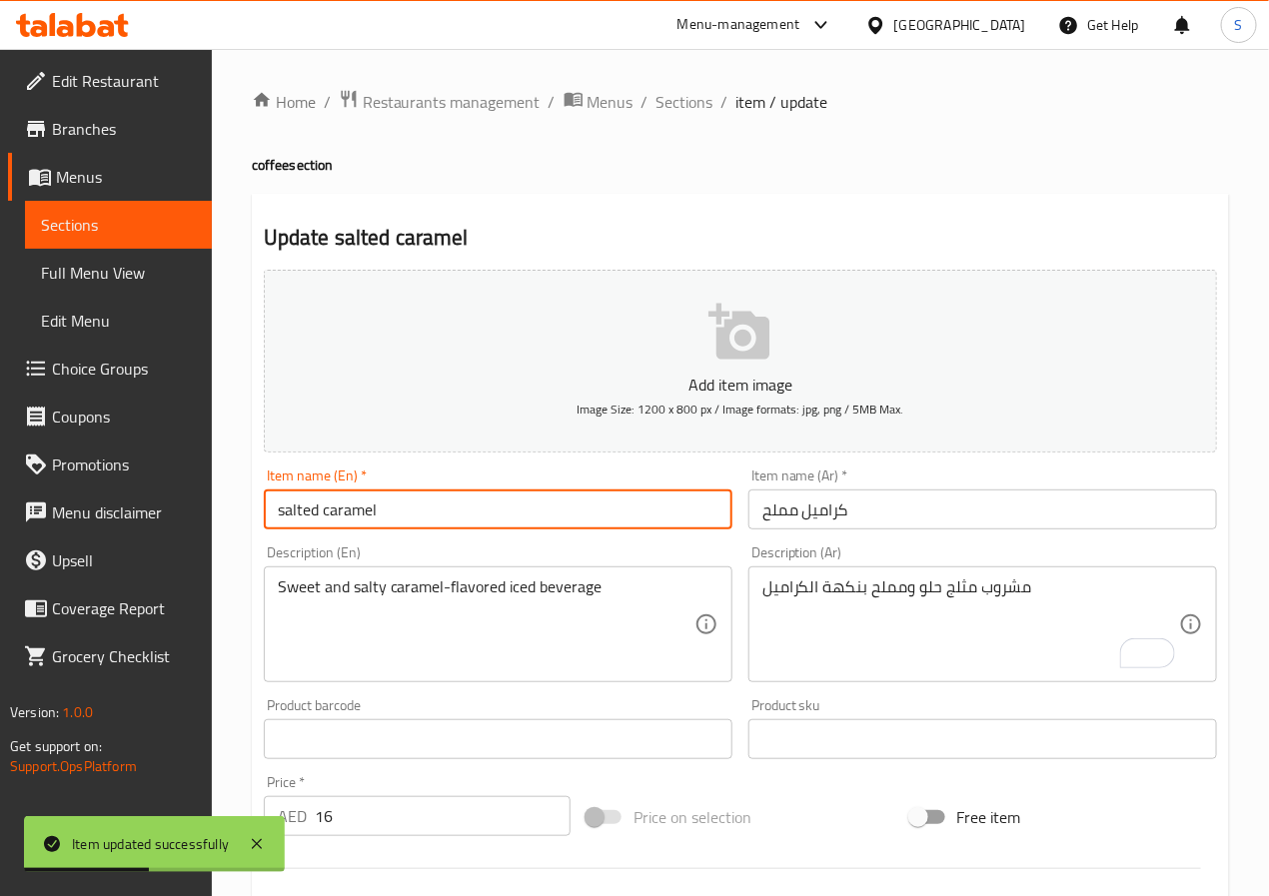
click at [947, 507] on input "كراميل مملح" at bounding box center [983, 510] width 469 height 40
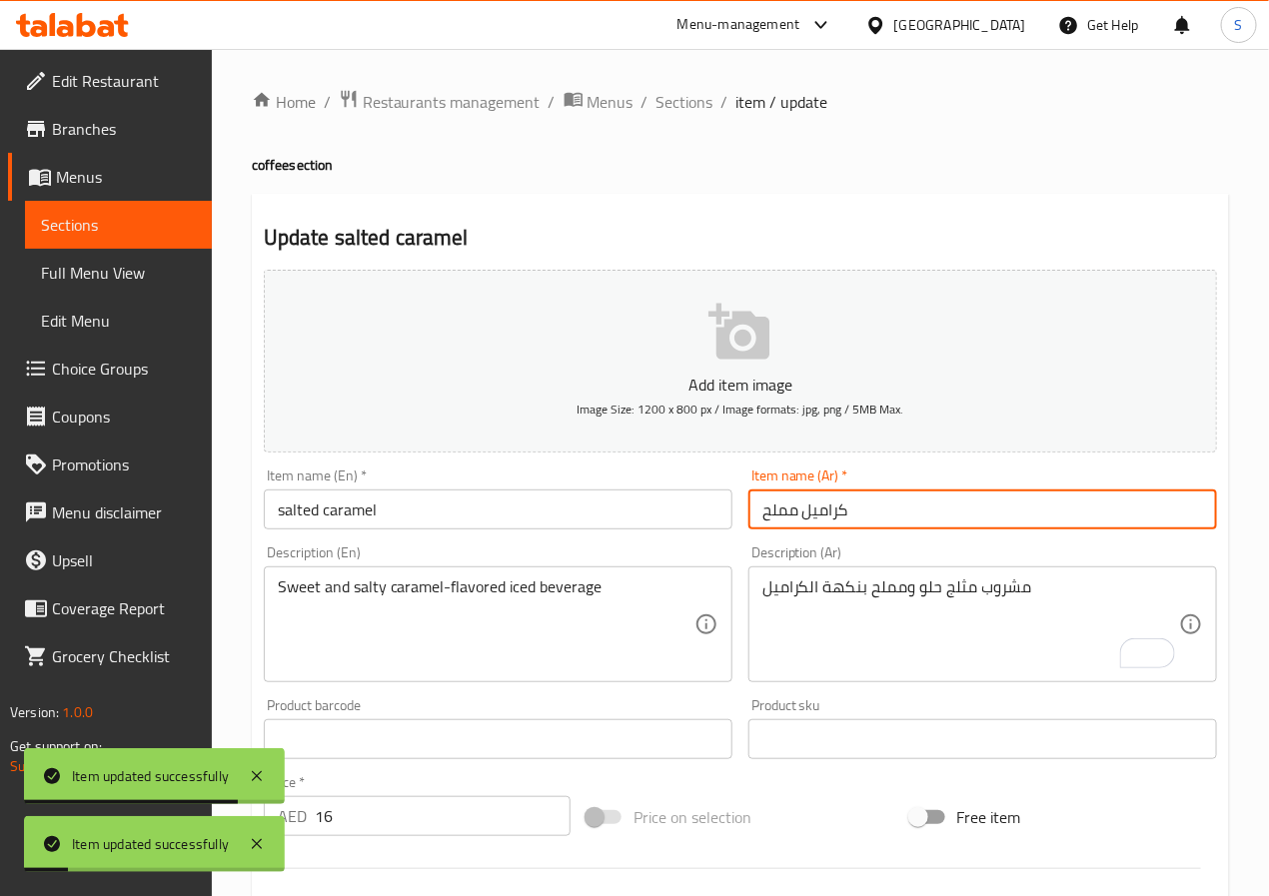
drag, startPoint x: 664, startPoint y: 112, endPoint x: 663, endPoint y: 6, distance: 105.9
click at [664, 109] on span "Sections" at bounding box center [685, 102] width 57 height 24
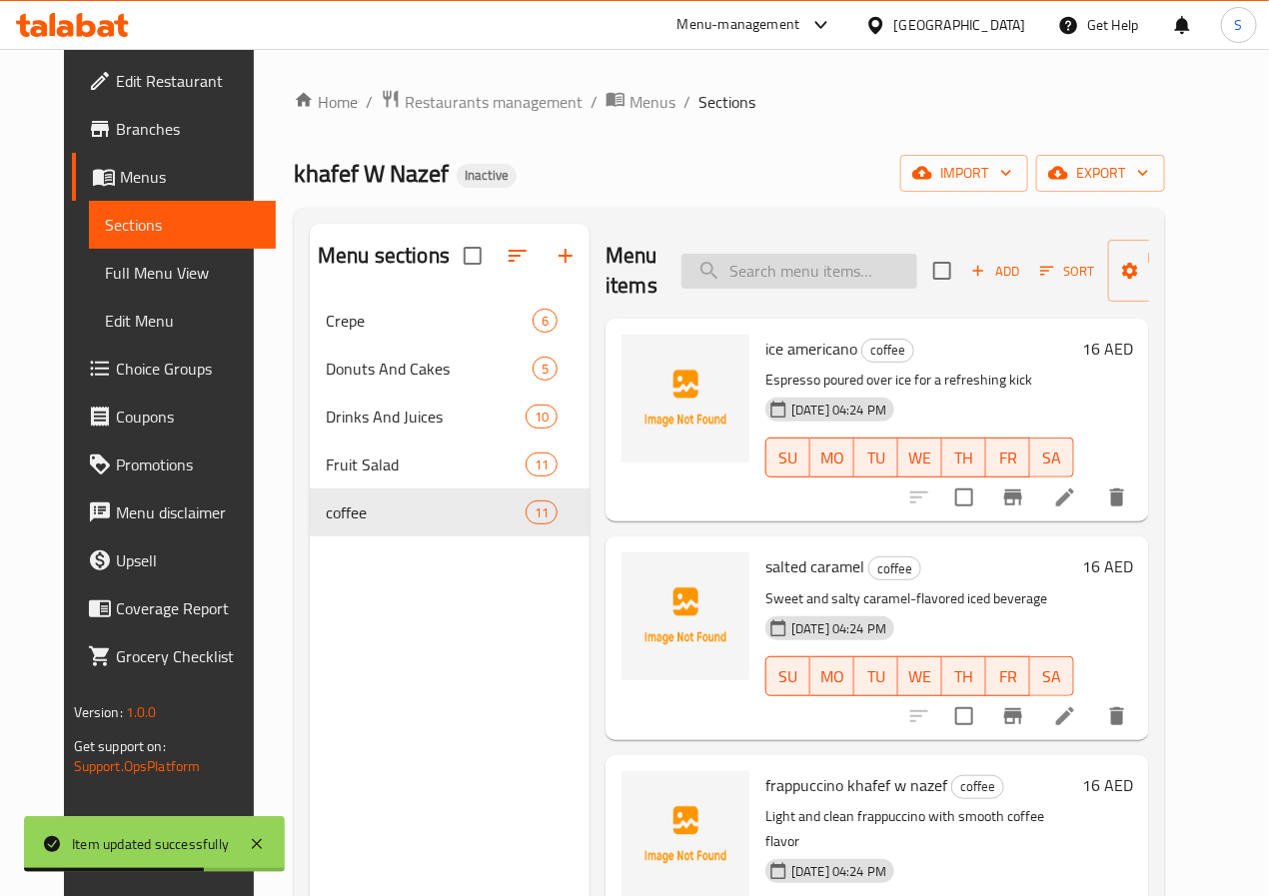
click at [808, 282] on input "search" at bounding box center [800, 271] width 236 height 35
paste input "oreo latte"
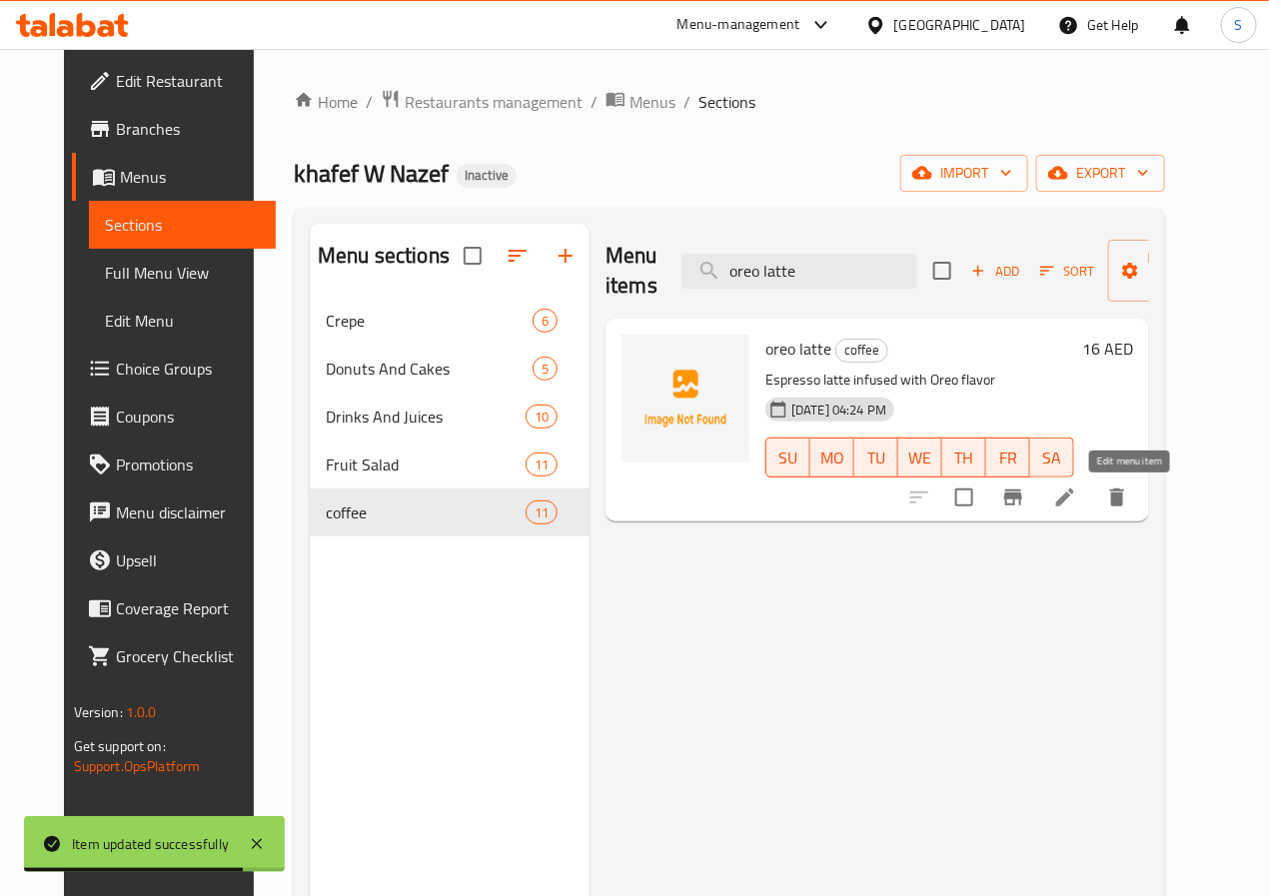
type input "oreo latte"
click at [1074, 507] on icon at bounding box center [1065, 498] width 18 height 18
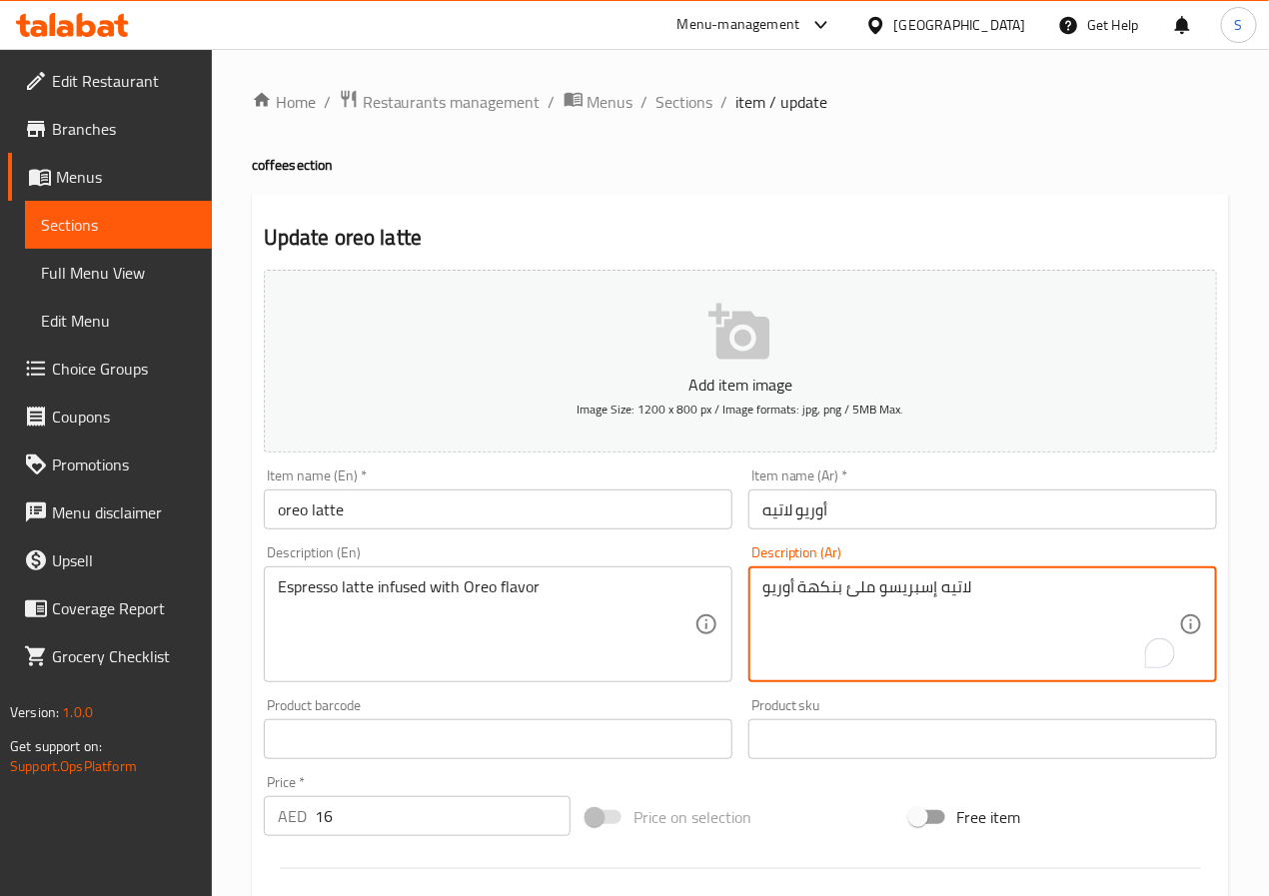
click at [858, 595] on textarea "لاتيه إسبريسو ملئ بنكهة أوريو" at bounding box center [971, 625] width 417 height 95
type textarea "لاتيه إسبريسو مملوء بنكهة أوريو"
click at [822, 526] on input "أوريو لاتيه" at bounding box center [983, 510] width 469 height 40
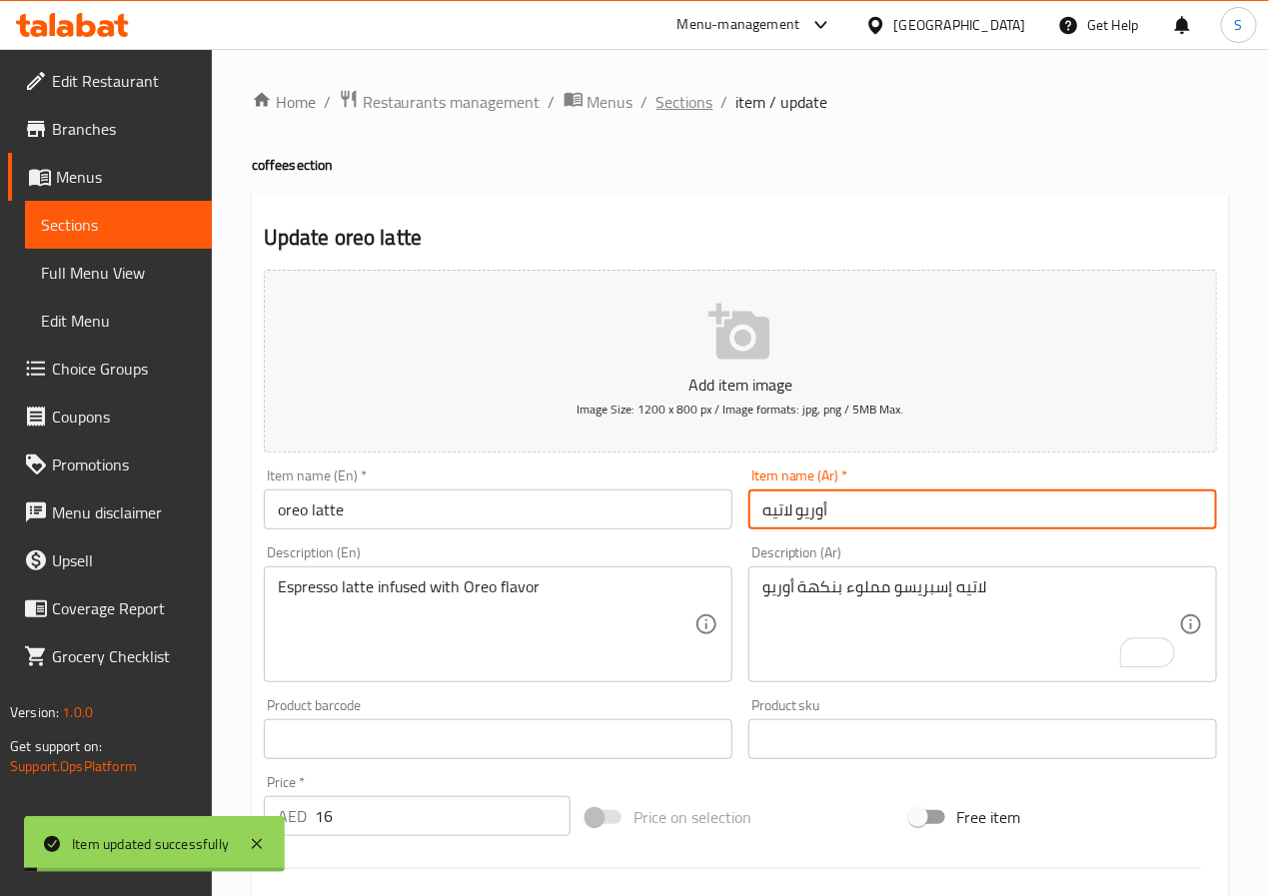
click at [690, 108] on span "Sections" at bounding box center [685, 102] width 57 height 24
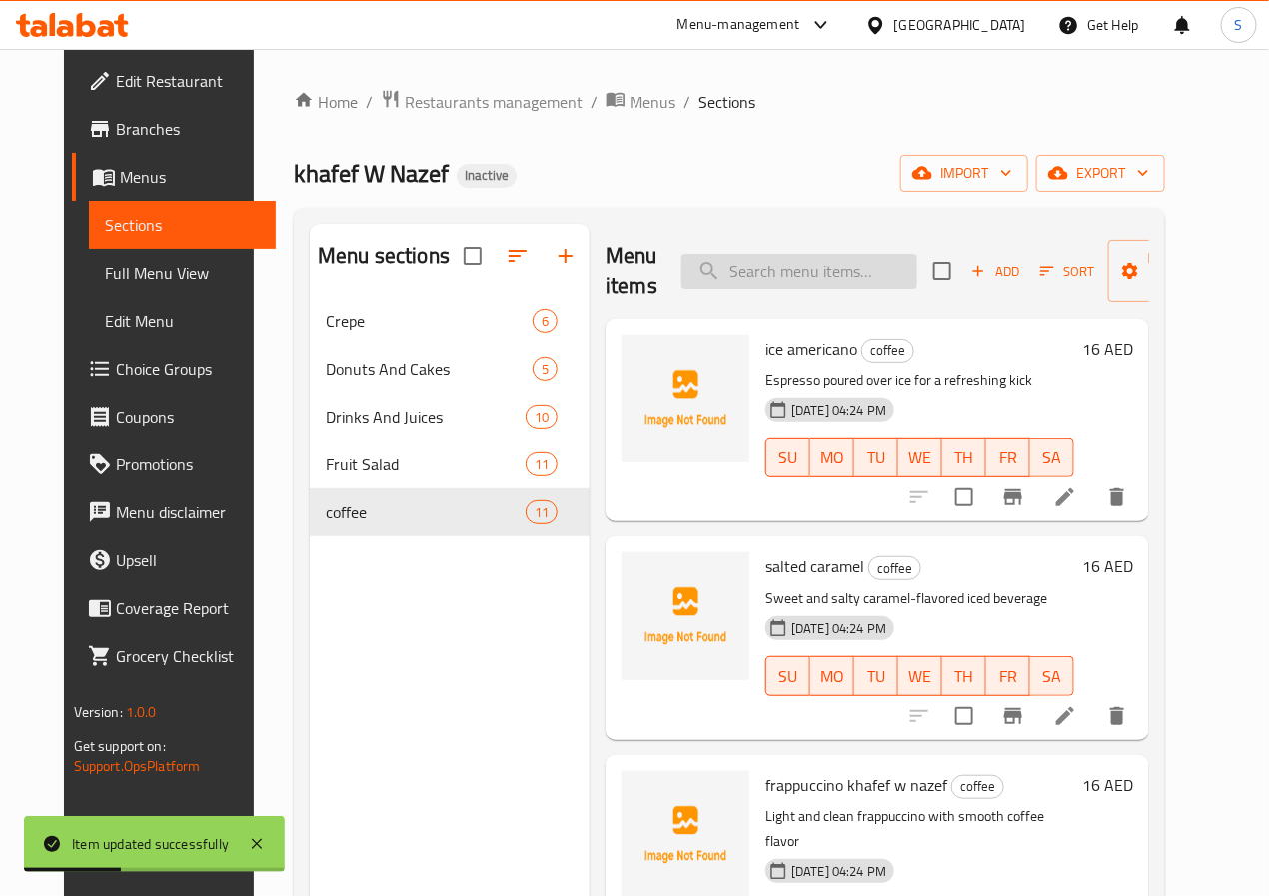
click at [700, 282] on input "search" at bounding box center [800, 271] width 236 height 35
paste input "ice lotus latte"
type input "ice lotus latte"
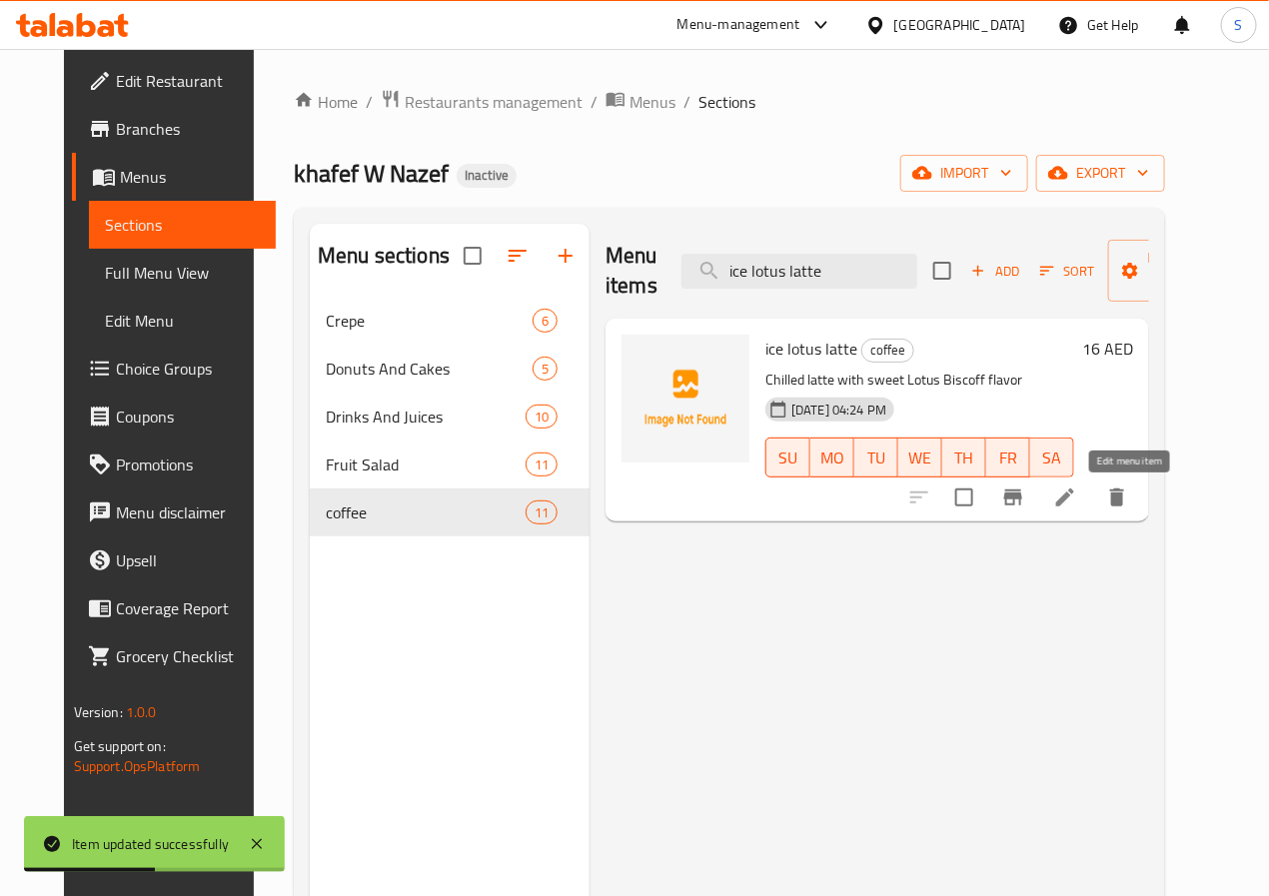
click at [1074, 505] on icon at bounding box center [1065, 498] width 18 height 18
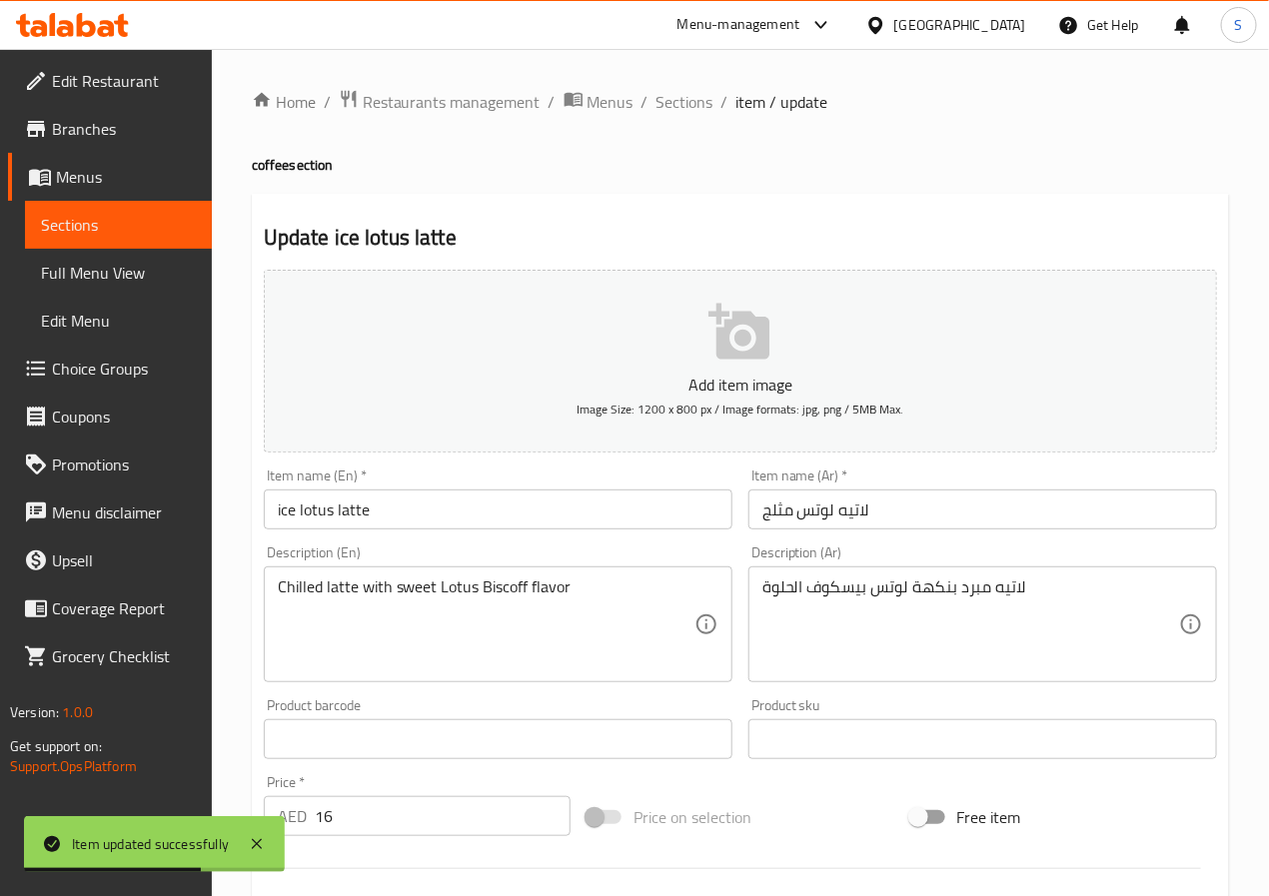
click at [790, 523] on input "لاتيه لوتس مثلج" at bounding box center [983, 510] width 469 height 40
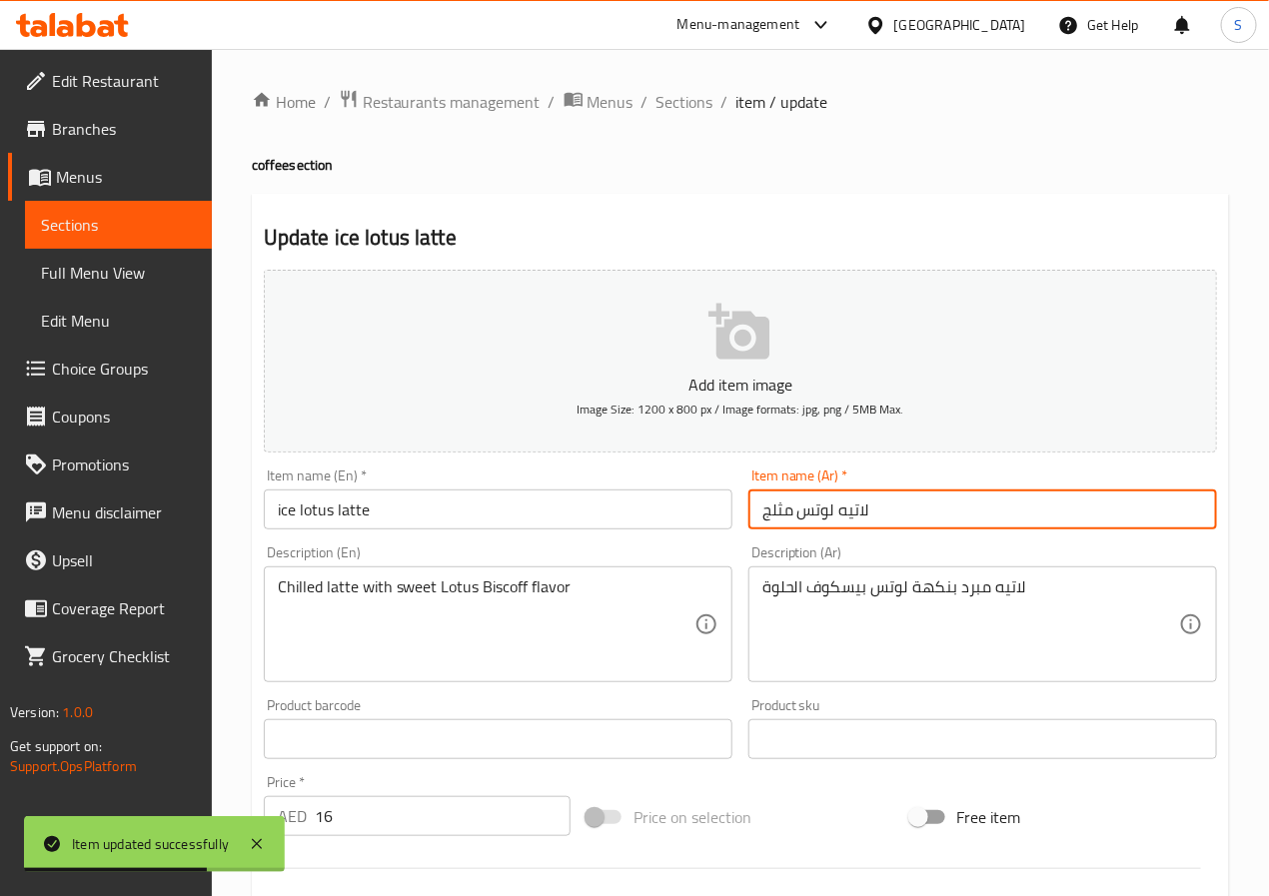
click at [790, 523] on input "لاتيه لوتس مثلج" at bounding box center [983, 510] width 469 height 40
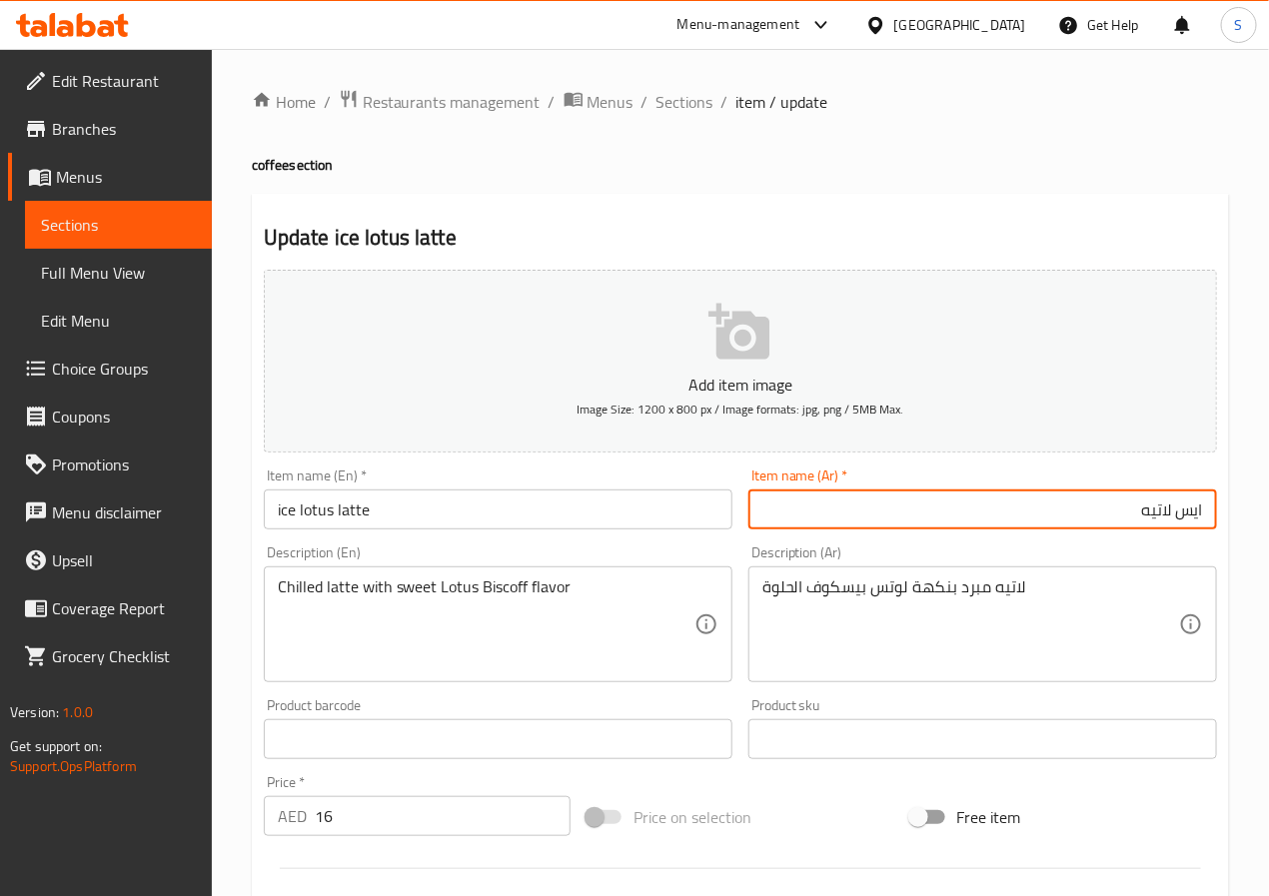
paste input "وتسل"
click at [995, 520] on input "ايس لوتس لاتيه" at bounding box center [983, 510] width 469 height 40
type input "ايس لوتس لاتيه"
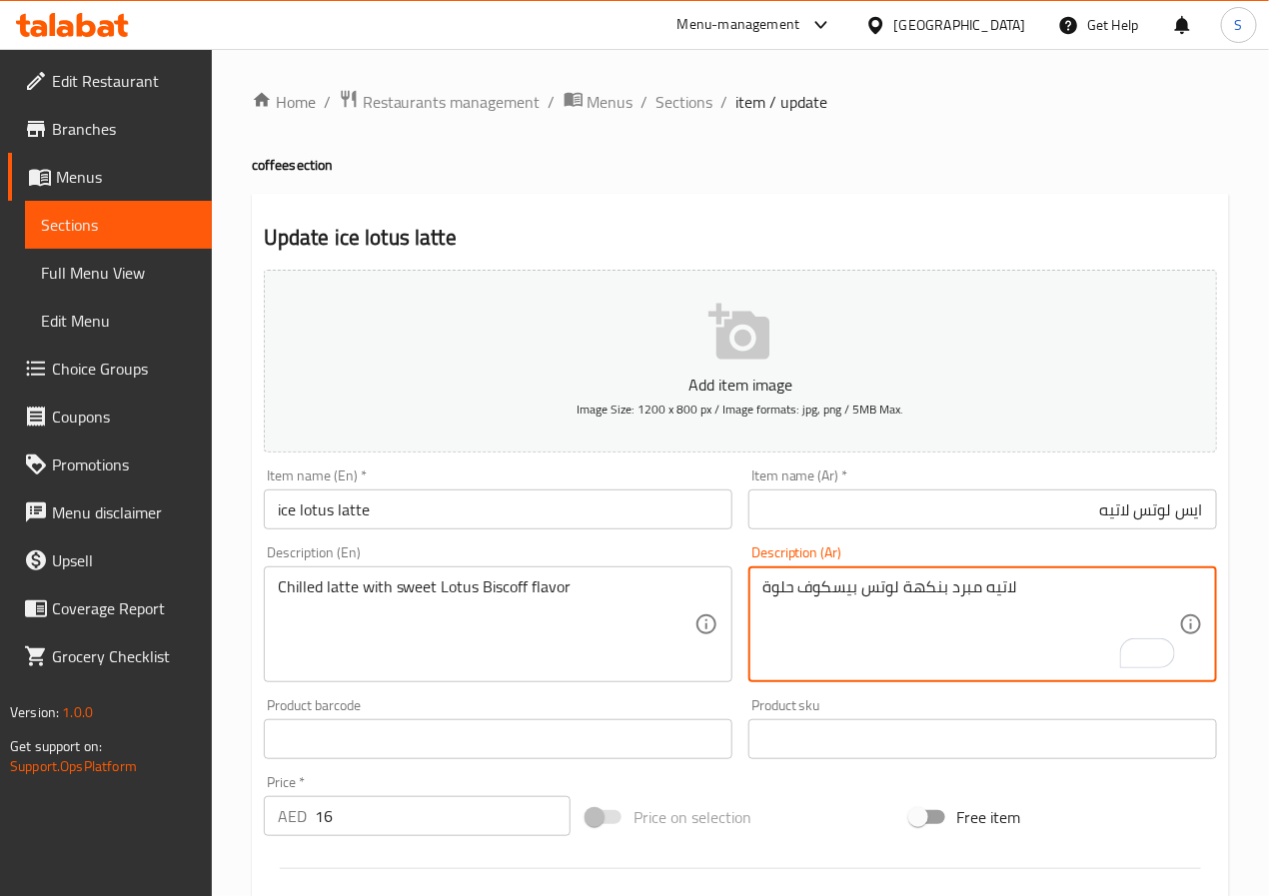
type textarea "لاتيه مبرد بنكهة لوتس بيسكوف حلوة"
click at [834, 513] on input "ايس لوتس لاتيه" at bounding box center [983, 510] width 469 height 40
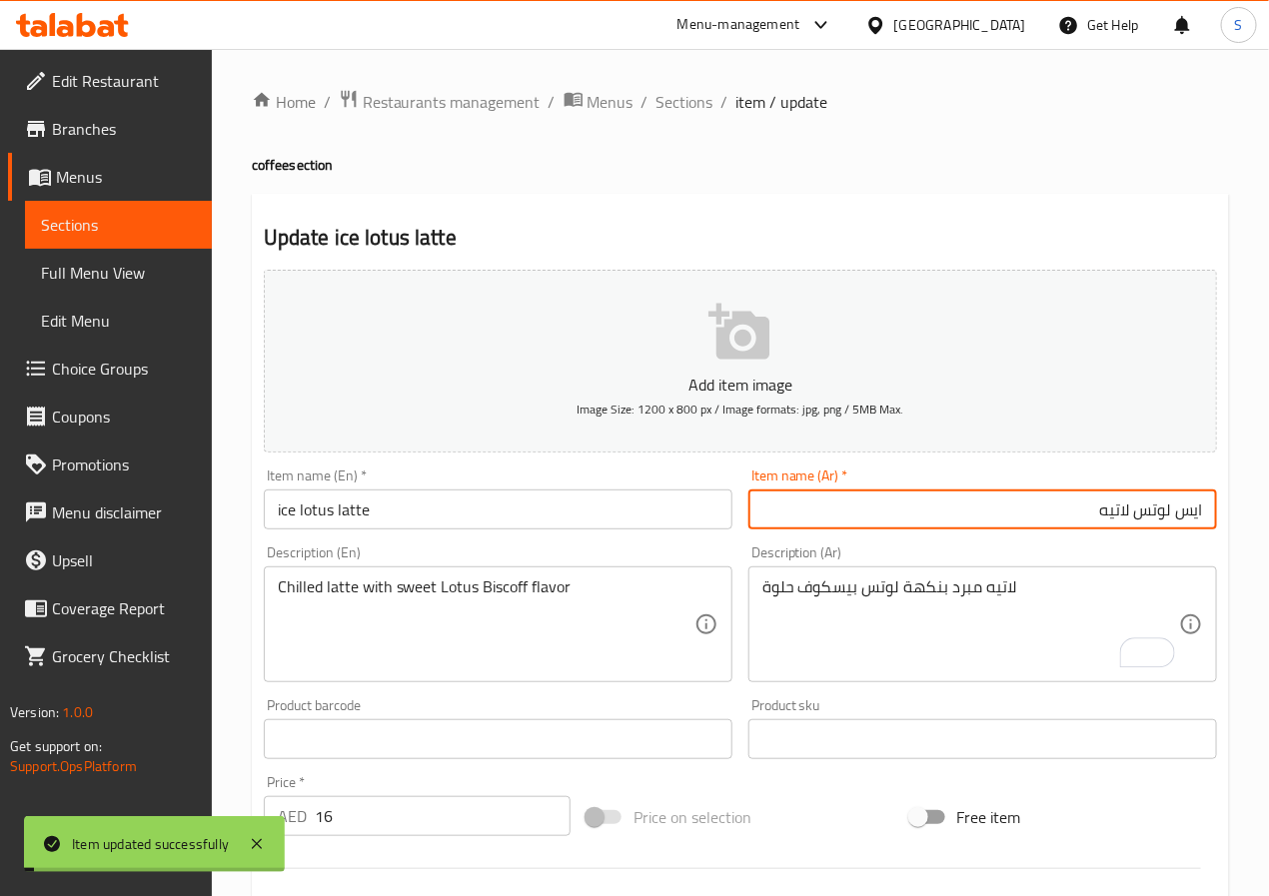
drag, startPoint x: 687, startPoint y: 100, endPoint x: 637, endPoint y: 24, distance: 90.9
click at [687, 100] on span "Sections" at bounding box center [685, 102] width 57 height 24
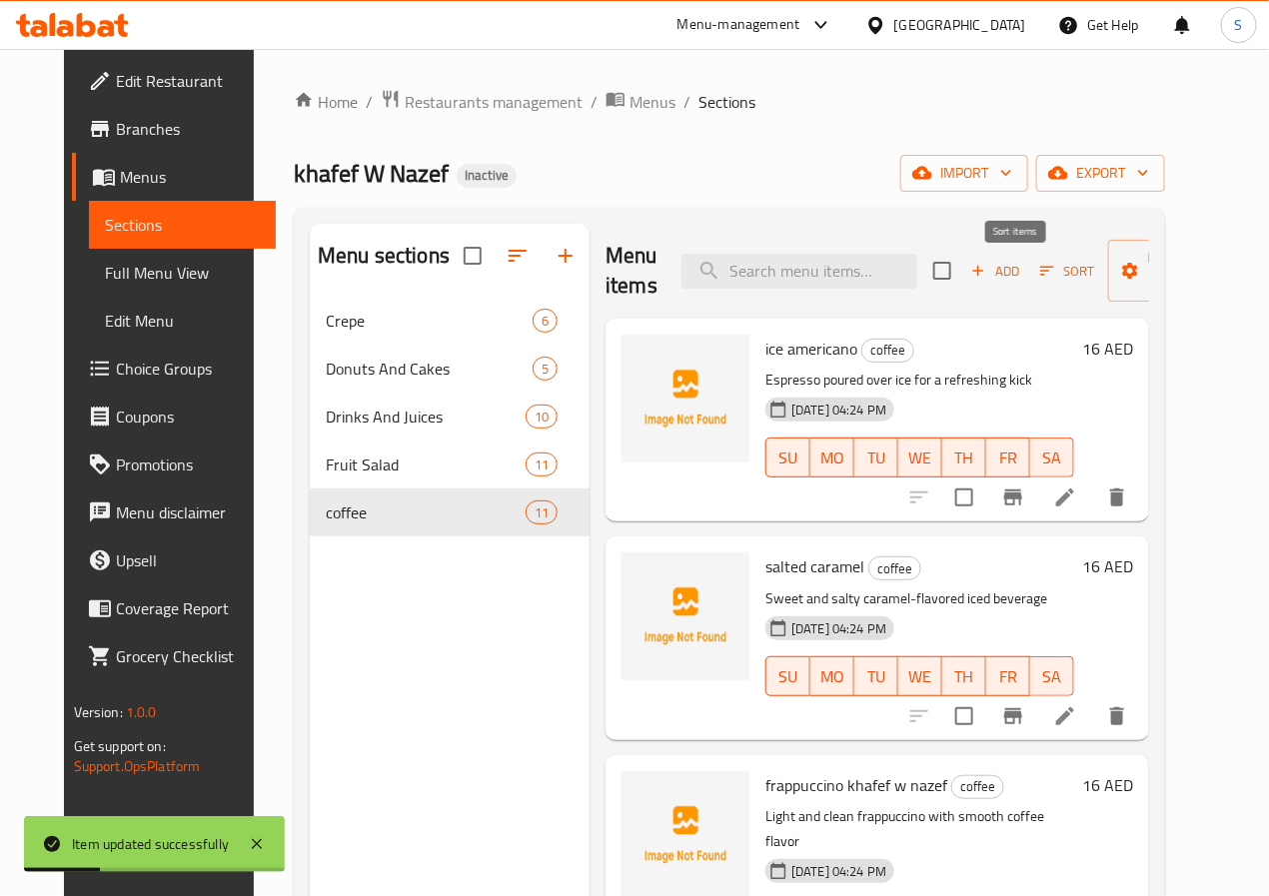
click at [1038, 273] on icon "button" at bounding box center [1047, 271] width 18 height 18
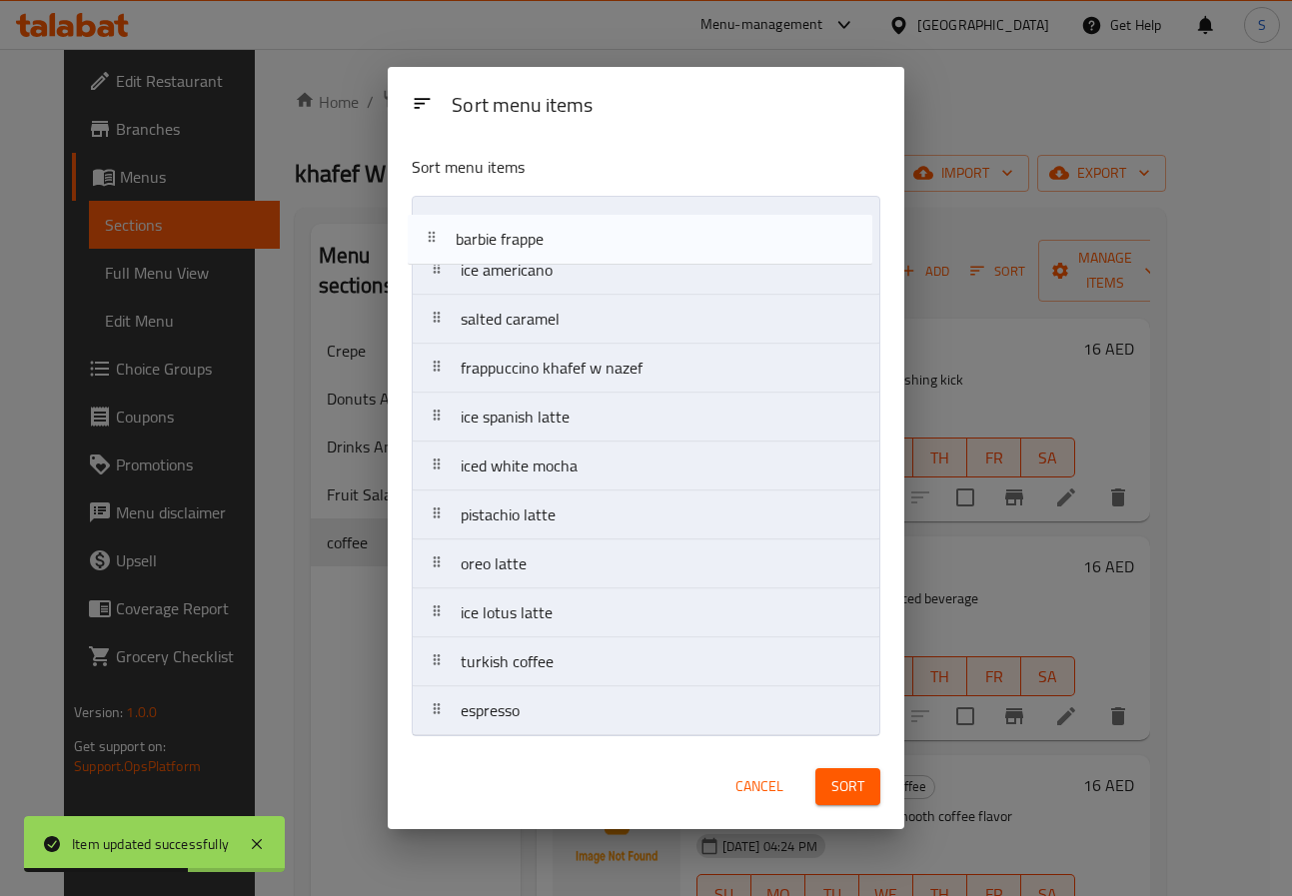
drag, startPoint x: 484, startPoint y: 619, endPoint x: 472, endPoint y: 211, distance: 407.9
click at [472, 211] on nav "ice americano salted caramel frappuccino khafef w nazef ice spanish latte iced …" at bounding box center [646, 466] width 469 height 541
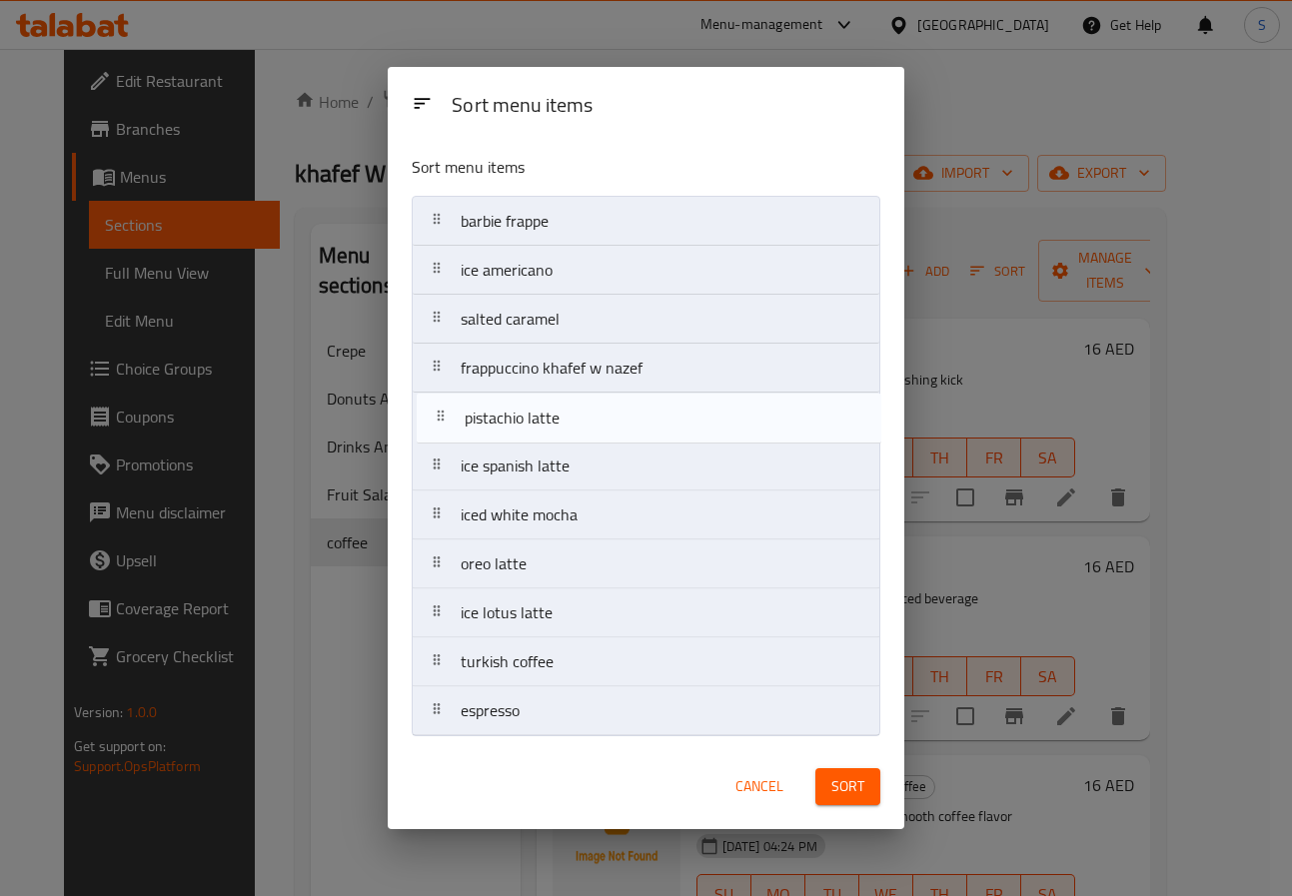
drag, startPoint x: 558, startPoint y: 514, endPoint x: 561, endPoint y: 411, distance: 103.0
click at [561, 411] on nav "barbie frappe ice americano salted caramel frappuccino khafef w nazef ice spani…" at bounding box center [646, 466] width 469 height 541
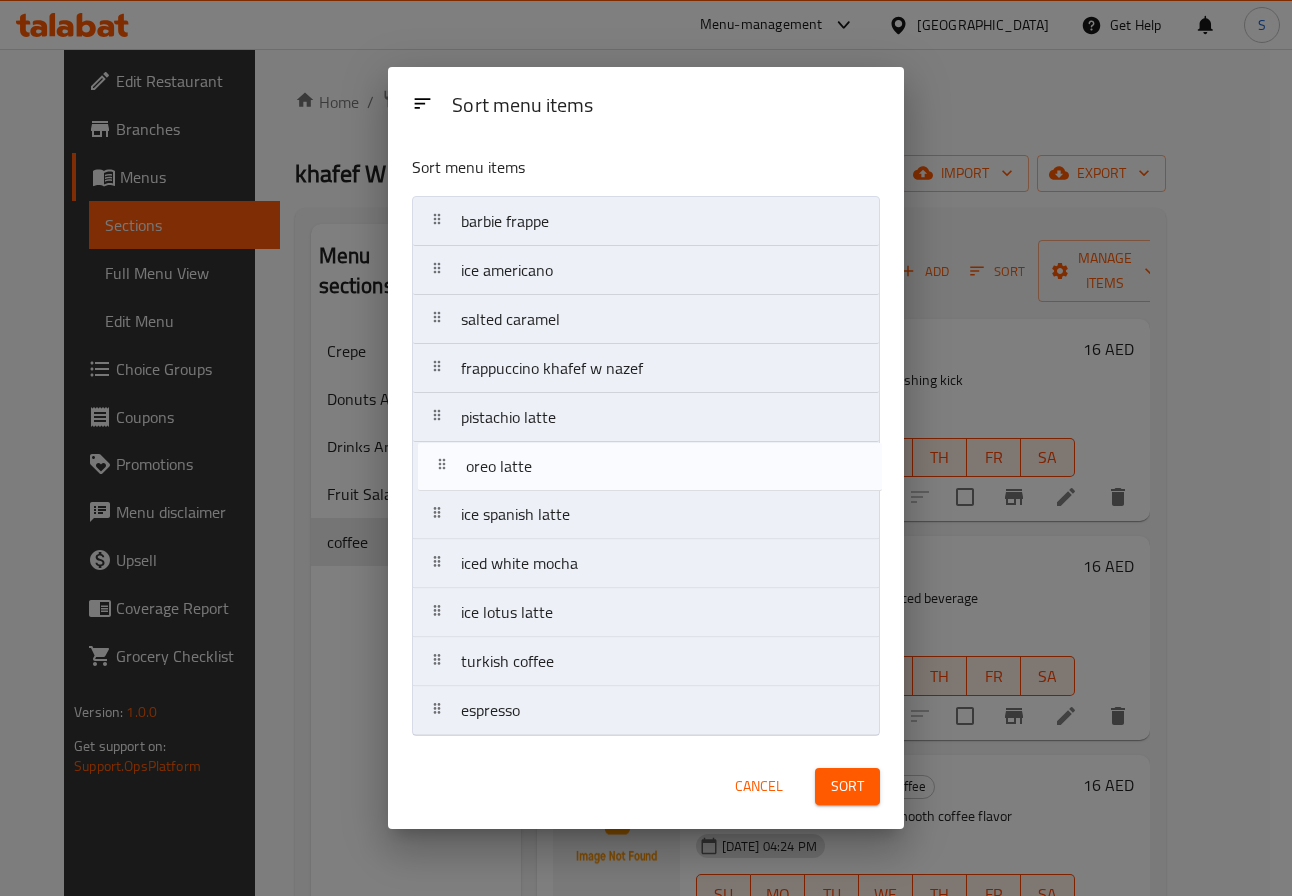
drag, startPoint x: 552, startPoint y: 564, endPoint x: 556, endPoint y: 460, distance: 104.0
click at [556, 460] on nav "barbie frappe ice americano salted caramel frappuccino khafef w nazef pistachio…" at bounding box center [646, 466] width 469 height 541
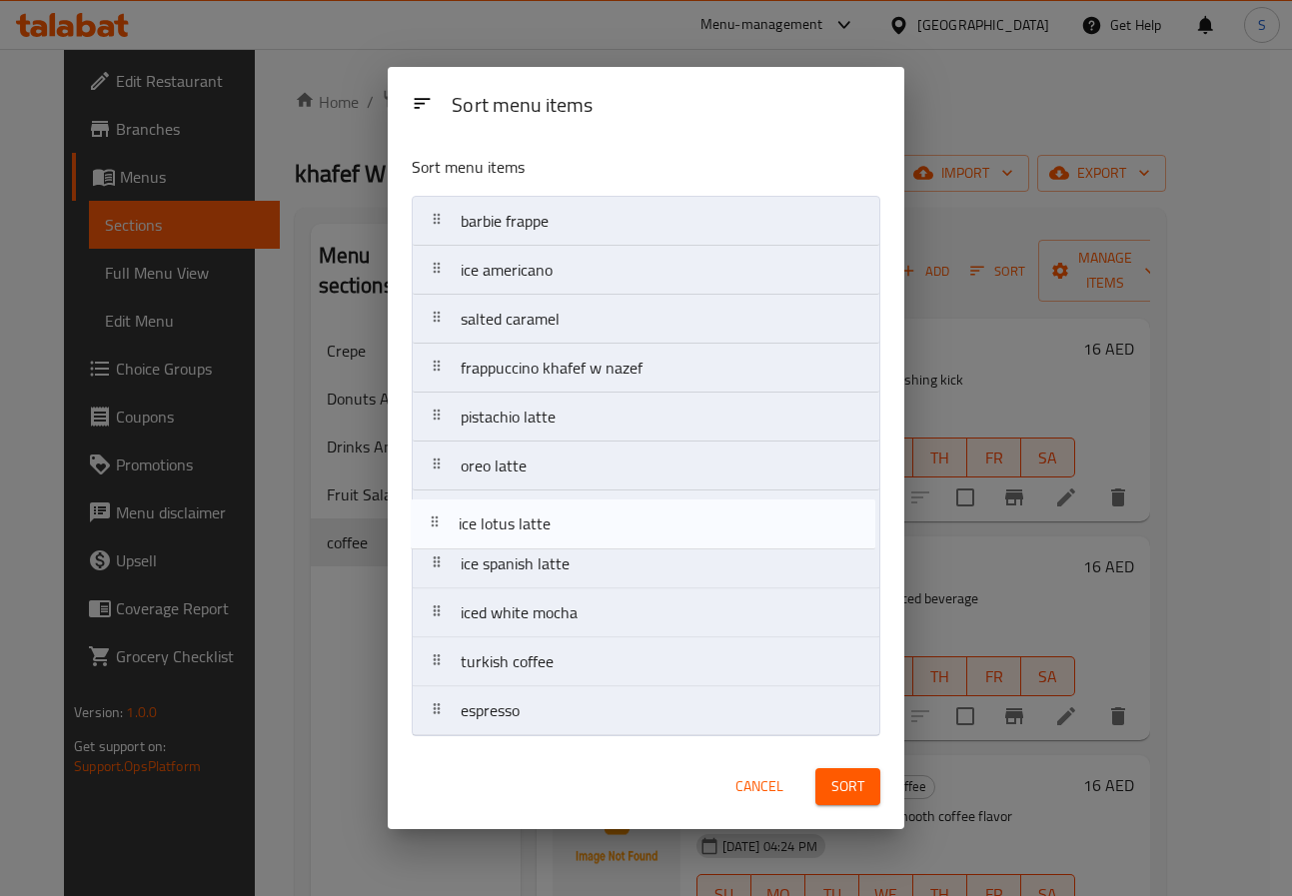
drag, startPoint x: 570, startPoint y: 622, endPoint x: 567, endPoint y: 516, distance: 106.0
click at [567, 516] on nav "barbie frappe ice americano salted caramel frappuccino khafef w nazef pistachio…" at bounding box center [646, 466] width 469 height 541
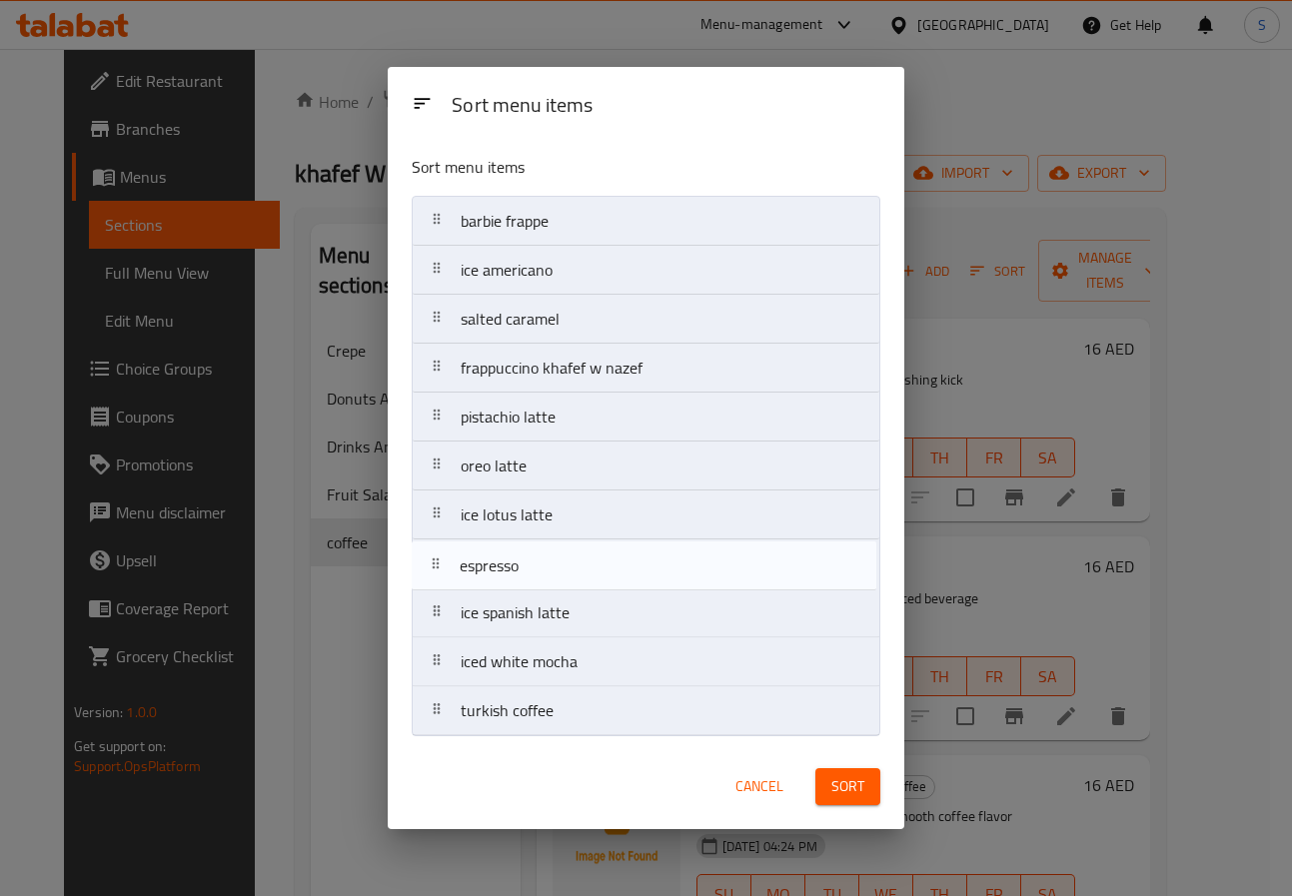
drag, startPoint x: 561, startPoint y: 712, endPoint x: 559, endPoint y: 559, distance: 152.9
click at [559, 559] on nav "barbie frappe ice americano salted caramel frappuccino khafef w nazef pistachio…" at bounding box center [646, 466] width 469 height 541
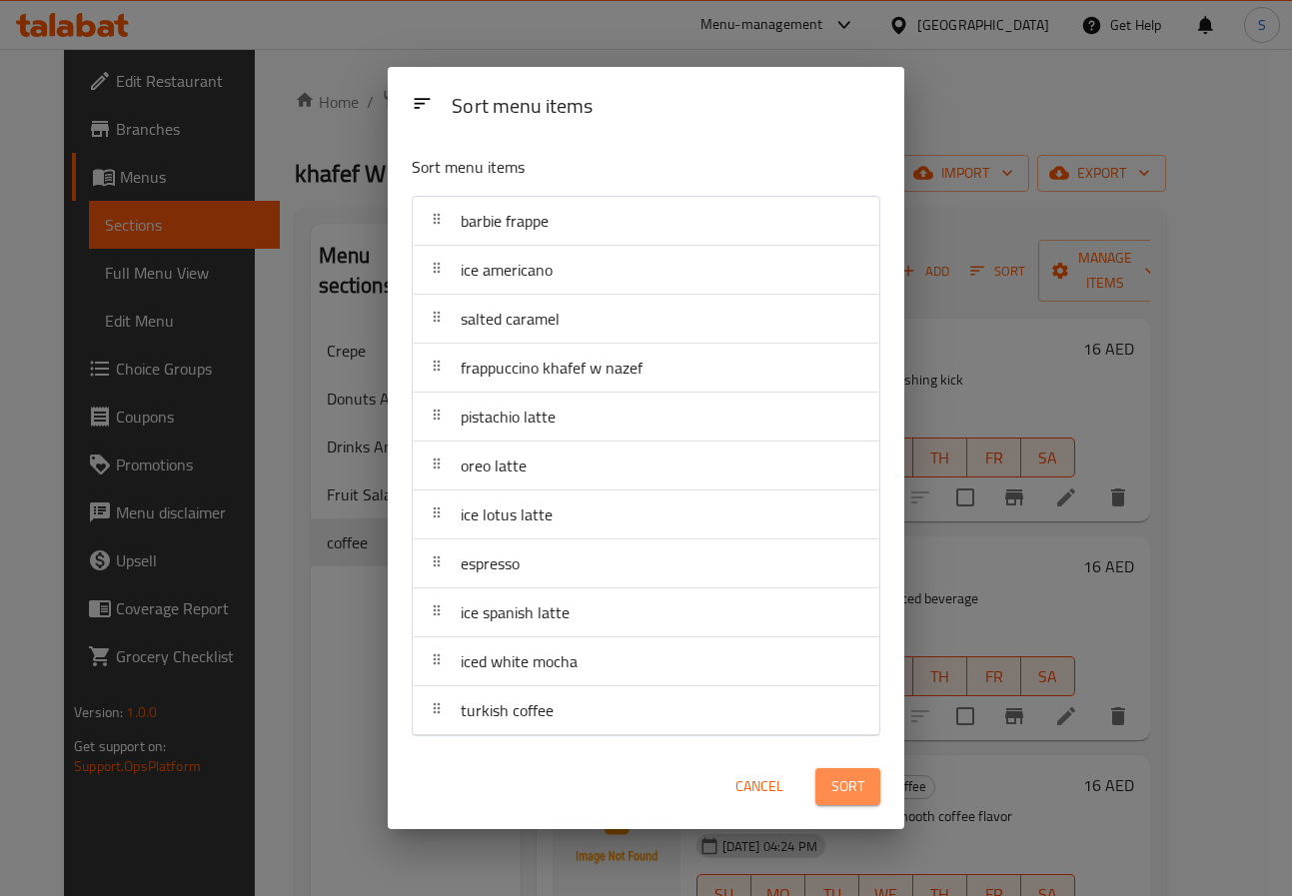
click at [851, 783] on span "Sort" at bounding box center [847, 787] width 33 height 25
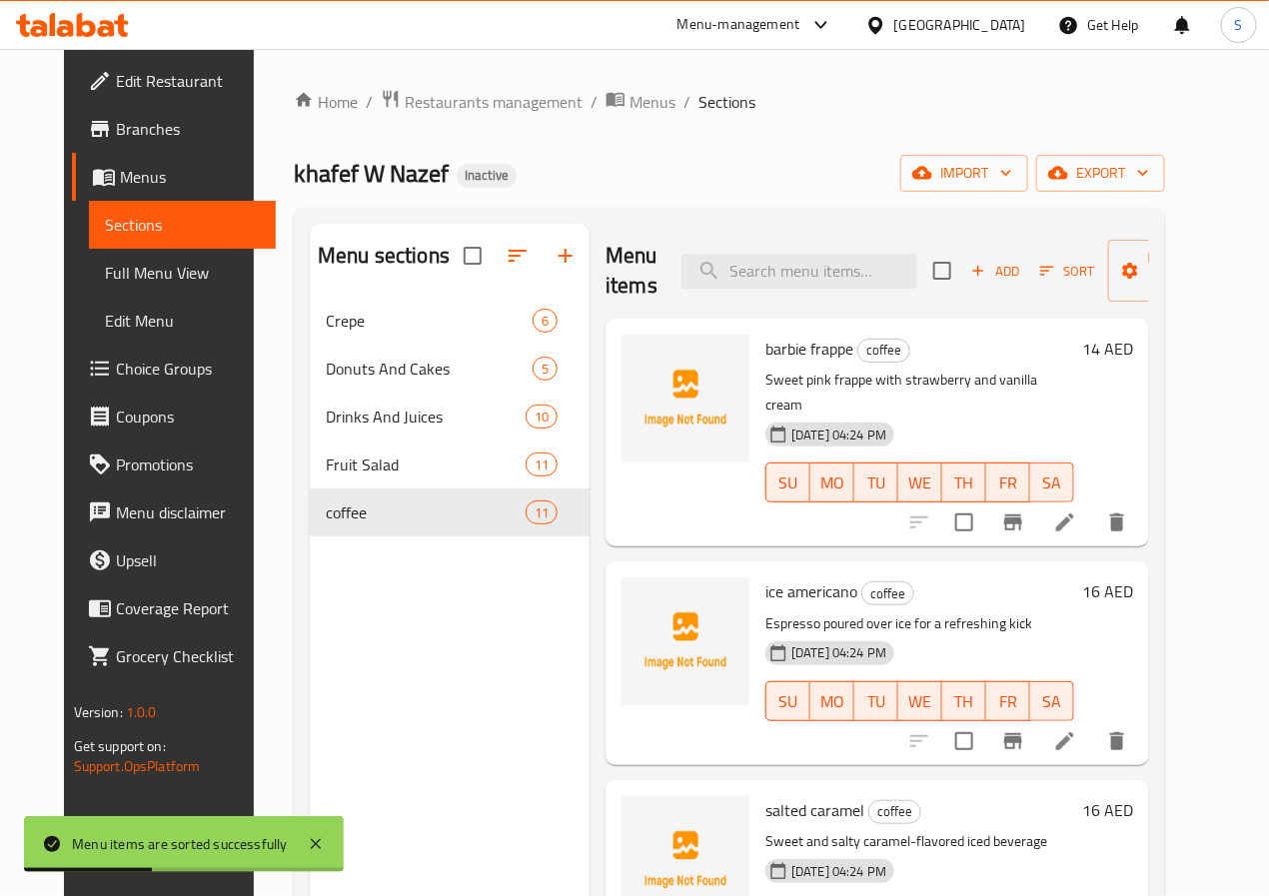
click at [781, 295] on div "Menu items Add Sort Manage items" at bounding box center [878, 271] width 544 height 95
click at [781, 286] on input "search" at bounding box center [800, 271] width 236 height 35
paste input "espresso"
type input "espresso"
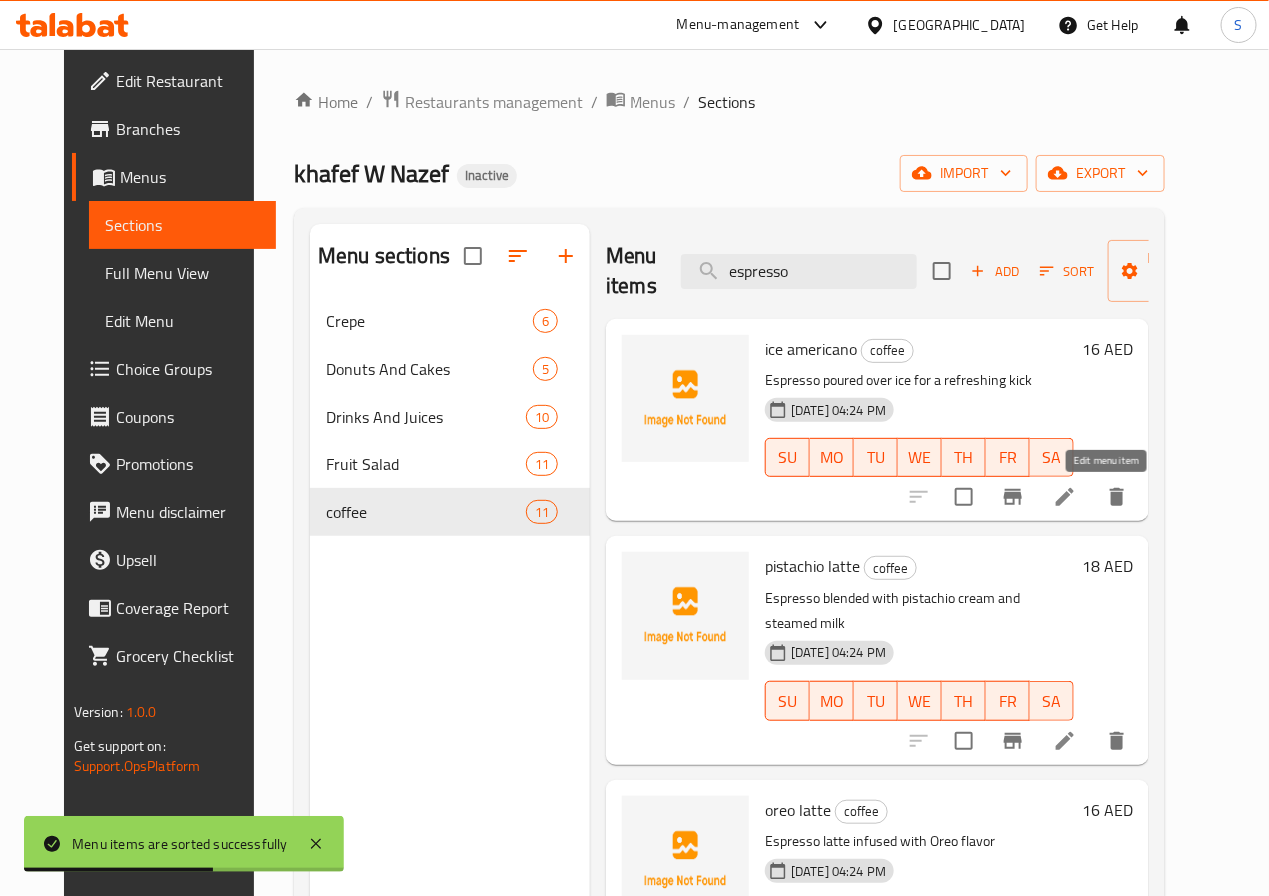
click at [1077, 505] on icon at bounding box center [1065, 498] width 24 height 24
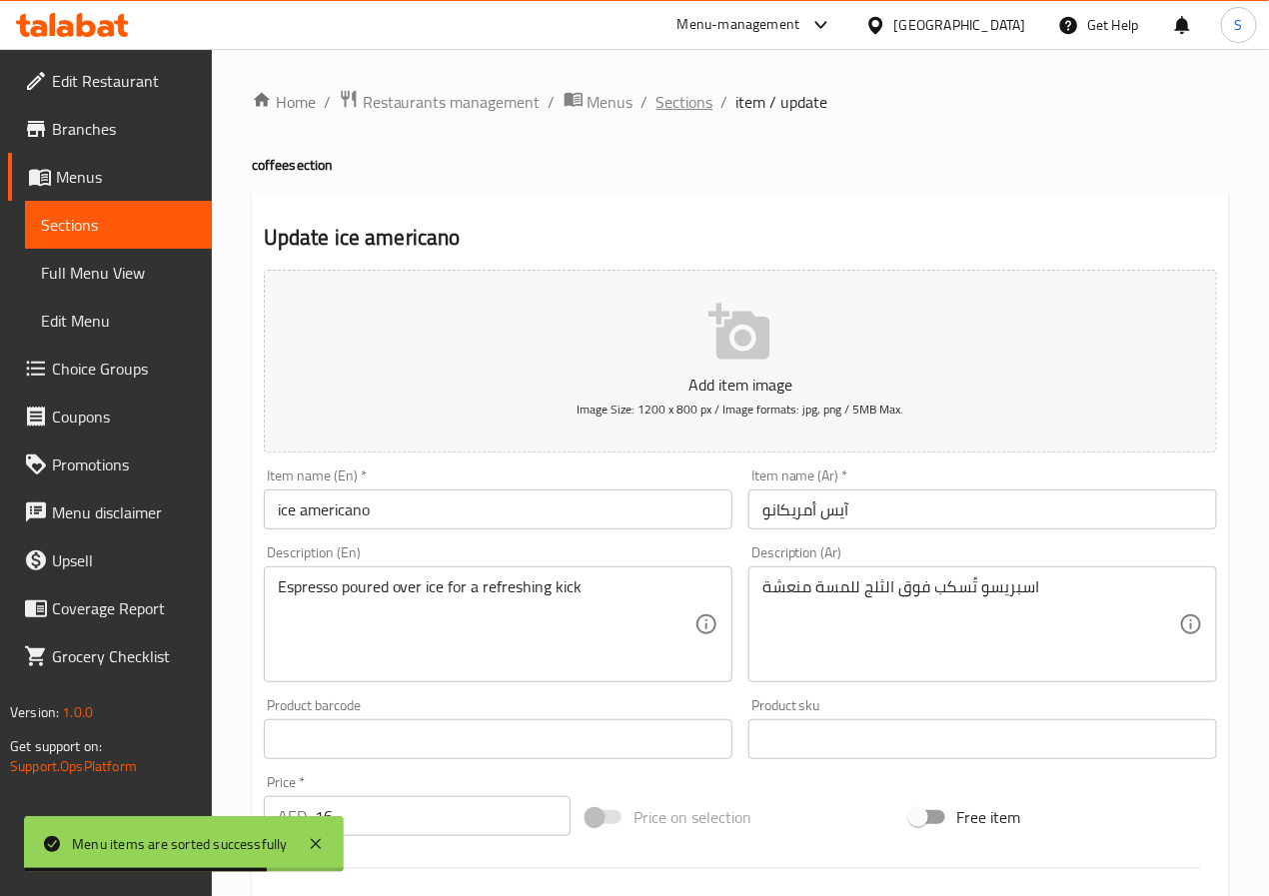
click at [691, 100] on span "Sections" at bounding box center [685, 102] width 57 height 24
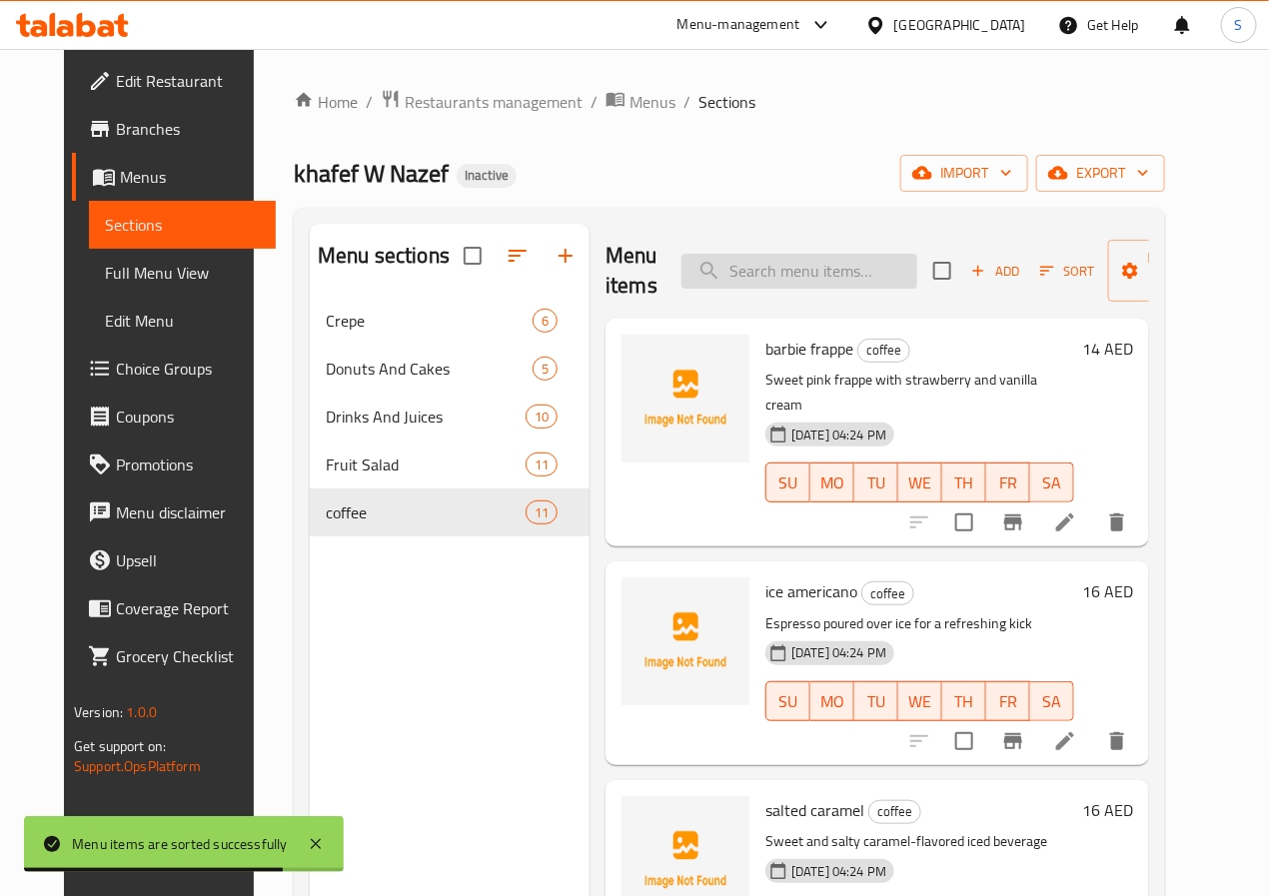
click at [739, 276] on input "search" at bounding box center [800, 271] width 236 height 35
paste input "espresso"
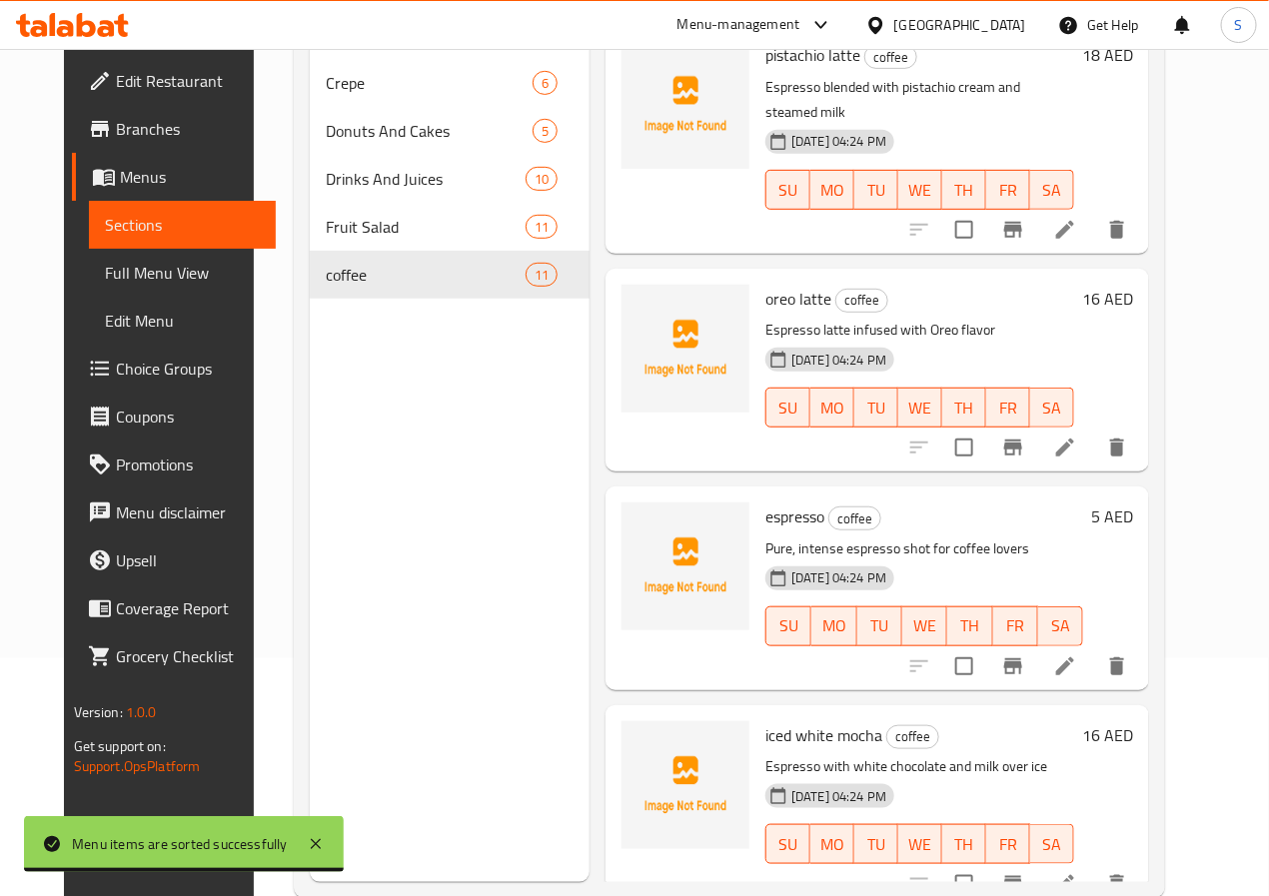
scroll to position [280, 0]
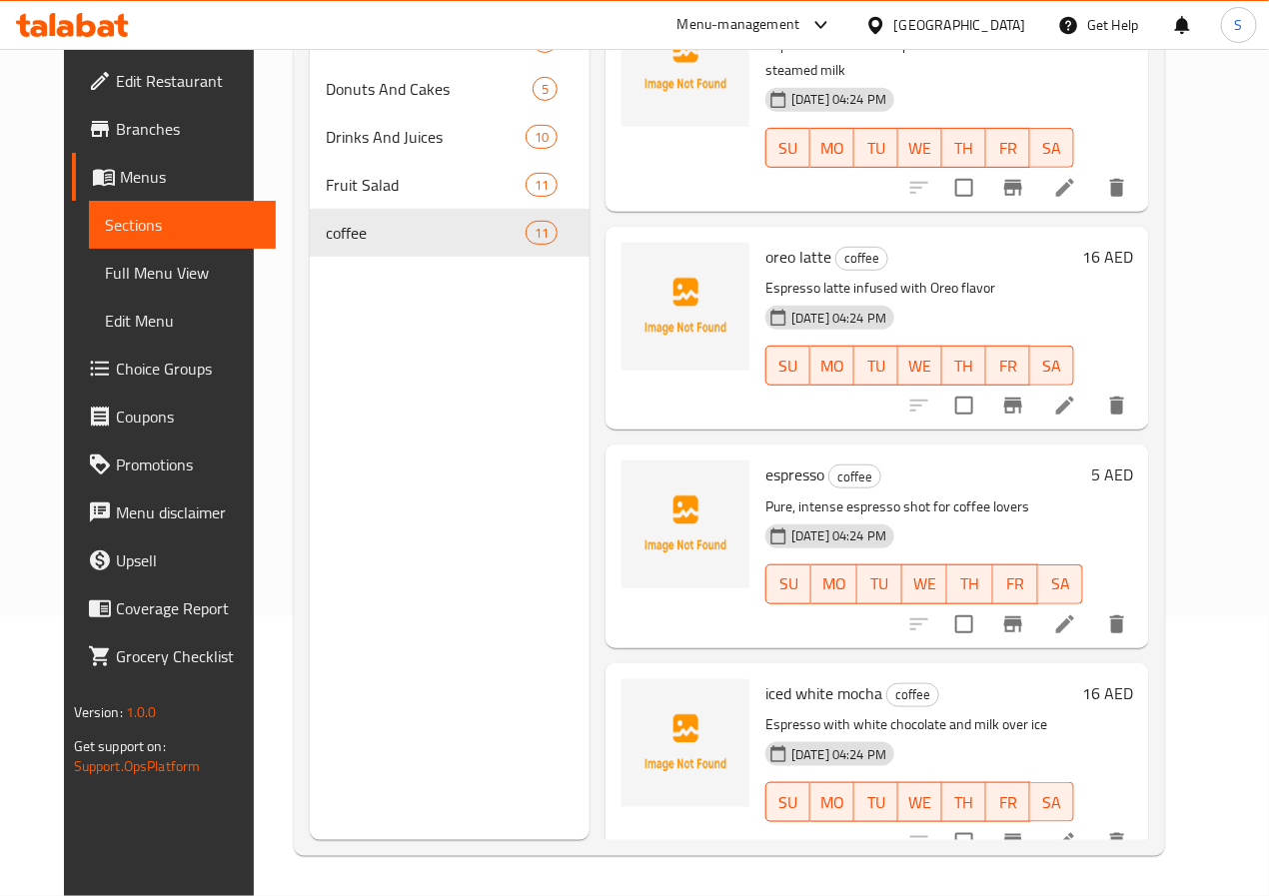
type input "espresso"
click at [1077, 613] on icon at bounding box center [1065, 625] width 24 height 24
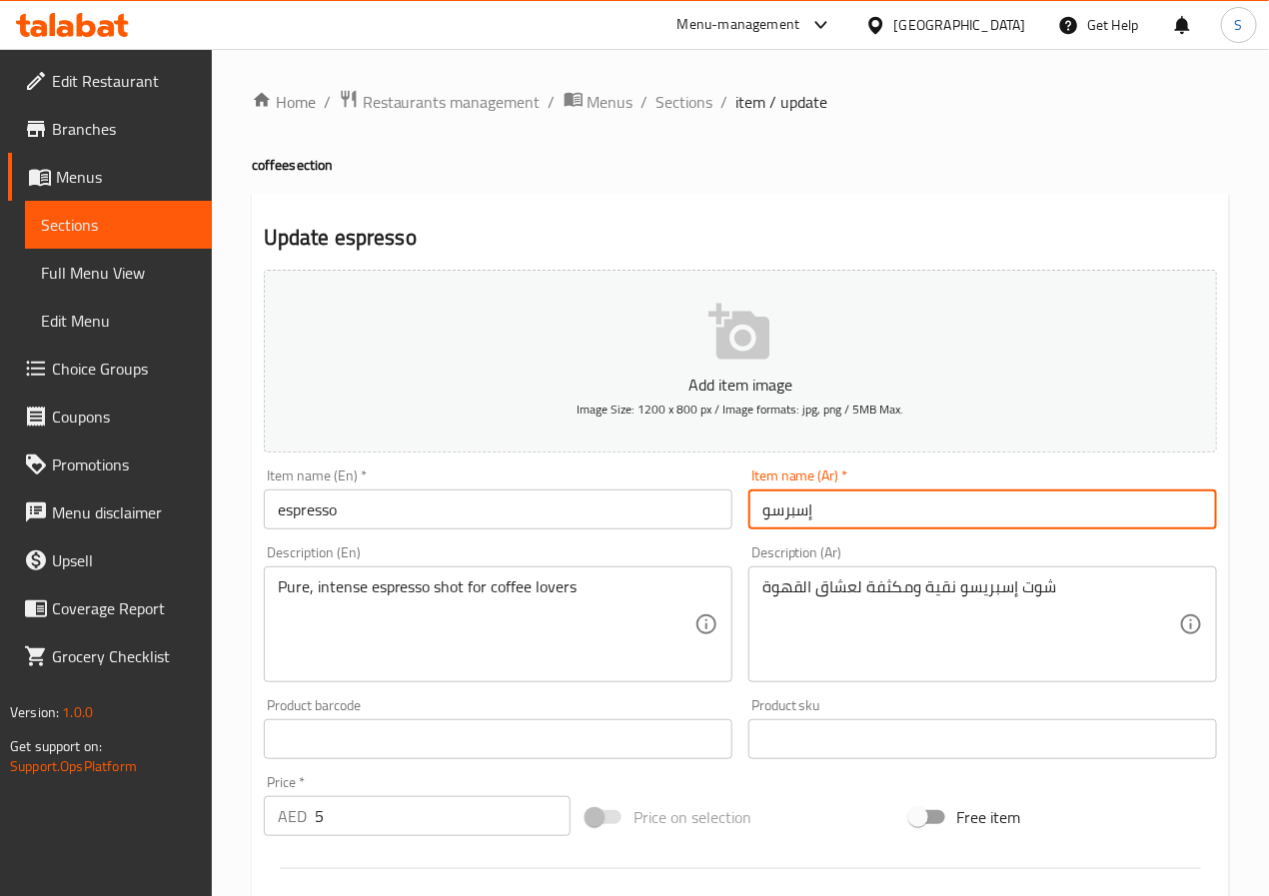
drag, startPoint x: 787, startPoint y: 508, endPoint x: 811, endPoint y: 579, distance: 74.9
click at [787, 508] on input "إسبرسو" at bounding box center [983, 510] width 469 height 40
type input "إسبريسو"
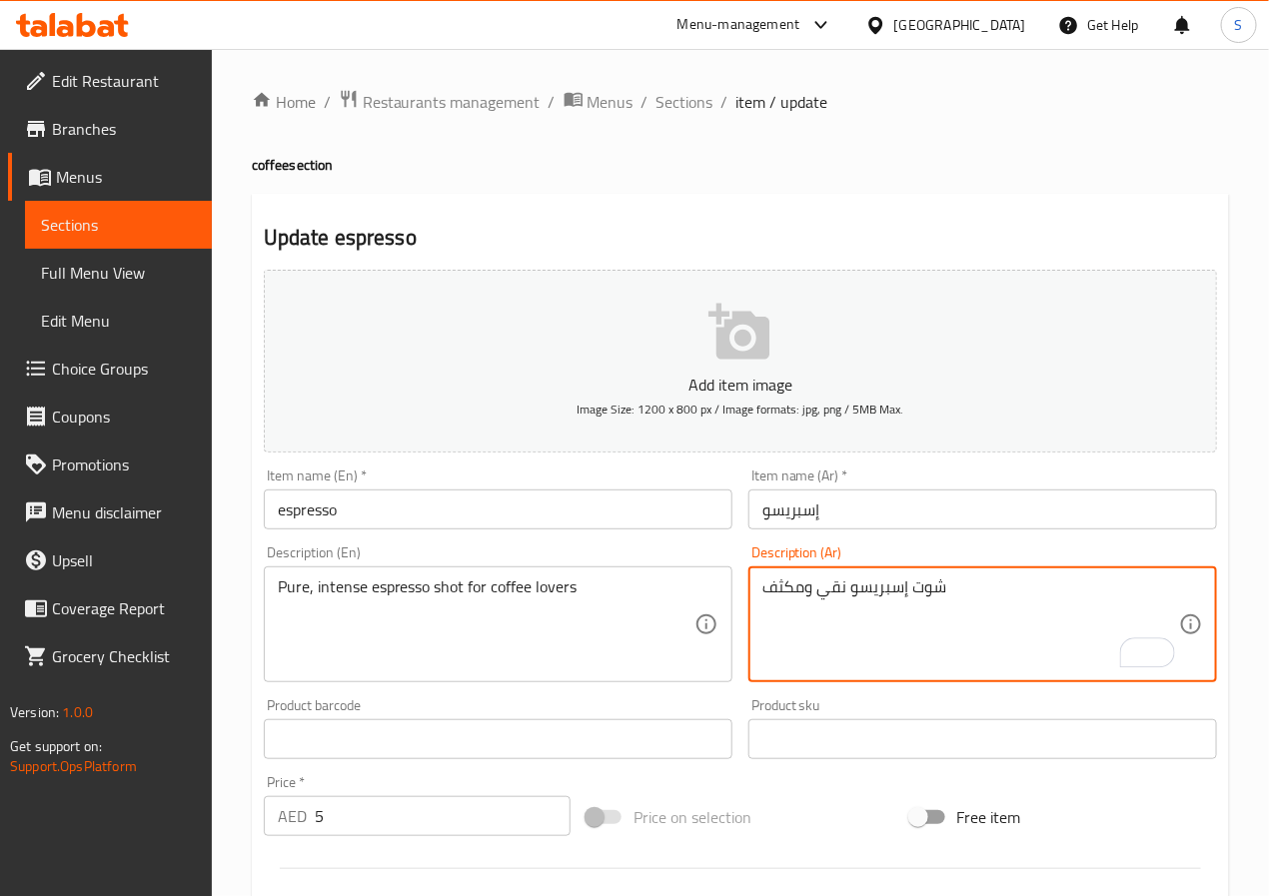
type textarea "شوت إسبريسو نقي ومكثف"
click at [598, 568] on div "Pure, intense espresso shot for coffee lovers Description (En)" at bounding box center [498, 625] width 469 height 116
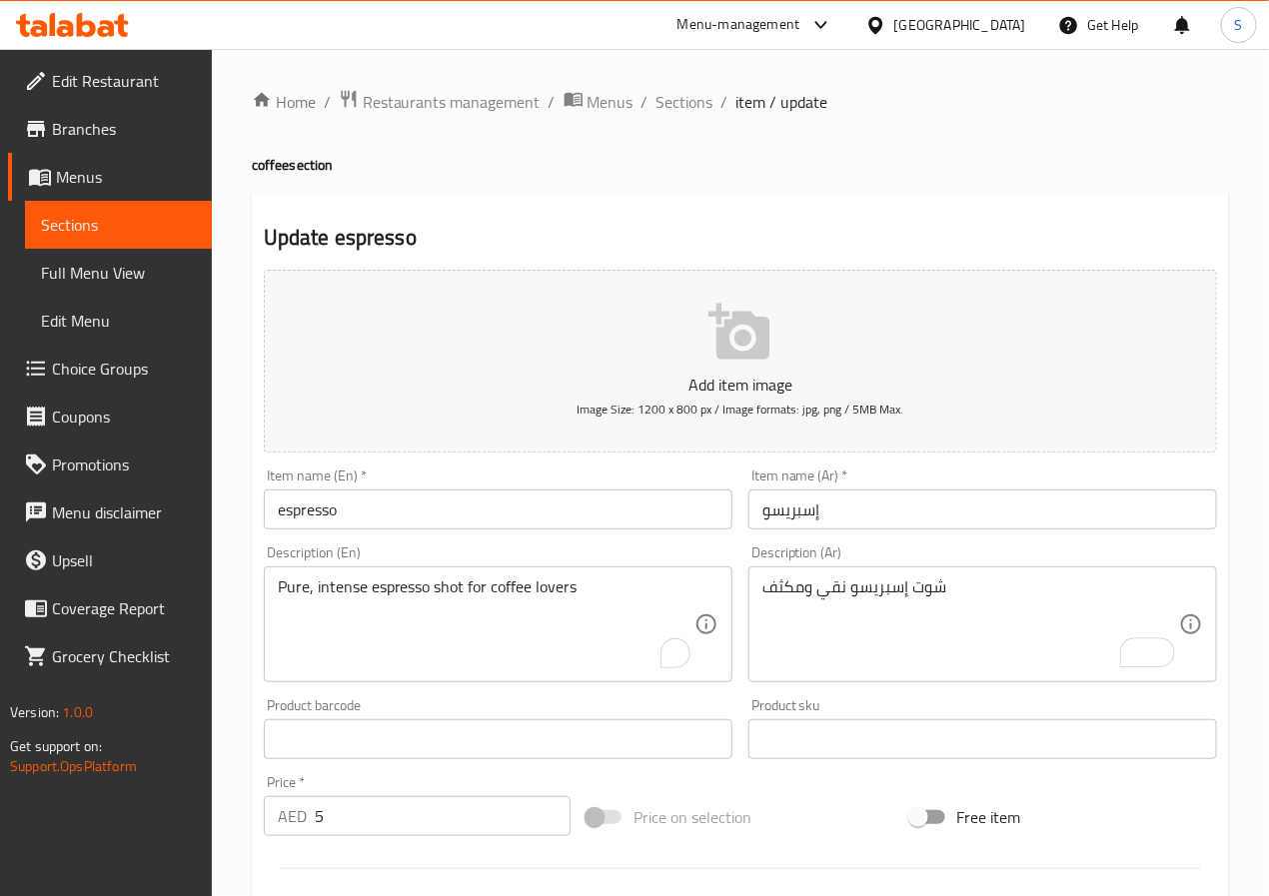
click at [597, 567] on div "Pure, intense espresso shot for coffee lovers Description (En)" at bounding box center [498, 625] width 469 height 116
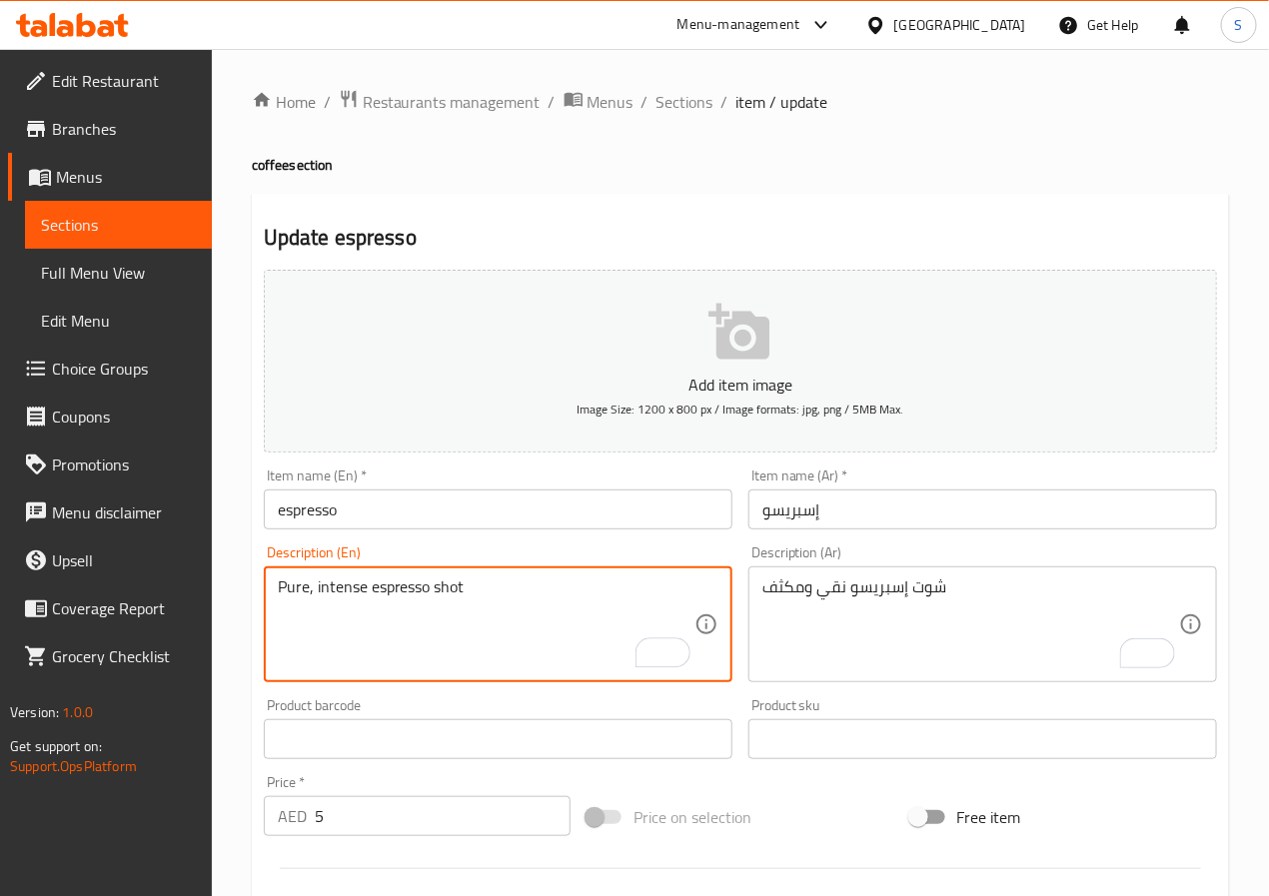
type textarea "Pure, intense espresso shot"
click at [598, 525] on input "espresso" at bounding box center [498, 510] width 469 height 40
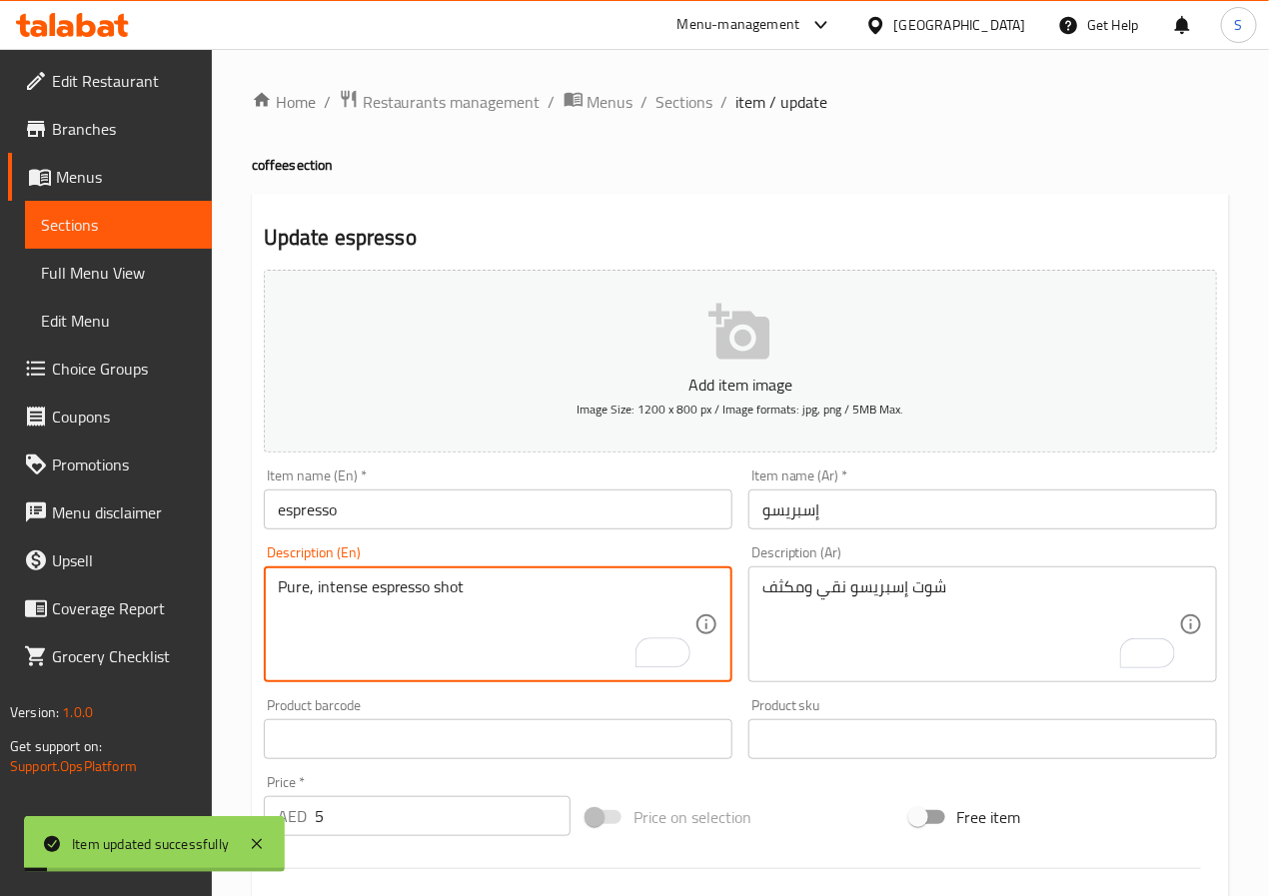
click at [324, 594] on textarea "Pure, intense espresso shot" at bounding box center [486, 625] width 417 height 95
click at [334, 595] on textarea "Pure, intense espresso shot" at bounding box center [486, 625] width 417 height 95
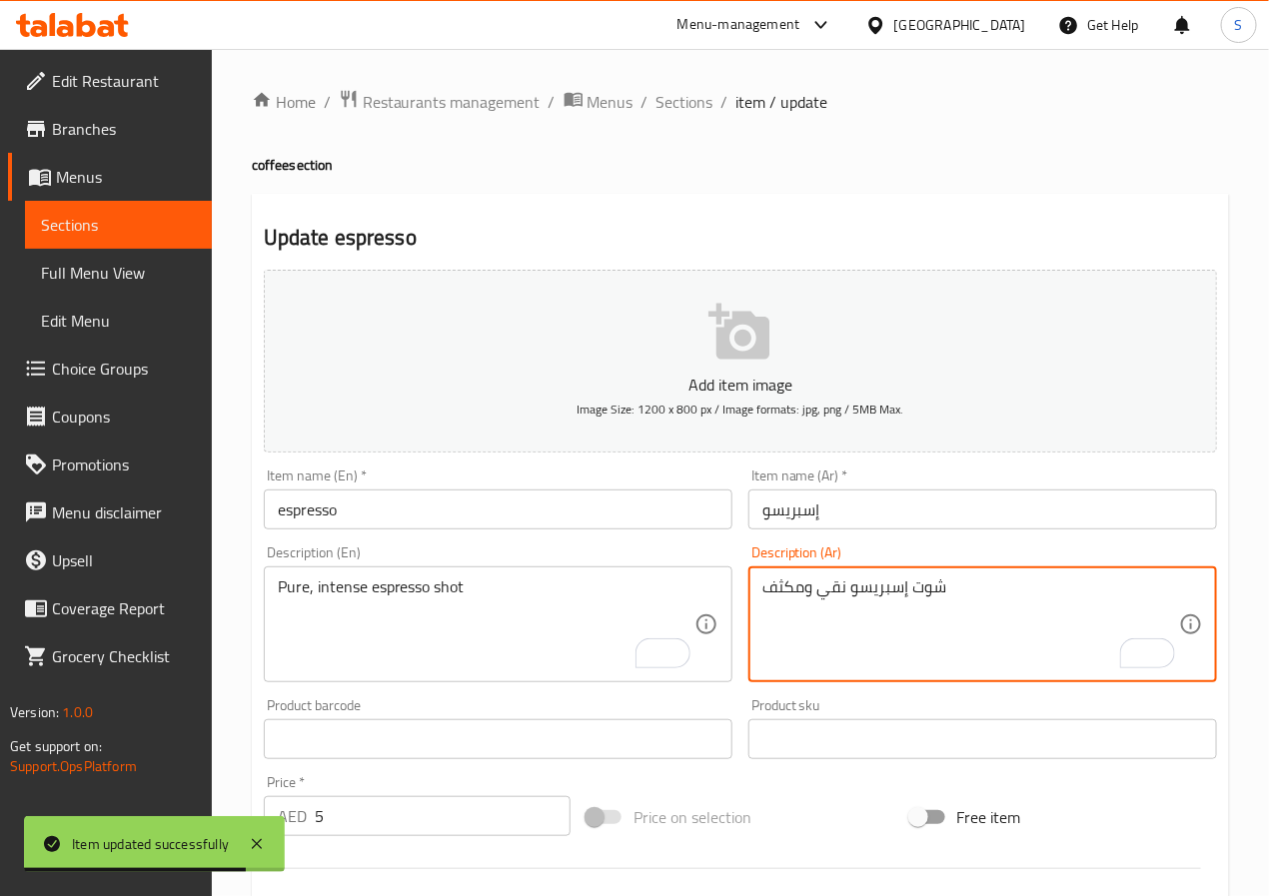
click at [805, 588] on textarea "شوت إسبريسو نقي ومكثف" at bounding box center [971, 625] width 417 height 95
click at [802, 514] on input "إسبريسو" at bounding box center [983, 510] width 469 height 40
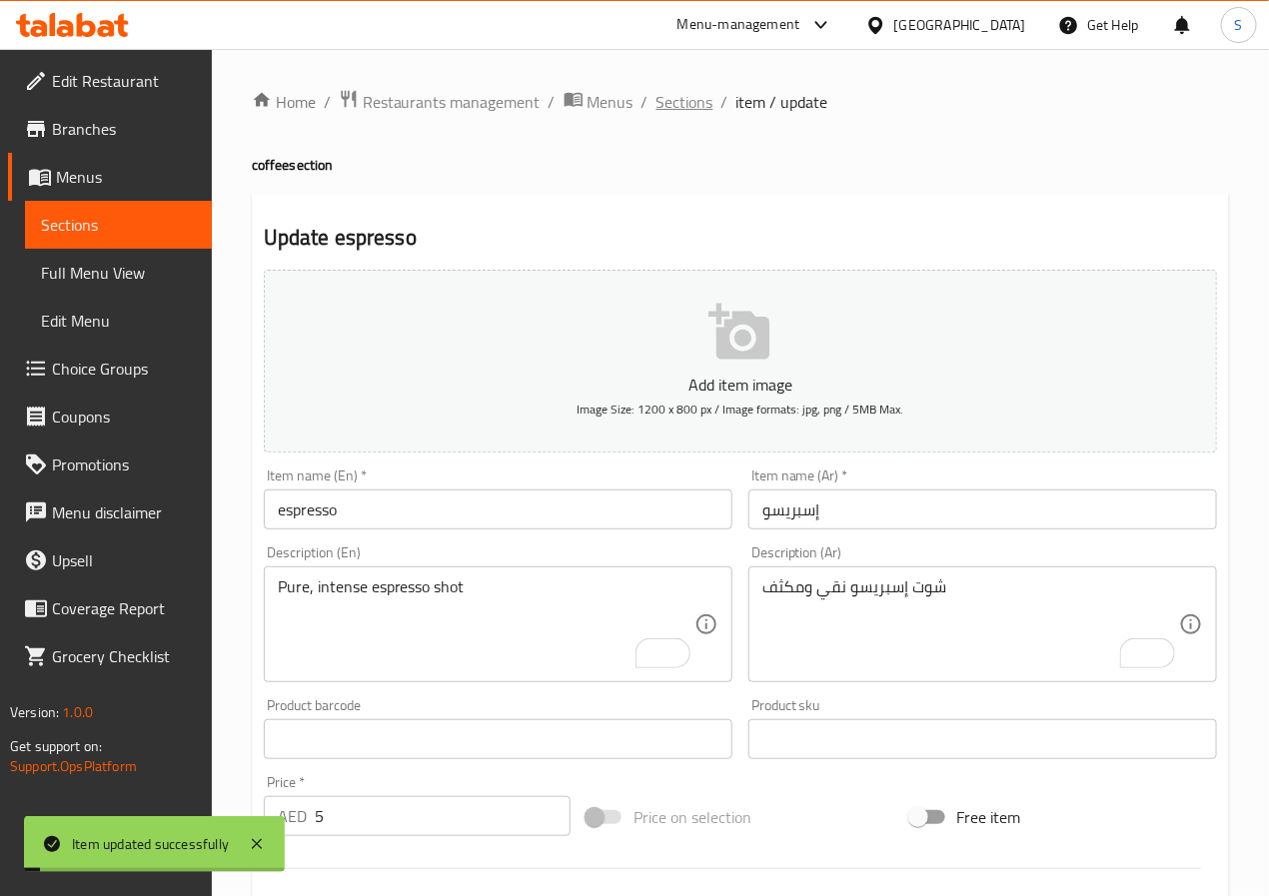
click at [681, 105] on span "Sections" at bounding box center [685, 102] width 57 height 24
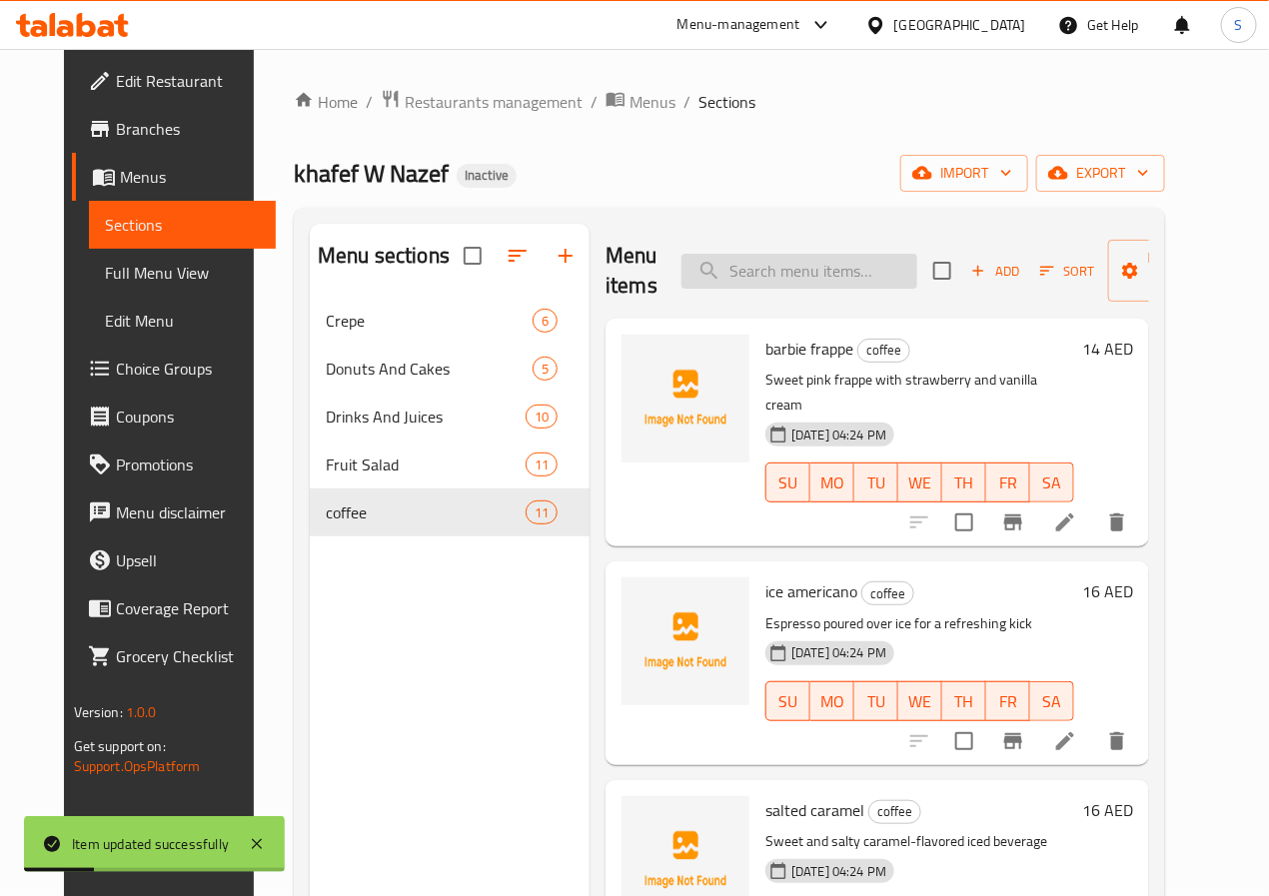
click at [753, 270] on input "search" at bounding box center [800, 271] width 236 height 35
paste input "ice spanish latte"
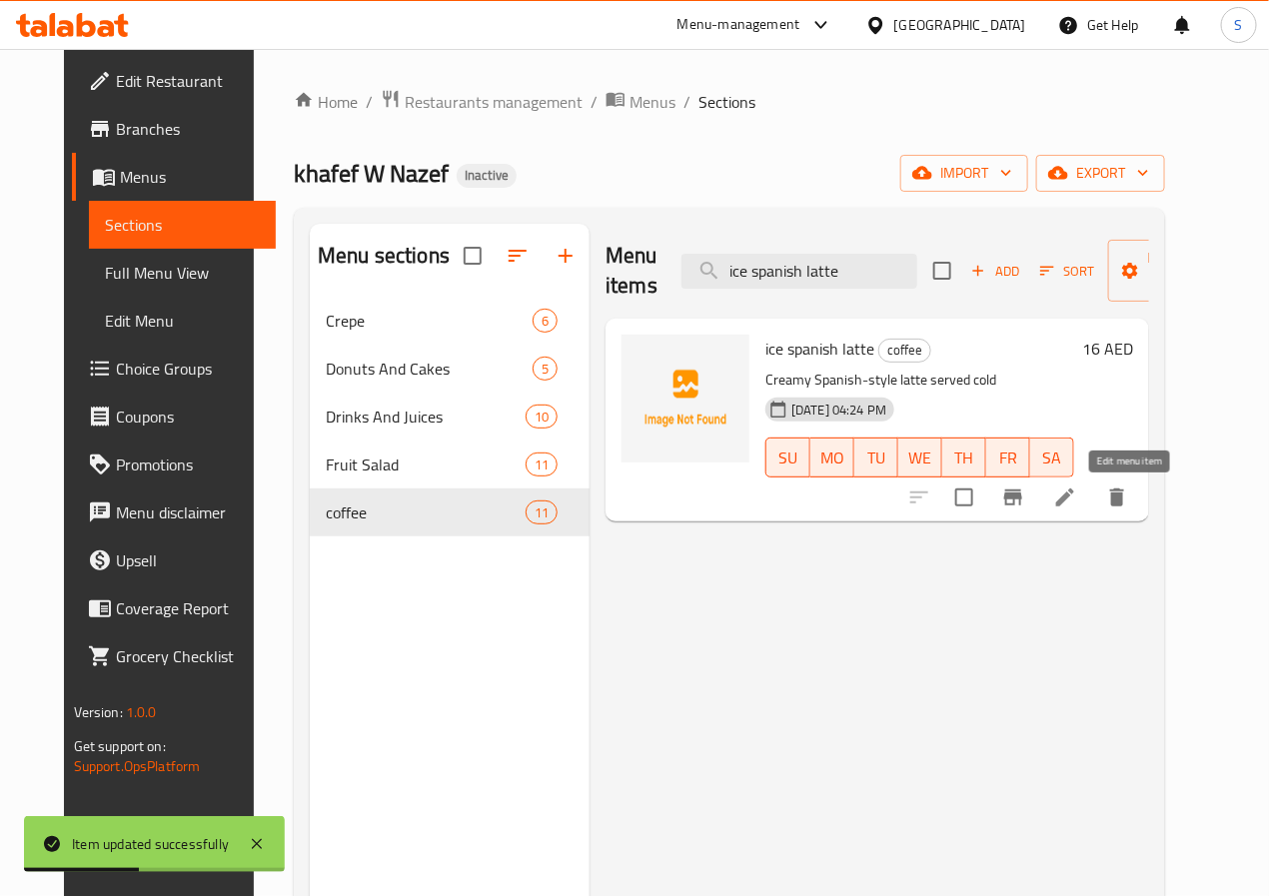
type input "ice spanish latte"
click at [1077, 508] on icon at bounding box center [1065, 498] width 24 height 24
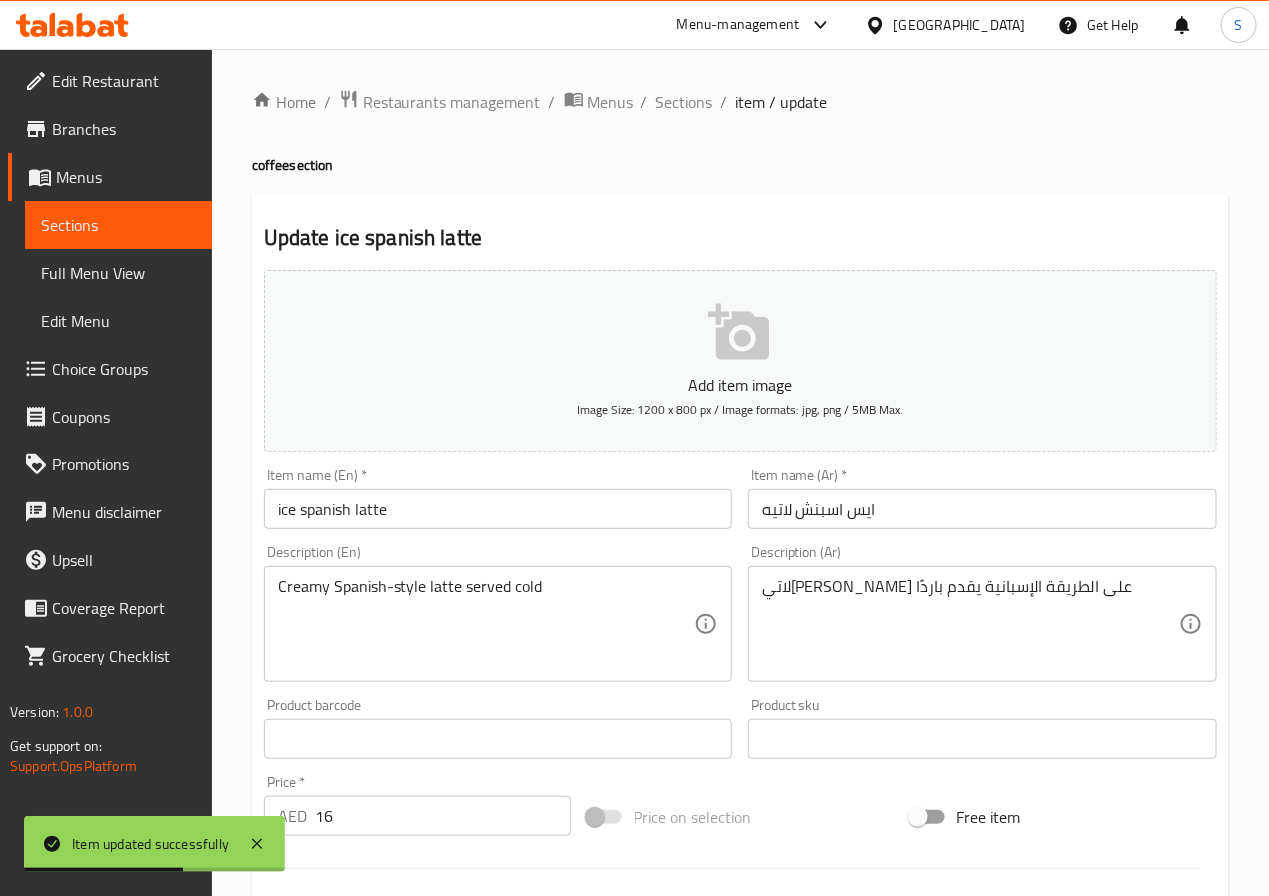
click at [854, 517] on input "ايس اسبنش لاتيه" at bounding box center [983, 510] width 469 height 40
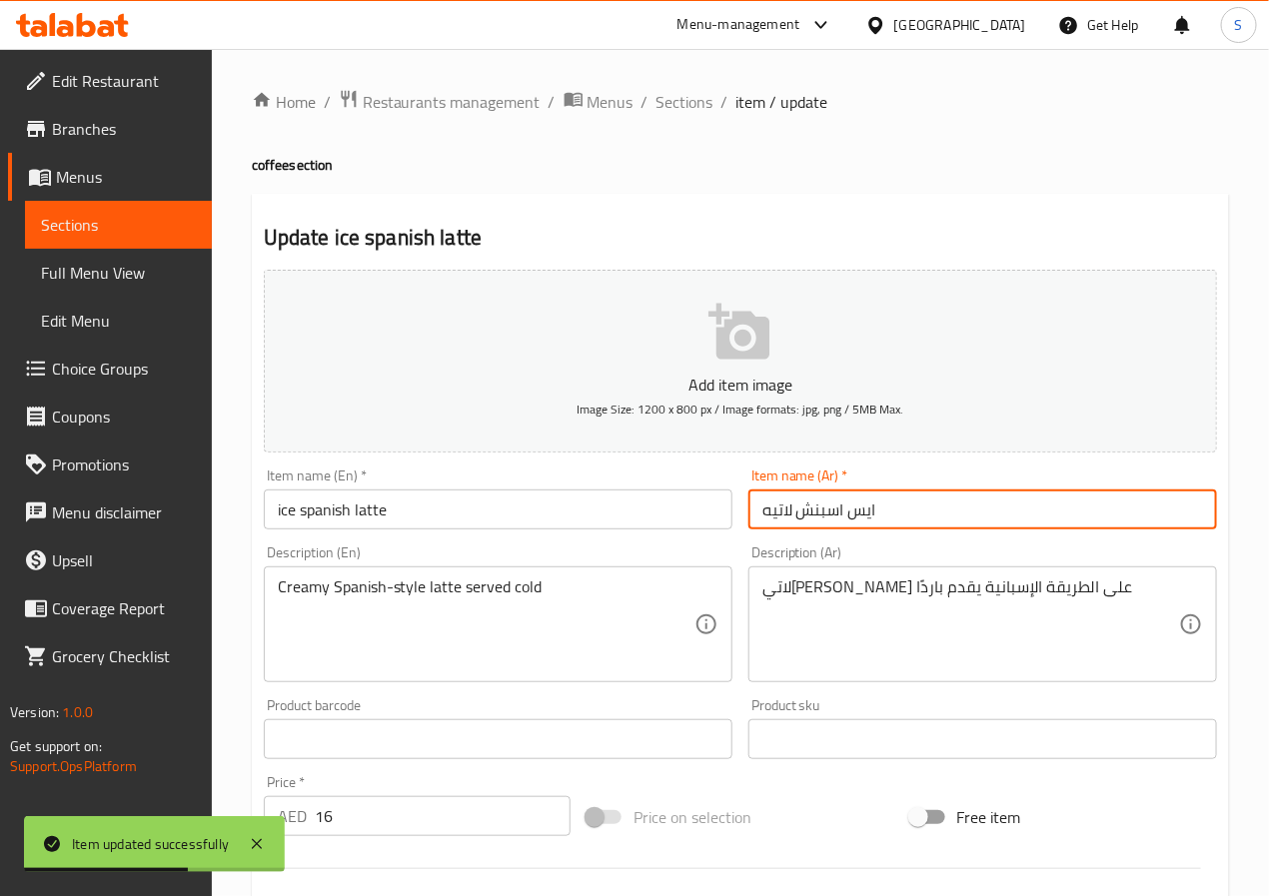
click at [854, 517] on input "ايس اسبنش لاتيه" at bounding box center [983, 510] width 469 height 40
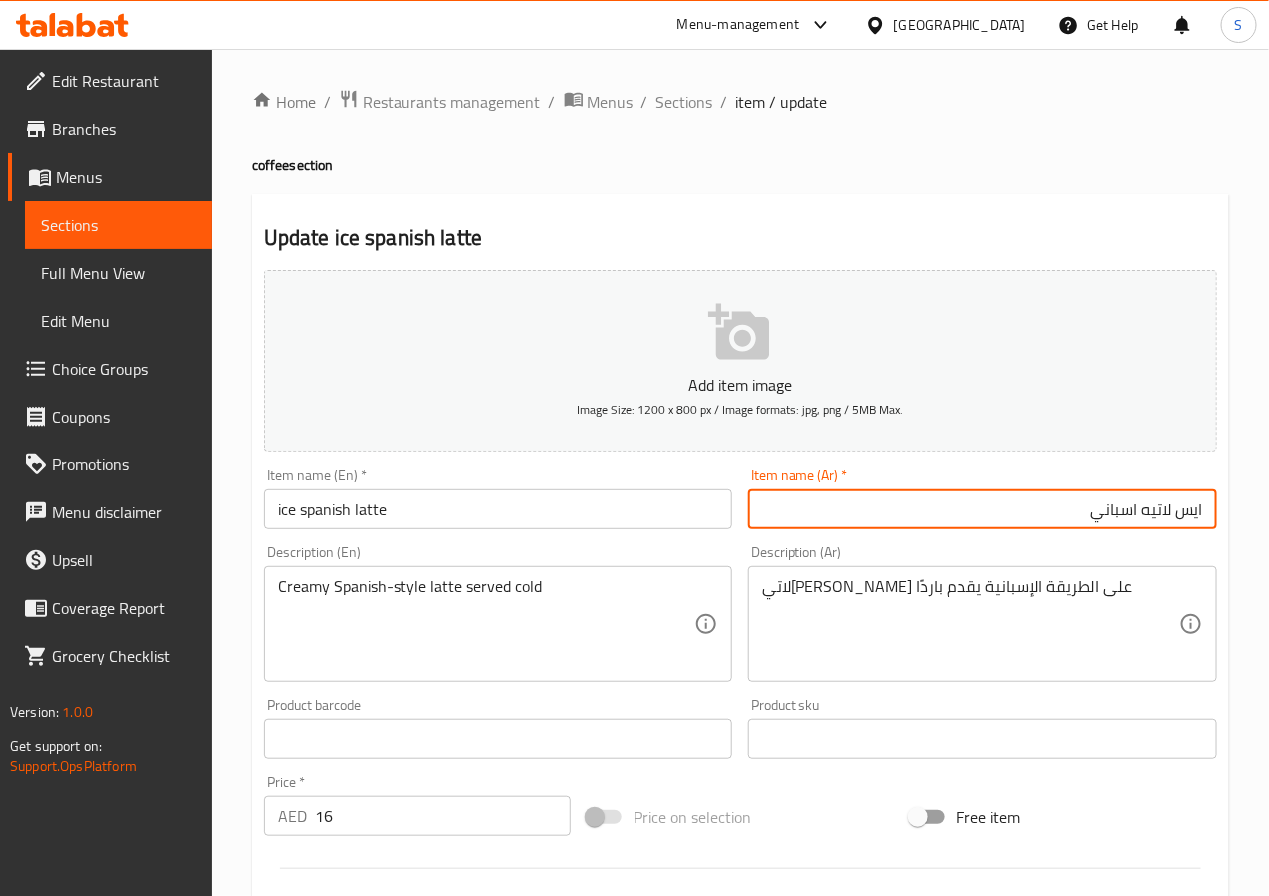
click at [896, 523] on input "ايس لاتيه اسباني" at bounding box center [983, 510] width 469 height 40
type input "ايس لاتيه اسباني"
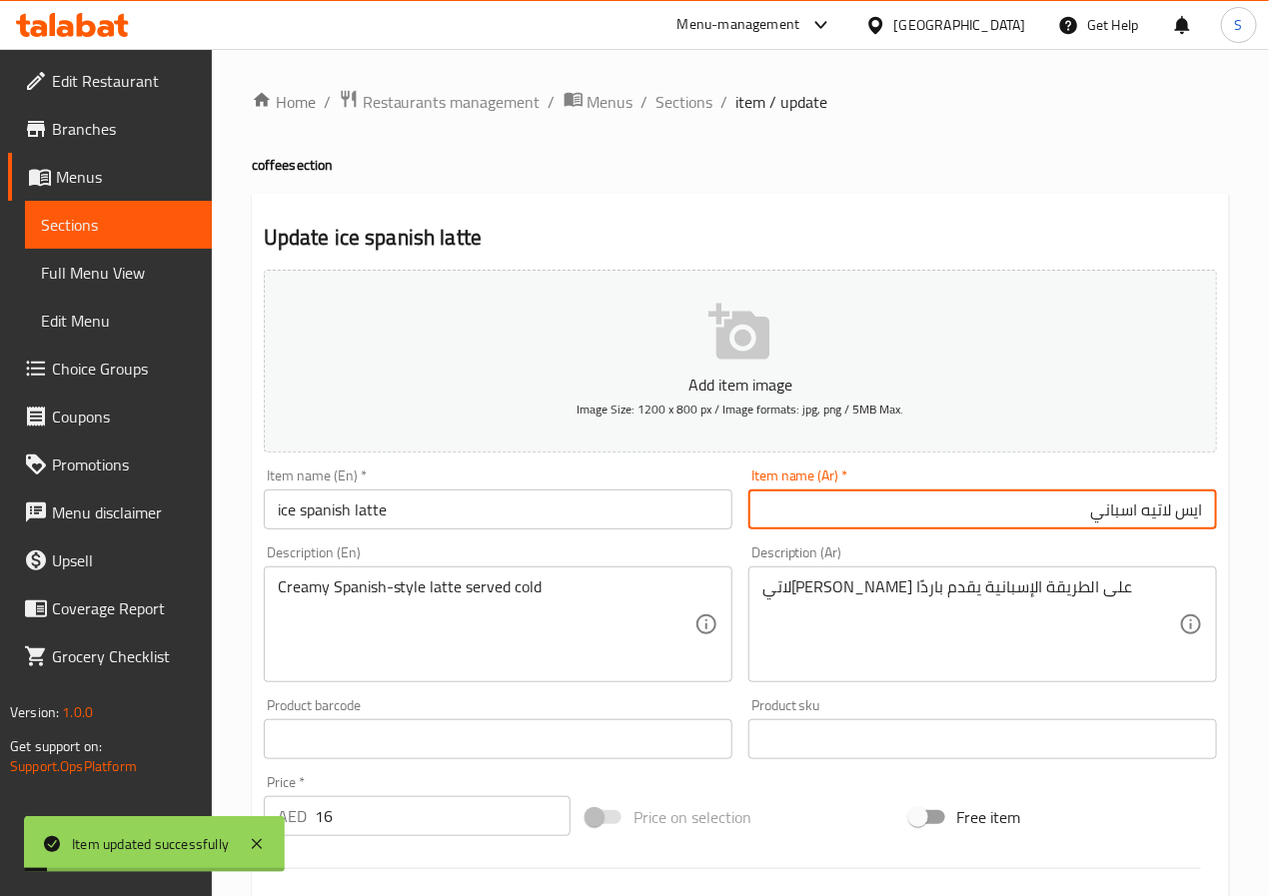
click at [678, 103] on span "Sections" at bounding box center [685, 102] width 57 height 24
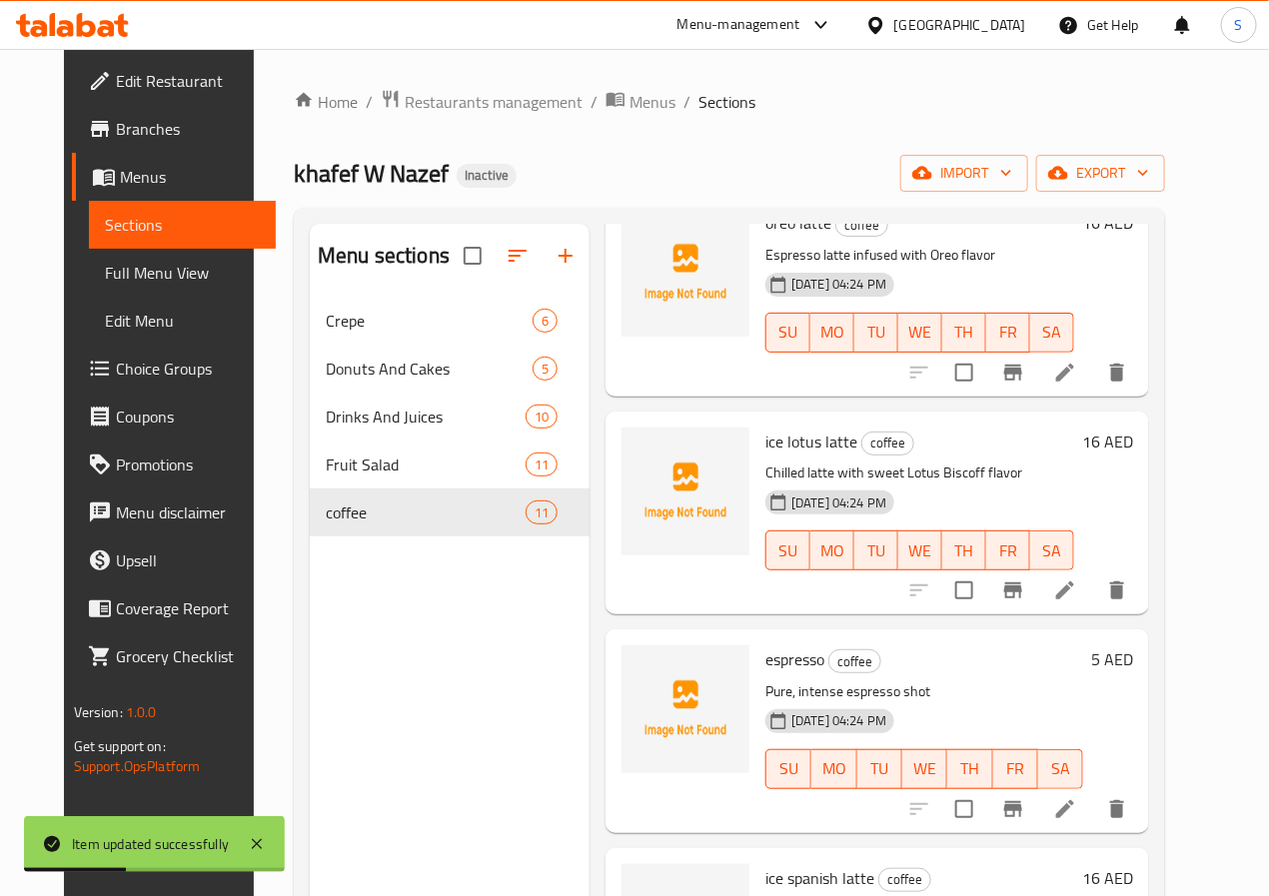
scroll to position [1421, 0]
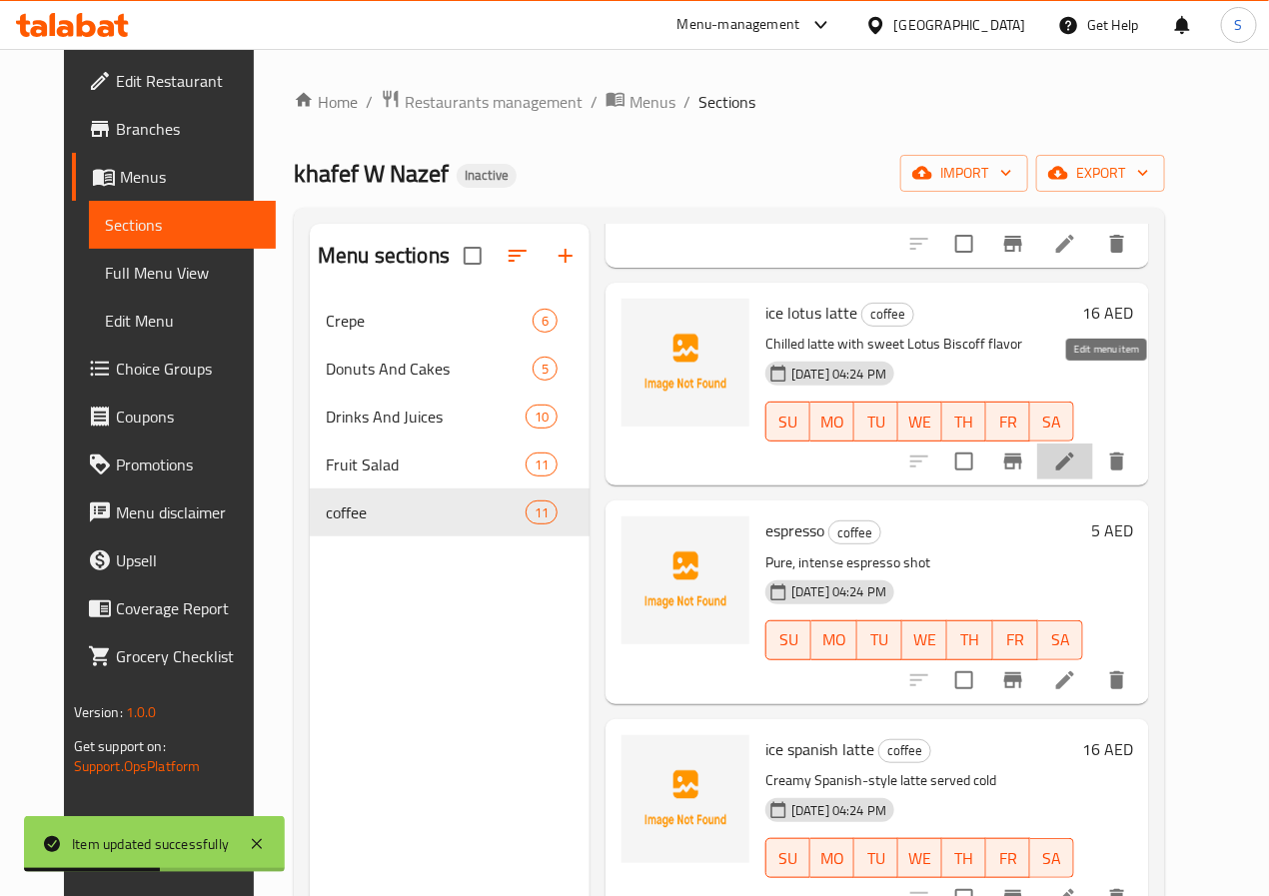
click at [1077, 450] on icon at bounding box center [1065, 462] width 24 height 24
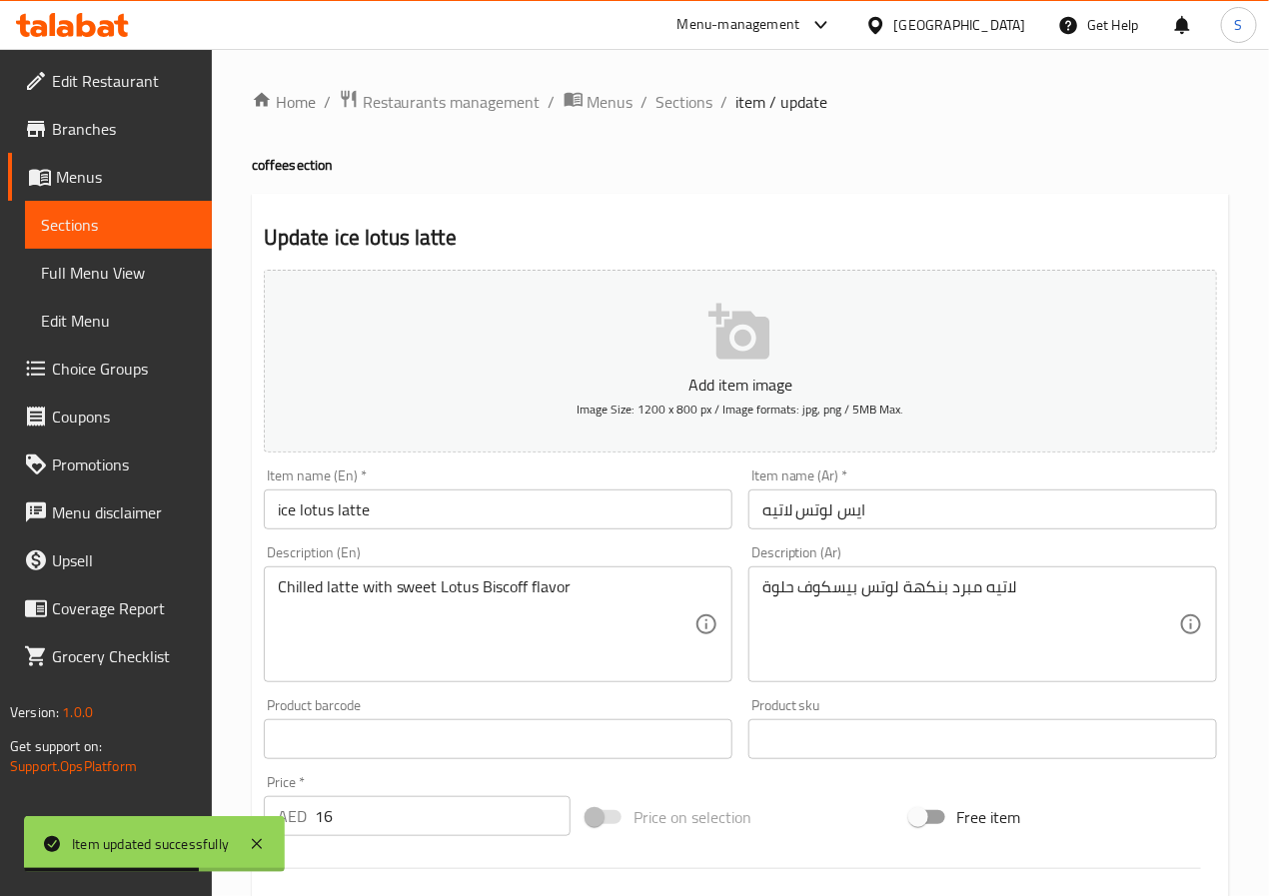
click at [810, 520] on input "ايس لوتس لاتيه" at bounding box center [983, 510] width 469 height 40
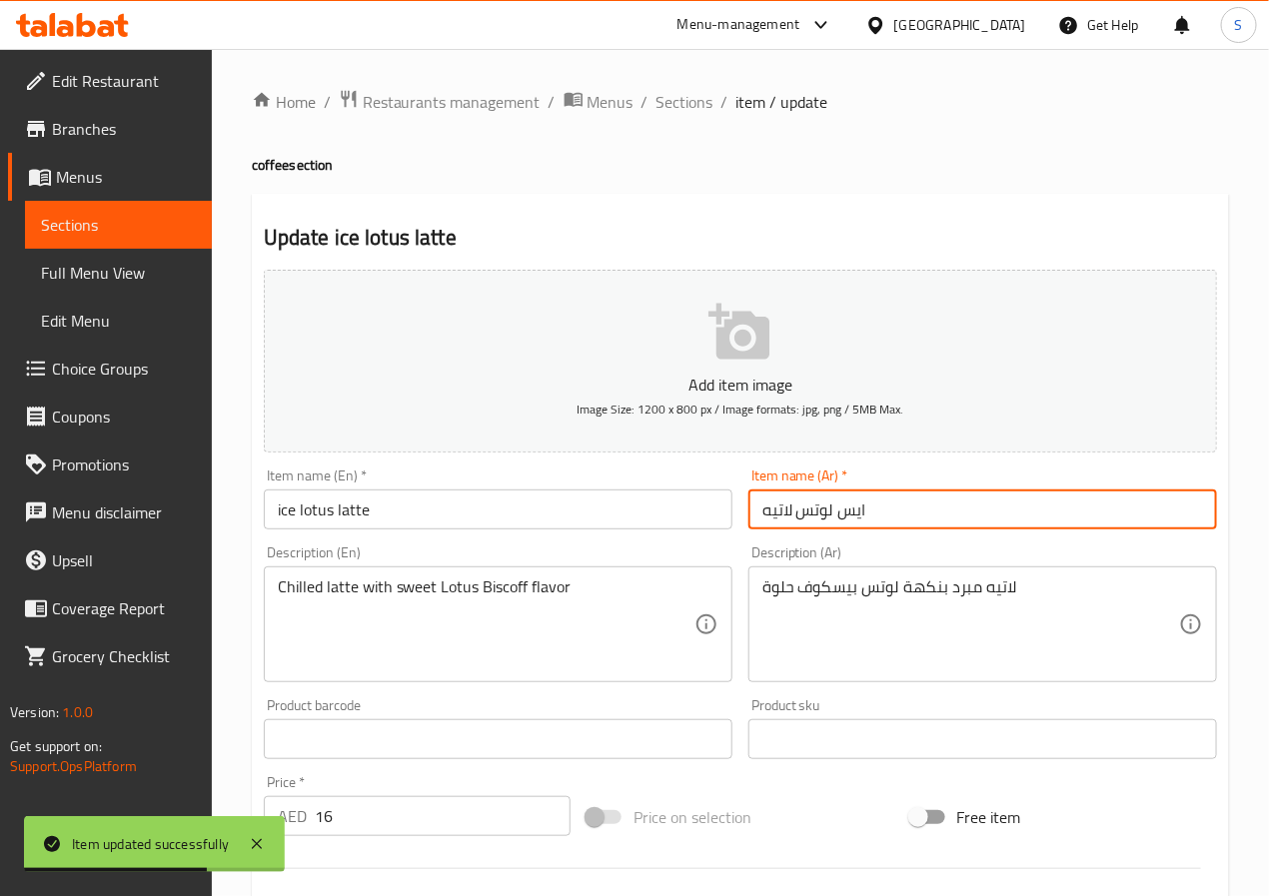
click at [810, 520] on input "ايس لوتس لاتيه" at bounding box center [983, 510] width 469 height 40
paste input "اتيهل"
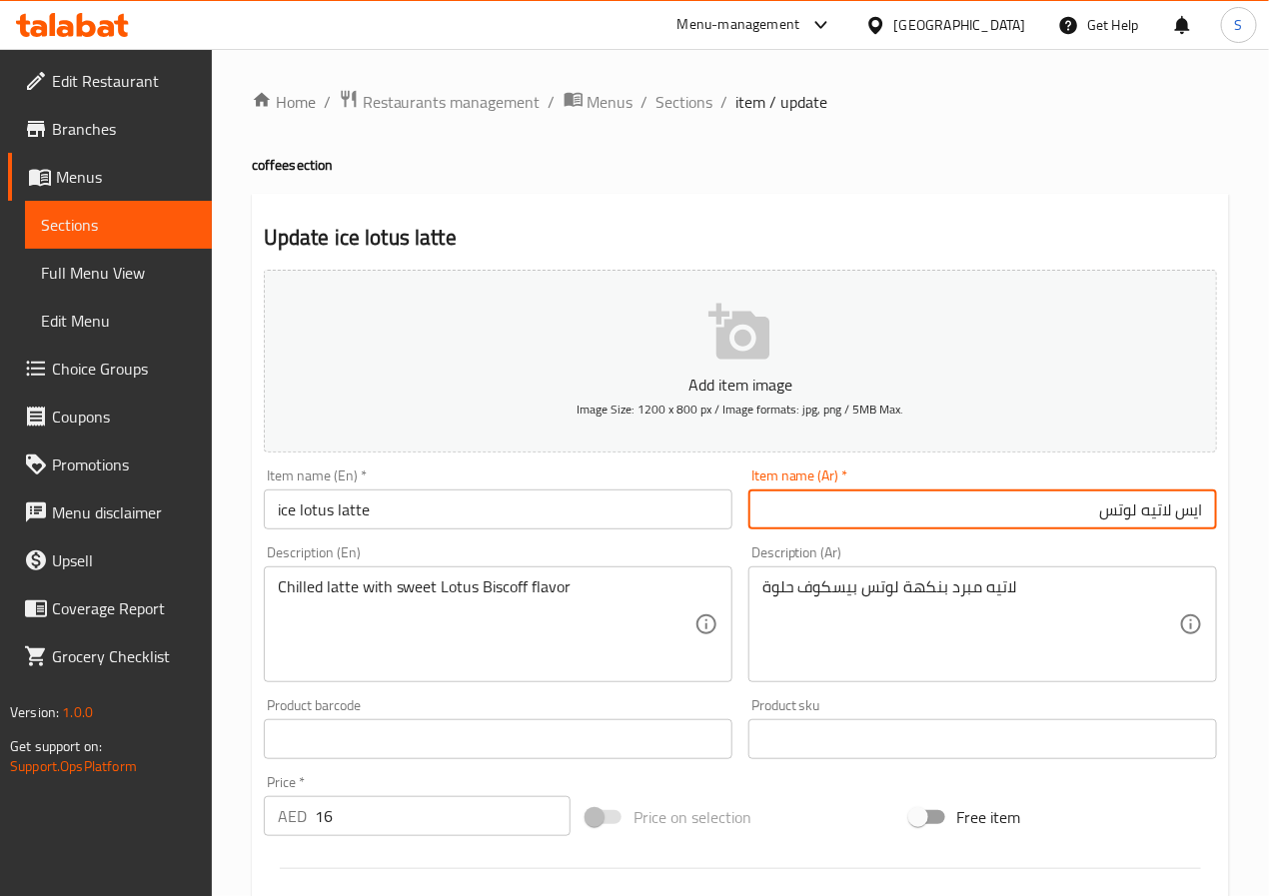
type input "ايس لاتيه لوتس"
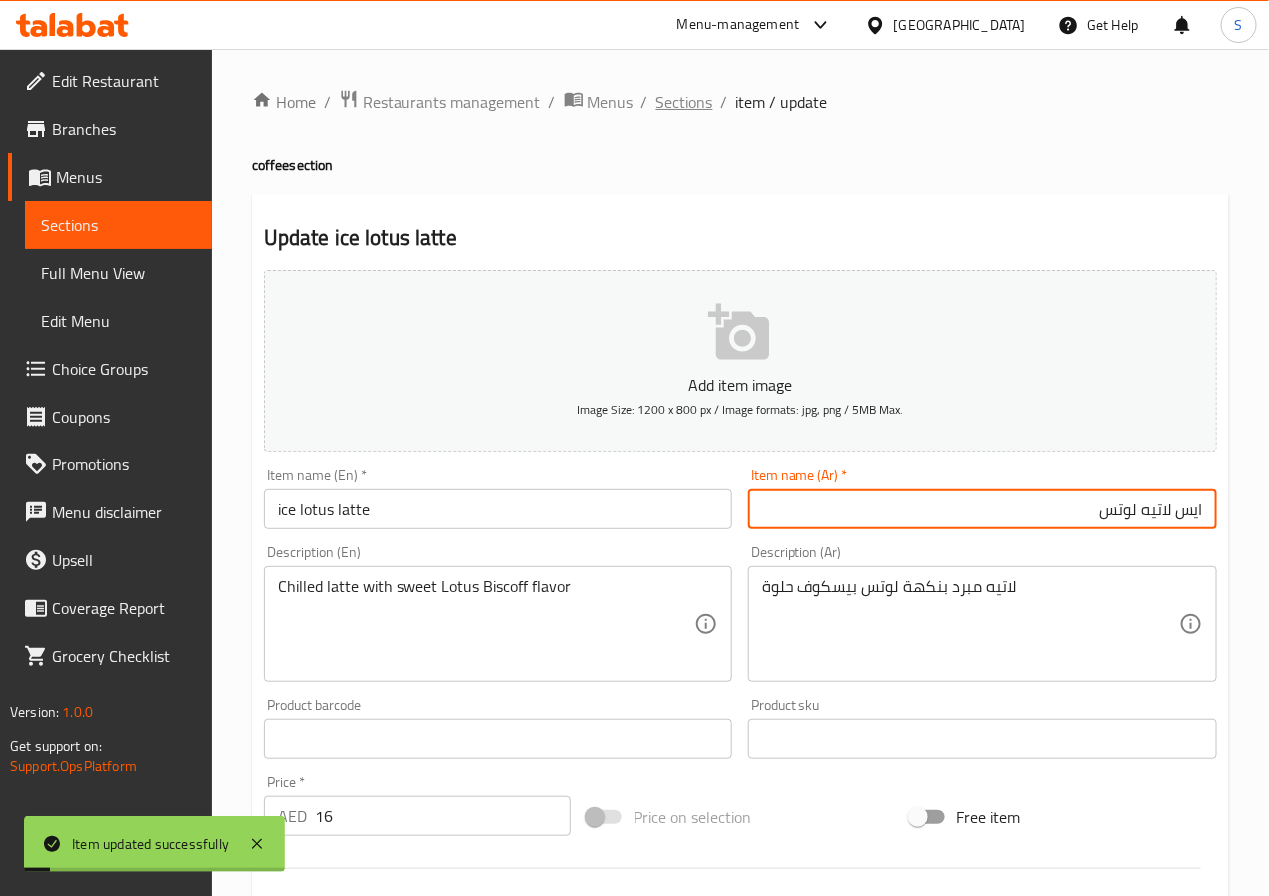
click at [688, 103] on span "Sections" at bounding box center [685, 102] width 57 height 24
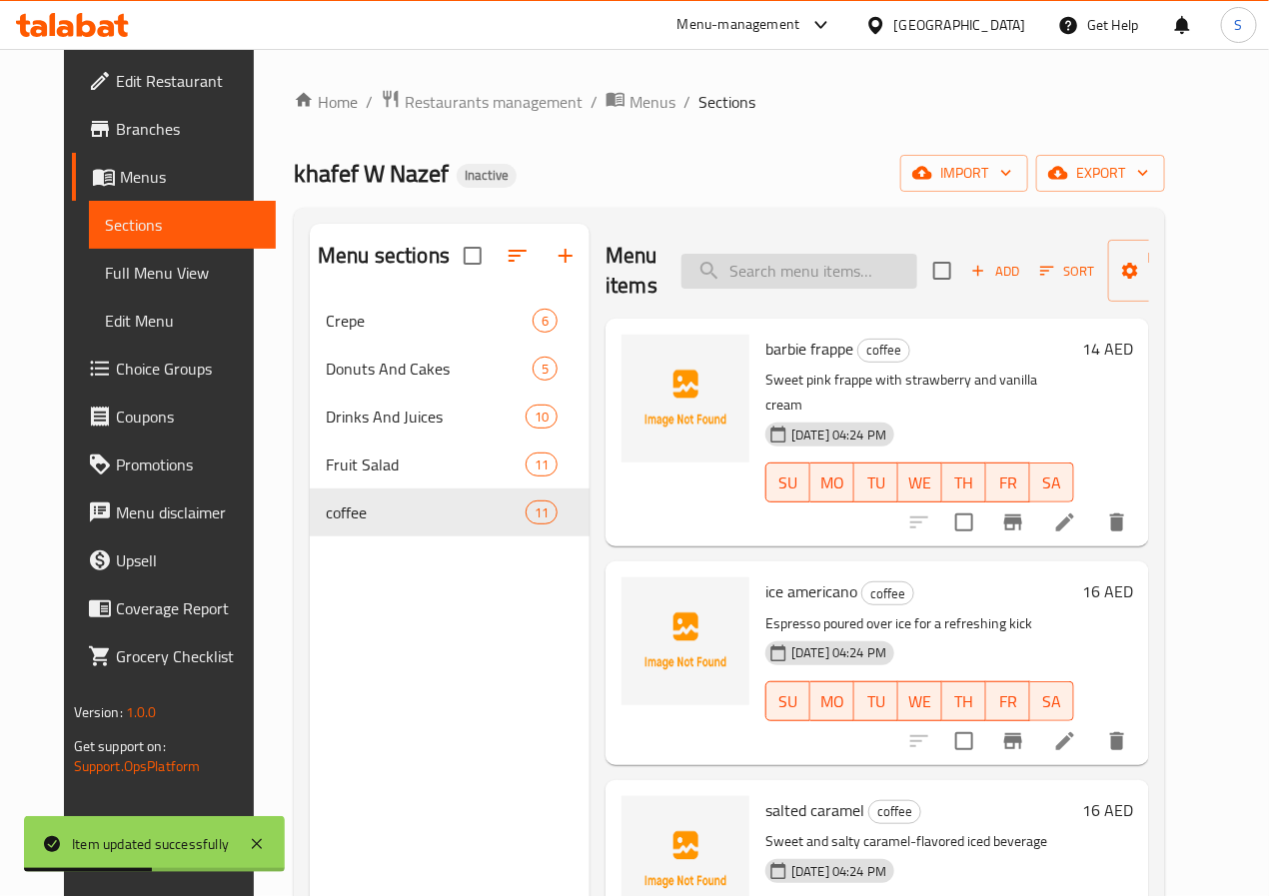
click at [721, 261] on input "search" at bounding box center [800, 271] width 236 height 35
paste input "turkish coffee"
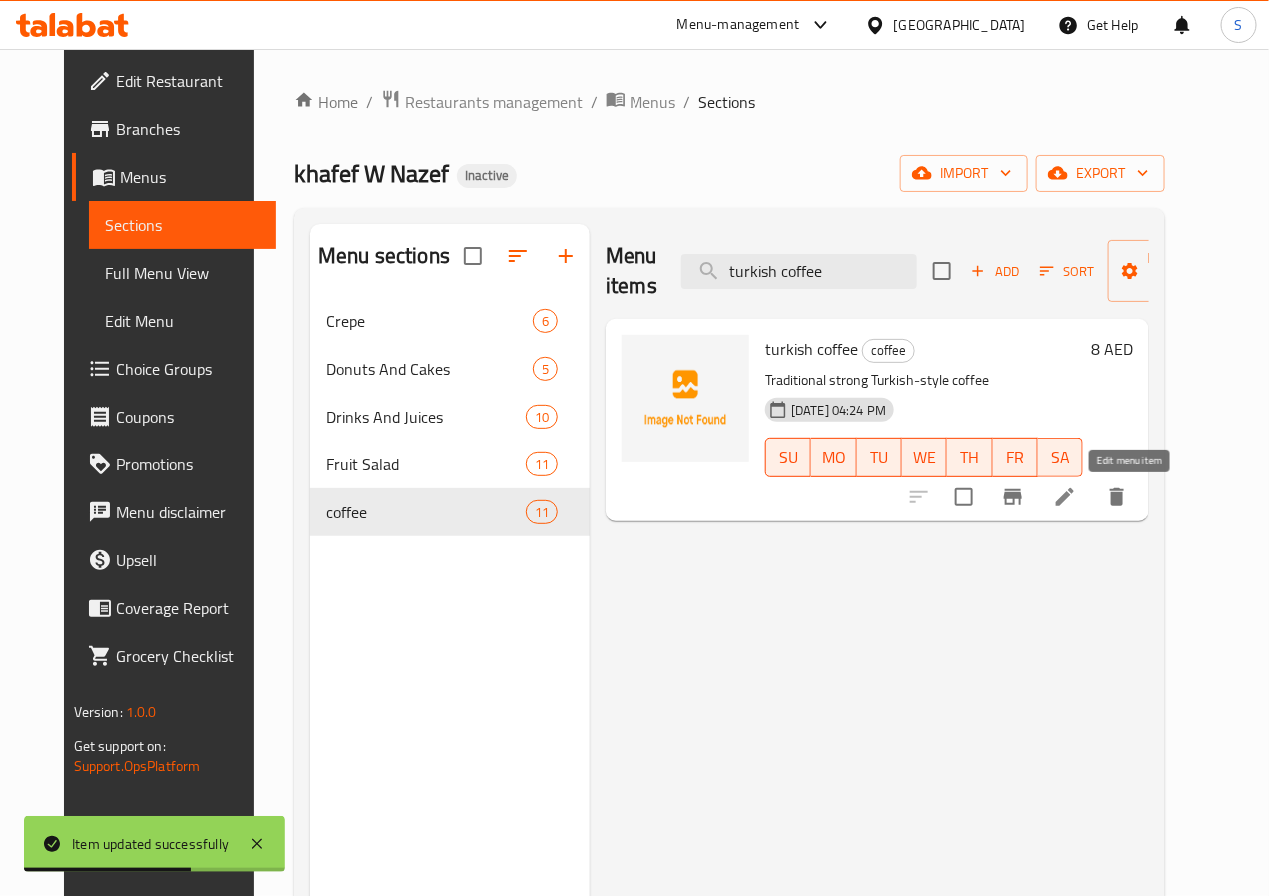
type input "turkish coffee"
click at [1077, 507] on icon at bounding box center [1065, 498] width 24 height 24
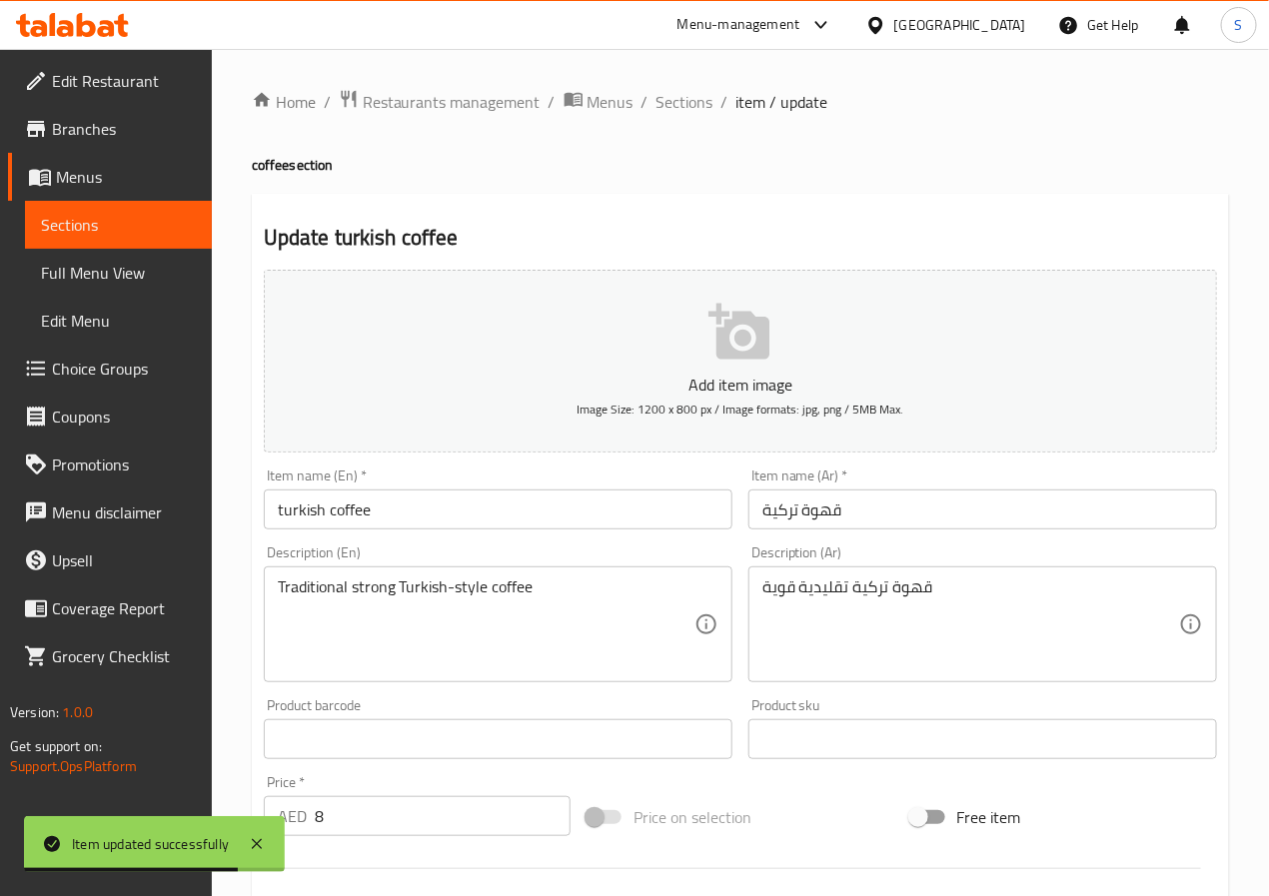
click at [471, 597] on textarea "Traditional strong Turkish-style coffee" at bounding box center [486, 625] width 417 height 95
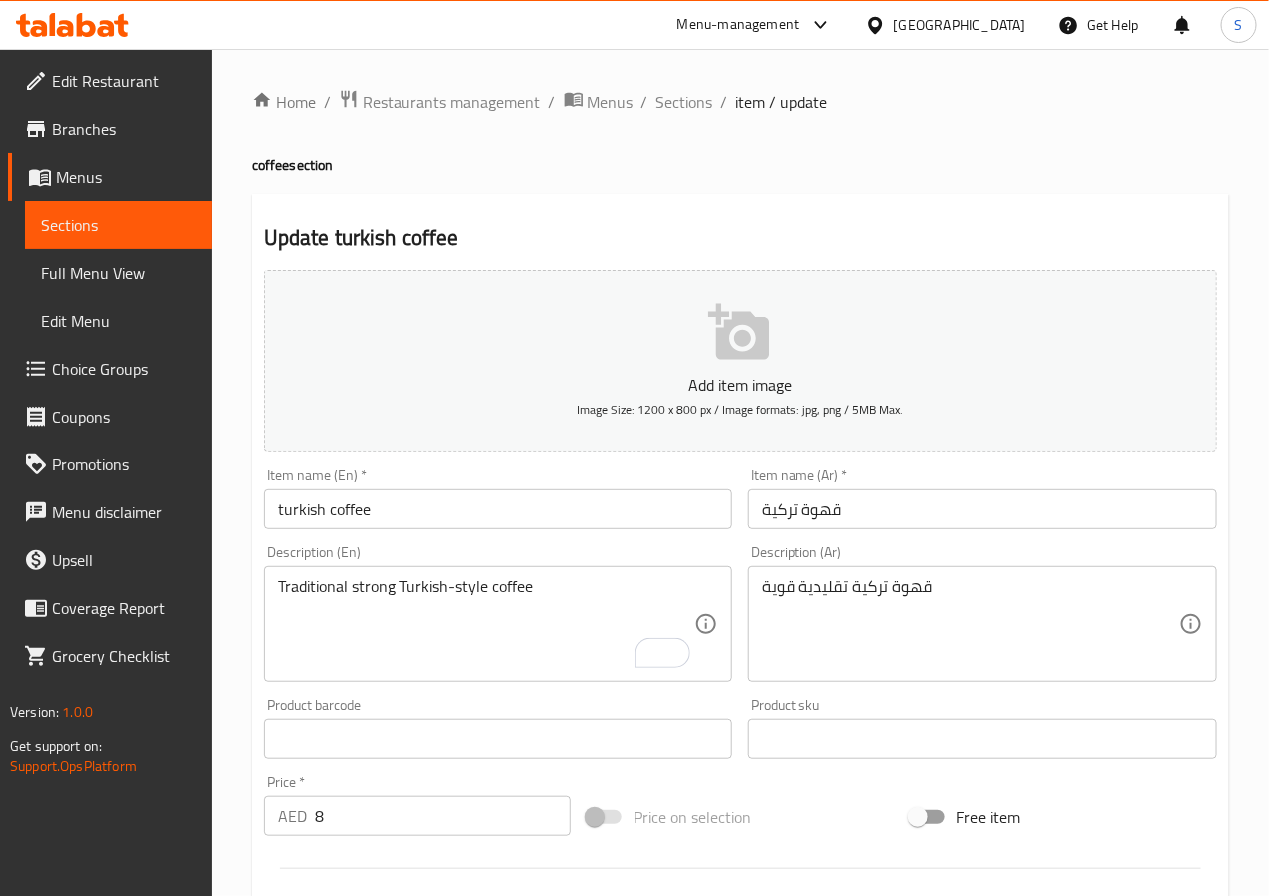
click at [442, 498] on input "turkish coffee" at bounding box center [498, 510] width 469 height 40
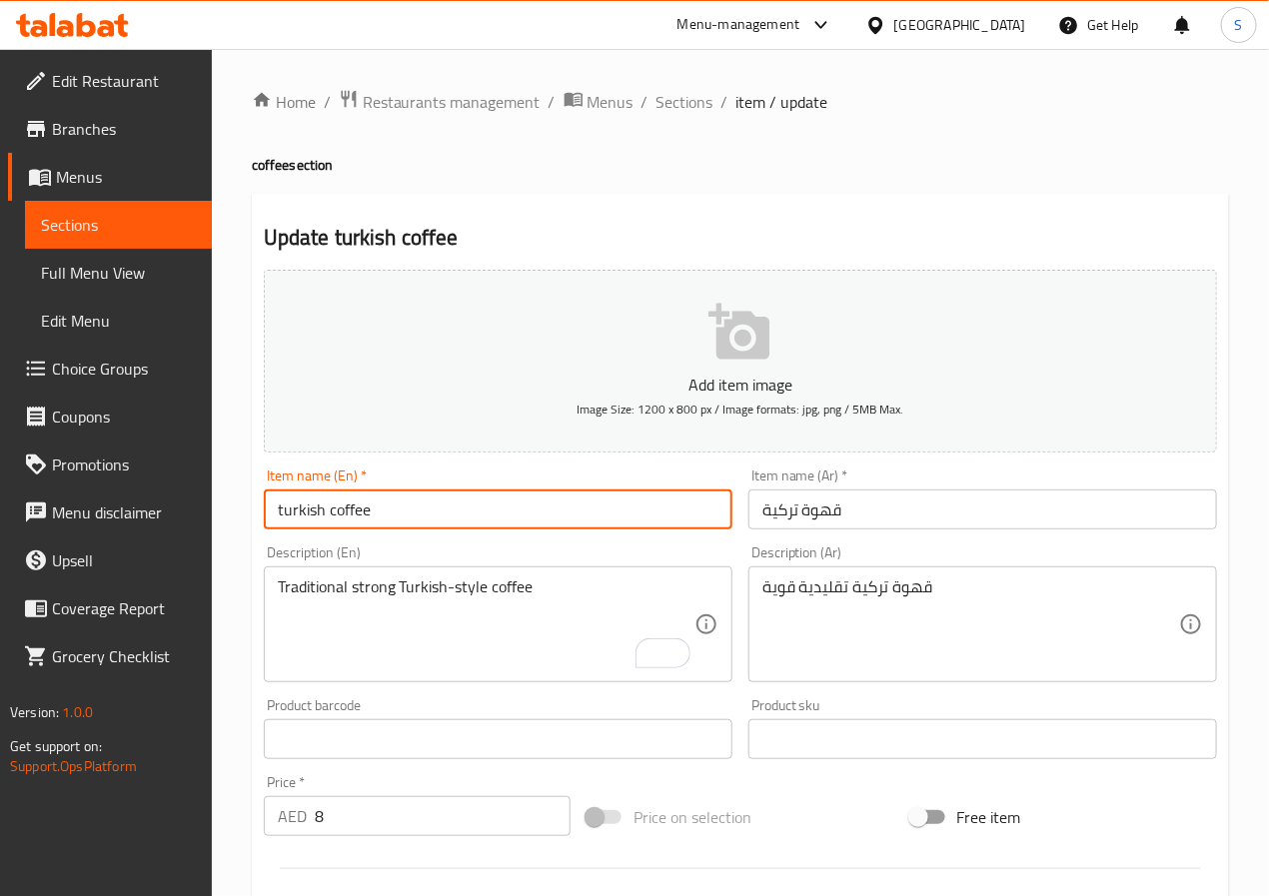
click at [442, 498] on input "turkish coffee" at bounding box center [498, 510] width 469 height 40
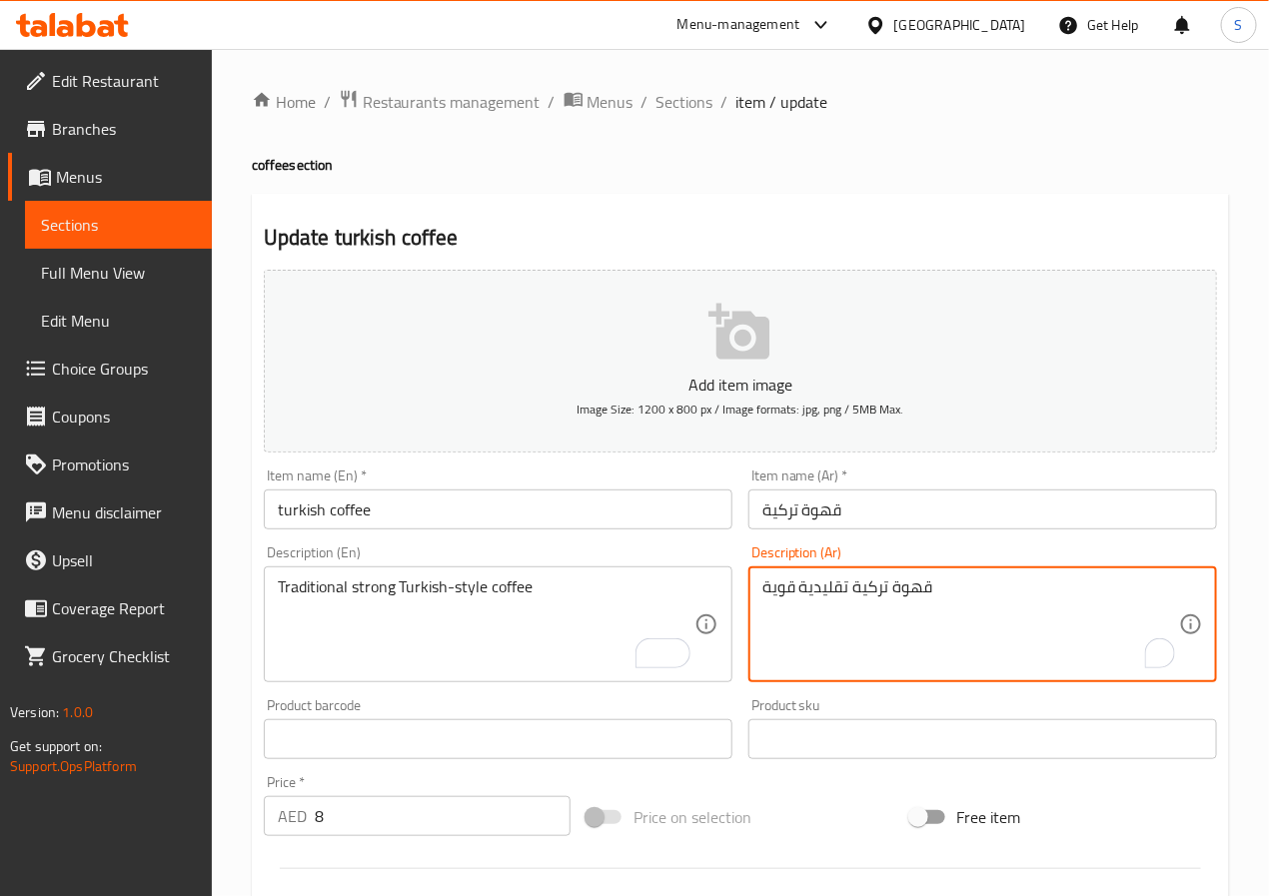
click at [927, 603] on textarea "قهوة تركية تقليدية قوية" at bounding box center [971, 625] width 417 height 95
paste textarea "قليدية قويةت"
type textarea "قهوة تقليدية قوية علي الطريقة التركية"
click at [914, 520] on input "قهوة تركية" at bounding box center [983, 510] width 469 height 40
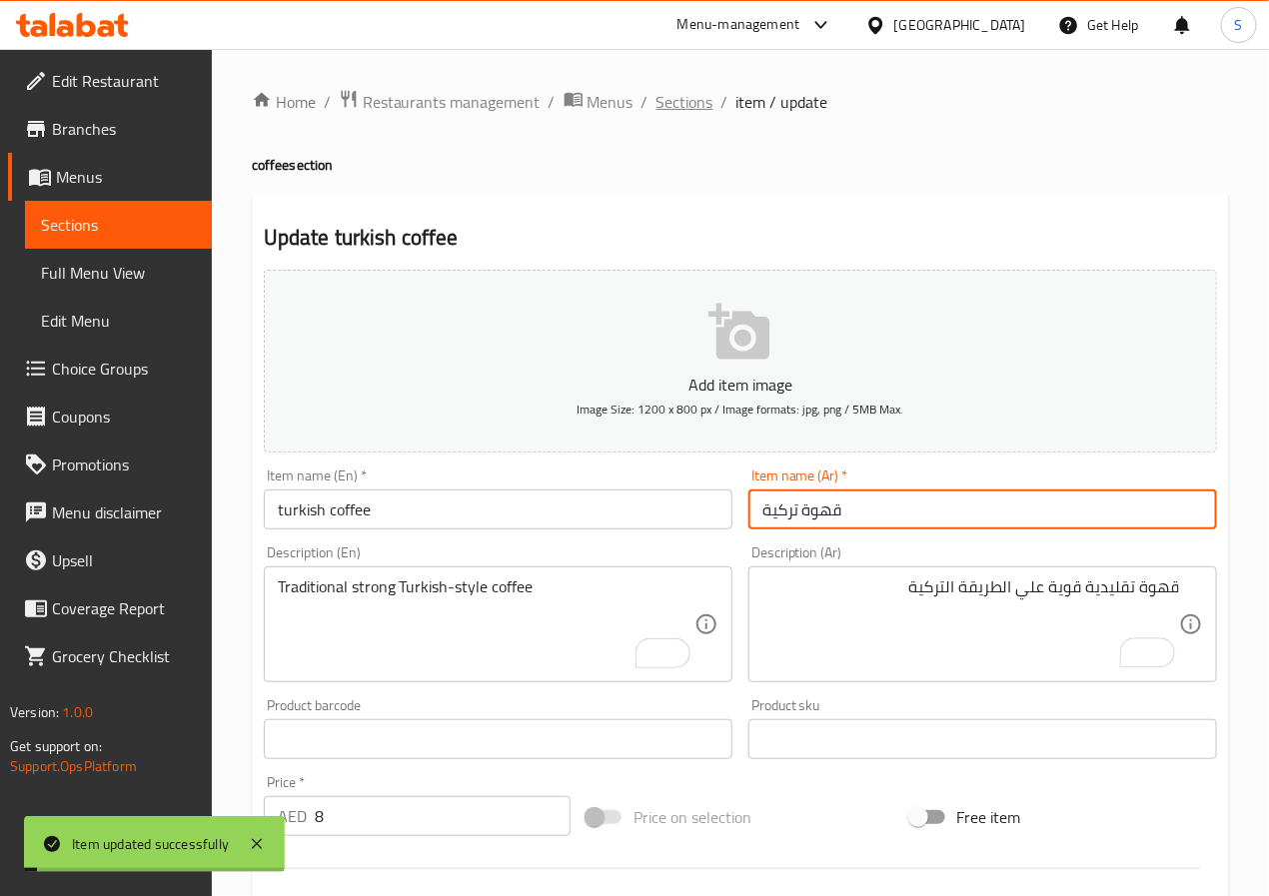
click at [697, 93] on span "Sections" at bounding box center [685, 102] width 57 height 24
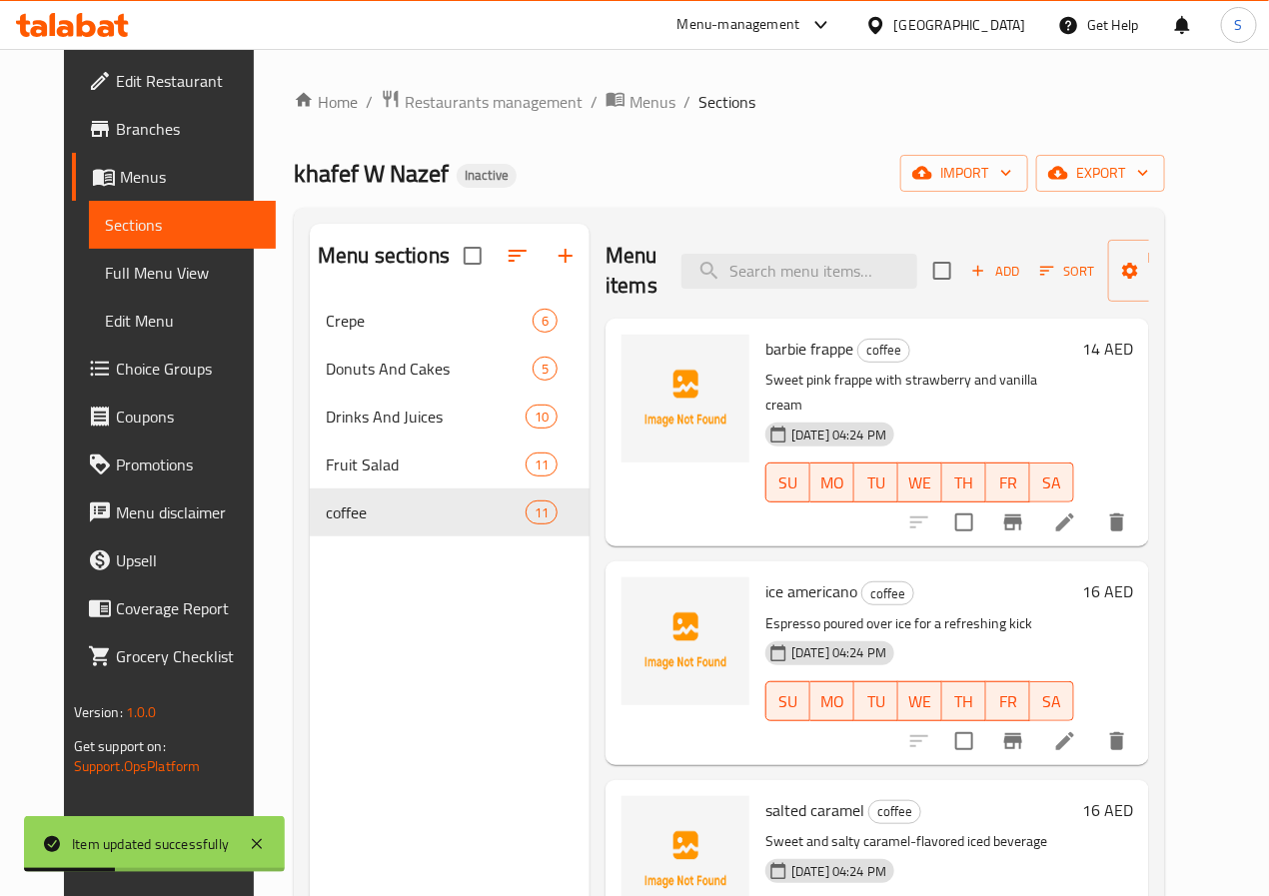
drag, startPoint x: 567, startPoint y: 235, endPoint x: 532, endPoint y: 34, distance: 203.9
click at [606, 234] on div "Menu items Add Sort Manage items" at bounding box center [878, 271] width 544 height 95
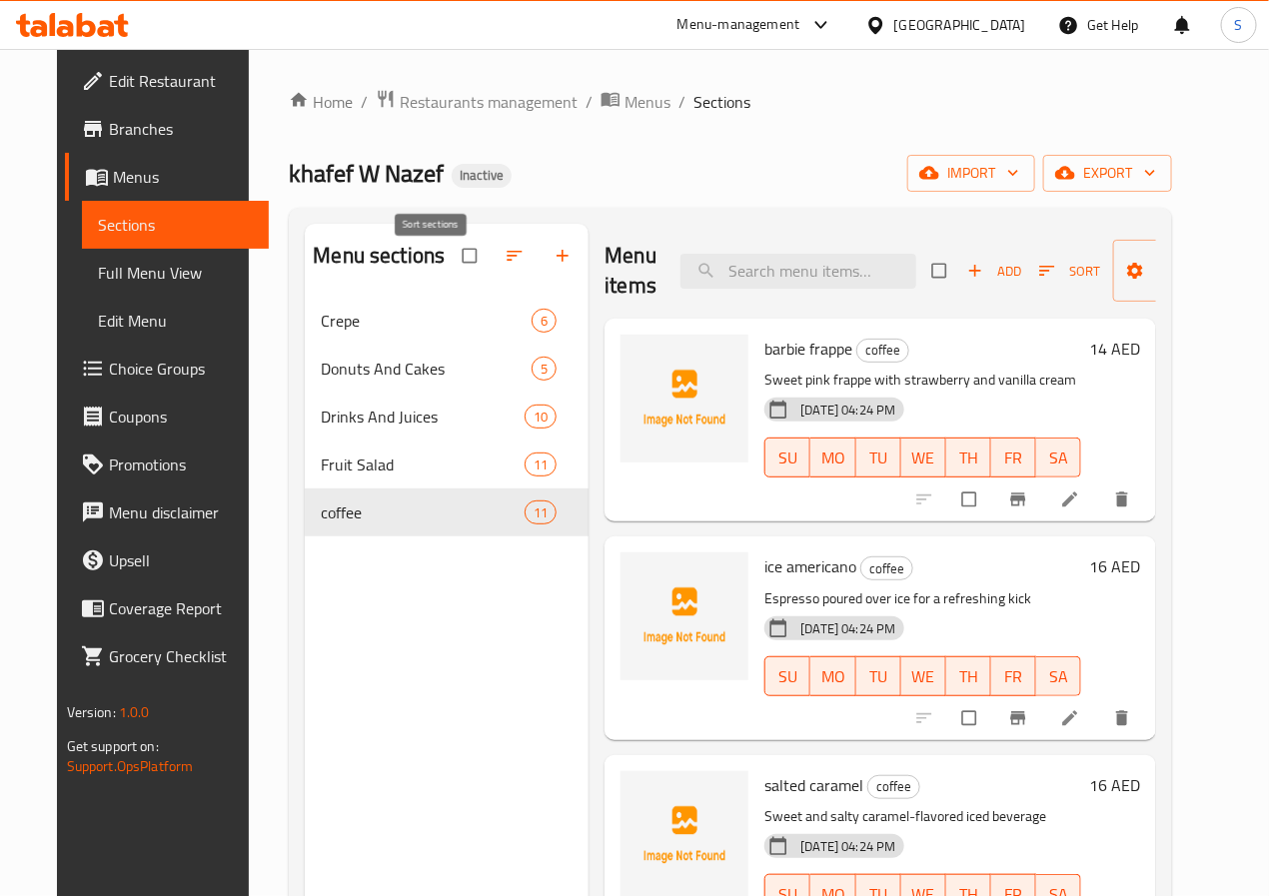
click at [505, 266] on icon "button" at bounding box center [515, 256] width 20 height 20
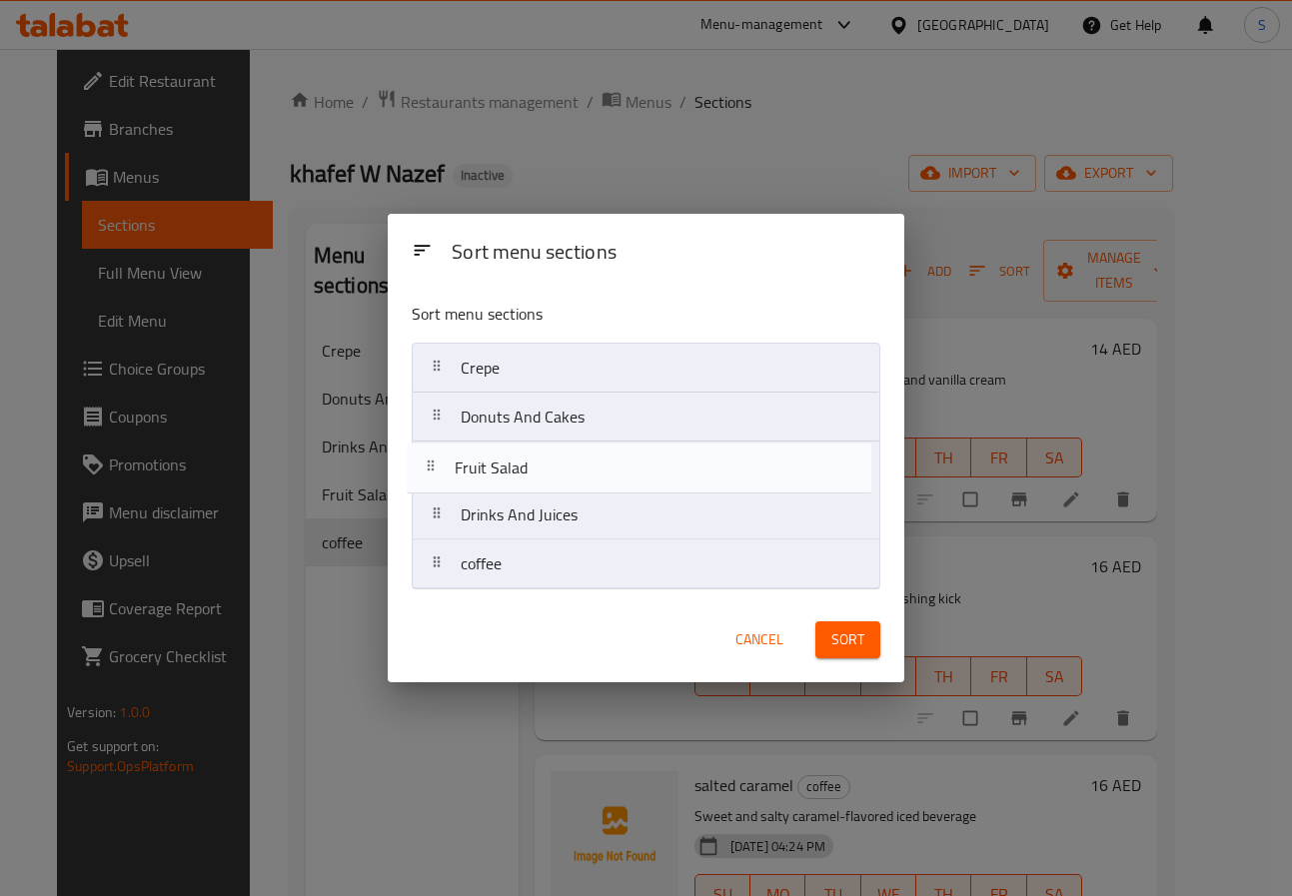
drag, startPoint x: 442, startPoint y: 522, endPoint x: 435, endPoint y: 466, distance: 56.4
click at [435, 466] on nav "Crepe Donuts And Cakes Drinks And Juices Fruit Salad coffee" at bounding box center [646, 466] width 469 height 247
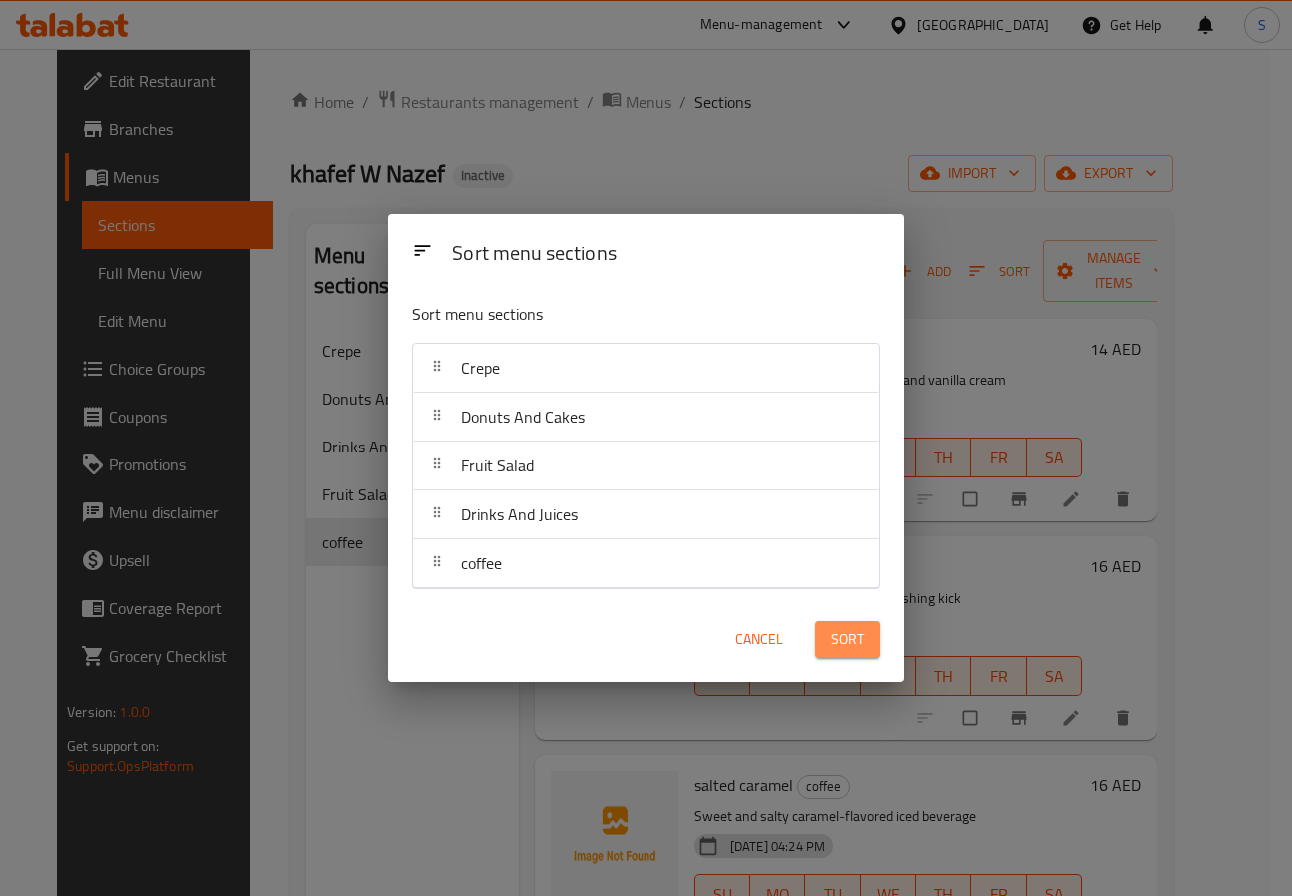
click at [861, 652] on span "Sort" at bounding box center [847, 640] width 33 height 25
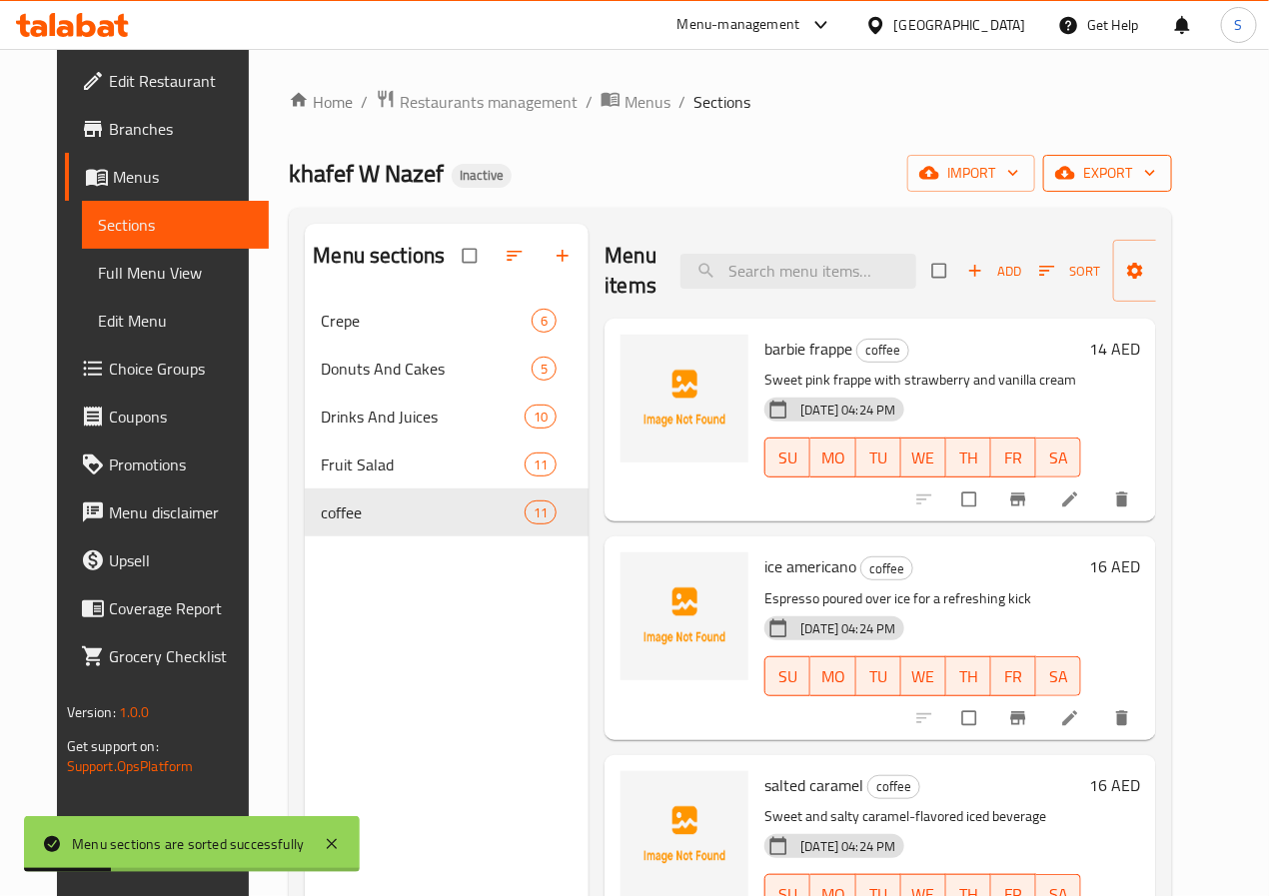
click at [1172, 159] on button "export" at bounding box center [1107, 173] width 129 height 37
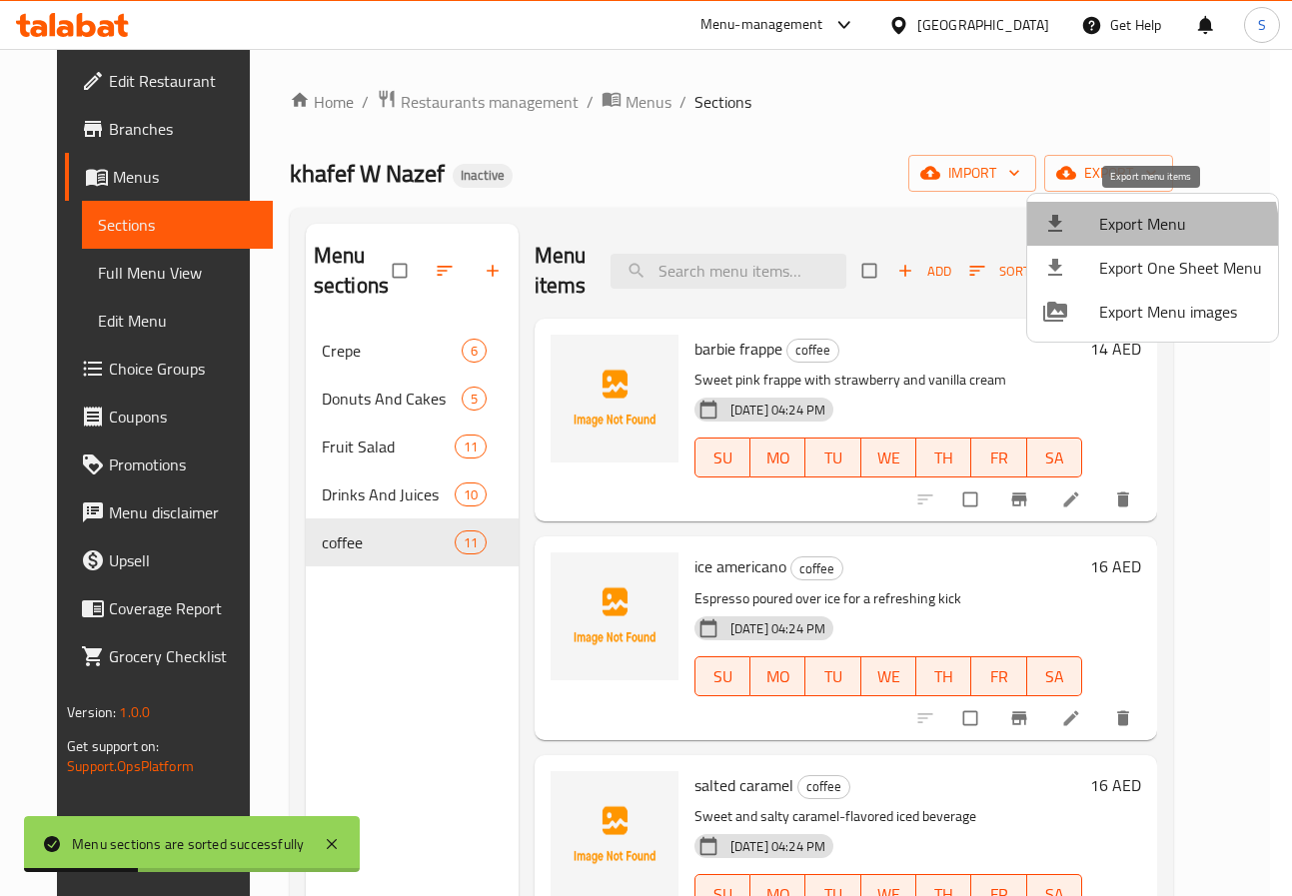
click at [1109, 237] on li "Export Menu" at bounding box center [1152, 224] width 251 height 44
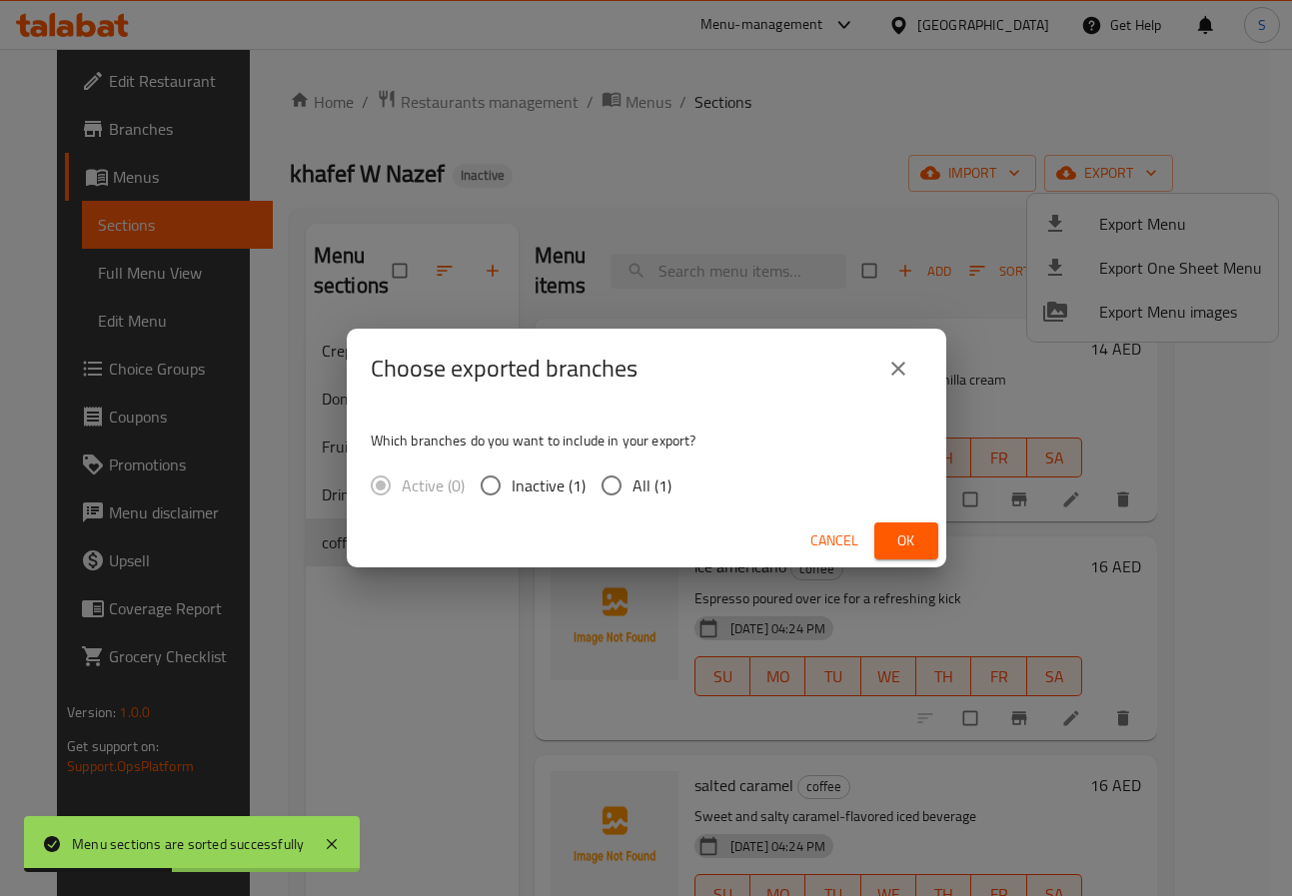
click at [601, 490] on input "All (1)" at bounding box center [612, 486] width 42 height 42
radio input "true"
click at [926, 529] on button "Ok" at bounding box center [906, 541] width 64 height 37
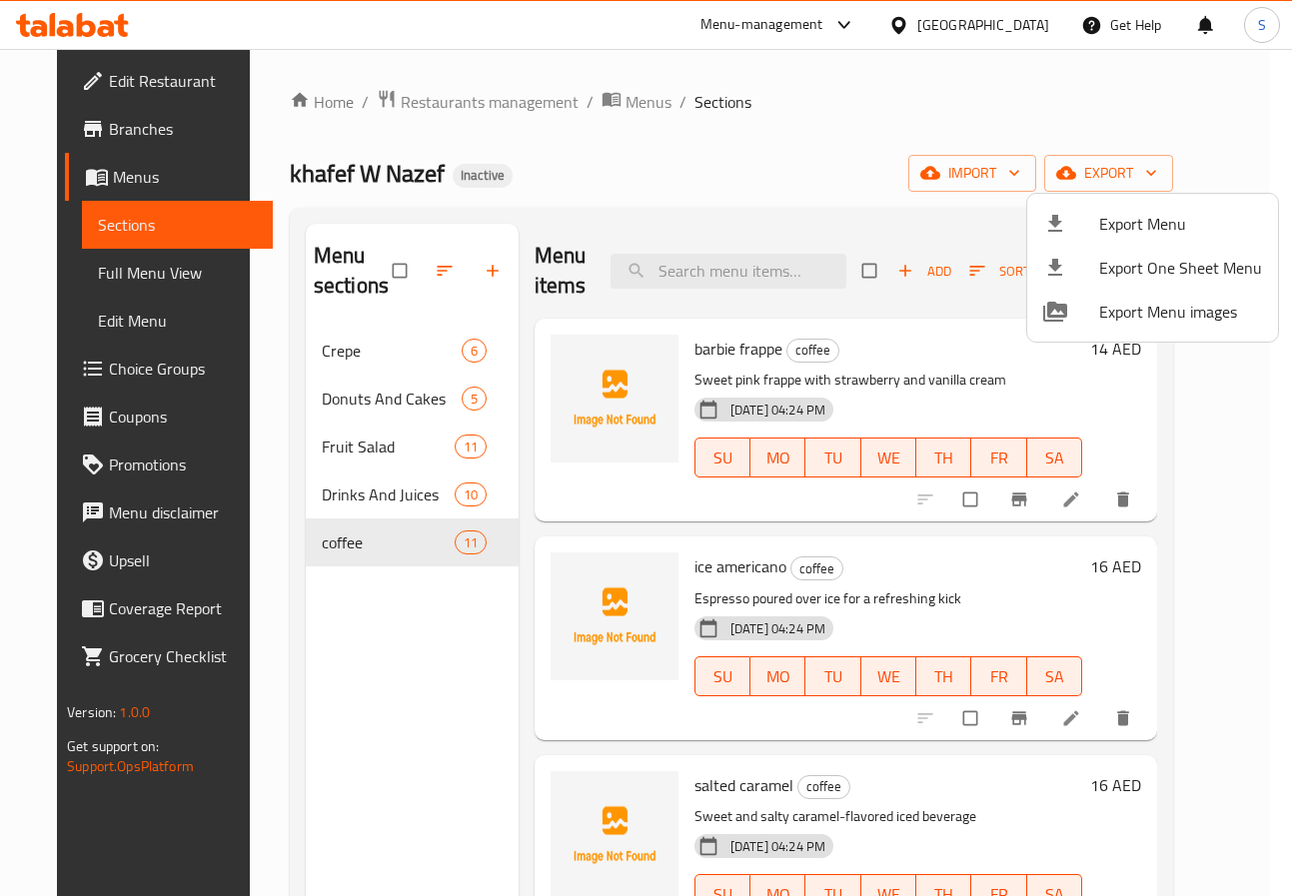
drag, startPoint x: 759, startPoint y: 186, endPoint x: 106, endPoint y: 306, distance: 663.5
click at [759, 186] on div at bounding box center [646, 448] width 1292 height 896
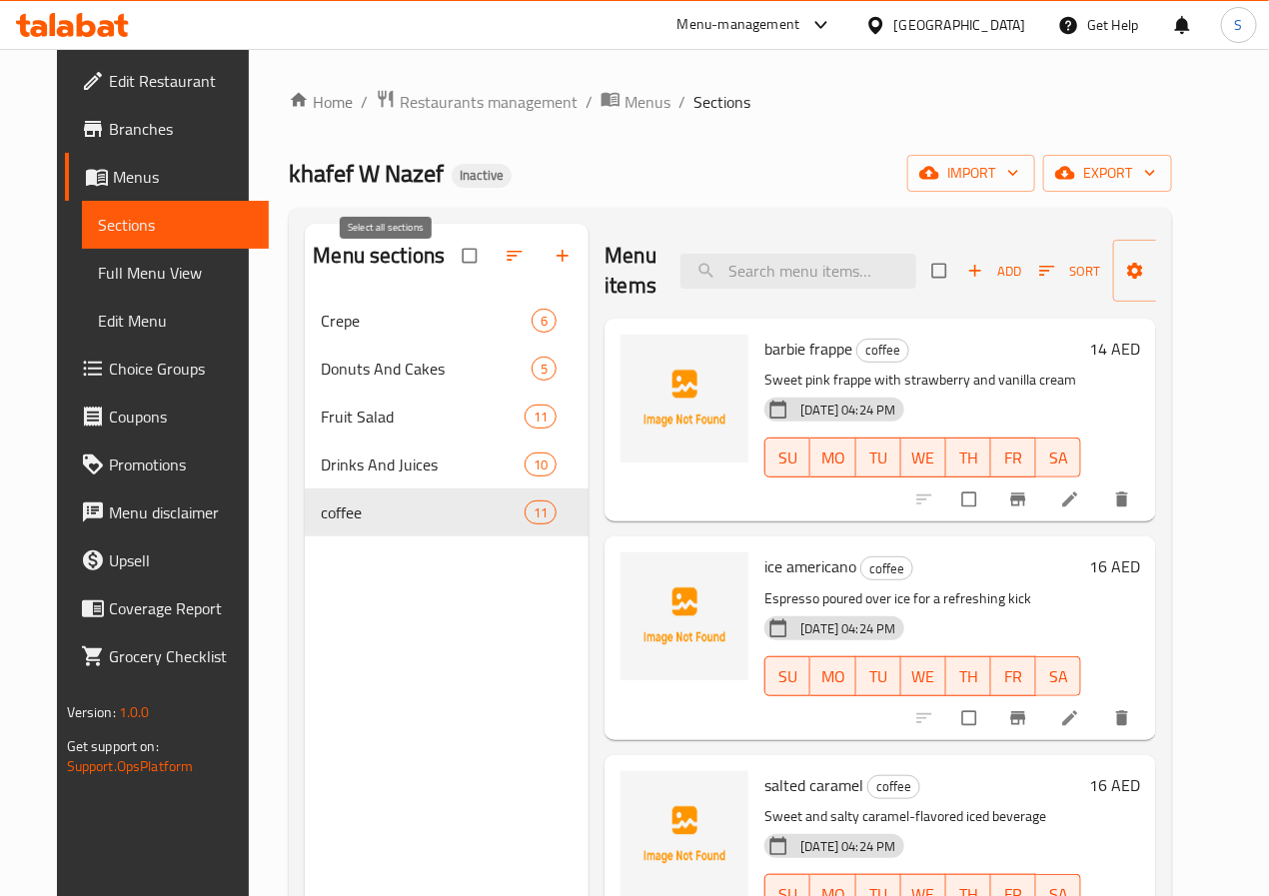
click at [451, 273] on input "checkbox" at bounding box center [472, 256] width 42 height 38
checkbox input "true"
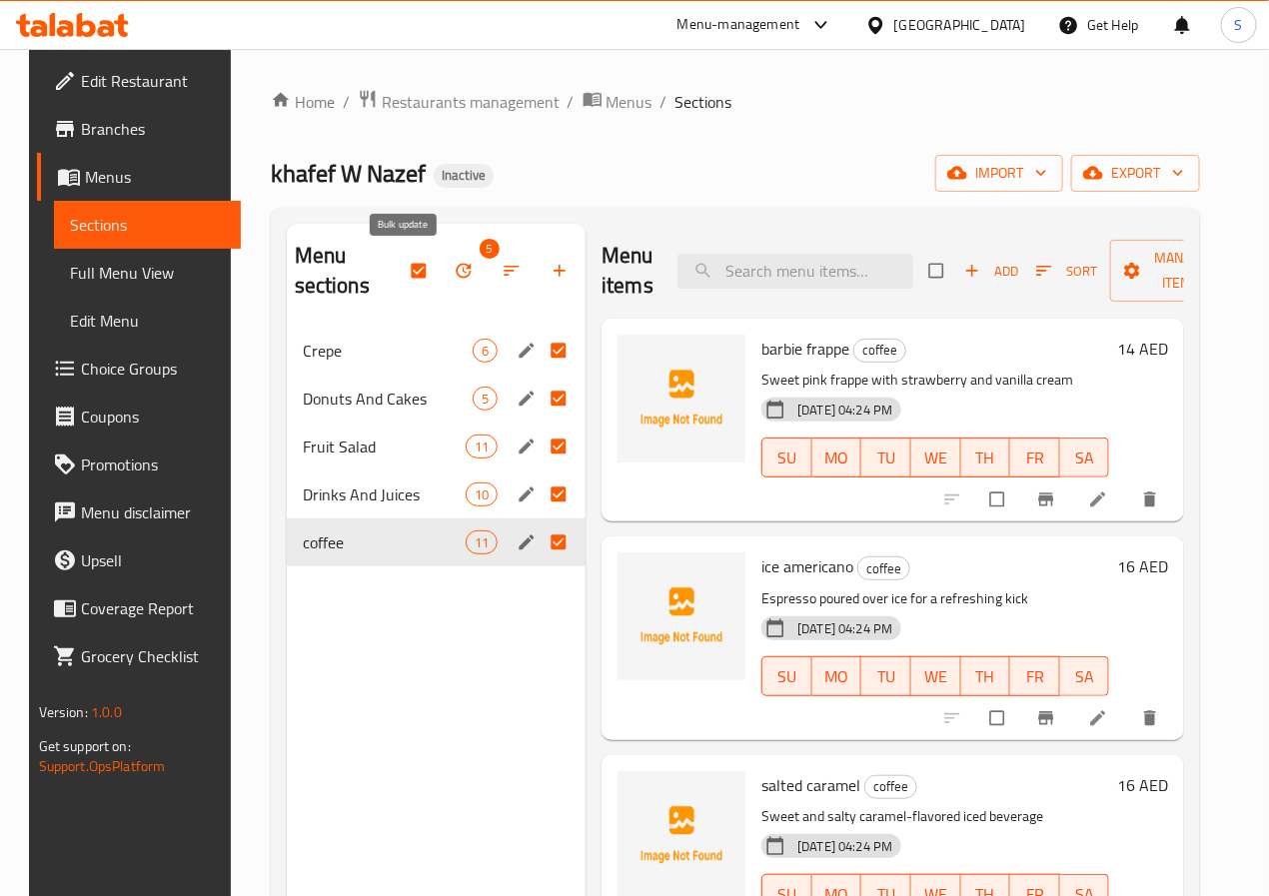
click at [454, 267] on icon "button" at bounding box center [464, 271] width 20 height 20
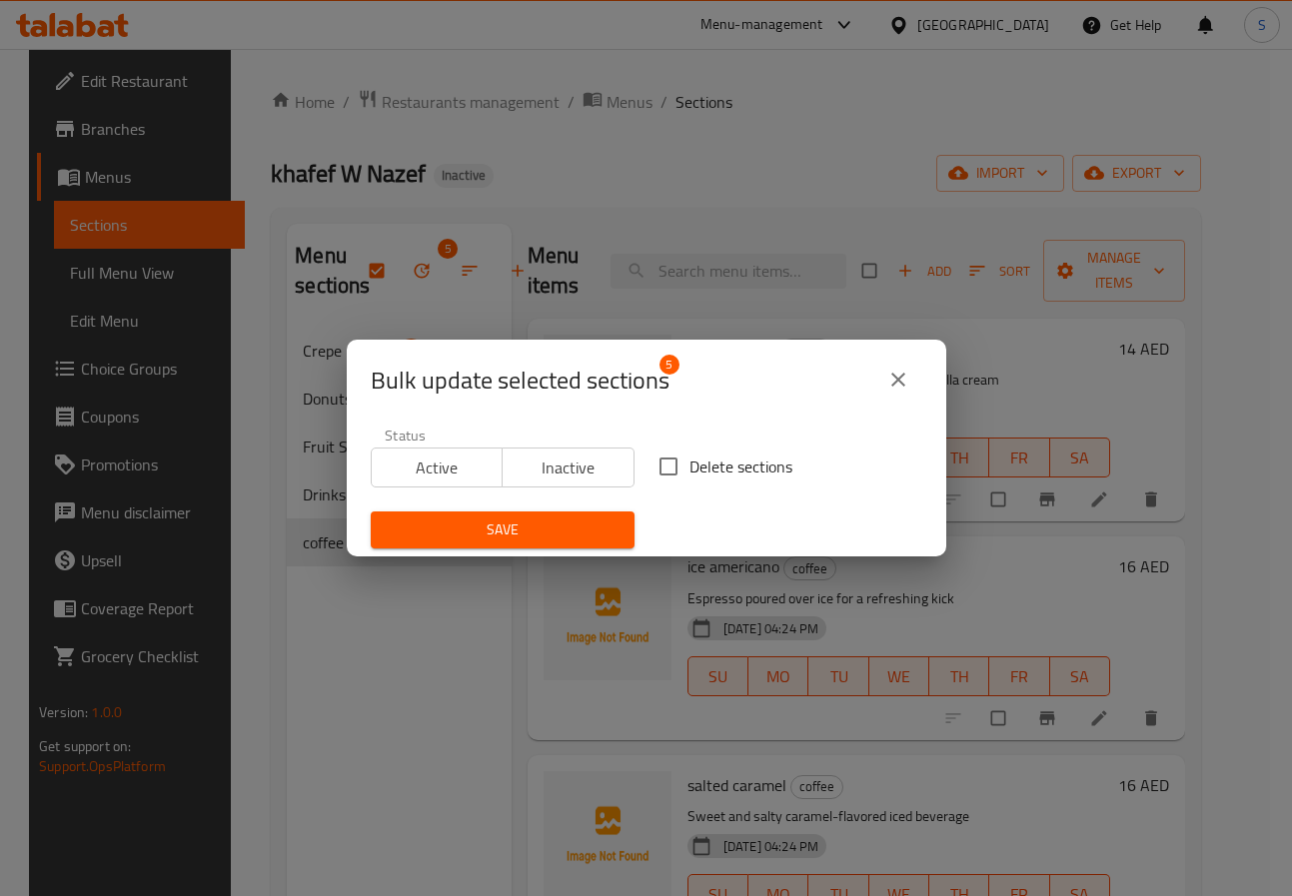
click at [700, 459] on span "Delete sections" at bounding box center [741, 467] width 103 height 24
click at [690, 459] on input "Delete sections" at bounding box center [669, 467] width 42 height 42
checkbox input "true"
click at [513, 512] on button "Save" at bounding box center [503, 530] width 264 height 37
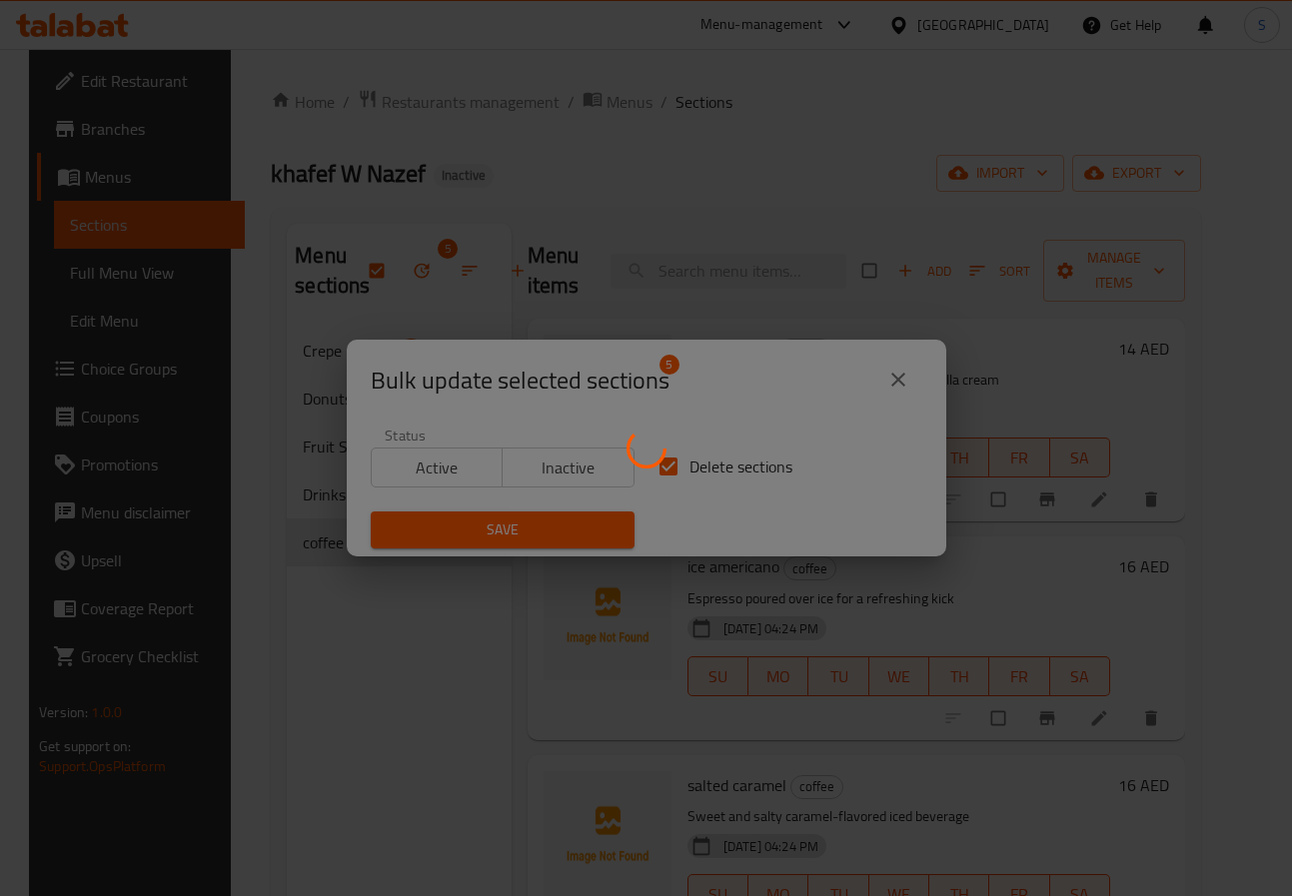
checkbox input "false"
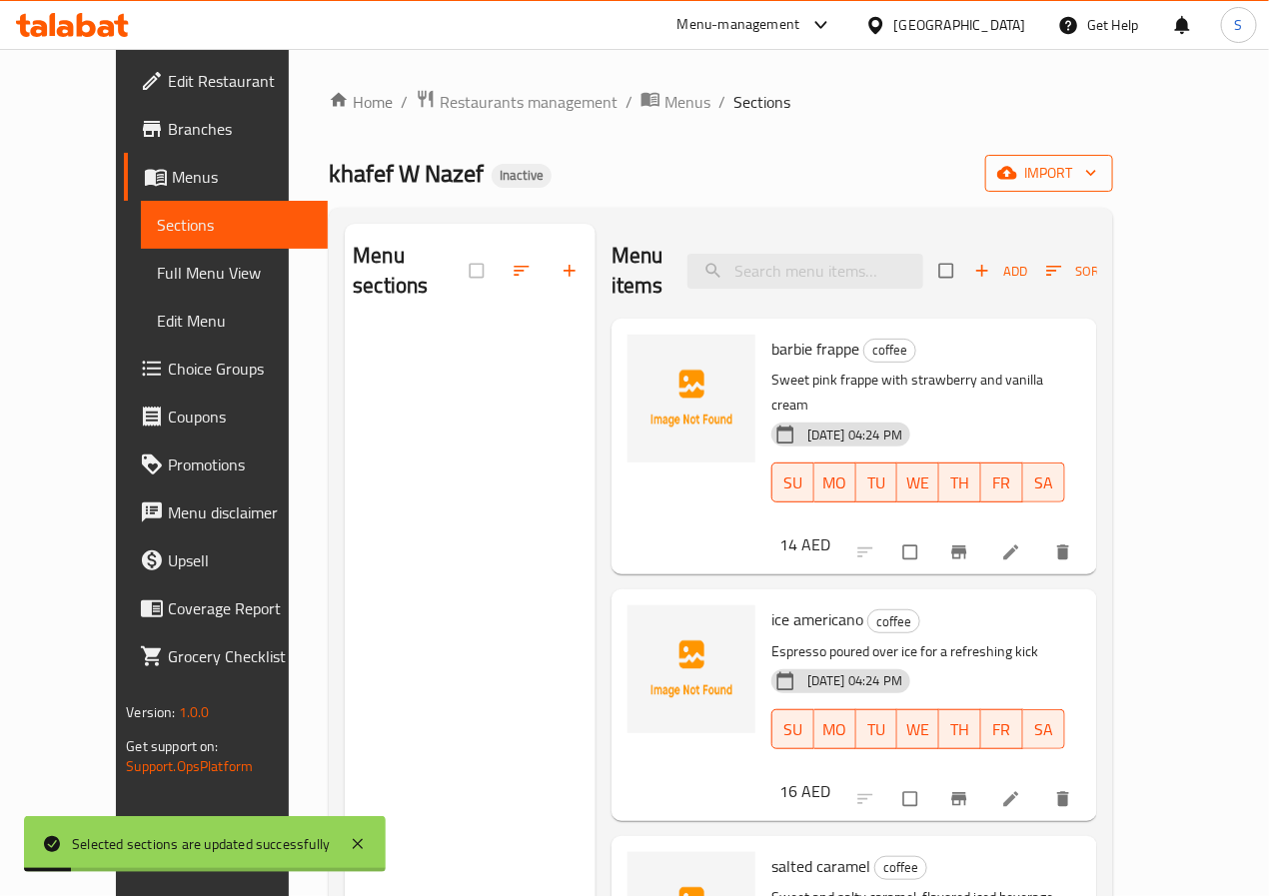
click at [1097, 169] on span "import" at bounding box center [1049, 173] width 96 height 25
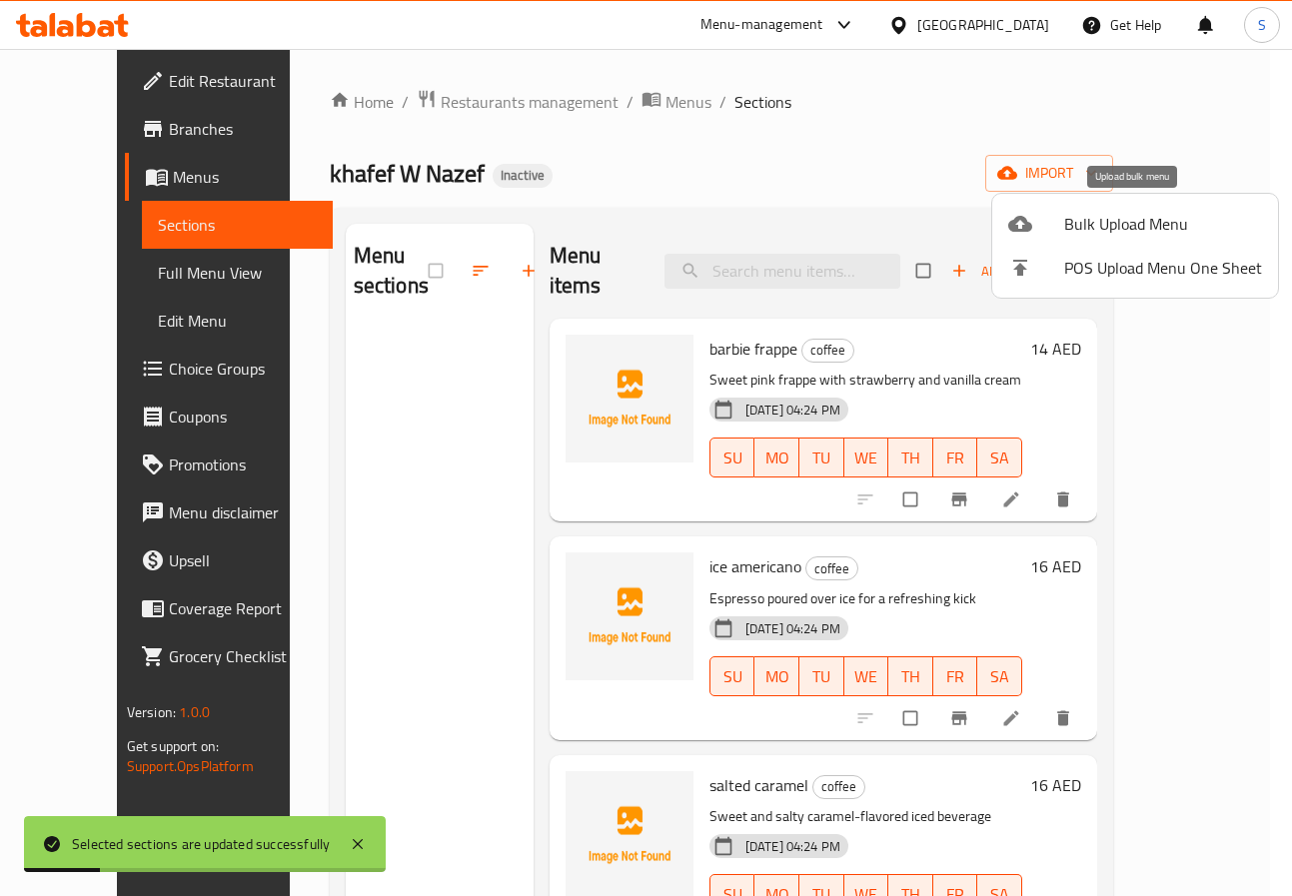
click at [1100, 217] on span "Bulk Upload Menu" at bounding box center [1163, 224] width 198 height 24
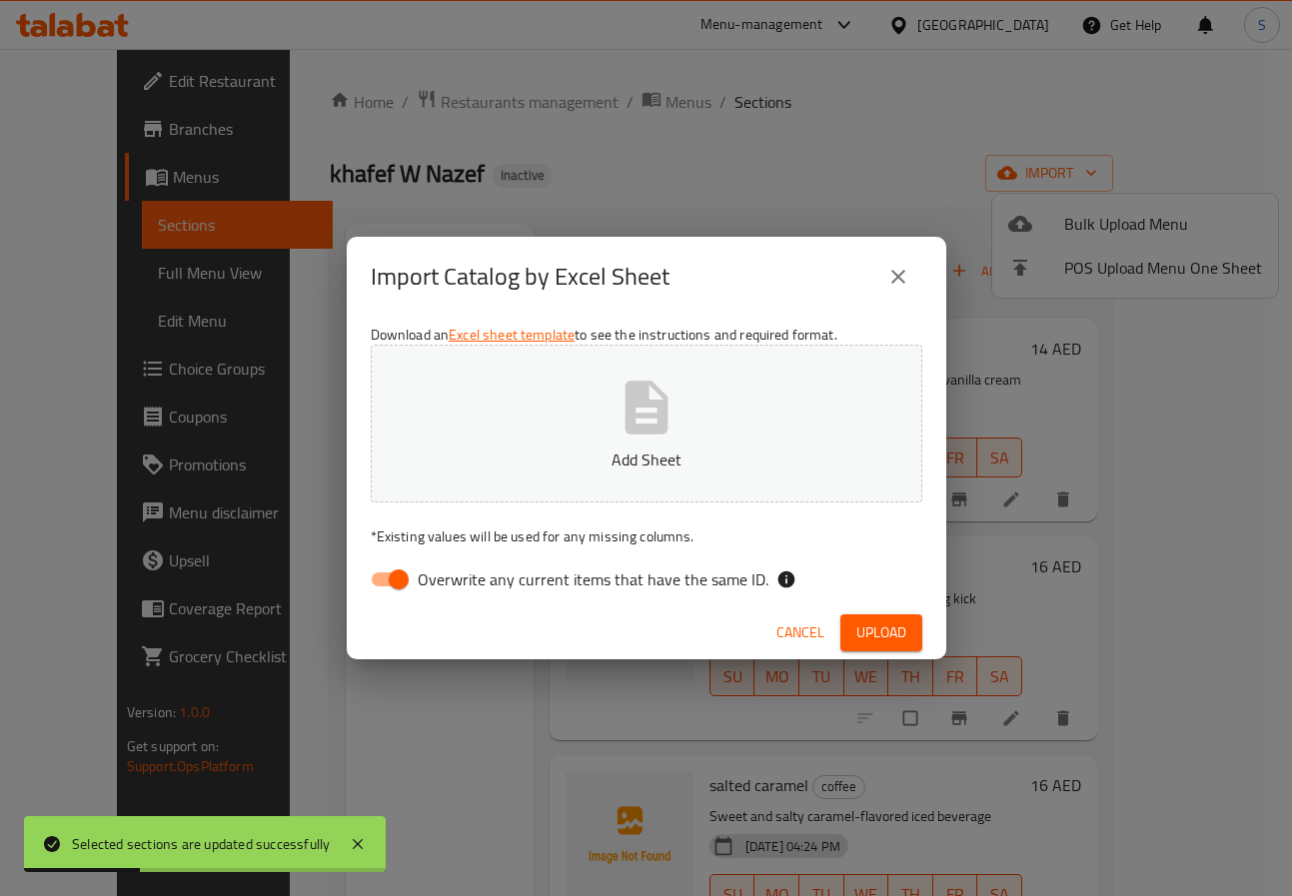
click at [487, 573] on span "Overwrite any current items that have the same ID." at bounding box center [593, 580] width 351 height 24
click at [456, 573] on input "Overwrite any current items that have the same ID." at bounding box center [399, 580] width 114 height 38
checkbox input "false"
click at [526, 624] on div "Cancel Upload" at bounding box center [647, 633] width 600 height 53
click at [902, 624] on span "Upload" at bounding box center [881, 633] width 50 height 25
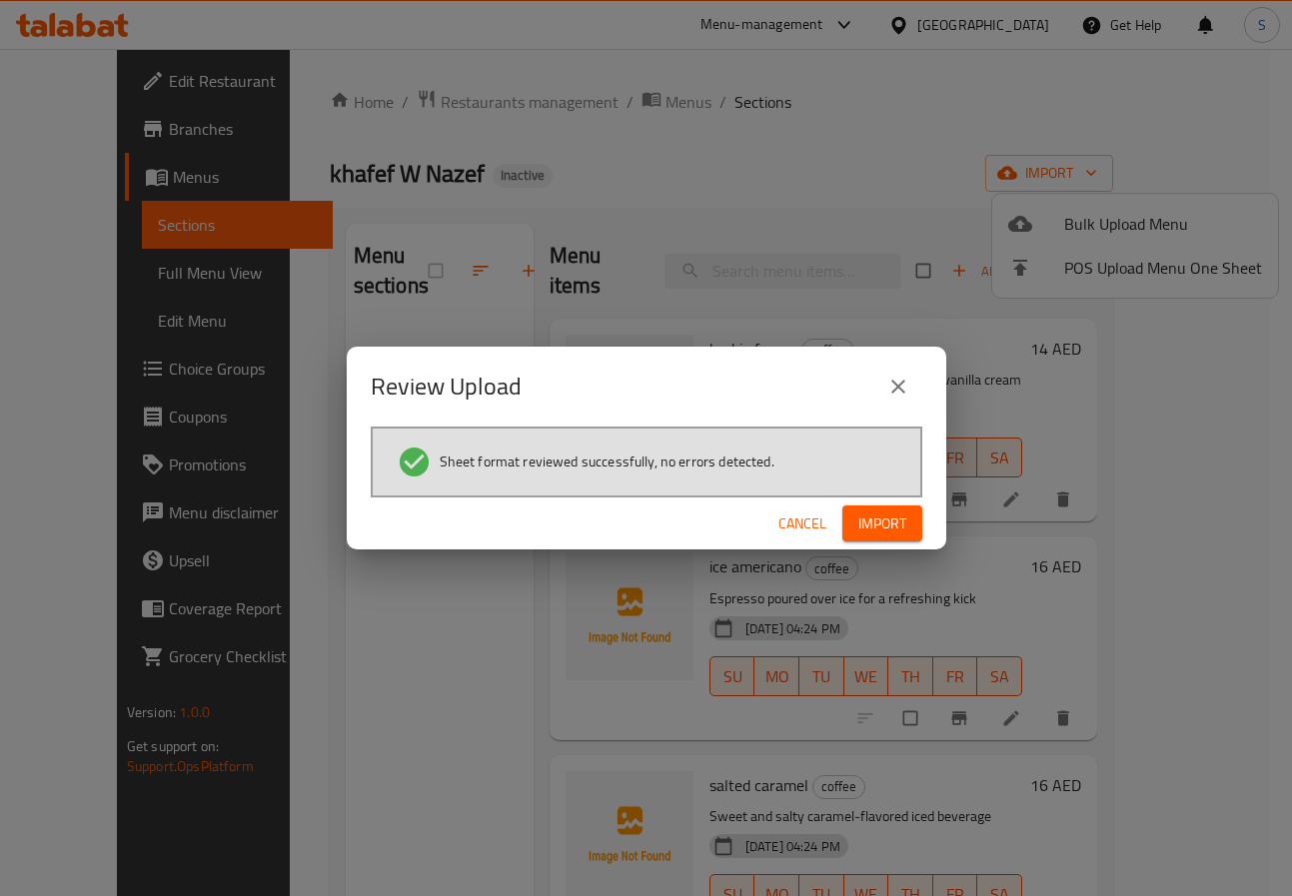
click at [893, 526] on span "Import" at bounding box center [882, 524] width 48 height 25
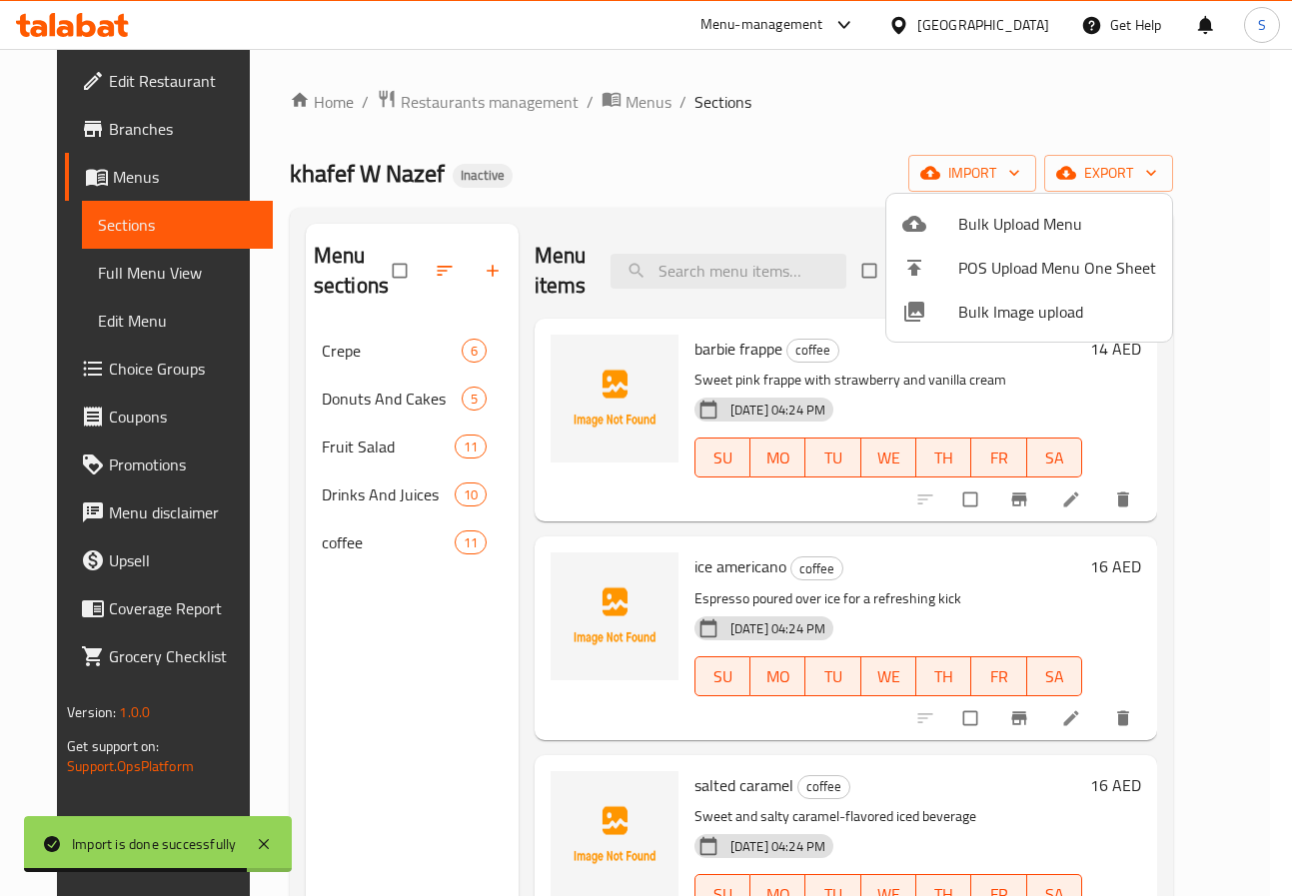
click at [357, 532] on div at bounding box center [646, 448] width 1292 height 896
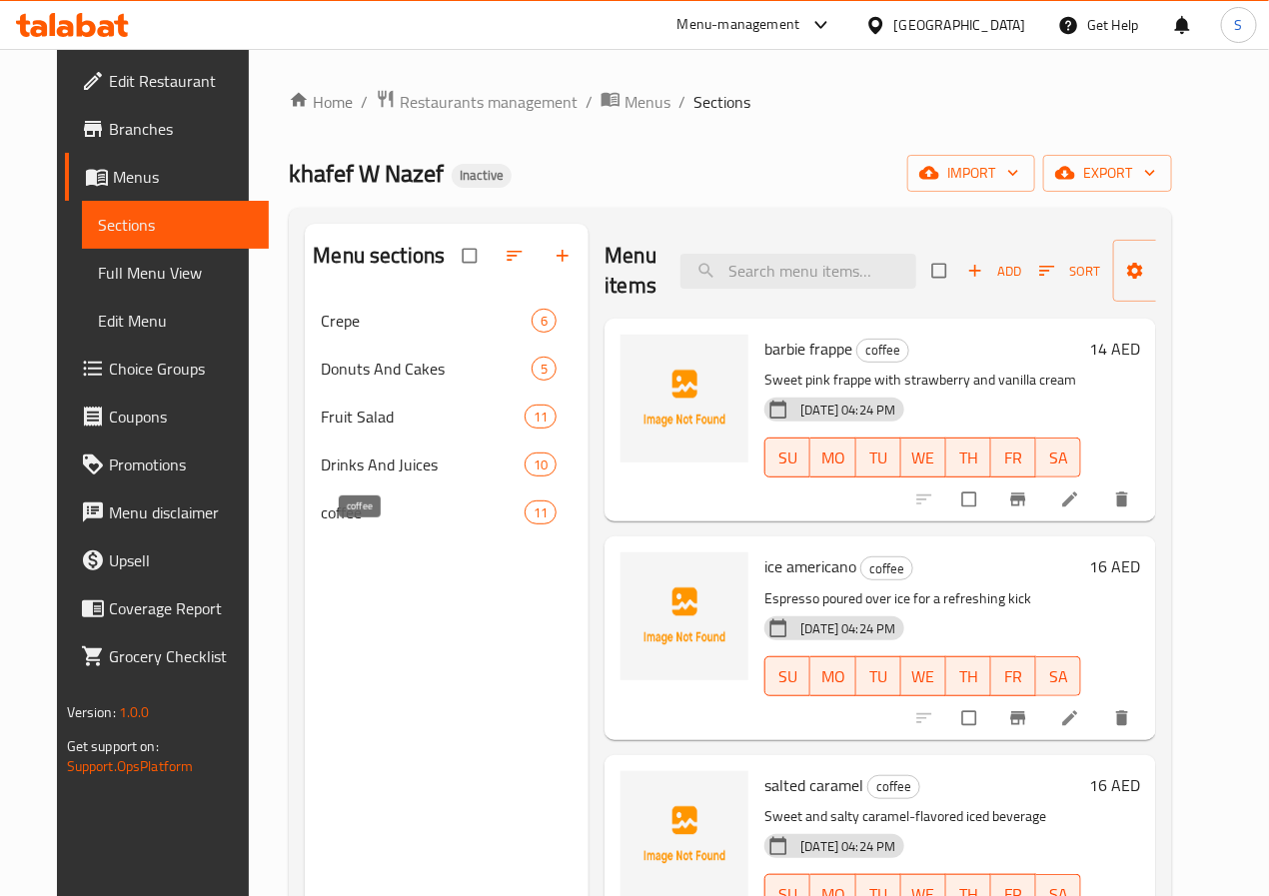
click at [358, 525] on span "coffee" at bounding box center [423, 513] width 204 height 24
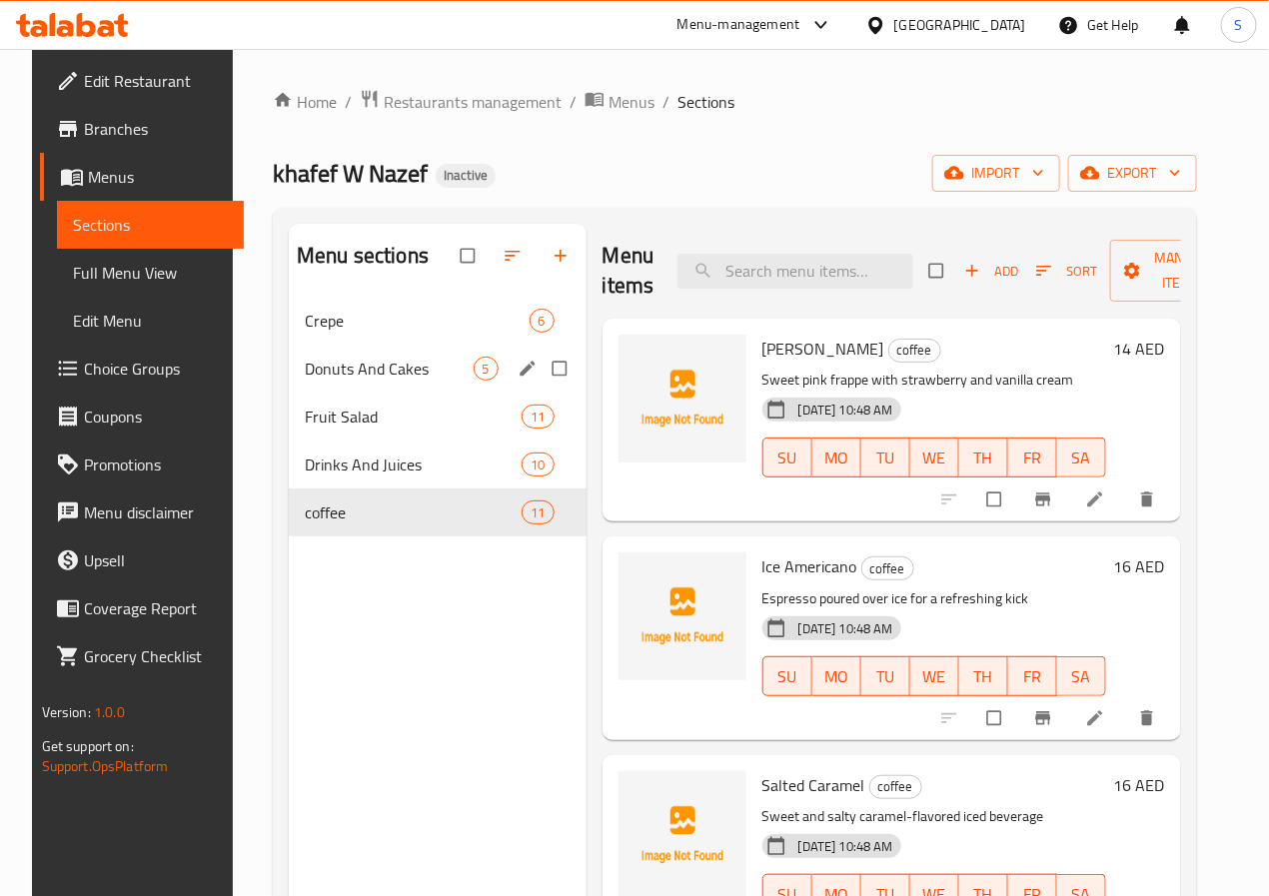
drag, startPoint x: 366, startPoint y: 414, endPoint x: 366, endPoint y: 568, distance: 153.9
click at [366, 393] on div "Donuts And Cakes 5" at bounding box center [438, 369] width 298 height 48
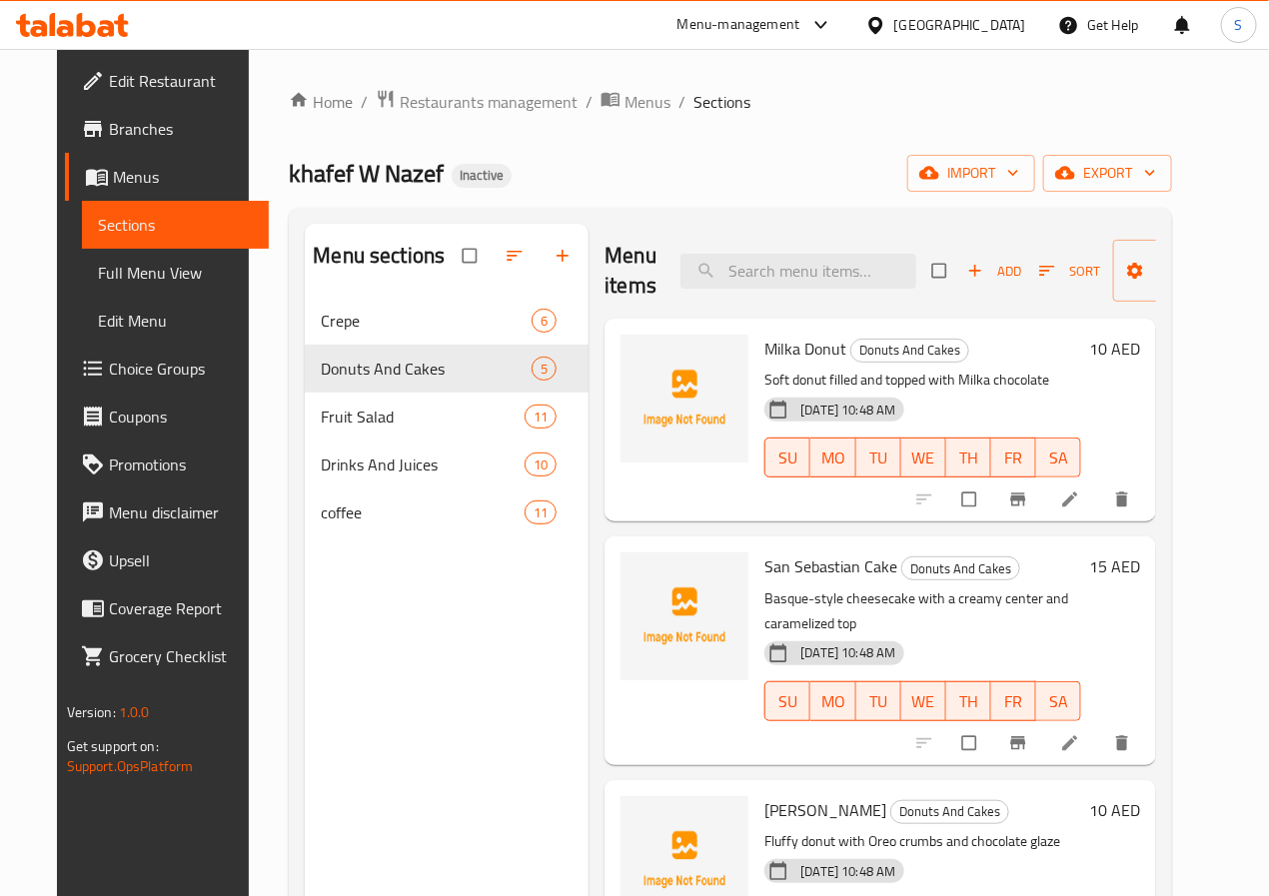
click at [366, 545] on nav "Crepe 6 Donuts And Cakes 5 Fruit Salad 11 Drinks And Juices 10 coffee 11" at bounding box center [447, 417] width 284 height 256
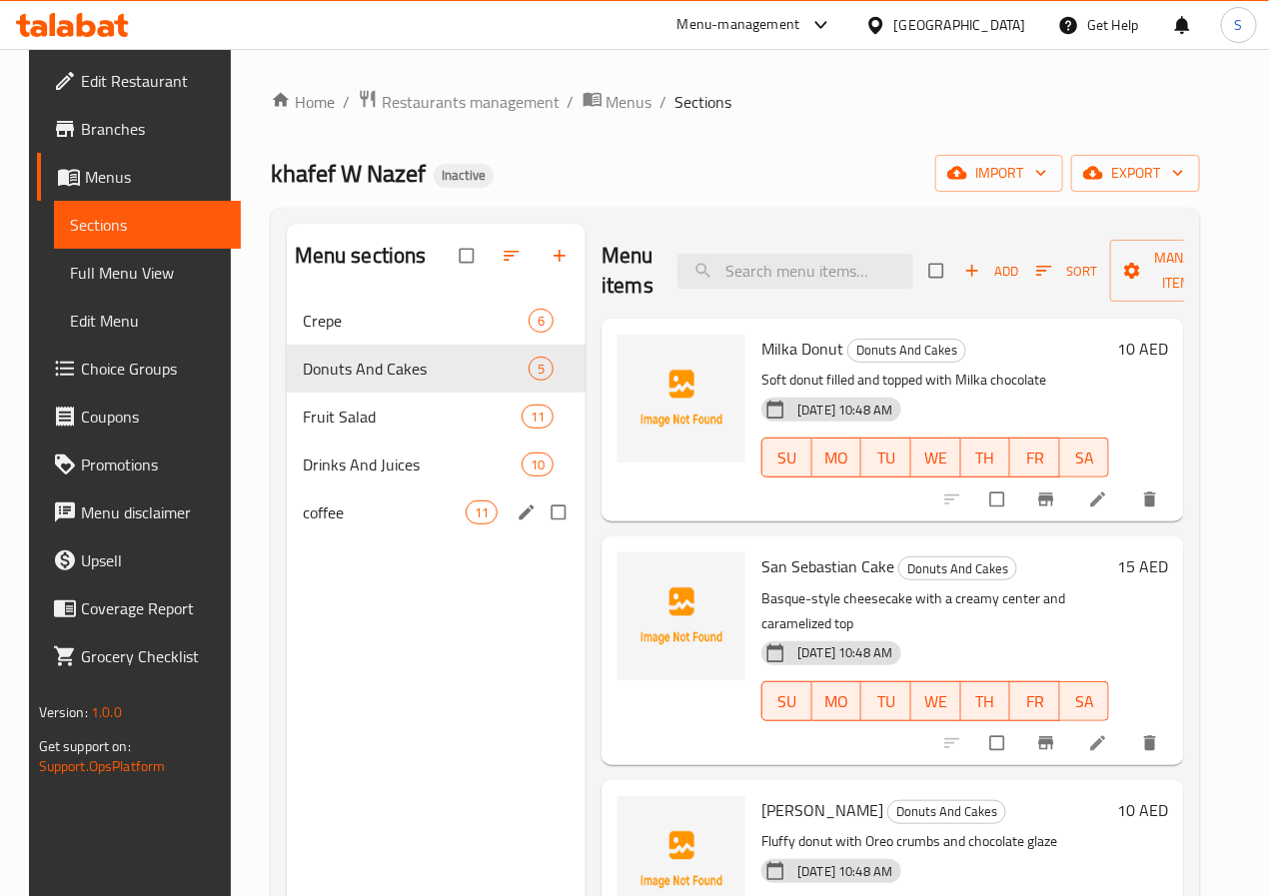
click at [366, 525] on span "coffee" at bounding box center [384, 513] width 163 height 24
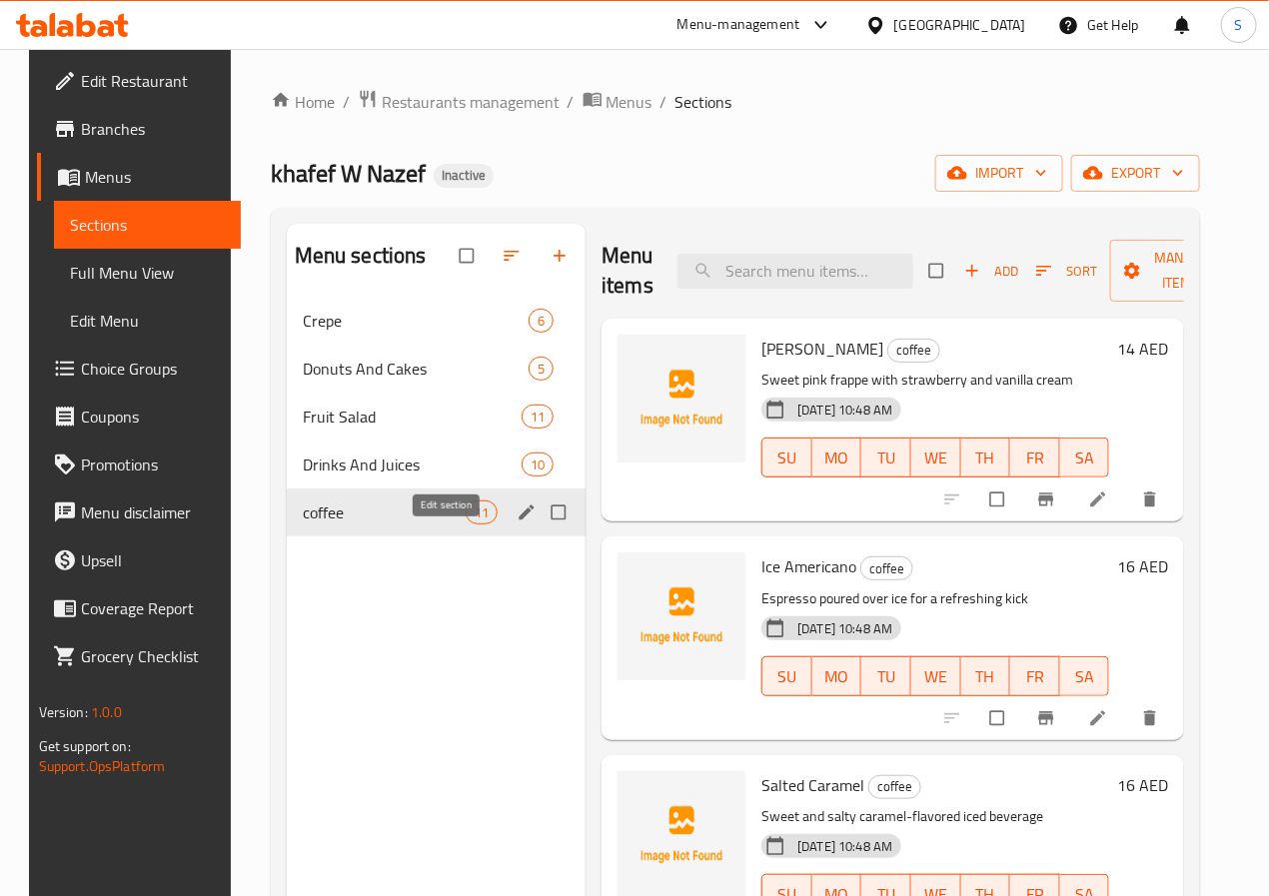
click at [517, 523] on icon "edit" at bounding box center [527, 513] width 20 height 20
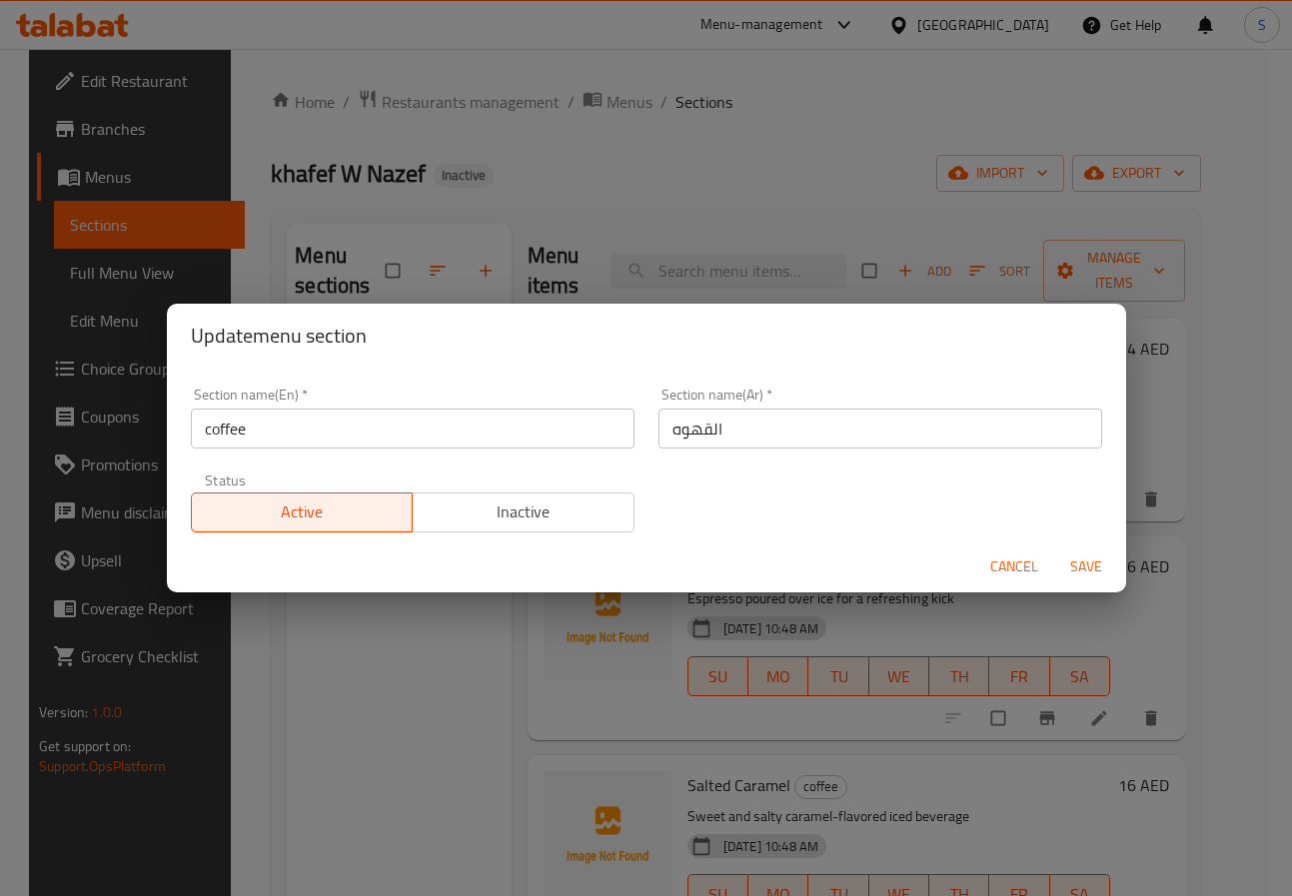
click at [403, 432] on input "coffee" at bounding box center [413, 429] width 444 height 40
type input "Coffee"
click at [1054, 549] on button "Save" at bounding box center [1086, 567] width 64 height 37
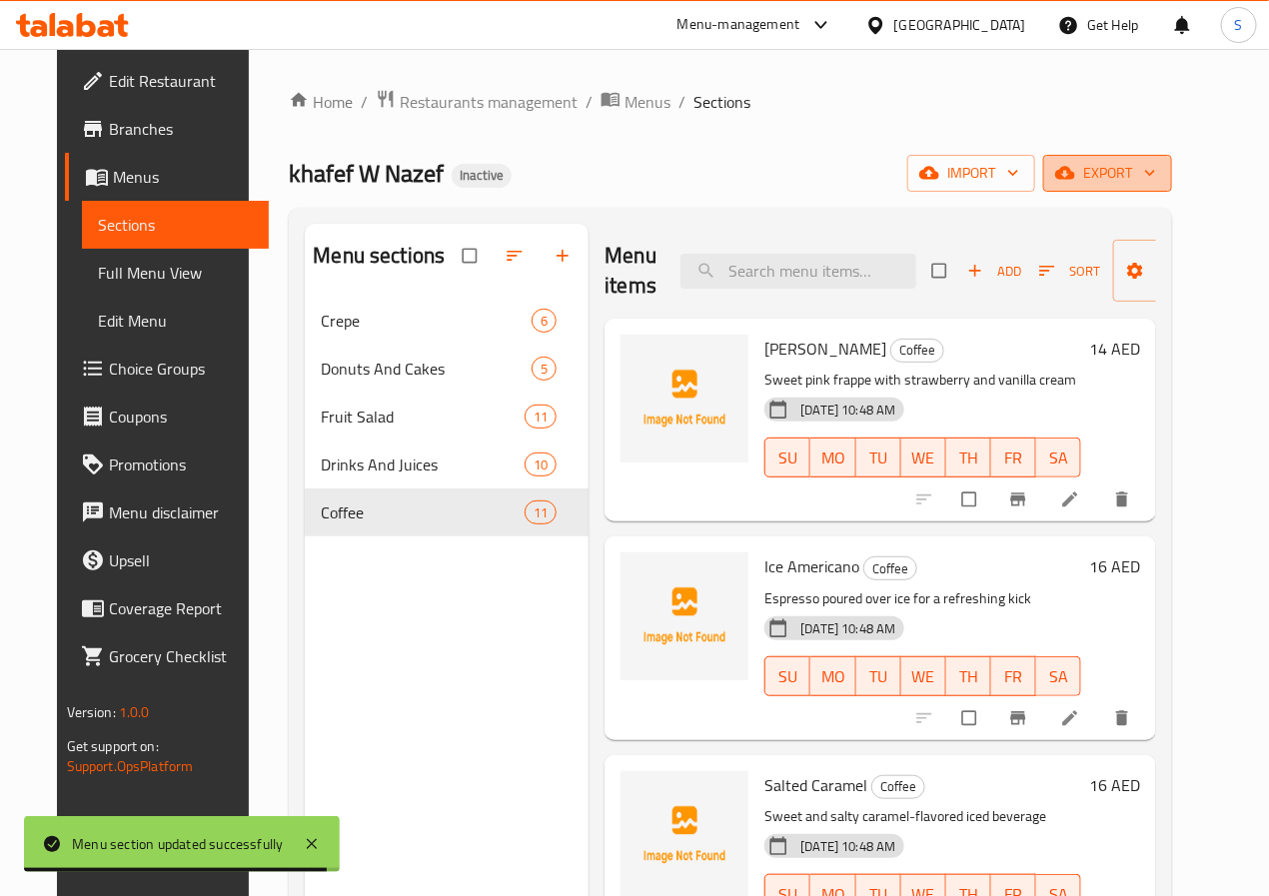
click at [1156, 162] on span "export" at bounding box center [1107, 173] width 97 height 25
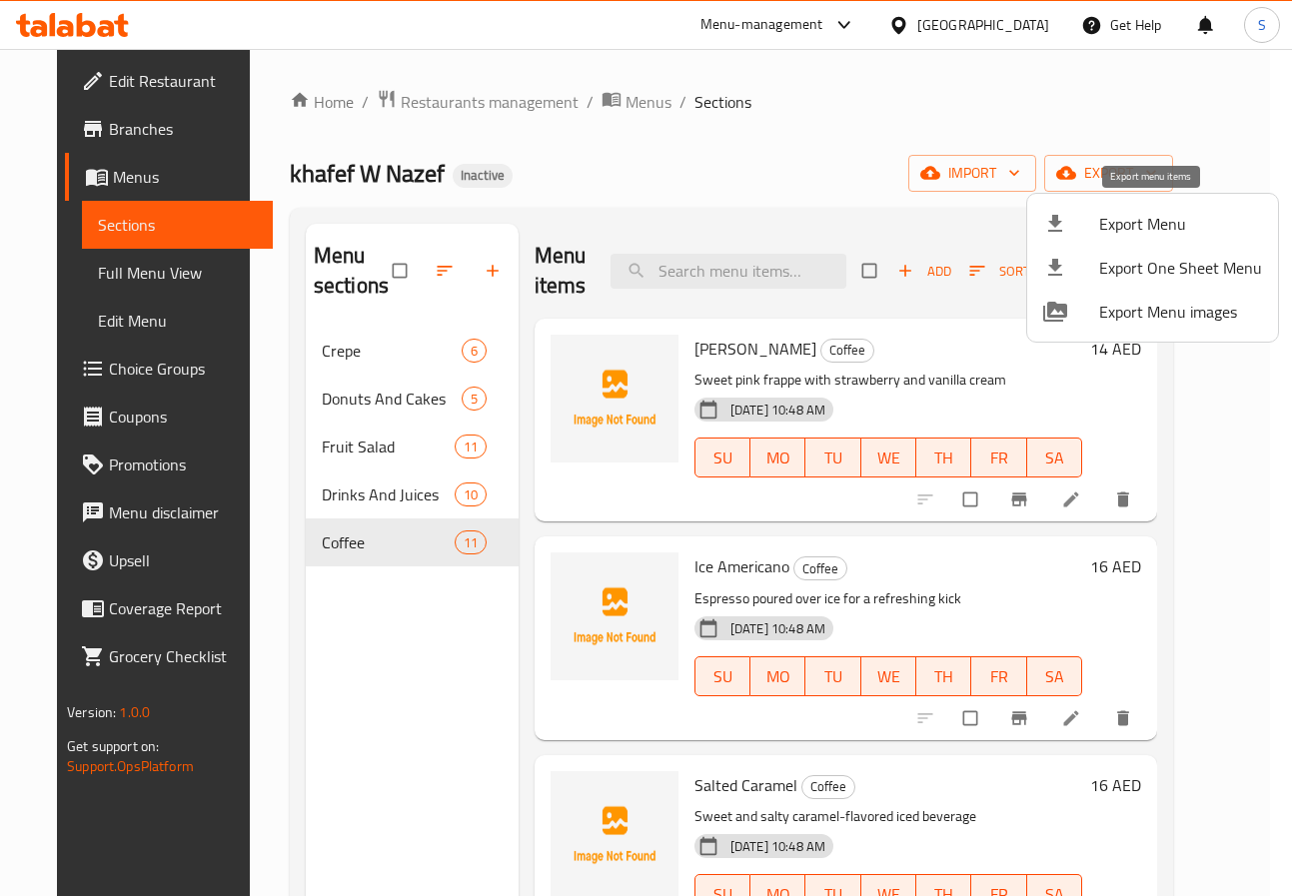
click at [1082, 223] on div at bounding box center [1071, 224] width 56 height 24
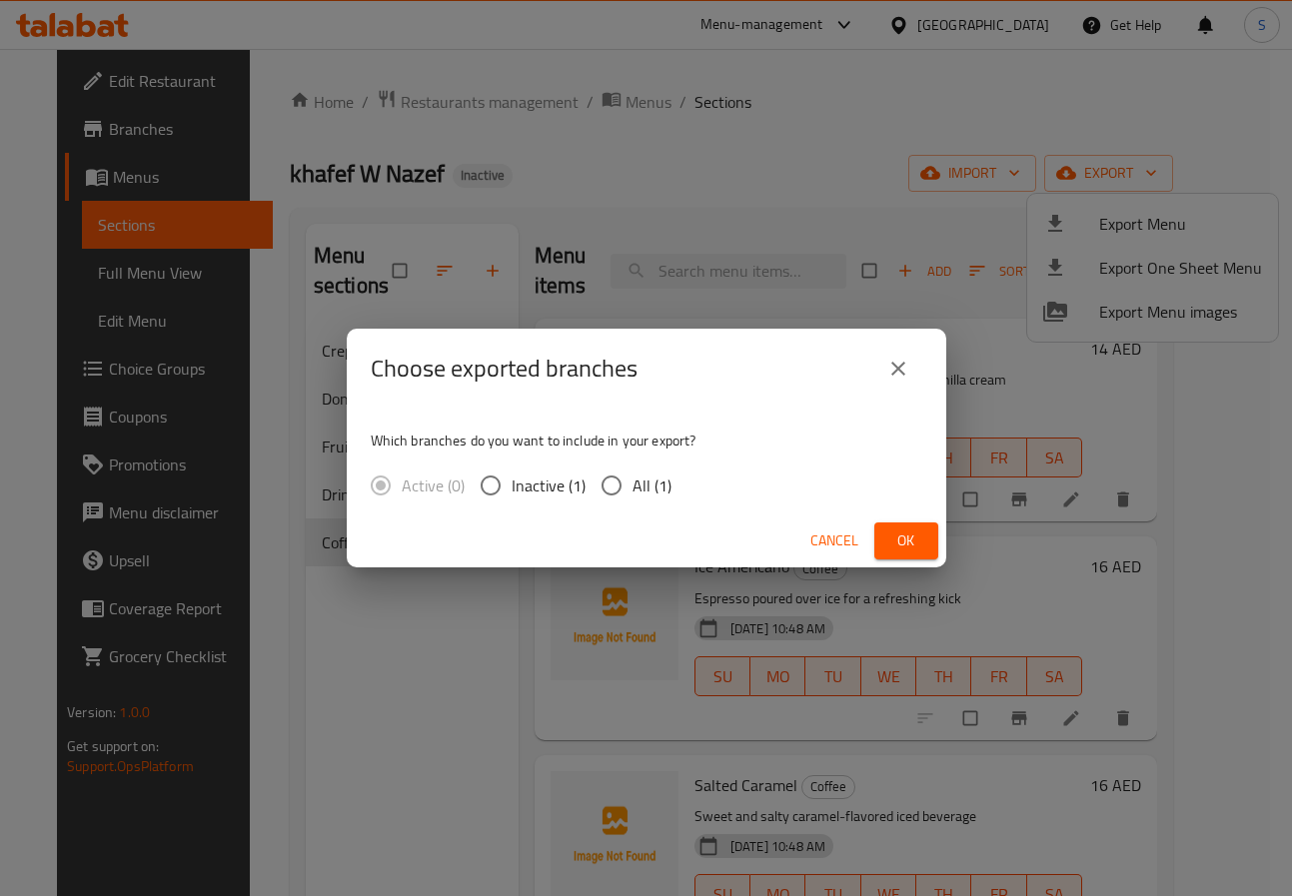
click at [648, 474] on span "All (1)" at bounding box center [652, 486] width 39 height 24
click at [633, 471] on input "All (1)" at bounding box center [612, 486] width 42 height 42
radio input "true"
click at [897, 537] on span "Ok" at bounding box center [906, 541] width 32 height 25
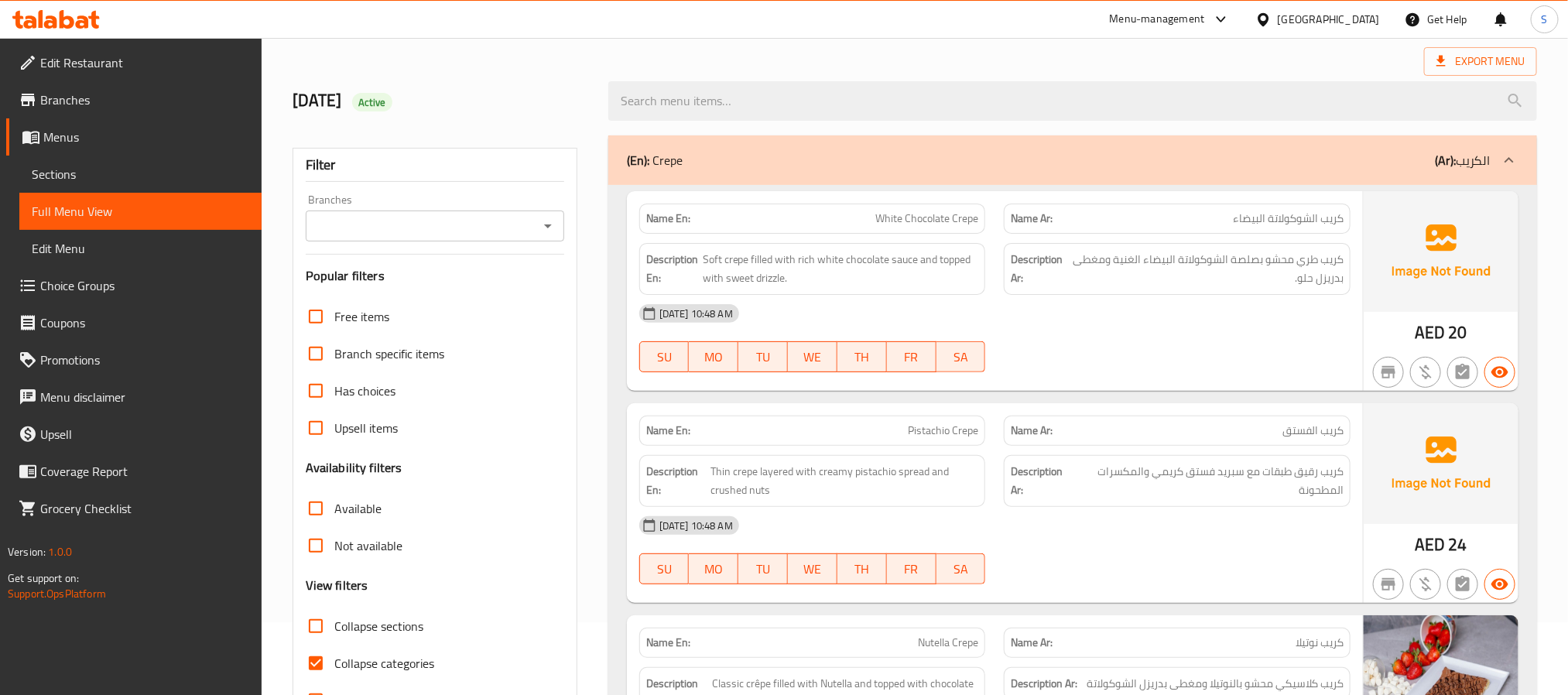
scroll to position [166, 0]
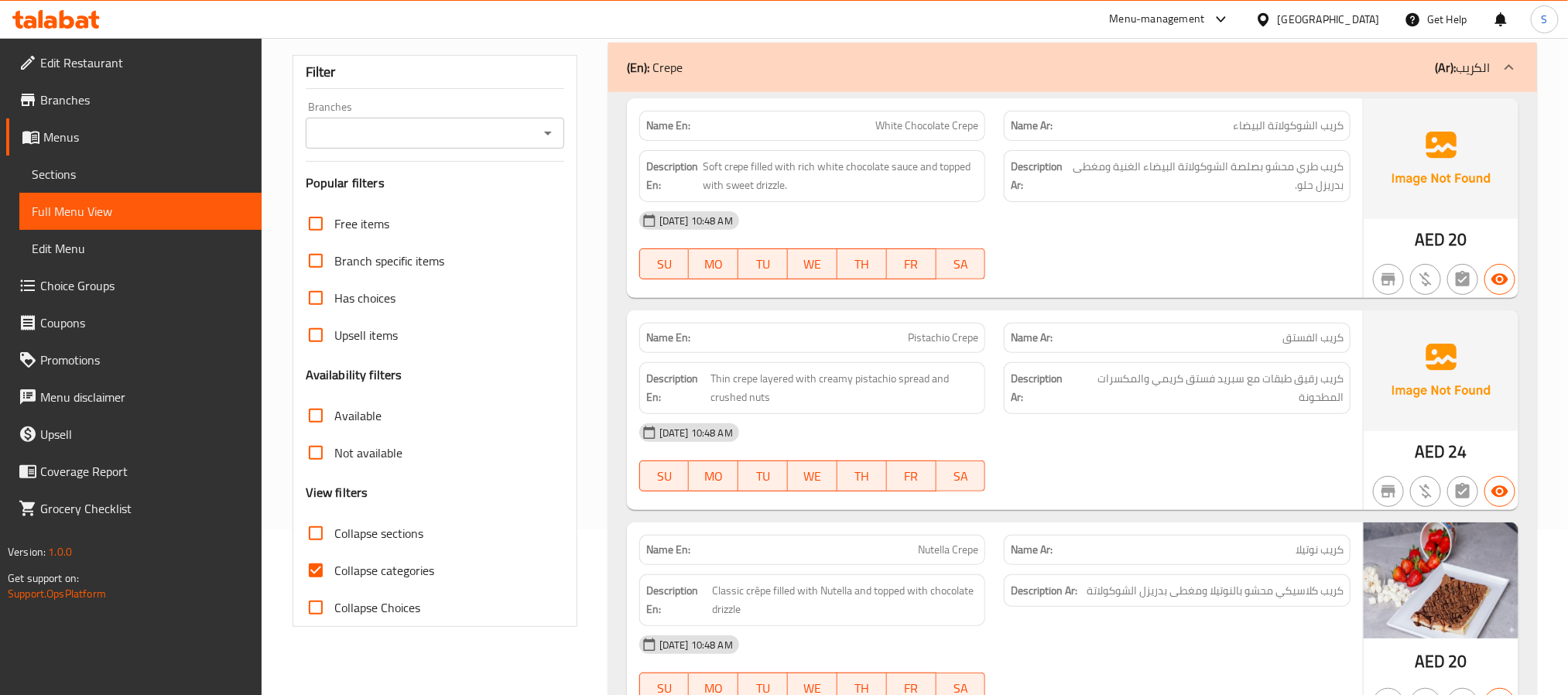
click at [321, 581] on input "Collapse categories" at bounding box center [316, 571] width 37 height 37
checkbox input "false"
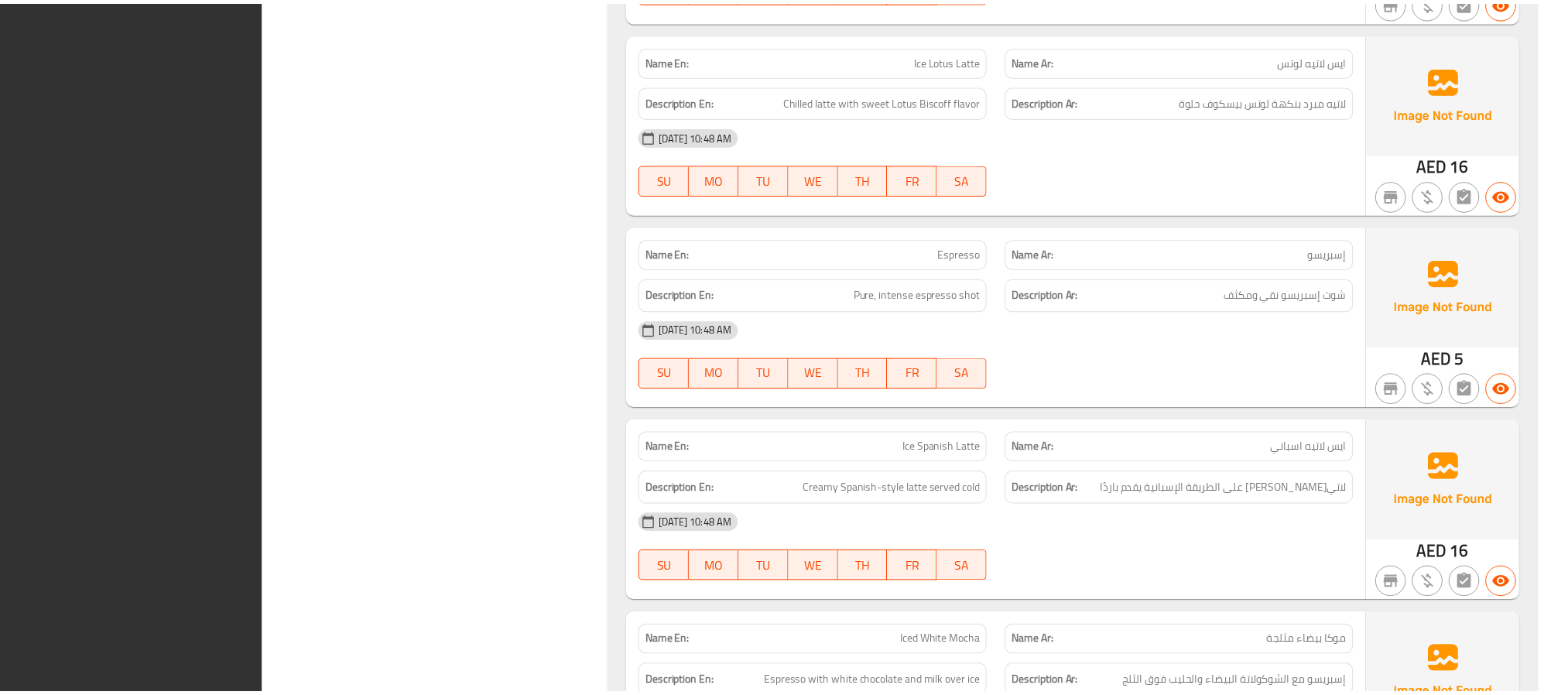
scroll to position [8486, 0]
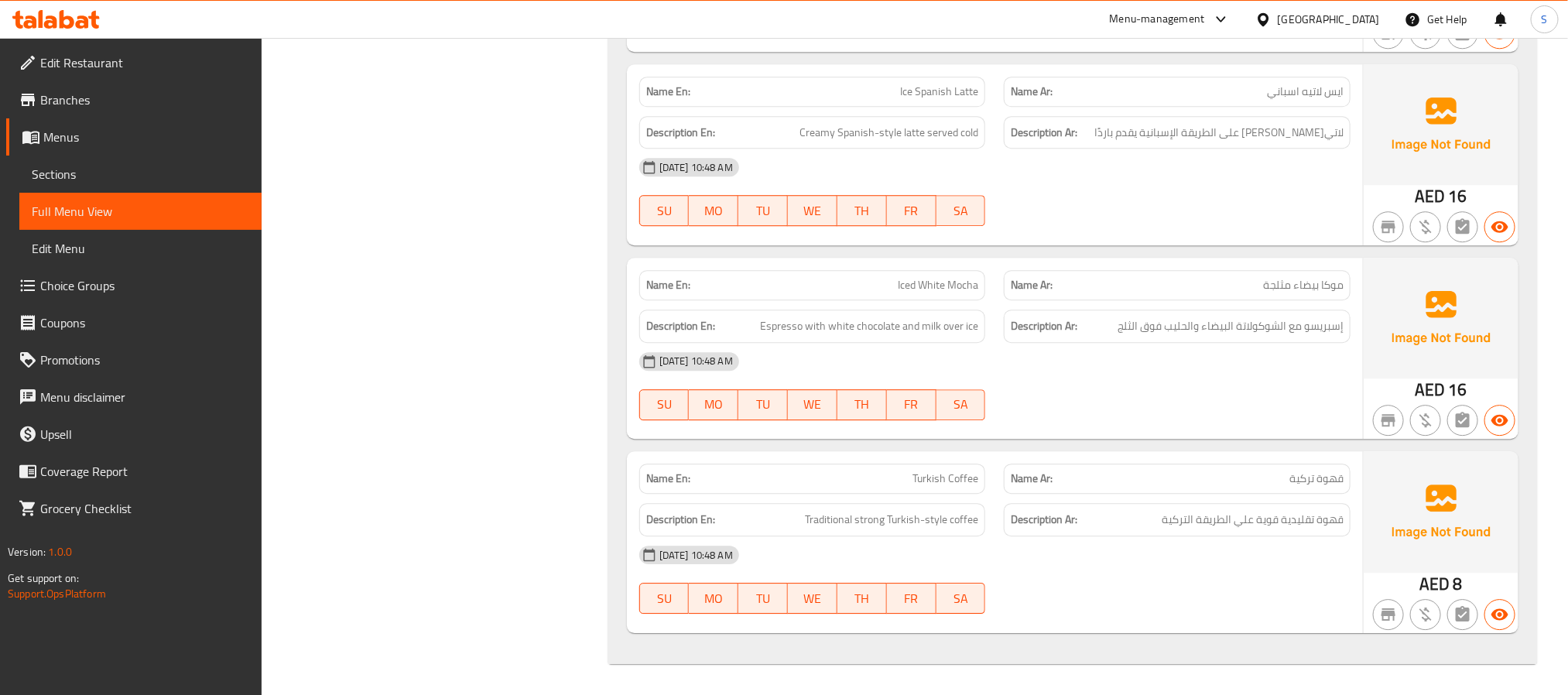
click at [674, 289] on strong "Name En:" at bounding box center [667, 285] width 44 height 16
copy strong "Name En:"
